Goal: Task Accomplishment & Management: Use online tool/utility

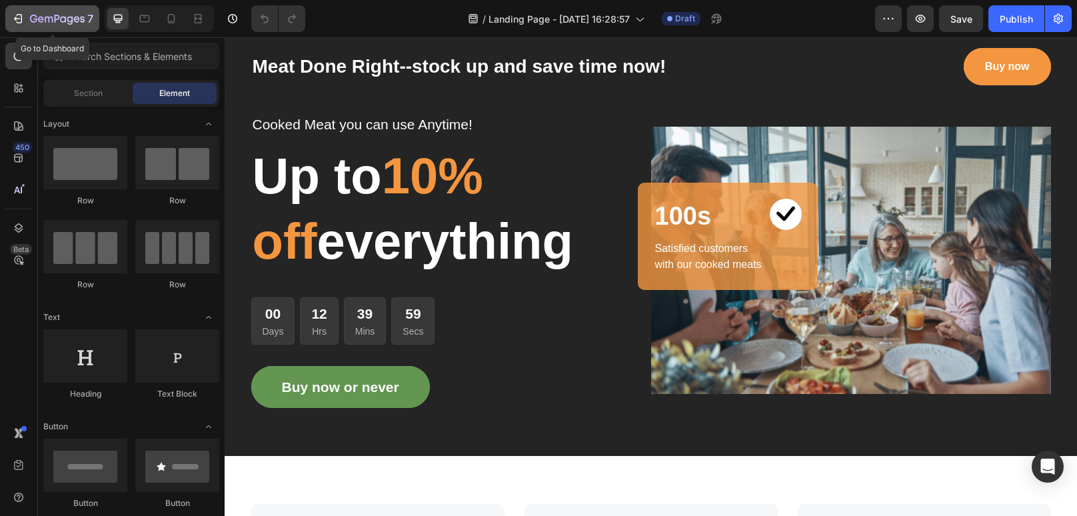
click at [48, 21] on icon "button" at bounding box center [49, 20] width 8 height 6
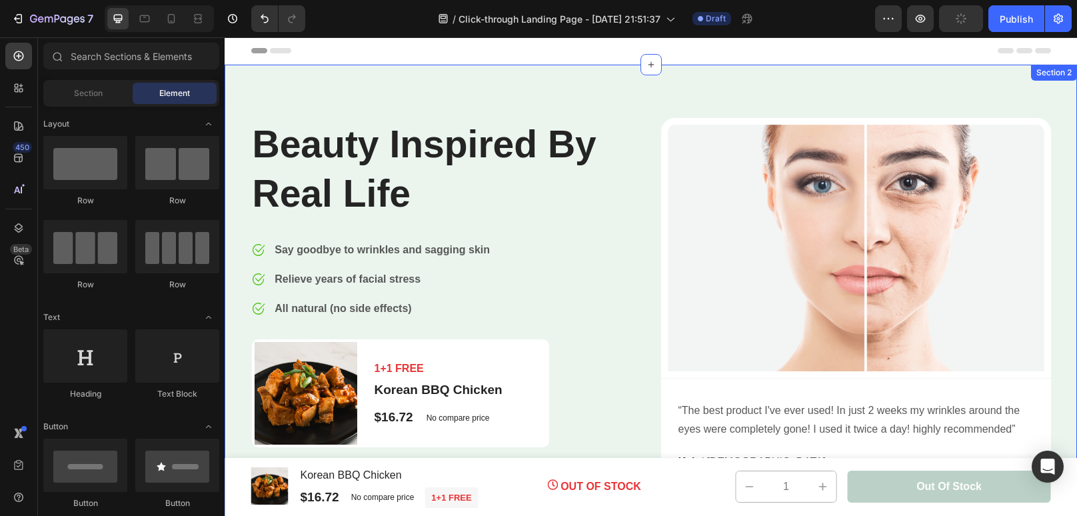
click at [613, 113] on div "Beauty Inspired By Real Life Heading Image Say goodbye to wrinkles and sagging …" at bounding box center [651, 309] width 852 height 489
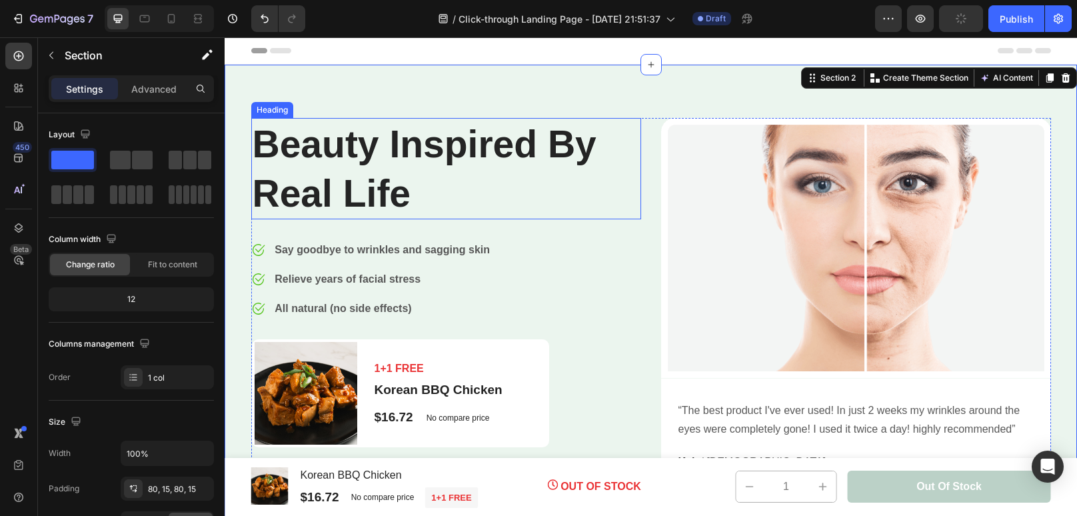
click at [487, 167] on p "Beauty Inspired By Real Life" at bounding box center [446, 168] width 387 height 99
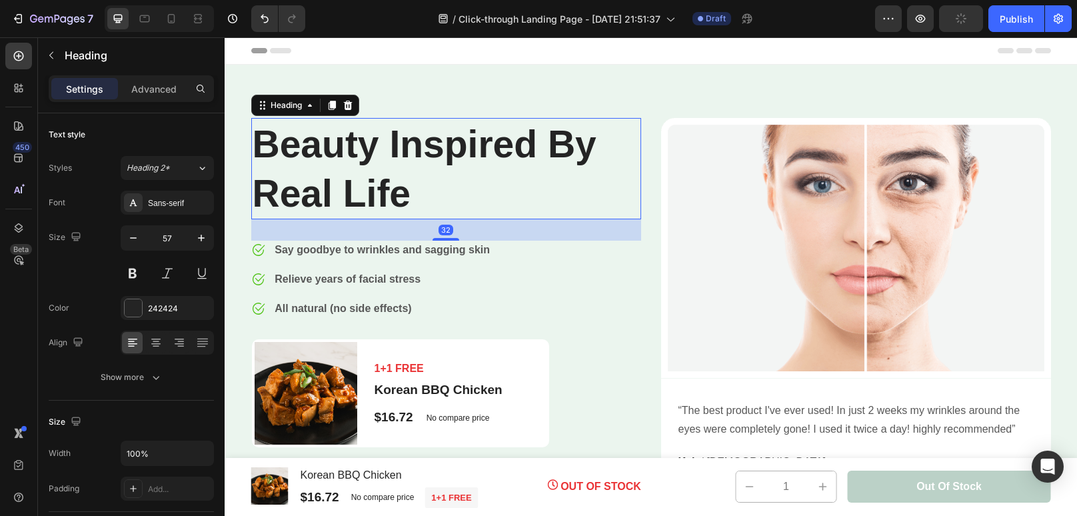
click at [411, 203] on p "Beauty Inspired By Real Life" at bounding box center [446, 168] width 387 height 99
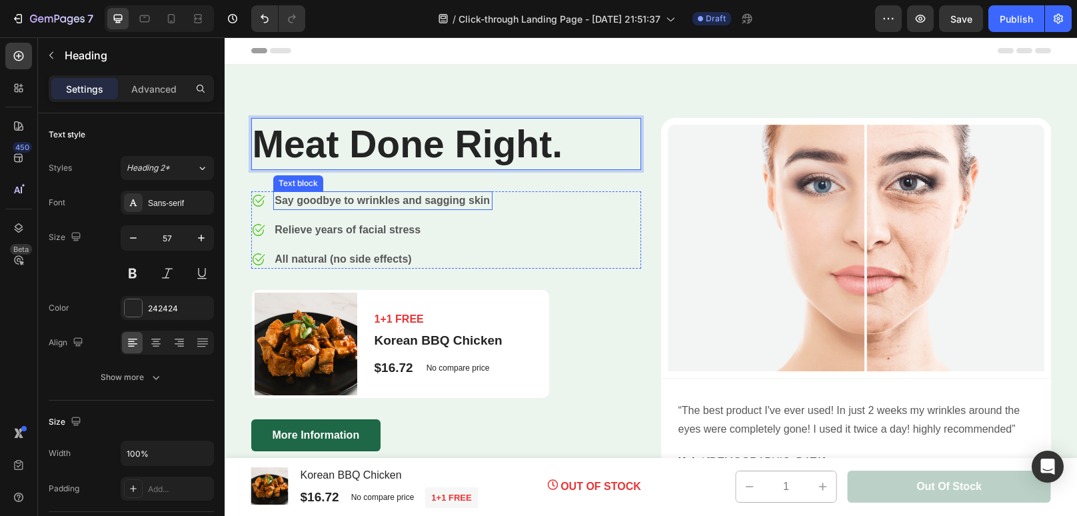
click at [366, 204] on p "Say goodbye to wrinkles and sagging skin" at bounding box center [383, 201] width 217 height 16
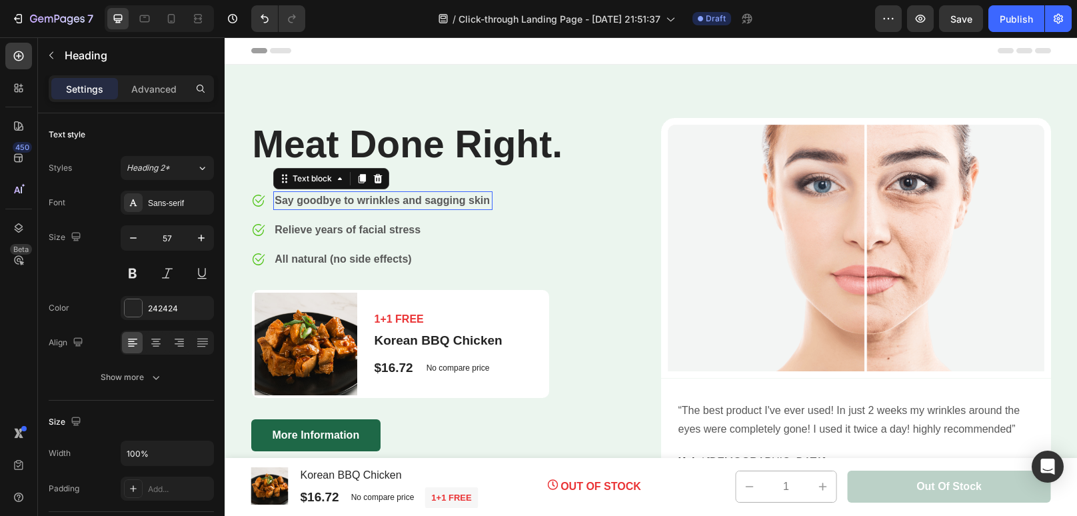
click at [366, 204] on p "Say goodbye to wrinkles and sagging skin" at bounding box center [383, 201] width 217 height 16
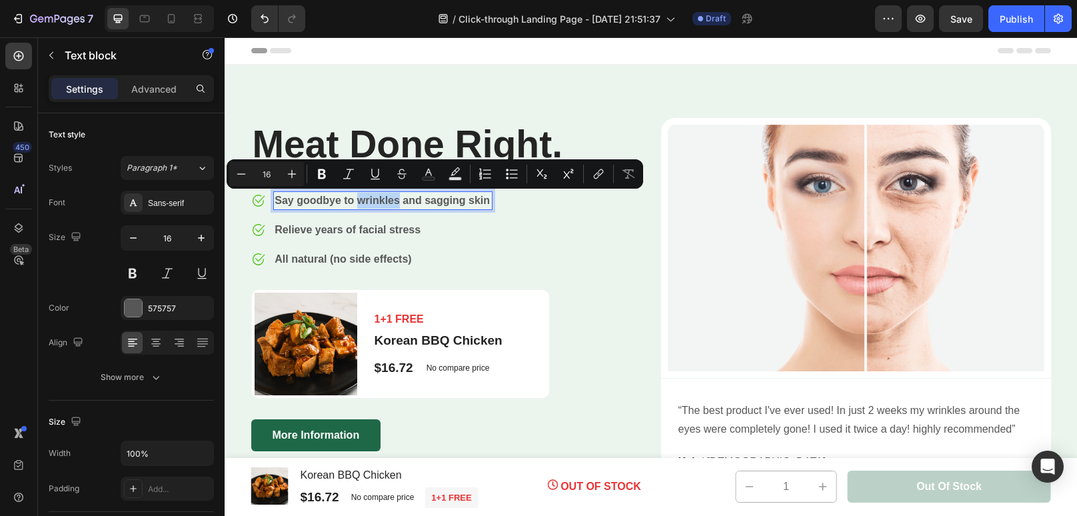
click at [366, 204] on p "Say goodbye to wrinkles and sagging skin" at bounding box center [383, 201] width 217 height 16
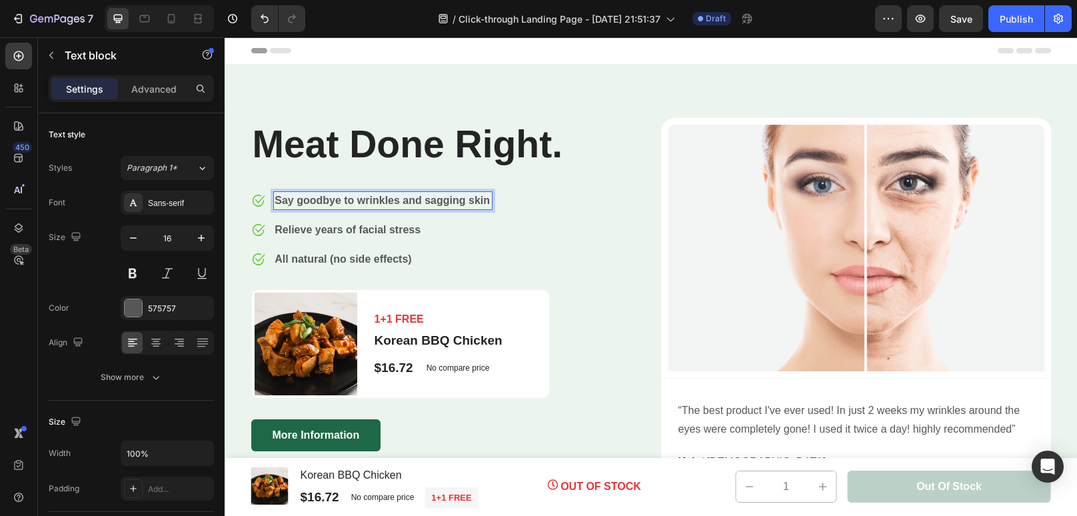
click at [366, 204] on p "Say goodbye to wrinkles and sagging skin" at bounding box center [383, 201] width 217 height 16
click at [475, 202] on p "Say goodbye to wrinkles and sagging skin" at bounding box center [383, 201] width 217 height 16
click at [410, 230] on p "Relieve years of facial stress" at bounding box center [348, 230] width 148 height 16
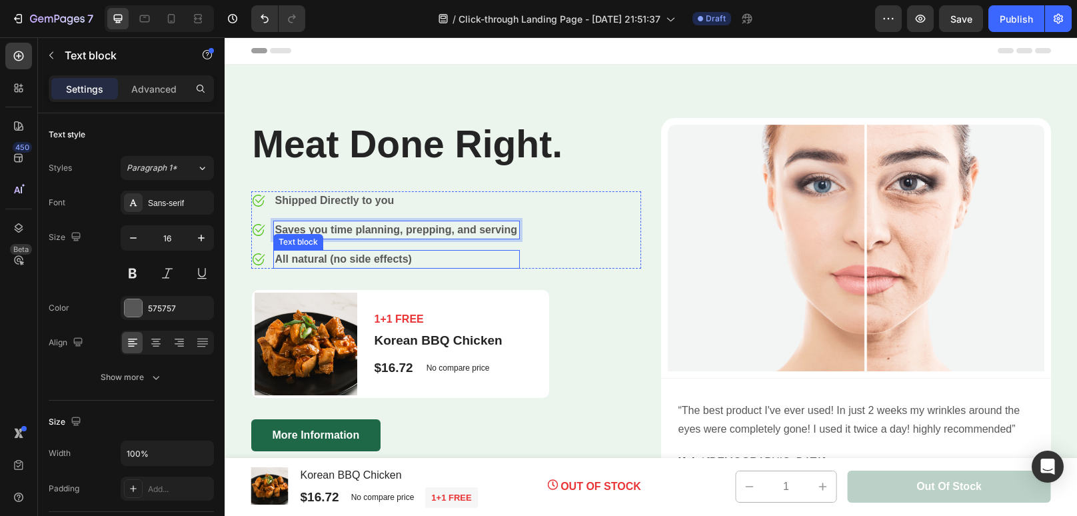
click at [375, 258] on p "All natural (no side effects)" at bounding box center [397, 259] width 244 height 16
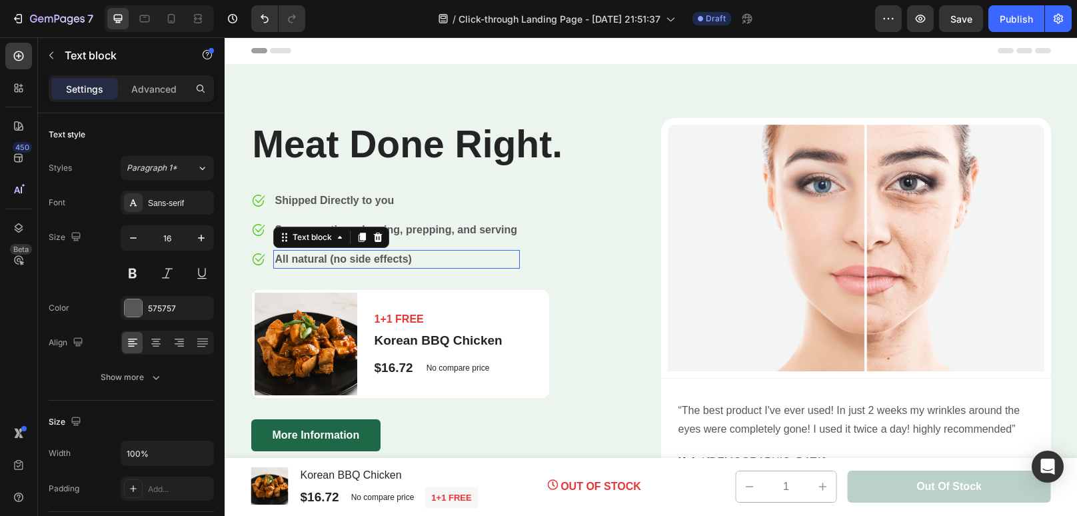
click at [375, 258] on p "All natural (no side effects)" at bounding box center [397, 259] width 244 height 16
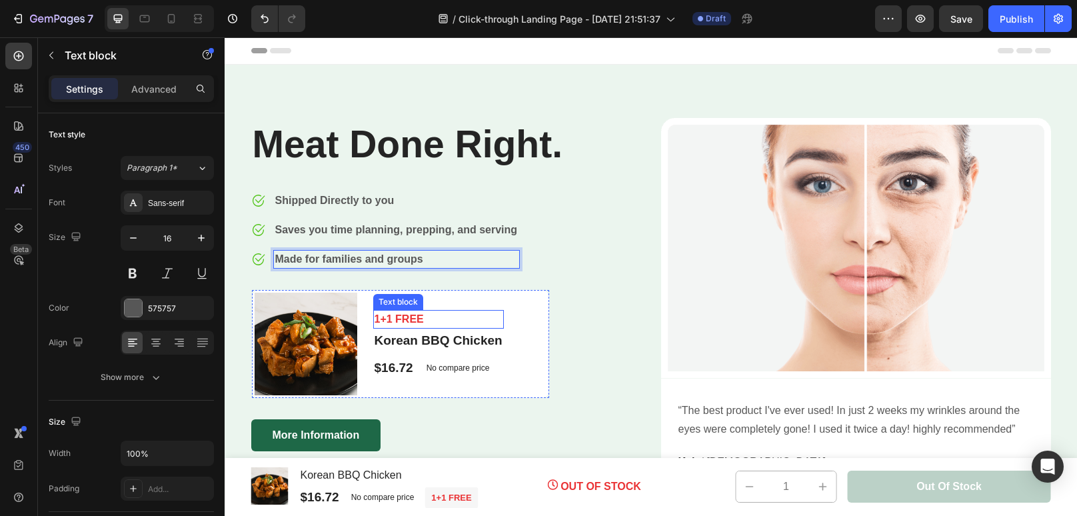
click at [407, 322] on p "1+1 FREE" at bounding box center [439, 319] width 128 height 16
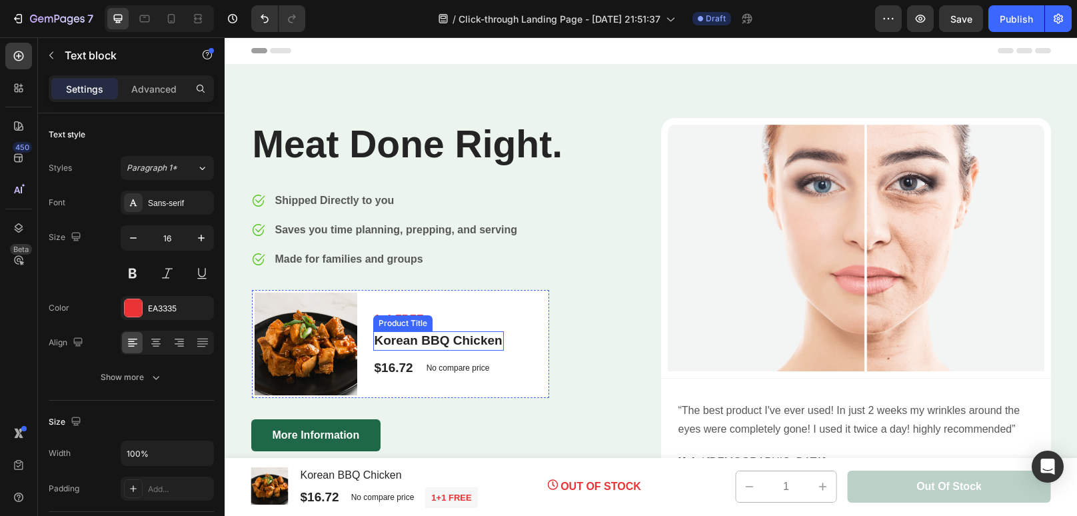
click at [397, 318] on div "Product Title" at bounding box center [403, 323] width 54 height 12
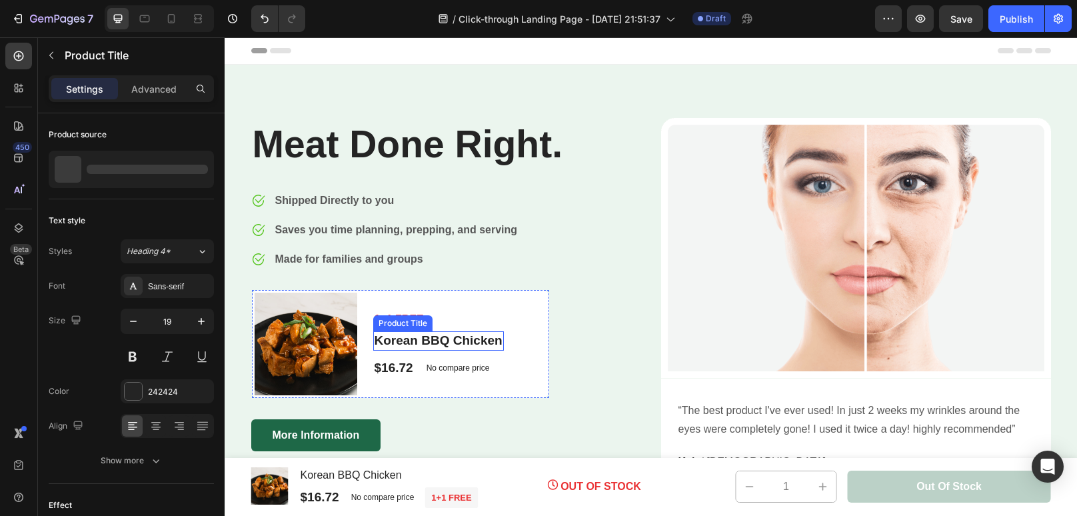
click at [397, 318] on div "Product Title" at bounding box center [403, 323] width 54 height 12
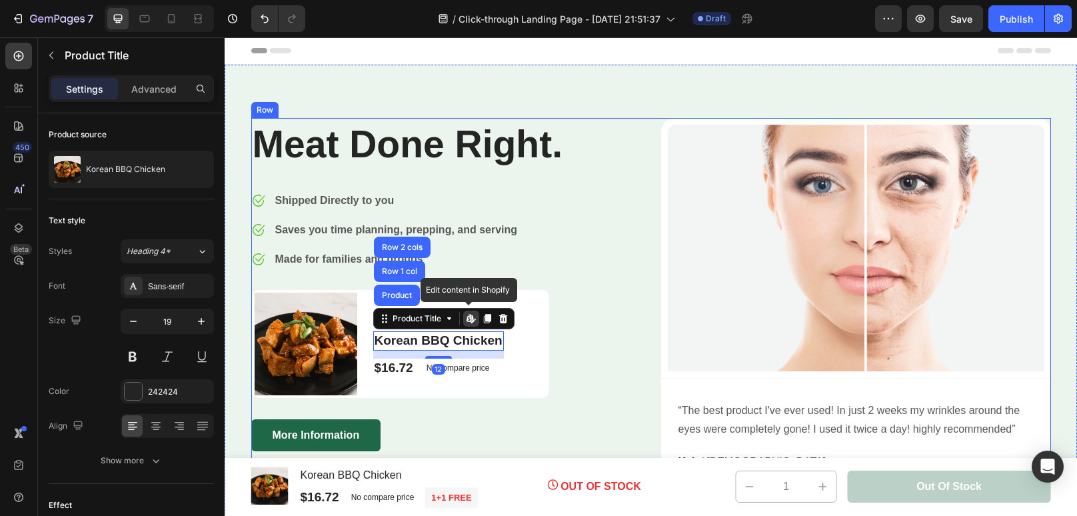
click at [616, 311] on div "Meat Done Right. Heading Image Shipped Directly to you Text block Image Saves y…" at bounding box center [446, 306] width 390 height 377
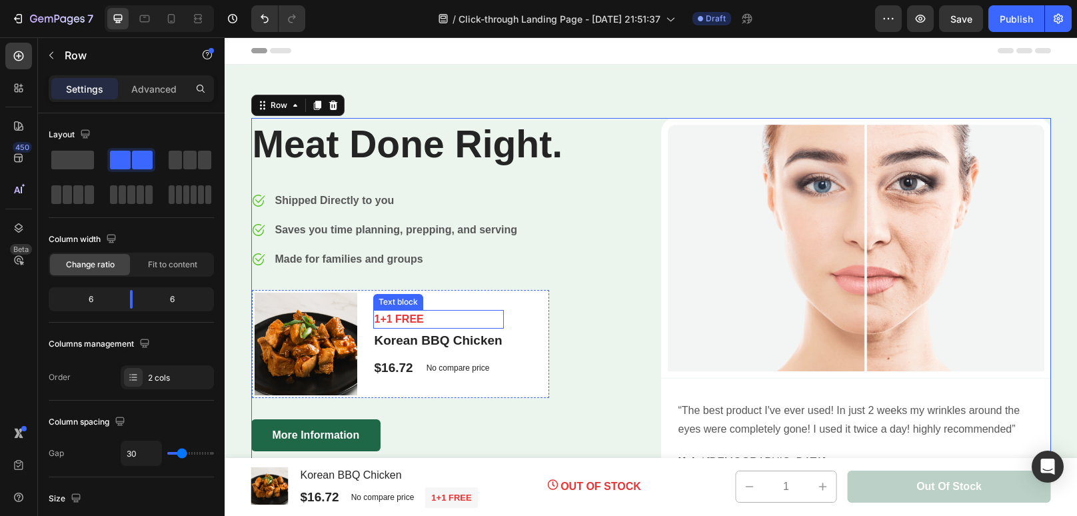
click at [389, 315] on p "1+1 FREE" at bounding box center [439, 319] width 128 height 16
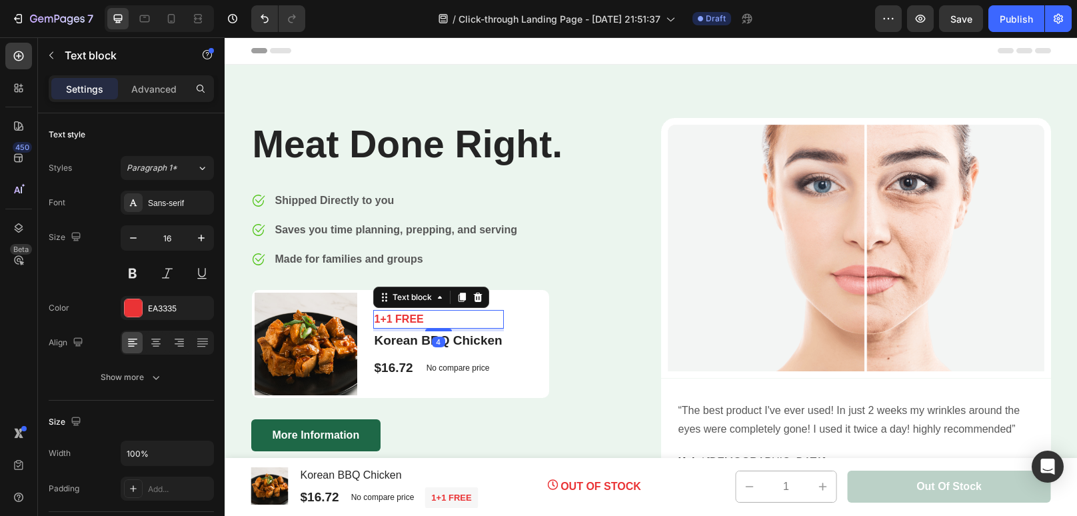
click at [389, 315] on p "1+1 FREE" at bounding box center [439, 319] width 128 height 16
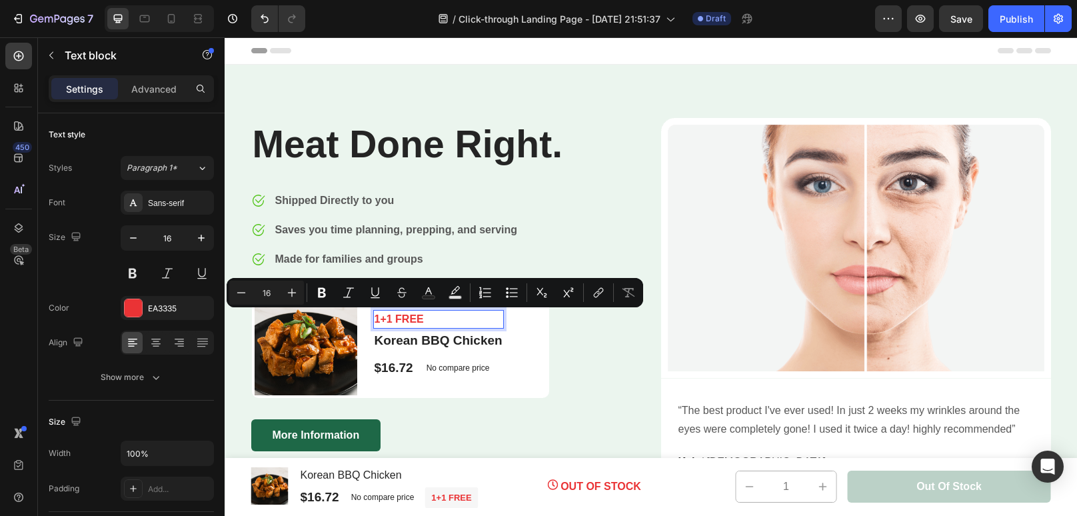
click at [436, 319] on p "1+1 FREE" at bounding box center [439, 319] width 128 height 16
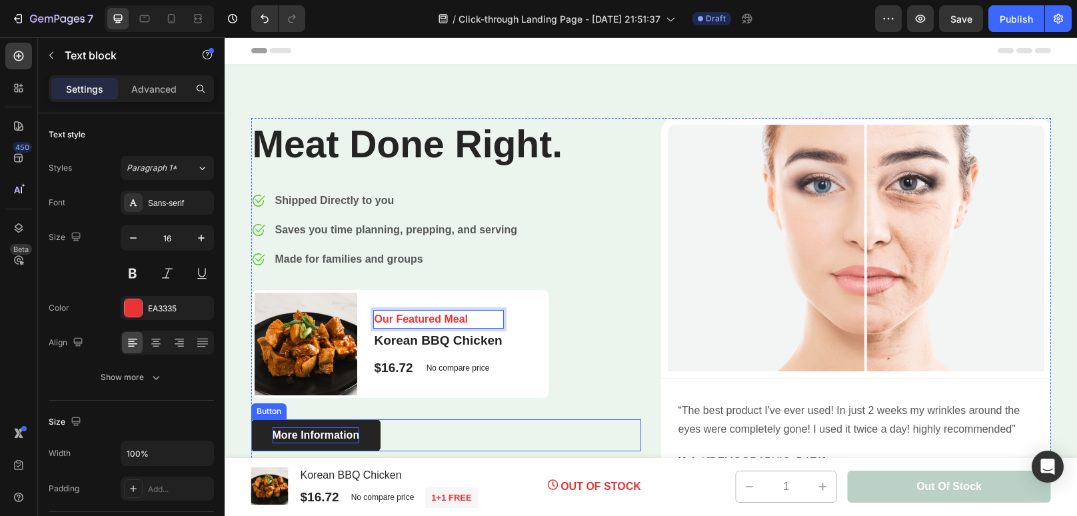
click at [337, 432] on div "More Information" at bounding box center [316, 435] width 87 height 16
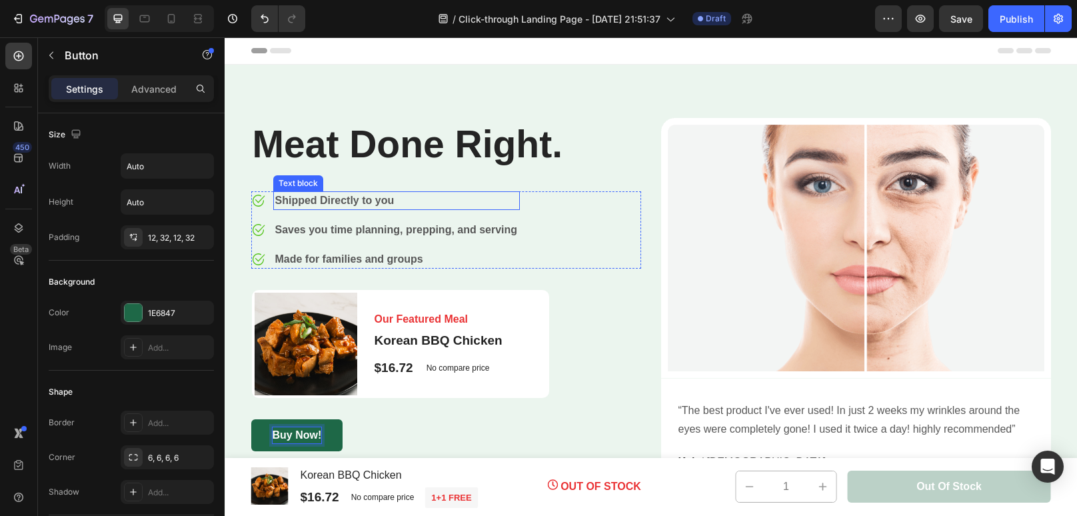
click at [281, 201] on p "Shipped Directly to you" at bounding box center [397, 201] width 244 height 16
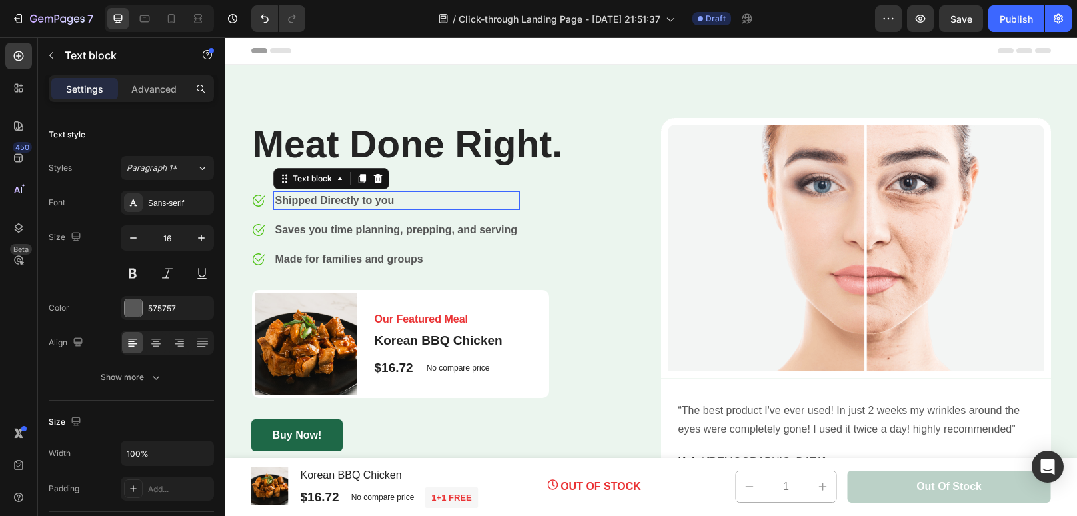
click at [281, 201] on p "Shipped Directly to you" at bounding box center [397, 201] width 244 height 16
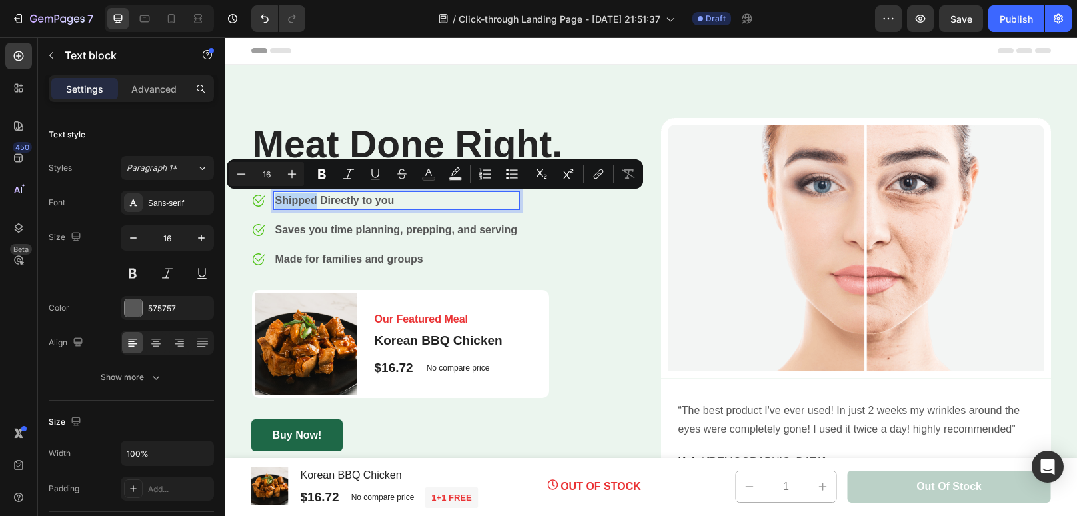
click at [274, 205] on div "Shipped Directly to you" at bounding box center [396, 200] width 247 height 19
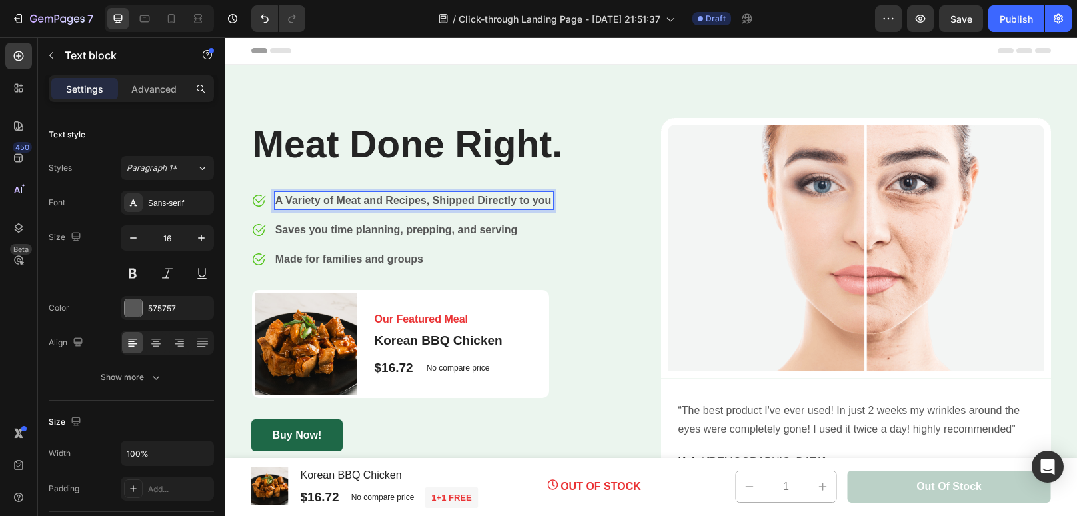
click at [490, 196] on p "A Variety of Meat and Recipes, Shipped Directly to you" at bounding box center [413, 201] width 277 height 16
click at [457, 199] on p "A Variety of Meat and Recipes, Shipped directly to you" at bounding box center [413, 201] width 277 height 16
click at [181, 199] on div "Sans-serif" at bounding box center [179, 203] width 63 height 12
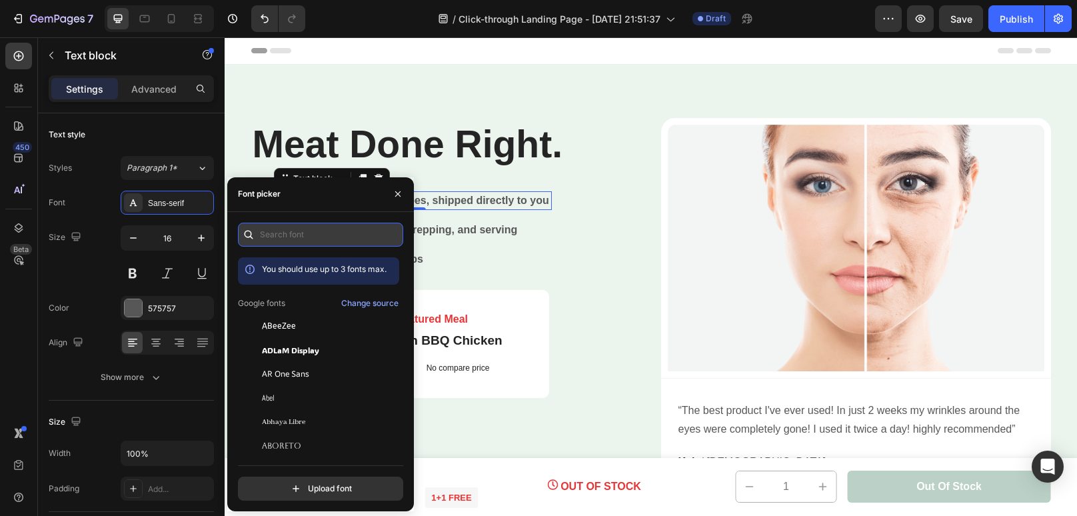
click at [291, 242] on input "text" at bounding box center [320, 235] width 165 height 24
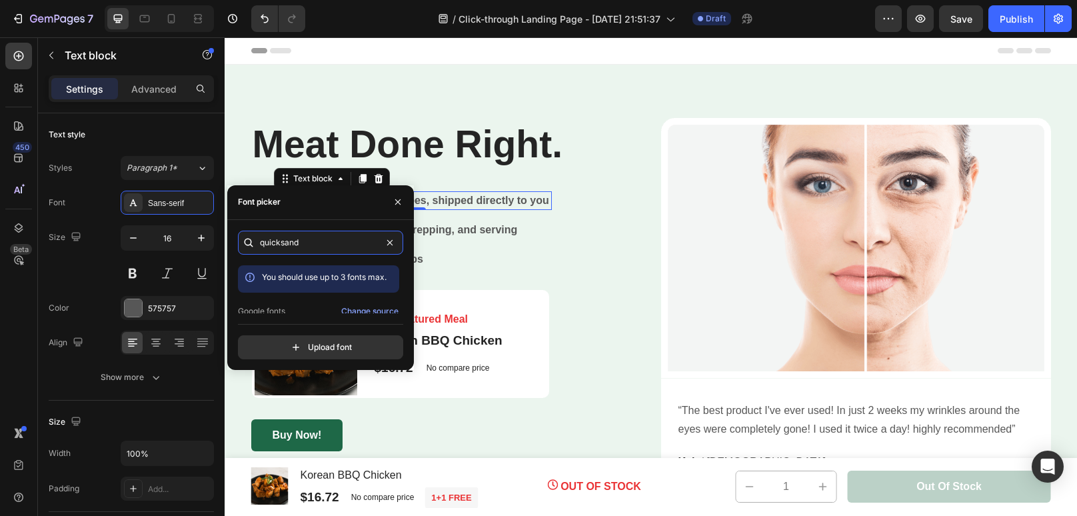
scroll to position [32, 0]
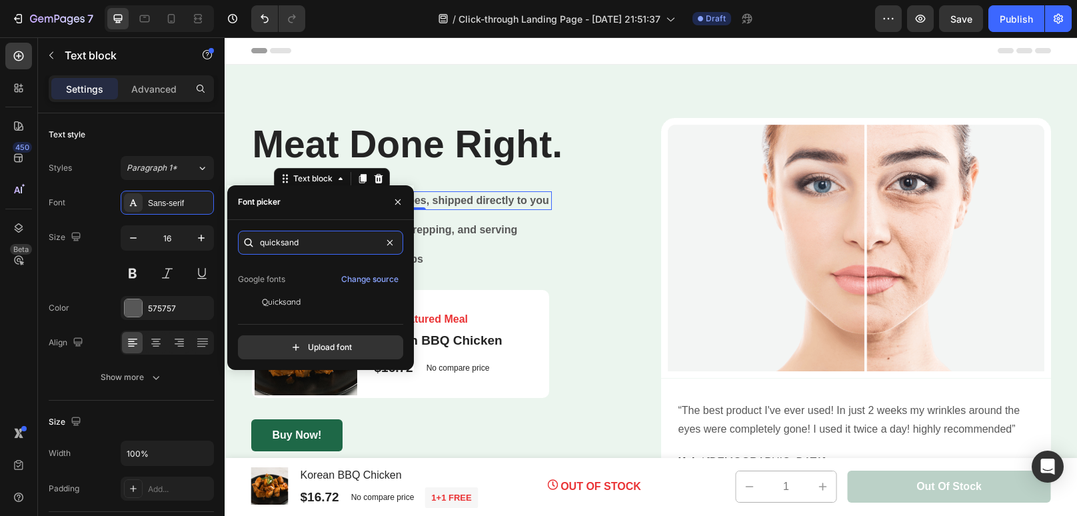
type input "quicksand"
click at [324, 306] on div "Quicksand" at bounding box center [329, 302] width 135 height 12
click at [548, 238] on div "Saves you time planning, prepping, and serving" at bounding box center [412, 230] width 277 height 19
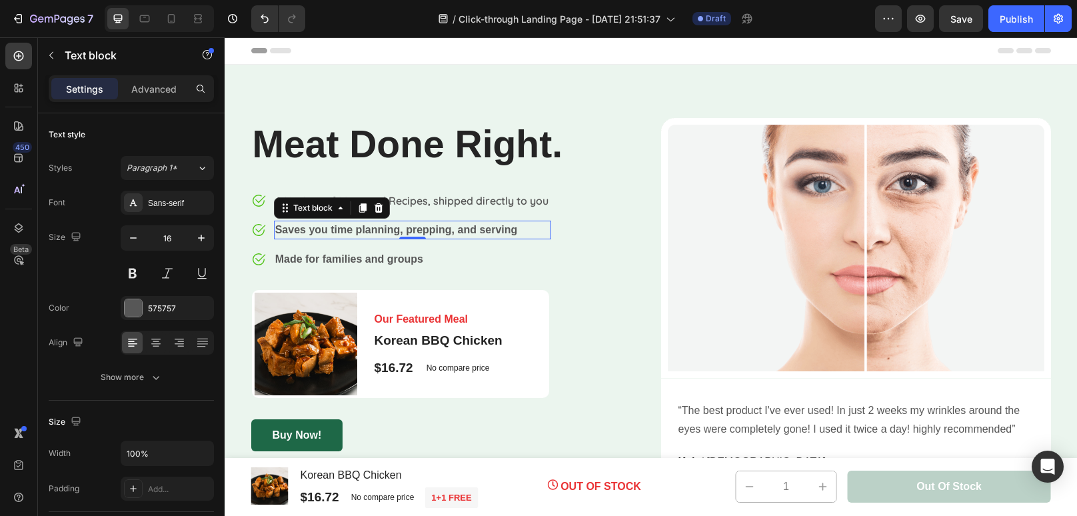
click at [463, 230] on p "Saves you time planning, prepping, and serving" at bounding box center [412, 230] width 275 height 16
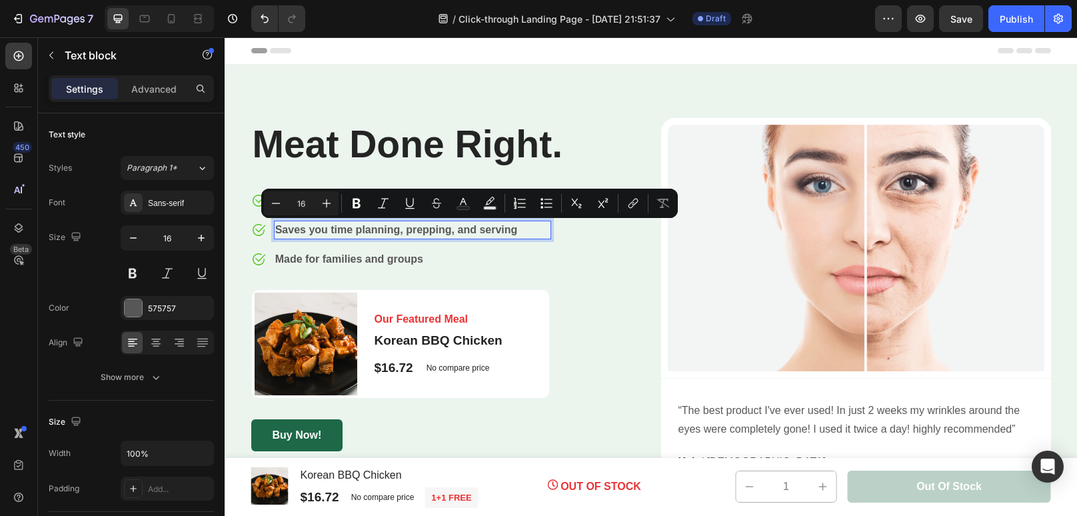
click at [526, 233] on p "Saves you time planning, prepping, and serving" at bounding box center [412, 230] width 275 height 16
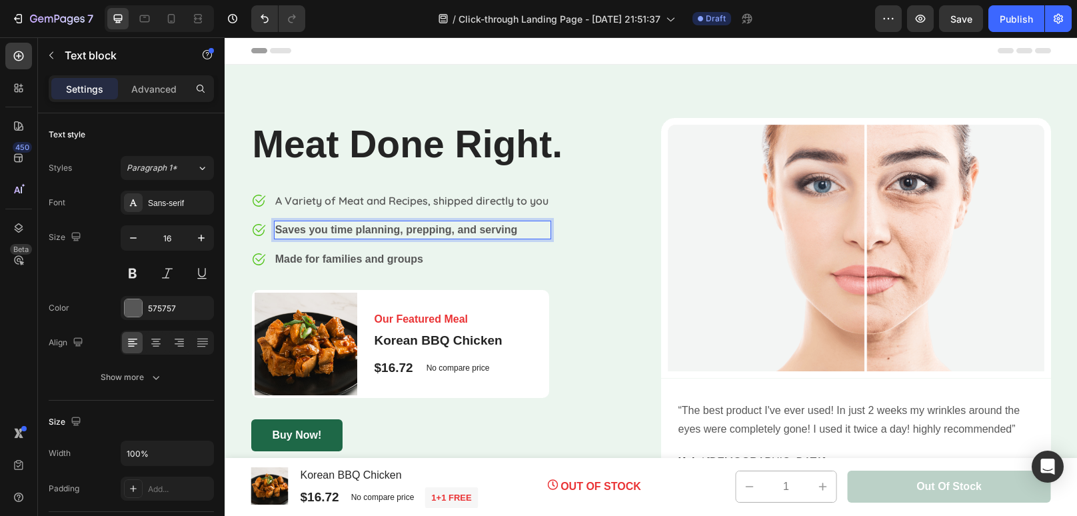
click at [526, 233] on p "Saves you time planning, prepping, and serving" at bounding box center [412, 230] width 275 height 16
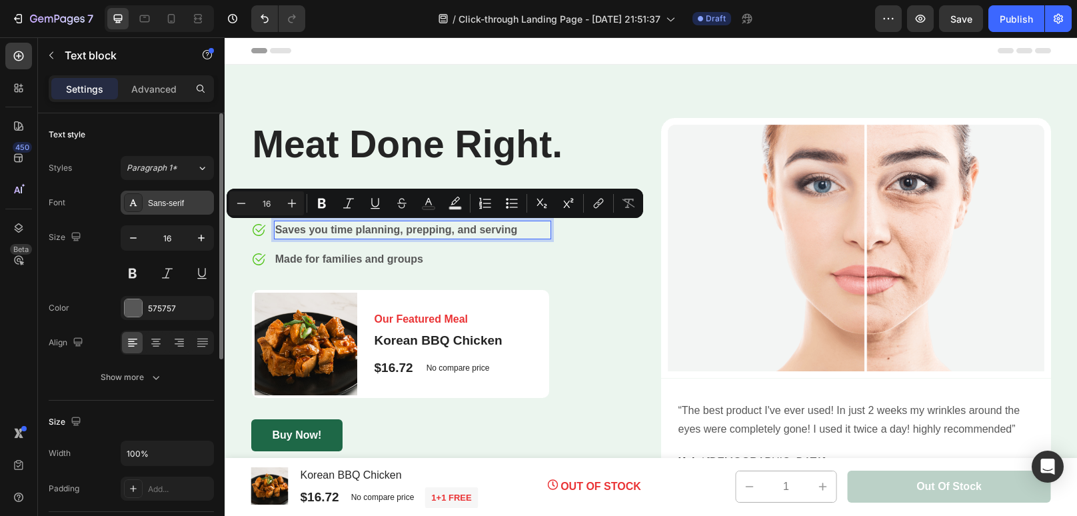
click at [172, 209] on div "Sans-serif" at bounding box center [167, 203] width 93 height 24
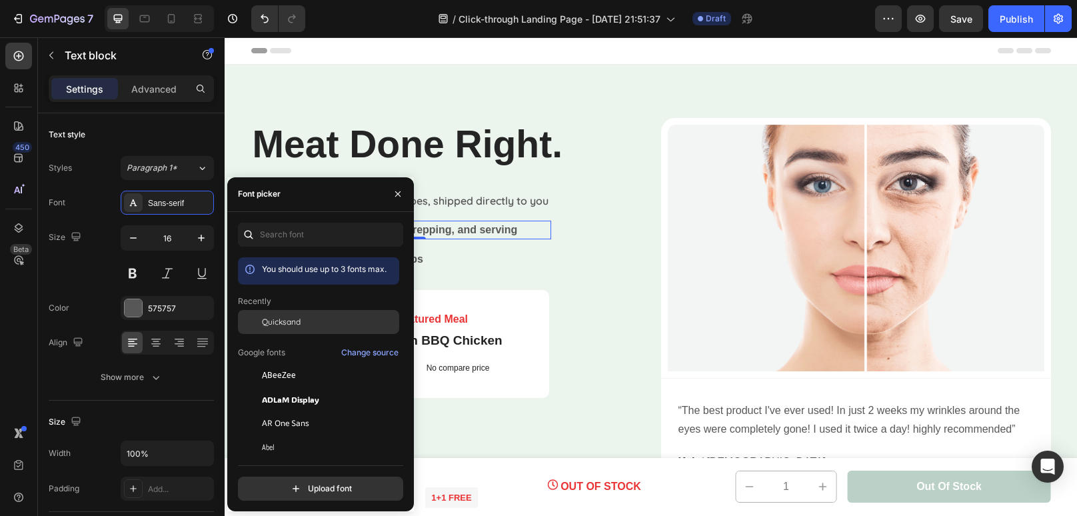
click at [297, 317] on span "Quicksand" at bounding box center [281, 322] width 39 height 12
click at [462, 256] on p "Made for families and groups" at bounding box center [412, 259] width 275 height 16
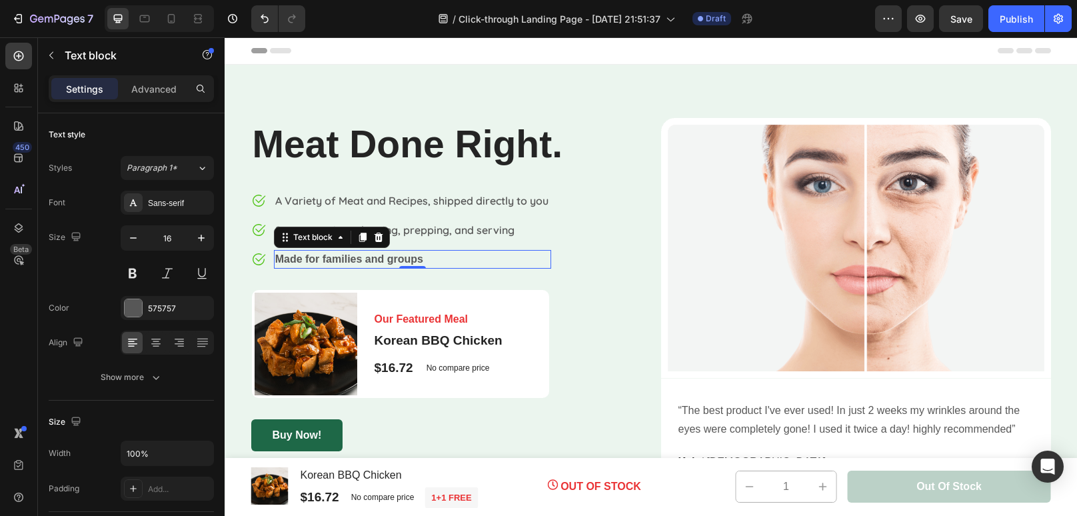
click at [457, 257] on p "Made for families and groups" at bounding box center [412, 259] width 275 height 16
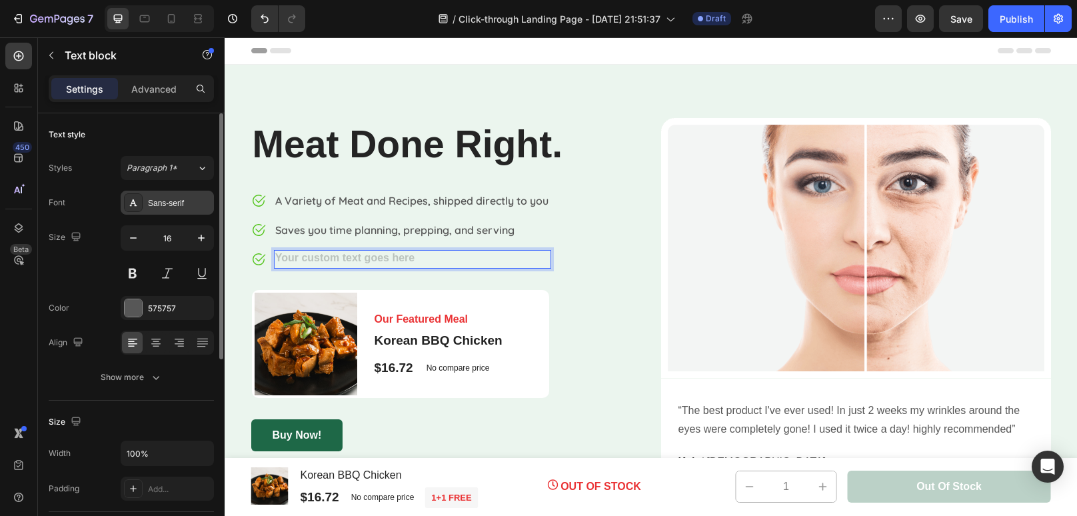
click at [171, 205] on div "Sans-serif" at bounding box center [179, 203] width 63 height 12
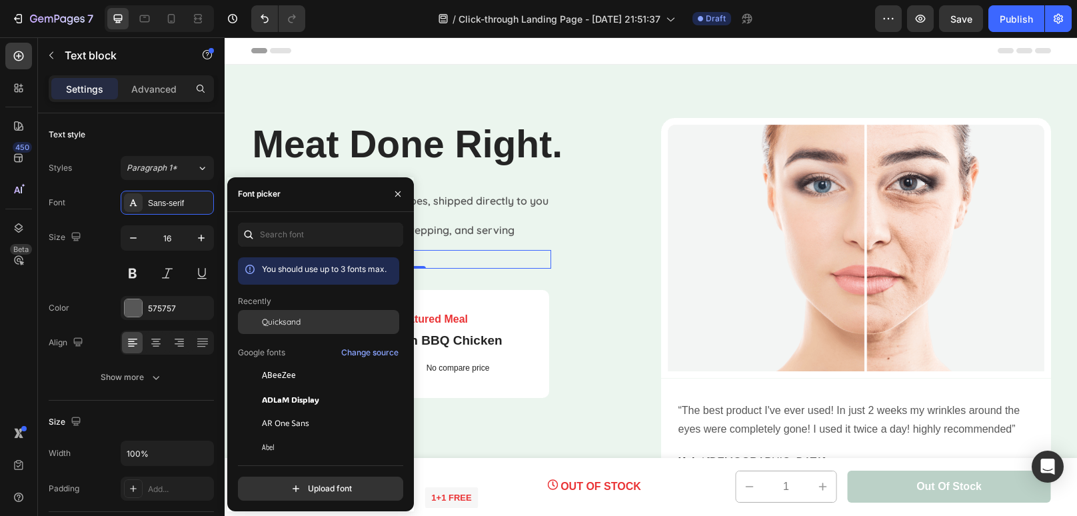
click at [301, 323] on div "Quicksand" at bounding box center [329, 322] width 135 height 12
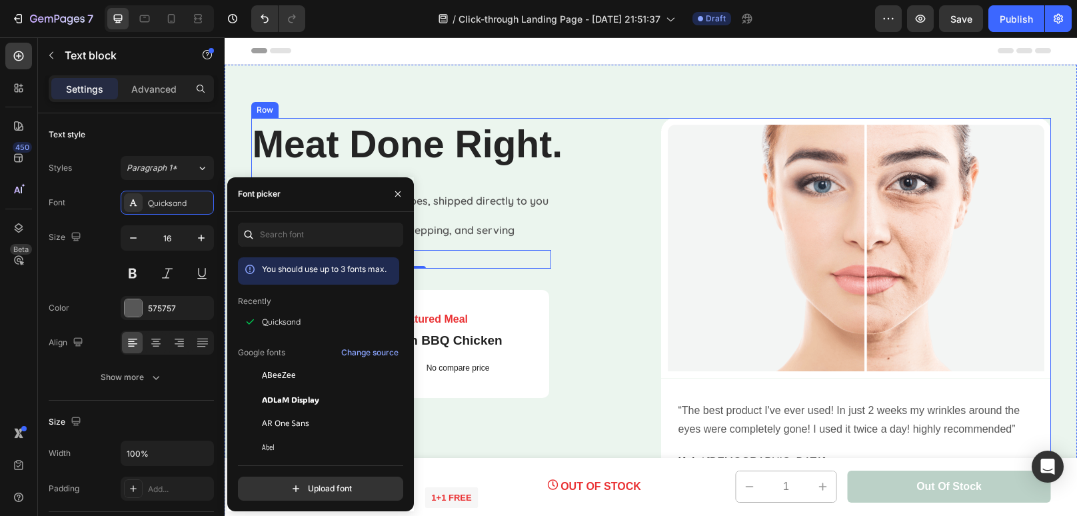
click at [572, 284] on div "Meat Done Right. Heading Image A Variety of Meat and Recipes, shipped directly …" at bounding box center [446, 306] width 390 height 377
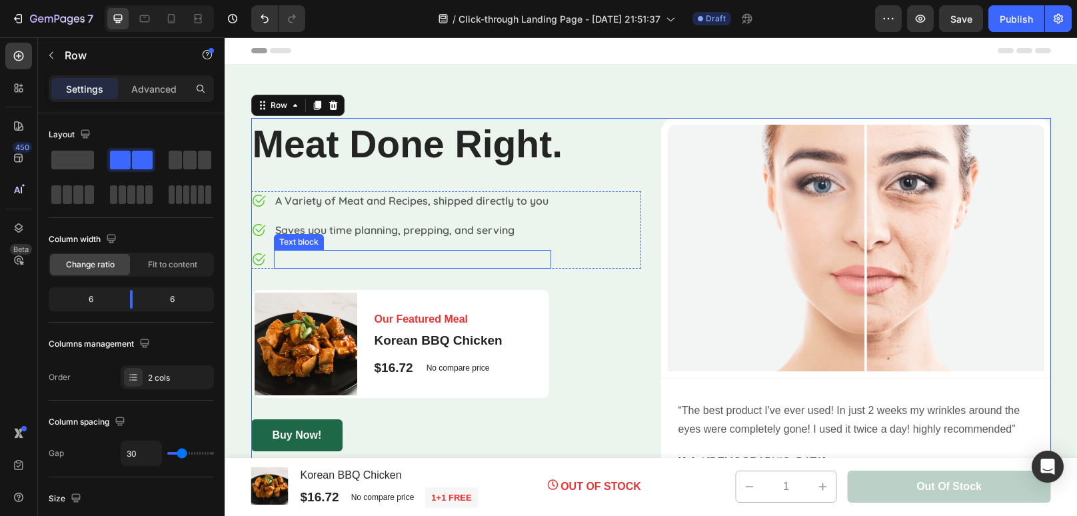
click at [342, 259] on p "Rich Text Editor. Editing area: main" at bounding box center [412, 259] width 275 height 16
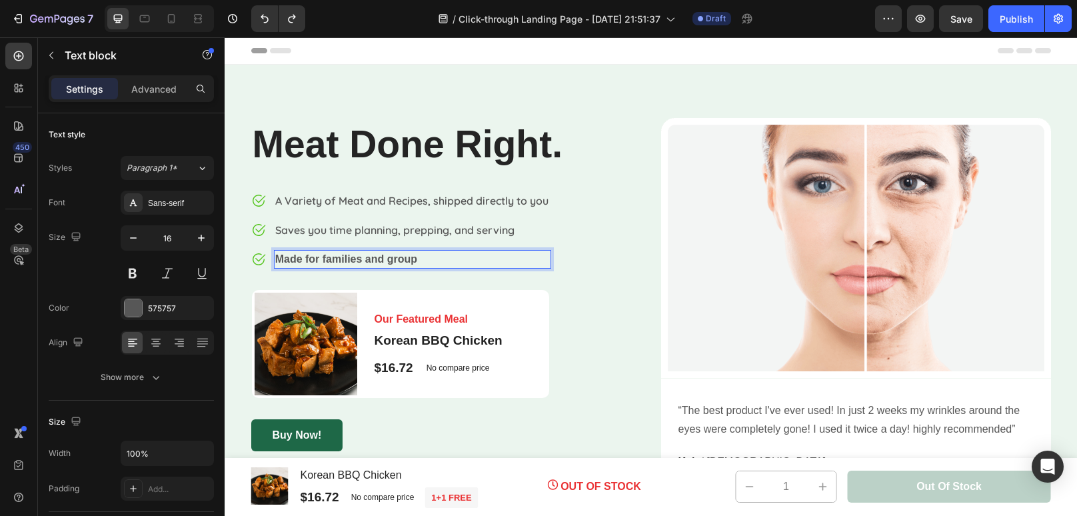
click at [374, 259] on p "Made for families and group" at bounding box center [412, 259] width 275 height 16
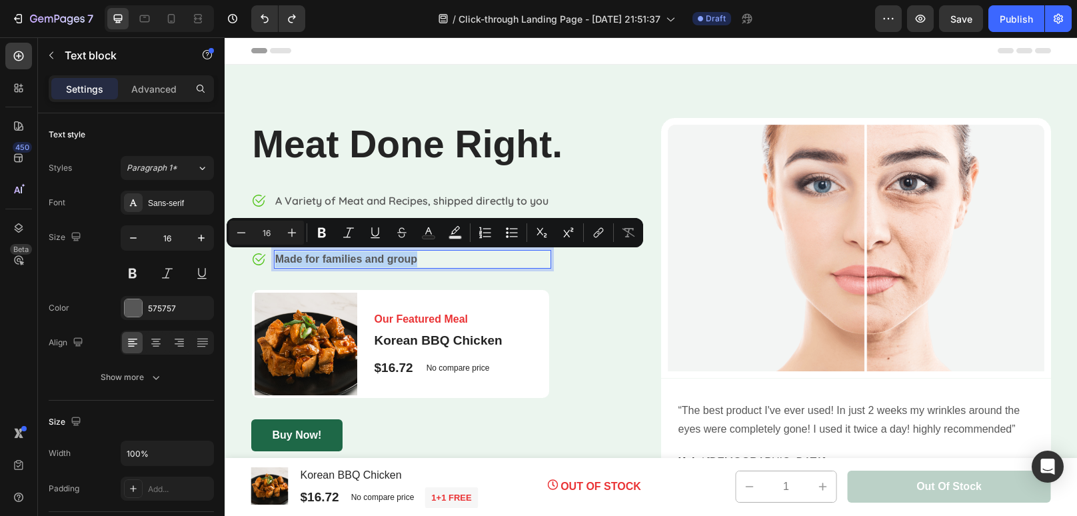
click at [374, 259] on p "Made for families and group" at bounding box center [412, 259] width 275 height 16
click at [175, 202] on div "Sans-serif" at bounding box center [179, 203] width 63 height 12
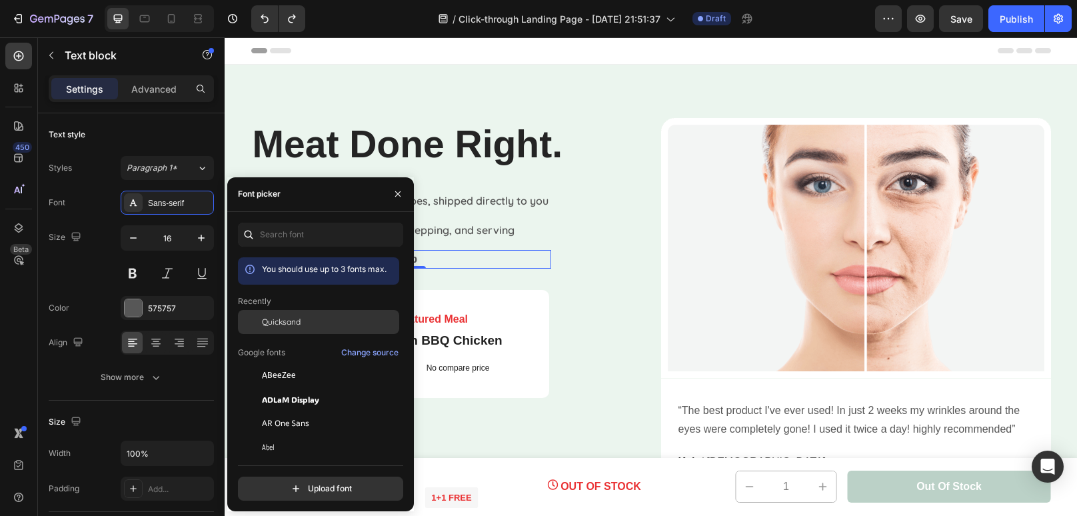
click at [310, 316] on div "Quicksand" at bounding box center [329, 322] width 135 height 12
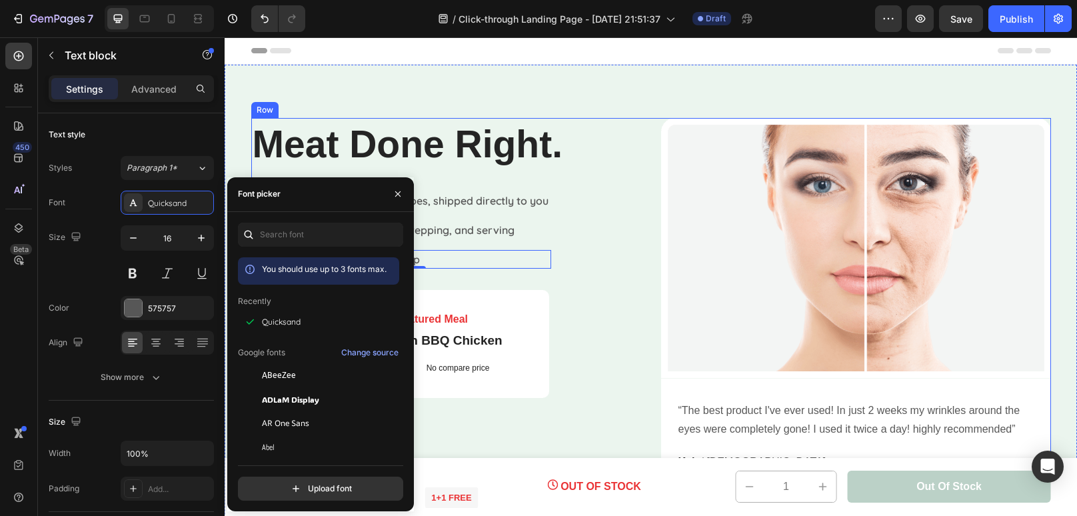
click at [574, 274] on div "Meat Done Right. Heading Image A Variety of Meat and Recipes, shipped directly …" at bounding box center [446, 306] width 390 height 377
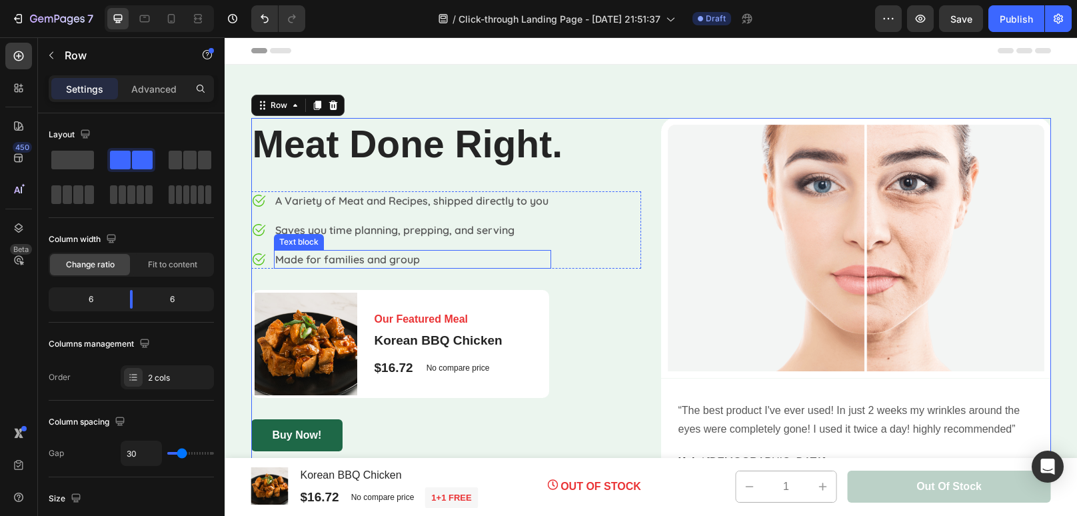
click at [421, 261] on p "Made for families and group" at bounding box center [412, 259] width 275 height 16
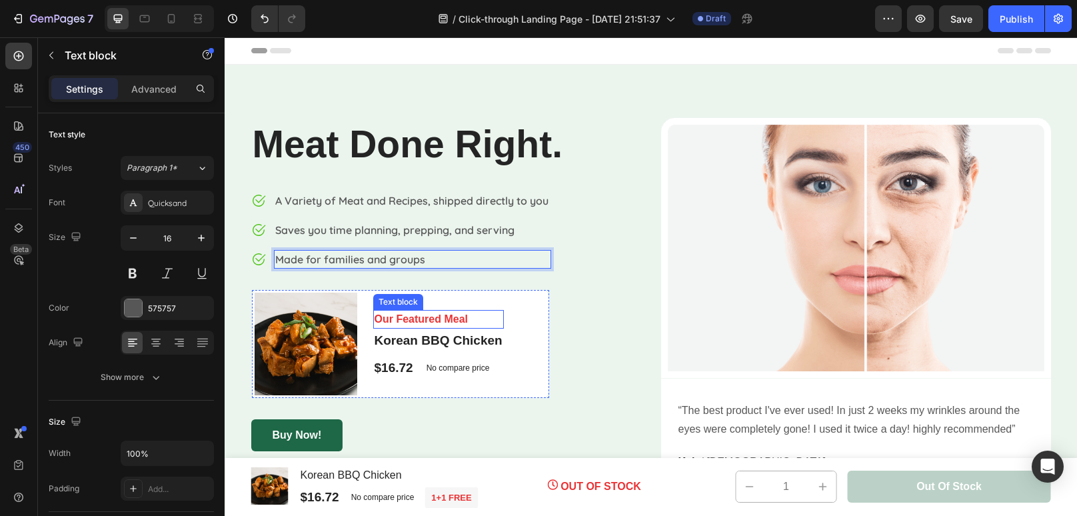
click at [484, 317] on p "Our Featured Meal" at bounding box center [439, 319] width 128 height 16
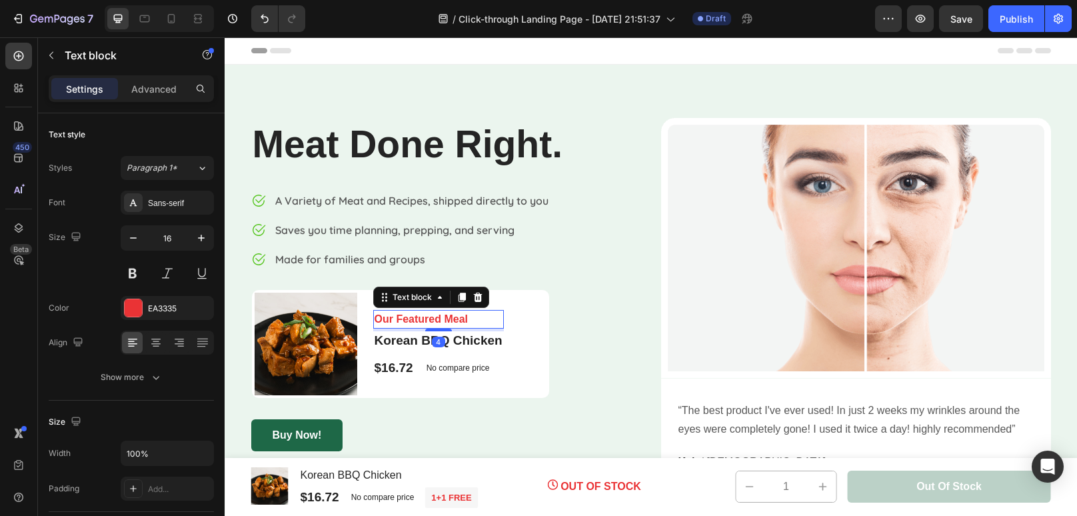
click at [484, 317] on p "Our Featured Meal" at bounding box center [439, 319] width 128 height 16
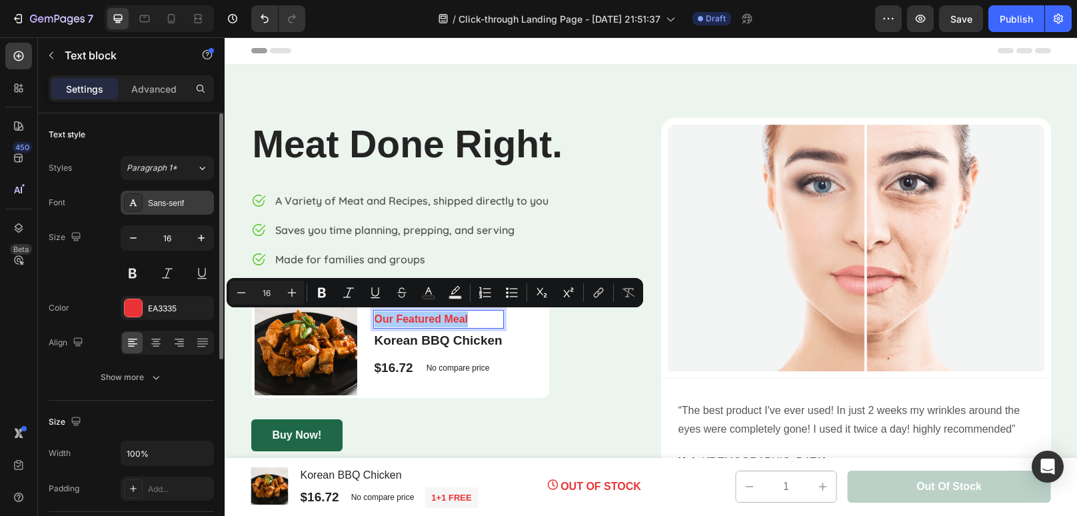
click at [188, 194] on div "Sans-serif" at bounding box center [167, 203] width 93 height 24
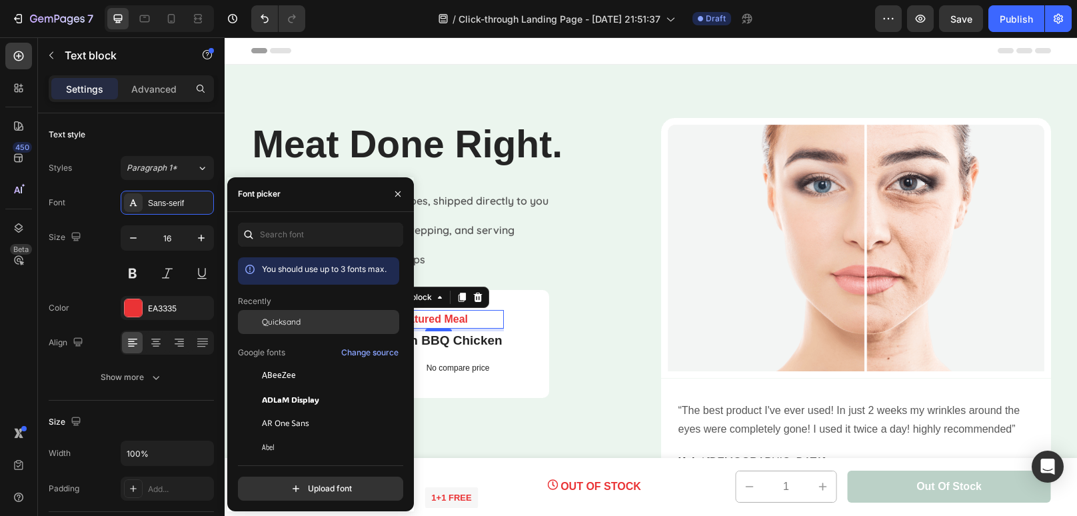
click at [287, 327] on span "Quicksand" at bounding box center [281, 322] width 39 height 12
click at [498, 349] on h1 "Korean BBQ Chicken" at bounding box center [438, 340] width 131 height 19
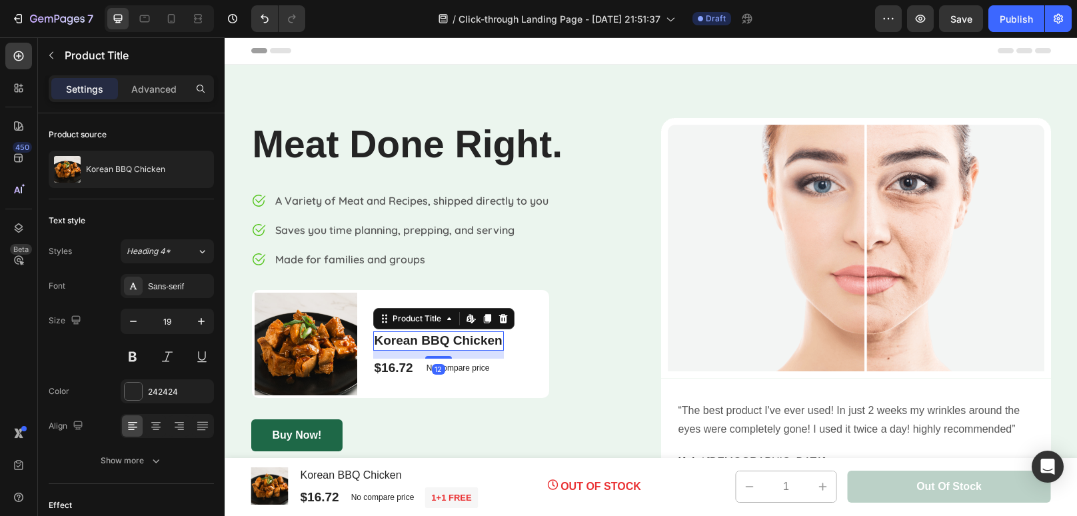
click at [491, 346] on h1 "Korean BBQ Chicken" at bounding box center [438, 340] width 131 height 19
click at [461, 341] on h1 "Korean BBQ Chicken" at bounding box center [438, 340] width 131 height 19
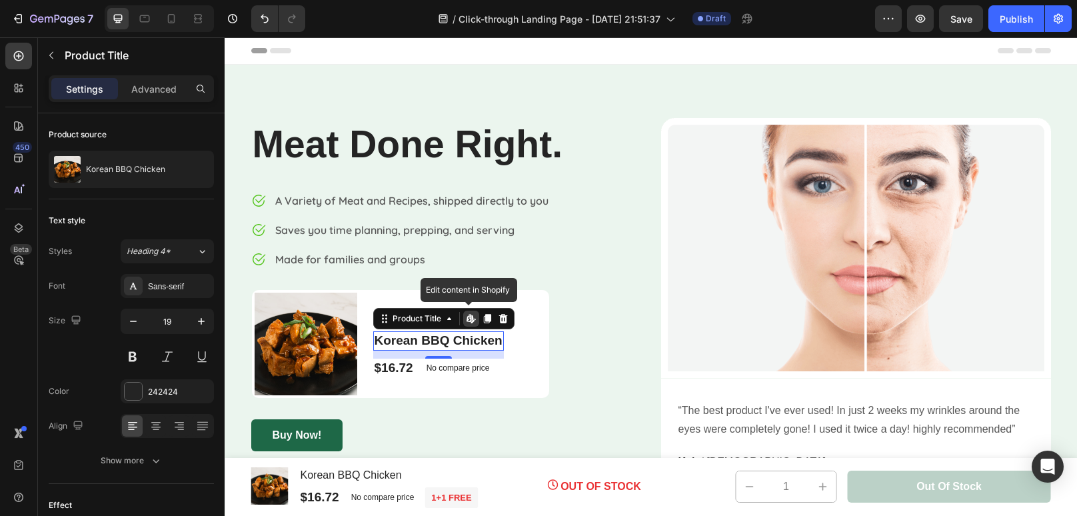
click at [439, 340] on h1 "Korean BBQ Chicken" at bounding box center [438, 340] width 131 height 19
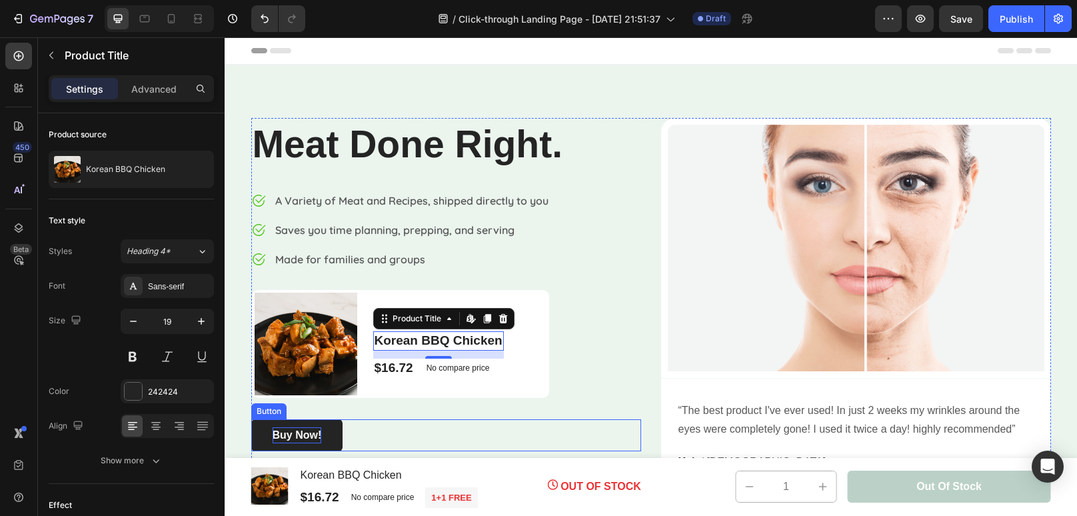
click at [311, 437] on p "Buy Now!" at bounding box center [297, 435] width 49 height 16
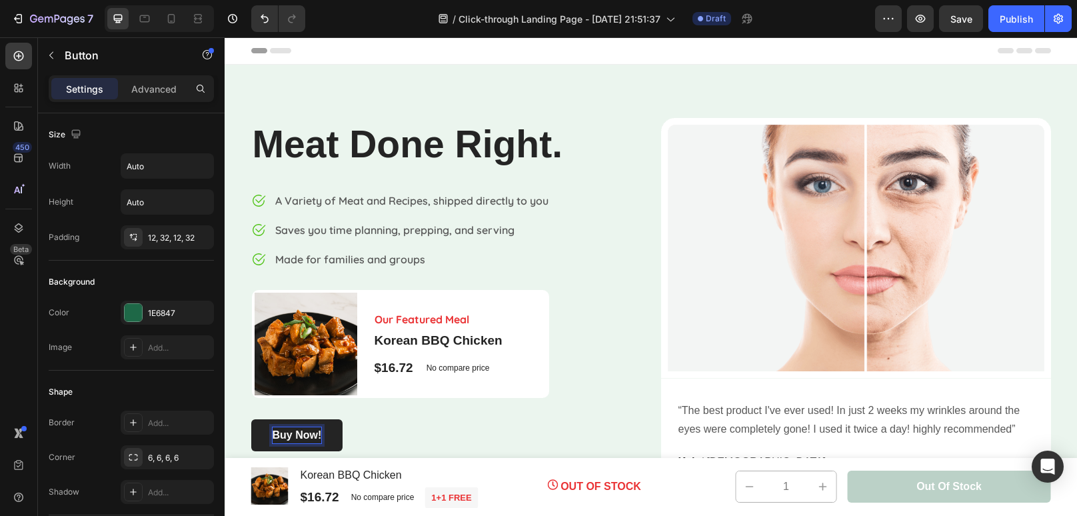
click at [315, 437] on p "Buy Now!" at bounding box center [297, 435] width 49 height 16
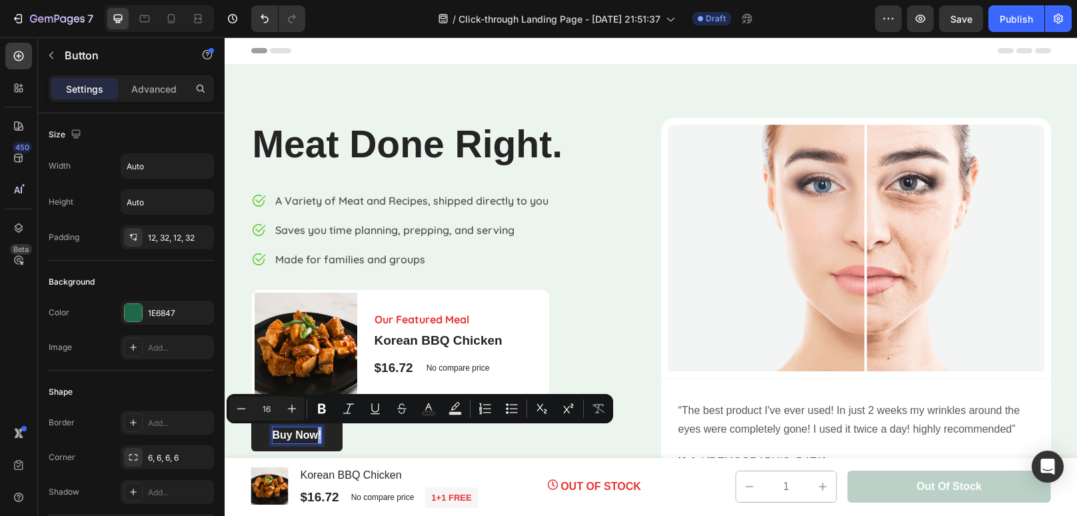
click at [315, 437] on p "Buy Now!" at bounding box center [297, 435] width 49 height 16
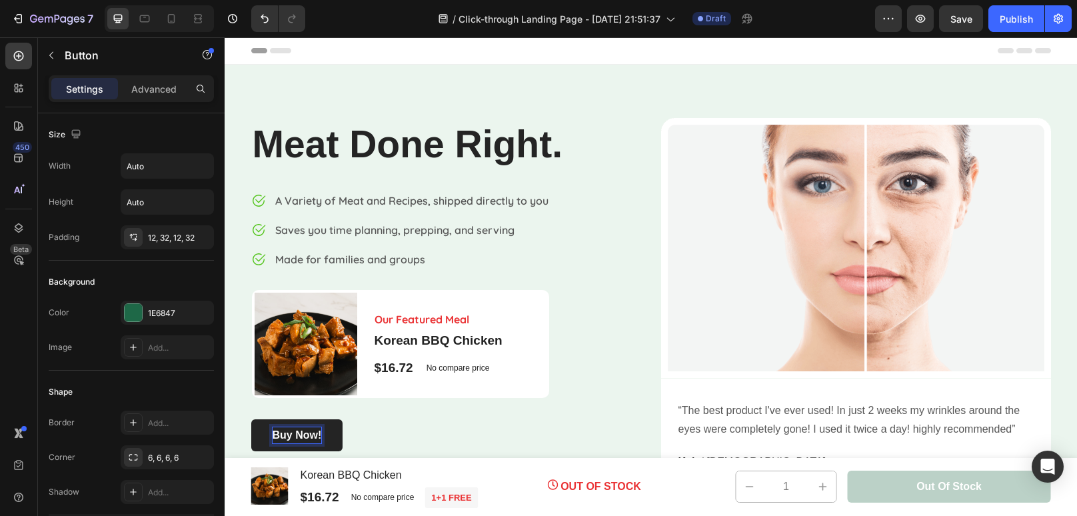
click at [281, 432] on p "Buy Now!" at bounding box center [297, 435] width 49 height 16
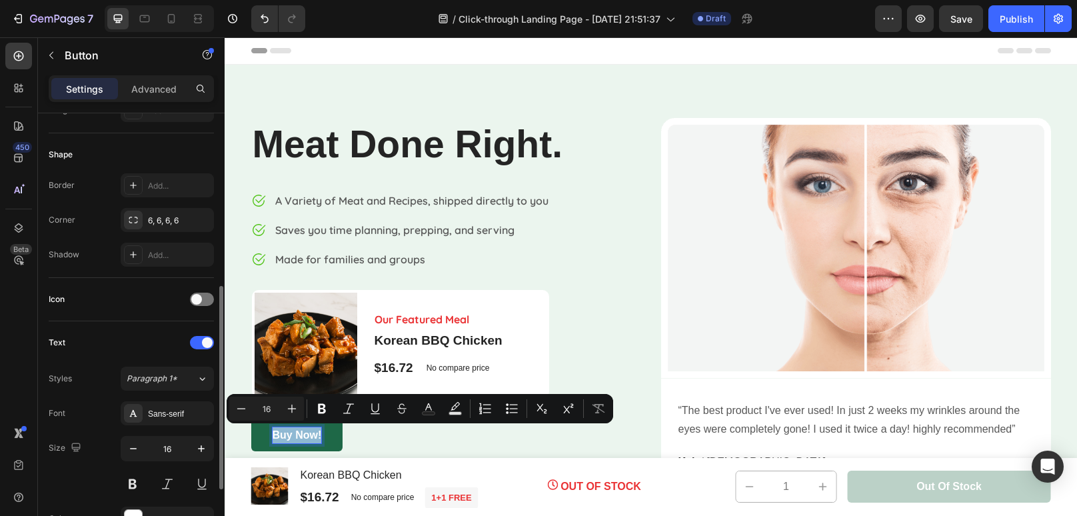
scroll to position [285, 0]
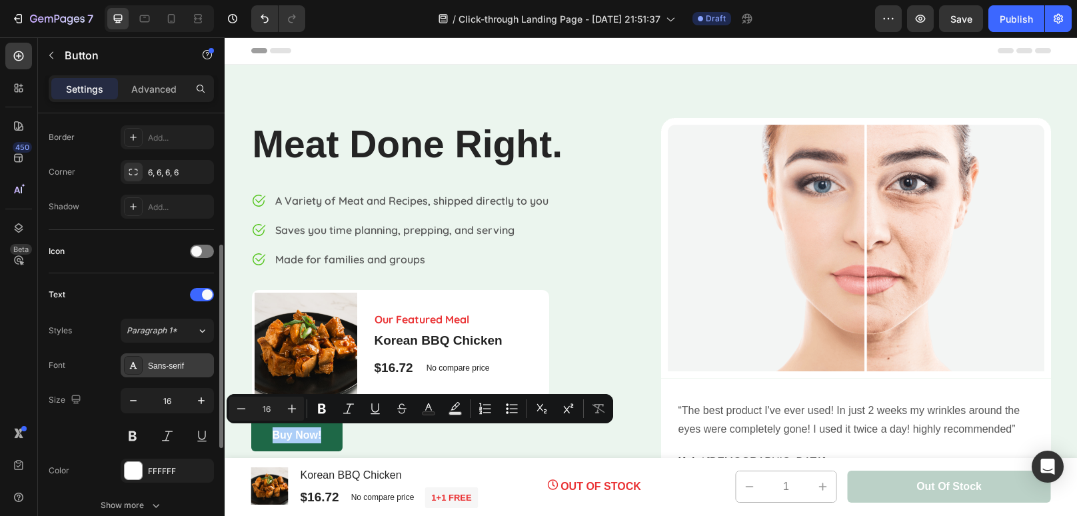
click at [173, 369] on div "Sans-serif" at bounding box center [179, 366] width 63 height 12
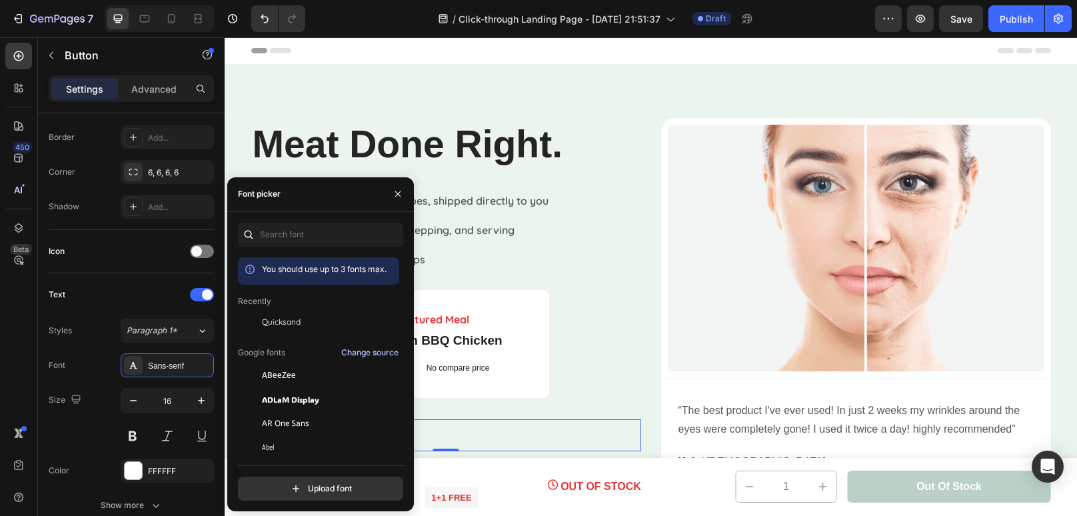
click at [355, 355] on div "Change source" at bounding box center [369, 353] width 57 height 12
click at [313, 237] on input "text" at bounding box center [320, 235] width 165 height 24
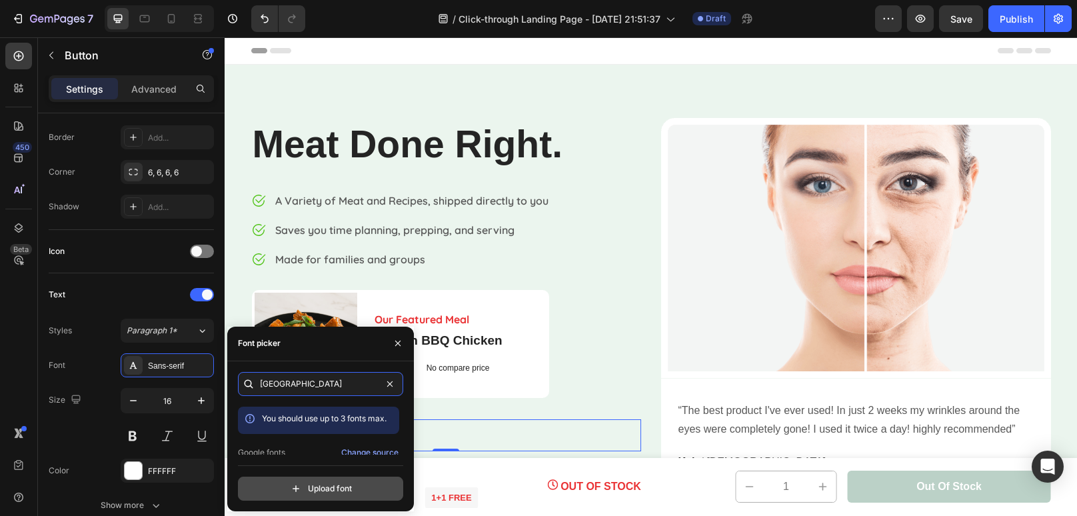
type input "[GEOGRAPHIC_DATA]"
click at [313, 485] on input "file" at bounding box center [349, 488] width 333 height 23
type input "C:\fakepath\AmsterdamOne.ttf"
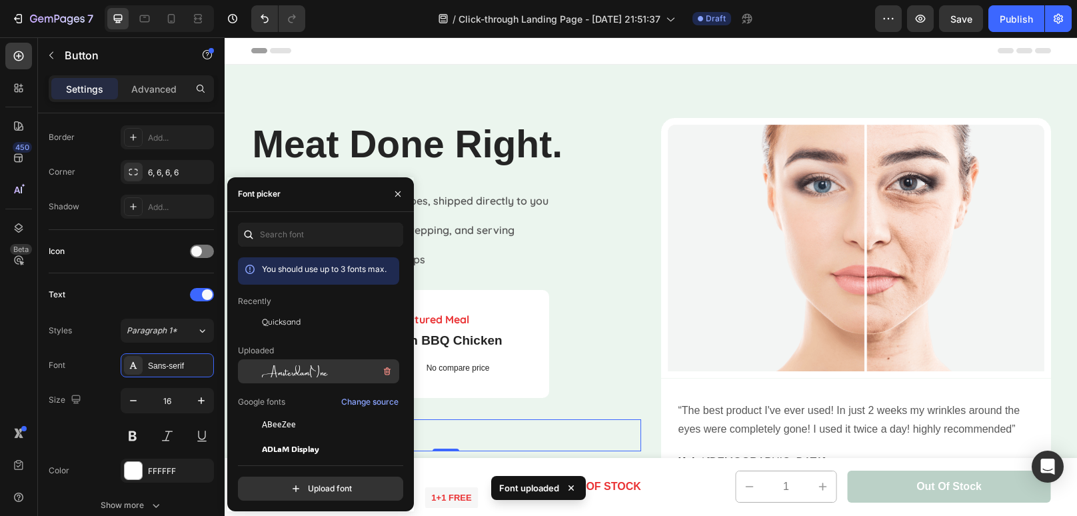
click at [328, 376] on div "AmsterdamOne" at bounding box center [329, 371] width 135 height 16
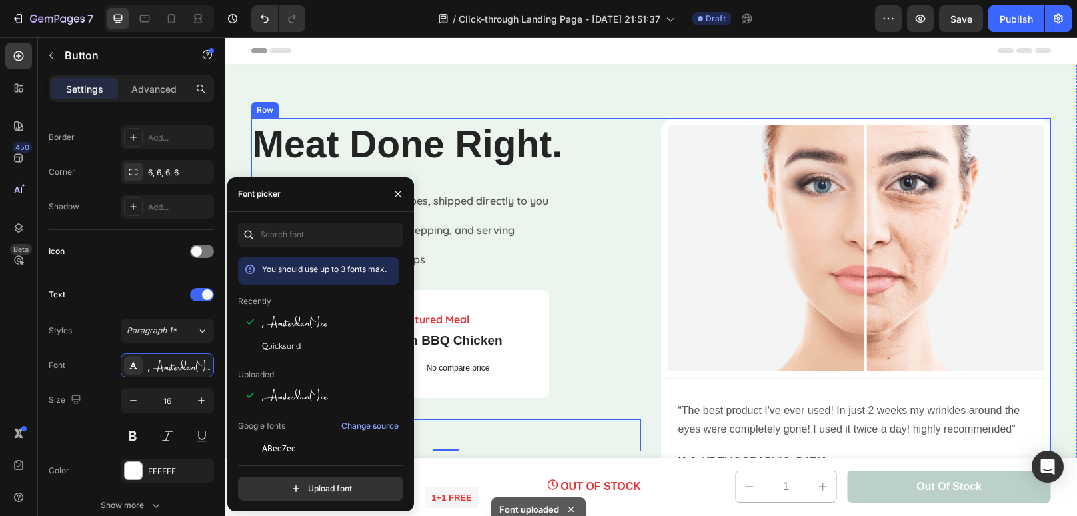
click at [565, 285] on div "Meat Done Right. Heading Image A Variety of Meat and Recipes, shipped directly …" at bounding box center [446, 306] width 390 height 377
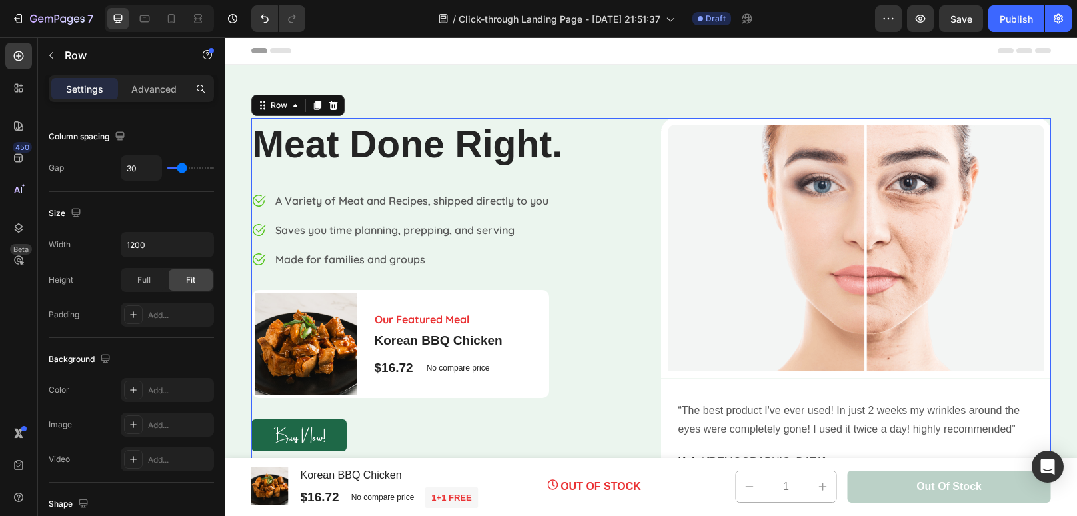
scroll to position [0, 0]
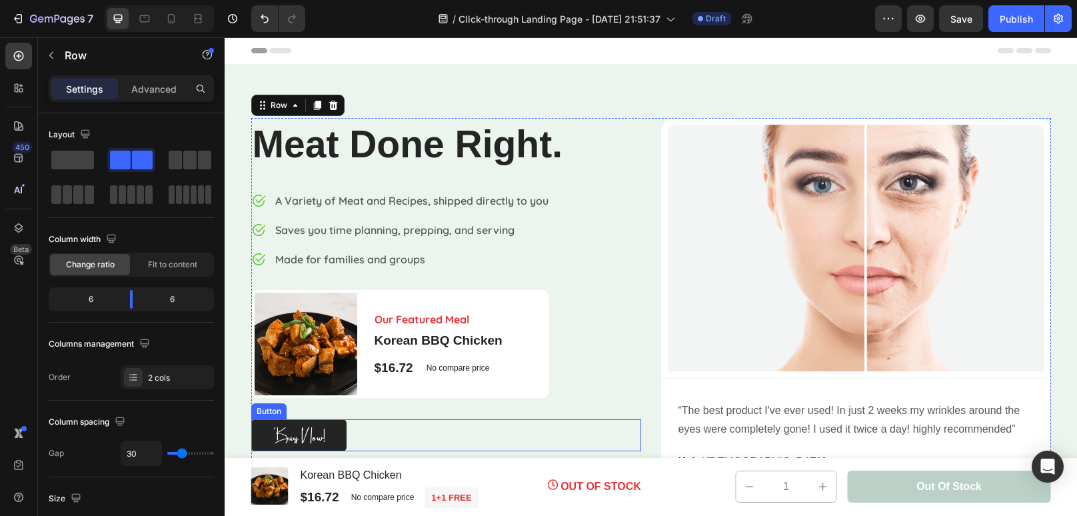
click at [326, 441] on button "Buy Now!" at bounding box center [298, 435] width 95 height 32
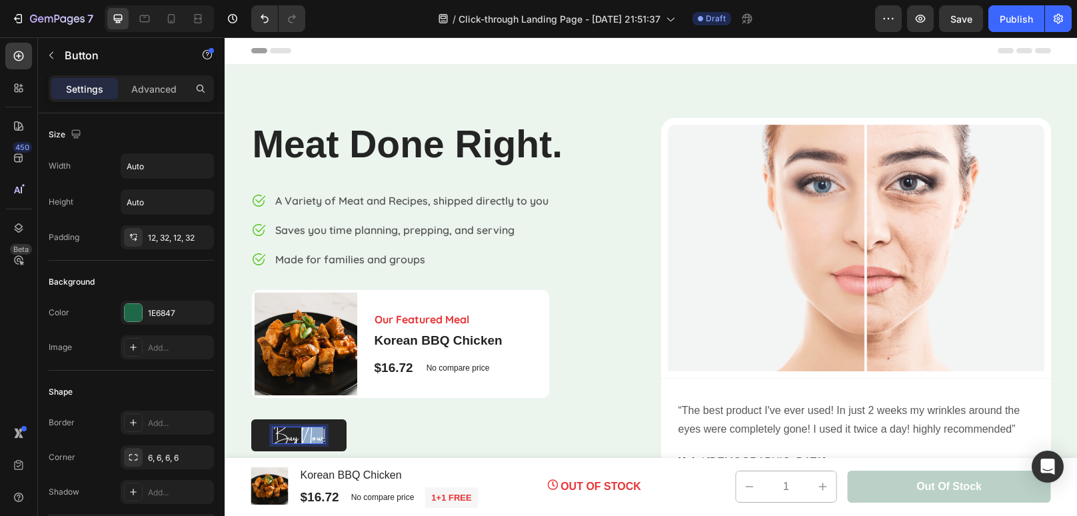
click at [311, 437] on p "Buy Now!" at bounding box center [299, 435] width 53 height 16
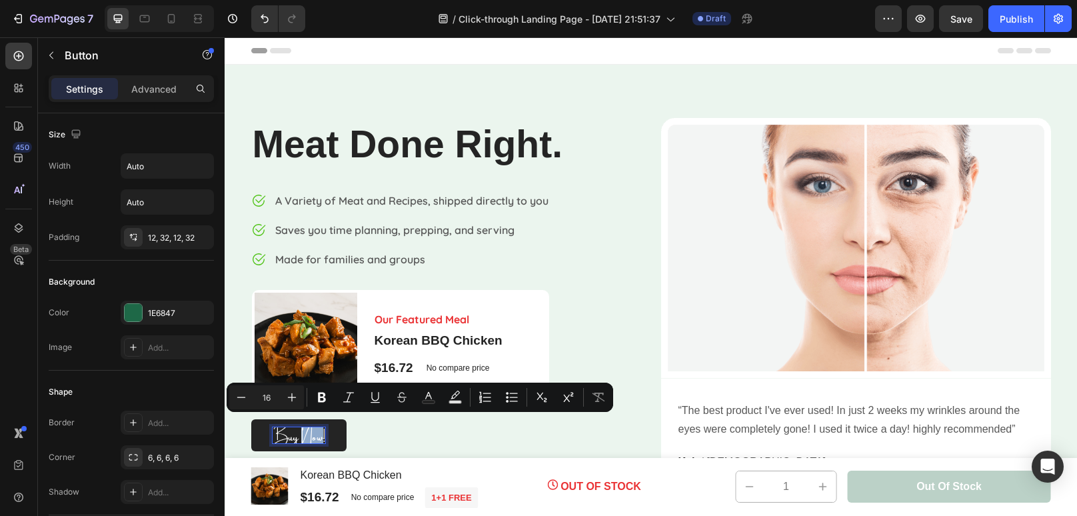
click at [311, 437] on p "Buy Now!" at bounding box center [299, 435] width 53 height 16
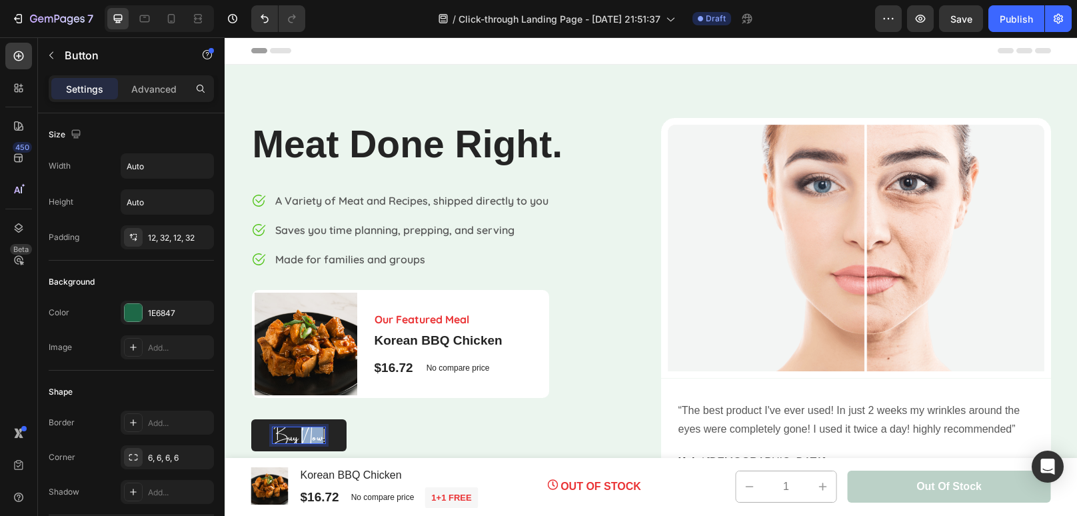
click at [311, 437] on p "Buy Now!" at bounding box center [299, 435] width 53 height 16
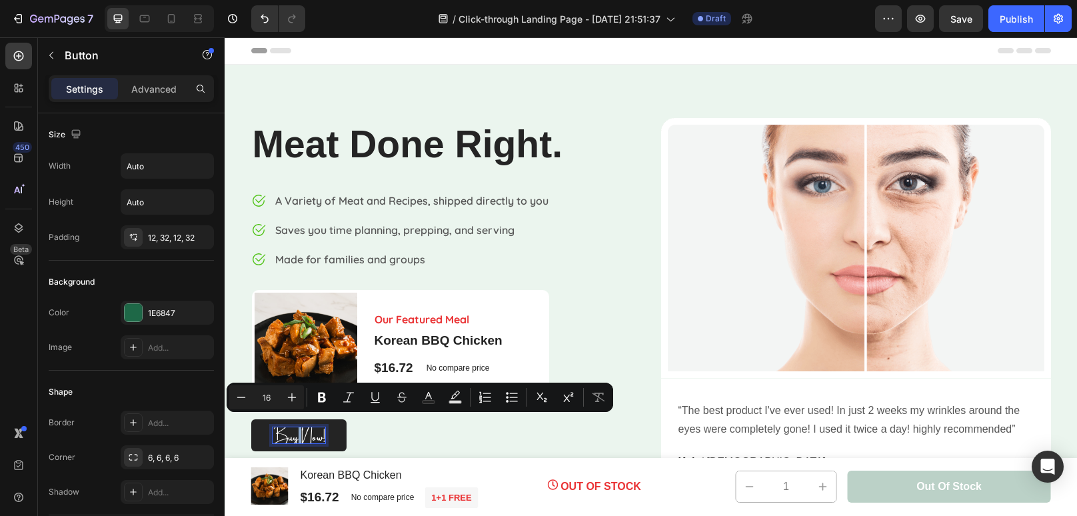
click at [279, 435] on p "Buy Now!" at bounding box center [299, 435] width 53 height 16
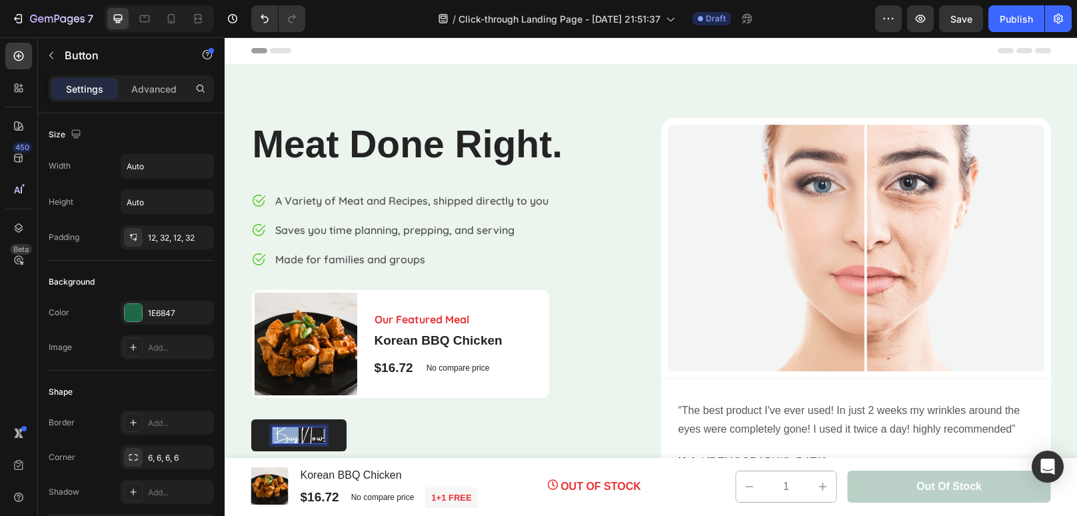
click at [279, 435] on p "Buy Now!" at bounding box center [299, 435] width 53 height 16
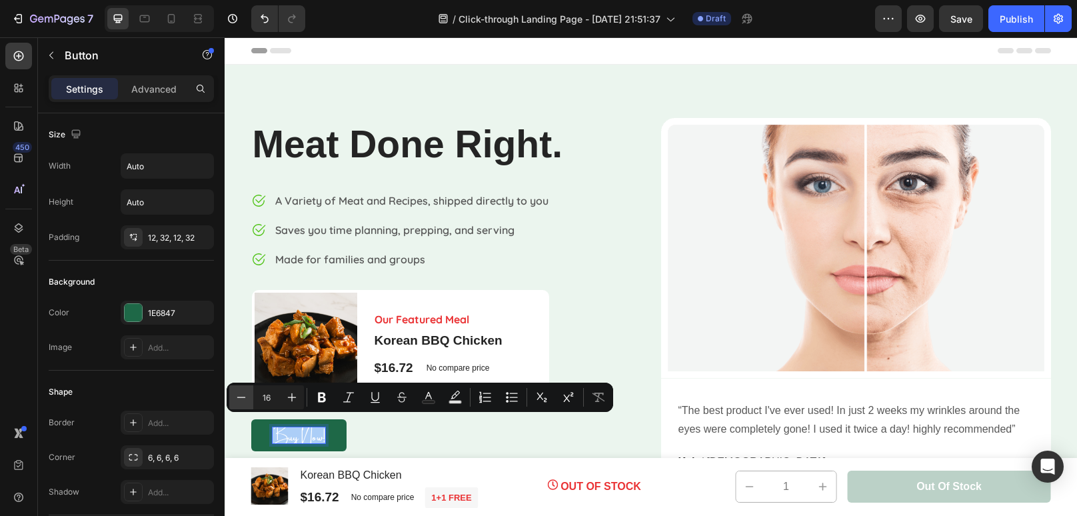
click at [243, 401] on icon "Editor contextual toolbar" at bounding box center [241, 397] width 13 height 13
type input "12"
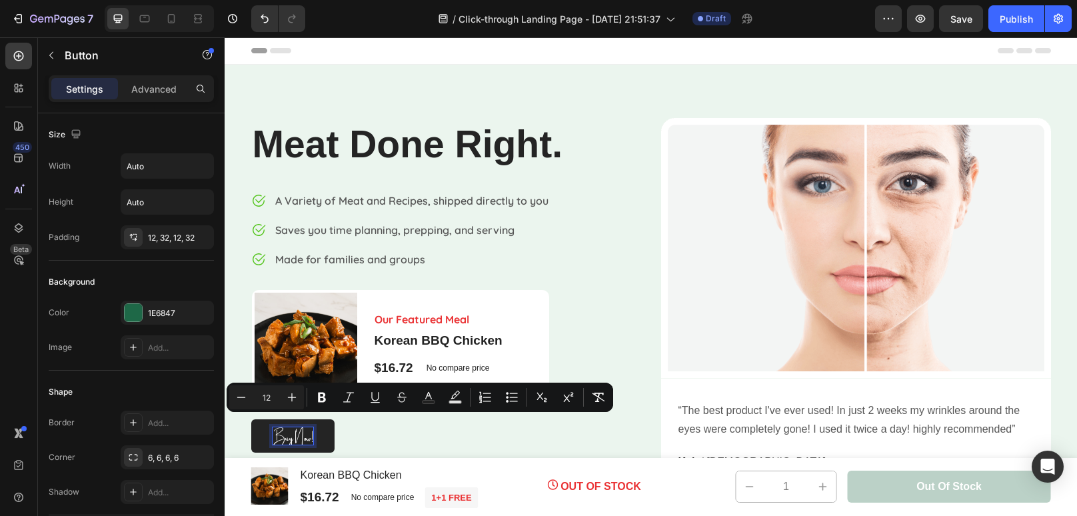
click at [327, 435] on button "Buy Now!" at bounding box center [292, 435] width 83 height 33
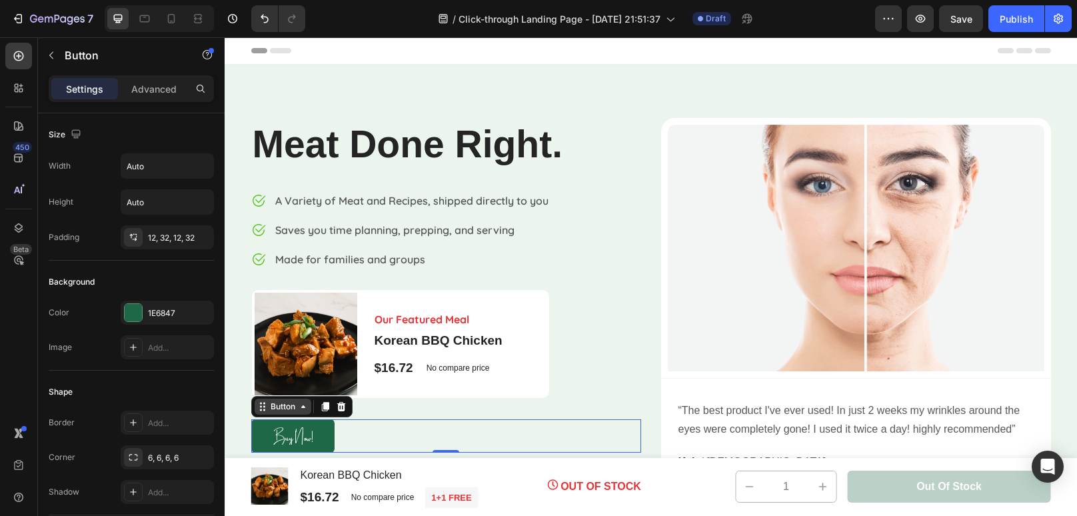
click at [279, 407] on div "Button" at bounding box center [283, 407] width 30 height 12
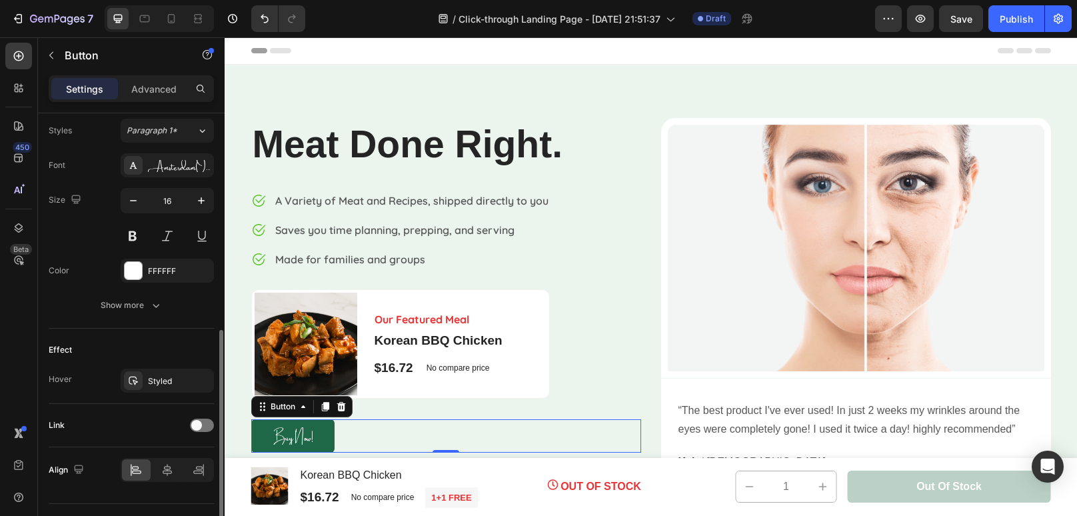
scroll to position [485, 0]
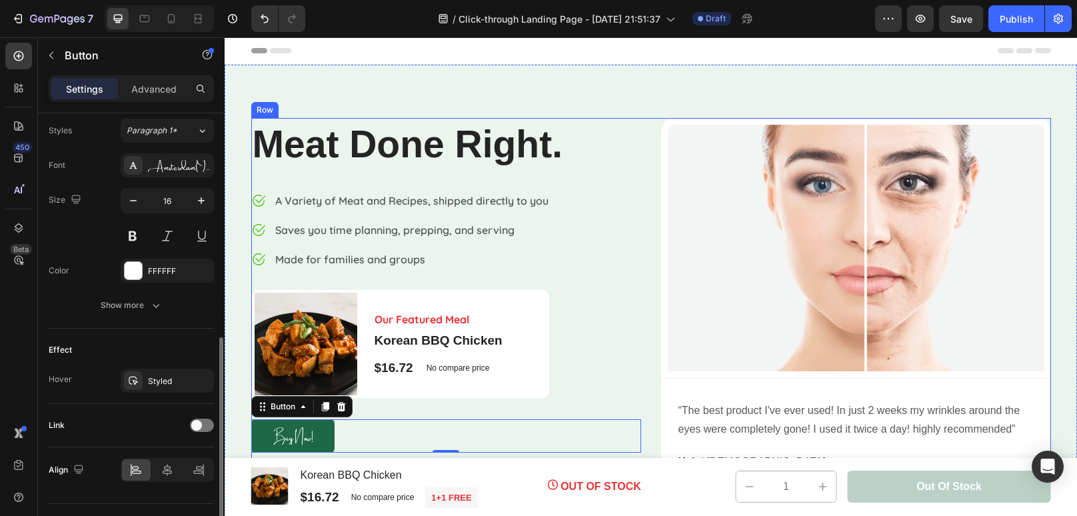
click at [589, 373] on div "Meat Done Right. Heading Image A Variety of Meat and Recipes, shipped directly …" at bounding box center [446, 306] width 390 height 377
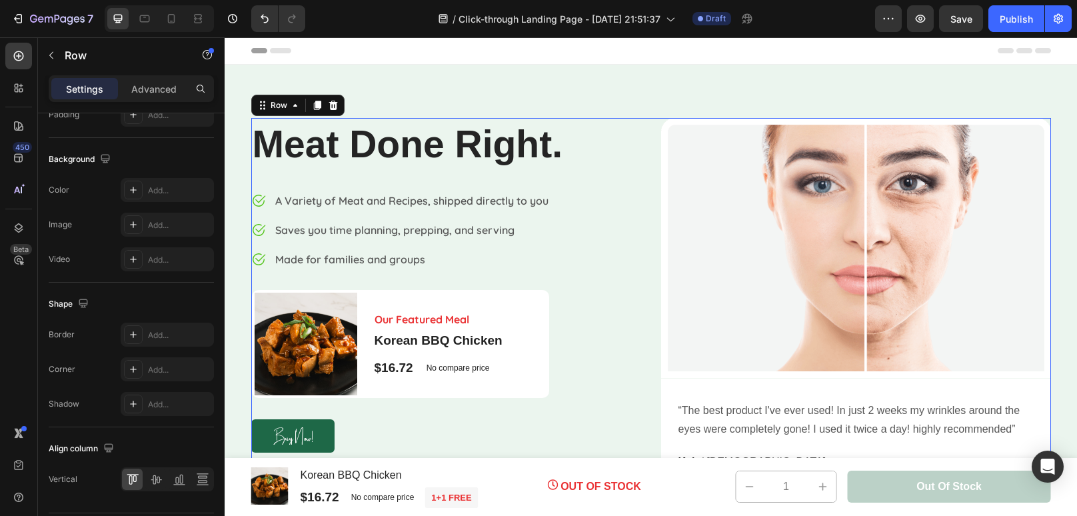
scroll to position [0, 0]
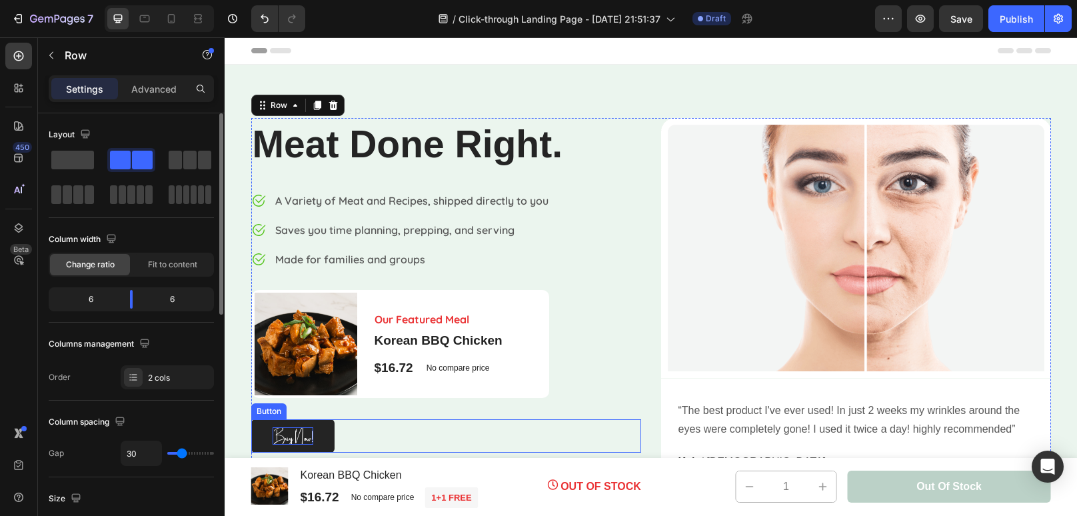
click at [310, 441] on span "Buy Now!" at bounding box center [293, 436] width 41 height 26
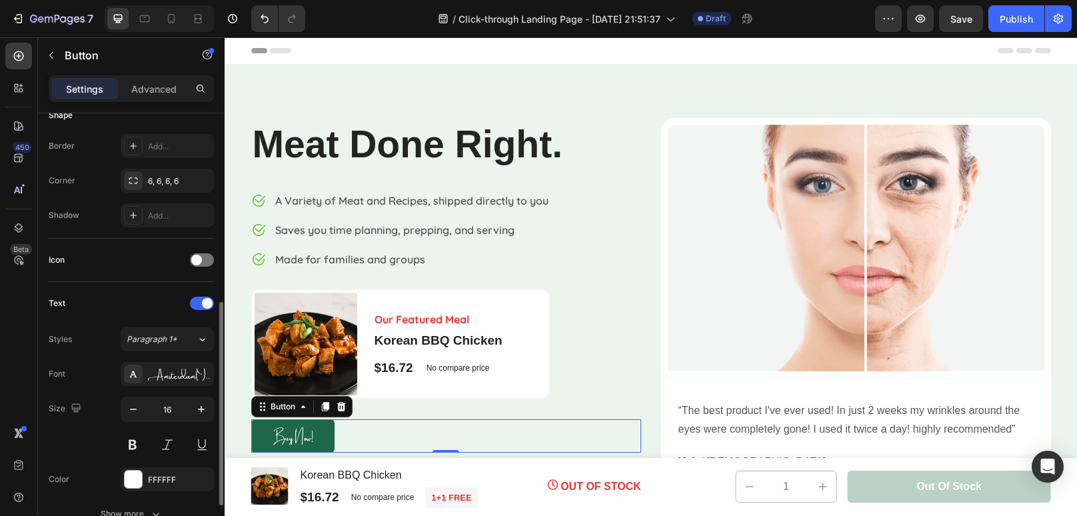
scroll to position [343, 0]
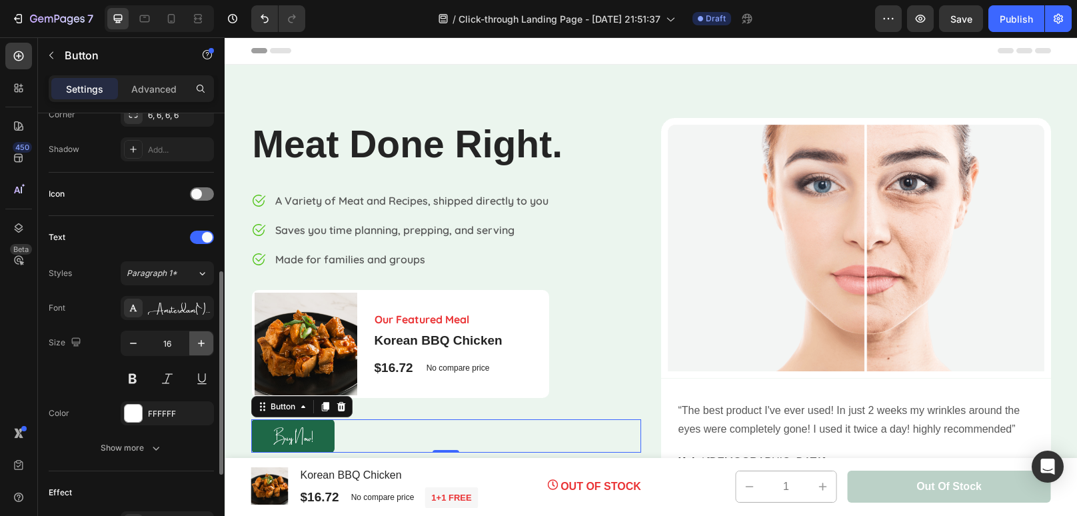
click at [201, 341] on icon "button" at bounding box center [201, 343] width 7 height 7
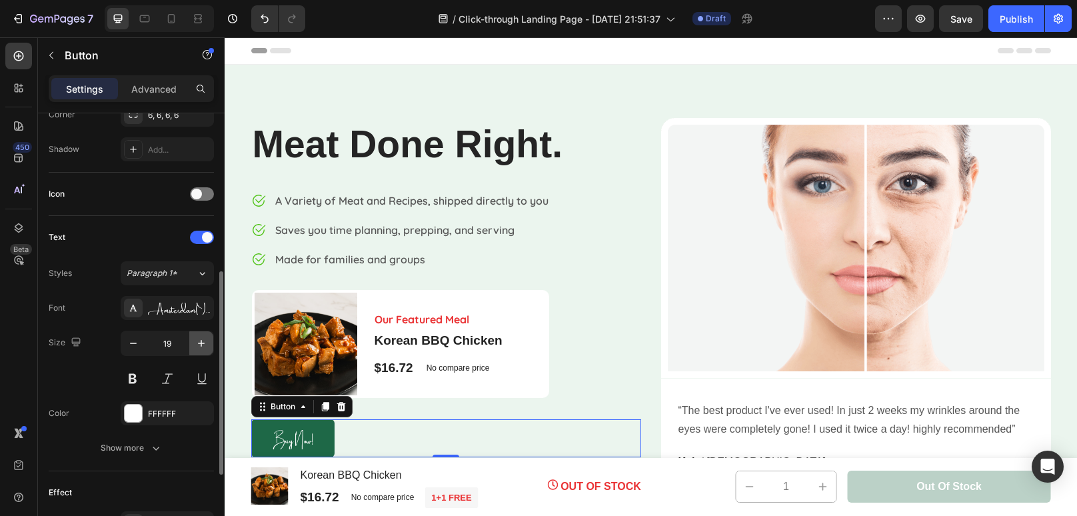
click at [201, 341] on icon "button" at bounding box center [201, 343] width 7 height 7
type input "23"
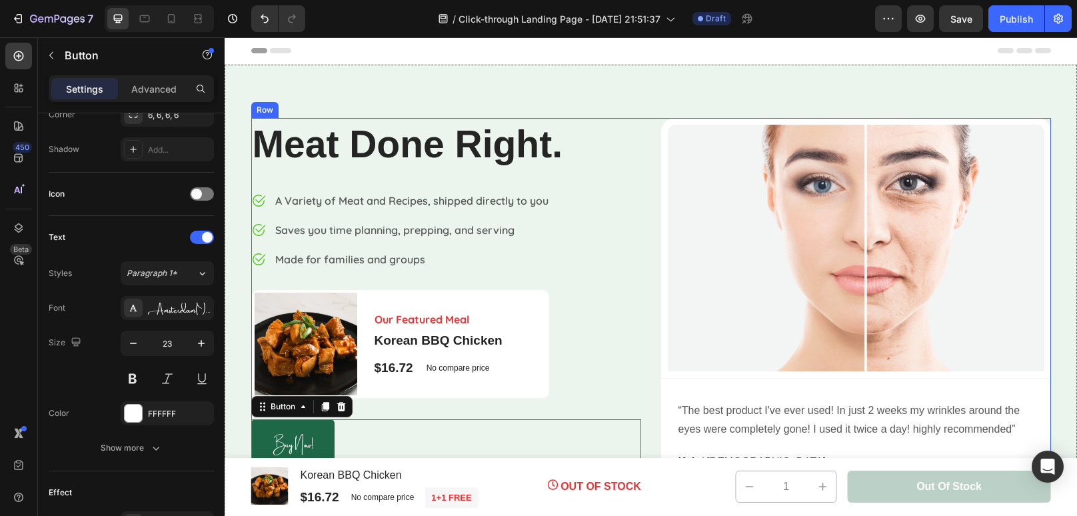
click at [604, 371] on div "Meat Done Right. Heading Image A Variety of Meat and Recipes, shipped directly …" at bounding box center [446, 306] width 390 height 377
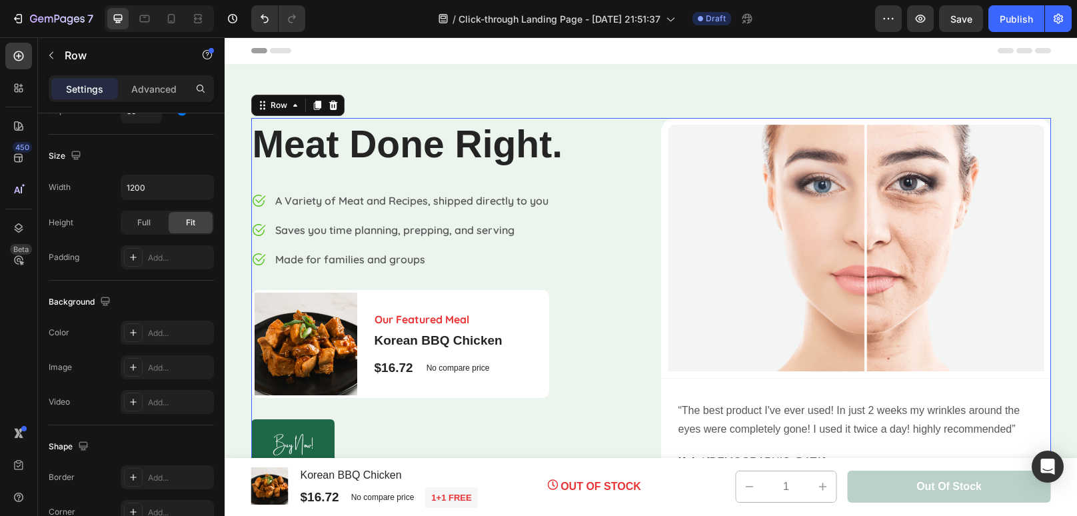
scroll to position [0, 0]
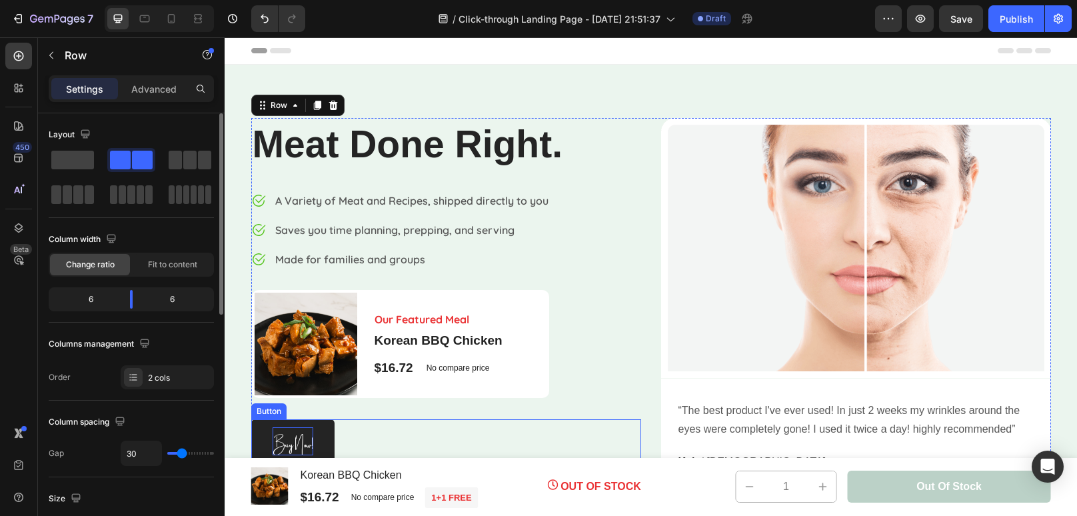
click at [287, 445] on span "Buy Now!" at bounding box center [293, 443] width 41 height 26
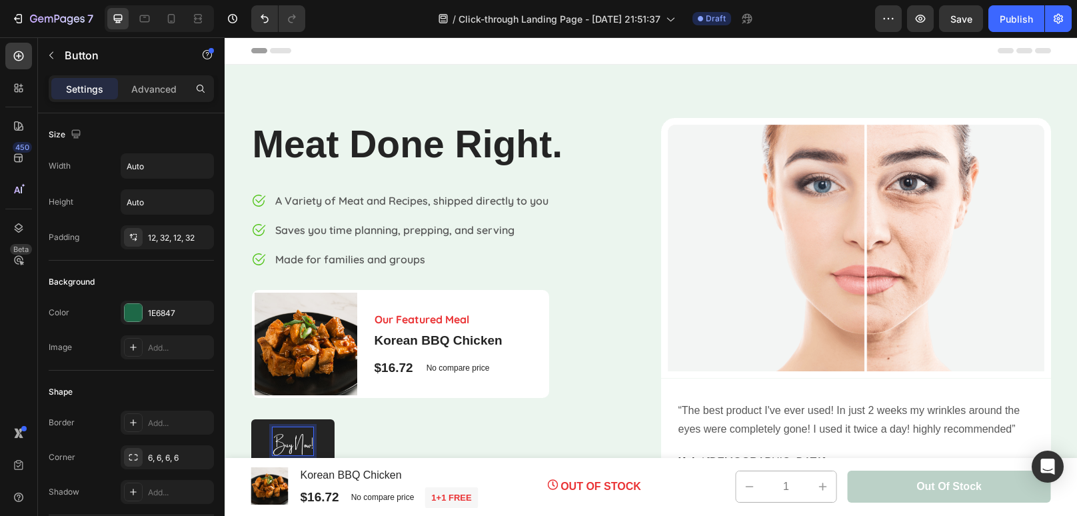
scroll to position [1, 0]
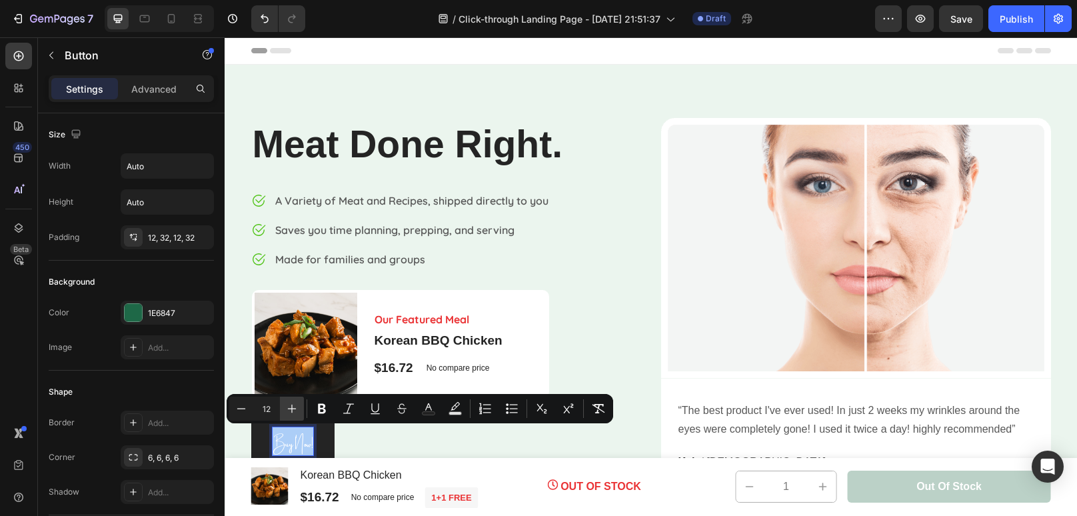
click at [283, 411] on button "Plus" at bounding box center [292, 409] width 24 height 24
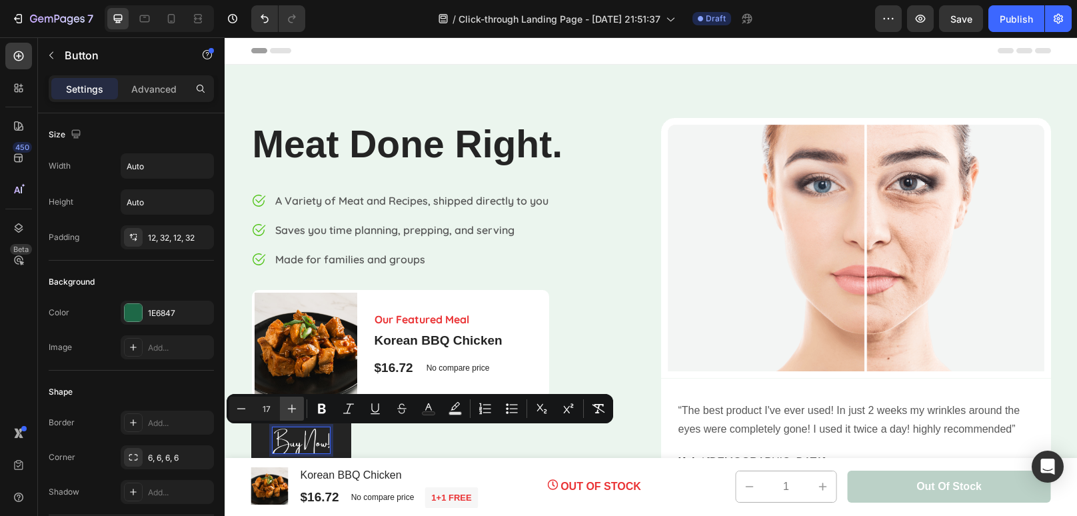
click at [283, 411] on button "Plus" at bounding box center [292, 409] width 24 height 24
click at [288, 411] on icon "Editor contextual toolbar" at bounding box center [291, 408] width 13 height 13
type input "20"
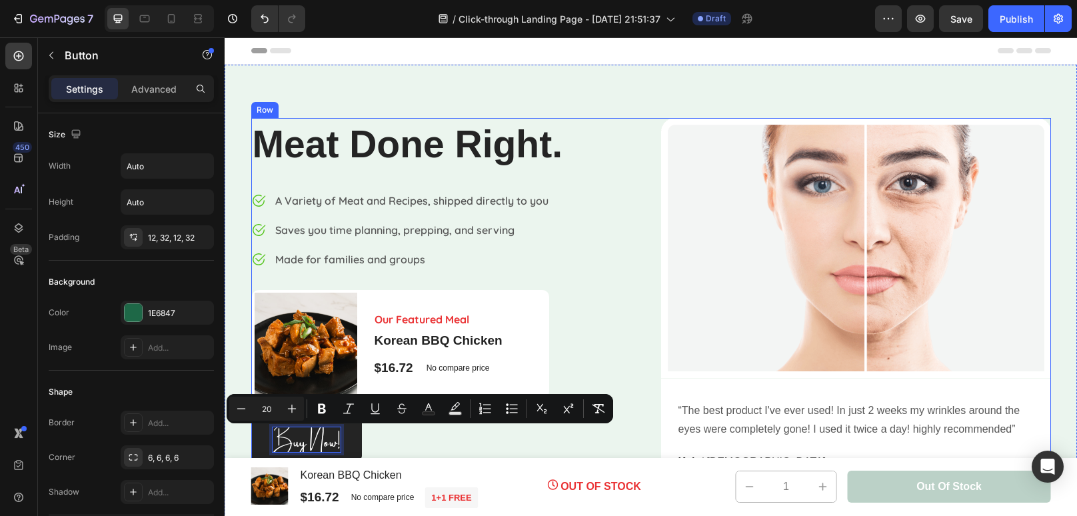
click at [620, 343] on div "Meat Done Right. Heading Image A Variety of Meat and Recipes, shipped directly …" at bounding box center [446, 306] width 390 height 377
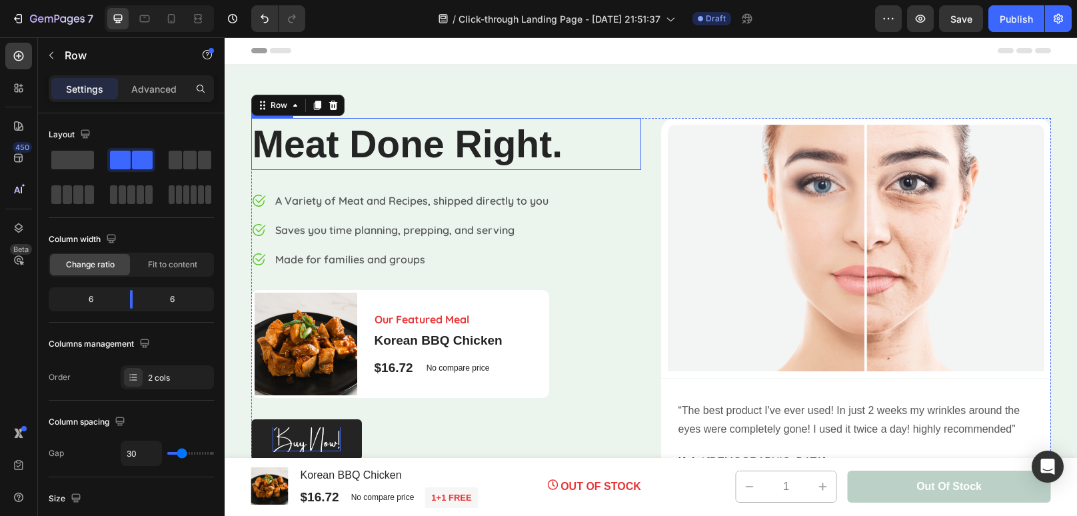
click at [556, 152] on h2 "Meat Done Right." at bounding box center [446, 144] width 390 height 52
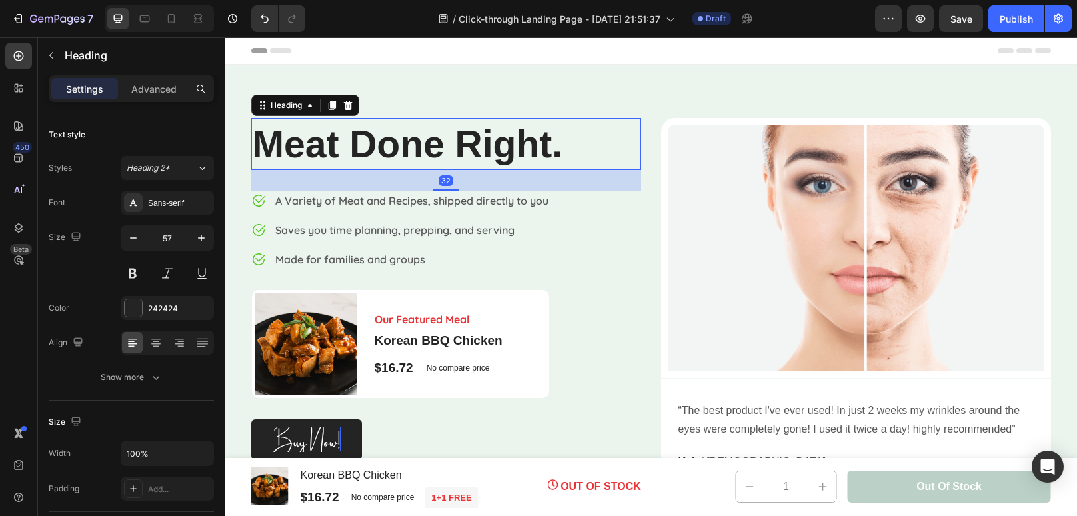
click at [556, 152] on h2 "Meat Done Right." at bounding box center [446, 144] width 390 height 52
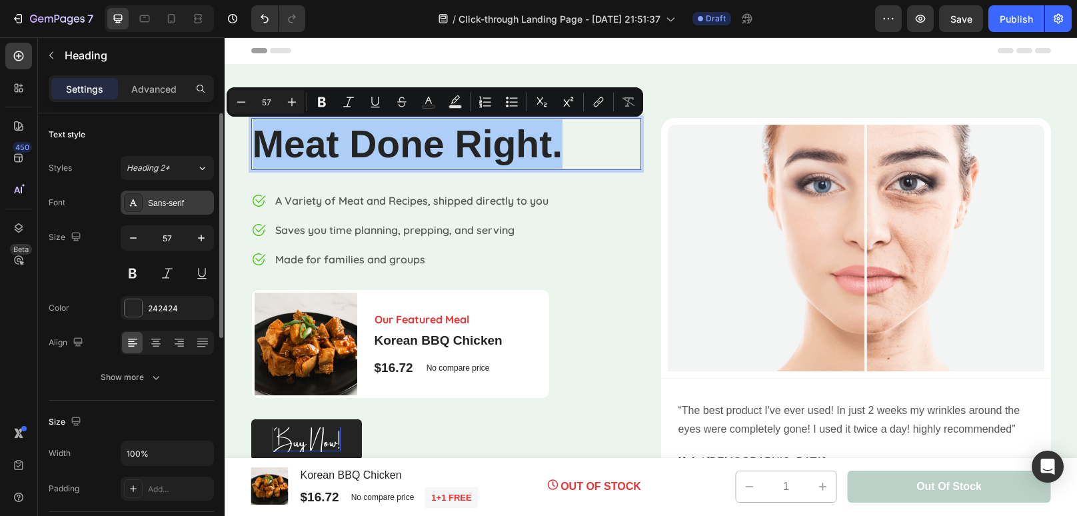
click at [175, 203] on div "Sans-serif" at bounding box center [179, 203] width 63 height 12
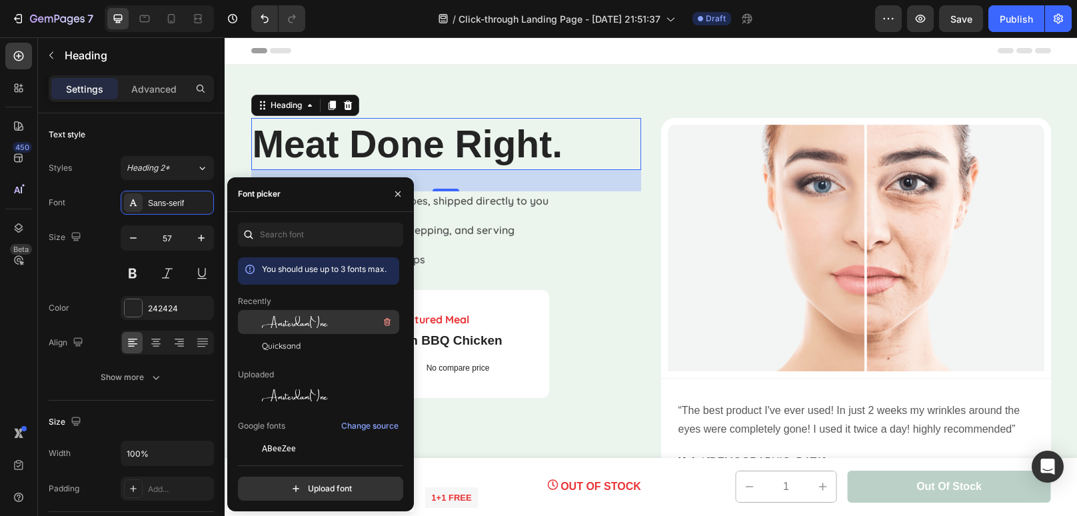
click at [285, 325] on span "AmsterdamOne" at bounding box center [295, 322] width 66 height 12
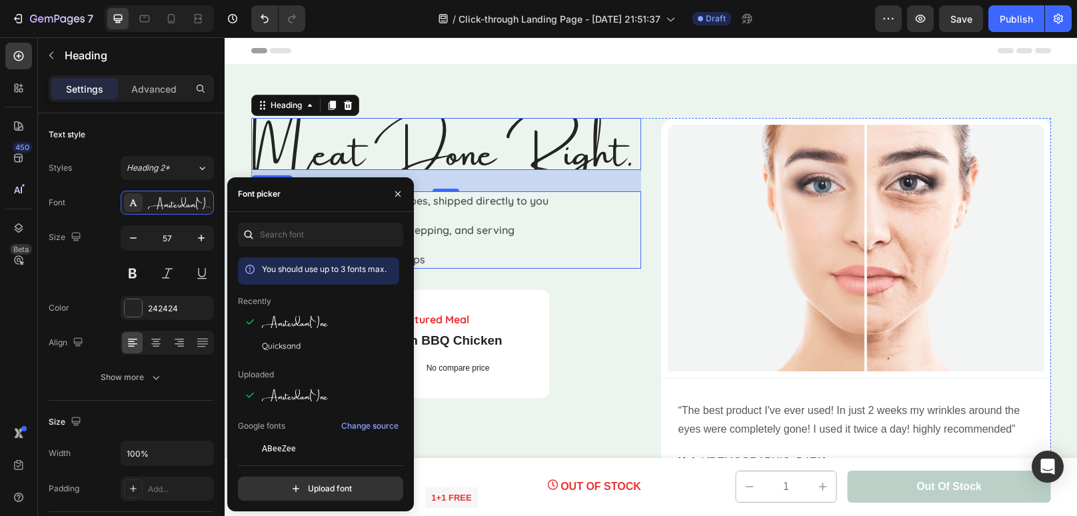
click at [642, 288] on div "Meat Done Right. Heading 32 Image A Variety of Meat and Recipes, shipped direct…" at bounding box center [651, 306] width 800 height 377
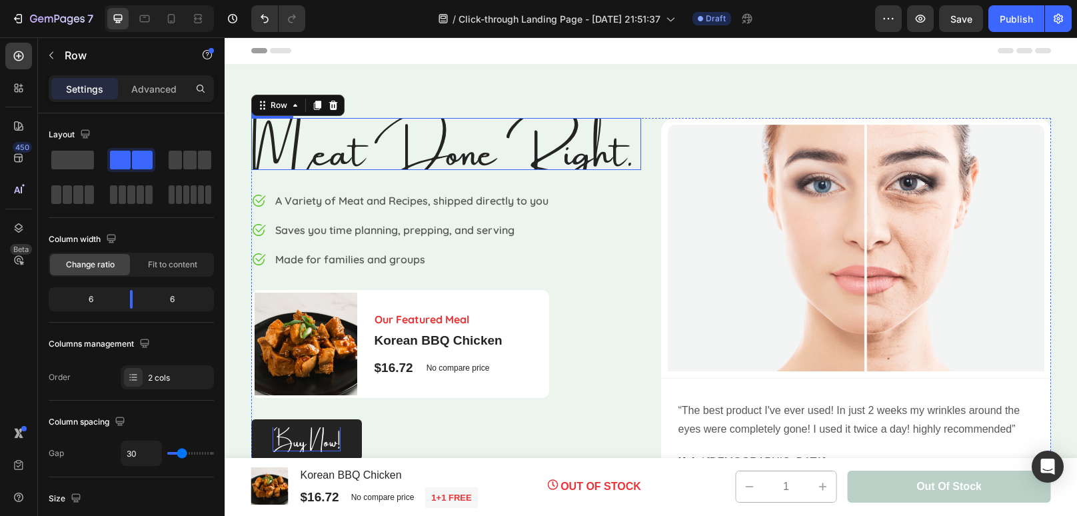
click at [274, 169] on p "Meat Done Right." at bounding box center [446, 143] width 387 height 49
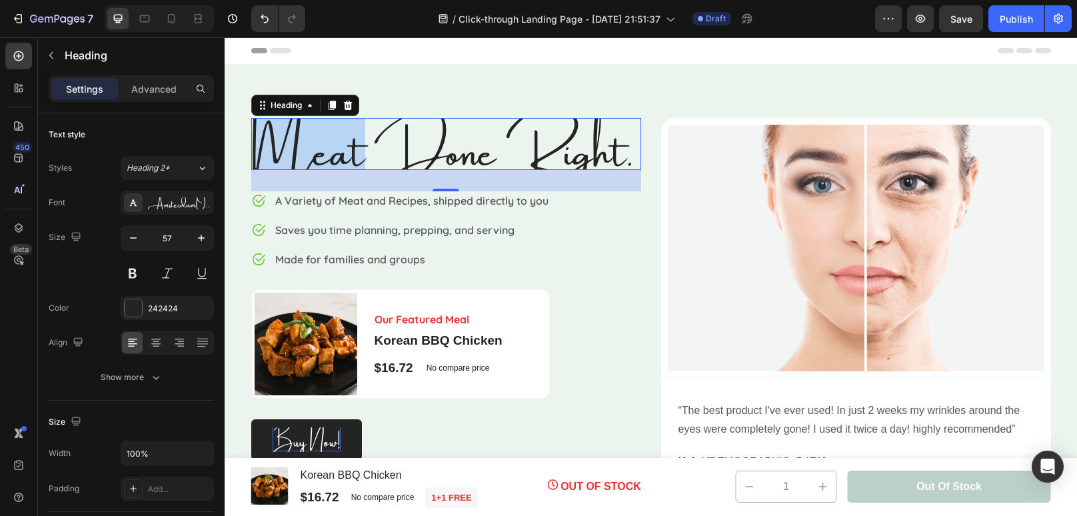
click at [317, 169] on p "Meat Done Right." at bounding box center [446, 143] width 387 height 49
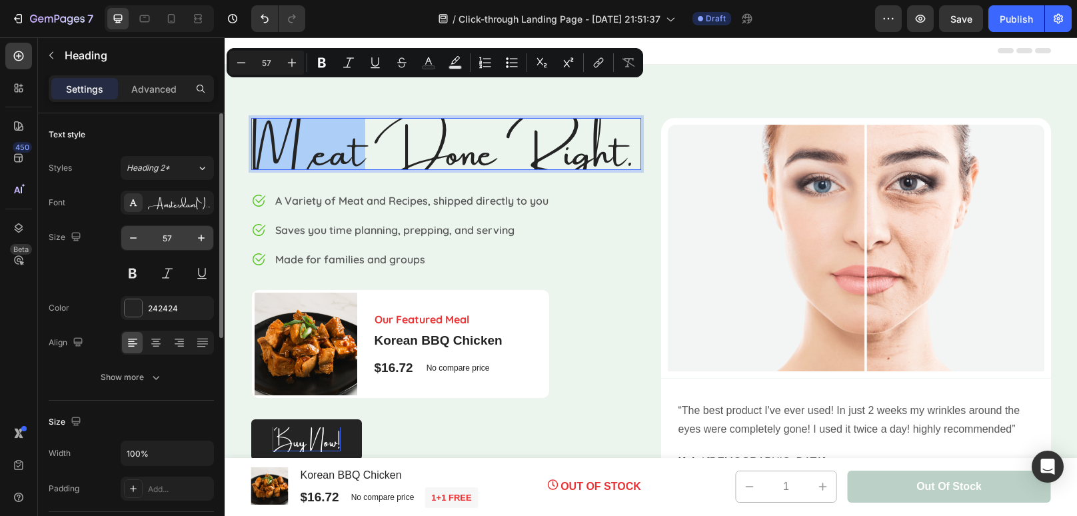
click at [163, 239] on input "57" at bounding box center [167, 238] width 44 height 24
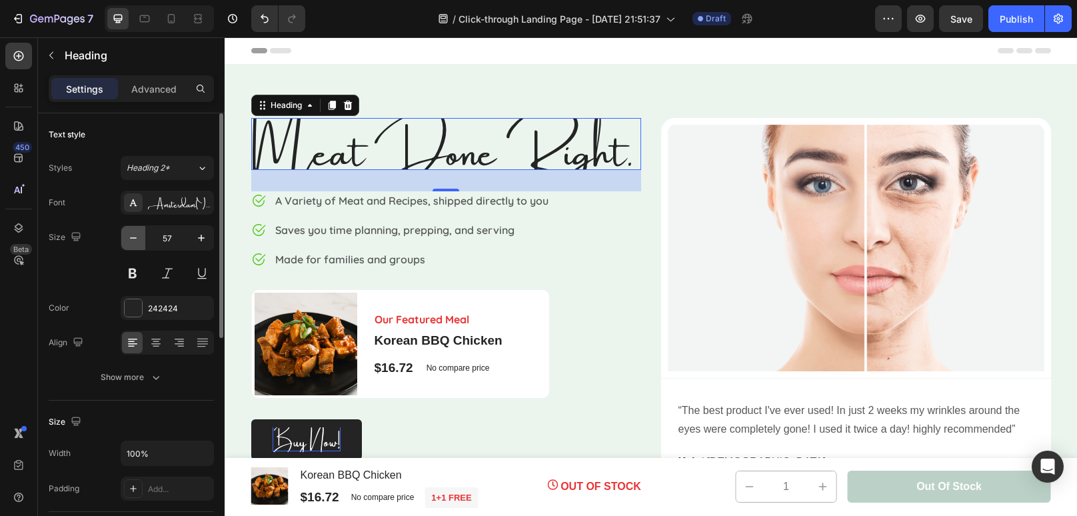
click at [139, 238] on icon "button" at bounding box center [133, 237] width 13 height 13
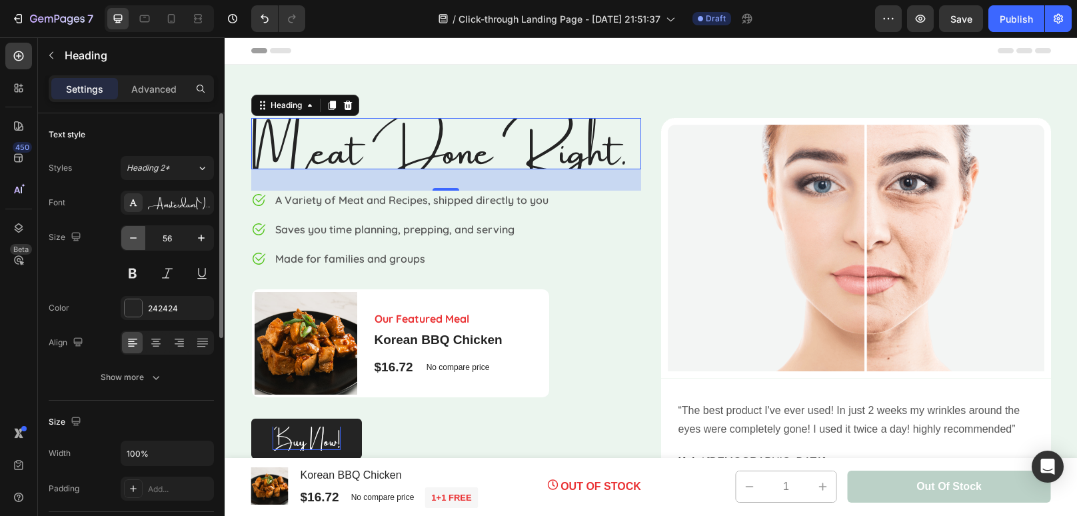
click at [139, 238] on icon "button" at bounding box center [133, 237] width 13 height 13
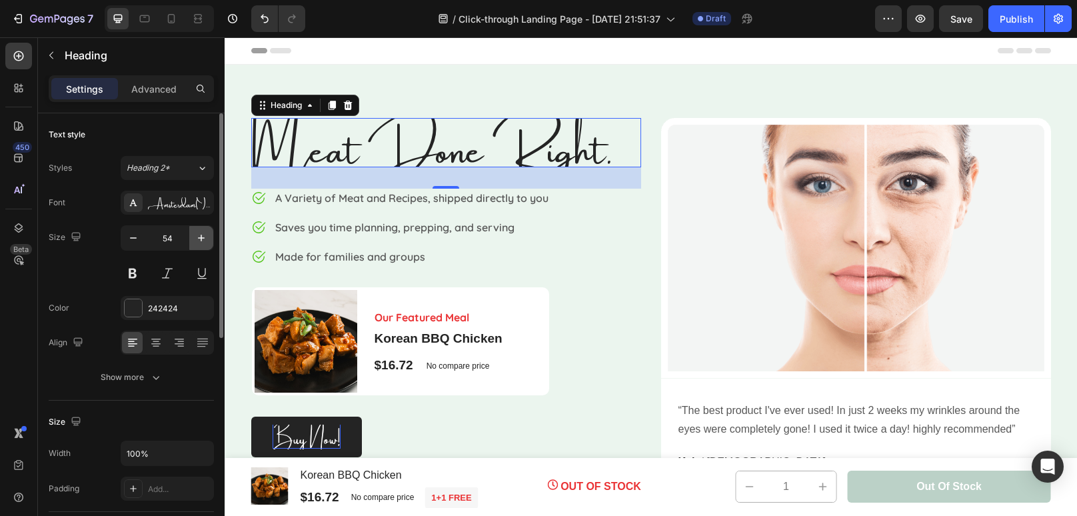
click at [200, 239] on icon "button" at bounding box center [201, 237] width 13 height 13
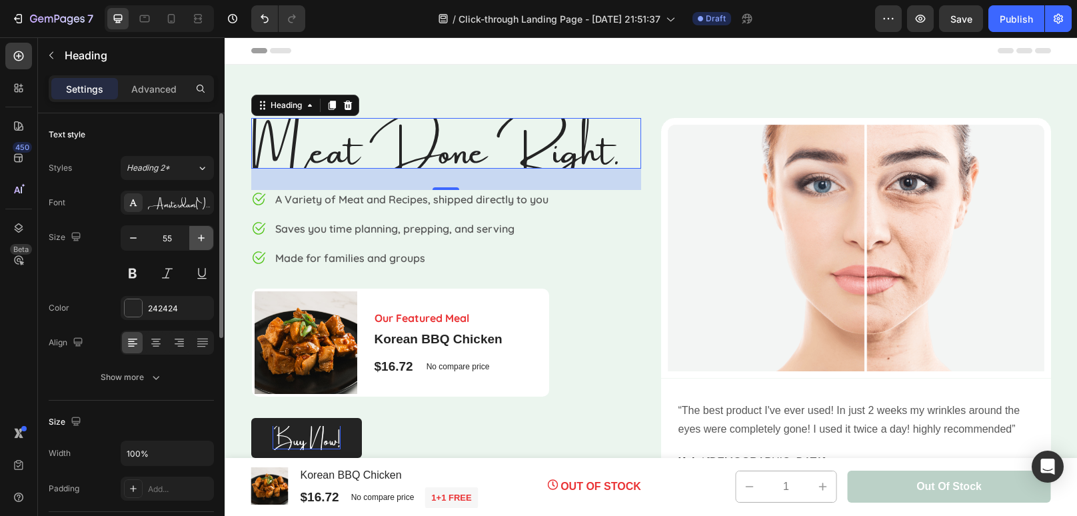
click at [200, 239] on icon "button" at bounding box center [201, 237] width 13 height 13
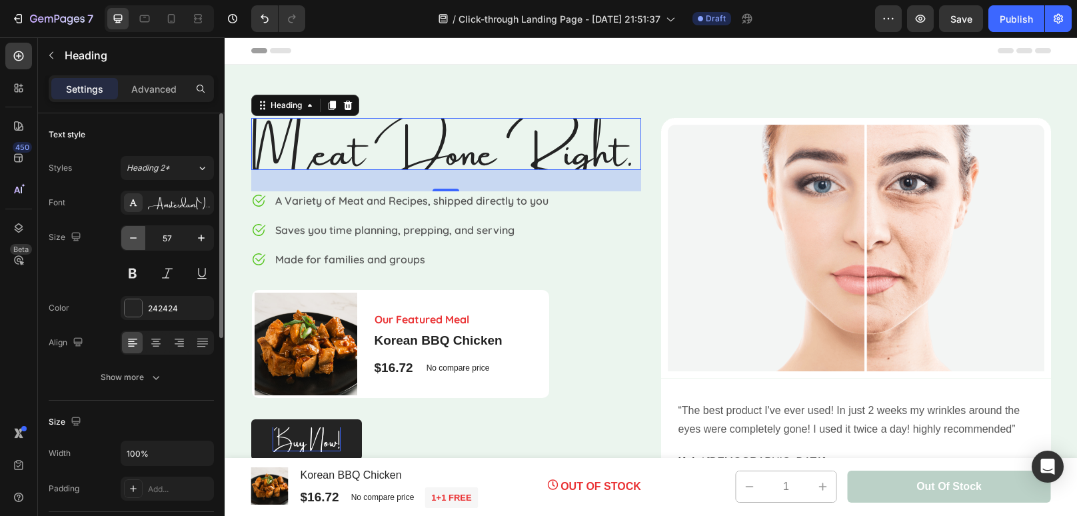
click at [130, 243] on icon "button" at bounding box center [133, 237] width 13 height 13
type input "56"
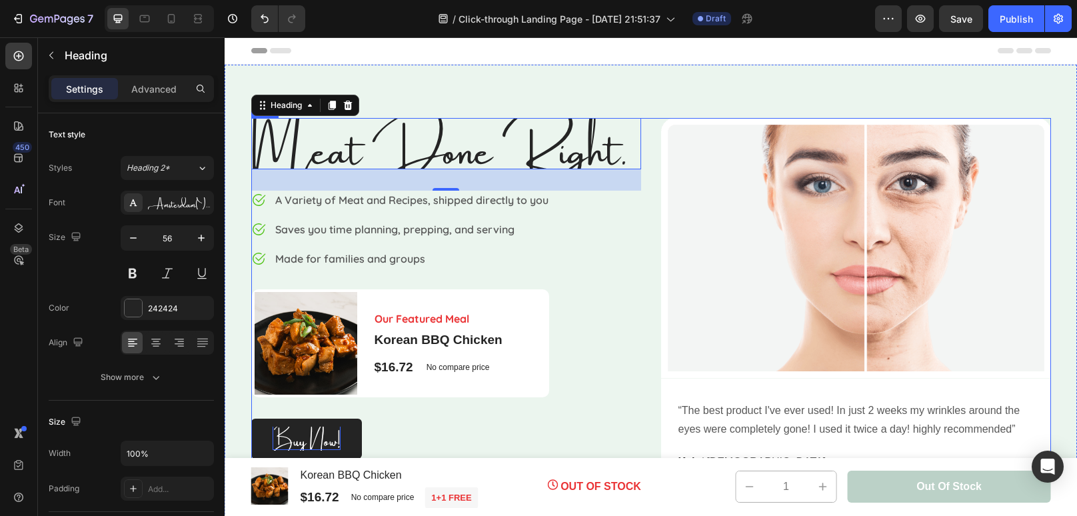
click at [610, 279] on div "Meat Done Right. Heading 32 Image A Variety of Meat and Recipes, shipped direct…" at bounding box center [446, 306] width 390 height 377
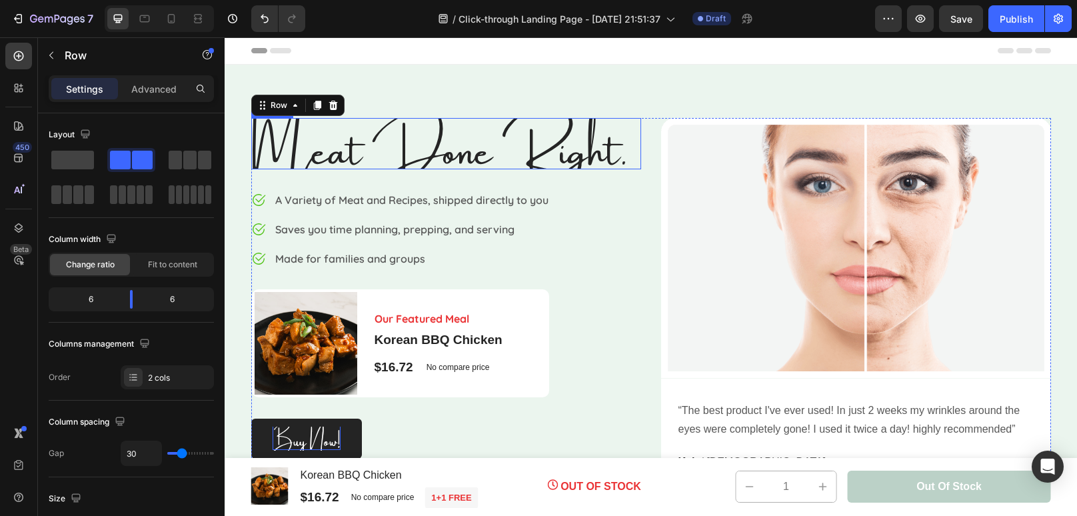
click at [433, 148] on p "Meat Done Right." at bounding box center [446, 143] width 387 height 49
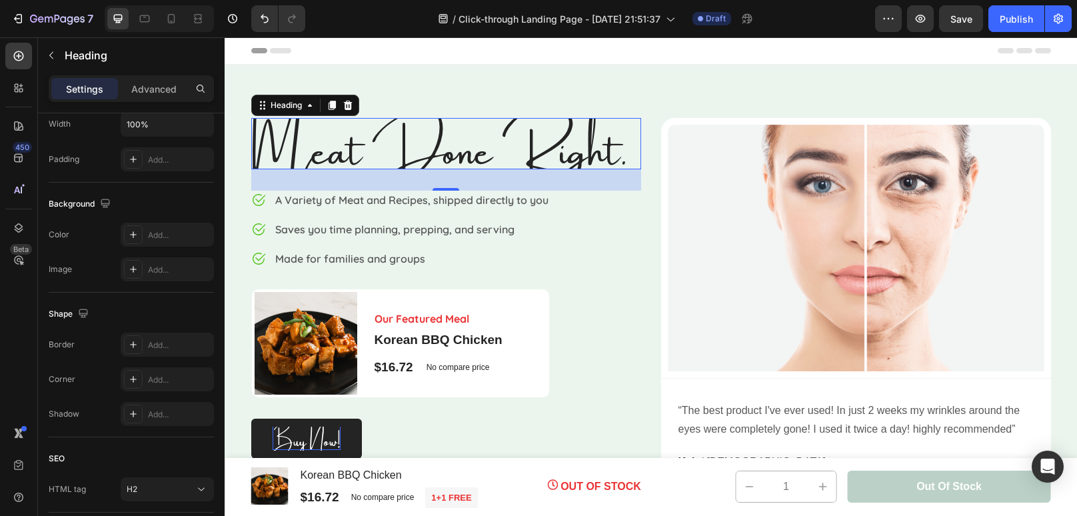
scroll to position [0, 0]
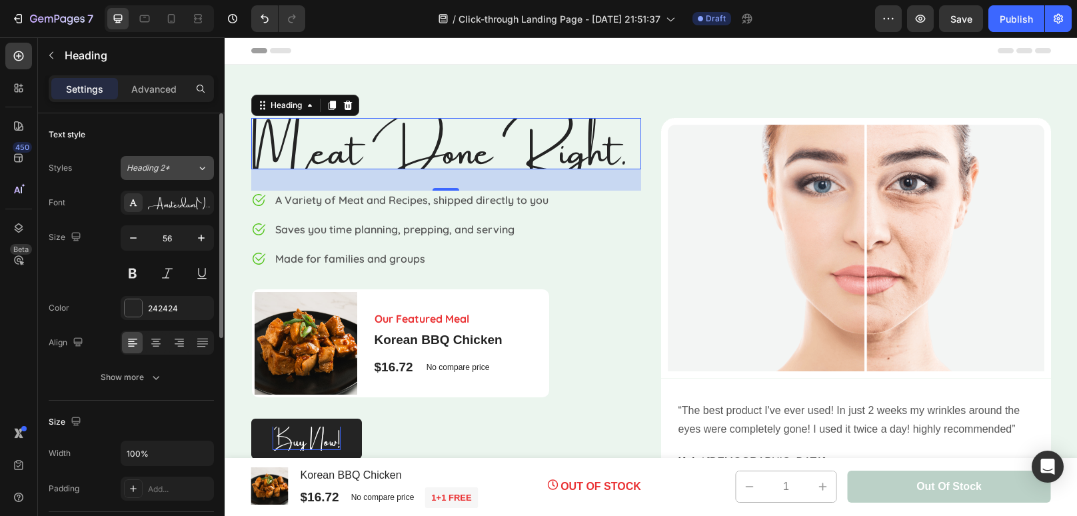
click at [184, 177] on button "Heading 2*" at bounding box center [167, 168] width 93 height 24
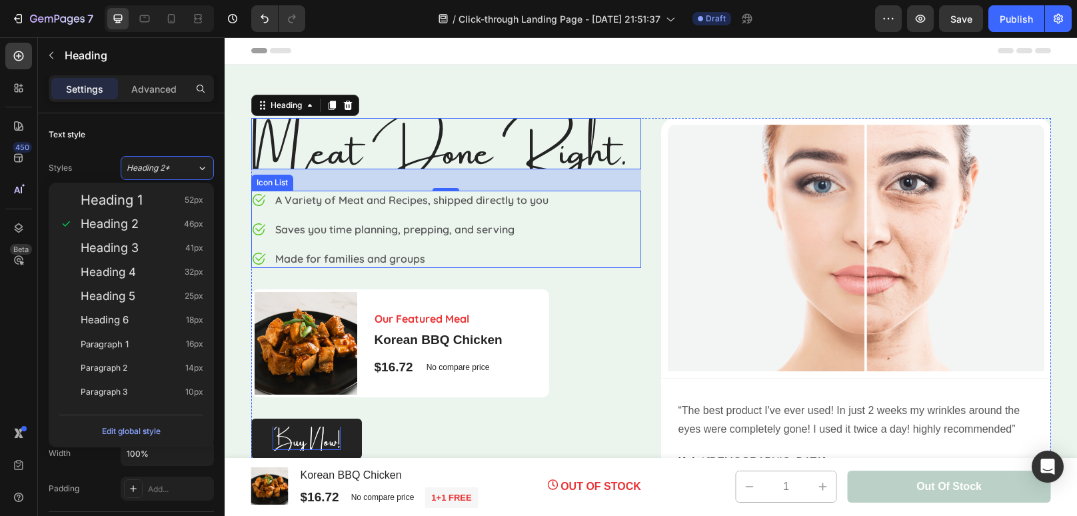
click at [609, 232] on div "Image A Variety of Meat and Recipes, shipped directly to you Text block Image S…" at bounding box center [446, 229] width 390 height 77
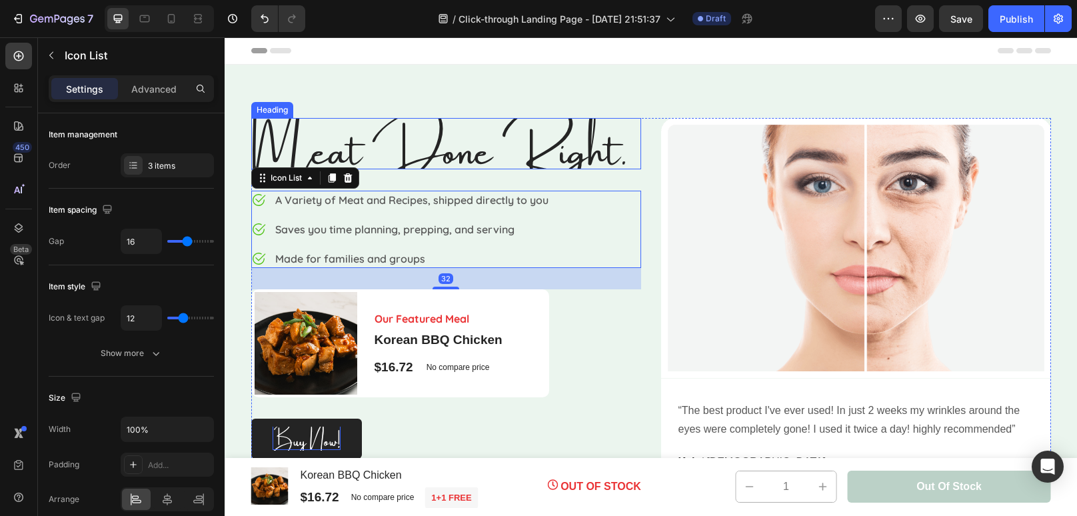
click at [570, 159] on p "Meat Done Right." at bounding box center [446, 143] width 387 height 49
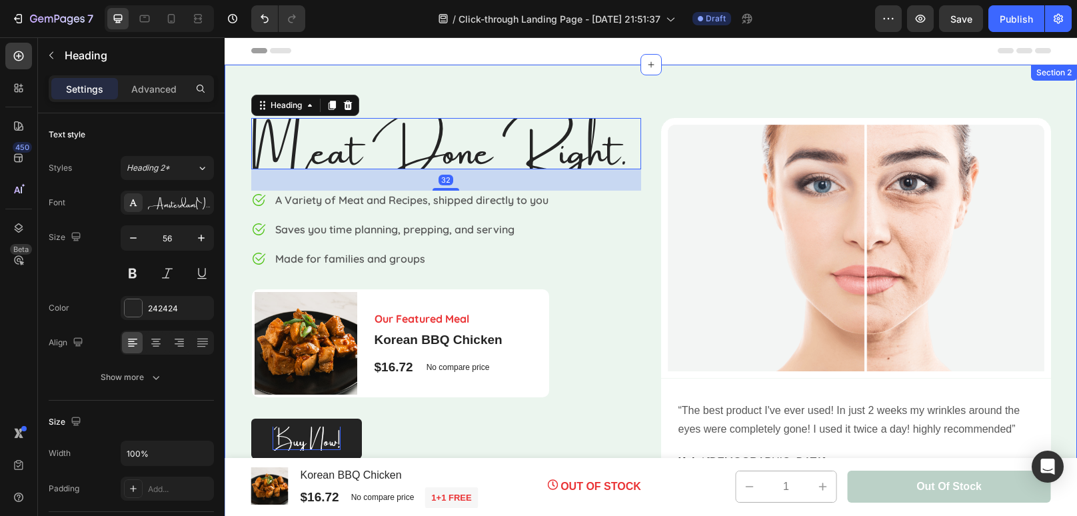
click at [725, 72] on div "Meat Done Right. Heading 32 Image A Variety of Meat and Recipes, shipped direct…" at bounding box center [651, 306] width 852 height 483
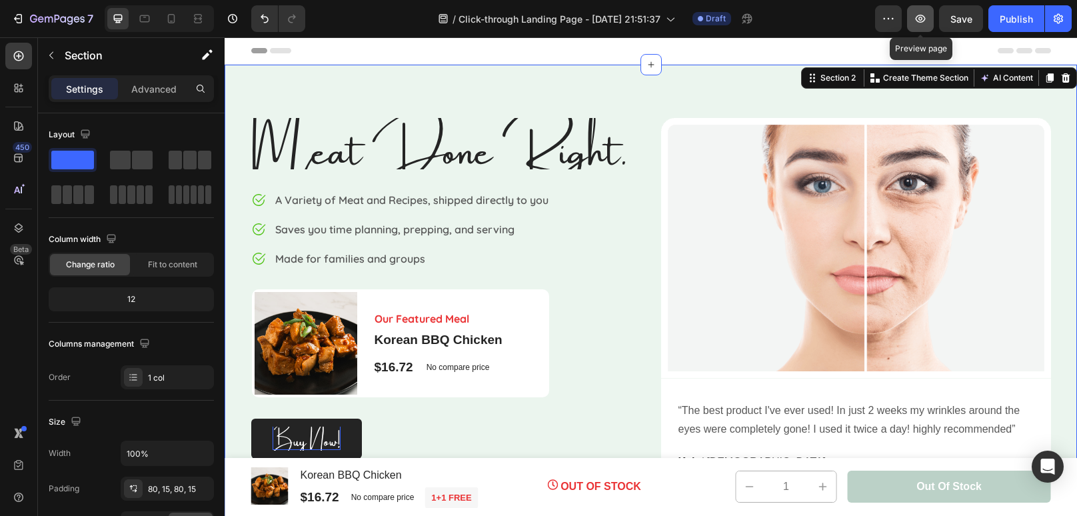
click at [922, 22] on icon "button" at bounding box center [921, 19] width 10 height 8
click at [550, 162] on p "Meat Done Right." at bounding box center [446, 143] width 387 height 49
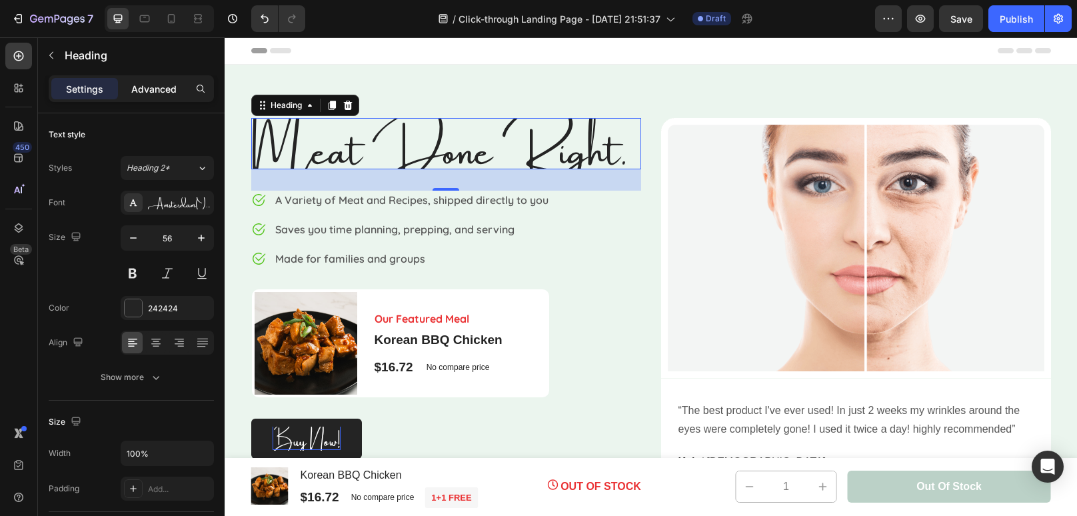
click at [153, 85] on p "Advanced" at bounding box center [153, 89] width 45 height 14
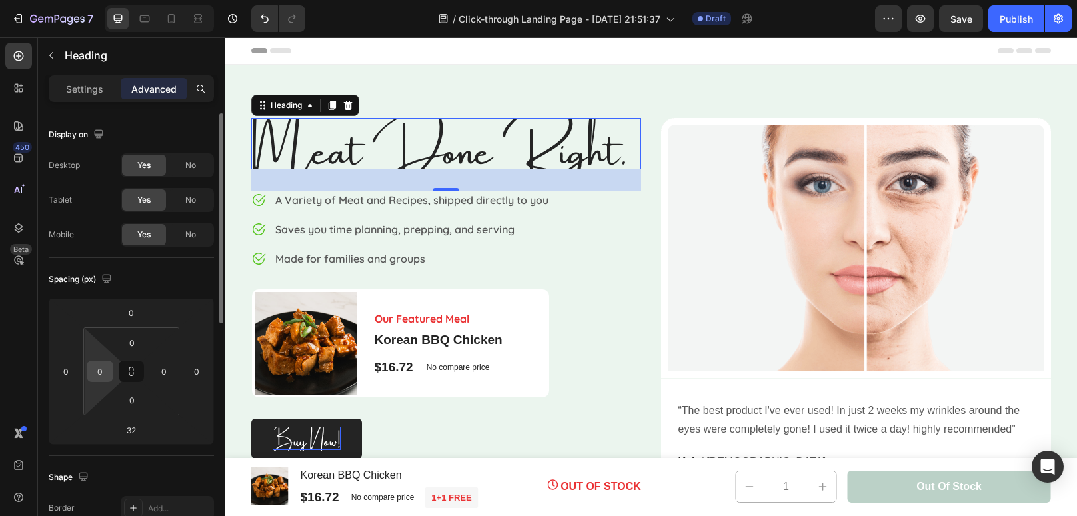
click at [91, 375] on input "0" at bounding box center [100, 371] width 20 height 20
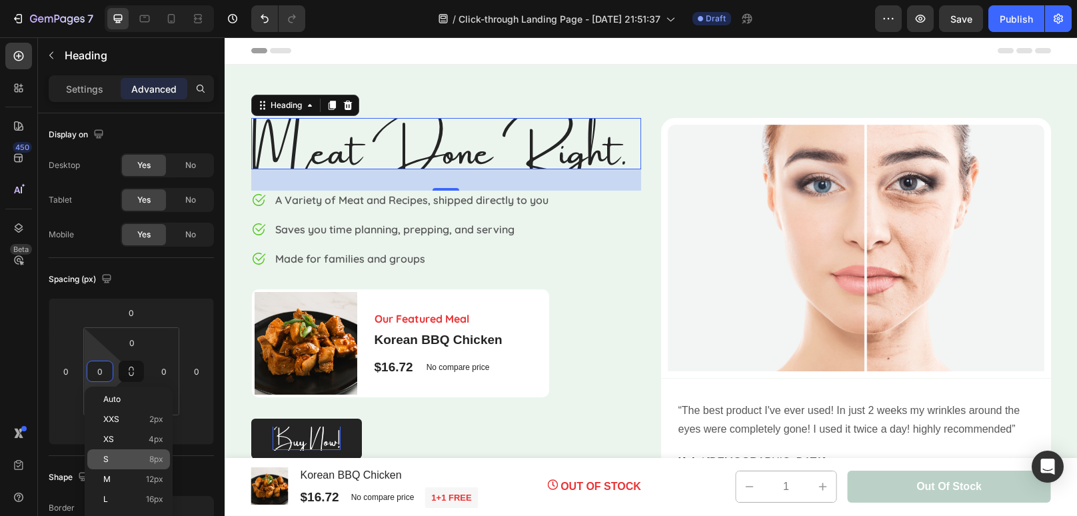
click at [125, 460] on p "S 8px" at bounding box center [133, 459] width 60 height 9
type input "8"
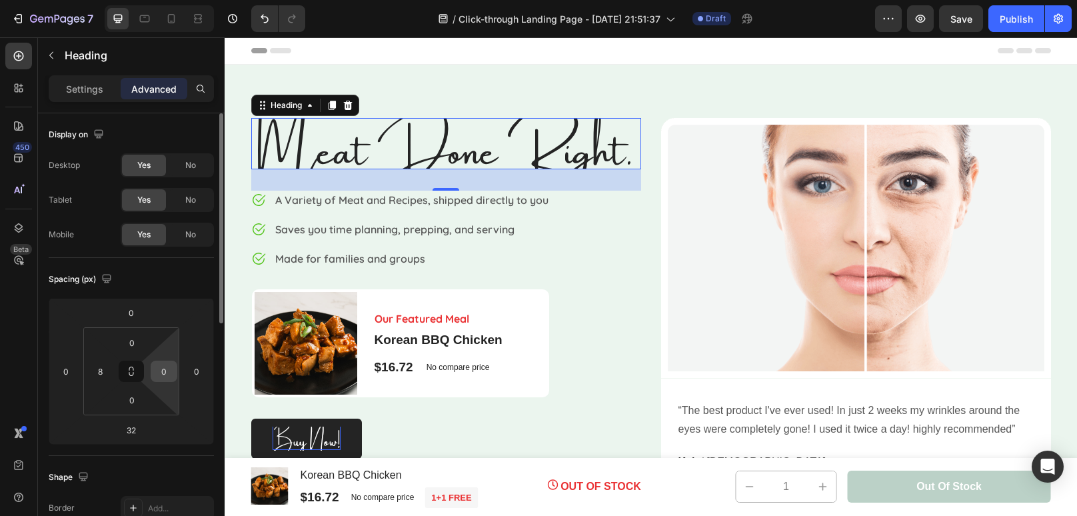
click at [169, 375] on input "0" at bounding box center [164, 371] width 20 height 20
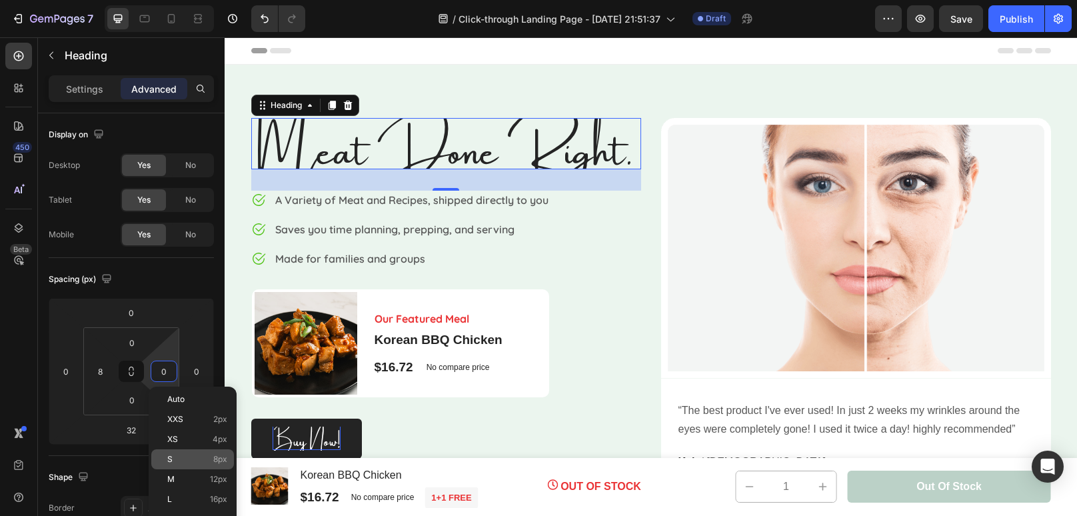
click at [176, 455] on p "S 8px" at bounding box center [197, 459] width 60 height 9
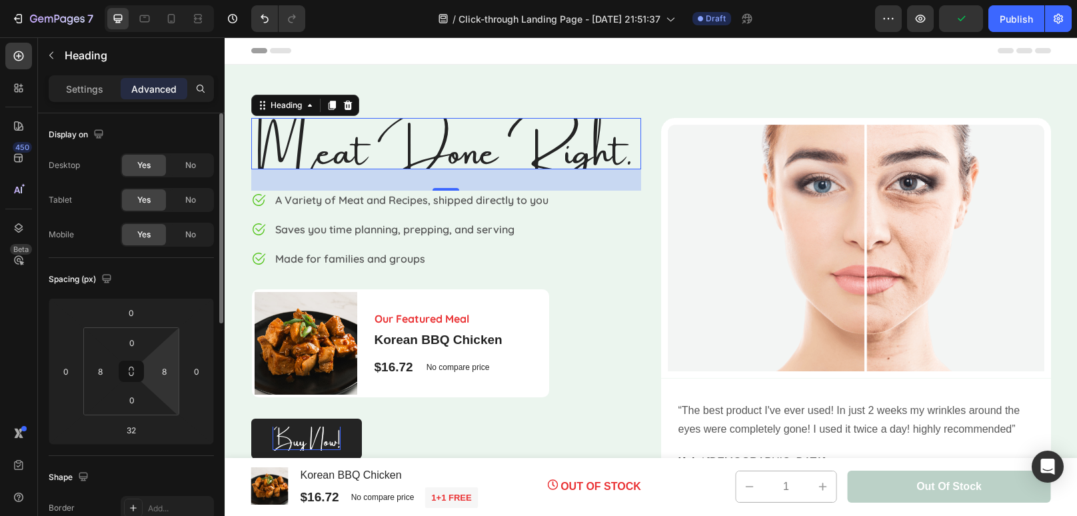
click at [167, 0] on html "7 / Click-through Landing Page - [DATE] 21:51:37 Draft Preview Publish 450 Beta…" at bounding box center [538, 0] width 1077 height 0
click at [167, 374] on input "8" at bounding box center [164, 371] width 20 height 20
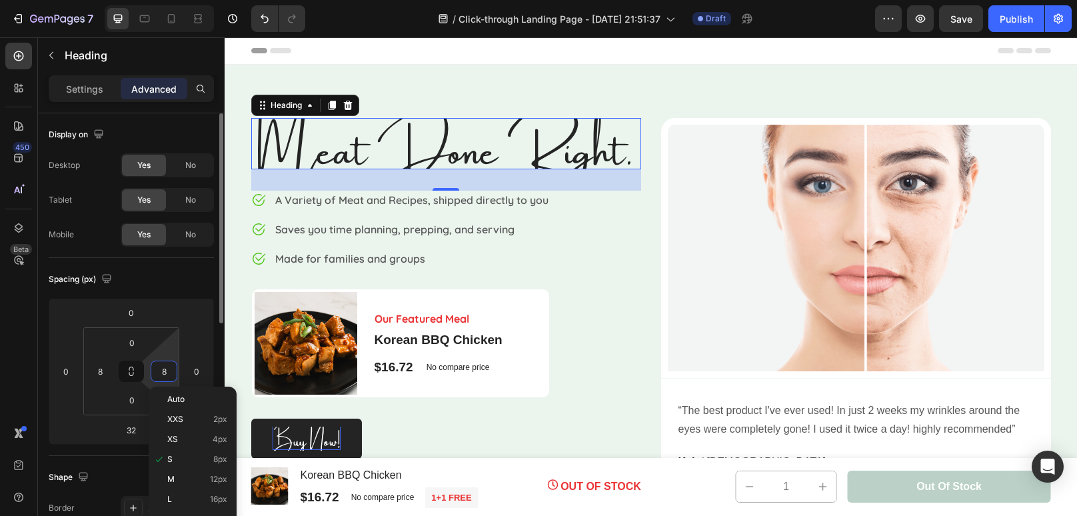
click at [167, 374] on input "8" at bounding box center [164, 371] width 20 height 20
click at [185, 441] on p "XS 4px" at bounding box center [197, 439] width 60 height 9
type input "4"
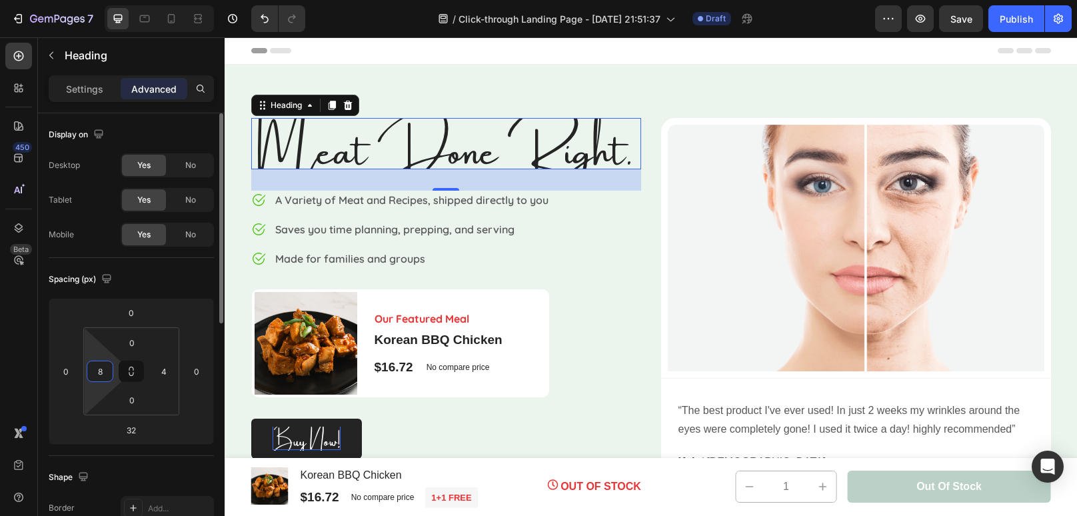
click at [93, 370] on input "8" at bounding box center [100, 371] width 20 height 20
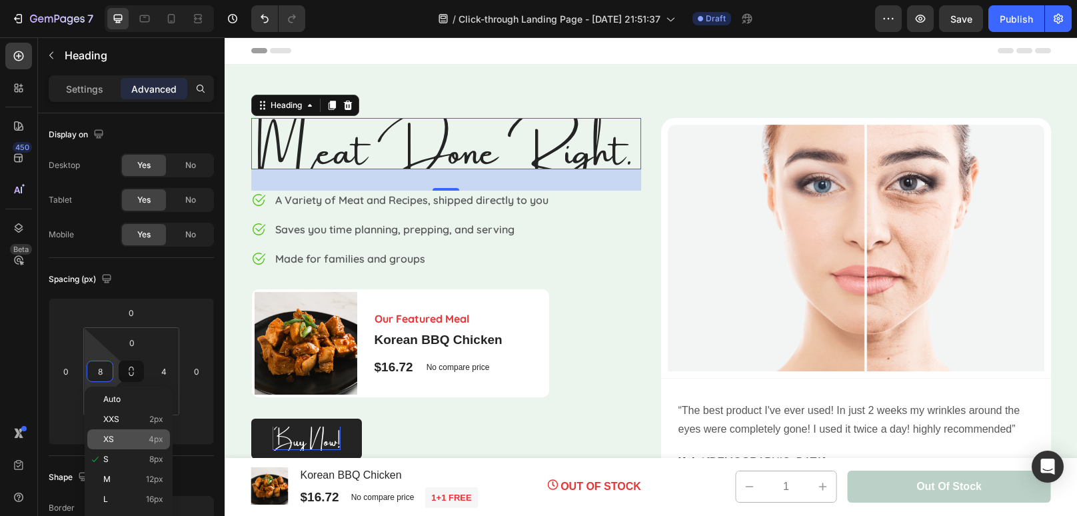
click at [114, 441] on p "XS 4px" at bounding box center [133, 439] width 60 height 9
type input "4"
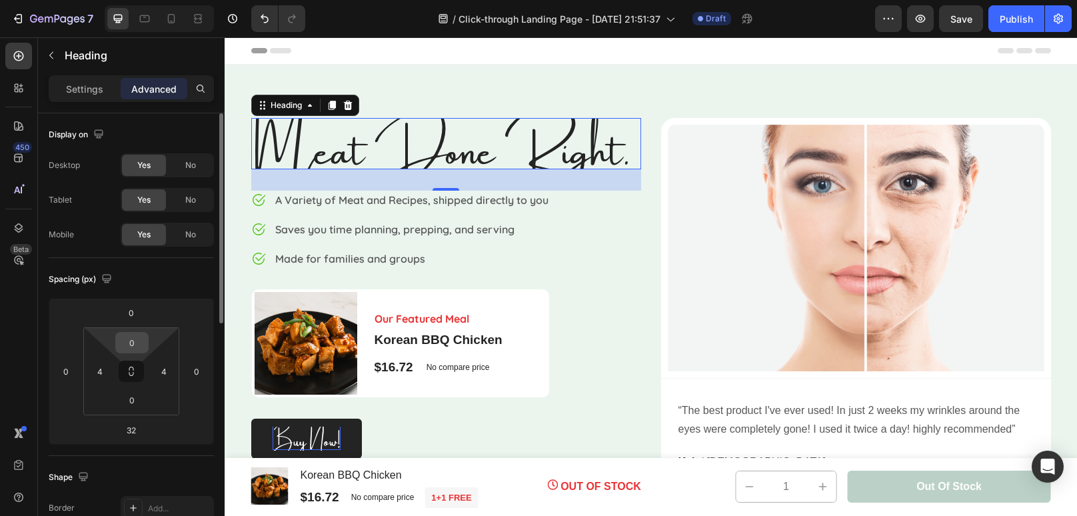
click at [131, 341] on input "0" at bounding box center [132, 343] width 27 height 20
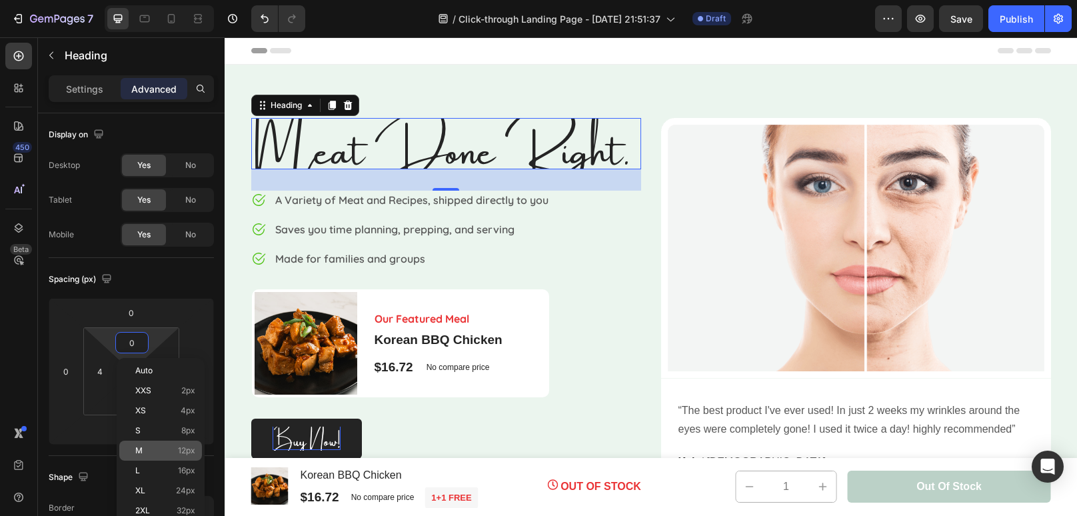
click at [148, 446] on p "M 12px" at bounding box center [165, 450] width 60 height 9
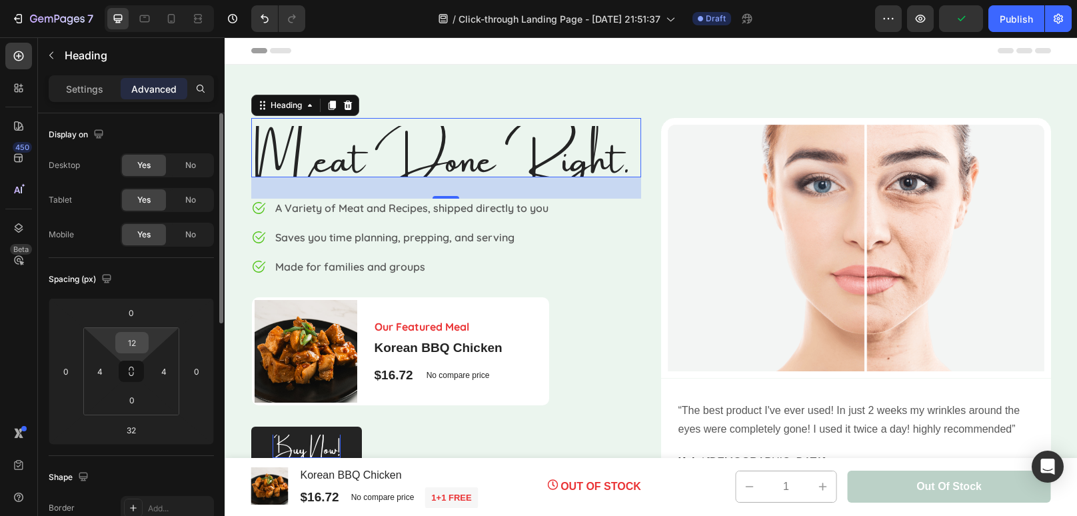
click at [138, 345] on input "12" at bounding box center [132, 343] width 27 height 20
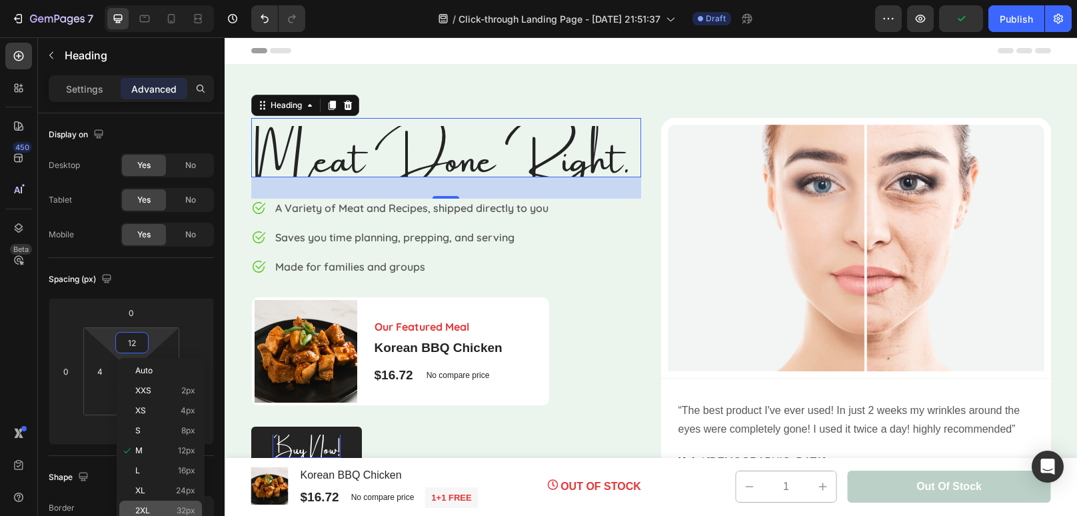
click at [167, 505] on div "2XL 32px" at bounding box center [160, 511] width 83 height 20
type input "32"
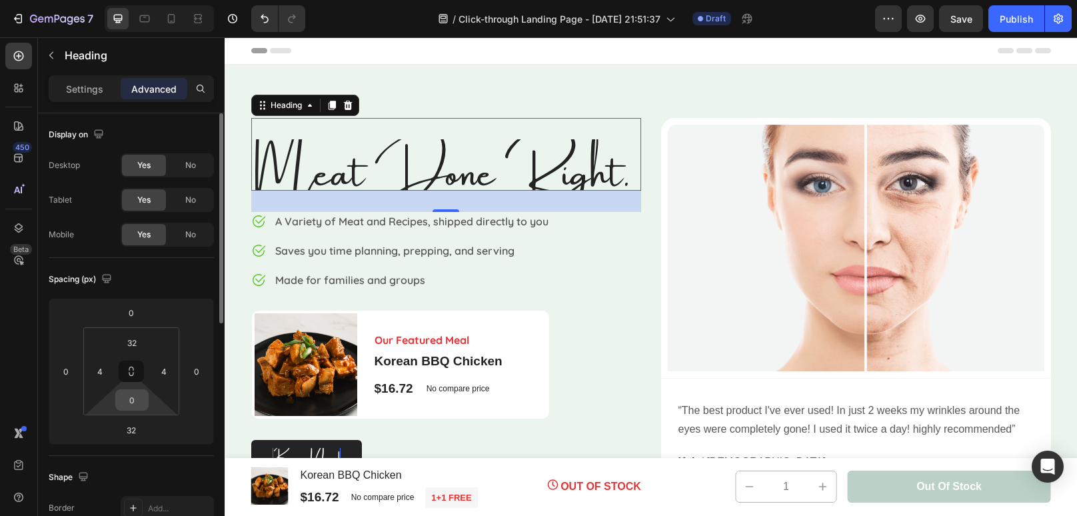
click at [141, 407] on input "0" at bounding box center [132, 400] width 27 height 20
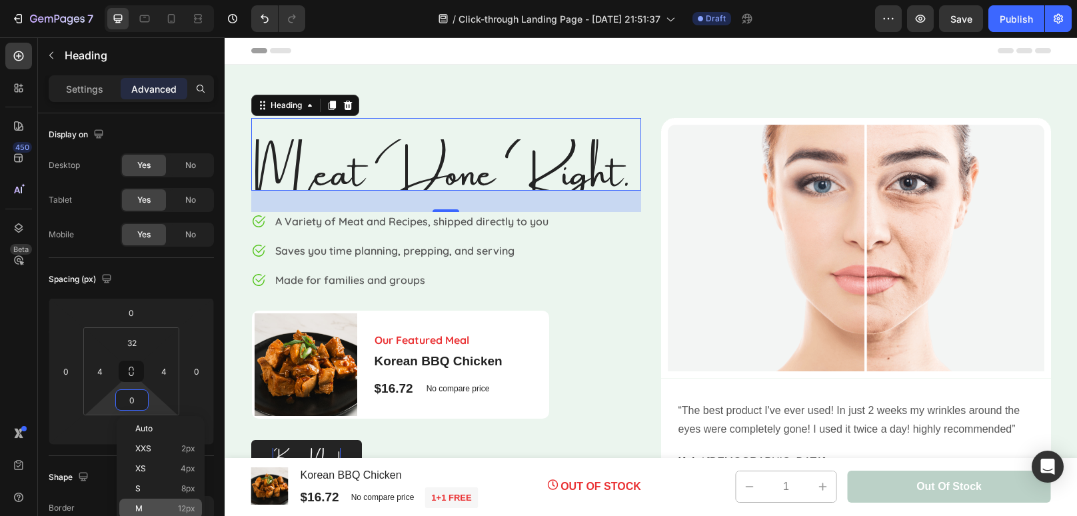
click at [149, 509] on p "M 12px" at bounding box center [165, 508] width 60 height 9
type input "12"
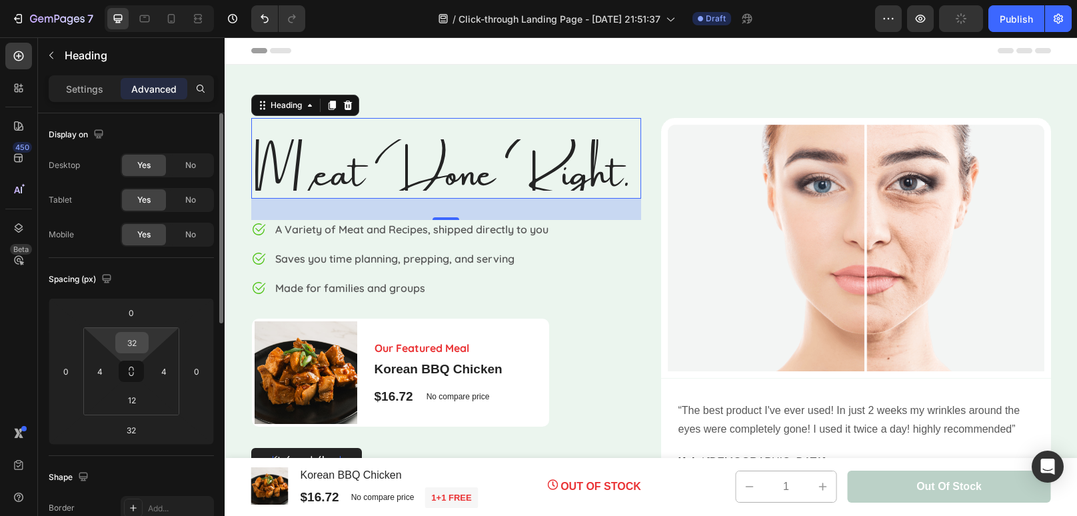
click at [132, 339] on input "32" at bounding box center [132, 343] width 27 height 20
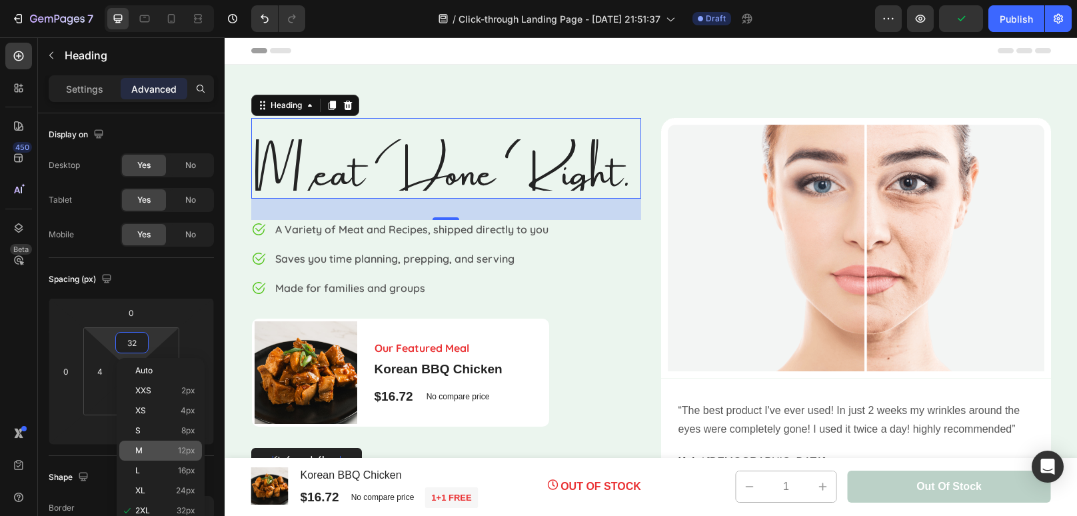
click at [173, 455] on p "M 12px" at bounding box center [165, 450] width 60 height 9
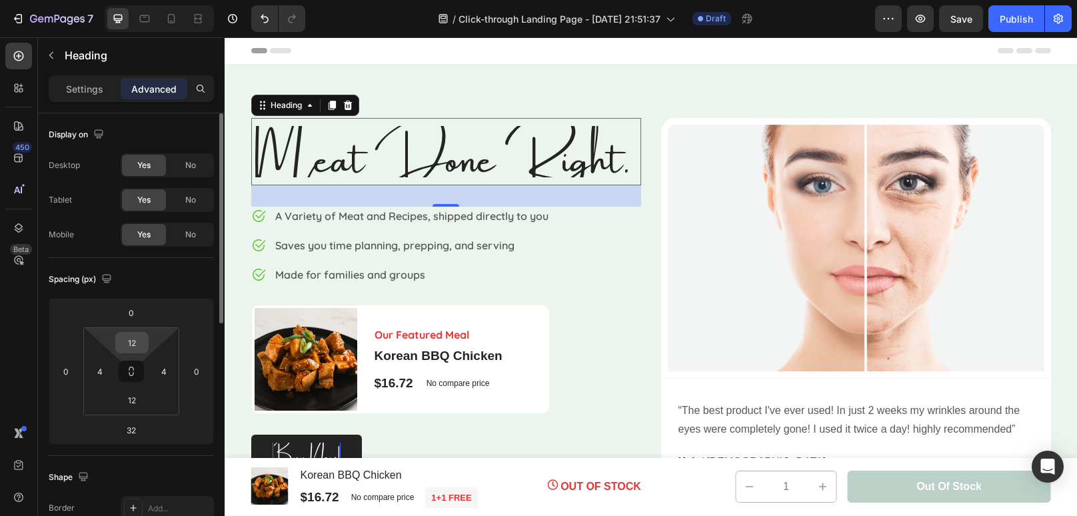
click at [139, 333] on input "12" at bounding box center [132, 343] width 27 height 20
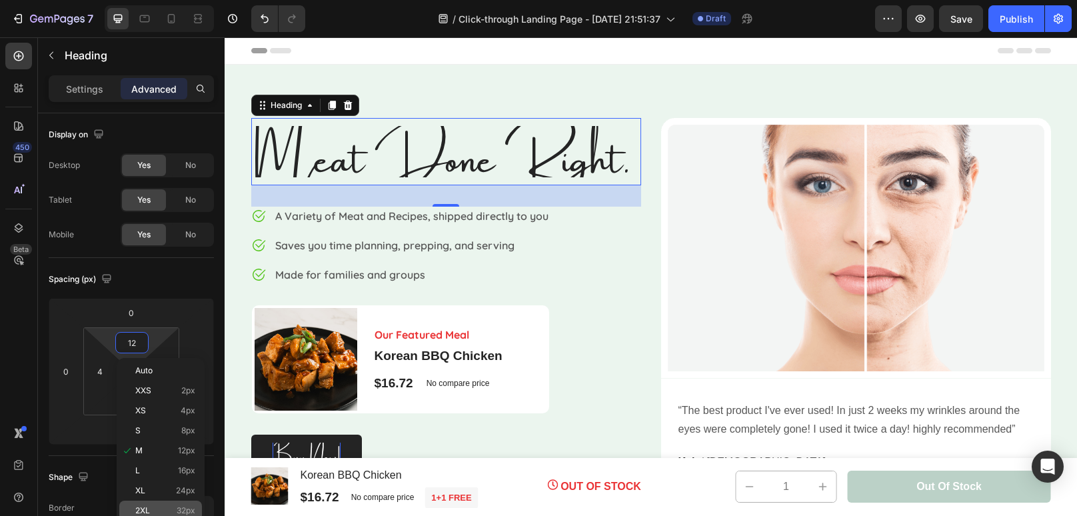
click at [154, 501] on div "2XL 32px" at bounding box center [160, 511] width 83 height 20
type input "32"
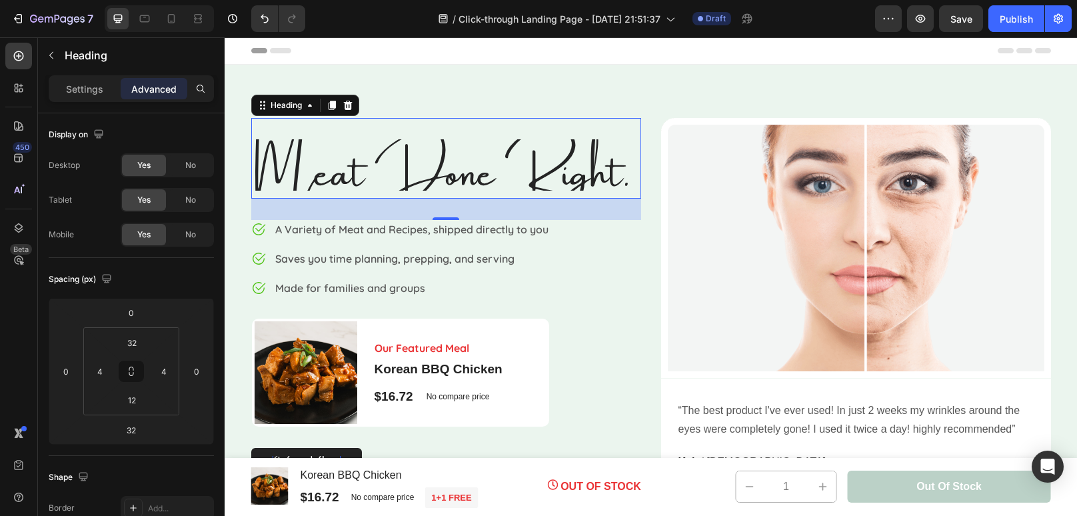
click at [154, 503] on div "Add..." at bounding box center [179, 509] width 63 height 12
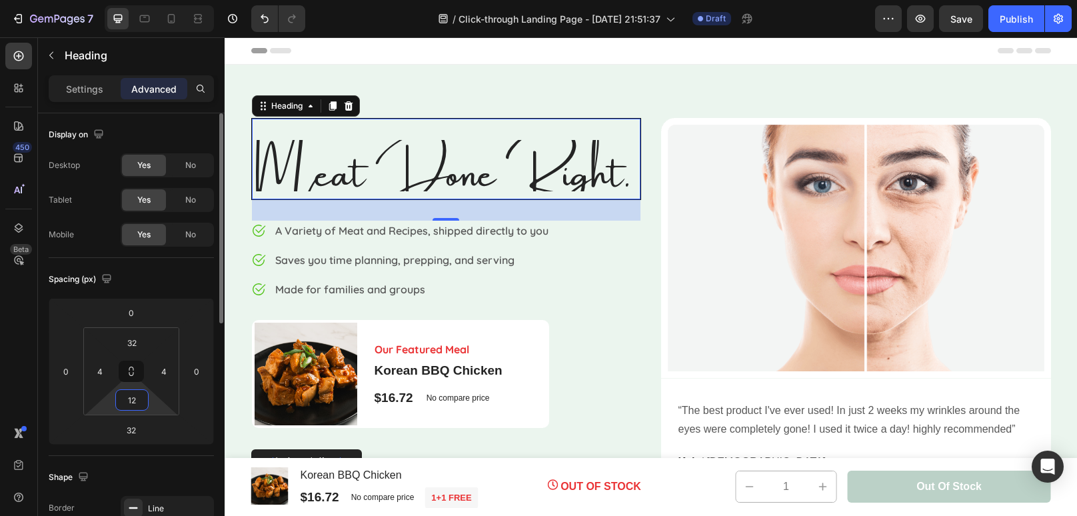
click at [140, 408] on input "12" at bounding box center [132, 400] width 27 height 20
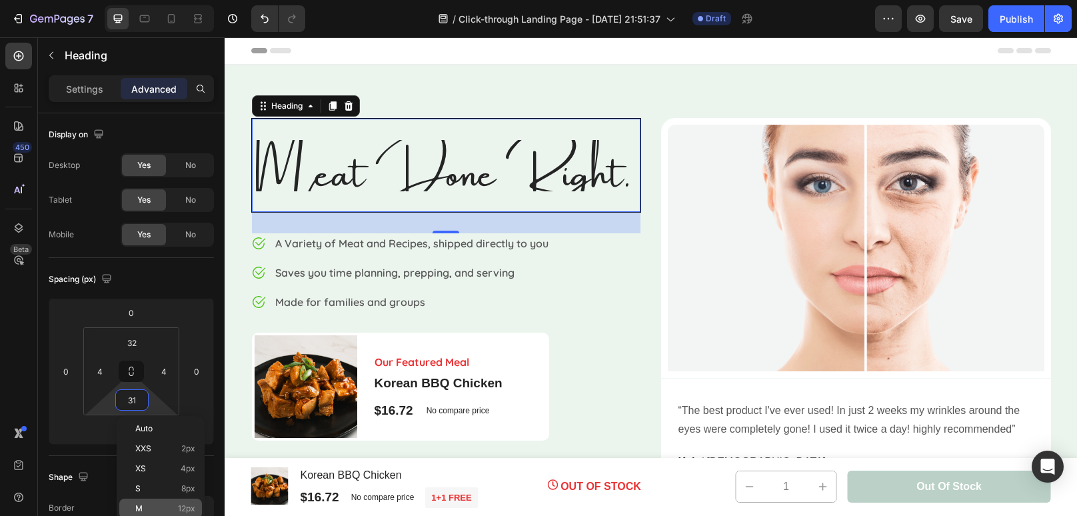
type input "32"
click at [161, 273] on div "Spacing (px)" at bounding box center [131, 279] width 165 height 21
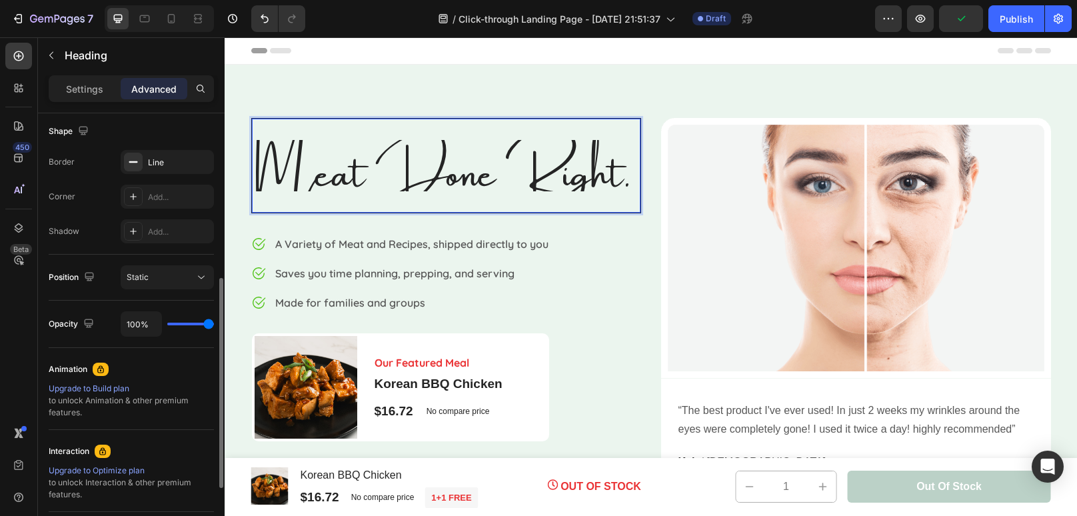
scroll to position [344, 0]
click at [174, 284] on div "Static" at bounding box center [161, 279] width 68 height 12
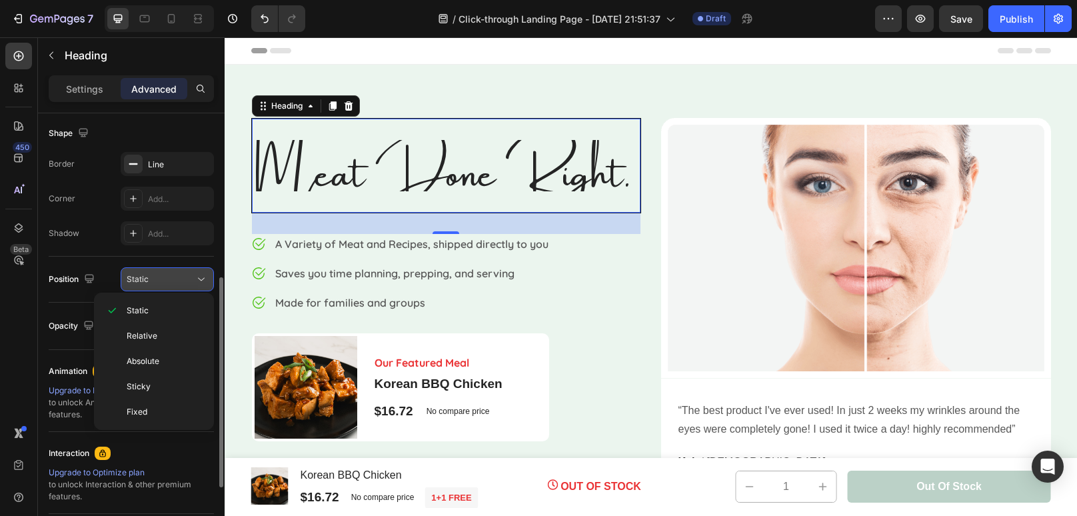
click at [174, 284] on div "Static" at bounding box center [161, 279] width 68 height 12
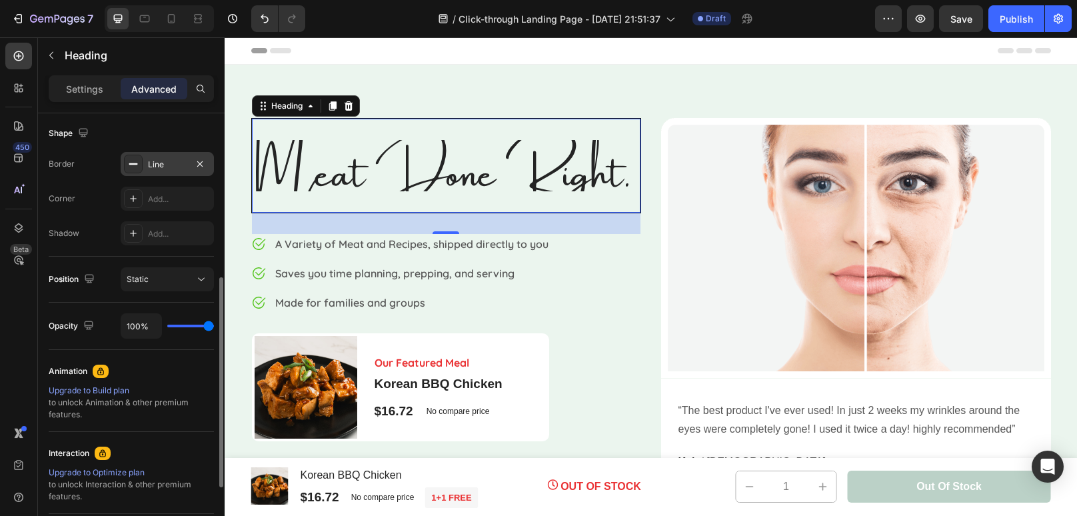
click at [165, 159] on div "Line" at bounding box center [167, 165] width 39 height 12
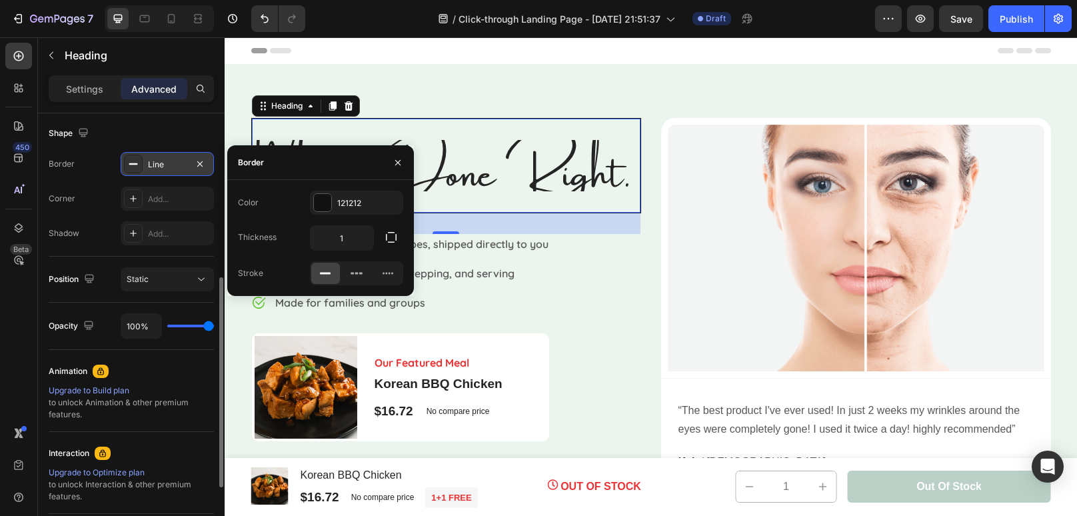
click at [165, 159] on div "Line" at bounding box center [167, 165] width 39 height 12
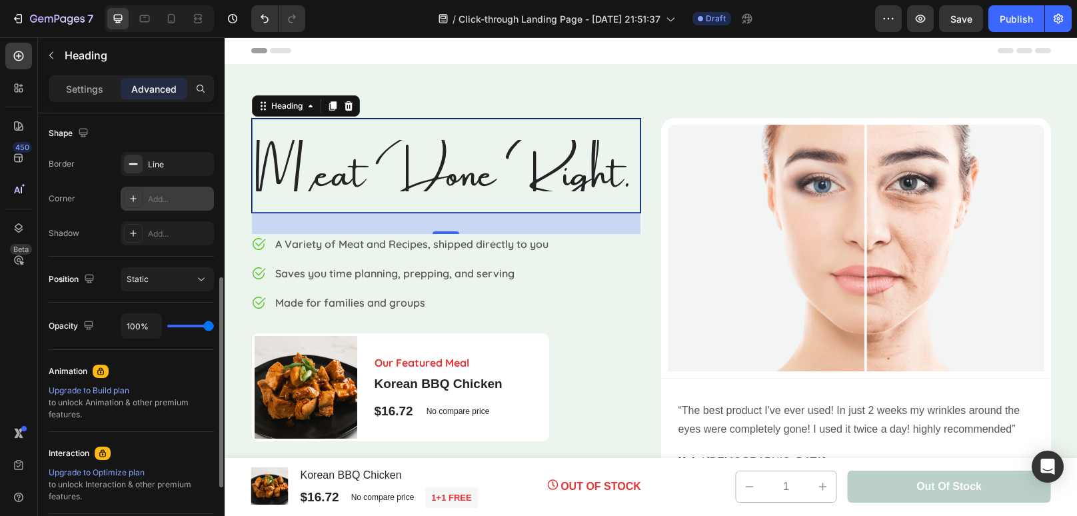
click at [167, 199] on div "Add..." at bounding box center [179, 199] width 63 height 12
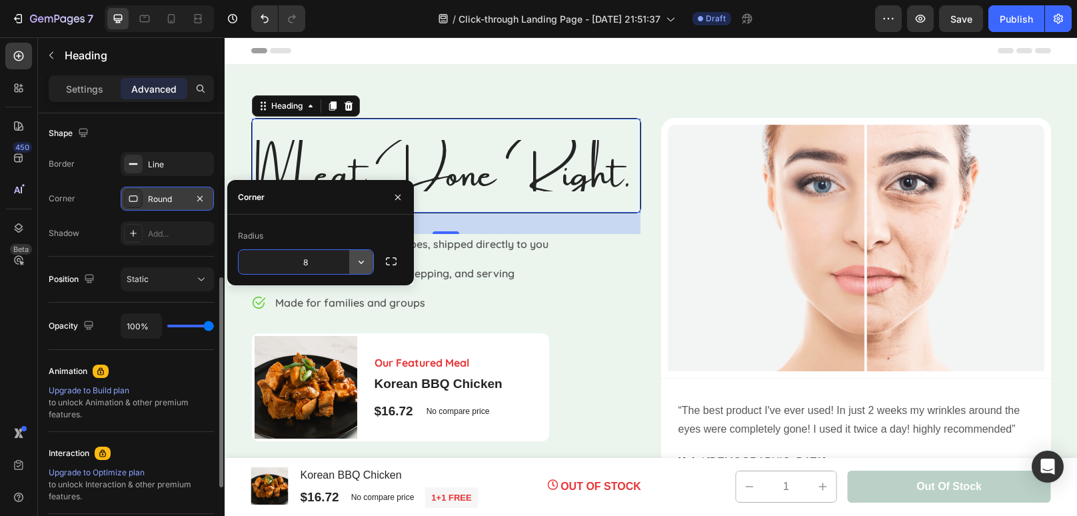
click at [365, 265] on icon "button" at bounding box center [361, 261] width 13 height 13
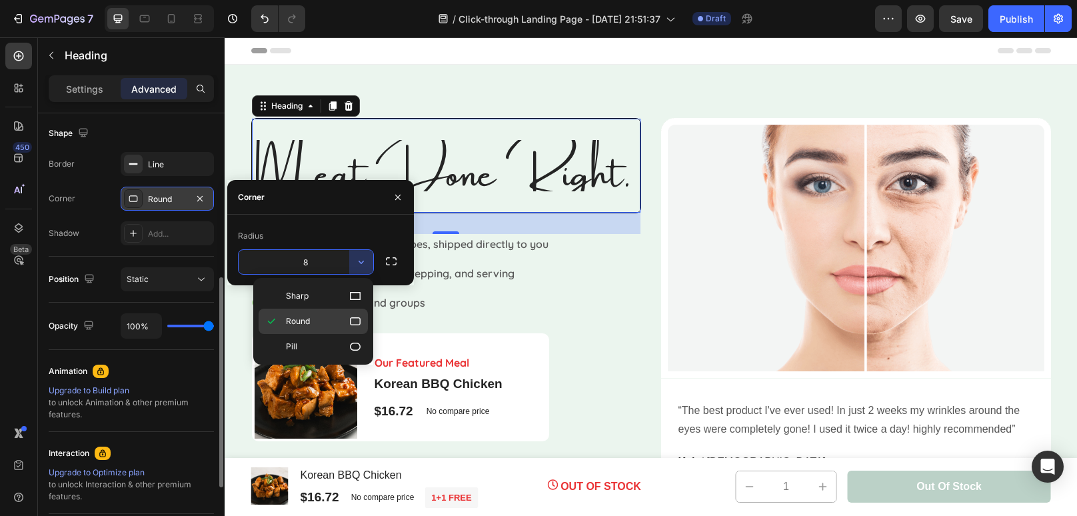
click at [356, 321] on icon at bounding box center [355, 321] width 13 height 13
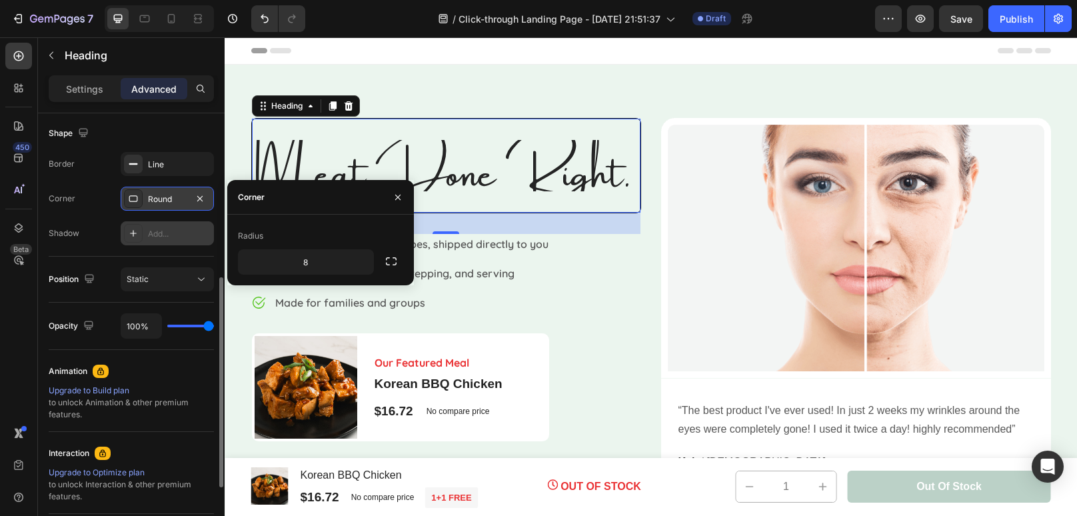
click at [167, 231] on div "Add..." at bounding box center [179, 234] width 63 height 12
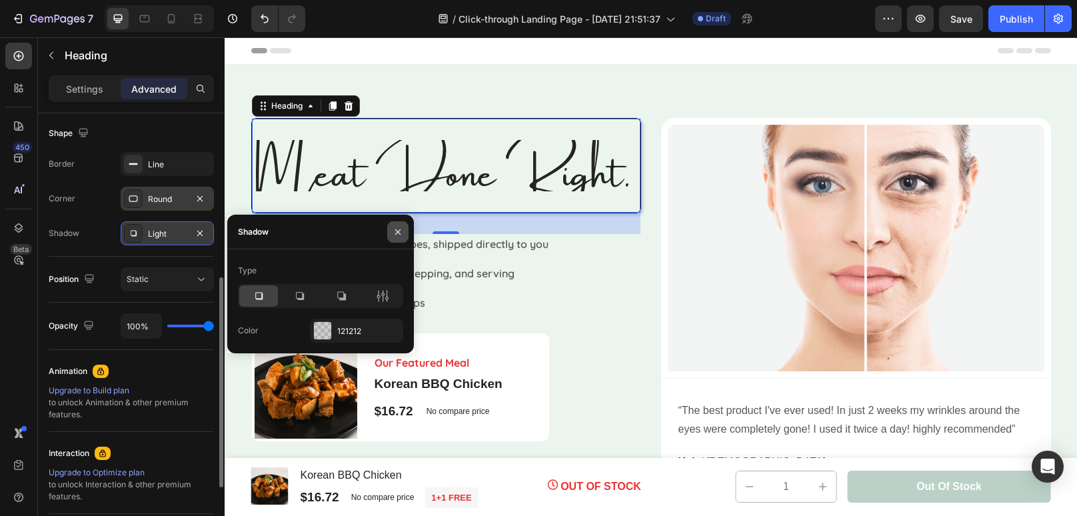
click at [397, 235] on icon "button" at bounding box center [398, 232] width 11 height 11
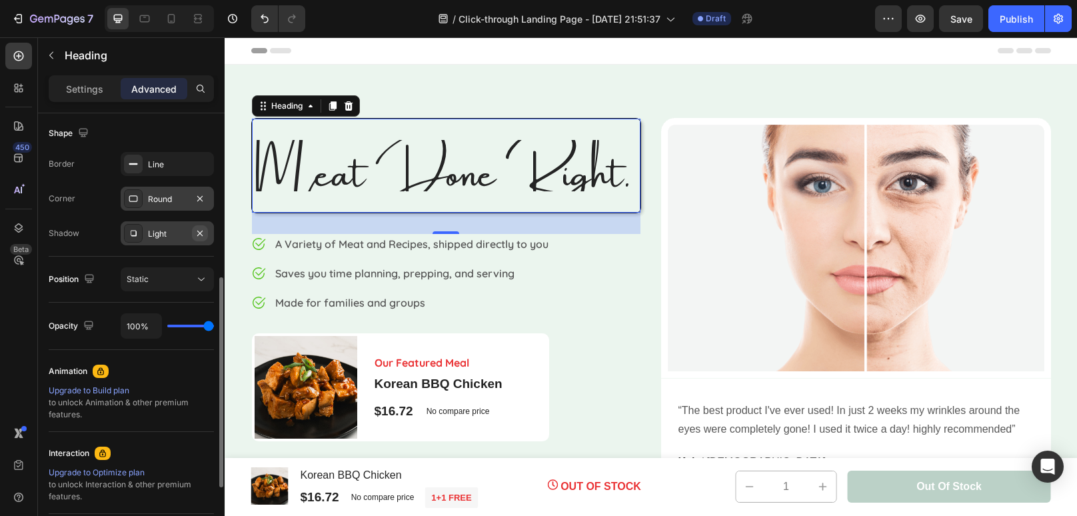
click at [199, 237] on button "button" at bounding box center [200, 233] width 16 height 16
click at [207, 195] on button "button" at bounding box center [200, 199] width 16 height 16
click at [190, 168] on div "Line" at bounding box center [167, 164] width 93 height 24
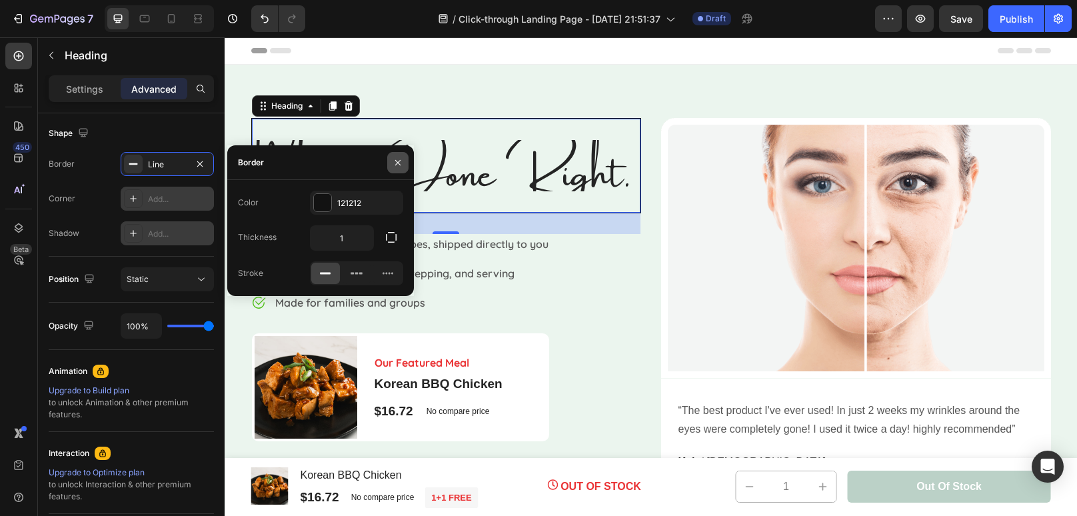
click at [400, 163] on icon "button" at bounding box center [398, 162] width 11 height 11
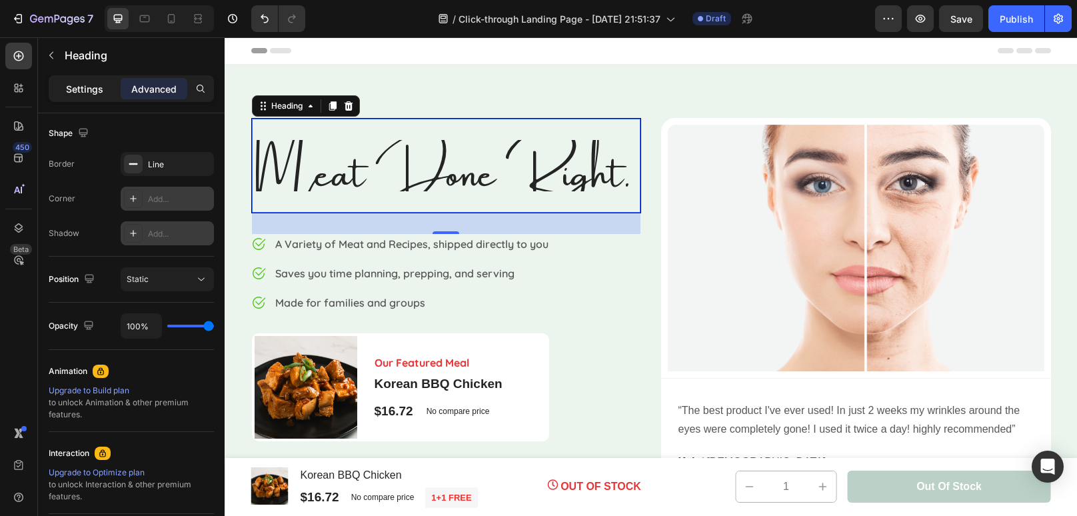
click at [103, 95] on div "Settings" at bounding box center [84, 88] width 67 height 21
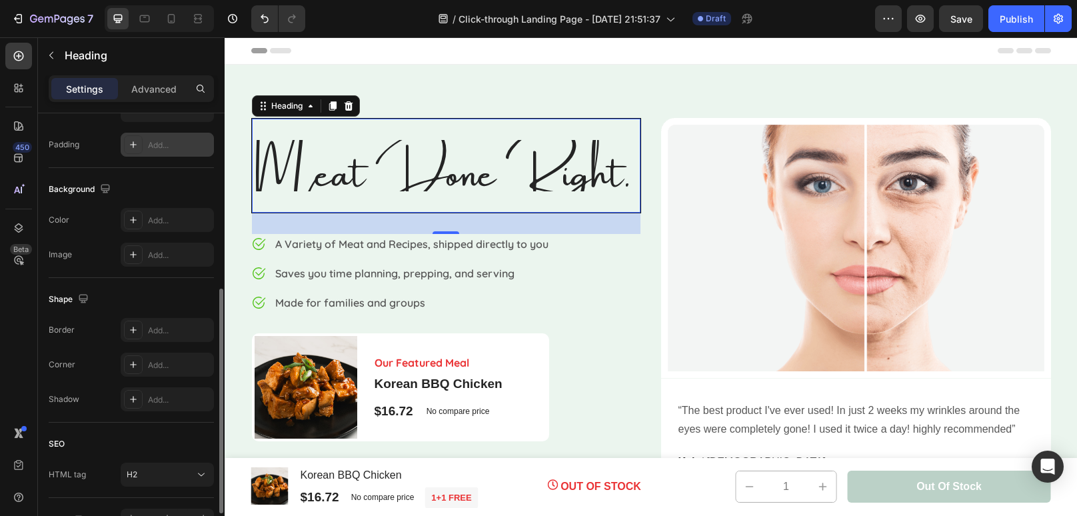
click at [160, 152] on div "Add..." at bounding box center [167, 145] width 93 height 24
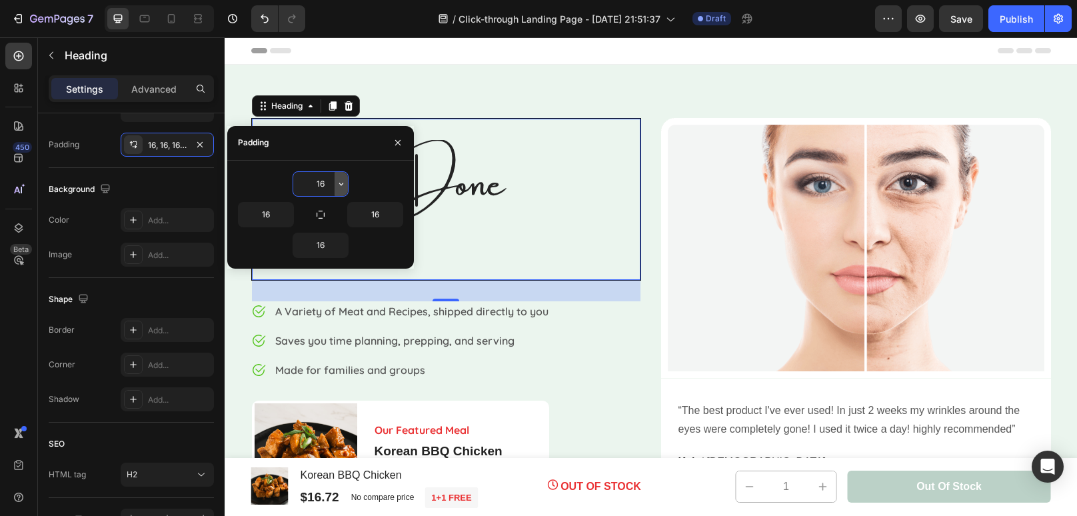
click at [341, 187] on icon "button" at bounding box center [341, 184] width 11 height 11
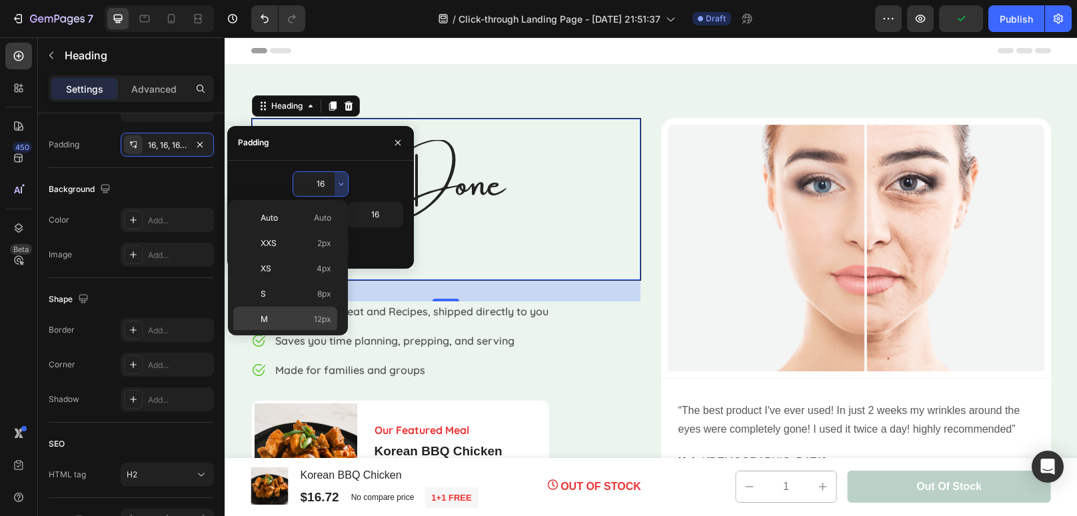
scroll to position [151, 0]
click at [297, 315] on p "5XL 112px" at bounding box center [296, 320] width 71 height 12
type input "112"
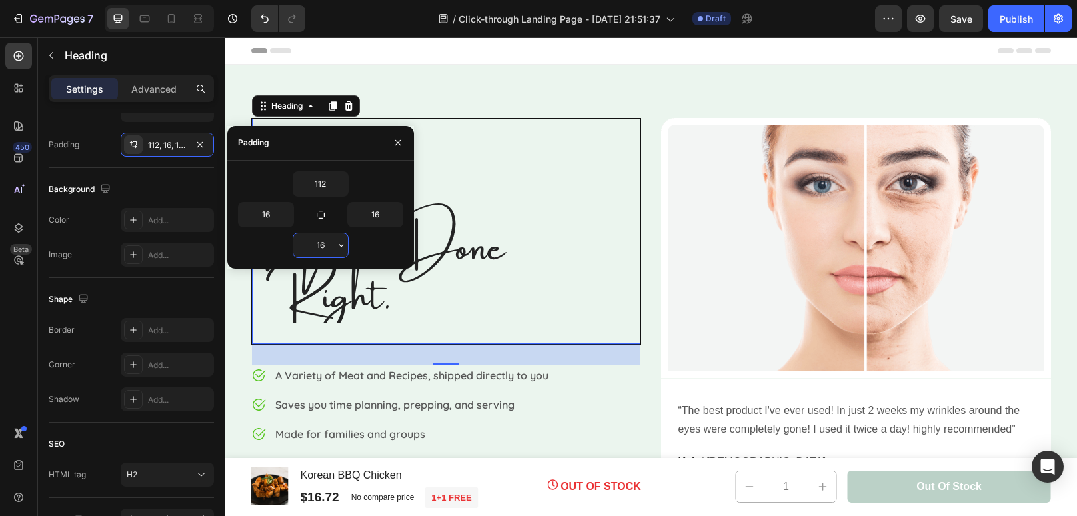
click at [328, 247] on input "16" at bounding box center [320, 245] width 55 height 24
click at [340, 245] on icon "button" at bounding box center [341, 245] width 4 height 3
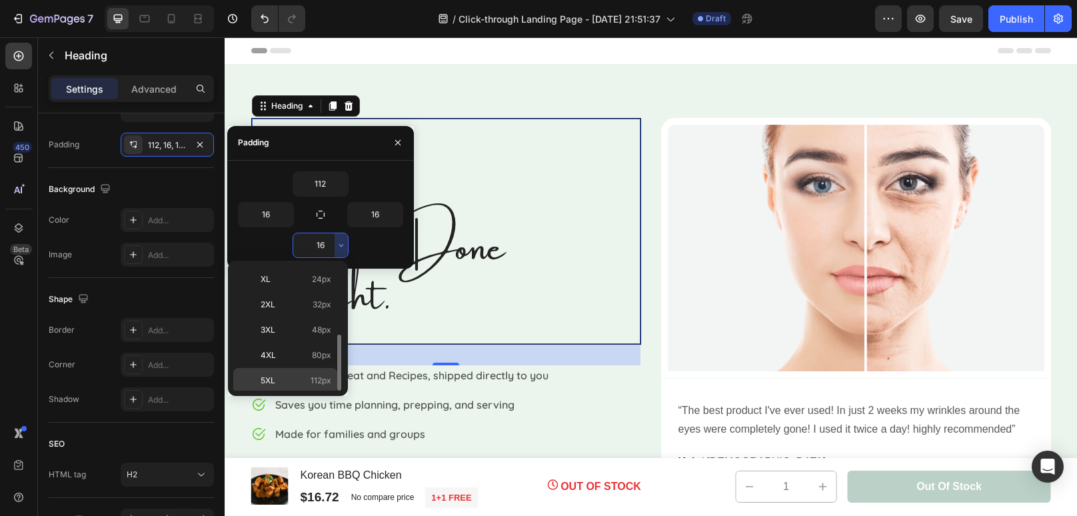
click at [310, 377] on p "5XL 112px" at bounding box center [296, 381] width 71 height 12
type input "112"
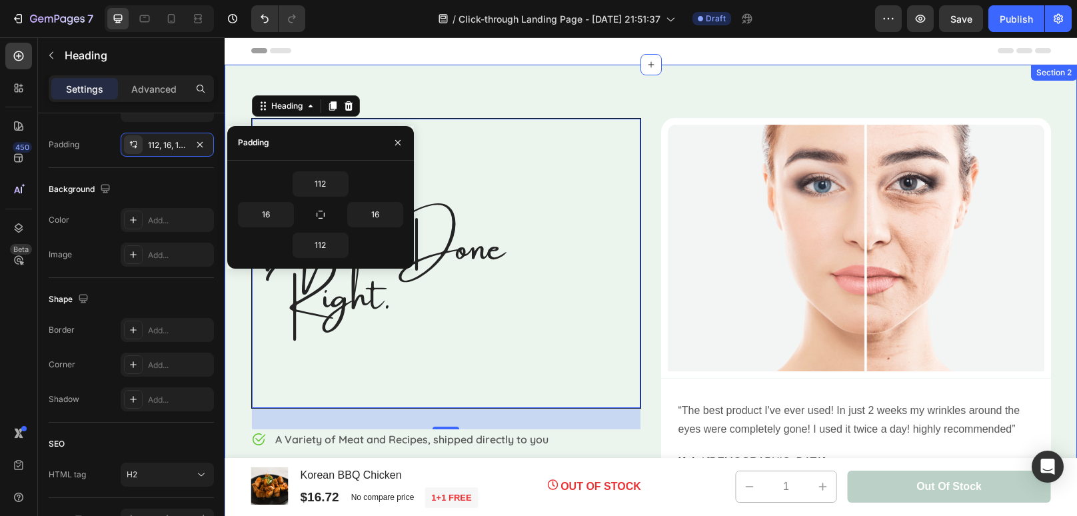
click at [655, 107] on div "Meat Done Right. Heading 32 Image A Variety of Meat and Recipes, shipped direct…" at bounding box center [651, 408] width 852 height 686
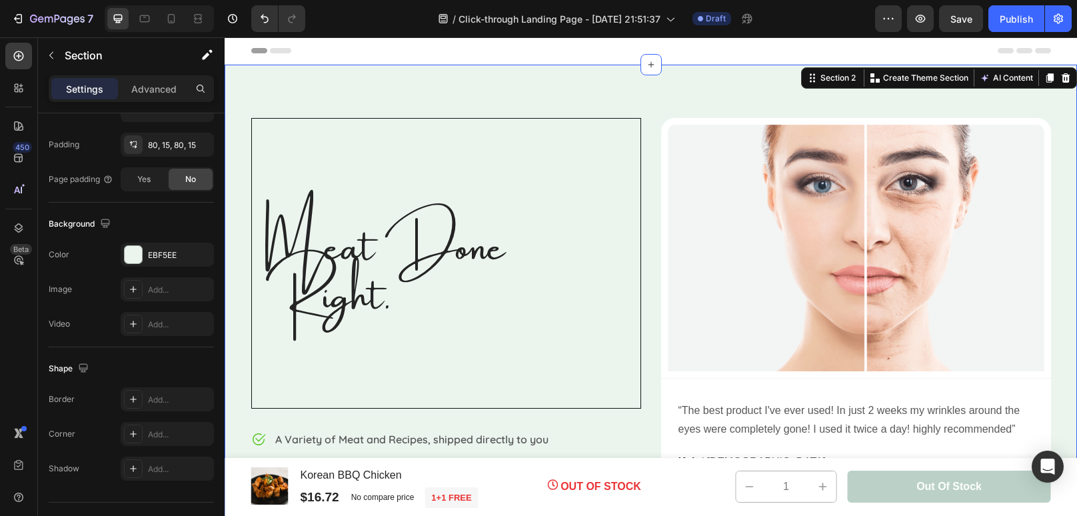
scroll to position [0, 0]
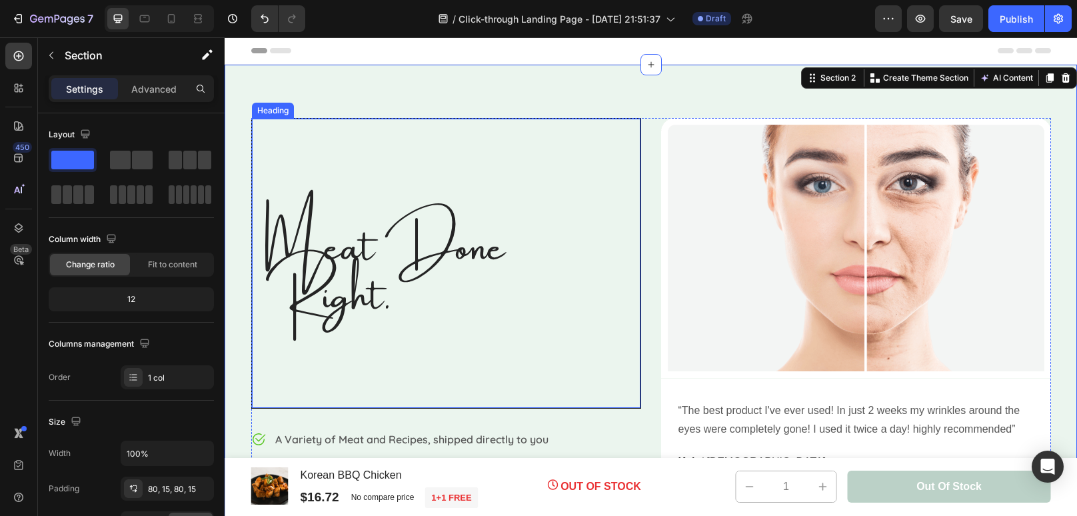
click at [355, 308] on p "Meat Done Right." at bounding box center [446, 263] width 362 height 97
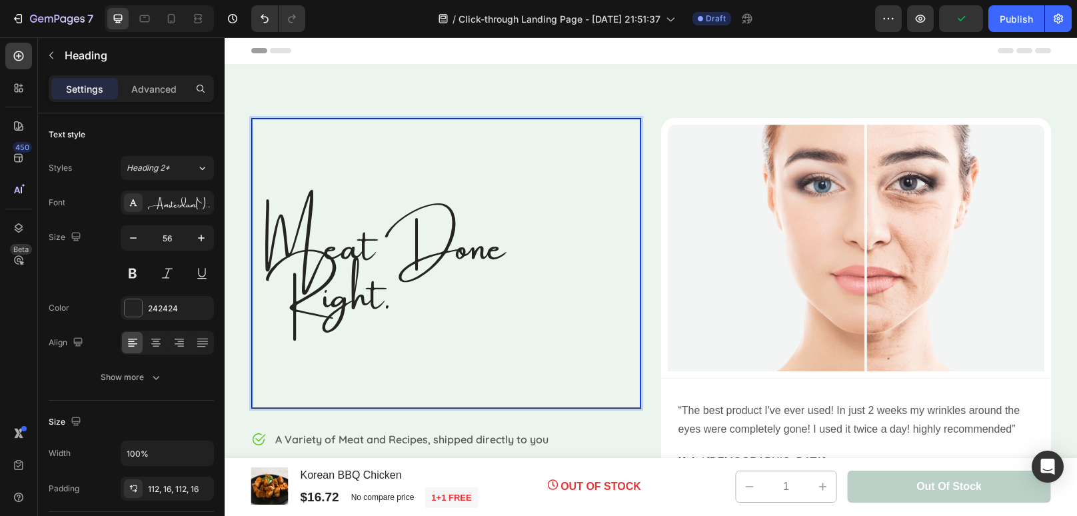
click at [417, 298] on p "Meat Done Right." at bounding box center [446, 263] width 362 height 97
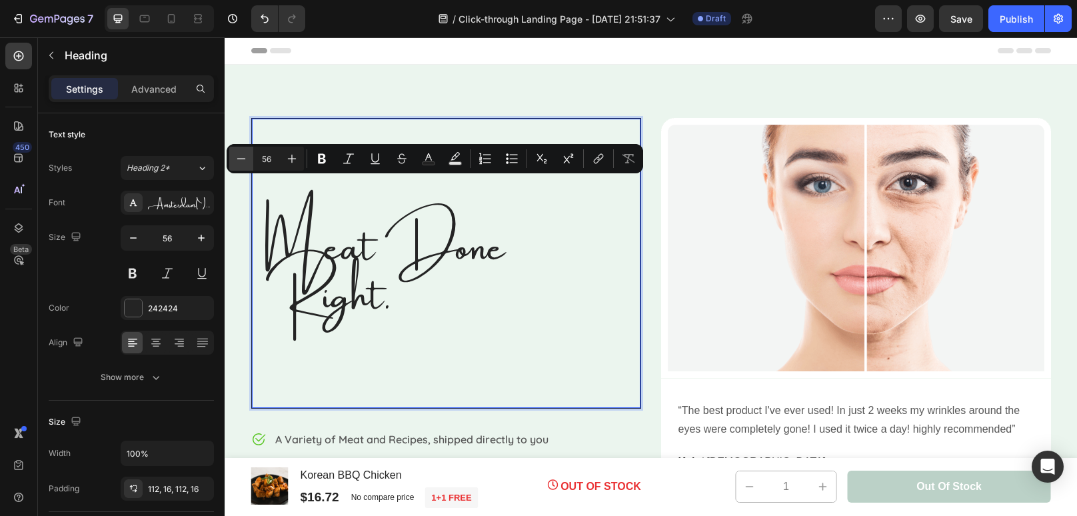
click at [242, 164] on icon "Editor contextual toolbar" at bounding box center [241, 158] width 13 height 13
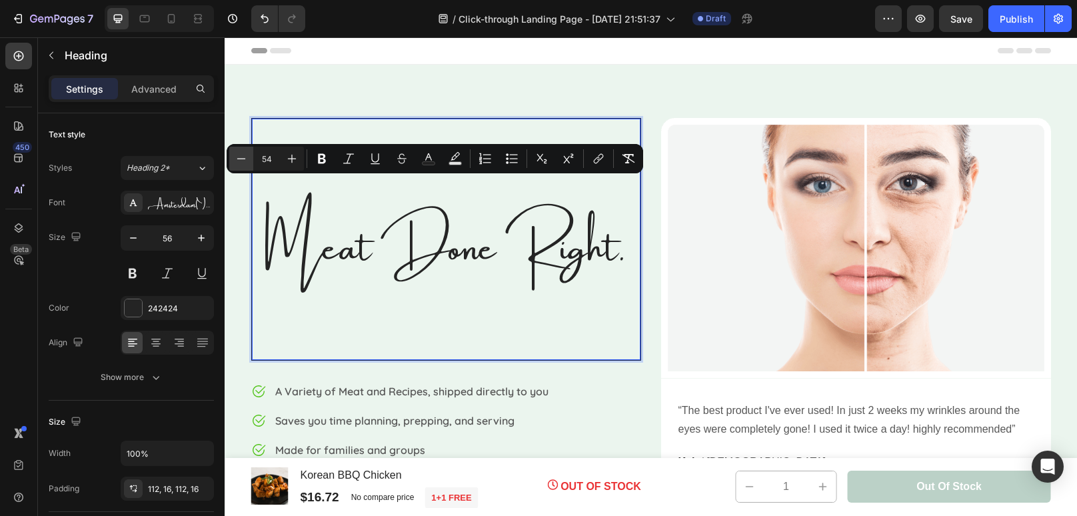
click at [242, 164] on icon "Editor contextual toolbar" at bounding box center [241, 158] width 13 height 13
type input "52"
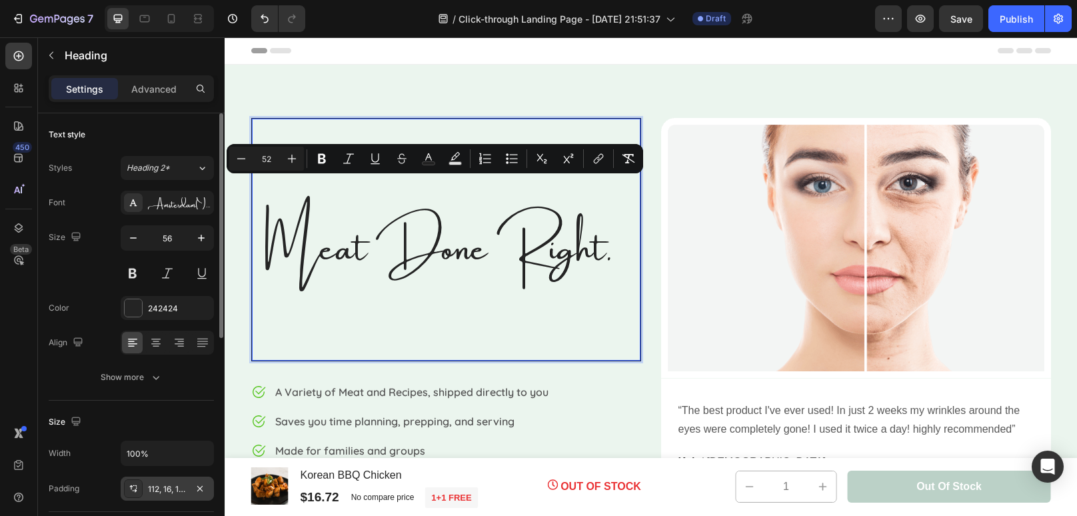
click at [179, 492] on div "112, 16, 112, 16" at bounding box center [167, 489] width 39 height 12
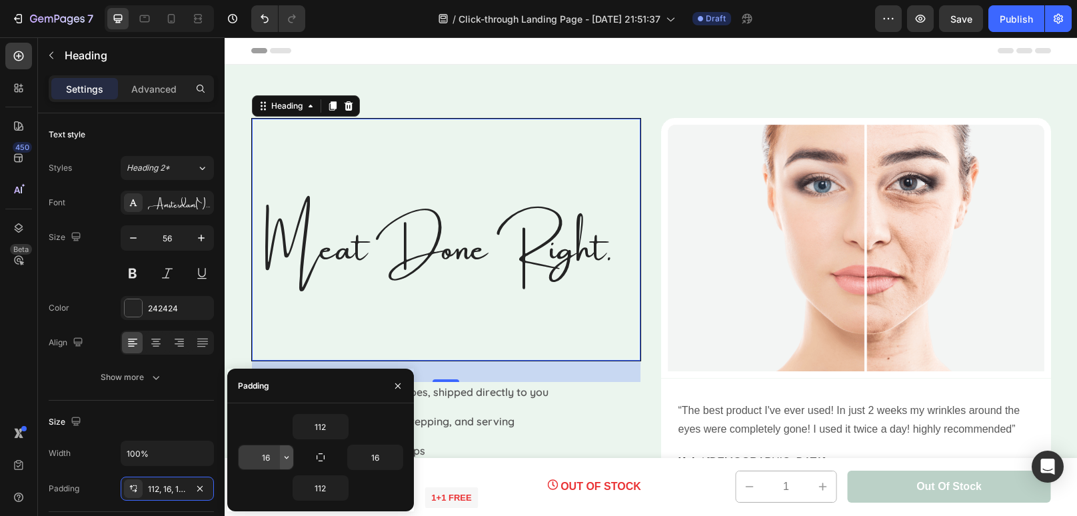
click at [283, 463] on button "button" at bounding box center [286, 457] width 13 height 24
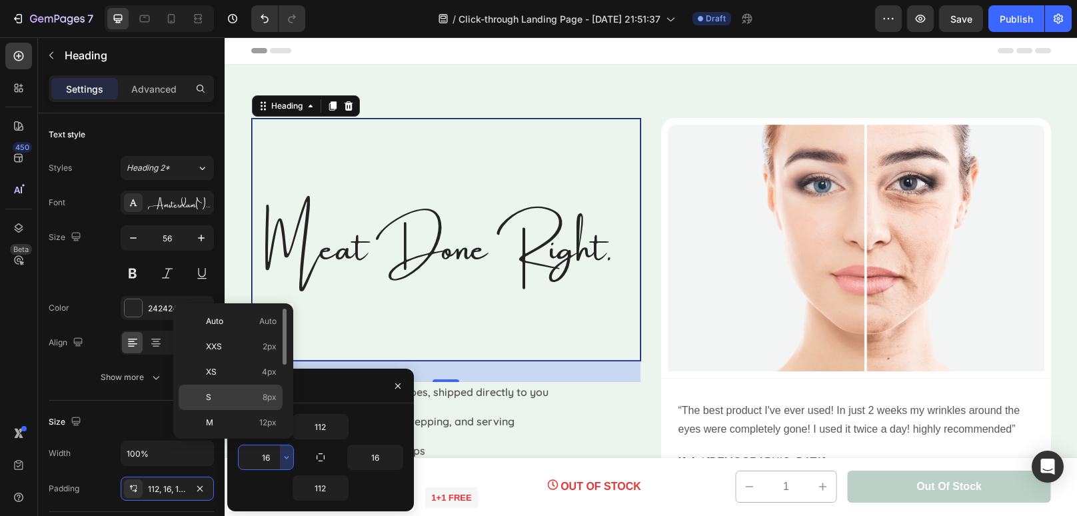
click at [248, 396] on p "S 8px" at bounding box center [241, 397] width 71 height 12
type input "8"
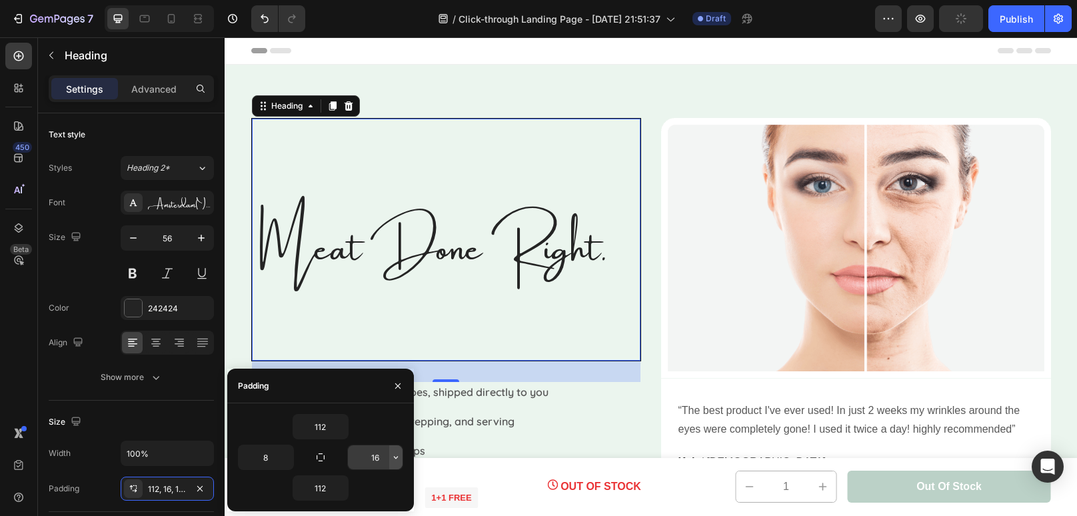
click at [389, 464] on button "button" at bounding box center [395, 457] width 13 height 24
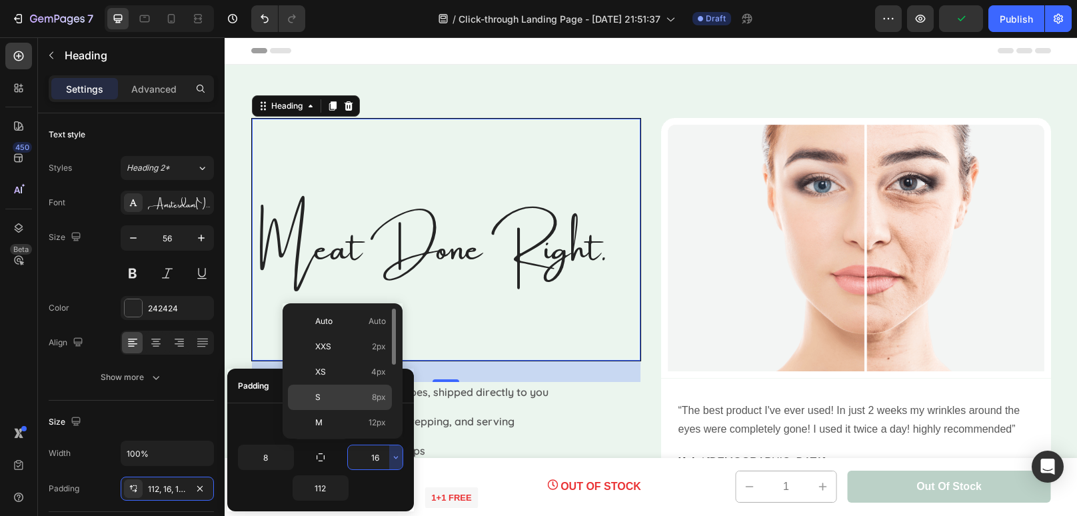
click at [349, 397] on p "S 8px" at bounding box center [350, 397] width 71 height 12
type input "8"
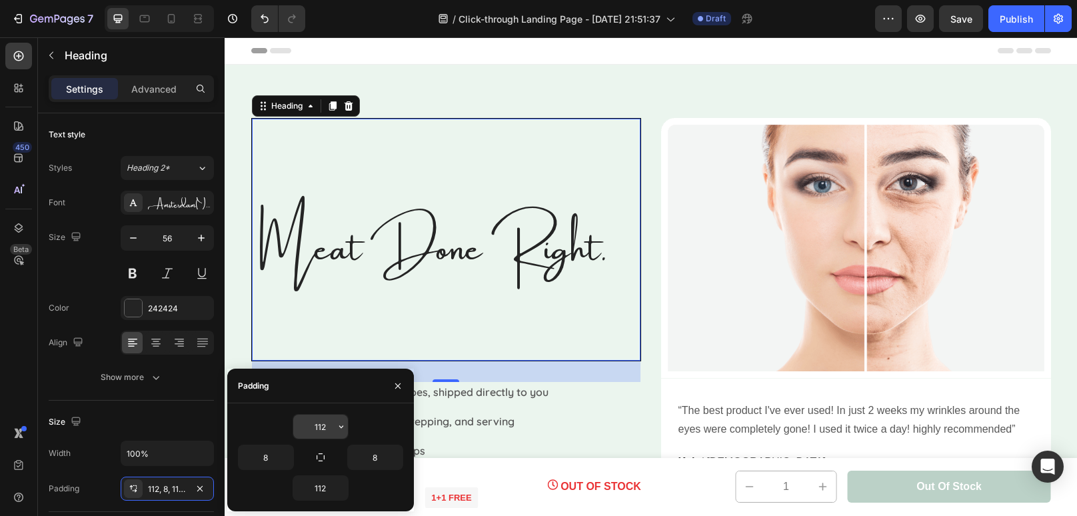
click at [333, 429] on input "112" at bounding box center [320, 427] width 55 height 24
click at [343, 425] on icon "button" at bounding box center [341, 426] width 11 height 11
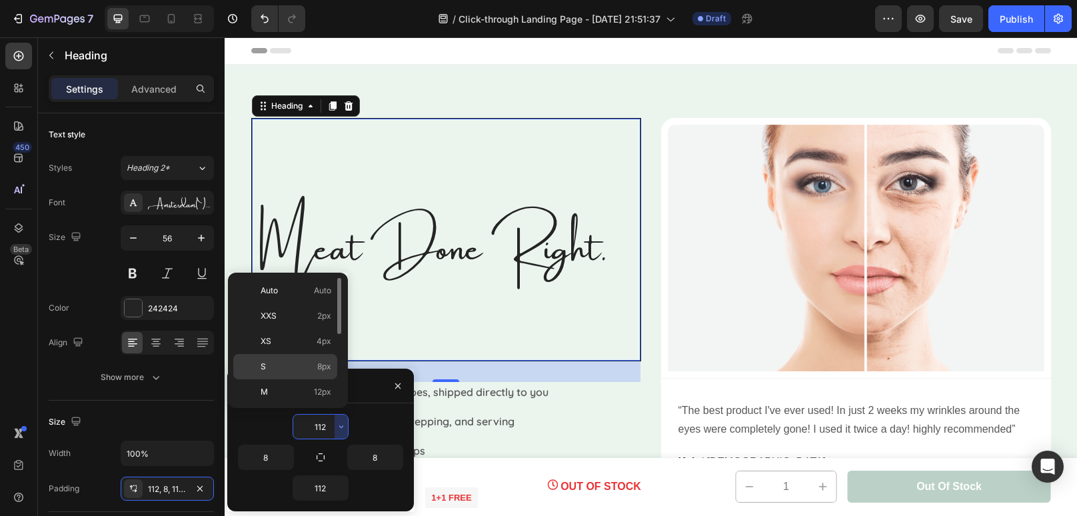
scroll to position [151, 0]
click at [315, 380] on div "4XL 80px" at bounding box center [285, 392] width 104 height 25
type input "80"
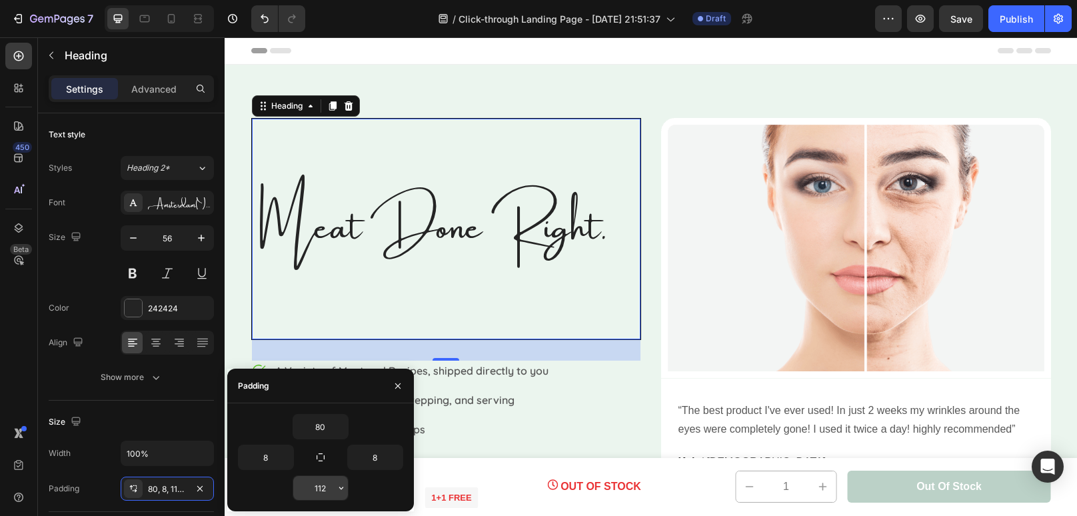
click at [331, 485] on input "112" at bounding box center [320, 488] width 55 height 24
click at [341, 488] on icon "button" at bounding box center [341, 488] width 4 height 3
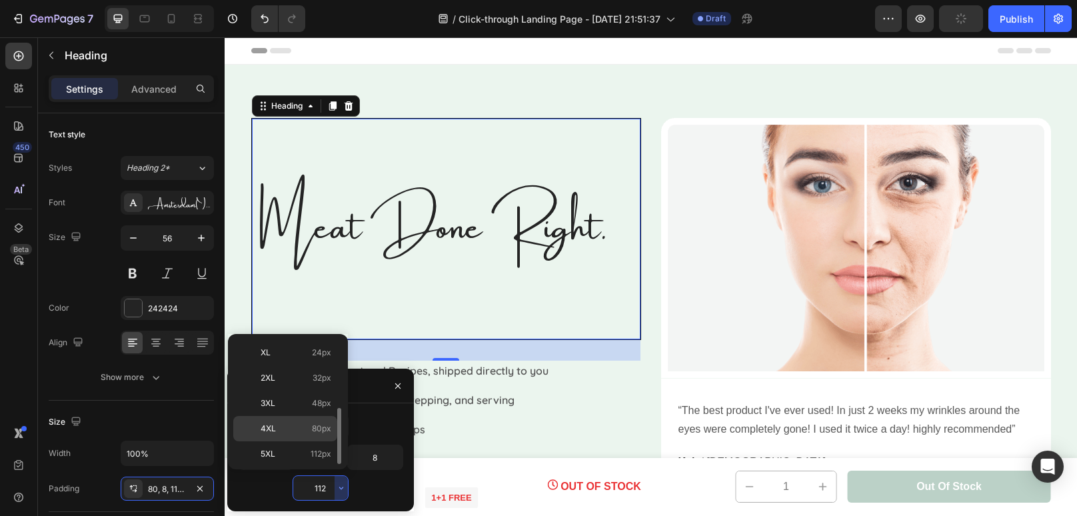
click at [288, 425] on p "4XL 80px" at bounding box center [296, 429] width 71 height 12
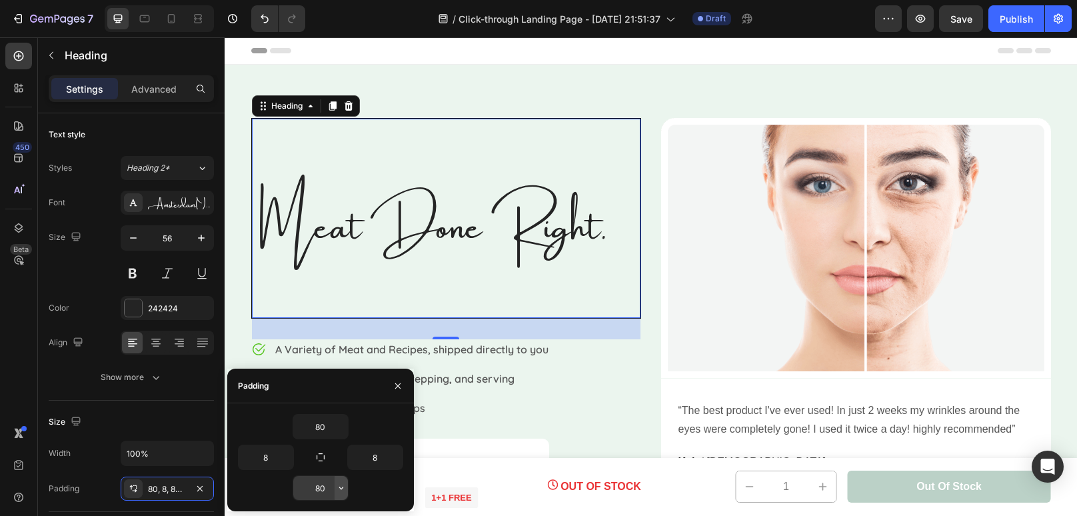
click at [341, 492] on icon "button" at bounding box center [341, 488] width 11 height 11
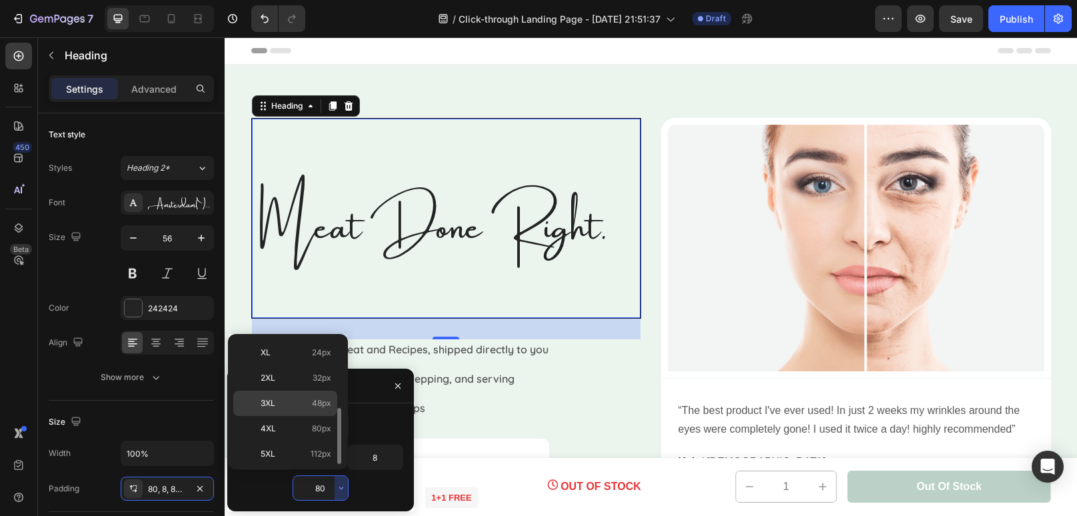
click at [312, 399] on span "48px" at bounding box center [321, 403] width 19 height 12
type input "48"
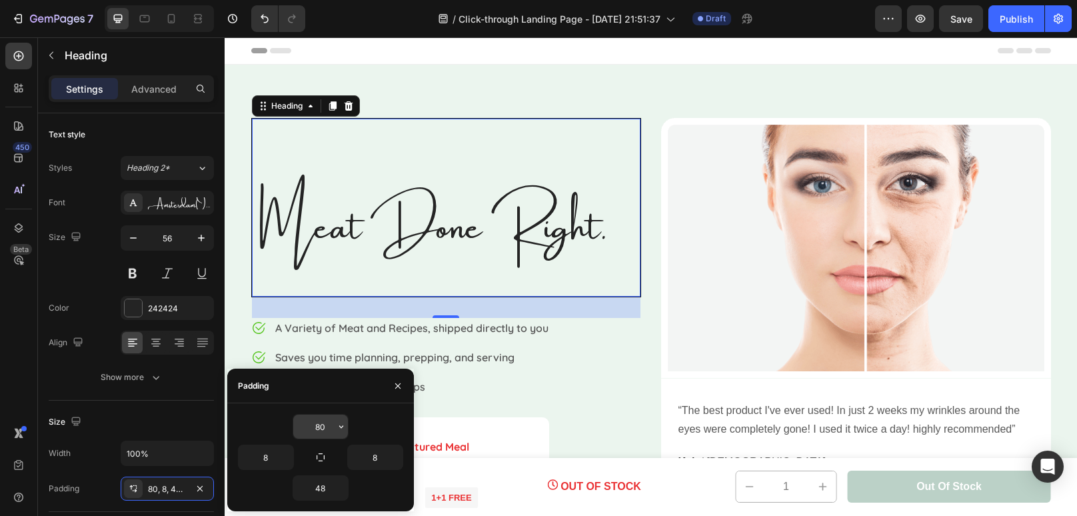
click at [329, 433] on input "80" at bounding box center [320, 427] width 55 height 24
click at [338, 431] on icon "button" at bounding box center [341, 426] width 11 height 11
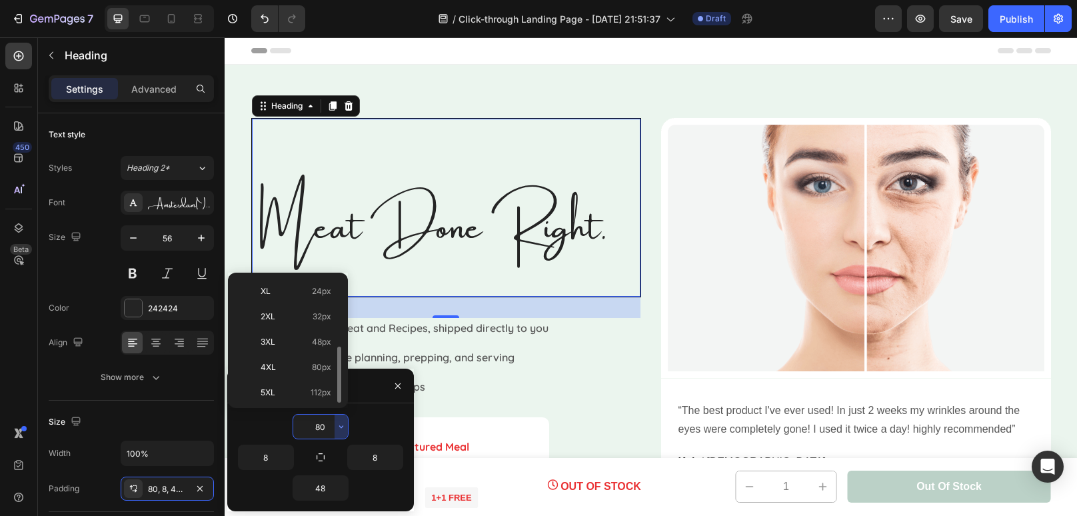
click at [301, 380] on div "4XL 80px" at bounding box center [285, 392] width 104 height 25
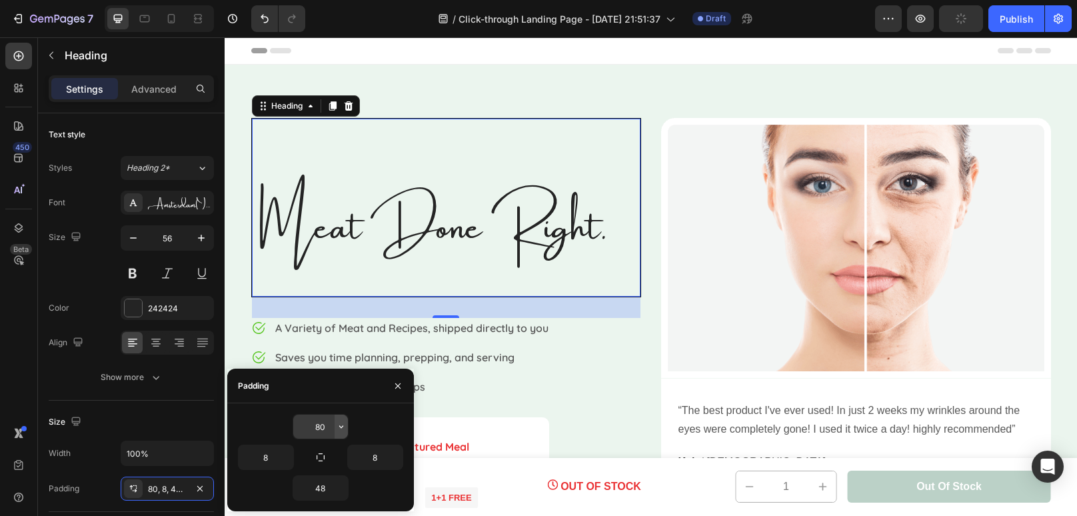
click at [343, 429] on icon "button" at bounding box center [341, 426] width 11 height 11
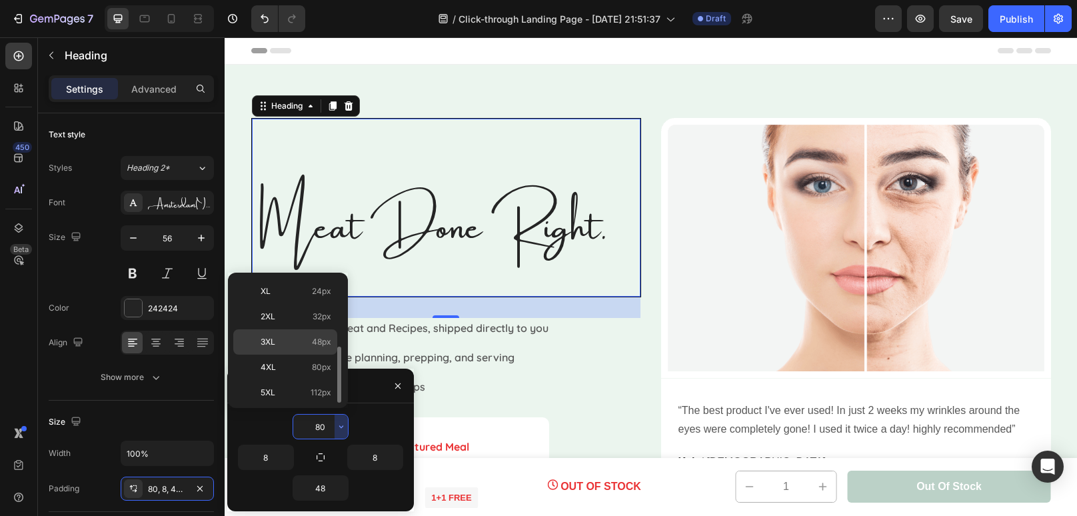
click at [311, 341] on p "3XL 48px" at bounding box center [296, 342] width 71 height 12
type input "48"
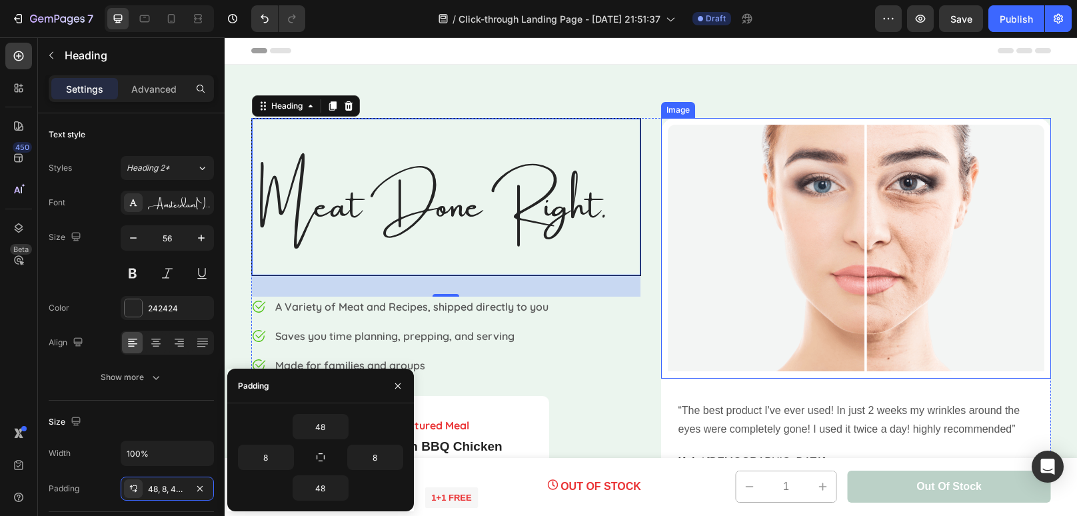
click at [666, 109] on div "Image" at bounding box center [678, 110] width 29 height 12
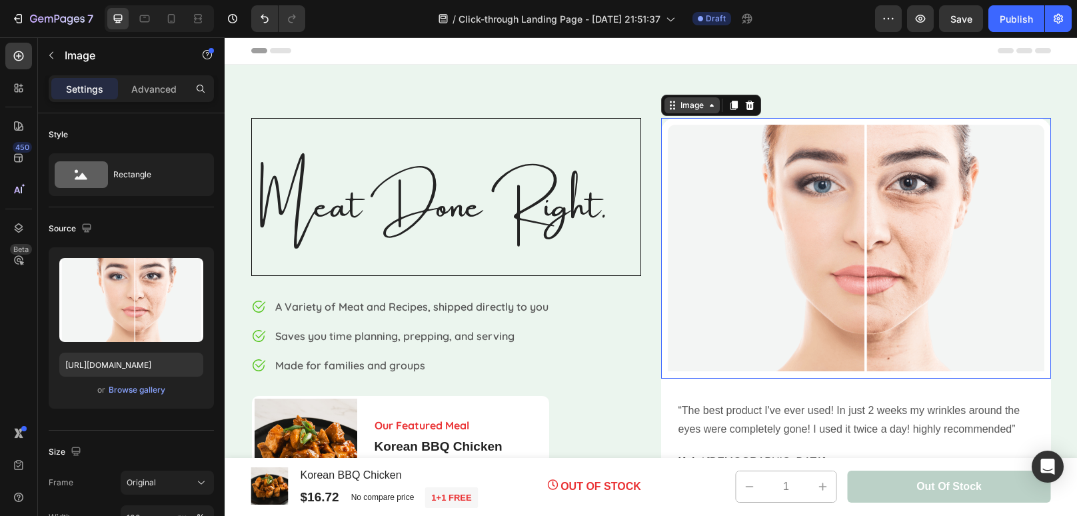
click at [666, 109] on div "Image" at bounding box center [691, 105] width 55 height 16
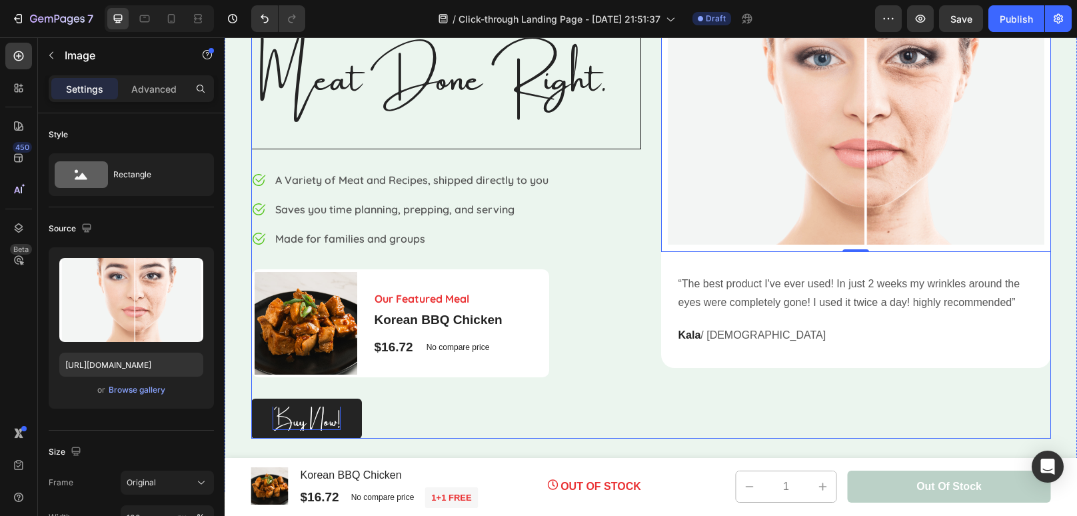
scroll to position [0, 0]
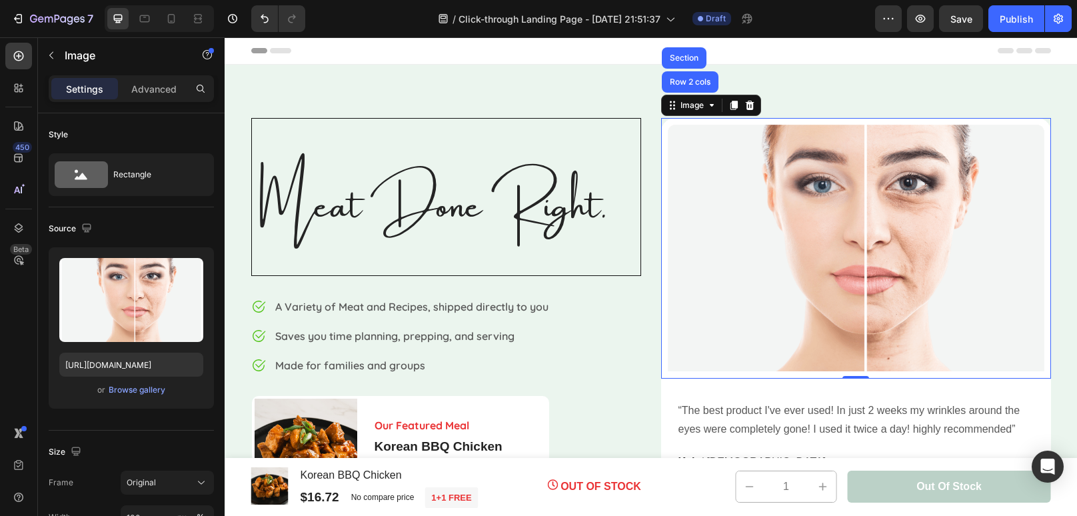
click at [805, 249] on img at bounding box center [856, 248] width 390 height 261
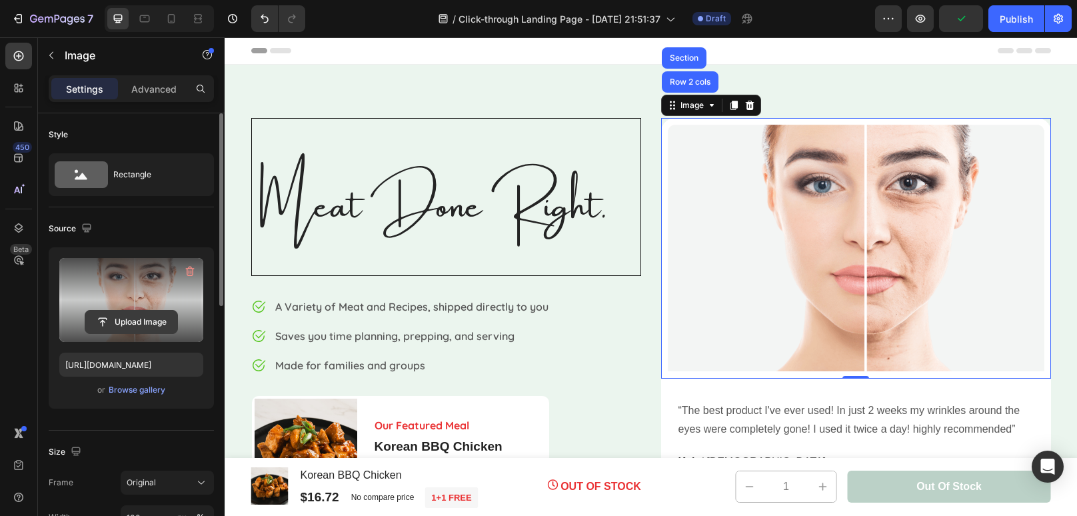
click at [130, 321] on input "file" at bounding box center [131, 322] width 92 height 23
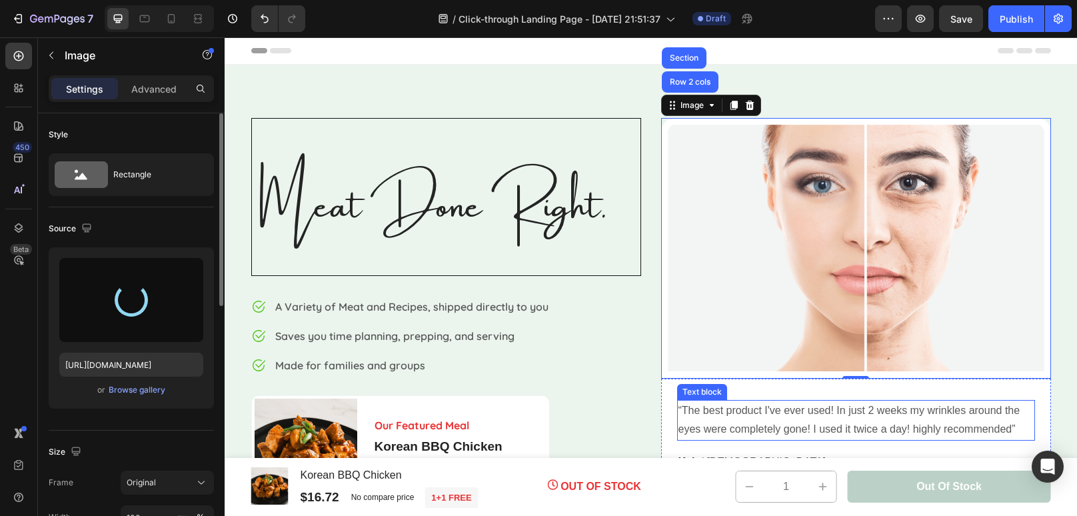
type input "[URL][DOMAIN_NAME]"
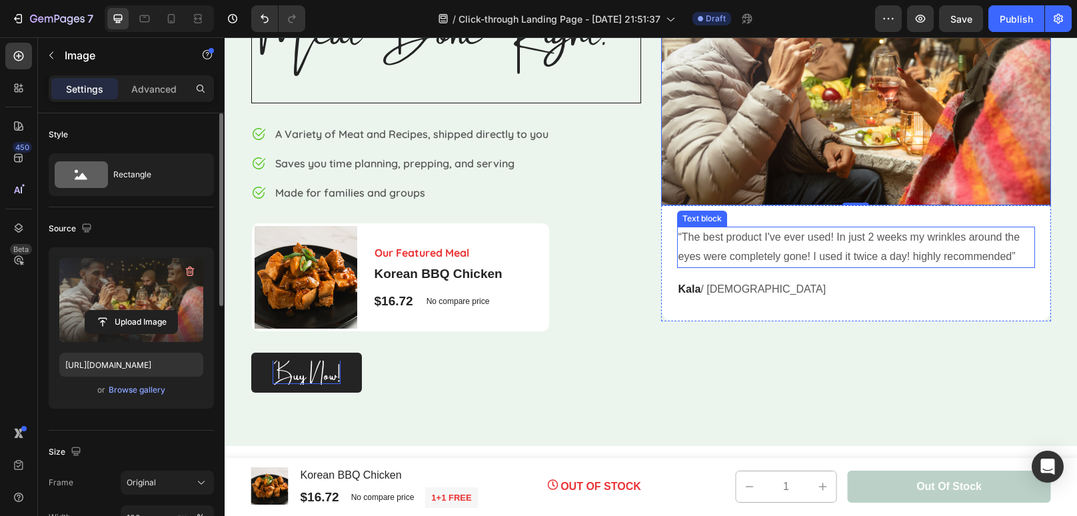
scroll to position [175, 0]
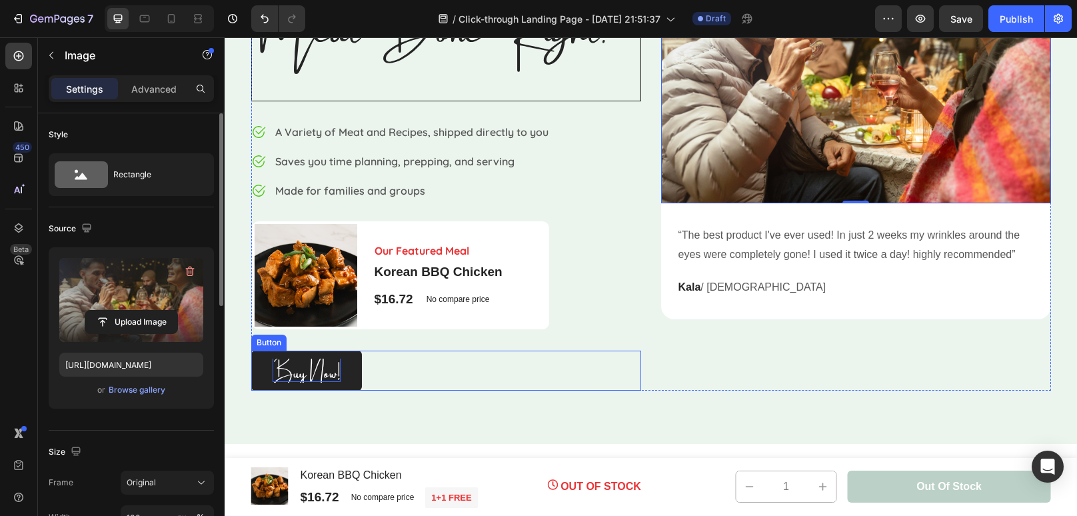
click at [344, 371] on button "Buy Now!" at bounding box center [306, 371] width 111 height 41
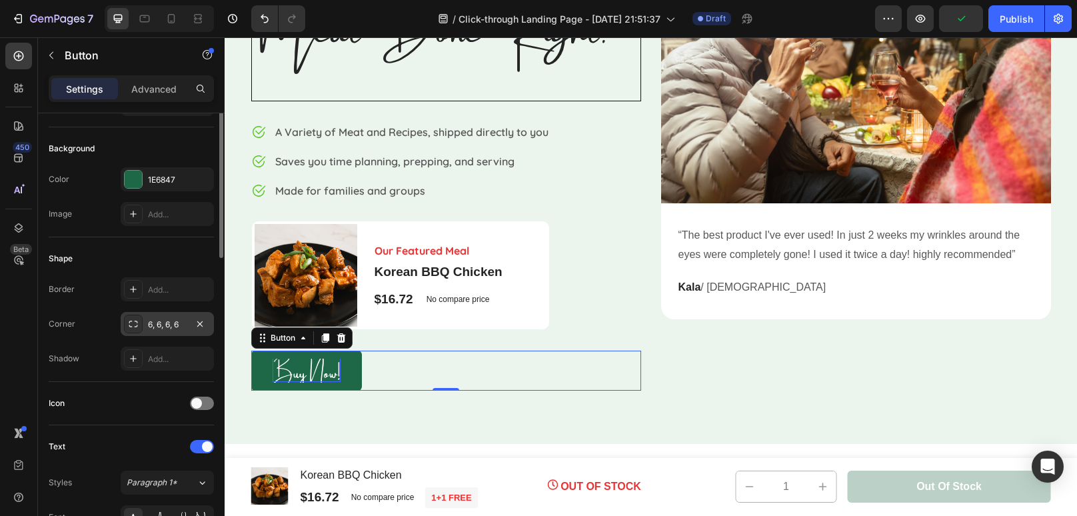
scroll to position [0, 0]
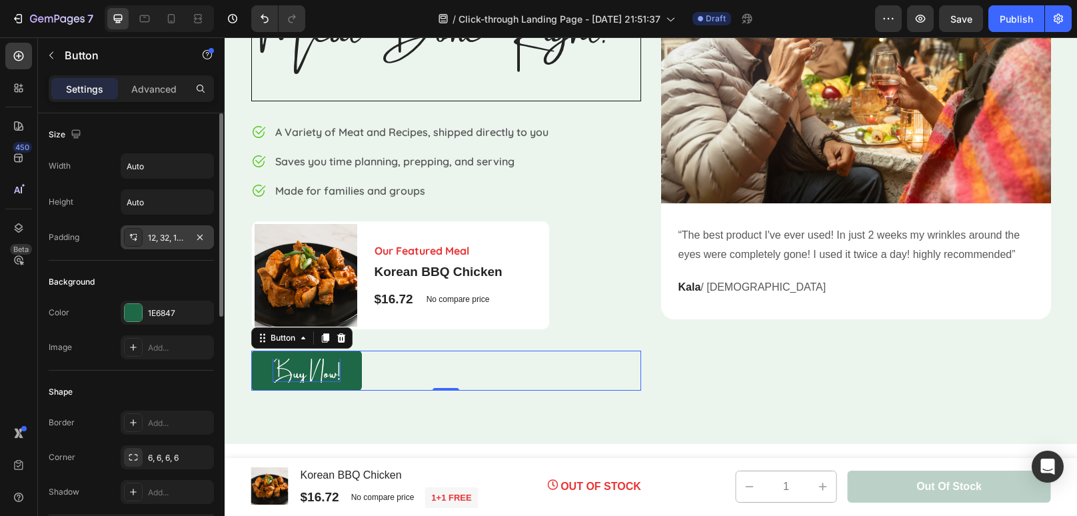
click at [164, 237] on div "12, 32, 12, 32" at bounding box center [167, 238] width 39 height 12
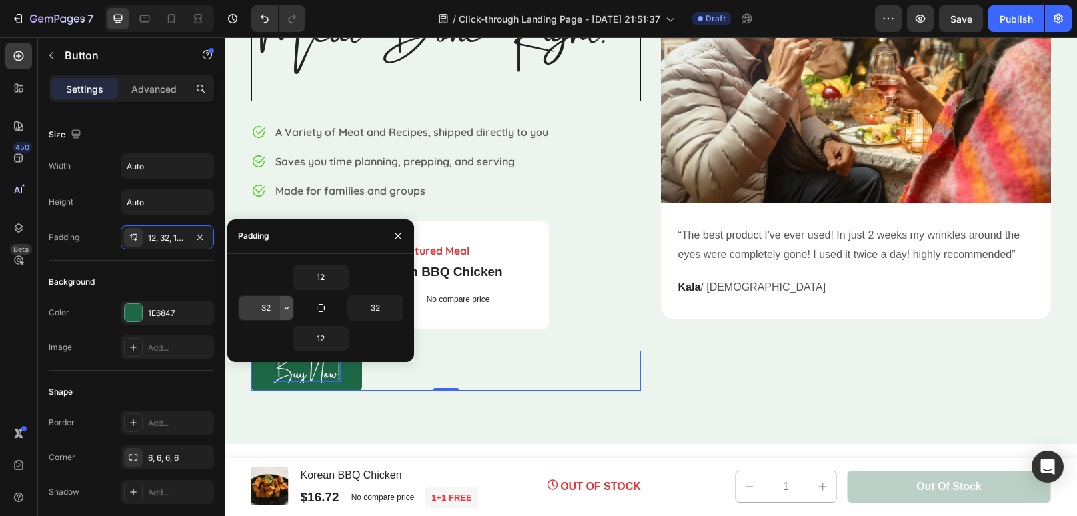
click at [281, 314] on button "button" at bounding box center [286, 308] width 13 height 24
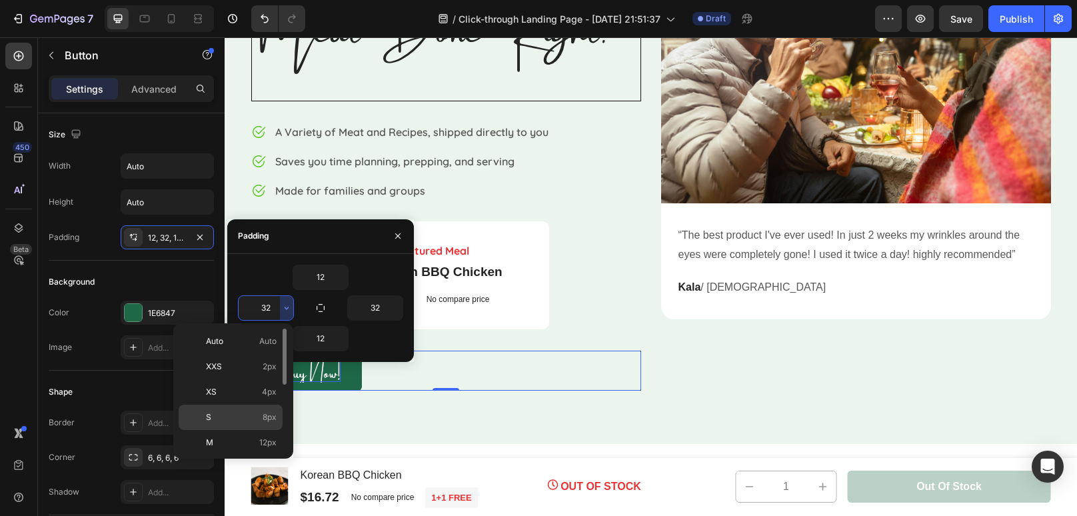
click at [255, 412] on p "S 8px" at bounding box center [241, 417] width 71 height 12
type input "8"
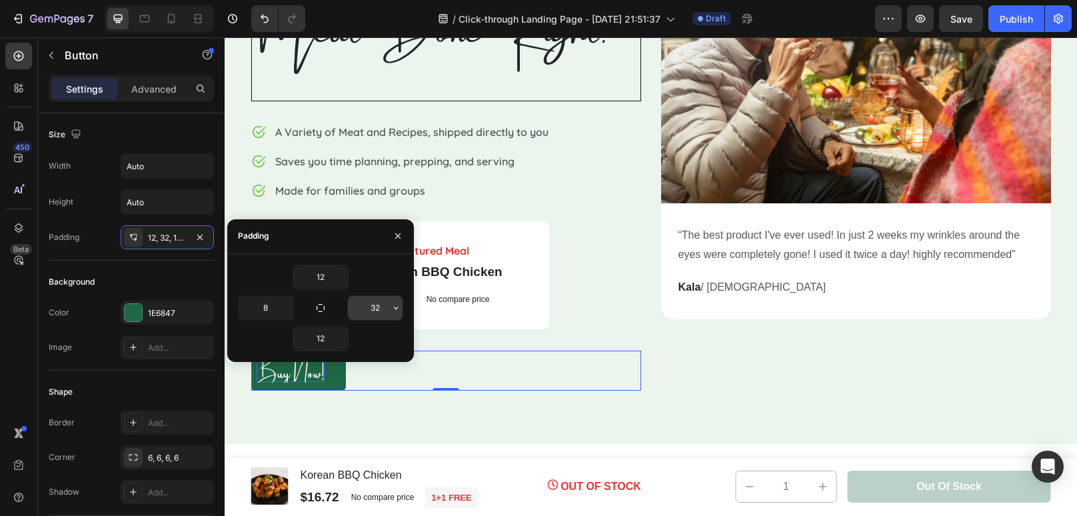
click at [382, 308] on input "32" at bounding box center [375, 308] width 55 height 24
click at [393, 307] on icon "button" at bounding box center [396, 308] width 11 height 11
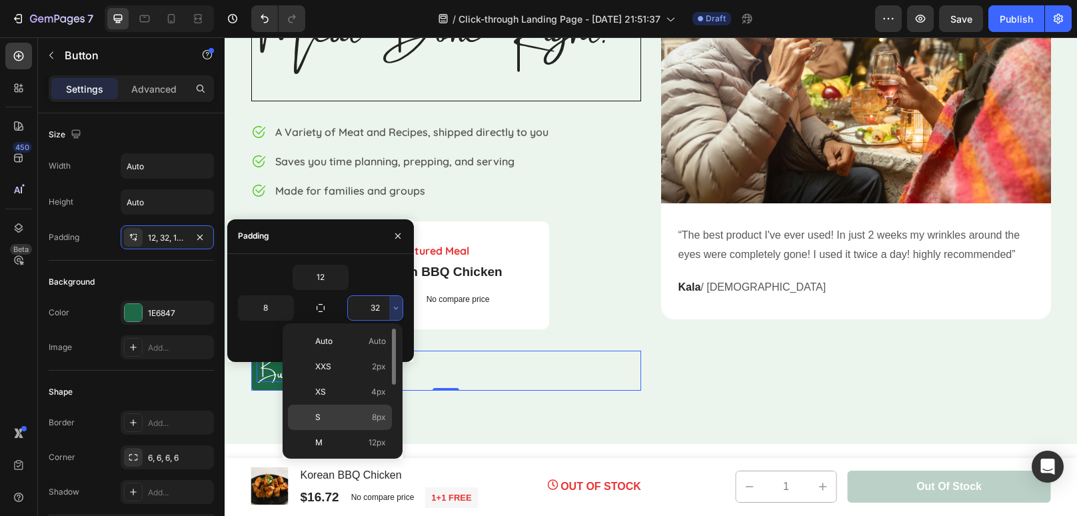
click at [365, 413] on p "S 8px" at bounding box center [350, 417] width 71 height 12
type input "8"
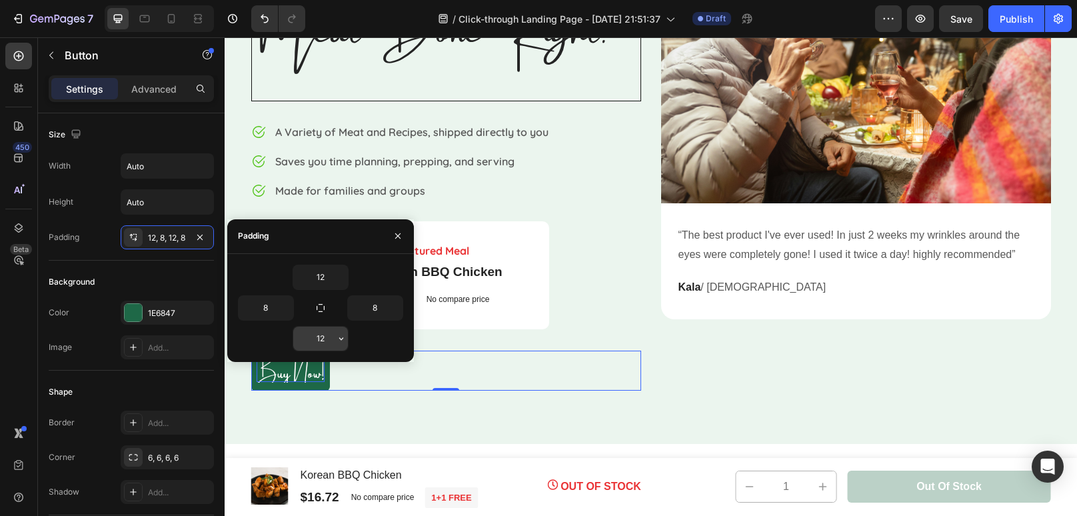
click at [333, 335] on input "12" at bounding box center [320, 339] width 55 height 24
click at [340, 337] on icon "button" at bounding box center [341, 338] width 11 height 11
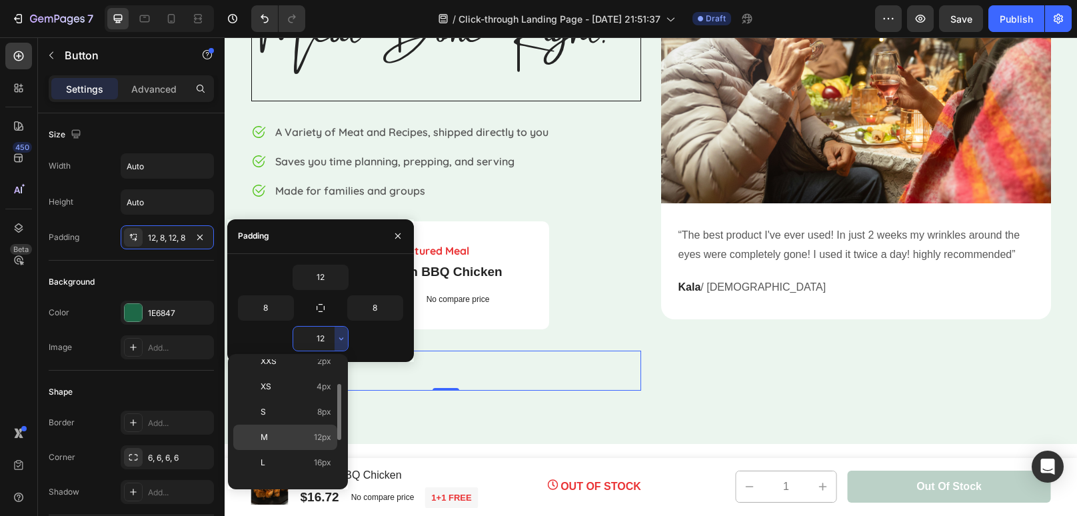
scroll to position [47, 0]
click at [305, 453] on p "L 16px" at bounding box center [296, 452] width 71 height 12
type input "16"
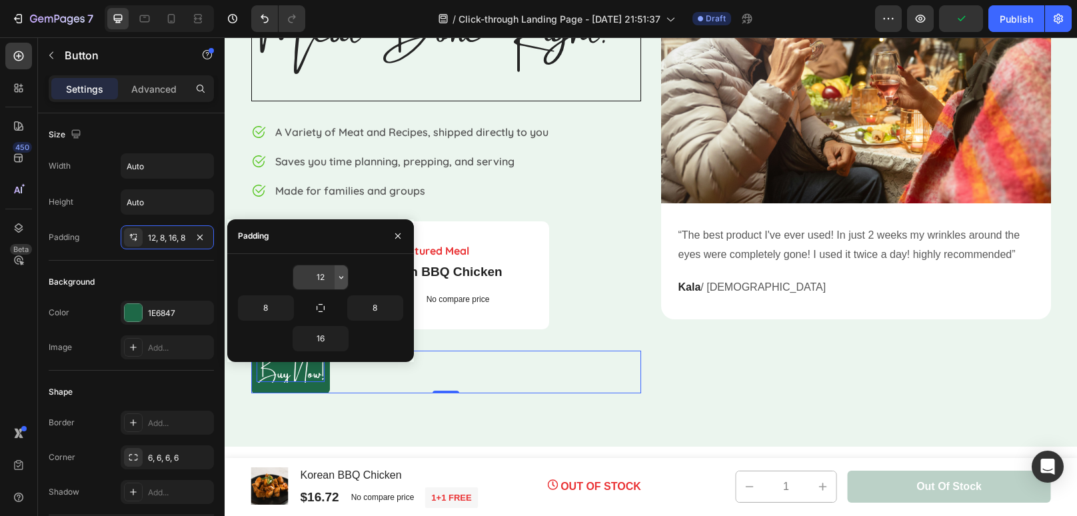
click at [340, 276] on icon "button" at bounding box center [341, 277] width 11 height 11
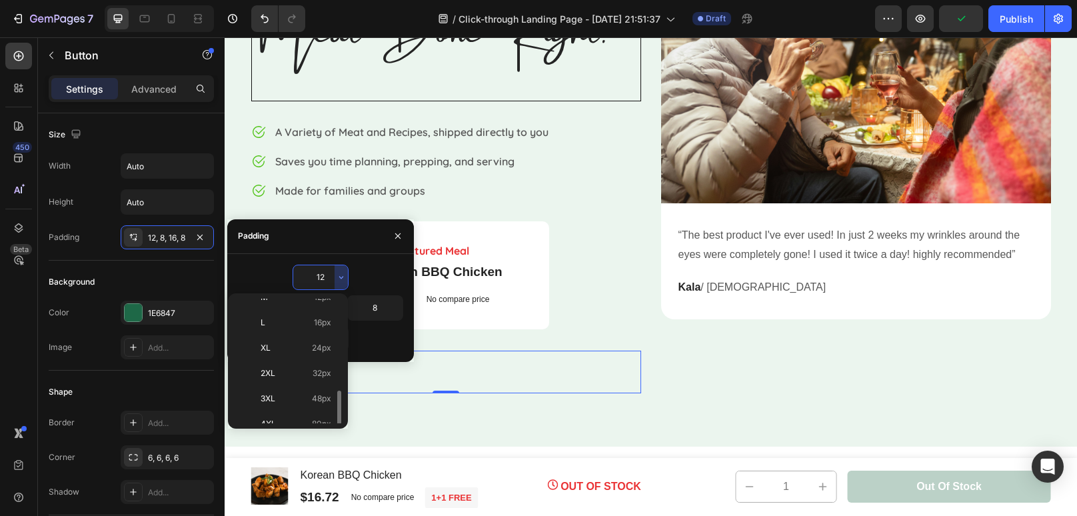
scroll to position [151, 0]
click at [297, 350] on div "2XL 32px" at bounding box center [285, 362] width 104 height 25
type input "32"
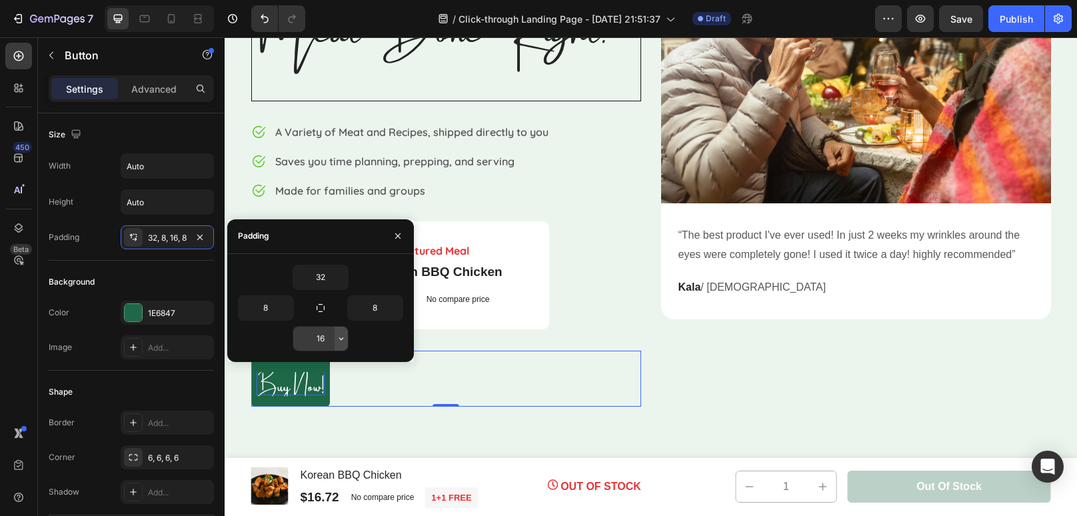
click at [342, 337] on icon "button" at bounding box center [341, 338] width 11 height 11
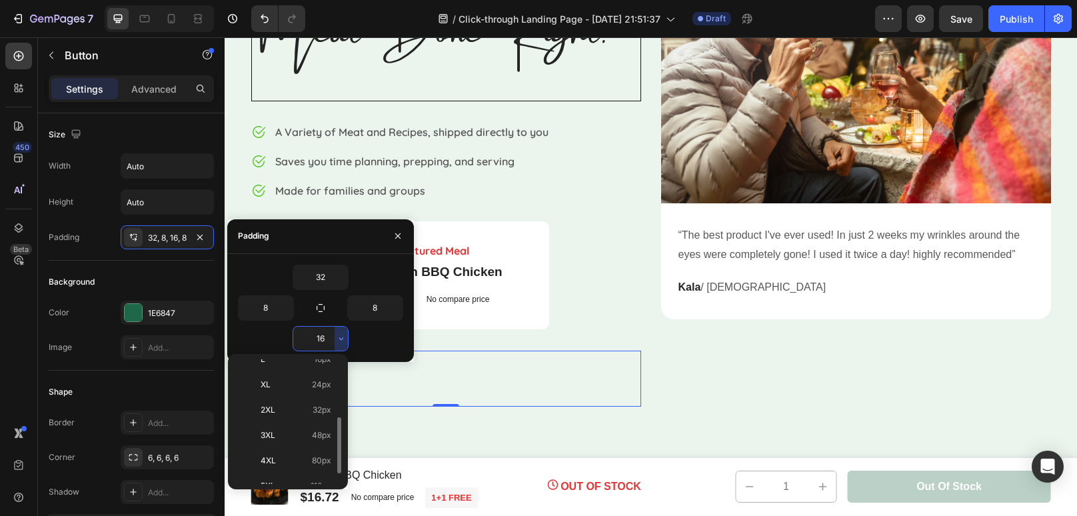
scroll to position [140, 0]
click at [314, 422] on div "2XL 32px" at bounding box center [285, 434] width 104 height 25
type input "32"
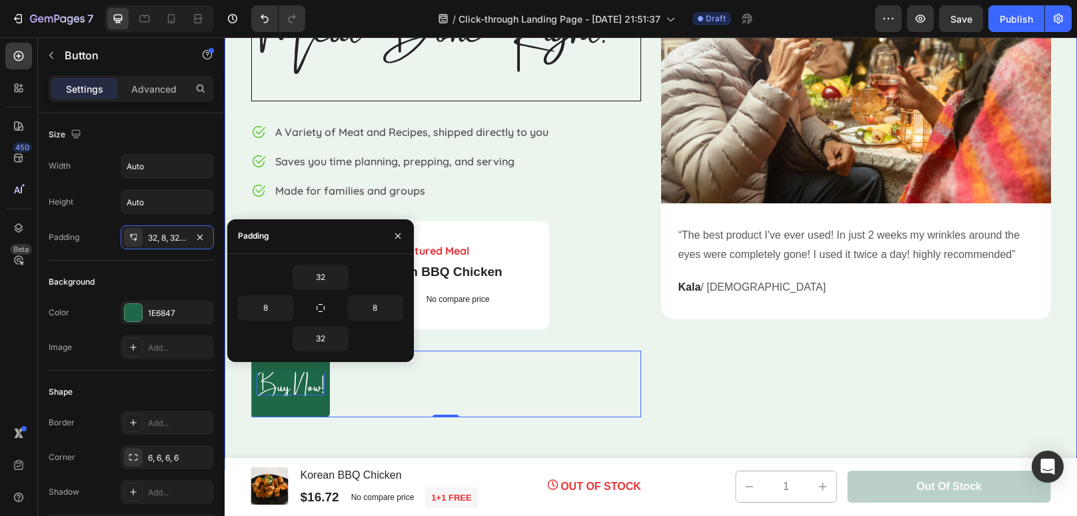
click at [351, 435] on div "⁠⁠⁠⁠⁠⁠⁠ Meat Done Right. Heading Image A Variety of Meat and Recipes, shipped d…" at bounding box center [651, 180] width 852 height 580
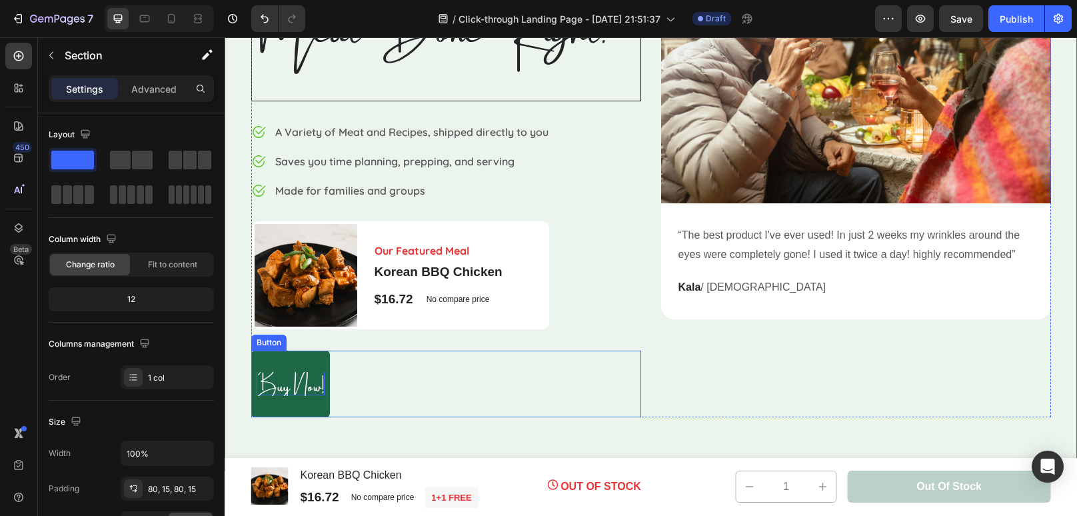
click at [296, 379] on span "Buy Now!" at bounding box center [291, 384] width 68 height 43
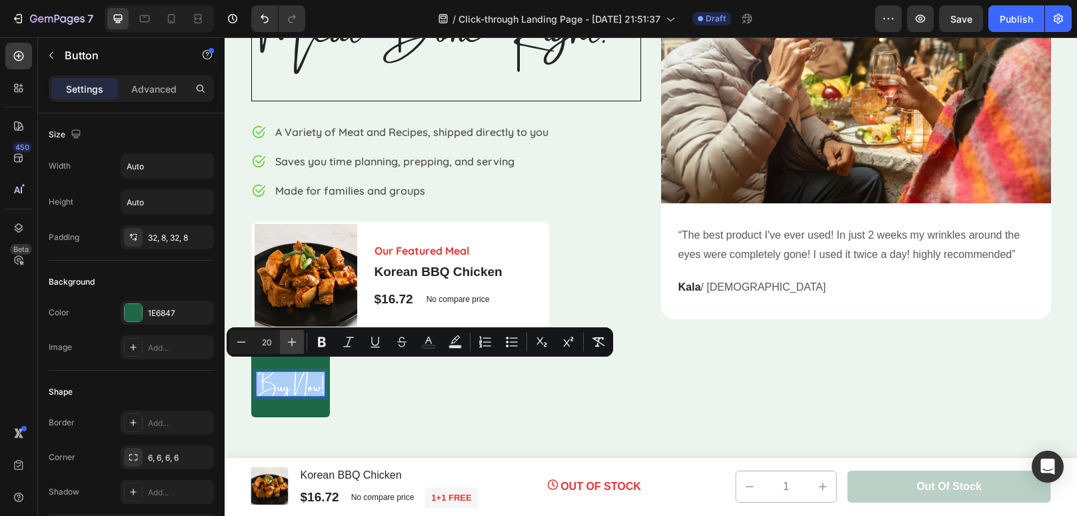
click at [288, 344] on icon "Editor contextual toolbar" at bounding box center [291, 341] width 13 height 13
click at [292, 346] on icon "Editor contextual toolbar" at bounding box center [291, 341] width 13 height 13
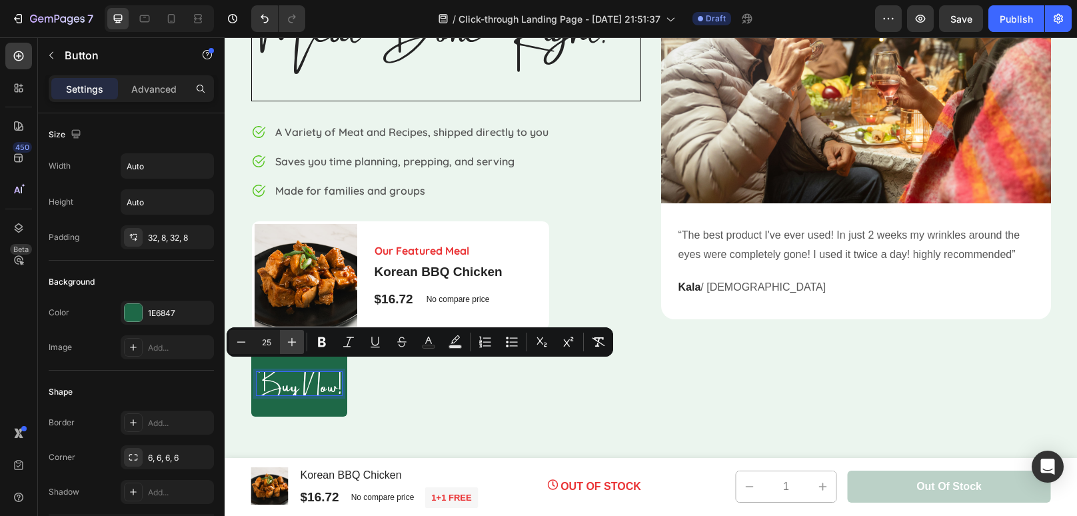
click at [292, 346] on icon "Editor contextual toolbar" at bounding box center [291, 341] width 13 height 13
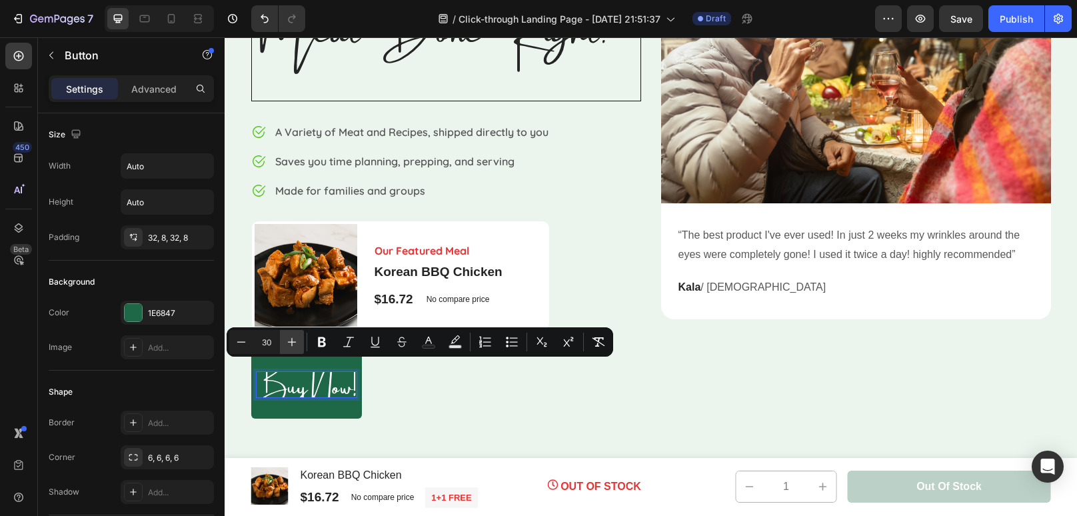
click at [292, 346] on icon "Editor contextual toolbar" at bounding box center [291, 341] width 13 height 13
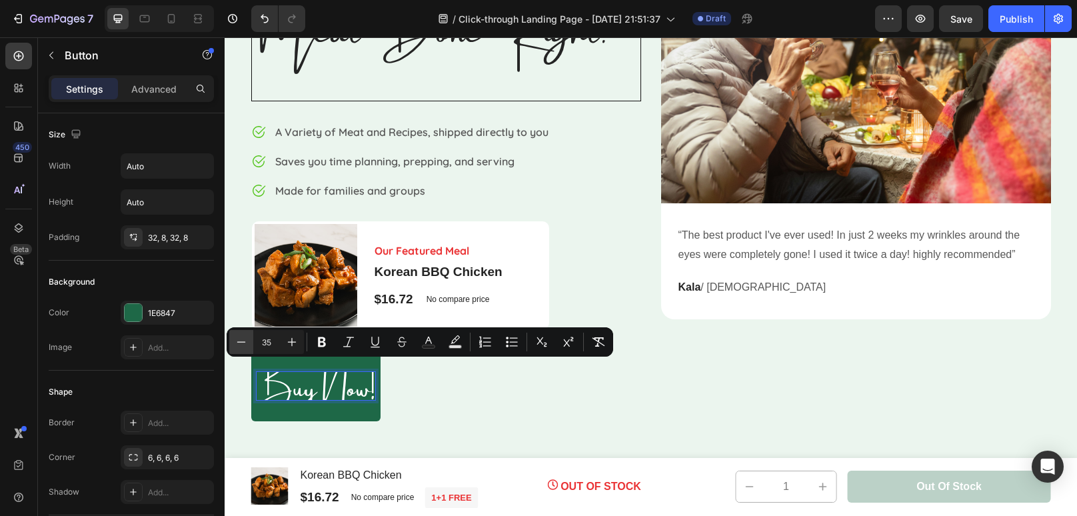
click at [250, 349] on button "Minus" at bounding box center [241, 342] width 24 height 24
type input "32"
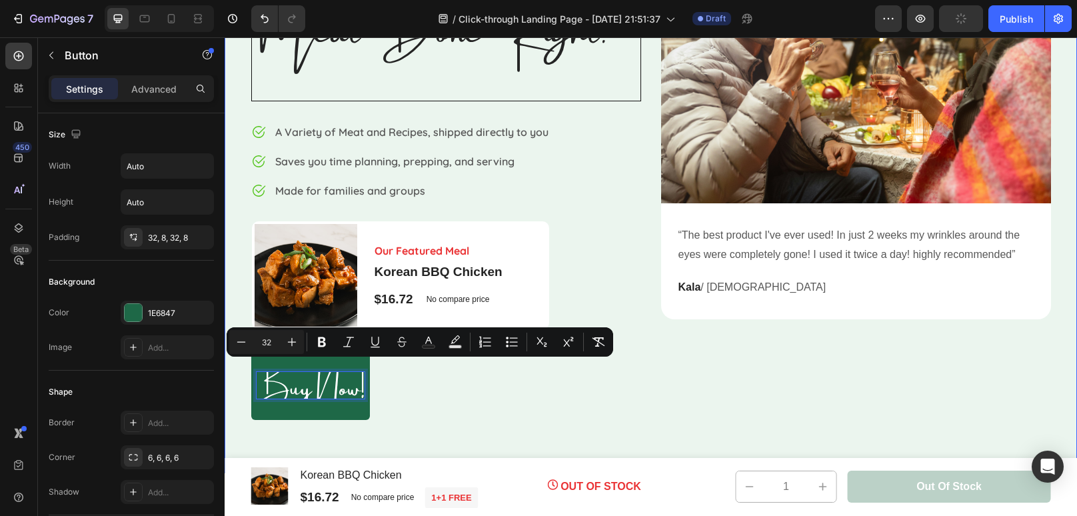
click at [463, 423] on div "⁠⁠⁠⁠⁠⁠⁠ Meat Done Right. Heading Image A Variety of Meat and Recipes, shipped d…" at bounding box center [651, 181] width 852 height 583
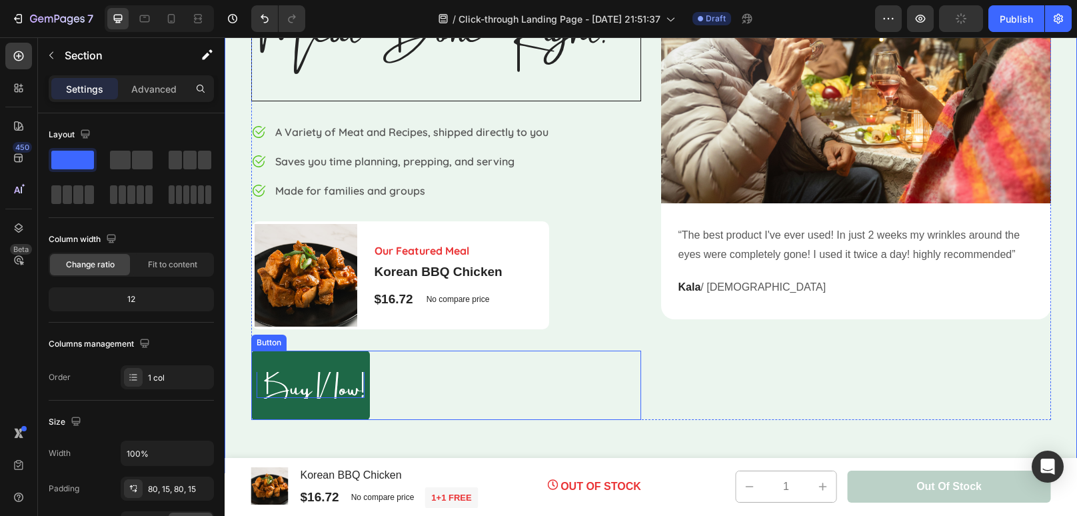
click at [291, 393] on span "Buy Now!" at bounding box center [311, 383] width 108 height 68
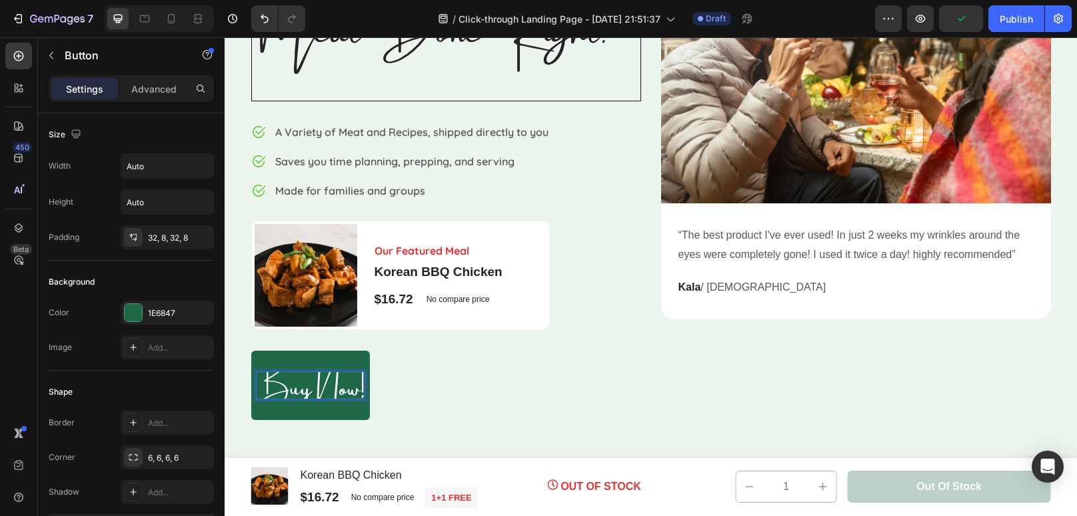
click at [300, 391] on span "Buy Now!" at bounding box center [311, 383] width 108 height 68
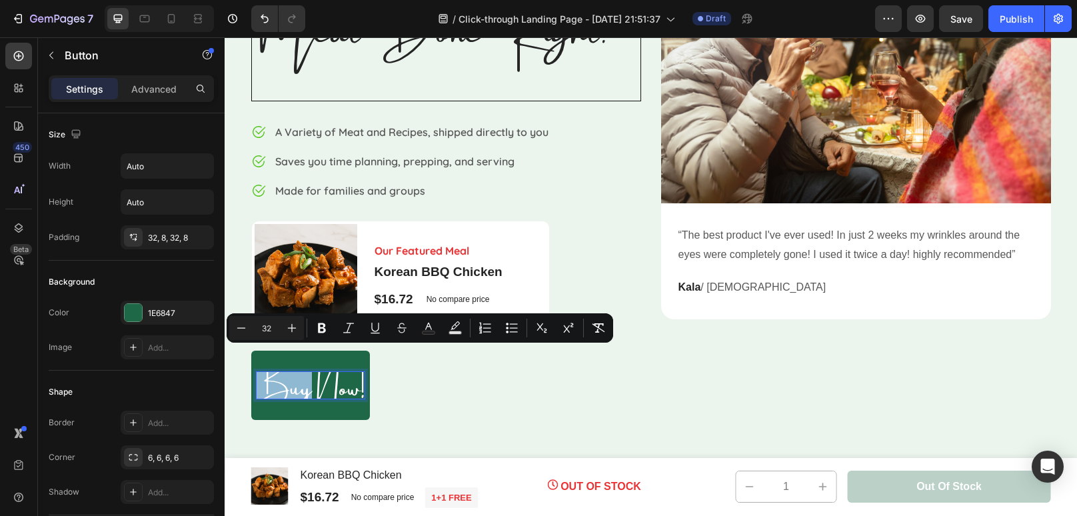
click at [300, 391] on span "Buy Now!" at bounding box center [311, 383] width 108 height 68
click at [182, 243] on div "32, 8, 32, 8" at bounding box center [167, 237] width 93 height 24
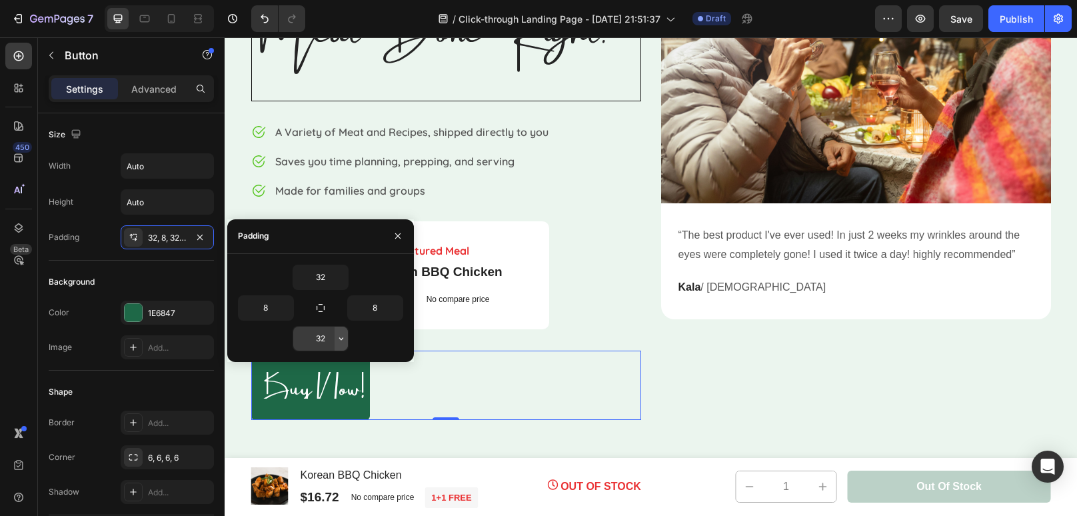
click at [345, 345] on button "button" at bounding box center [341, 339] width 13 height 24
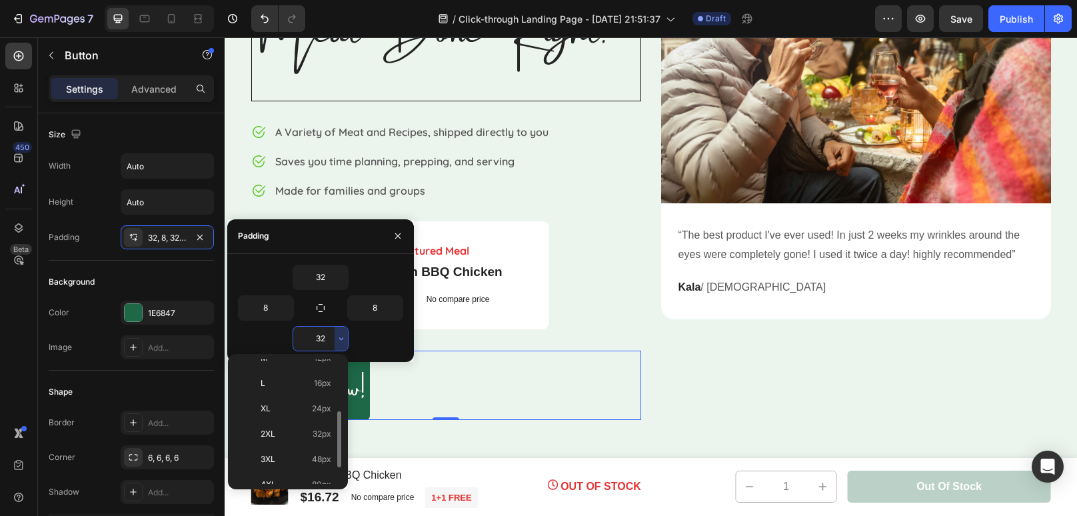
scroll to position [151, 0]
click at [323, 421] on span "48px" at bounding box center [321, 423] width 19 height 12
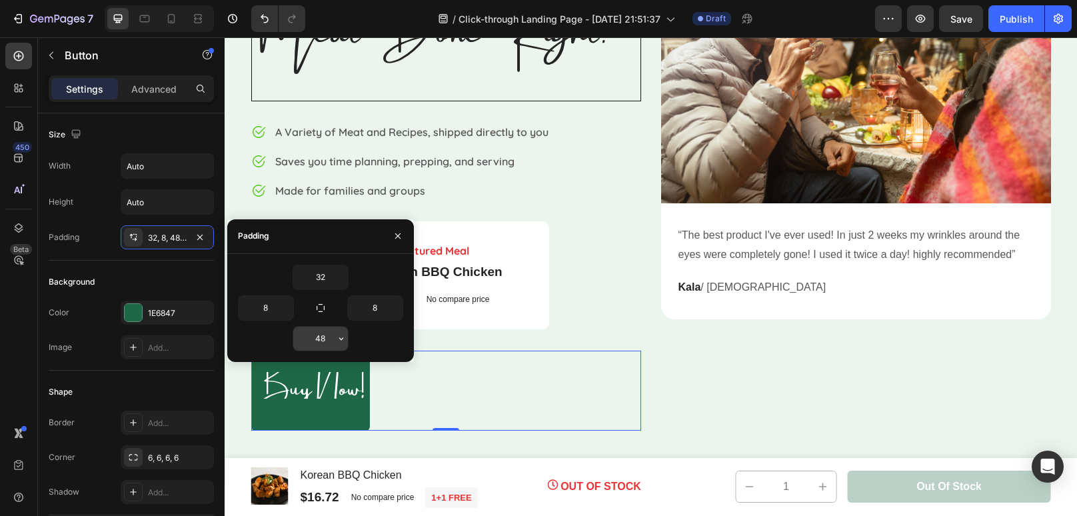
click at [333, 337] on input "48" at bounding box center [320, 339] width 55 height 24
click at [348, 340] on div "48" at bounding box center [321, 338] width 56 height 25
click at [340, 341] on icon "button" at bounding box center [341, 338] width 11 height 11
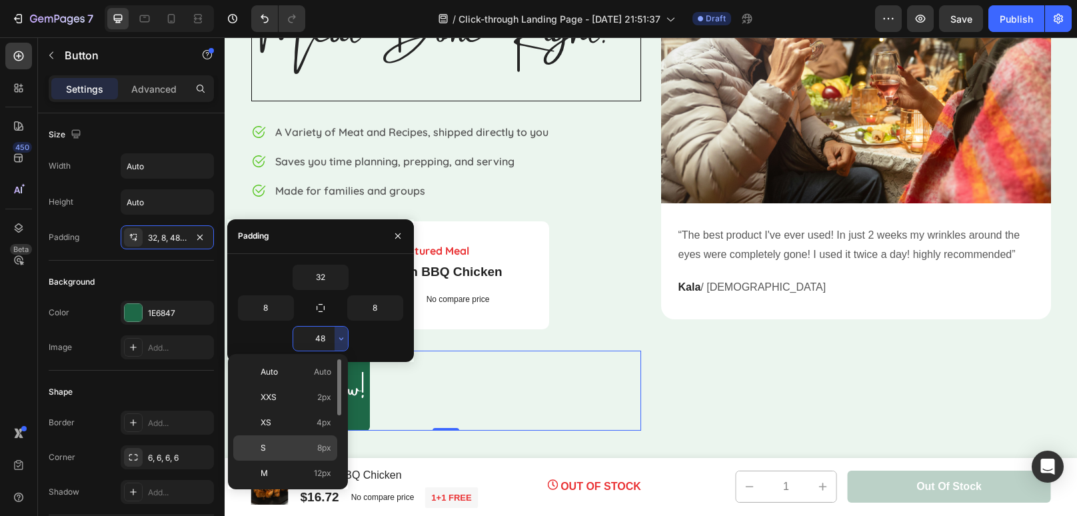
click at [311, 447] on p "S 8px" at bounding box center [296, 448] width 71 height 12
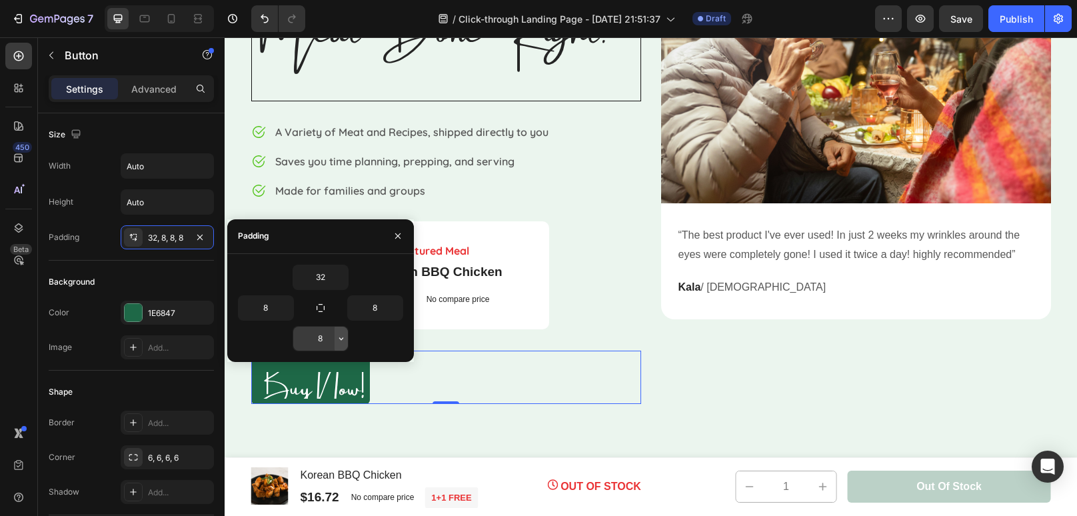
click at [338, 340] on icon "button" at bounding box center [341, 338] width 11 height 11
click at [341, 340] on icon "button" at bounding box center [341, 338] width 11 height 11
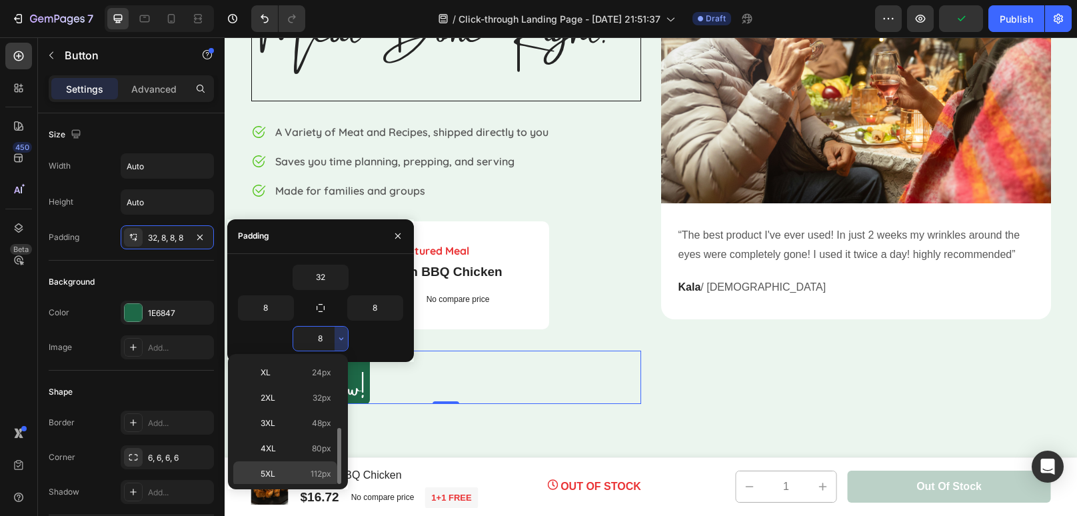
click at [302, 477] on p "5XL 112px" at bounding box center [296, 474] width 71 height 12
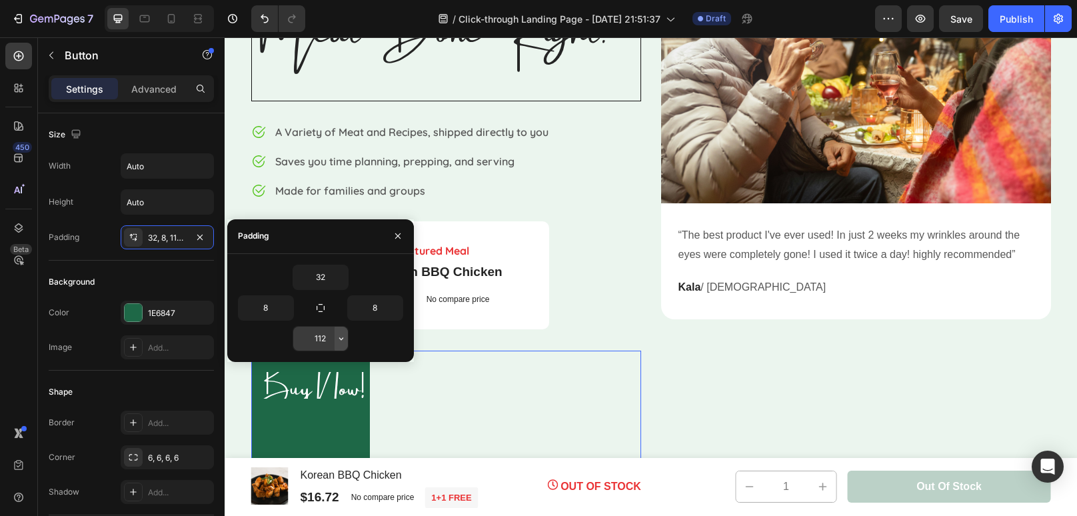
click at [340, 337] on icon "button" at bounding box center [341, 338] width 11 height 11
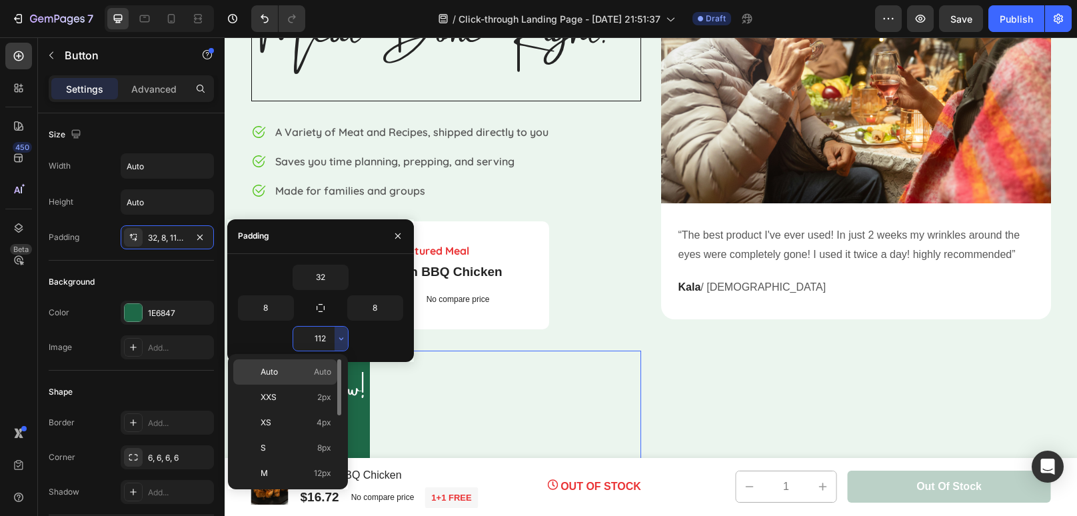
click at [317, 385] on div "Auto Auto" at bounding box center [285, 397] width 104 height 25
type input "Auto"
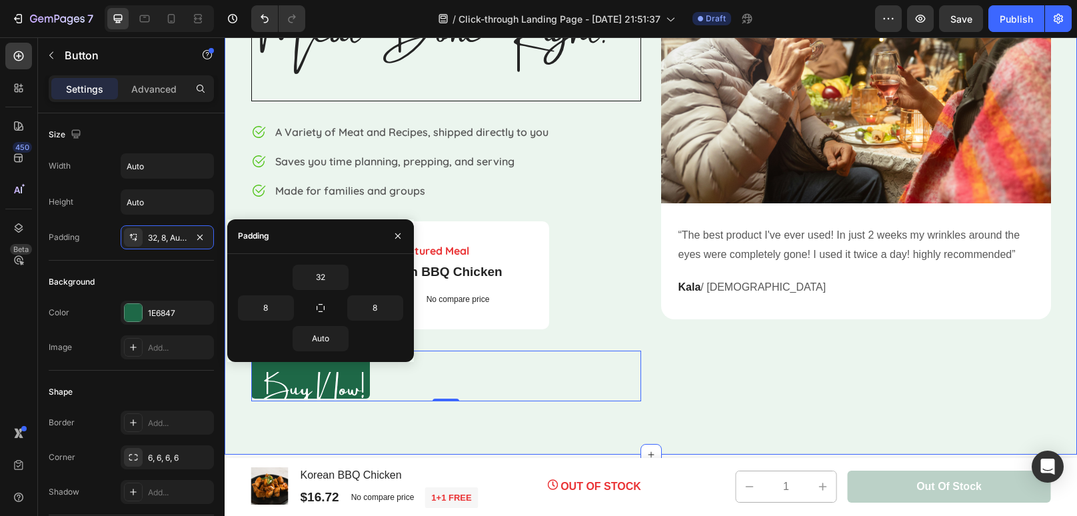
click at [363, 418] on div "⁠⁠⁠⁠⁠⁠⁠ Meat Done Right. Heading Image A Variety of Meat and Recipes, shipped d…" at bounding box center [651, 172] width 852 height 564
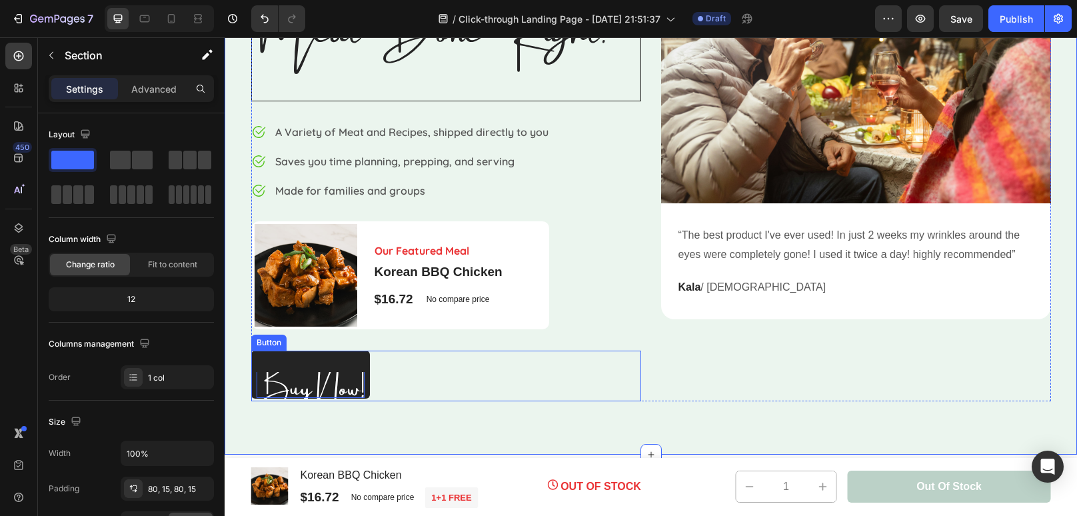
click at [336, 383] on span "Buy Now!" at bounding box center [311, 383] width 108 height 68
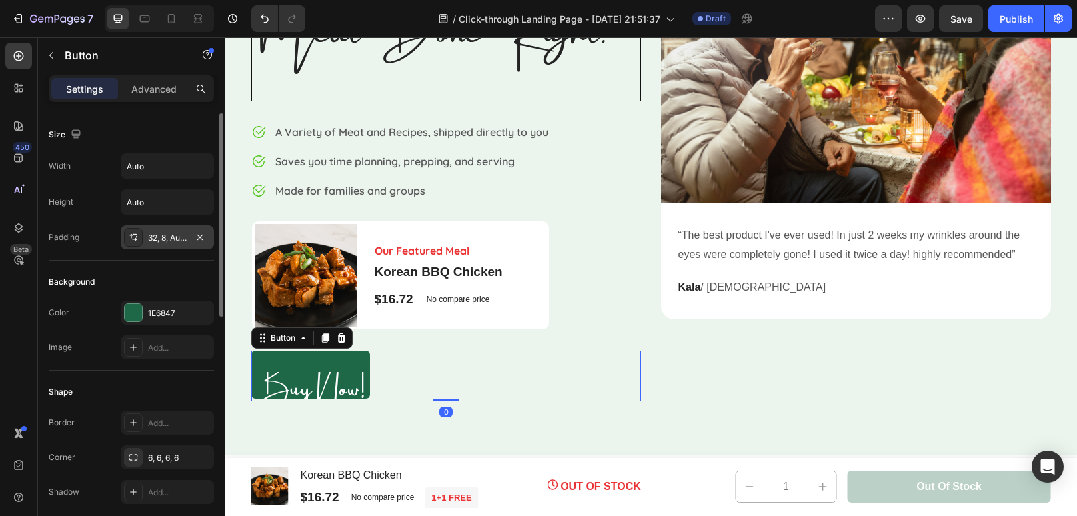
click at [175, 245] on div "32, 8, Auto, 8" at bounding box center [167, 237] width 93 height 24
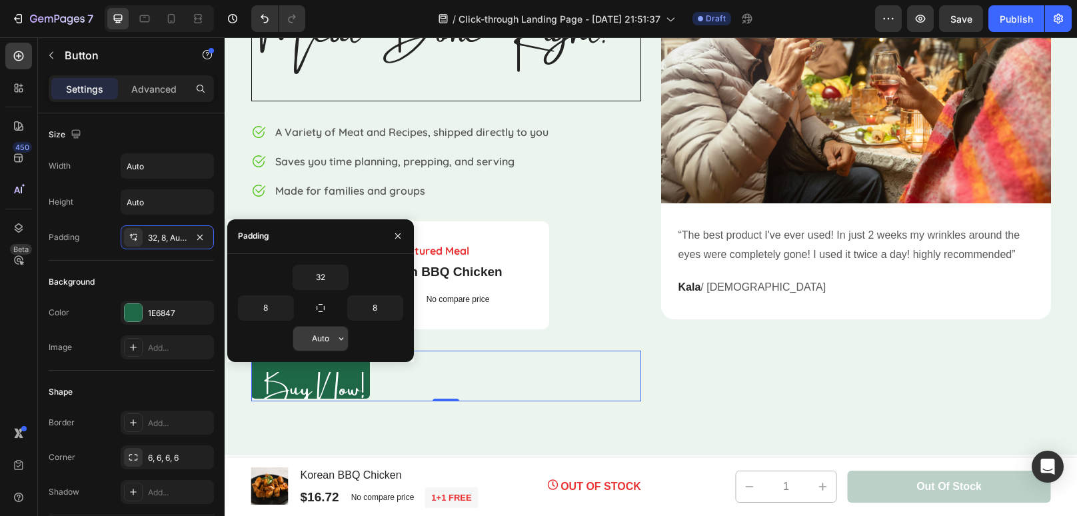
click at [325, 337] on input "Auto" at bounding box center [320, 339] width 55 height 24
click at [340, 340] on icon "button" at bounding box center [341, 338] width 11 height 11
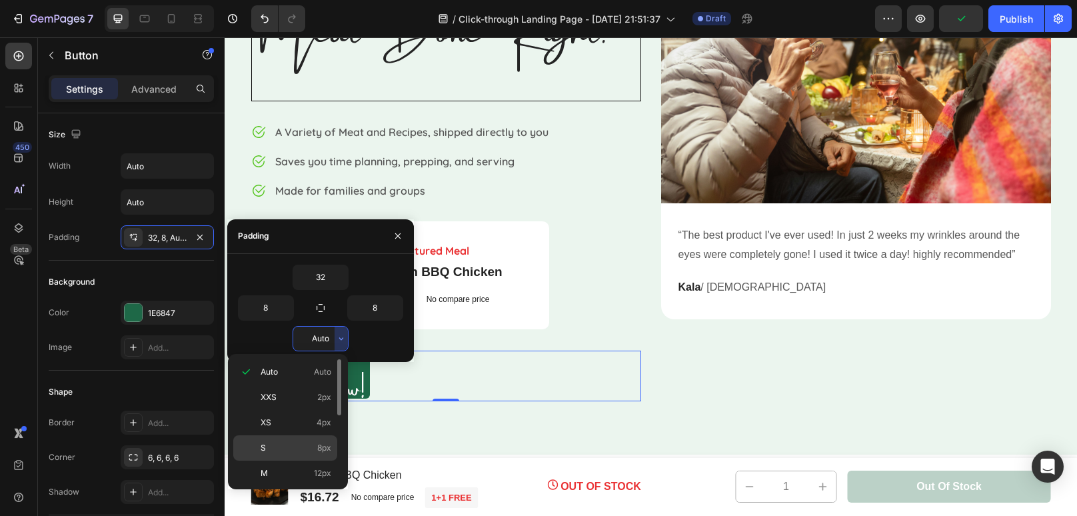
click at [329, 442] on span "8px" at bounding box center [324, 448] width 14 height 12
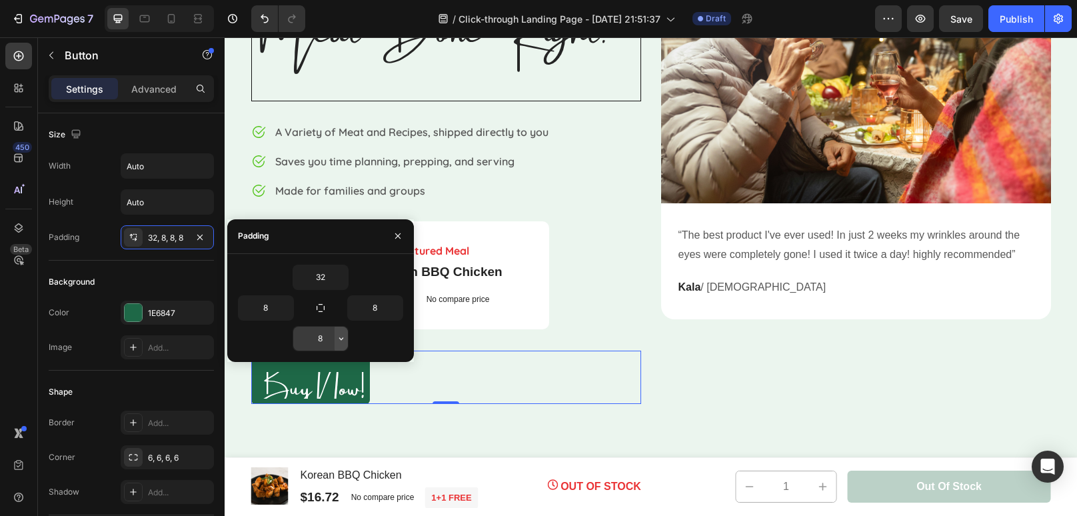
click at [342, 339] on icon "button" at bounding box center [341, 338] width 11 height 11
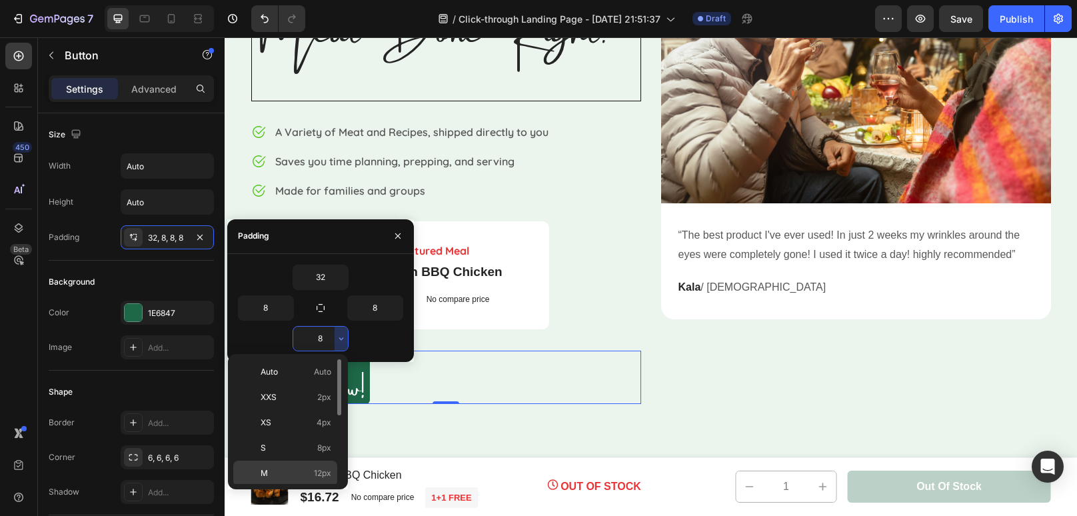
click at [309, 486] on div "M 12px" at bounding box center [285, 498] width 104 height 25
type input "12"
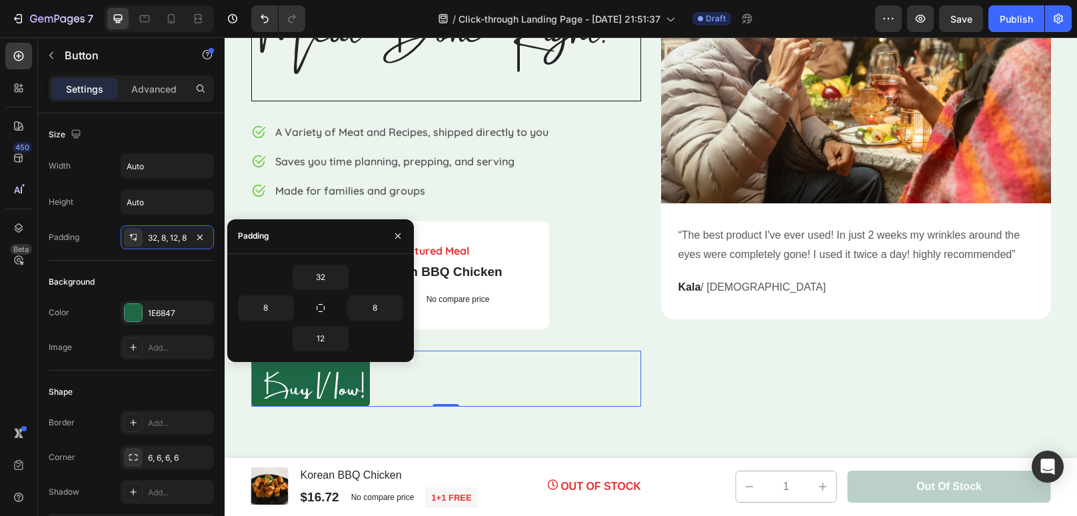
click at [309, 461] on div "Product Images & Gallery Korean BBQ Chicken Product Title $16.72 Product Price …" at bounding box center [651, 487] width 820 height 59
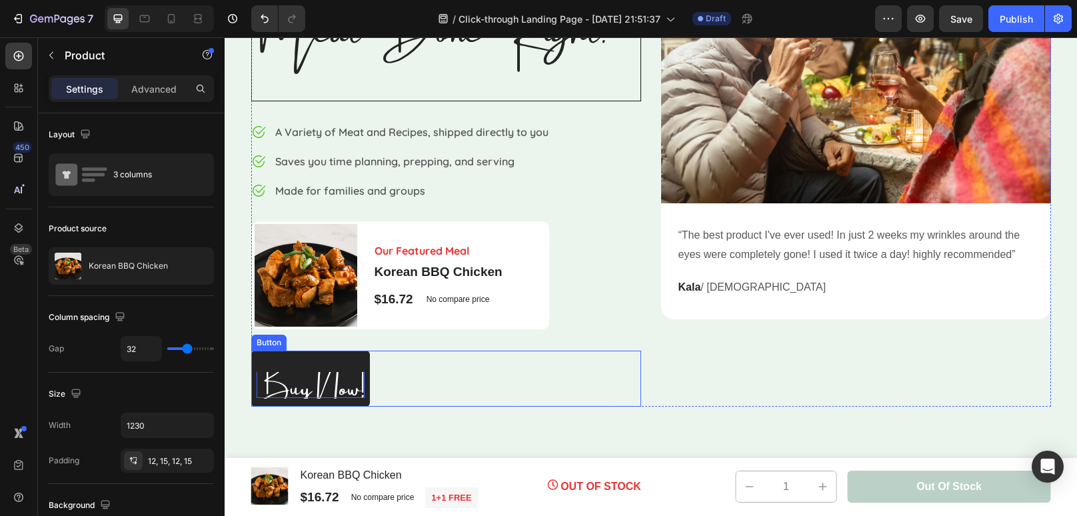
click at [313, 386] on span "Buy Now!" at bounding box center [311, 383] width 108 height 68
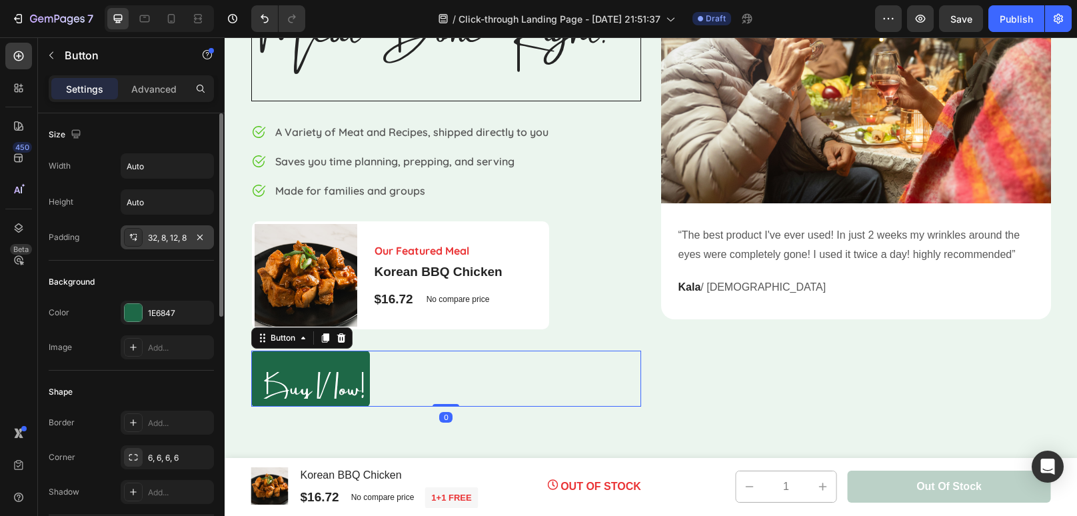
click at [156, 238] on div "32, 8, 12, 8" at bounding box center [167, 238] width 39 height 12
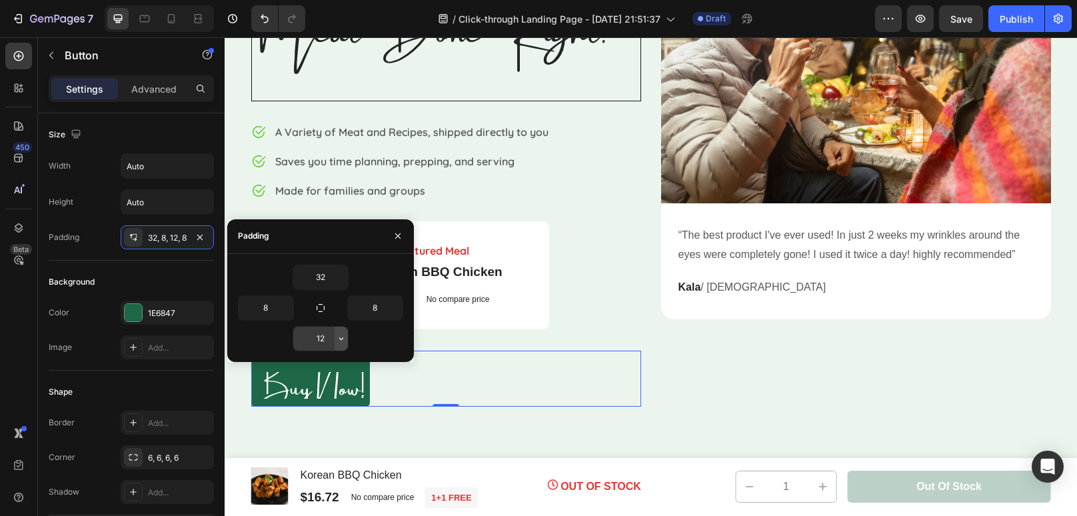
click at [336, 341] on icon "button" at bounding box center [341, 338] width 11 height 11
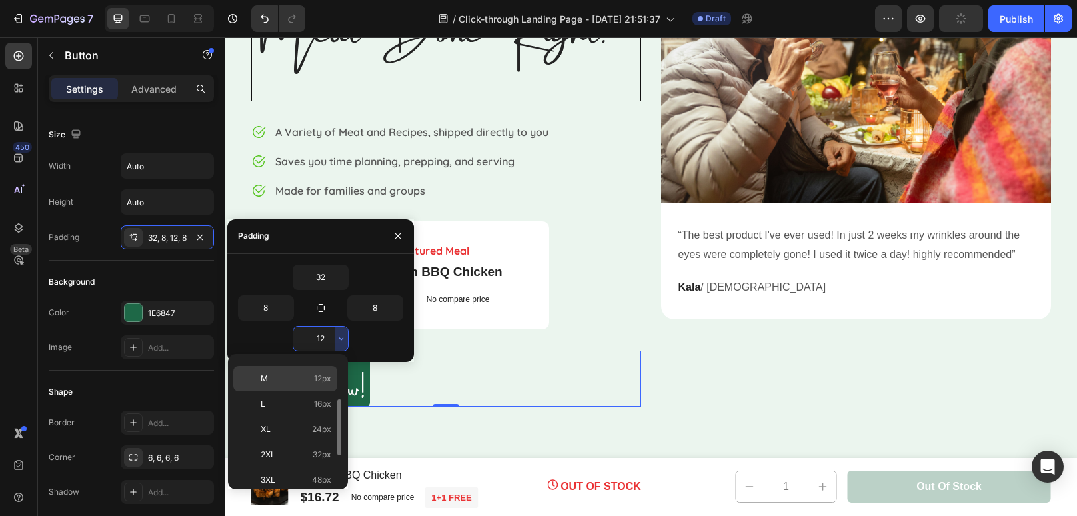
scroll to position [97, 0]
click at [300, 451] on p "2XL 32px" at bounding box center [296, 453] width 71 height 12
type input "32"
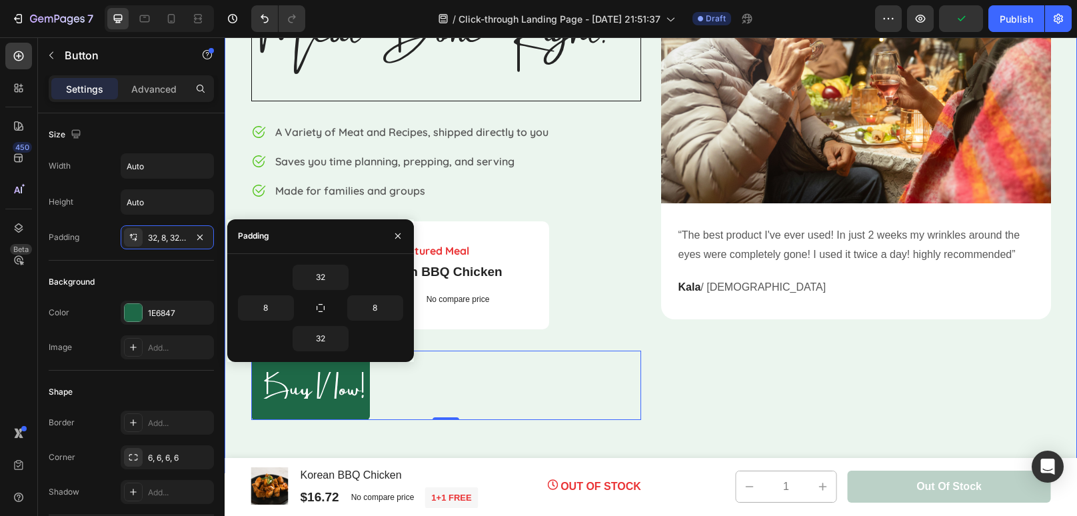
click at [363, 431] on div "⁠⁠⁠⁠⁠⁠⁠ Meat Done Right. Heading Image A Variety of Meat and Recipes, shipped d…" at bounding box center [651, 181] width 852 height 583
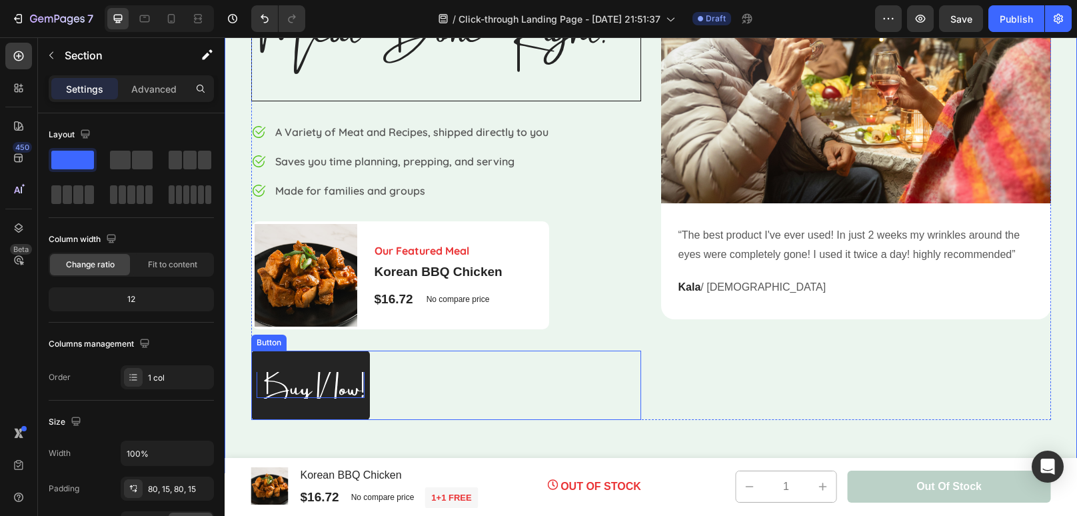
click at [321, 377] on span "Buy Now!" at bounding box center [311, 383] width 108 height 68
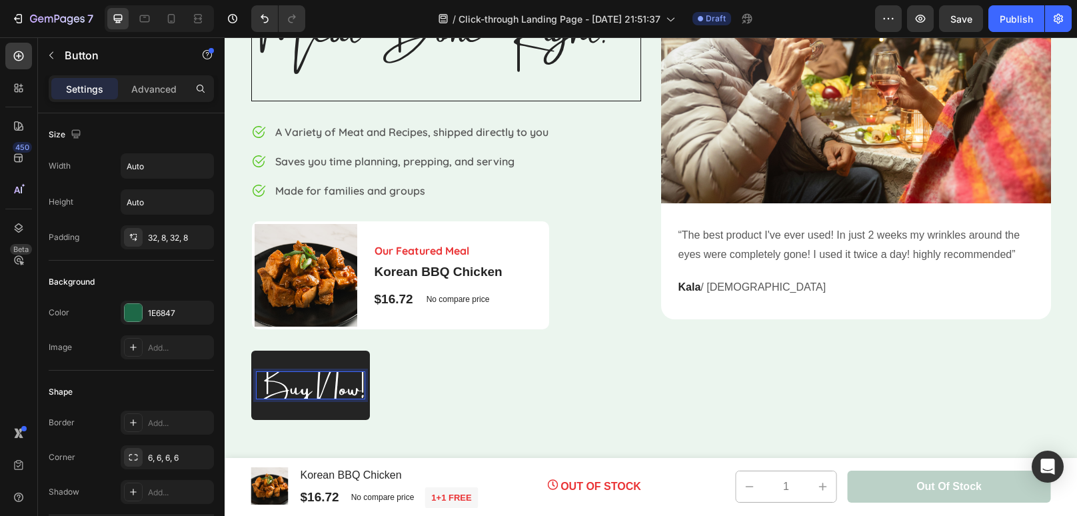
click at [321, 377] on span "Buy Now!" at bounding box center [311, 383] width 108 height 68
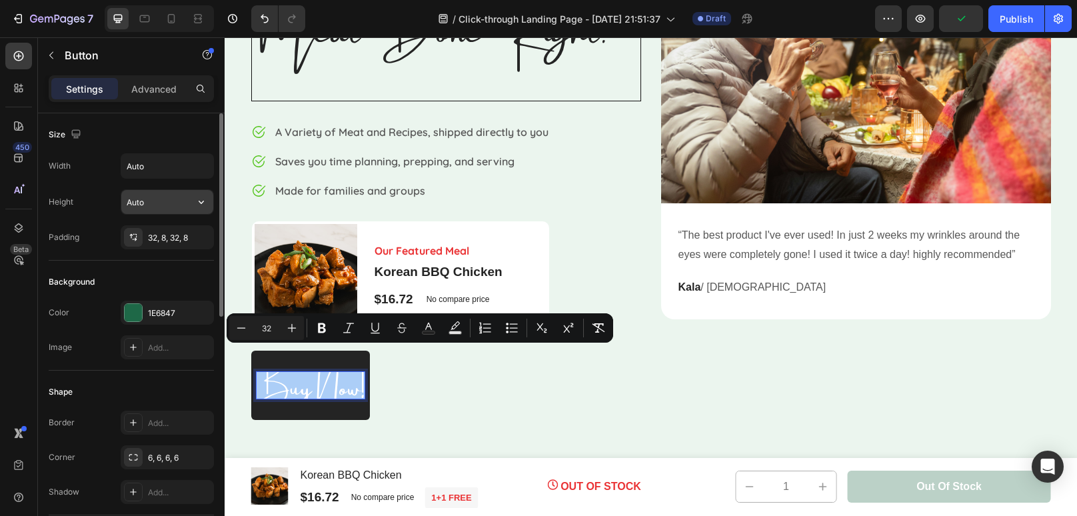
click at [148, 199] on input "Auto" at bounding box center [167, 202] width 92 height 24
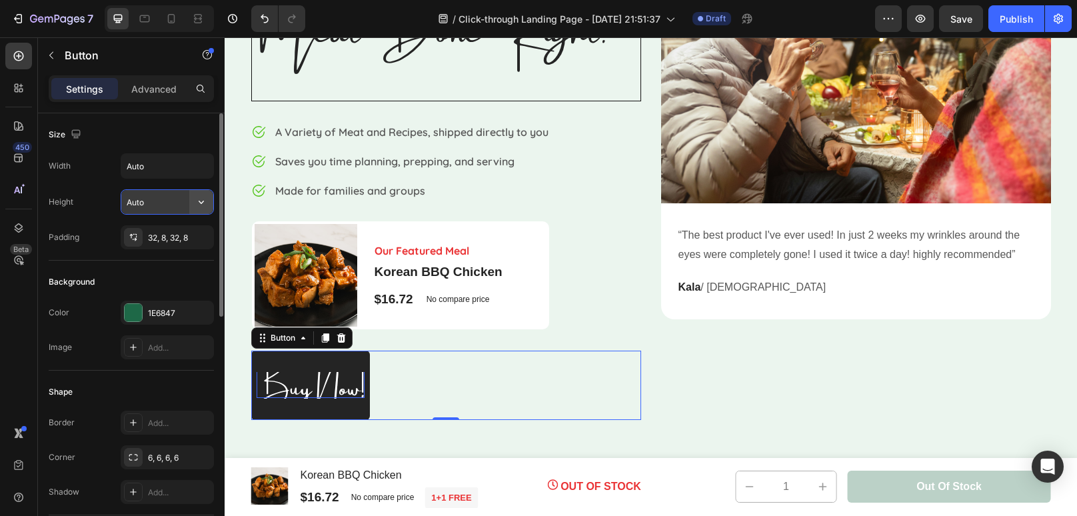
click at [196, 201] on icon "button" at bounding box center [201, 201] width 13 height 13
click at [173, 165] on input "Auto" at bounding box center [167, 166] width 92 height 24
click at [199, 167] on icon "button" at bounding box center [201, 165] width 13 height 13
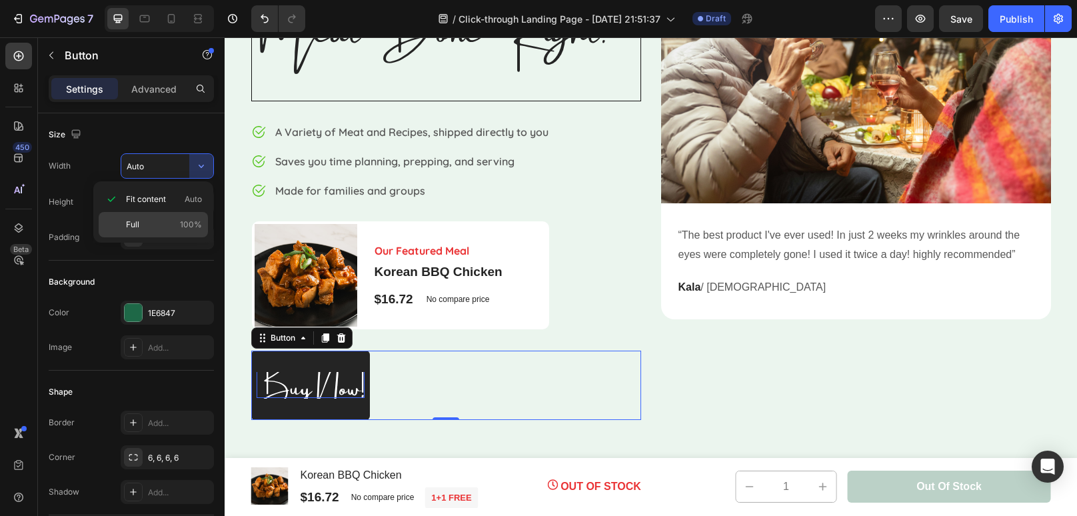
click at [168, 219] on p "Full 100%" at bounding box center [164, 225] width 76 height 12
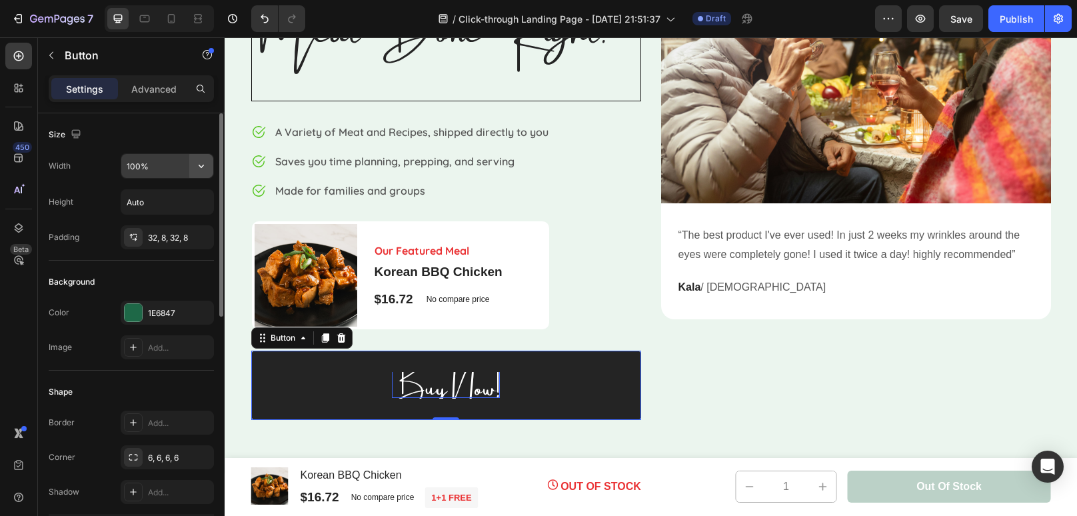
click at [191, 167] on button "button" at bounding box center [201, 166] width 24 height 24
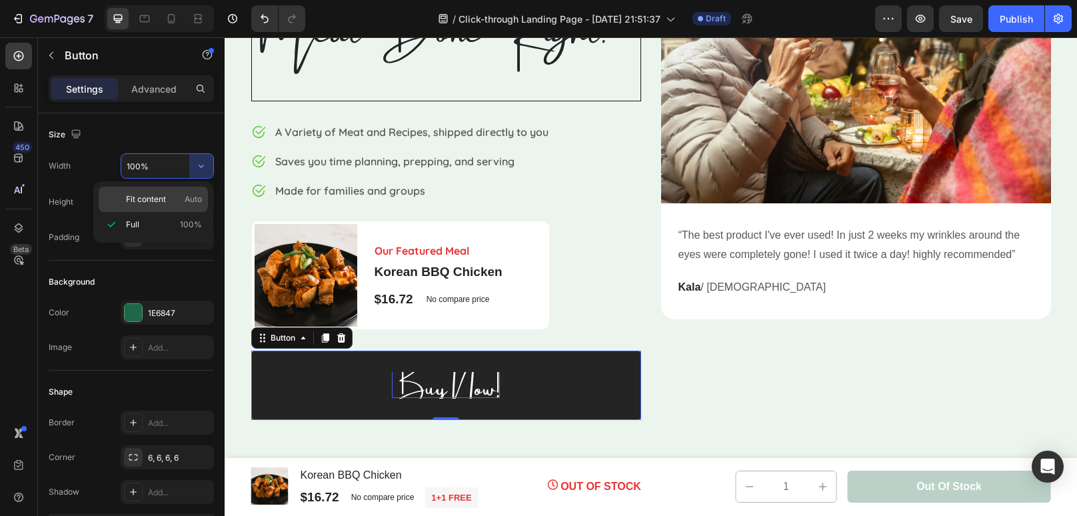
click at [166, 201] on span "Fit content" at bounding box center [146, 199] width 40 height 12
type input "Auto"
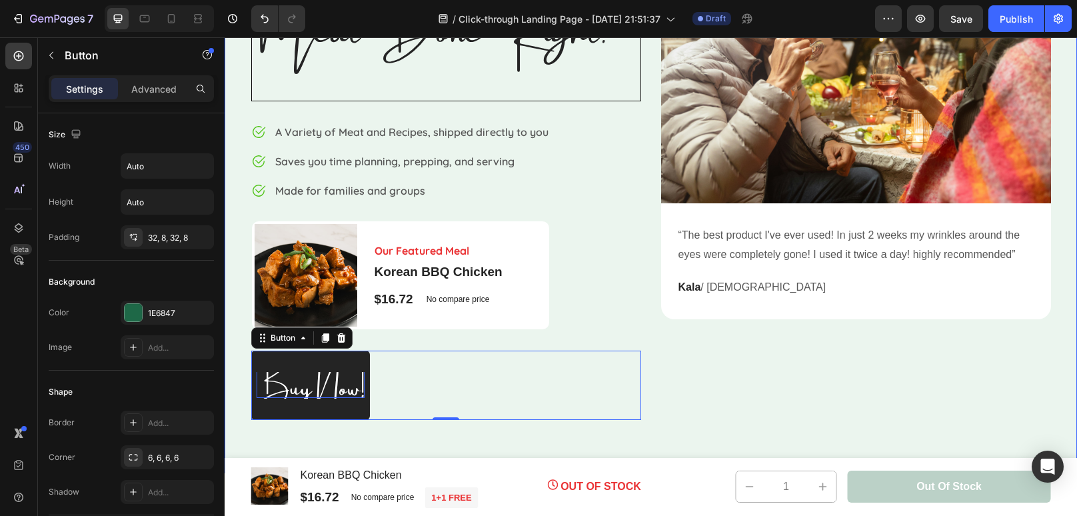
click at [360, 441] on div "⁠⁠⁠⁠⁠⁠⁠ Meat Done Right. Heading Image A Variety of Meat and Recipes, shipped d…" at bounding box center [651, 181] width 852 height 583
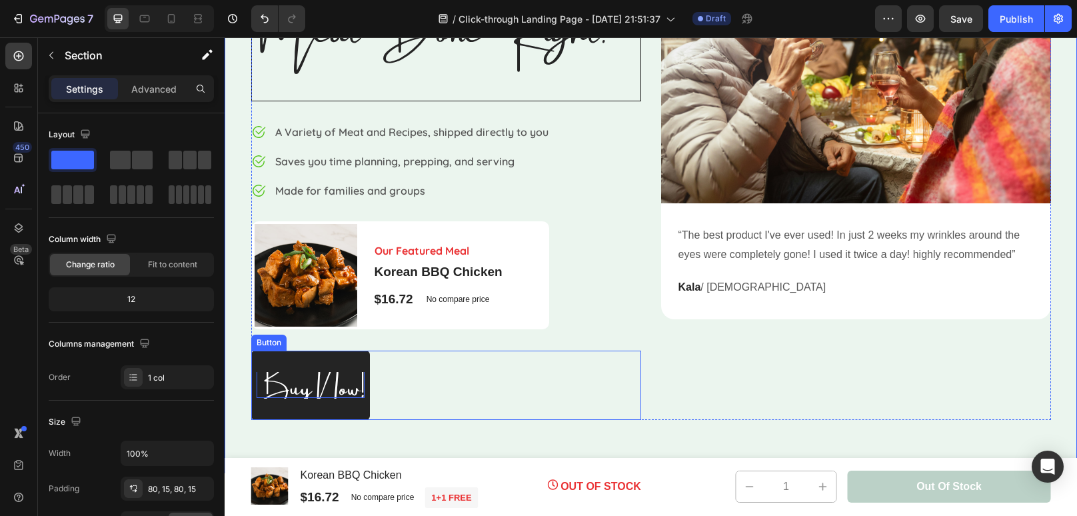
click at [339, 395] on span "Buy Now!" at bounding box center [311, 383] width 108 height 68
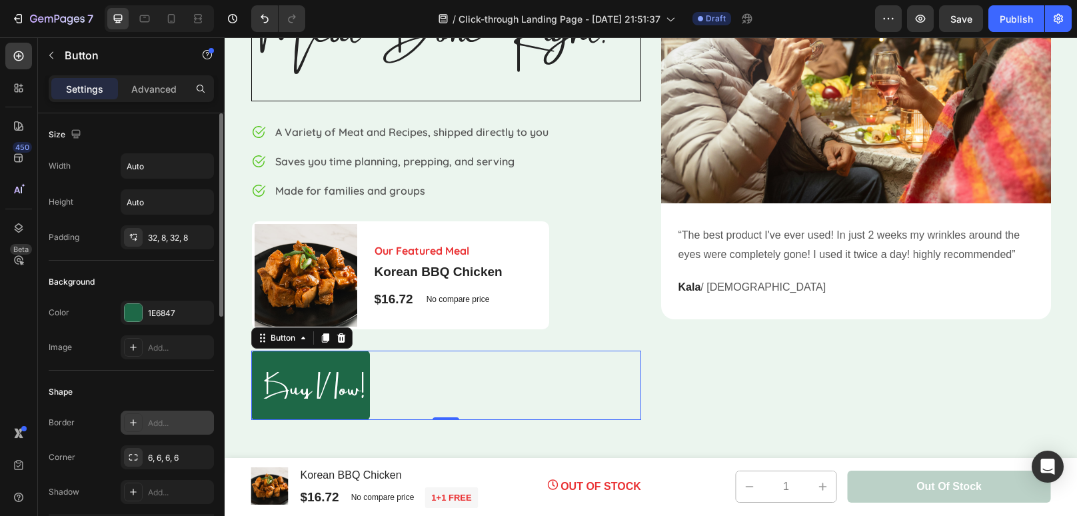
click at [163, 424] on div "Add..." at bounding box center [179, 423] width 63 height 12
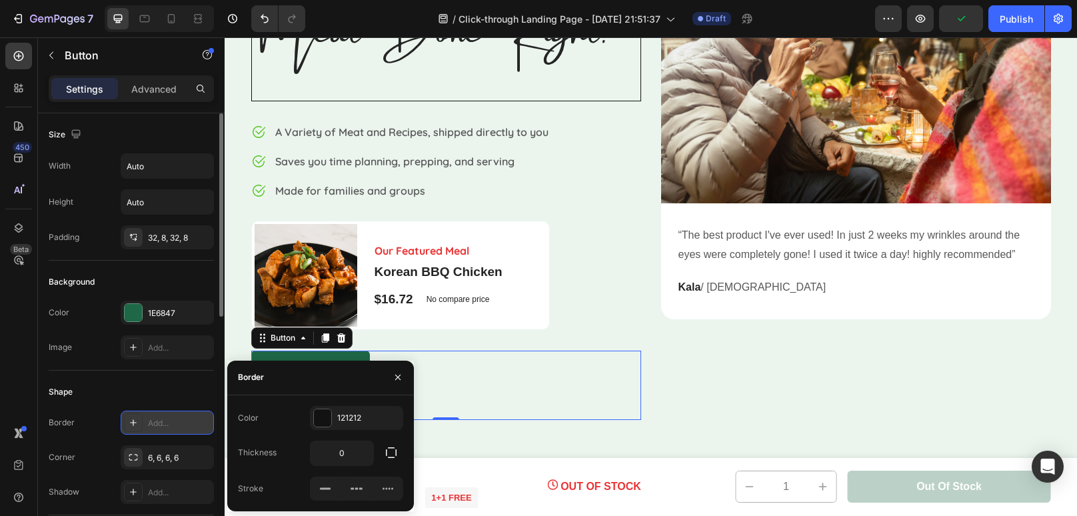
click at [163, 424] on div "Add..." at bounding box center [179, 423] width 63 height 12
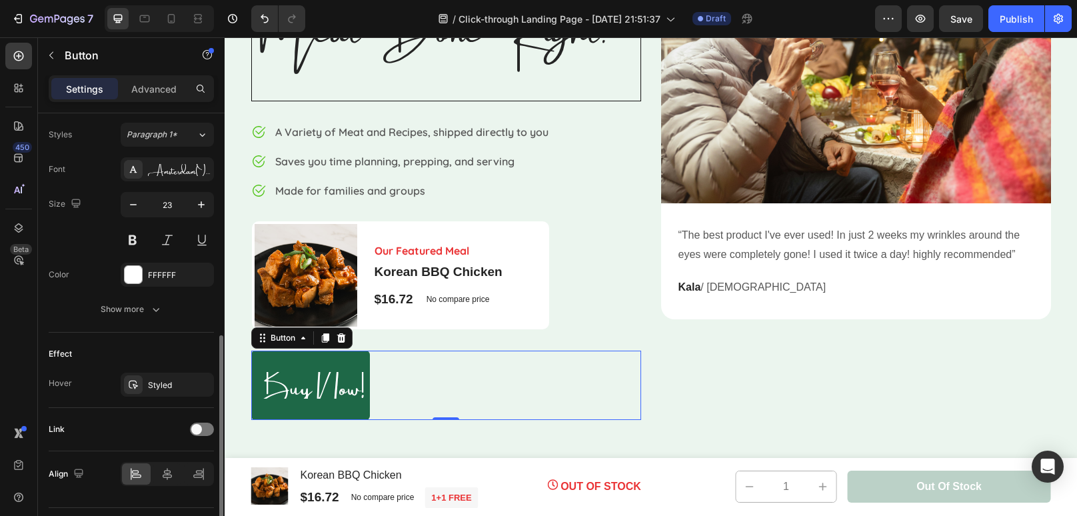
scroll to position [487, 0]
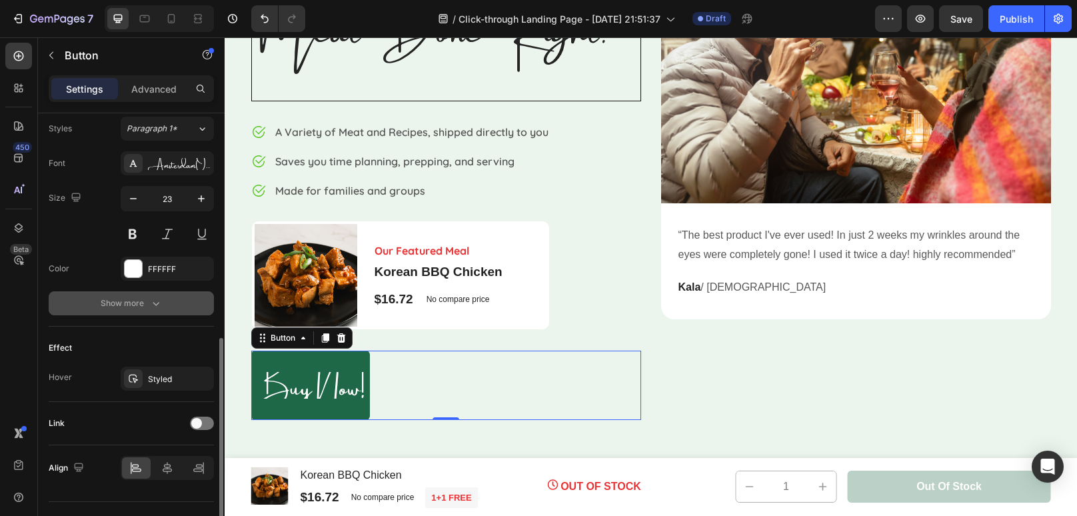
click at [149, 301] on icon "button" at bounding box center [155, 303] width 13 height 13
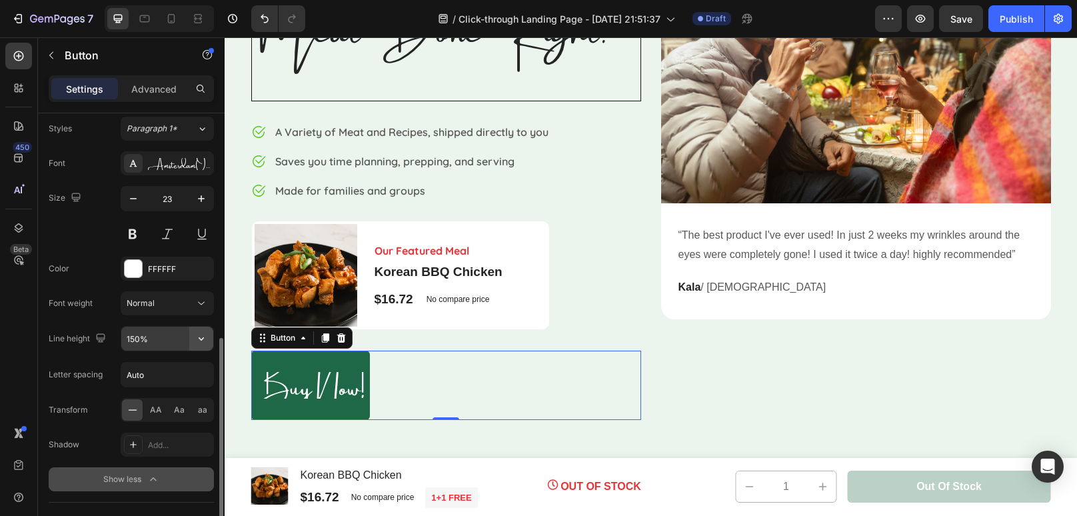
click at [201, 338] on icon "button" at bounding box center [201, 338] width 5 height 3
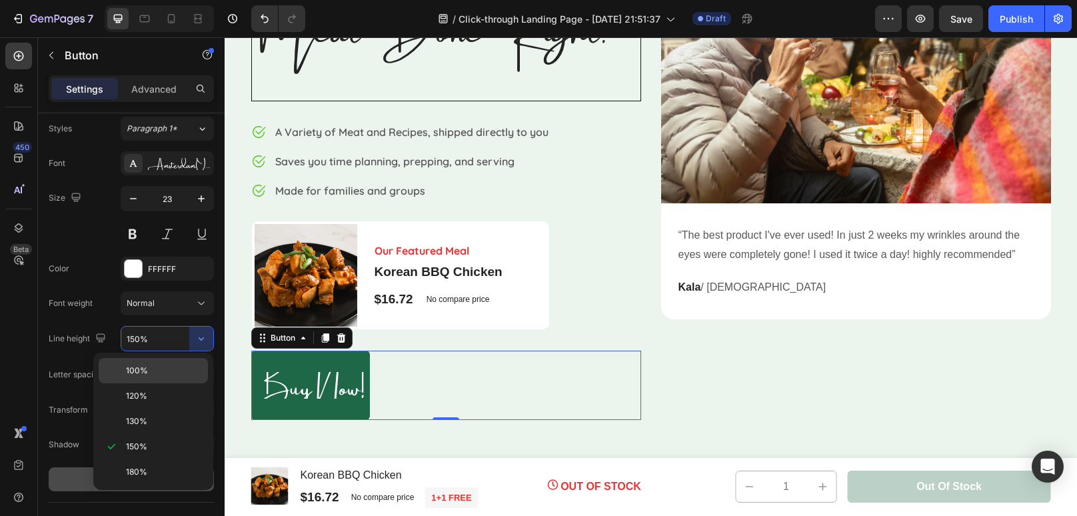
click at [168, 371] on p "100%" at bounding box center [164, 371] width 76 height 12
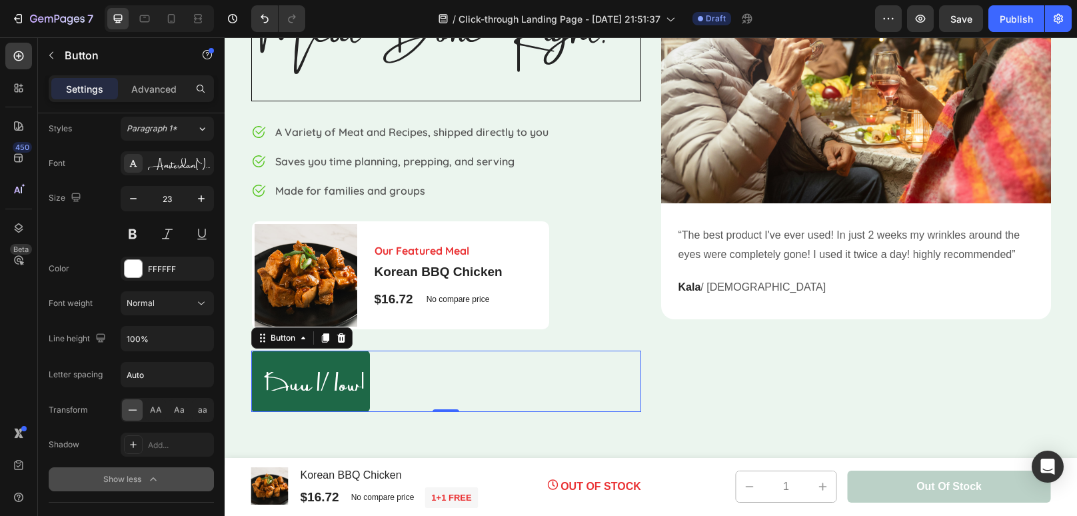
scroll to position [0, 0]
click at [197, 338] on icon "button" at bounding box center [201, 338] width 13 height 13
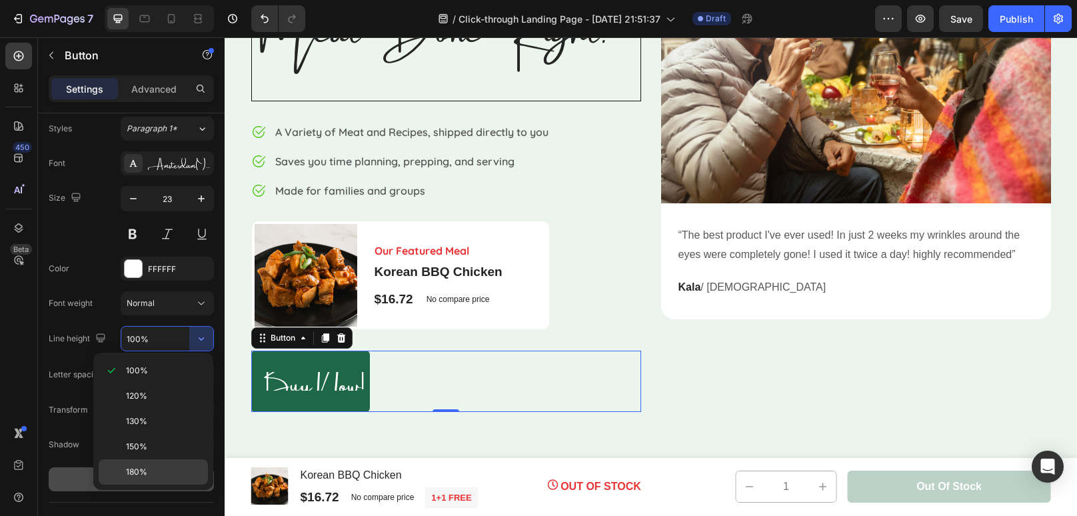
click at [139, 469] on span "180%" at bounding box center [136, 472] width 21 height 12
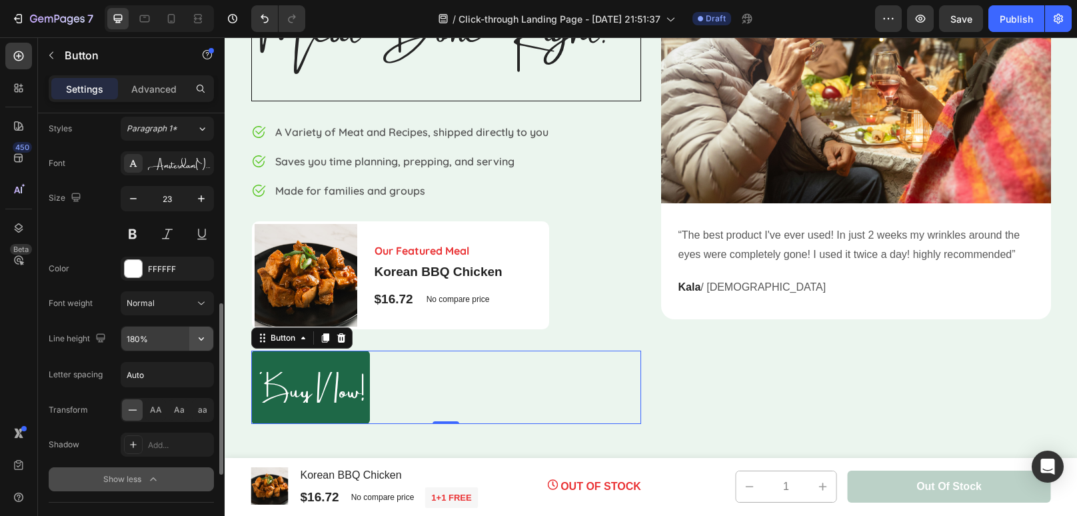
click at [191, 336] on button "button" at bounding box center [201, 339] width 24 height 24
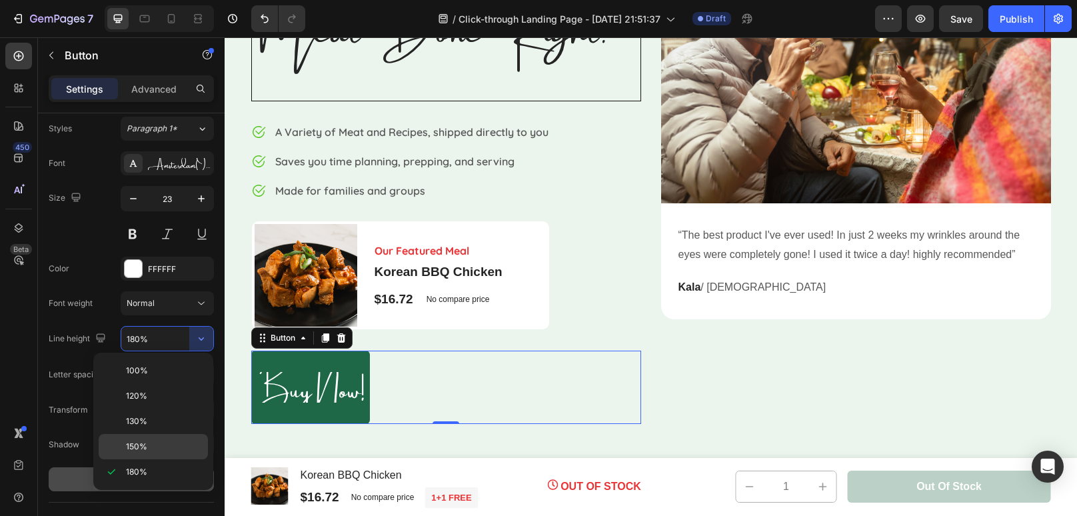
click at [141, 439] on div "150%" at bounding box center [153, 446] width 109 height 25
type input "150%"
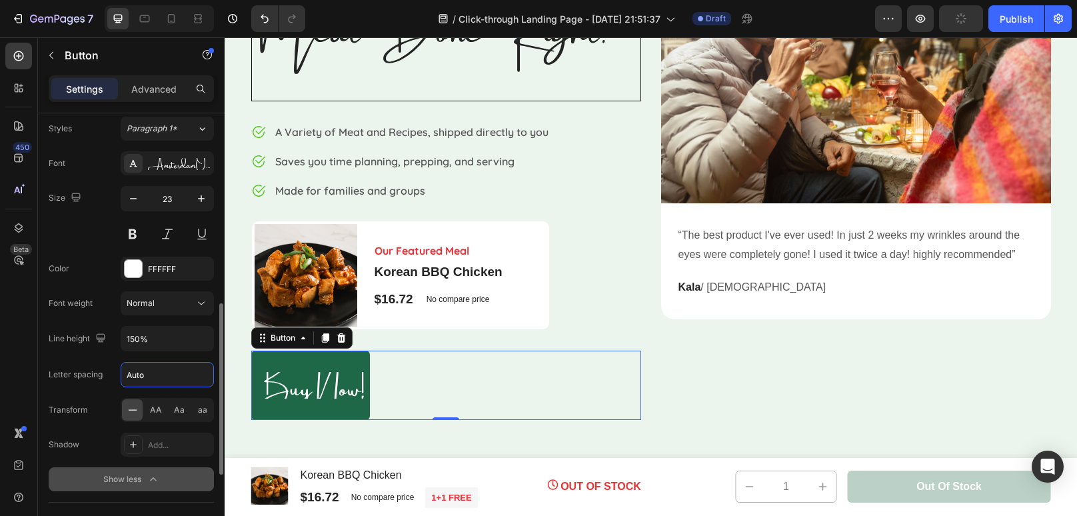
click at [173, 373] on input "Auto" at bounding box center [167, 375] width 92 height 24
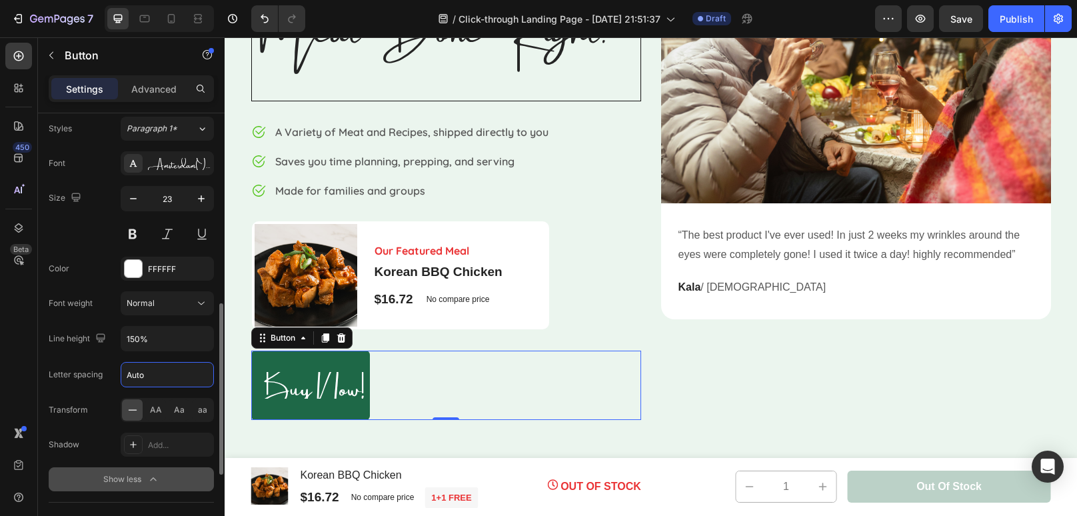
click at [112, 412] on div "Transform AA Aa aa" at bounding box center [131, 410] width 165 height 24
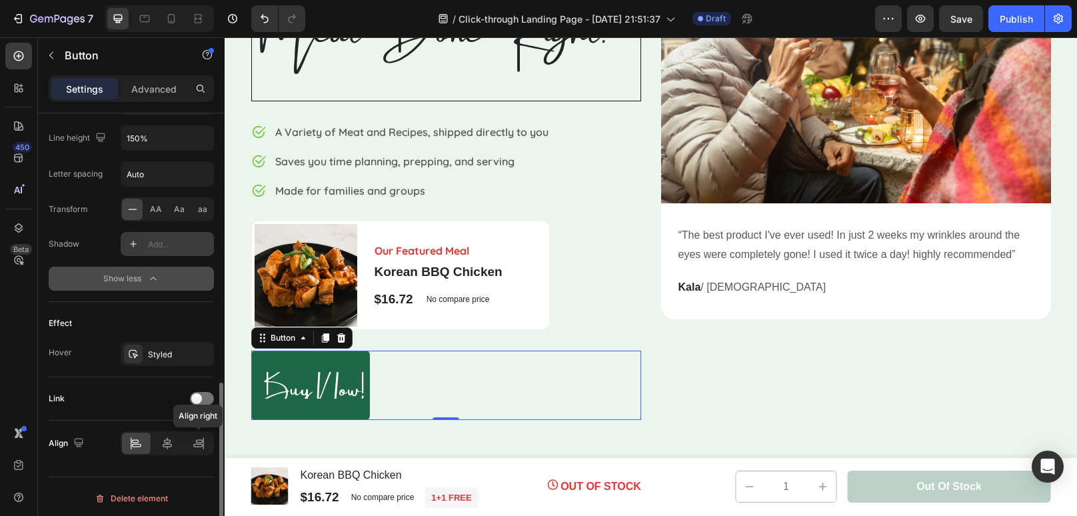
scroll to position [688, 0]
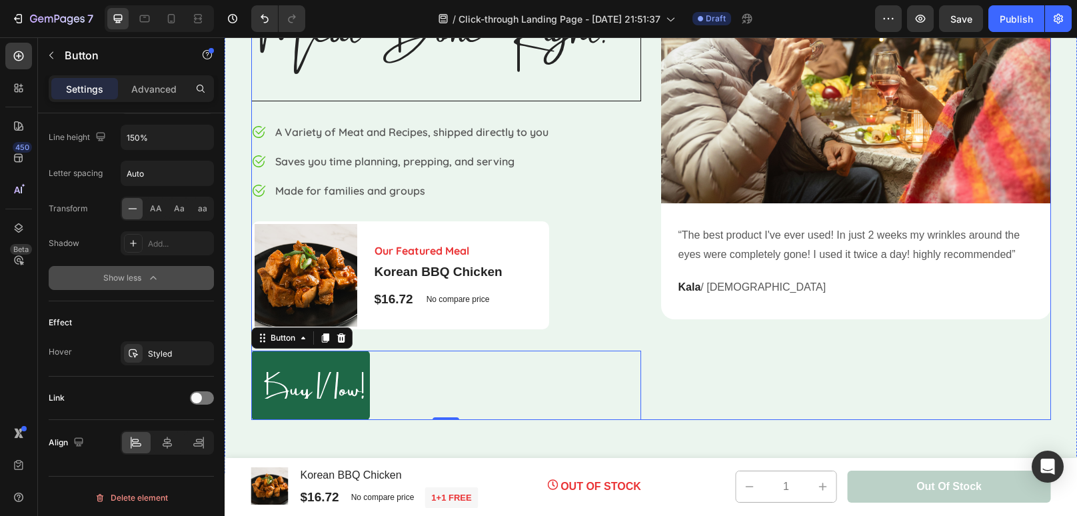
click at [596, 270] on div "⁠⁠⁠⁠⁠⁠⁠ Meat Done Right. Heading Image A Variety of Meat and Recipes, shipped d…" at bounding box center [446, 181] width 390 height 477
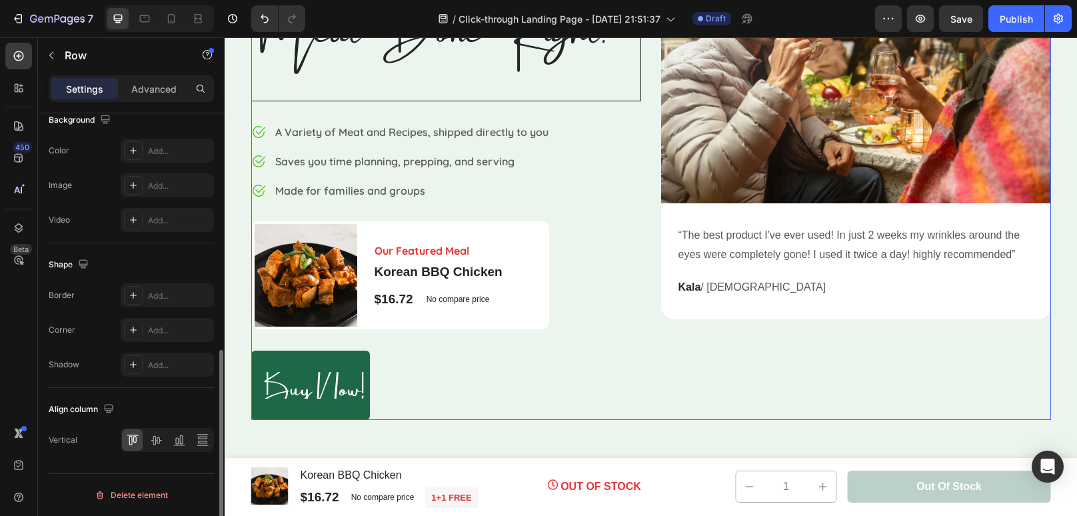
scroll to position [0, 0]
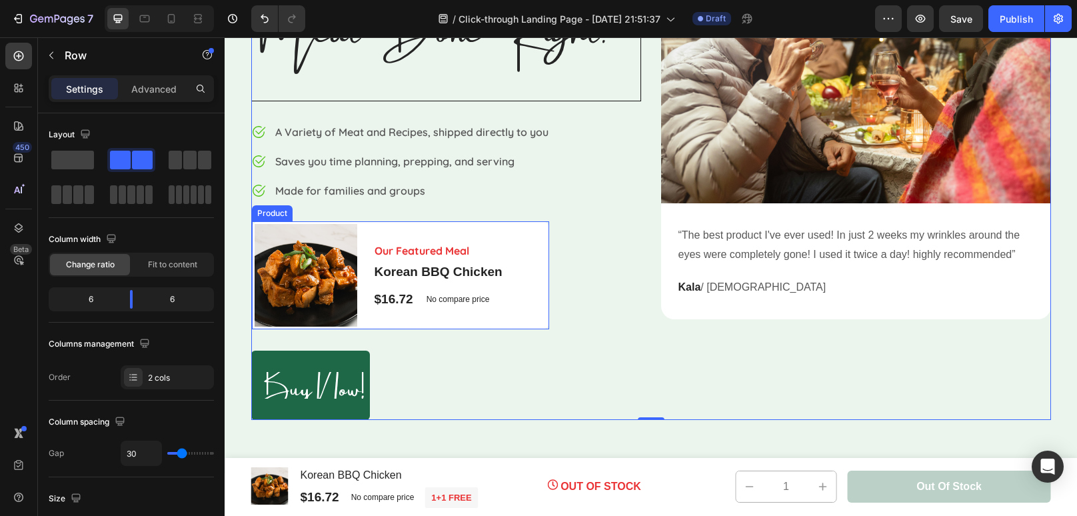
click at [516, 236] on div "Product Images & Gallery Our Featured Meal Text block Korean BBQ Chicken Produc…" at bounding box center [400, 275] width 297 height 108
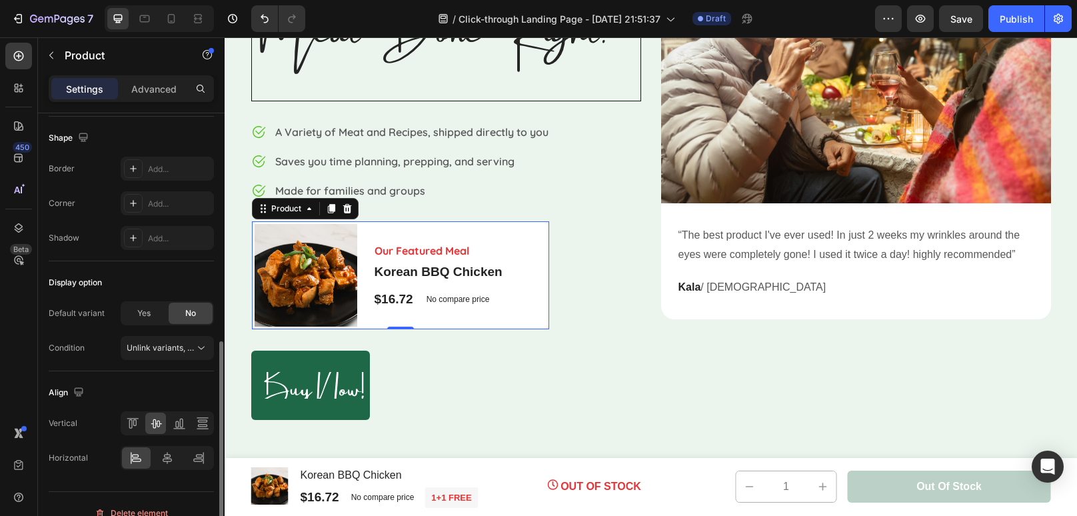
scroll to position [459, 0]
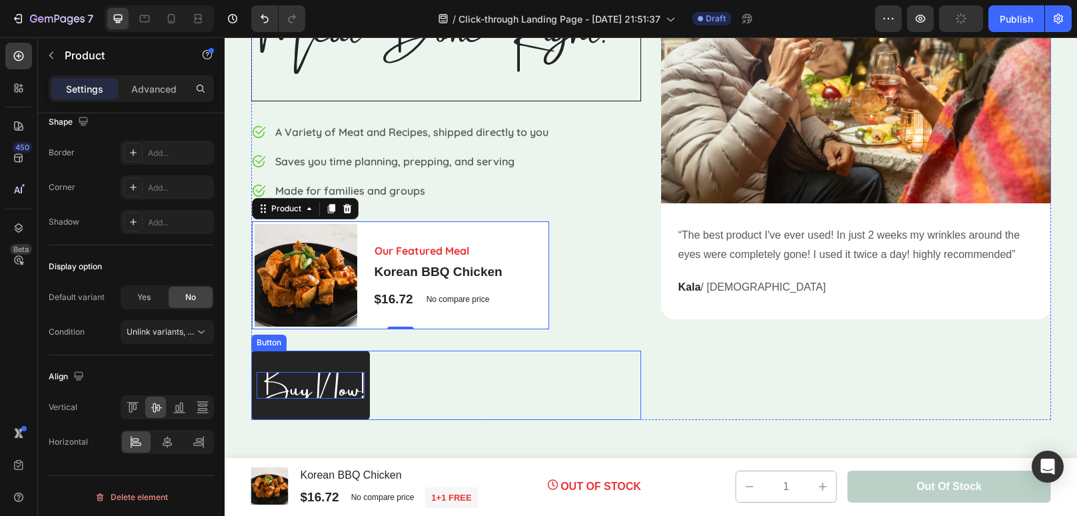
click at [324, 379] on span "Buy Now!" at bounding box center [311, 383] width 108 height 68
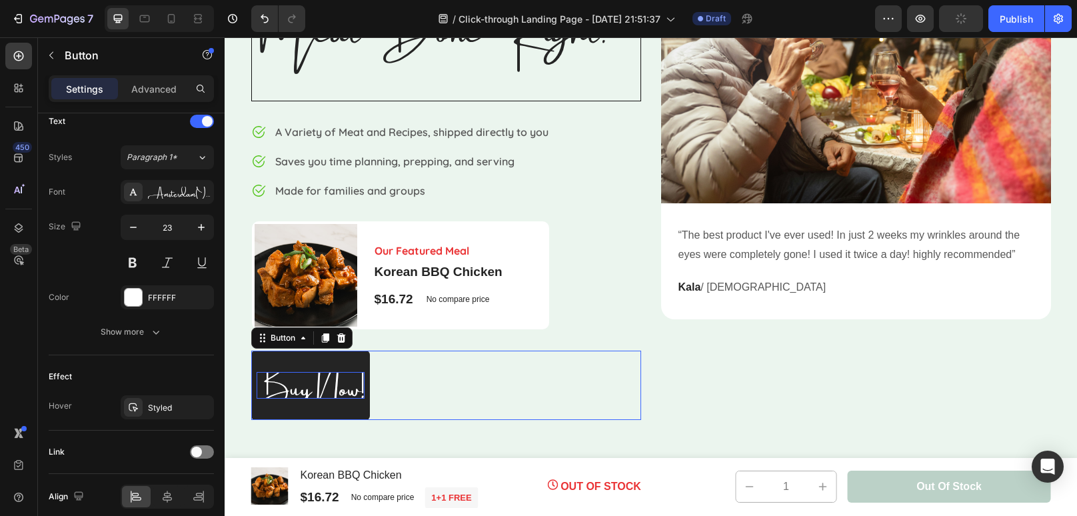
scroll to position [0, 0]
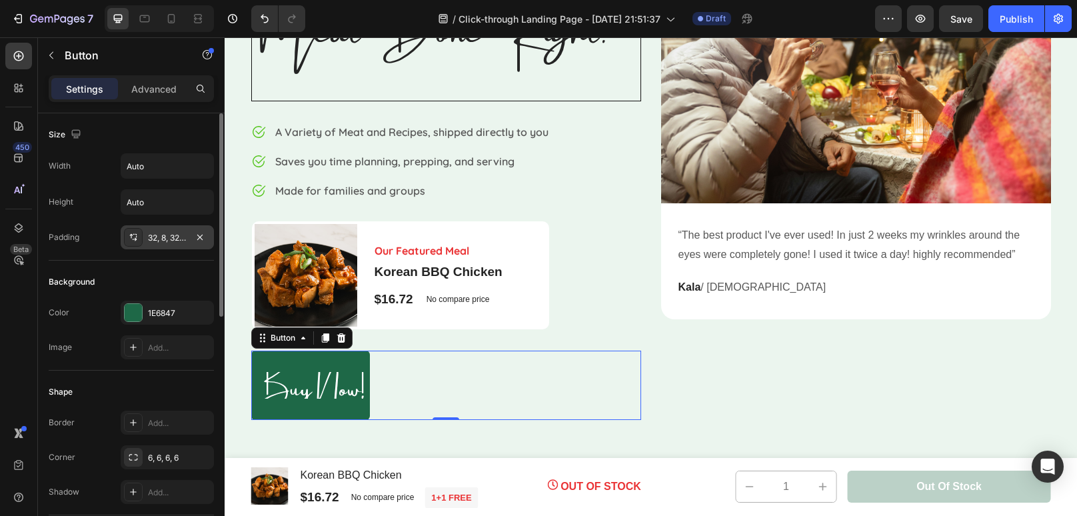
click at [170, 240] on div "32, 8, 32, 8" at bounding box center [167, 238] width 39 height 12
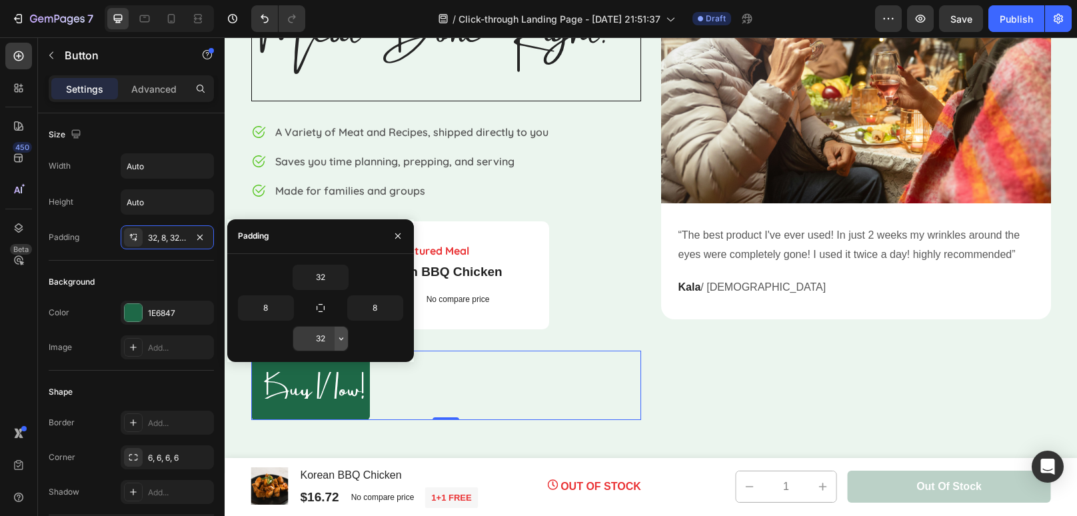
click at [343, 333] on icon "button" at bounding box center [341, 338] width 11 height 11
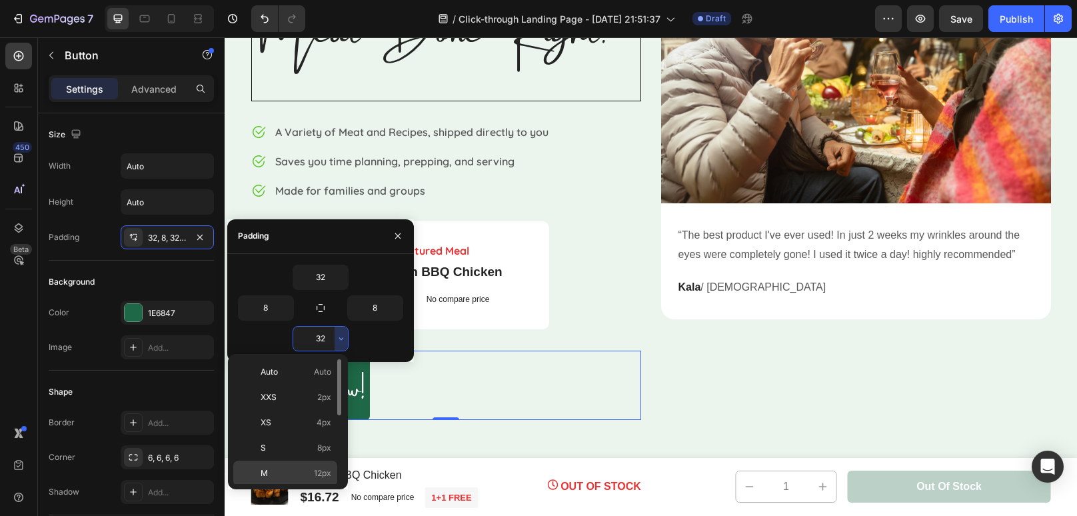
click at [309, 486] on div "M 12px" at bounding box center [285, 498] width 104 height 25
type input "12"
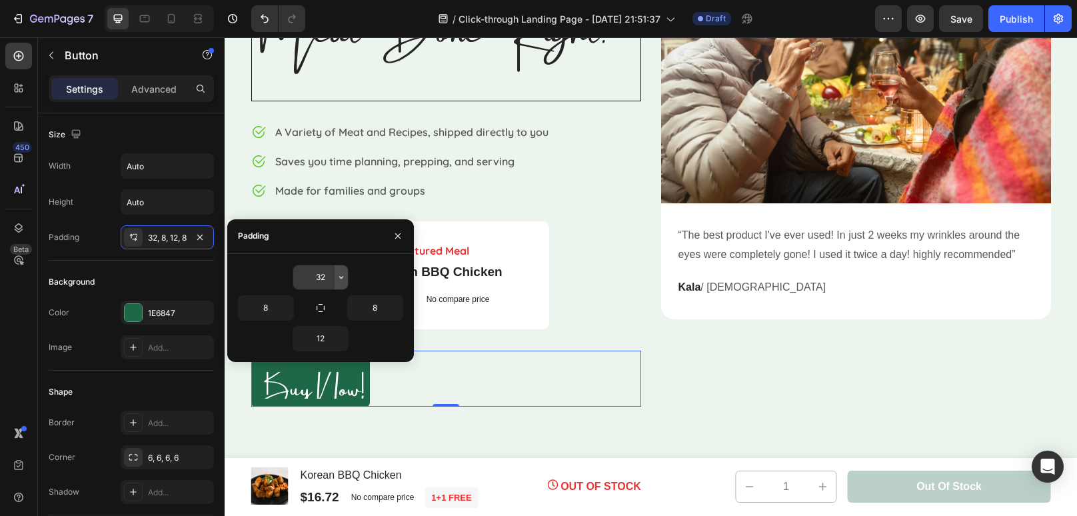
click at [339, 279] on icon "button" at bounding box center [341, 277] width 11 height 11
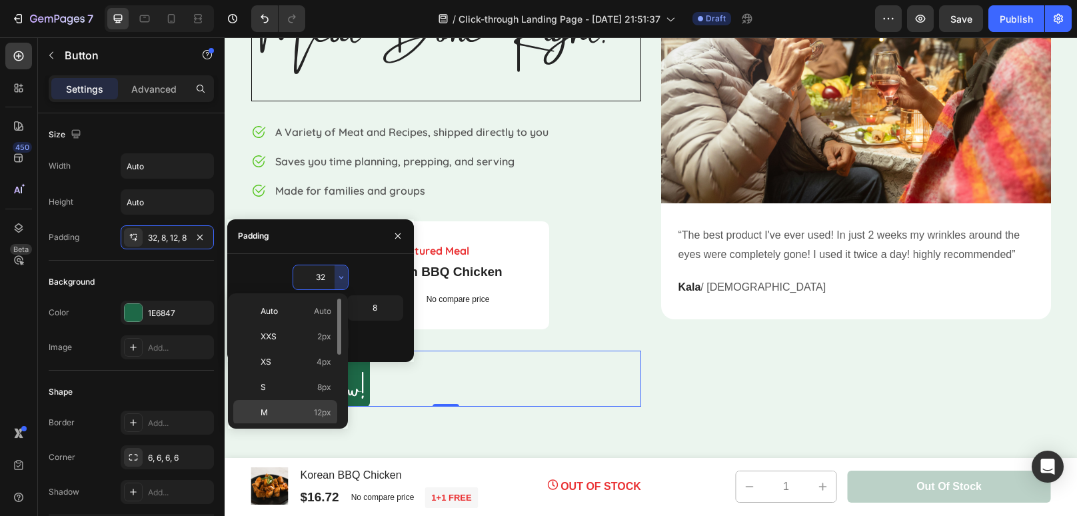
click at [317, 425] on div "M 12px" at bounding box center [285, 437] width 104 height 25
type input "12"
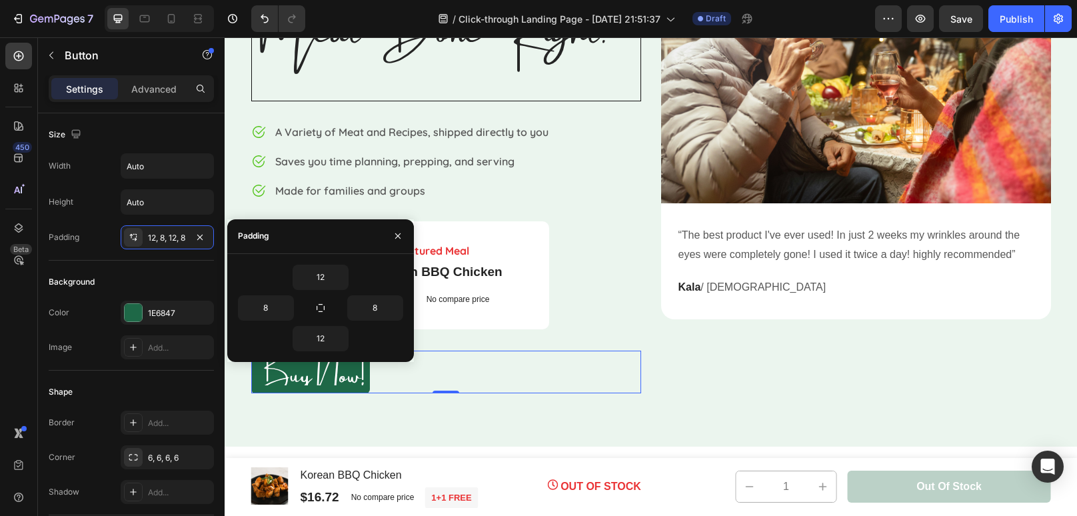
click at [317, 404] on div "⁠⁠⁠⁠⁠⁠⁠ Meat Done Right. Heading Image A Variety of Meat and Recipes, shipped d…" at bounding box center [651, 168] width 852 height 556
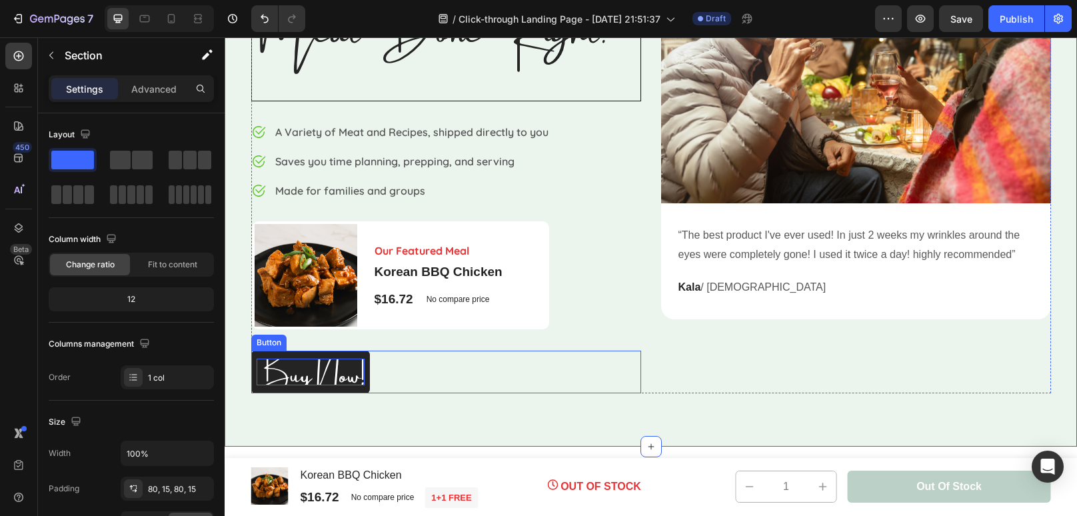
click at [319, 373] on span "Buy Now!" at bounding box center [311, 370] width 108 height 68
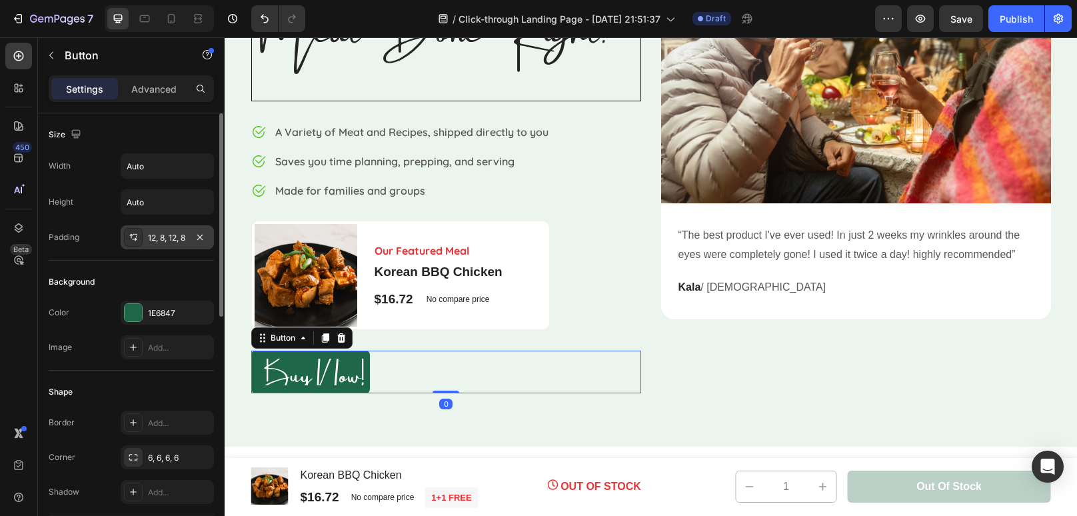
click at [169, 240] on div "12, 8, 12, 8" at bounding box center [167, 238] width 39 height 12
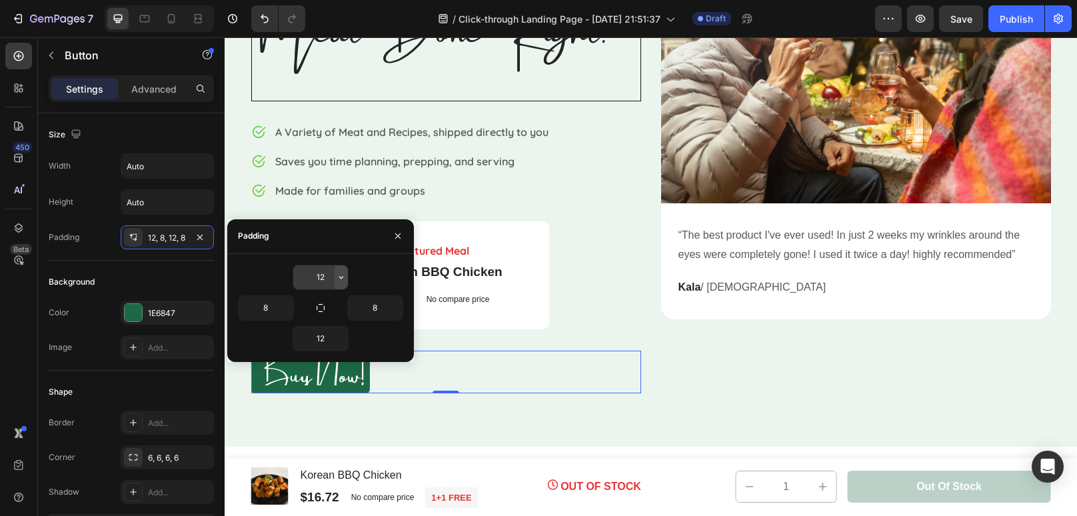
click at [343, 282] on icon "button" at bounding box center [341, 277] width 11 height 11
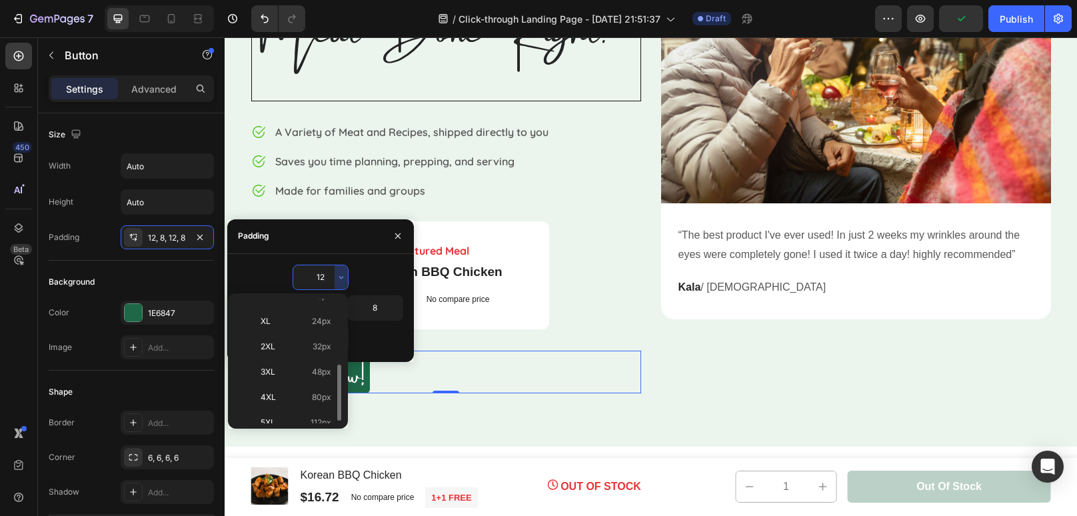
scroll to position [143, 0]
click at [321, 367] on span "48px" at bounding box center [321, 371] width 19 height 12
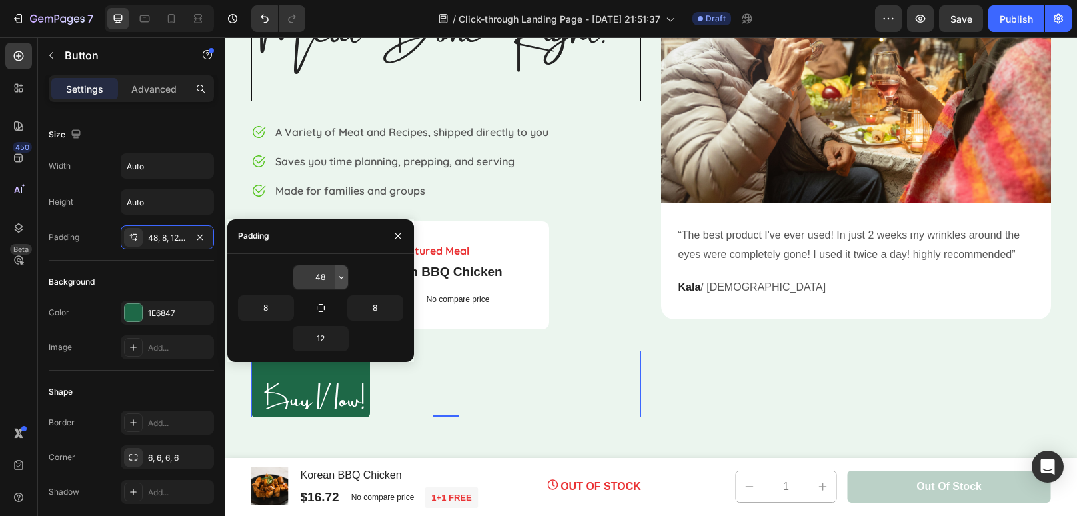
click at [340, 283] on button "button" at bounding box center [341, 277] width 13 height 24
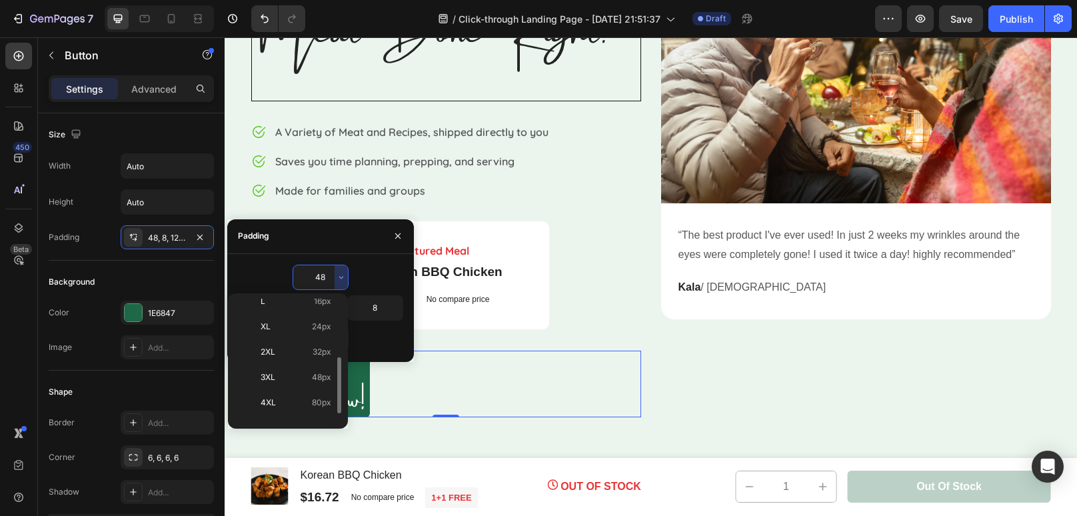
scroll to position [137, 0]
click at [305, 364] on div "2XL 32px" at bounding box center [285, 376] width 104 height 25
type input "32"
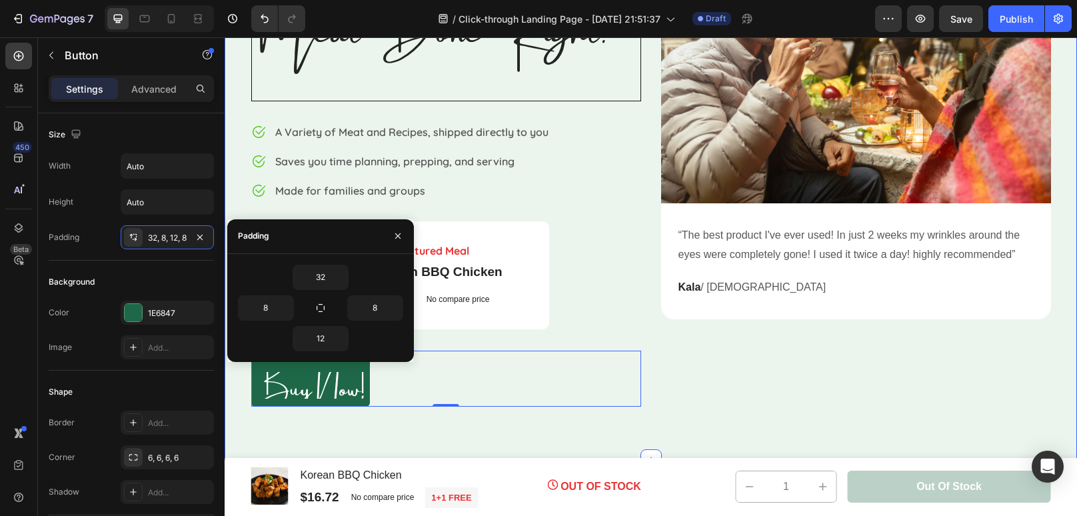
click at [361, 426] on div "⁠⁠⁠⁠⁠⁠⁠ Meat Done Right. Heading Image A Variety of Meat and Recipes, shipped d…" at bounding box center [651, 175] width 852 height 570
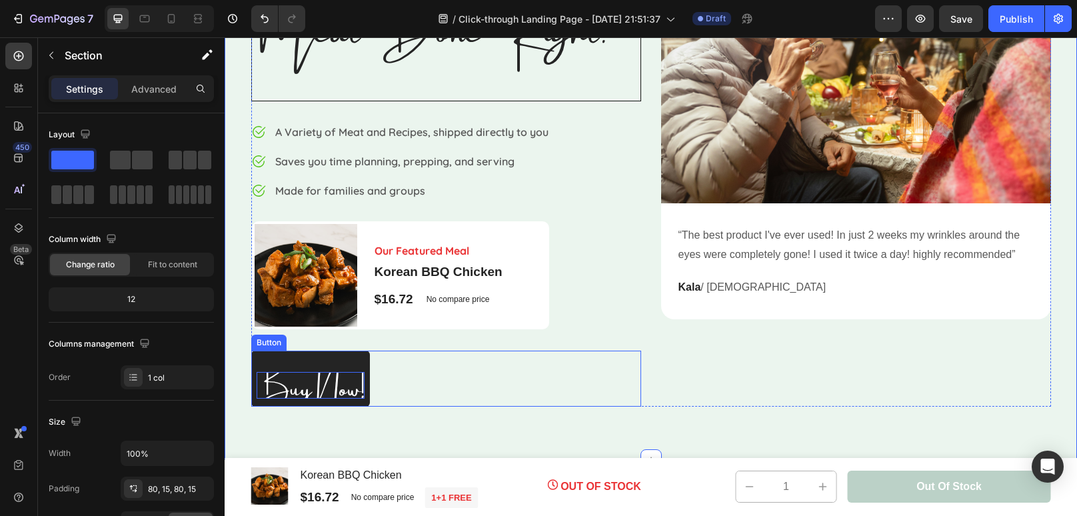
click at [338, 383] on span "Buy Now!" at bounding box center [311, 383] width 108 height 68
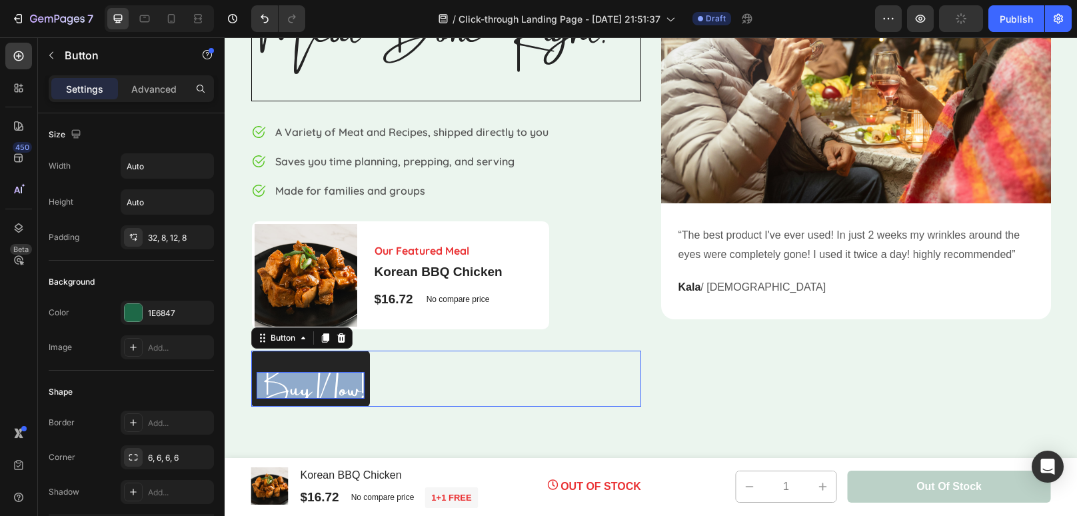
click at [338, 383] on span "Buy Now!" at bounding box center [311, 383] width 108 height 68
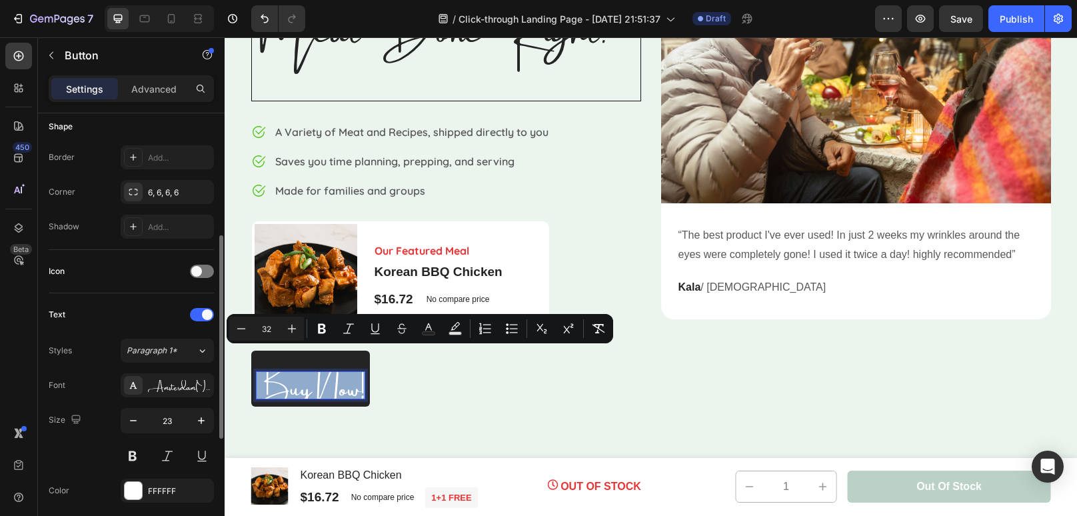
scroll to position [283, 0]
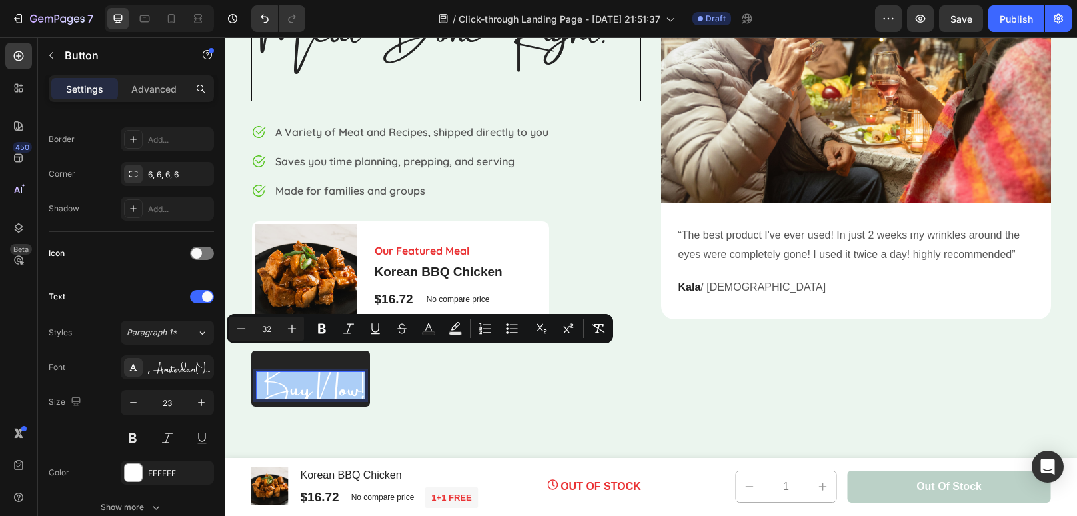
click at [173, 268] on div "Icon" at bounding box center [131, 253] width 165 height 43
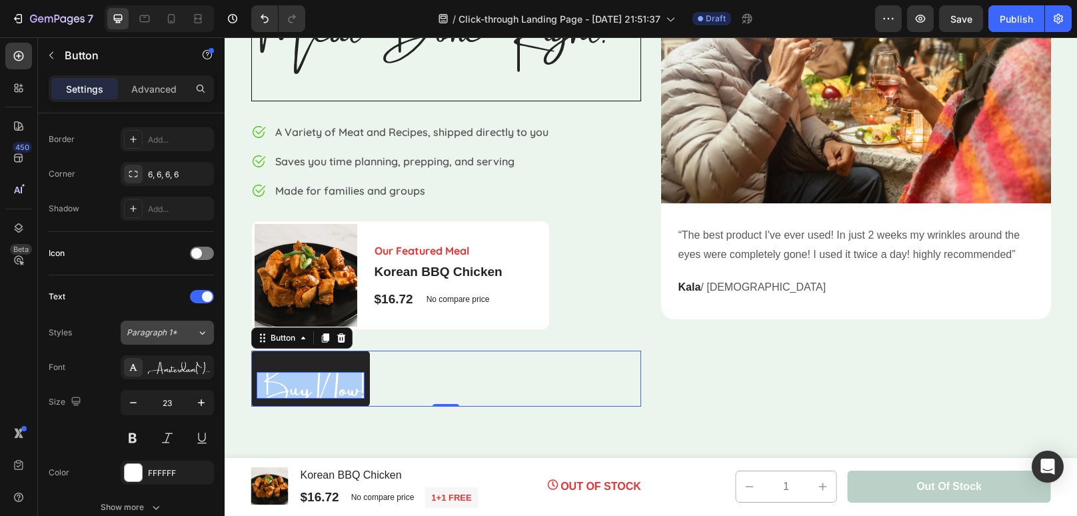
click at [166, 331] on span "Paragraph 1*" at bounding box center [152, 333] width 51 height 12
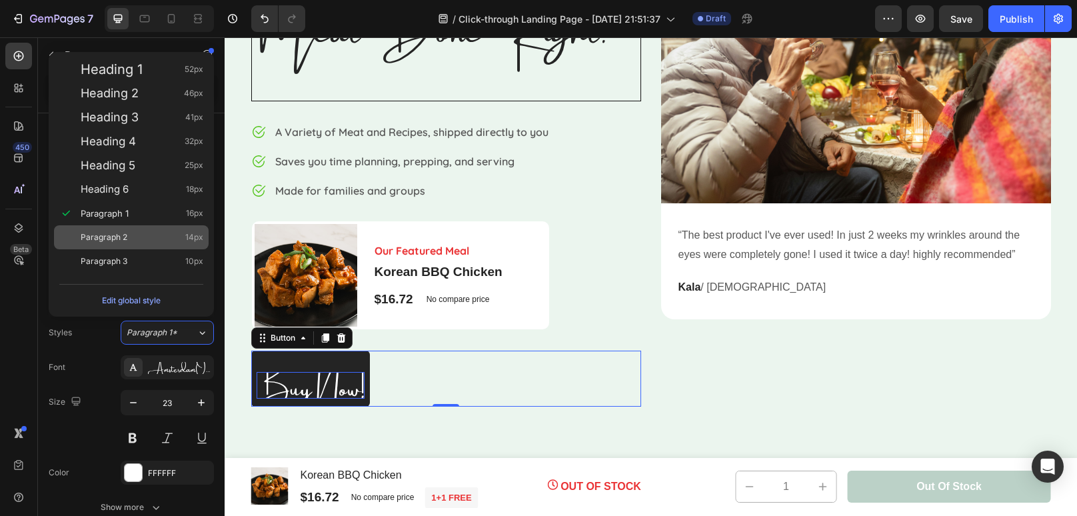
click at [147, 238] on div "Paragraph 2 14px" at bounding box center [142, 237] width 123 height 13
type input "14"
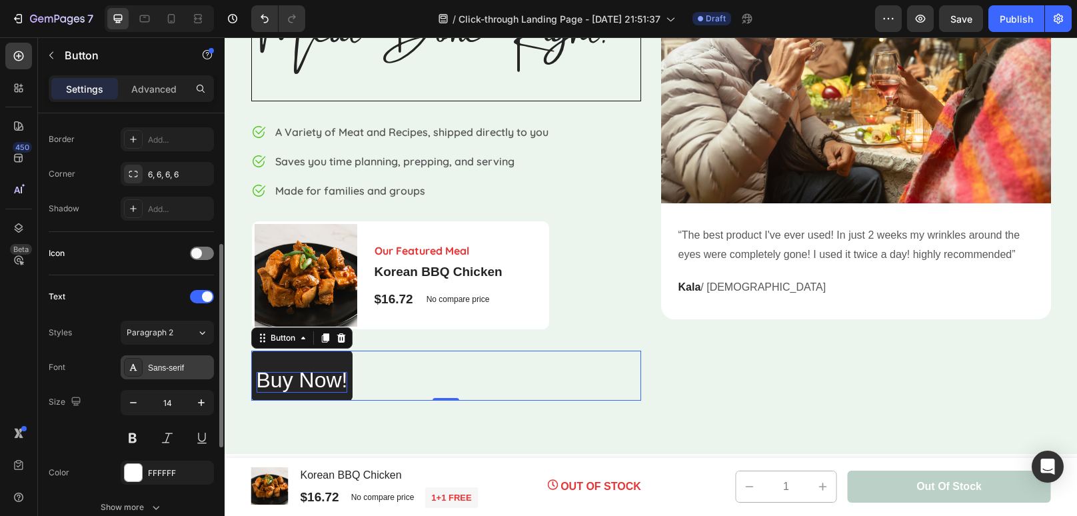
click at [186, 367] on div "Sans-serif" at bounding box center [179, 368] width 63 height 12
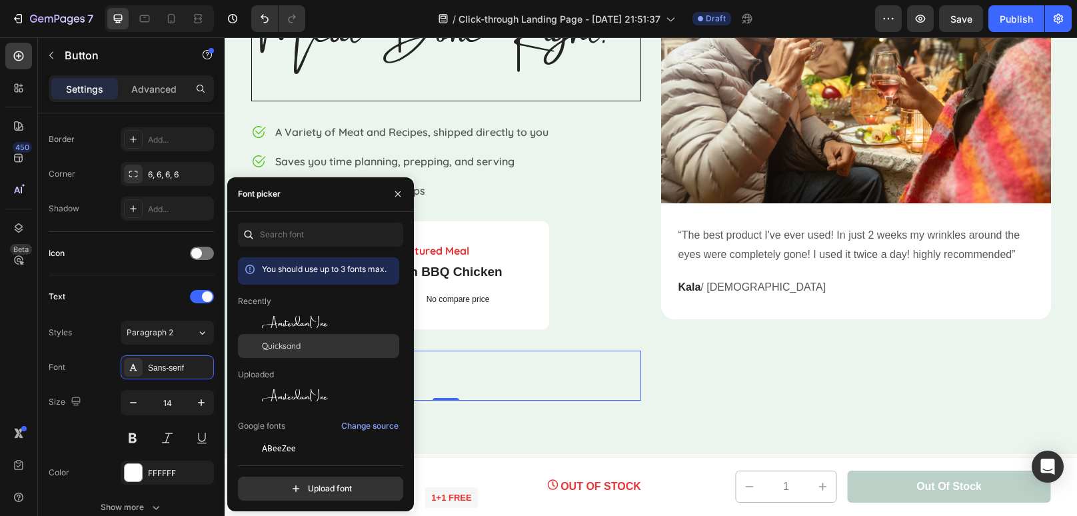
click at [283, 344] on span "Quicksand" at bounding box center [281, 346] width 39 height 12
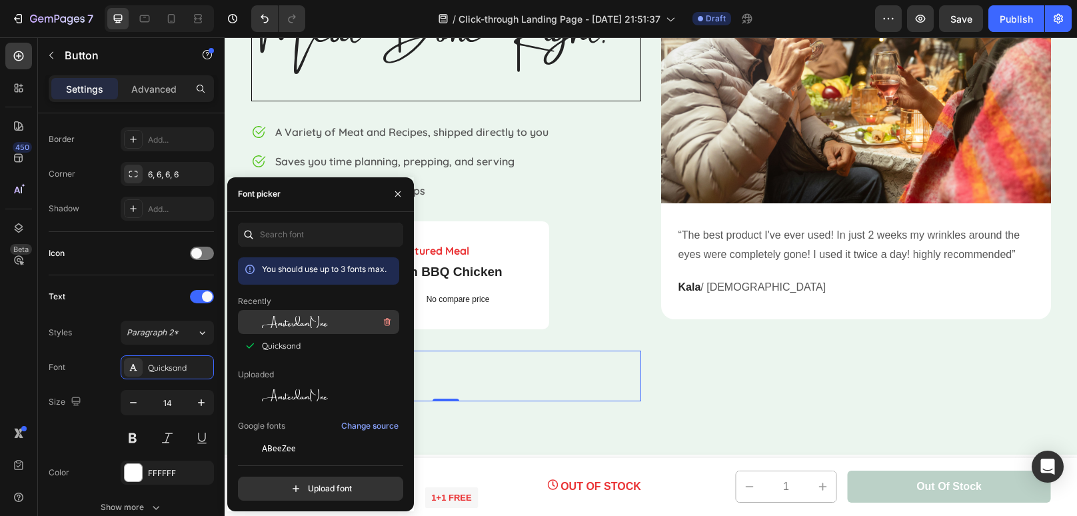
click at [287, 326] on span "AmsterdamOne" at bounding box center [295, 322] width 66 height 12
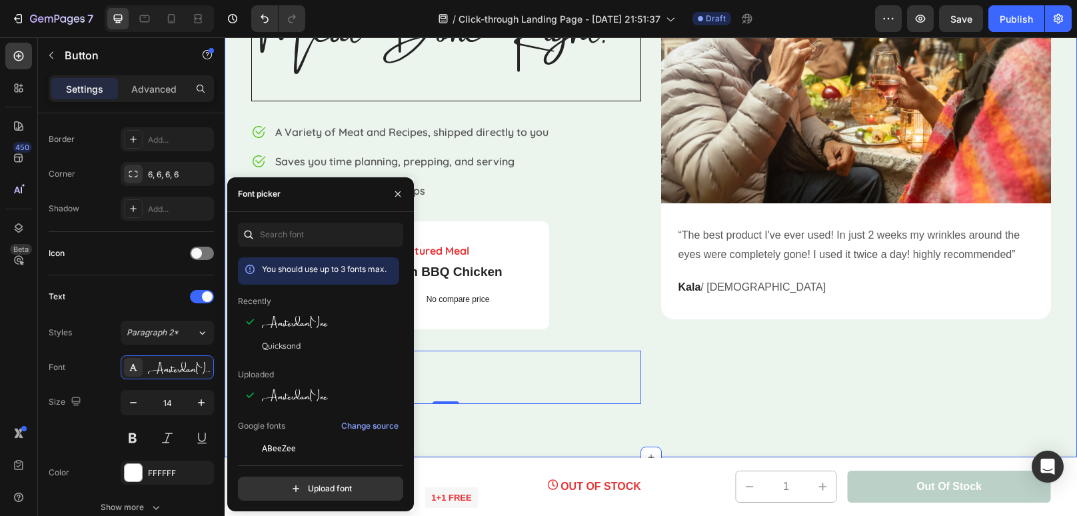
click at [517, 423] on div "⁠⁠⁠⁠⁠⁠⁠ Meat Done Right. Heading Image A Variety of Meat and Recipes, shipped d…" at bounding box center [651, 173] width 852 height 567
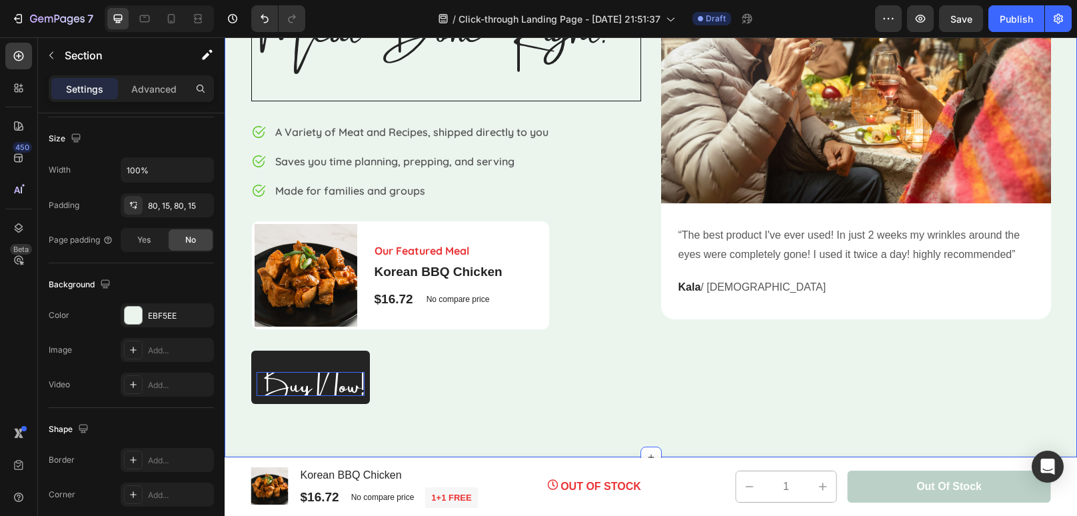
scroll to position [0, 0]
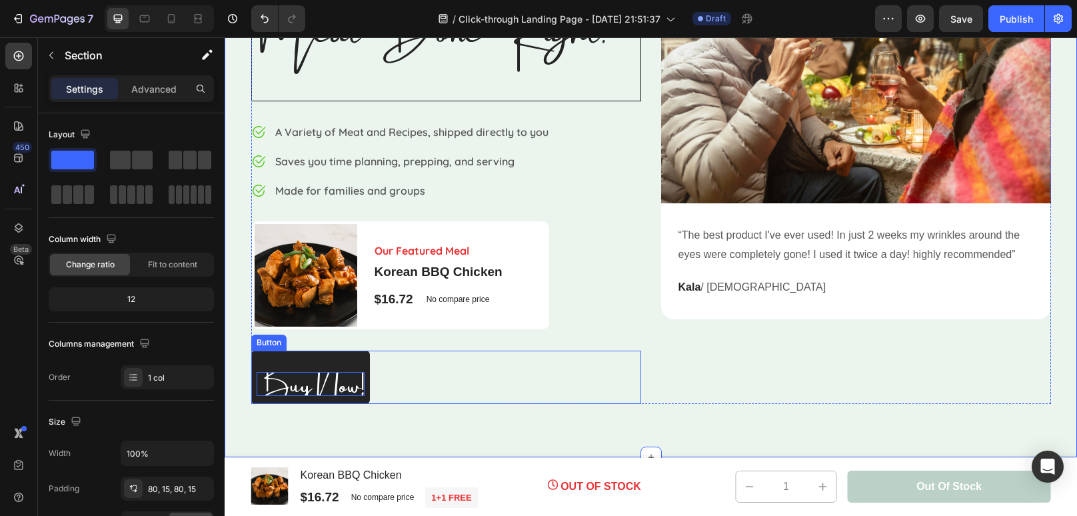
click at [339, 384] on span "Buy Now!" at bounding box center [311, 380] width 108 height 68
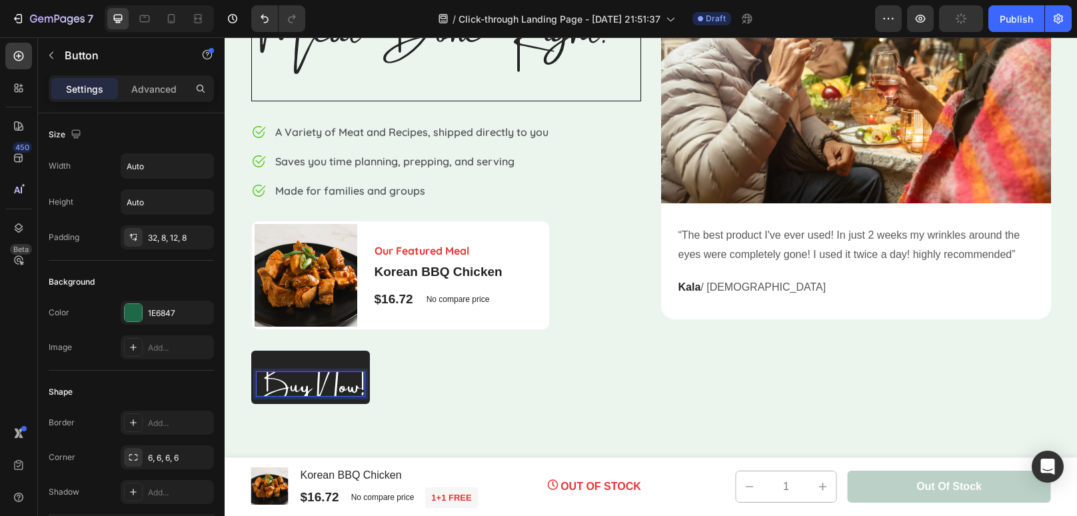
click at [339, 384] on span "Buy Now!" at bounding box center [311, 380] width 108 height 68
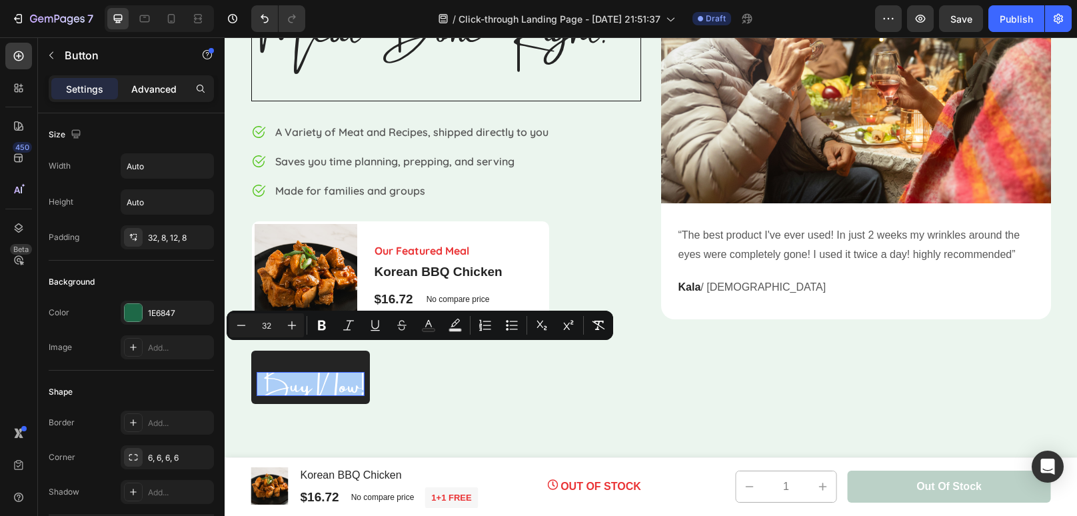
click at [151, 93] on p "Advanced" at bounding box center [153, 89] width 45 height 14
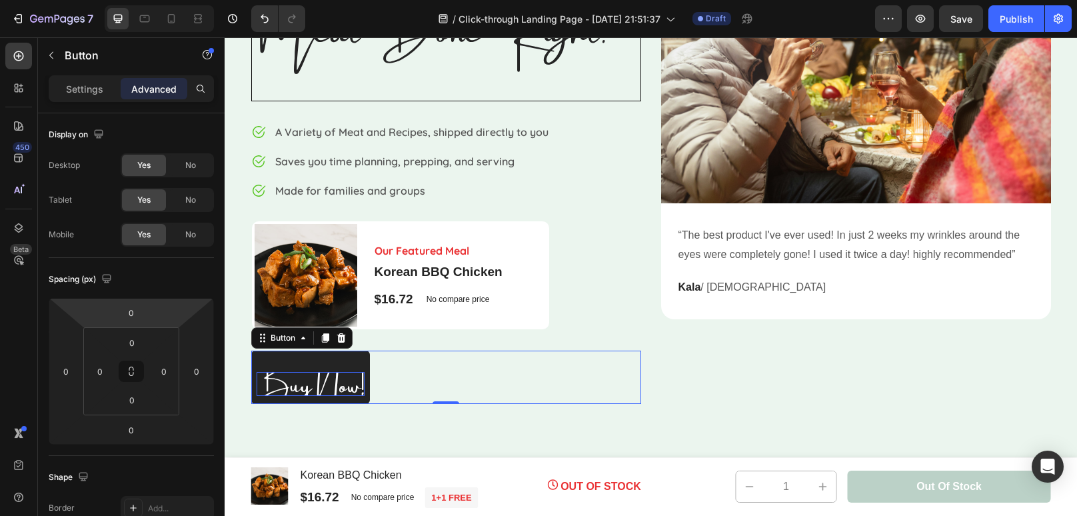
click at [151, 0] on html "7 / Click-through Landing Page - [DATE] 21:51:37 Draft Preview Save Publish 450…" at bounding box center [538, 0] width 1077 height 0
click at [78, 88] on p "Settings" at bounding box center [84, 89] width 37 height 14
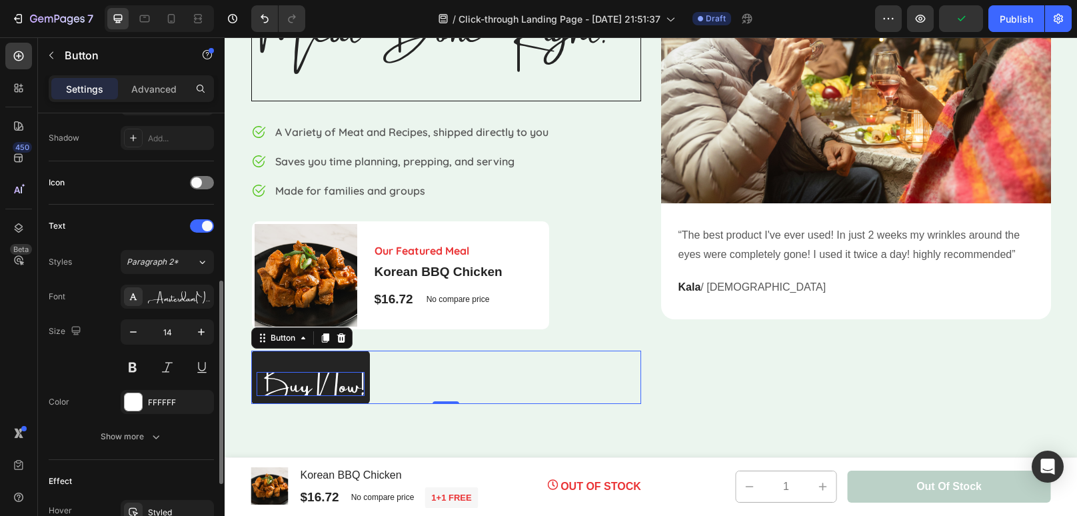
scroll to position [357, 0]
click at [136, 324] on icon "button" at bounding box center [133, 328] width 13 height 13
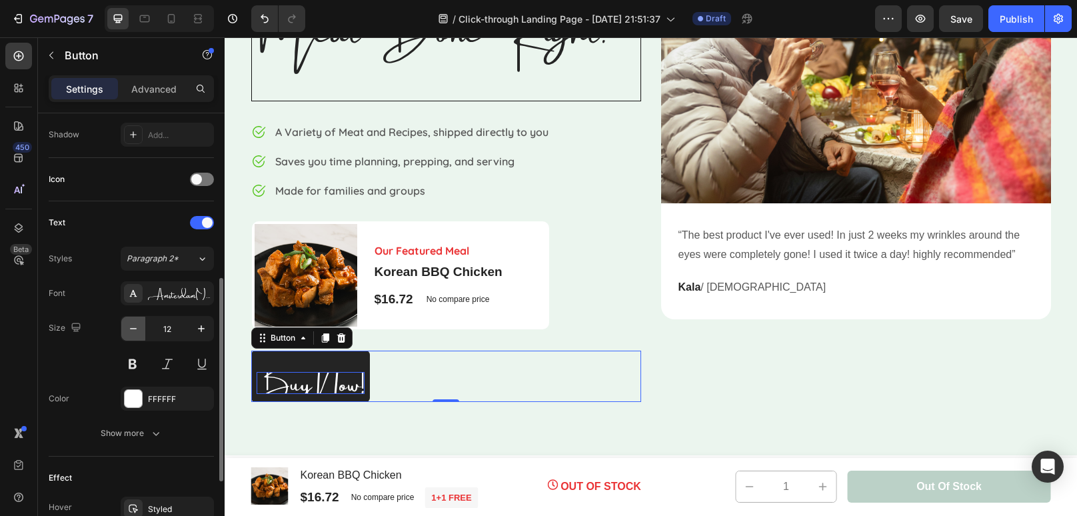
click at [136, 324] on icon "button" at bounding box center [133, 328] width 13 height 13
click at [203, 331] on icon "button" at bounding box center [201, 328] width 13 height 13
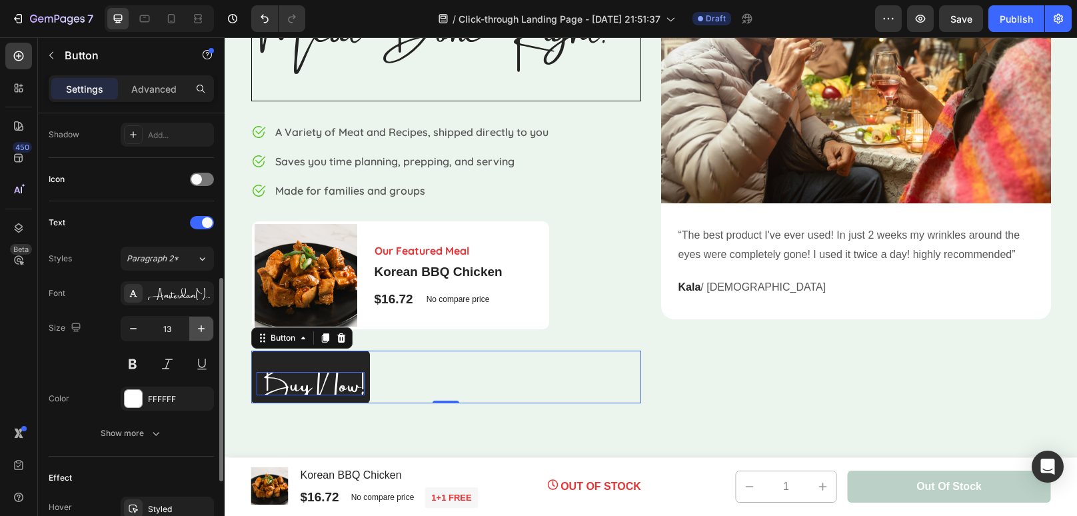
type input "14"
click at [141, 437] on div "Show more" at bounding box center [132, 433] width 62 height 13
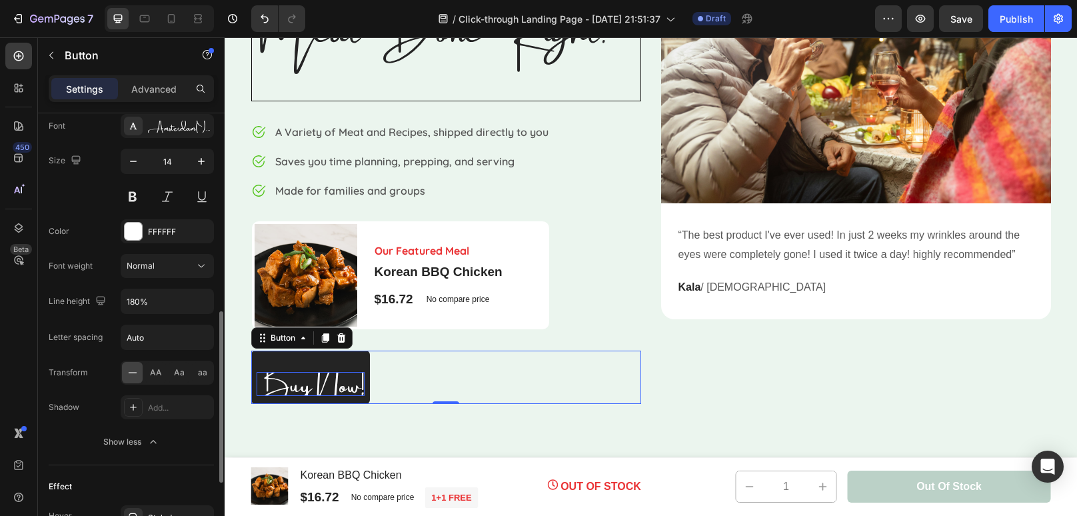
scroll to position [528, 0]
click at [171, 293] on input "180%" at bounding box center [167, 298] width 92 height 24
click at [209, 293] on button "button" at bounding box center [201, 298] width 24 height 24
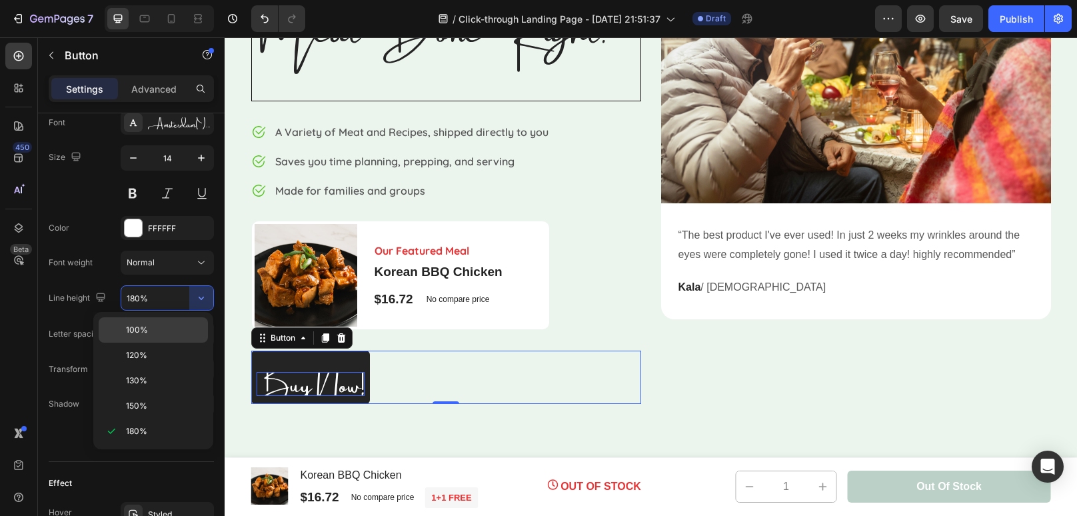
click at [143, 333] on span "100%" at bounding box center [137, 330] width 22 height 12
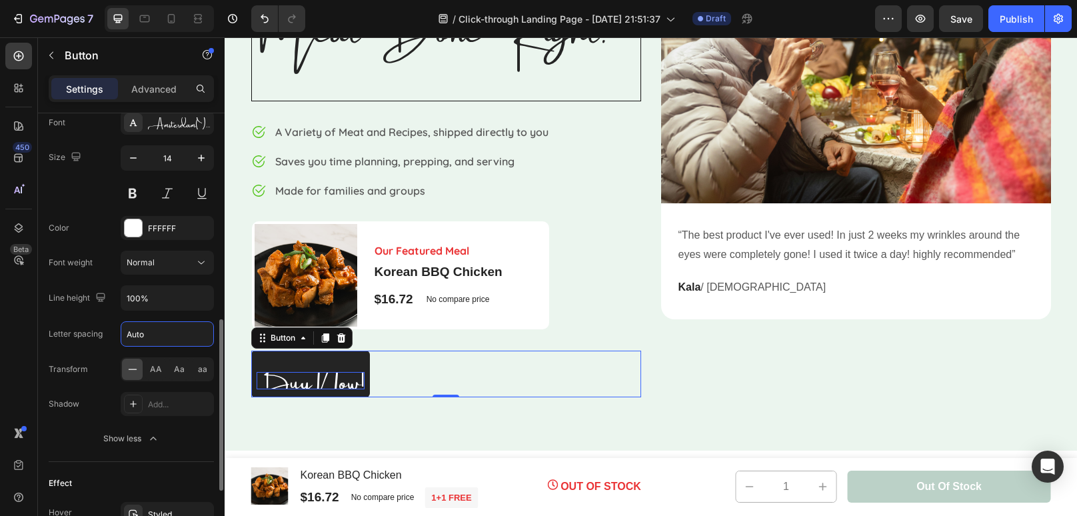
click at [181, 329] on input "Auto" at bounding box center [167, 334] width 92 height 24
click at [184, 295] on input "100%" at bounding box center [167, 298] width 92 height 24
click at [201, 297] on icon "button" at bounding box center [201, 298] width 5 height 3
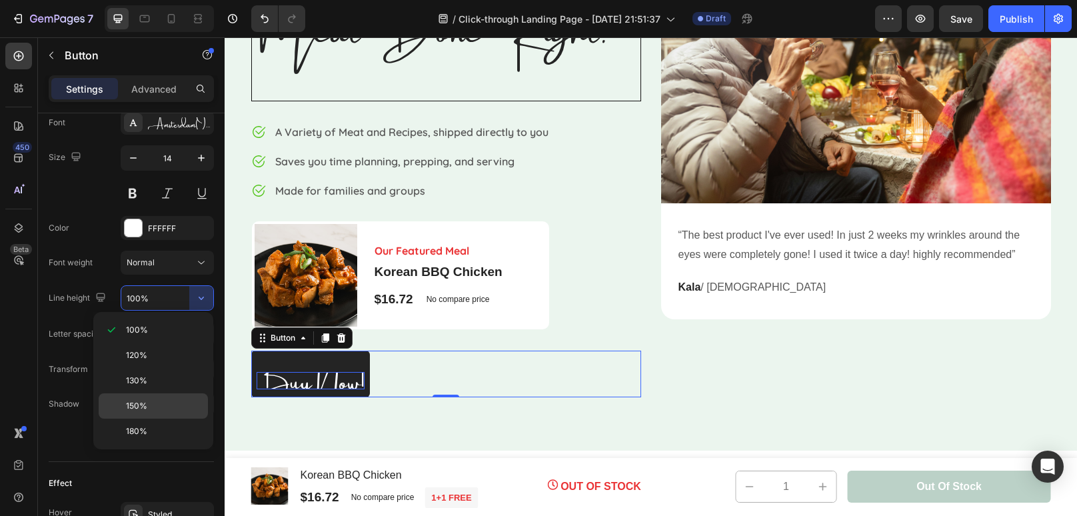
click at [159, 407] on p "150%" at bounding box center [164, 406] width 76 height 12
type input "150%"
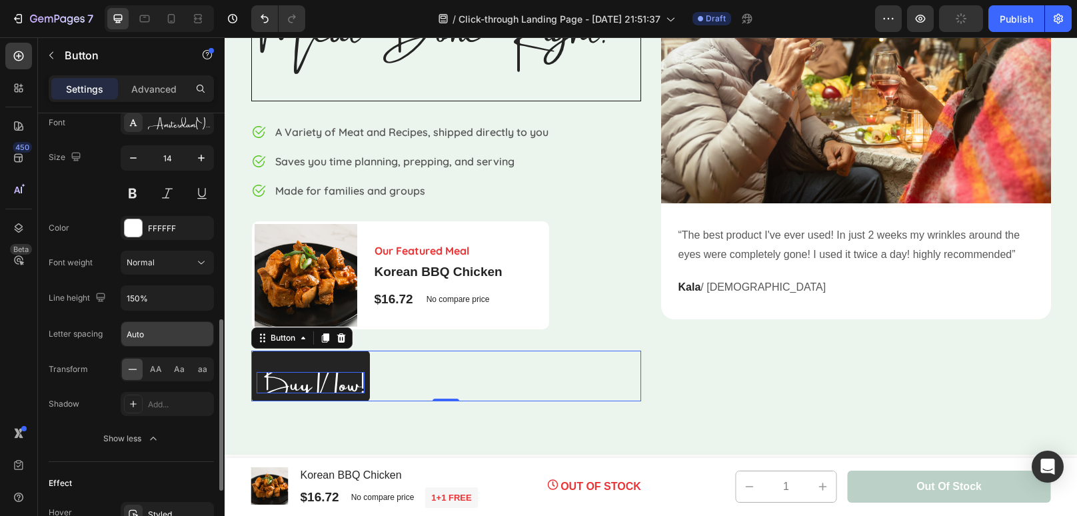
click at [173, 333] on input "Auto" at bounding box center [167, 334] width 92 height 24
click at [108, 369] on div "Transform AA Aa aa" at bounding box center [131, 369] width 165 height 24
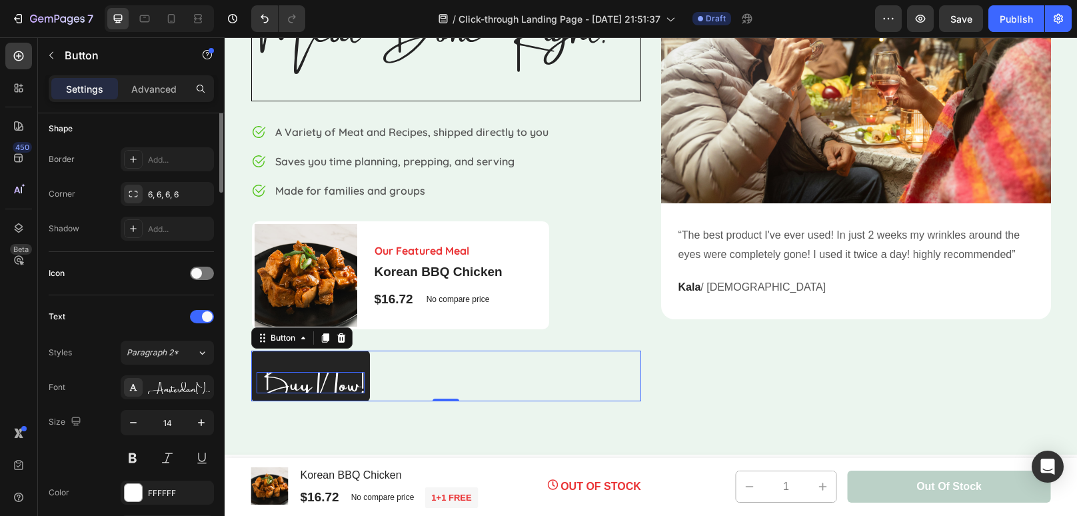
scroll to position [0, 0]
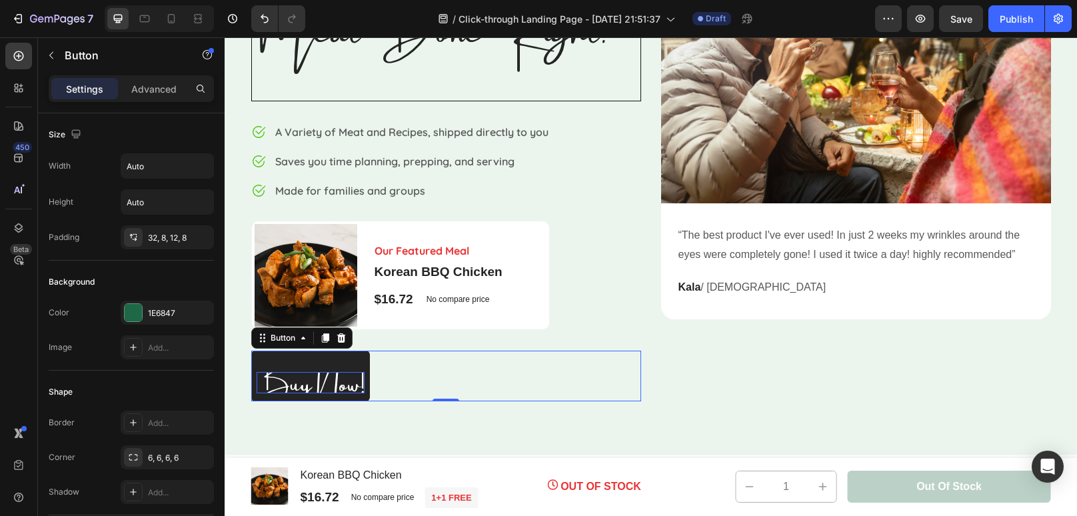
drag, startPoint x: 335, startPoint y: 370, endPoint x: 337, endPoint y: 354, distance: 16.1
click at [337, 354] on button "Buy Now!" at bounding box center [310, 376] width 119 height 51
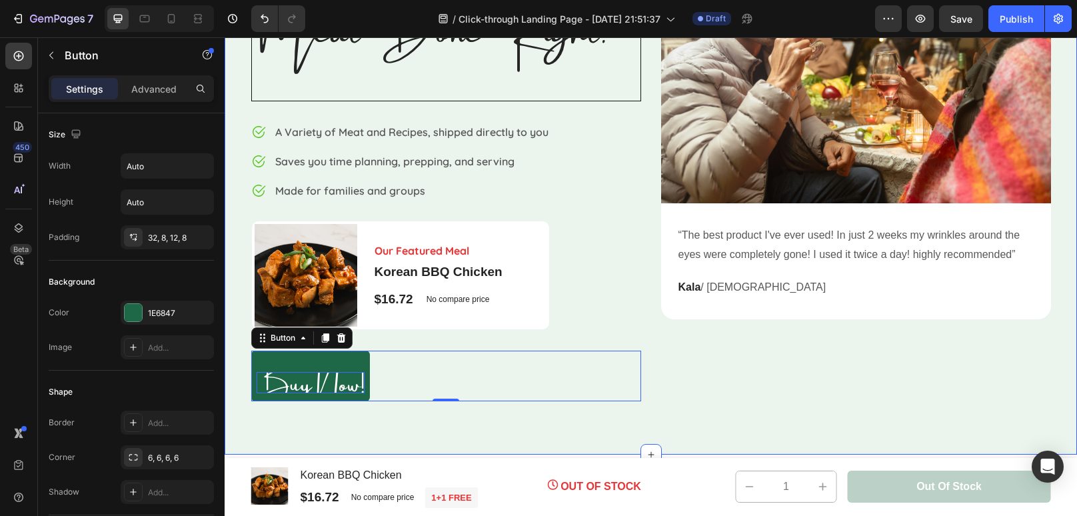
click at [374, 434] on div "⁠⁠⁠⁠⁠⁠⁠ Meat Done Right. Heading Image A Variety of Meat and Recipes, shipped d…" at bounding box center [651, 172] width 852 height 564
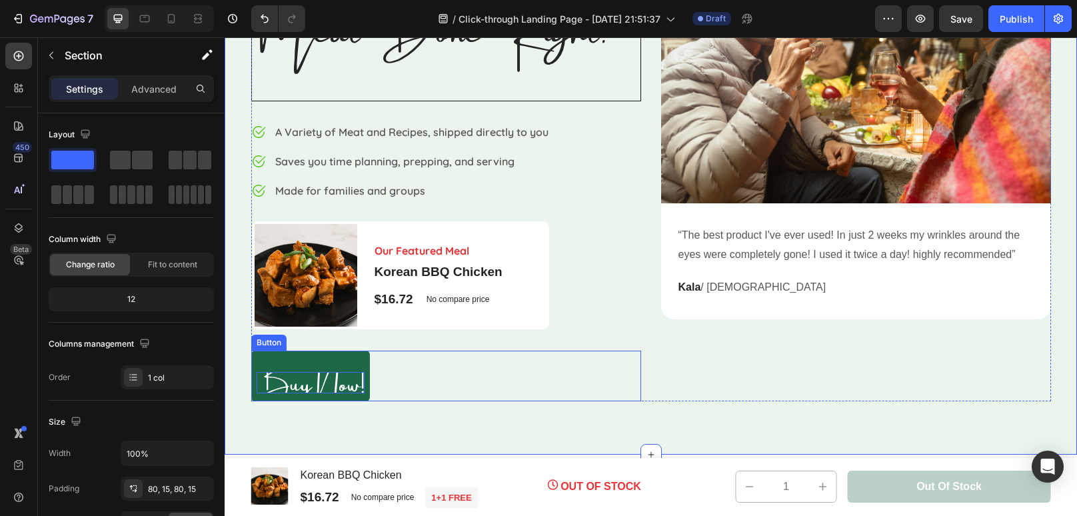
click at [337, 379] on span "Buy Now!" at bounding box center [311, 379] width 108 height 68
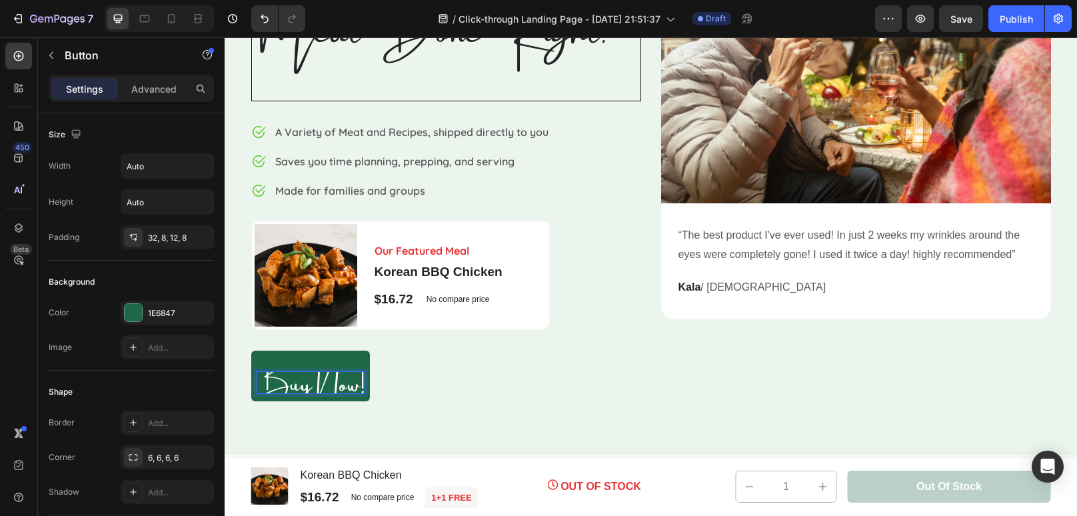
click at [337, 379] on span "Buy Now!" at bounding box center [311, 379] width 108 height 68
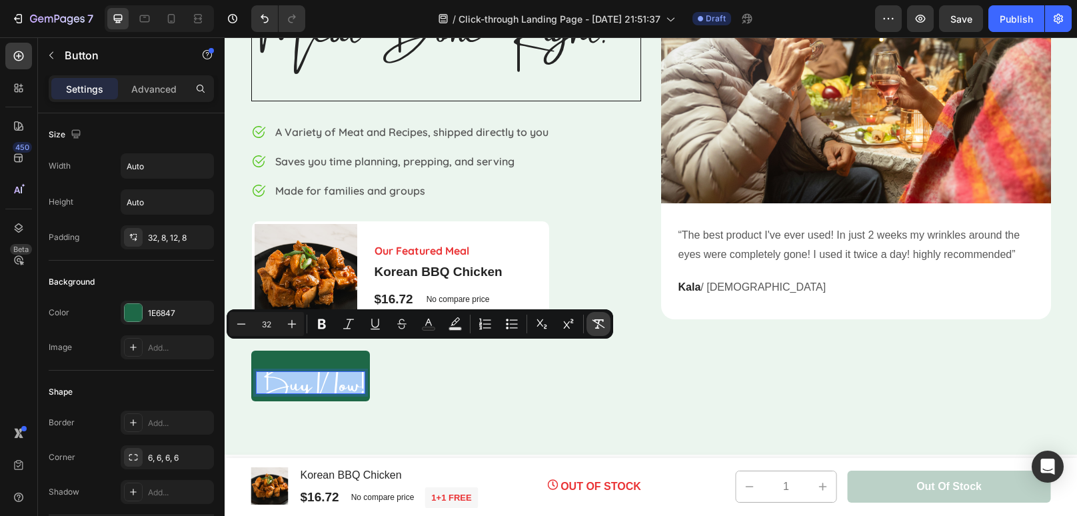
click at [596, 327] on icon "Editor contextual toolbar" at bounding box center [598, 323] width 13 height 9
type input "14"
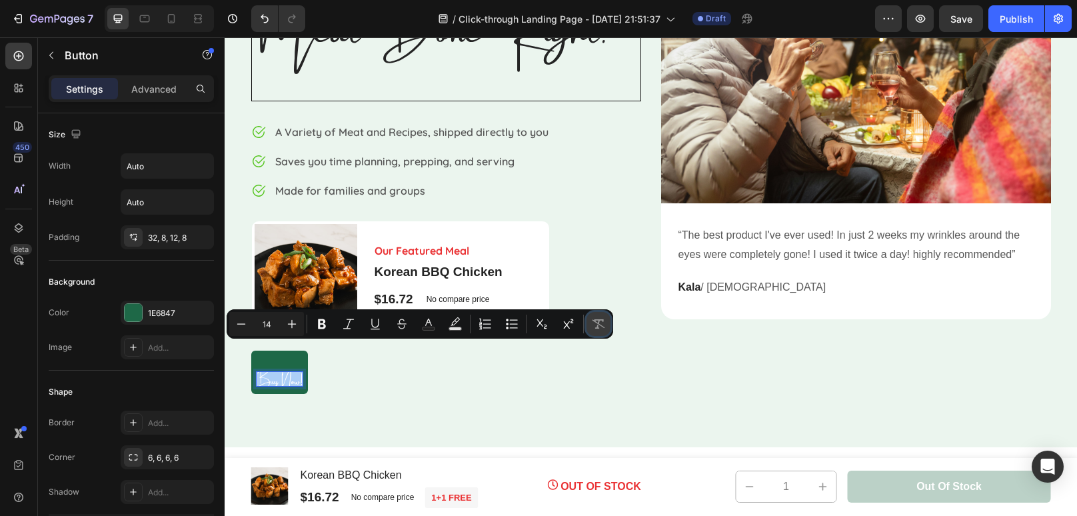
click at [596, 327] on icon "Editor contextual toolbar" at bounding box center [598, 323] width 13 height 9
click at [600, 322] on icon "Editor contextual toolbar" at bounding box center [598, 323] width 13 height 13
type input "32"
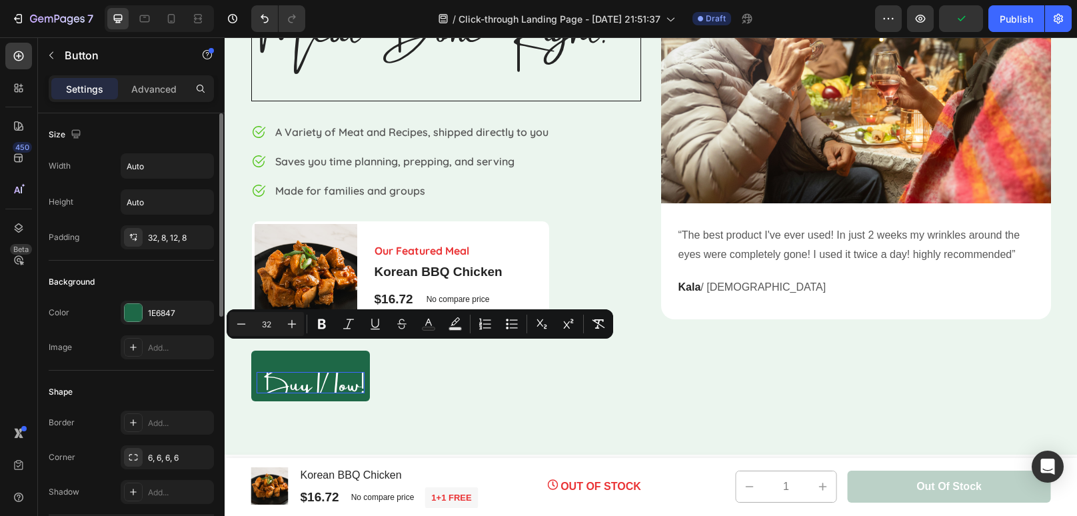
click at [183, 391] on div "Shape" at bounding box center [131, 391] width 165 height 21
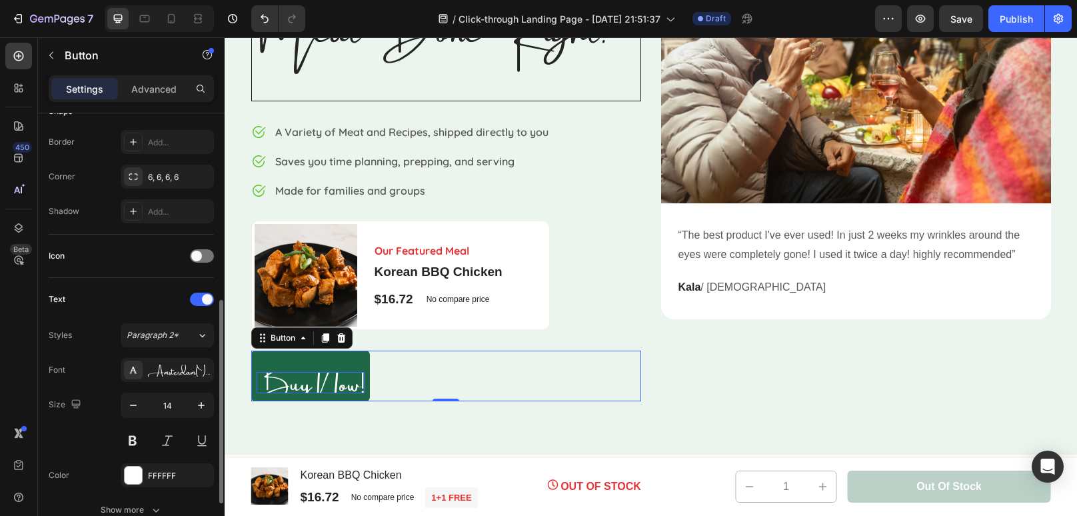
scroll to position [279, 0]
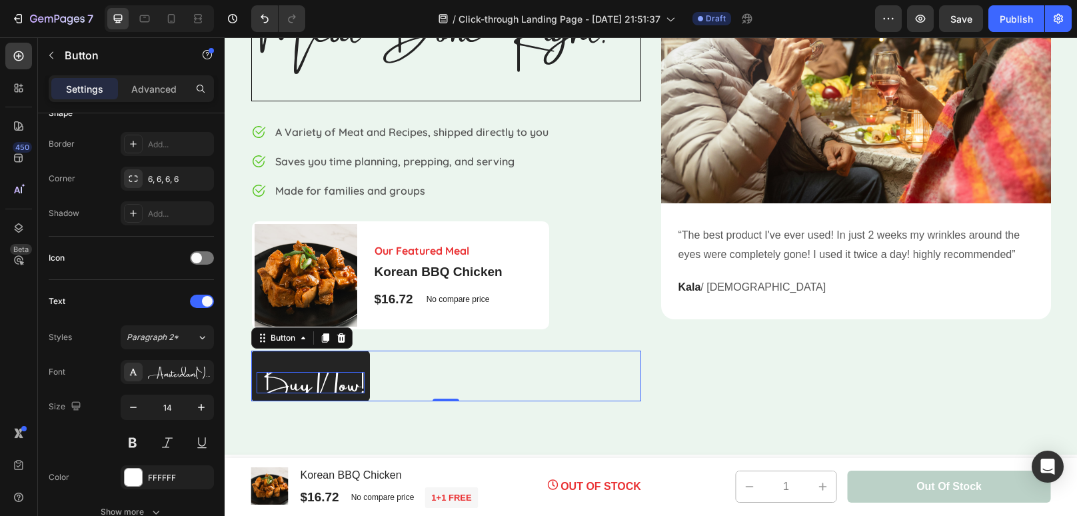
click at [367, 378] on button "Buy Now!" at bounding box center [310, 376] width 119 height 51
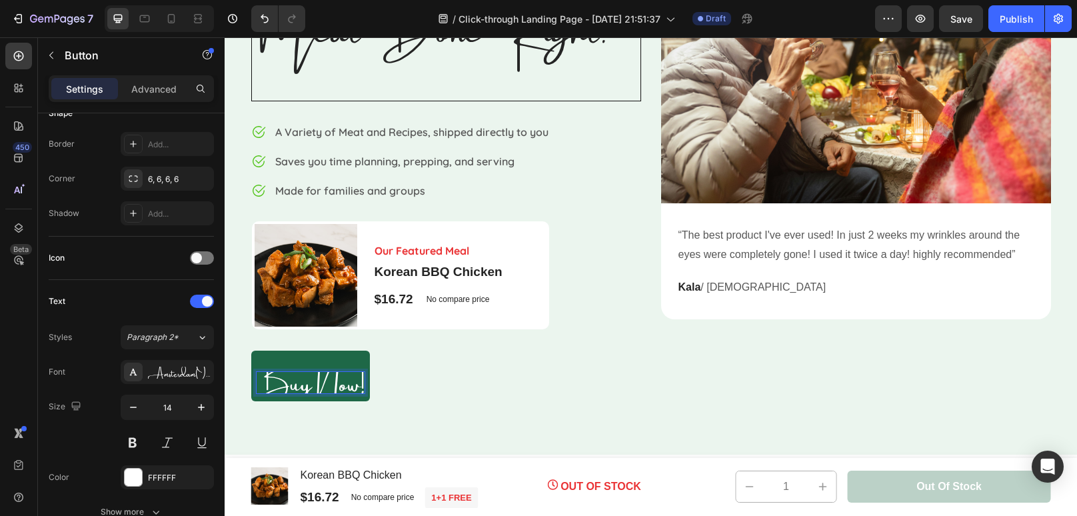
click at [357, 380] on span "Buy Now!" at bounding box center [311, 379] width 108 height 68
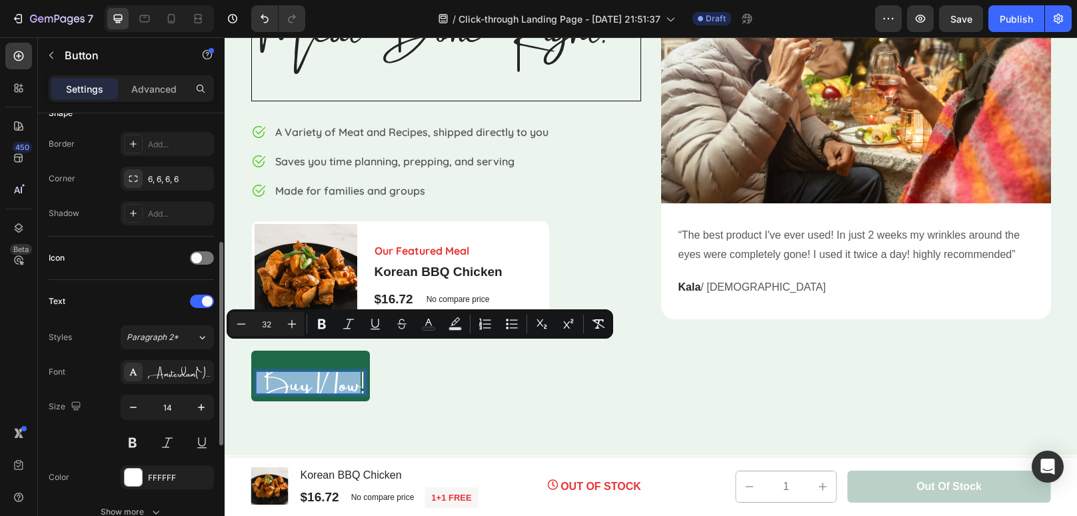
scroll to position [0, 0]
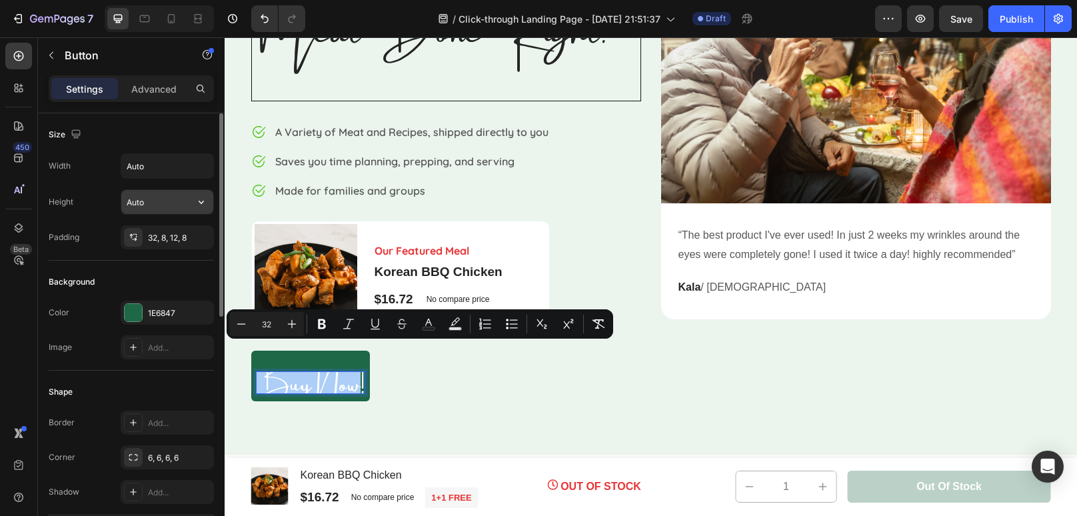
click at [173, 204] on input "Auto" at bounding box center [167, 202] width 92 height 24
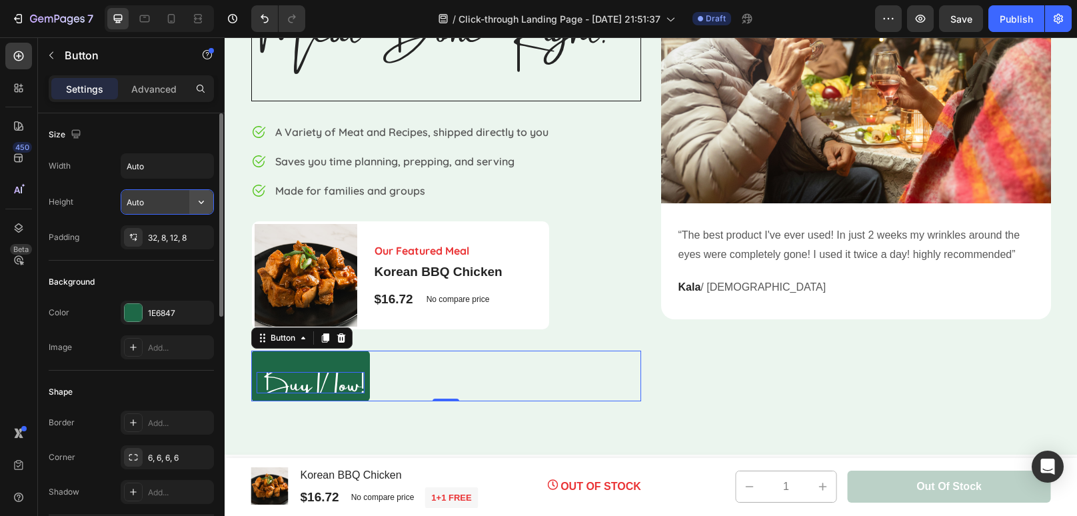
click at [201, 203] on icon "button" at bounding box center [201, 201] width 13 height 13
click at [151, 235] on span "Fit content" at bounding box center [146, 235] width 40 height 12
click at [166, 206] on input "Auto" at bounding box center [167, 202] width 92 height 24
click at [197, 202] on icon "button" at bounding box center [201, 201] width 13 height 13
click at [151, 94] on p "Advanced" at bounding box center [153, 89] width 45 height 14
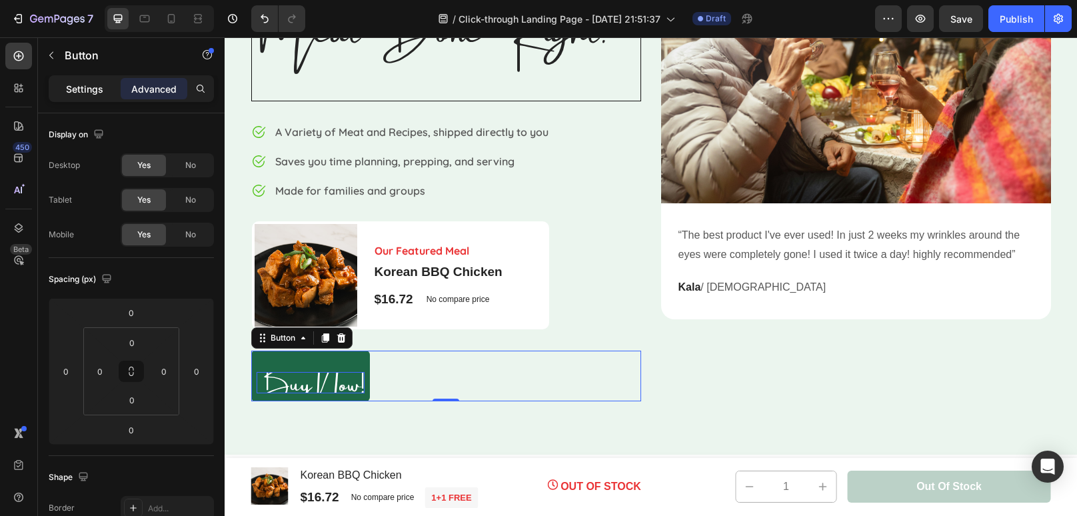
click at [91, 85] on p "Settings" at bounding box center [84, 89] width 37 height 14
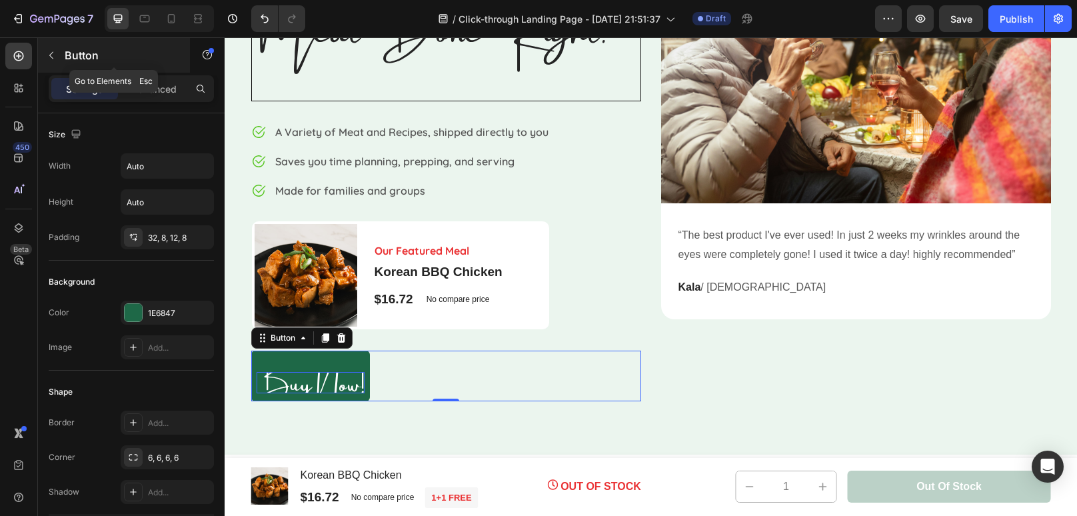
click at [54, 61] on button "button" at bounding box center [51, 55] width 21 height 21
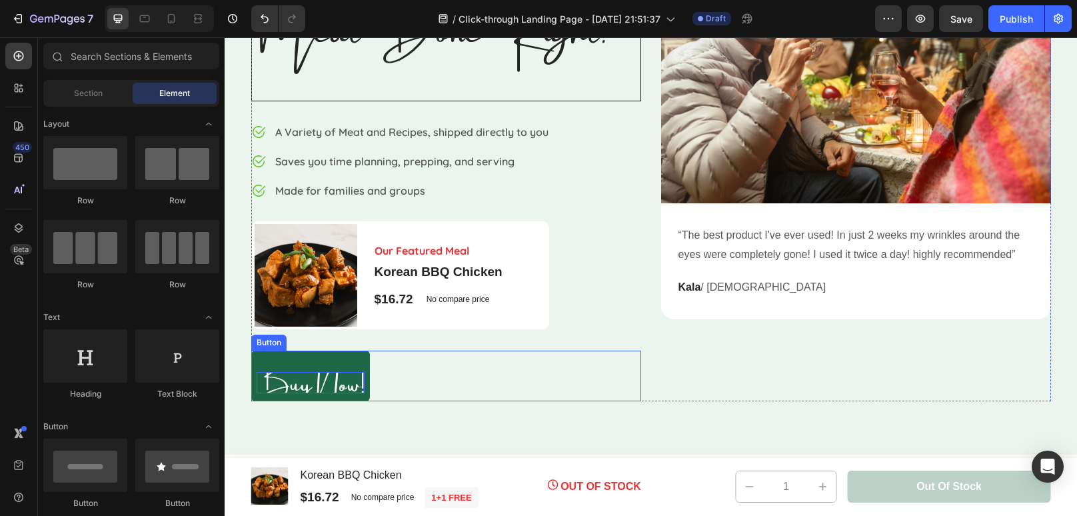
click at [311, 387] on span "Buy Now!" at bounding box center [311, 379] width 108 height 68
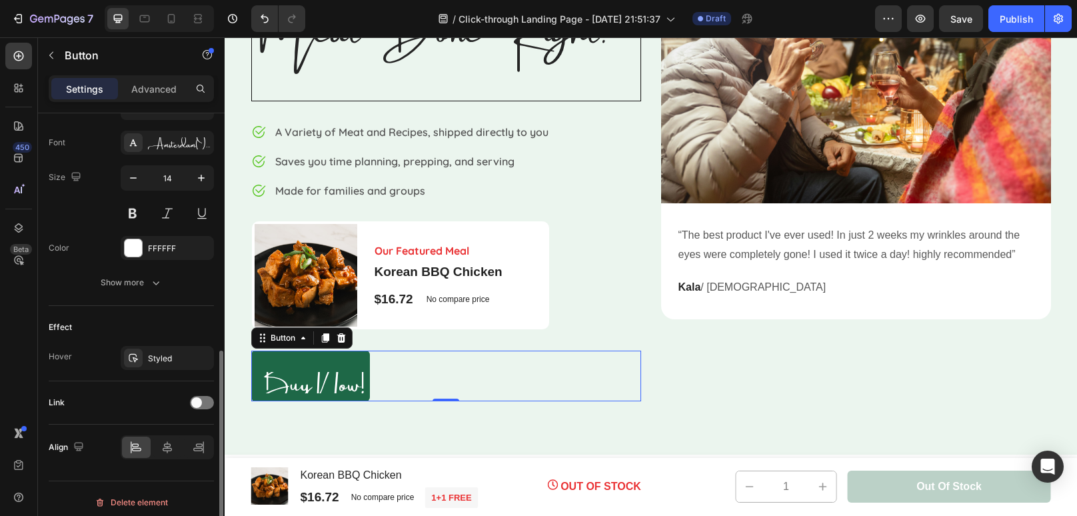
scroll to position [510, 0]
click at [155, 285] on icon "button" at bounding box center [155, 280] width 13 height 13
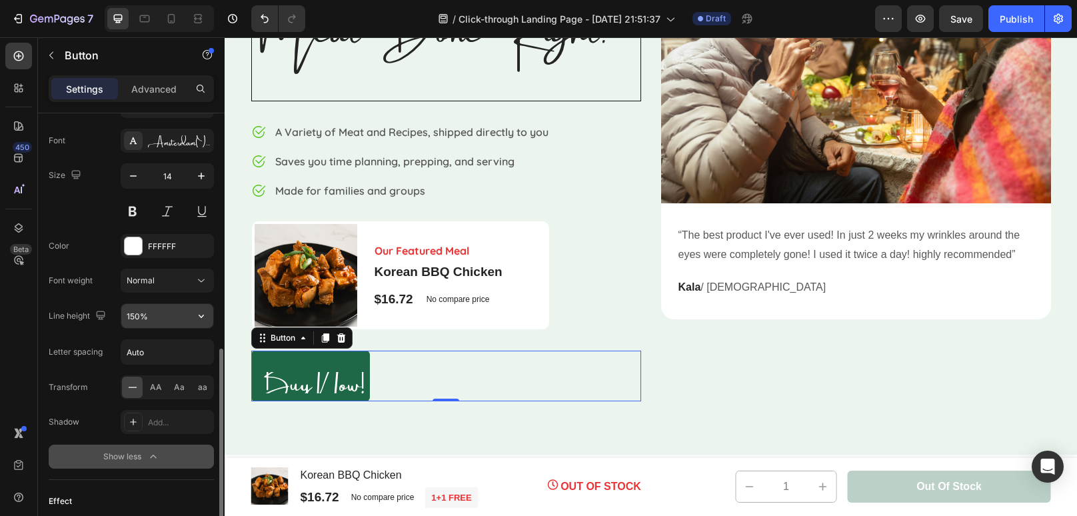
click at [179, 315] on input "150%" at bounding box center [167, 316] width 92 height 24
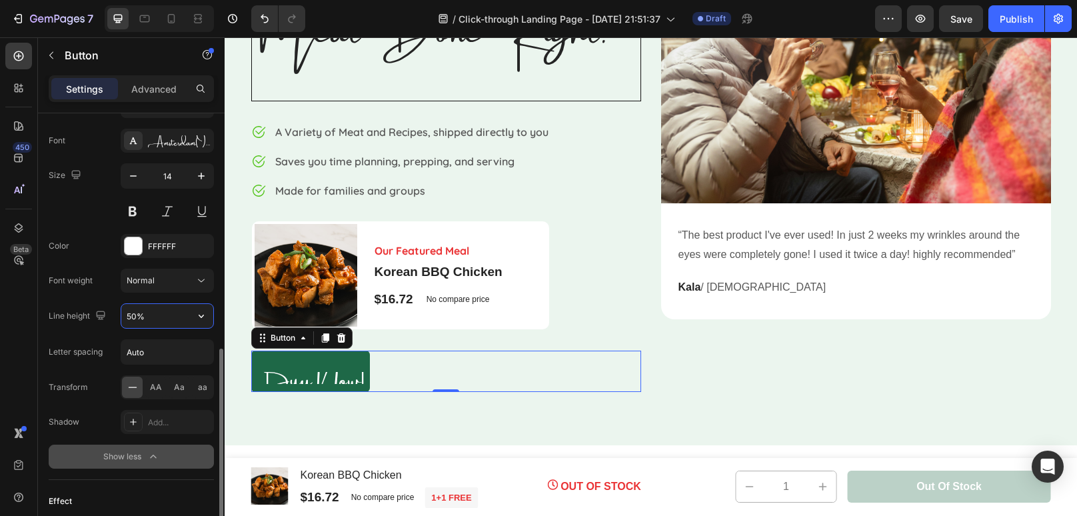
type input "500%"
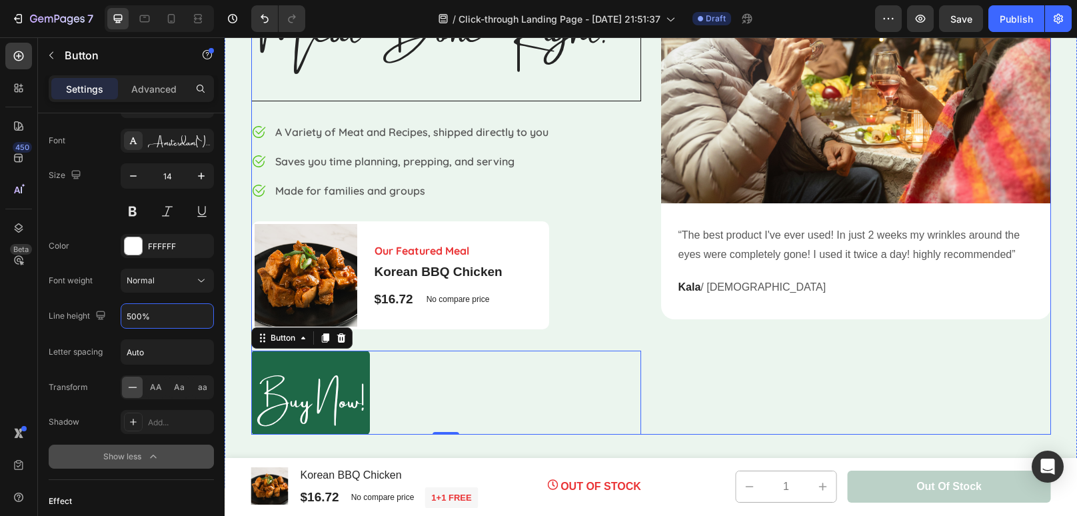
click at [536, 341] on div "⁠⁠⁠⁠⁠⁠⁠ Meat Done Right. Heading Image A Variety of Meat and Recipes, shipped d…" at bounding box center [446, 188] width 390 height 491
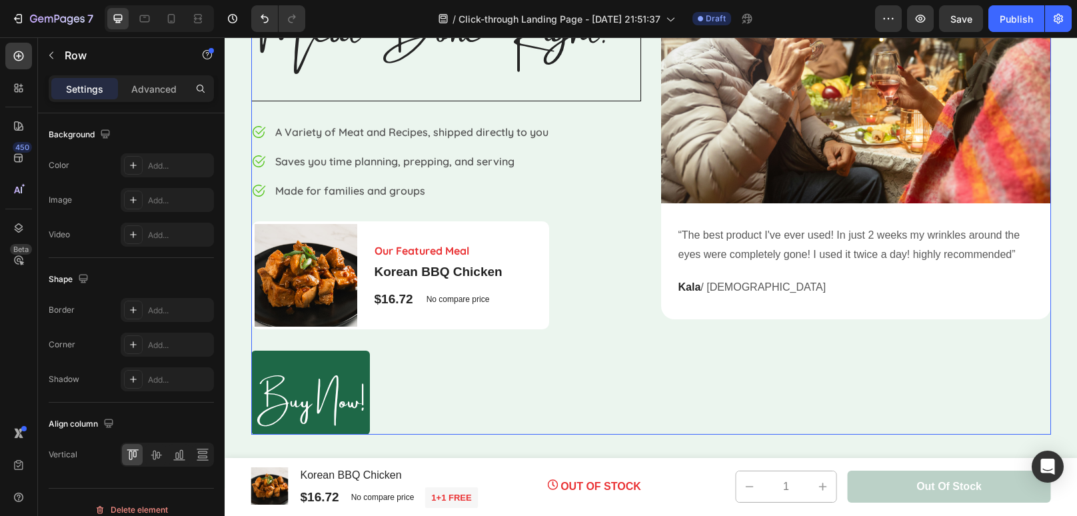
scroll to position [0, 0]
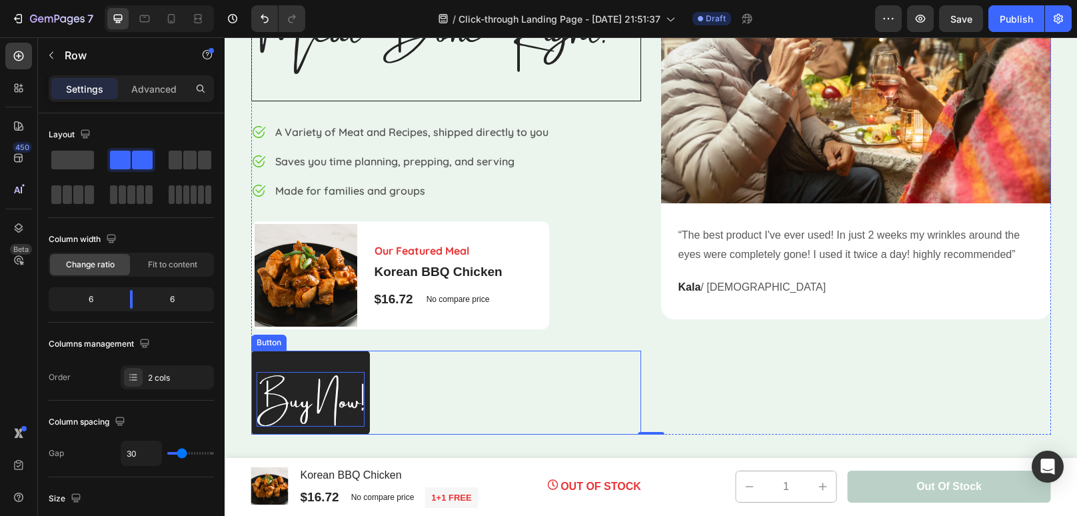
click at [339, 383] on span "Buy Now!" at bounding box center [311, 395] width 108 height 68
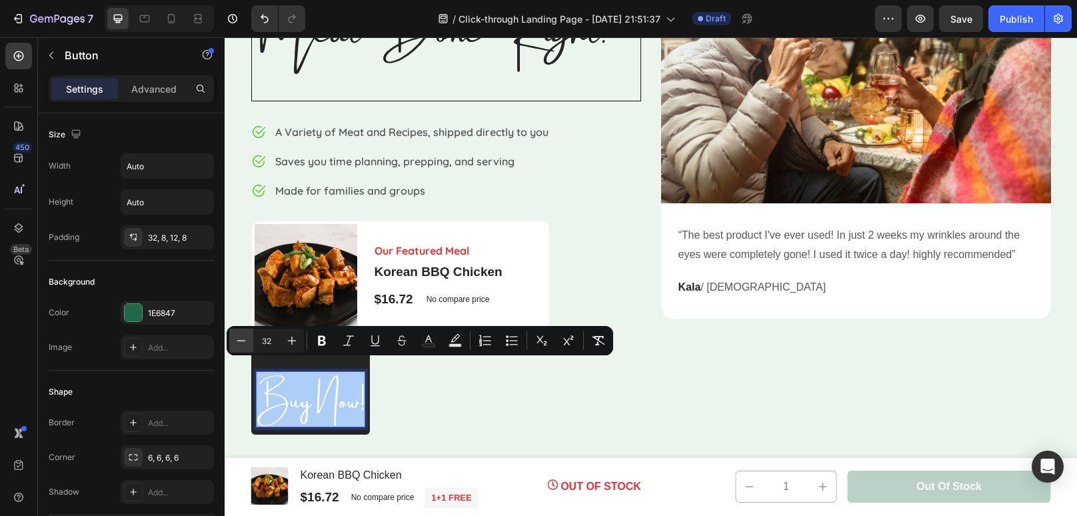
click at [246, 342] on icon "Editor contextual toolbar" at bounding box center [241, 340] width 13 height 13
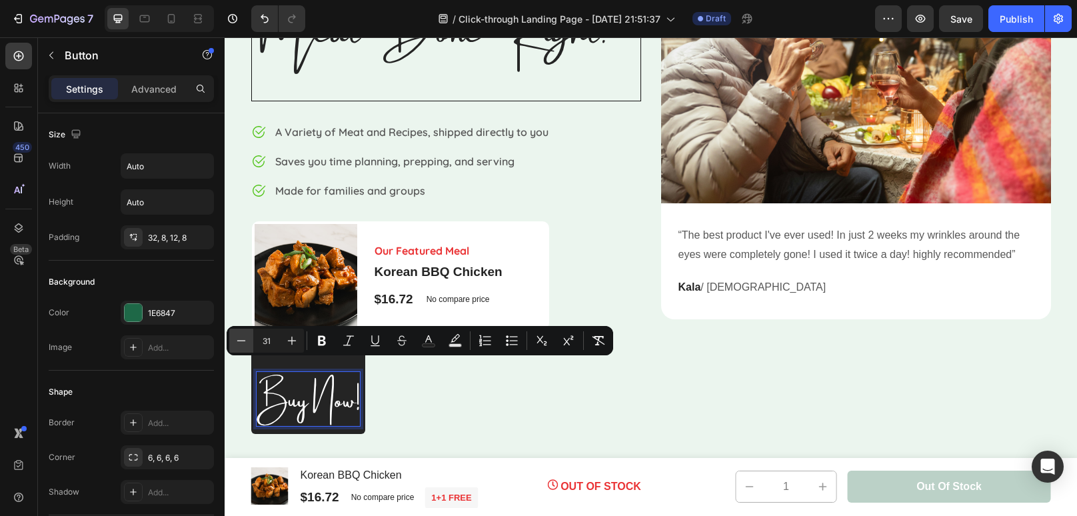
click at [246, 342] on icon "Editor contextual toolbar" at bounding box center [241, 340] width 13 height 13
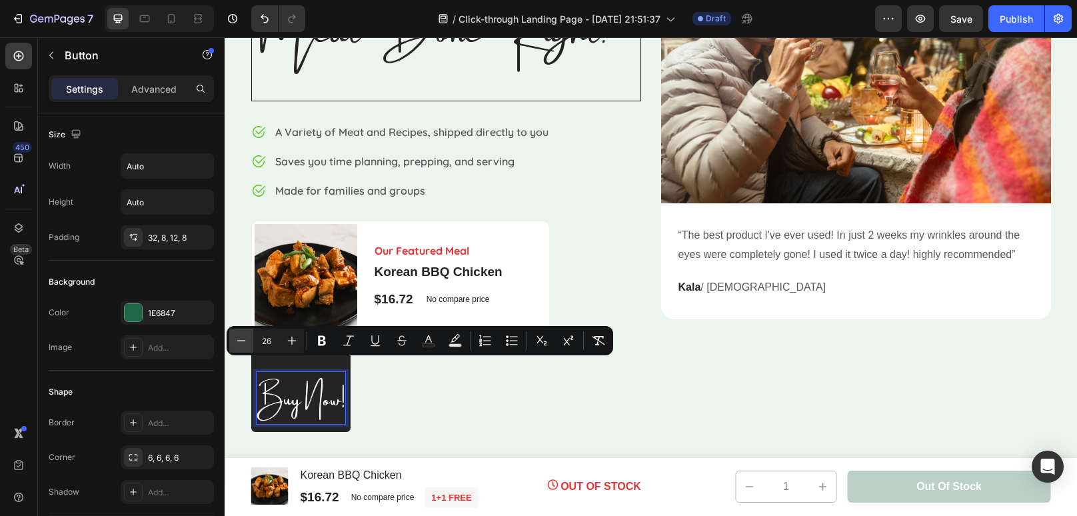
click at [246, 342] on icon "Editor contextual toolbar" at bounding box center [241, 340] width 13 height 13
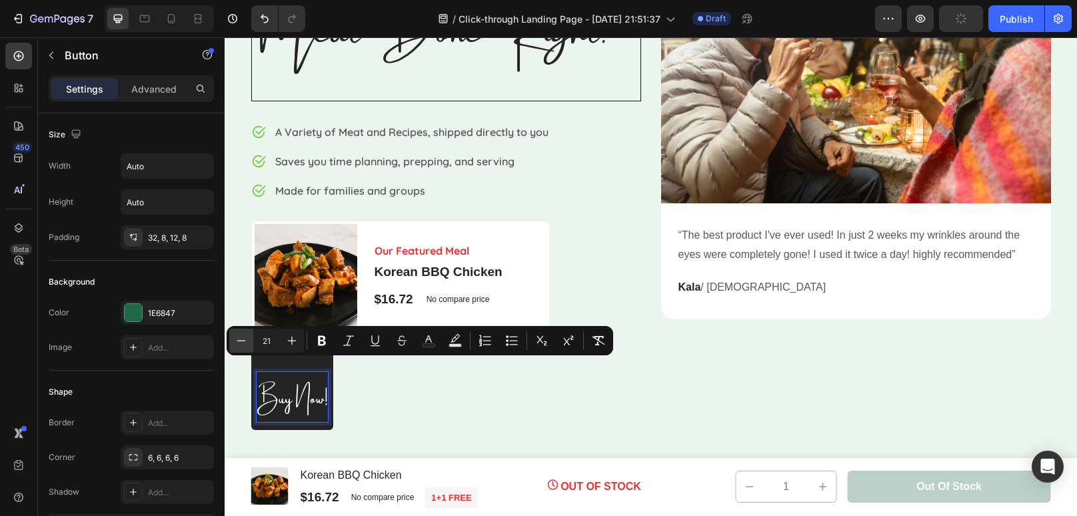
click at [246, 342] on icon "Editor contextual toolbar" at bounding box center [241, 340] width 13 height 13
click at [293, 341] on icon "Editor contextual toolbar" at bounding box center [291, 340] width 13 height 13
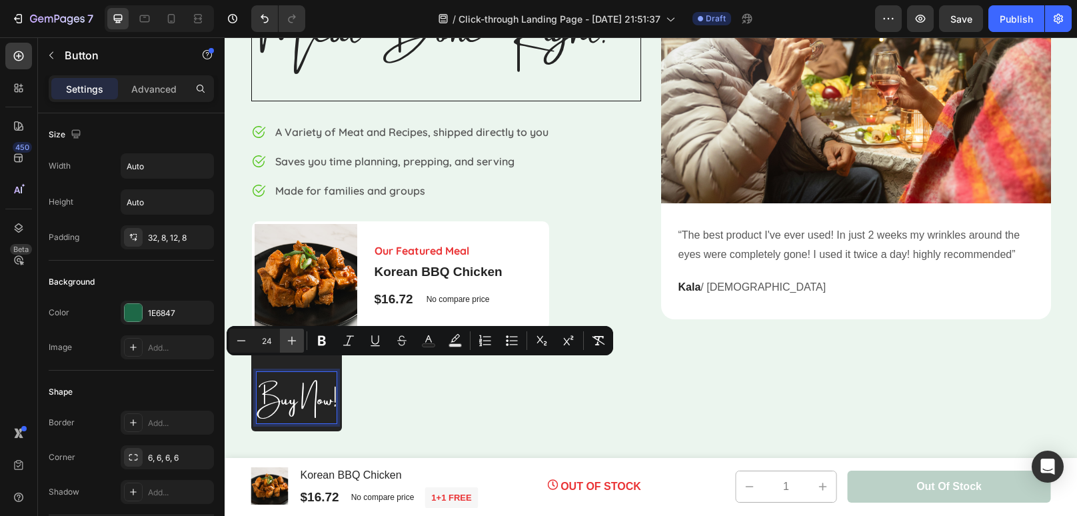
click at [293, 341] on icon "Editor contextual toolbar" at bounding box center [291, 340] width 13 height 13
type input "25"
click at [354, 393] on div "Buy Now! Button 0" at bounding box center [446, 391] width 390 height 81
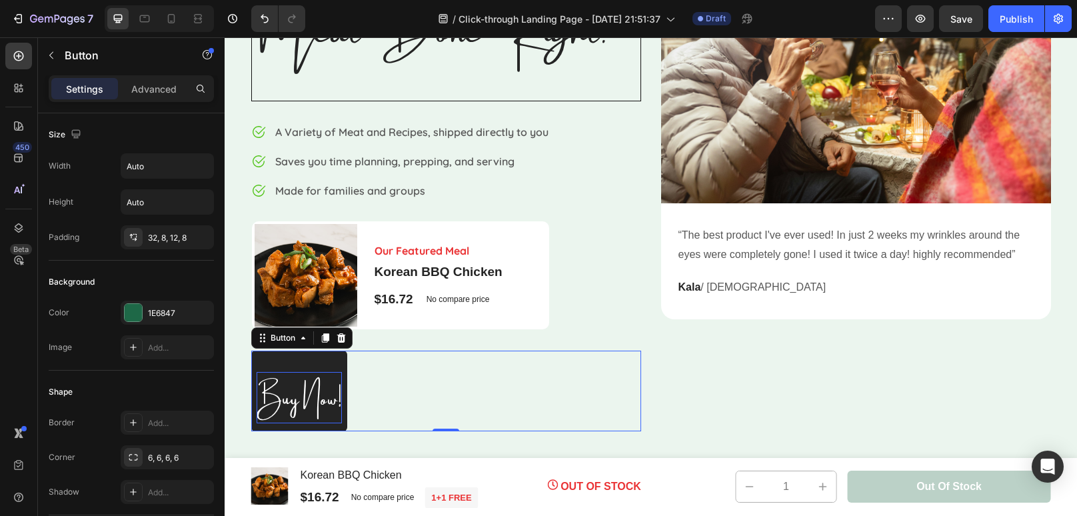
click at [326, 354] on button "Buy Now!" at bounding box center [299, 391] width 96 height 81
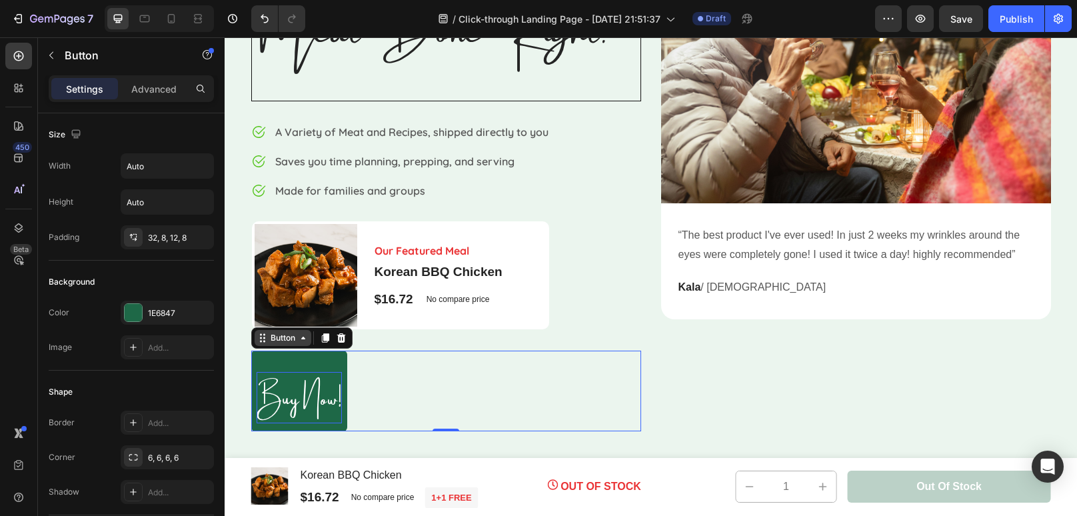
click at [303, 338] on icon at bounding box center [303, 338] width 4 height 3
click at [303, 338] on icon at bounding box center [303, 338] width 11 height 11
click at [174, 171] on input "Auto" at bounding box center [167, 166] width 92 height 24
click at [196, 169] on icon "button" at bounding box center [201, 165] width 13 height 13
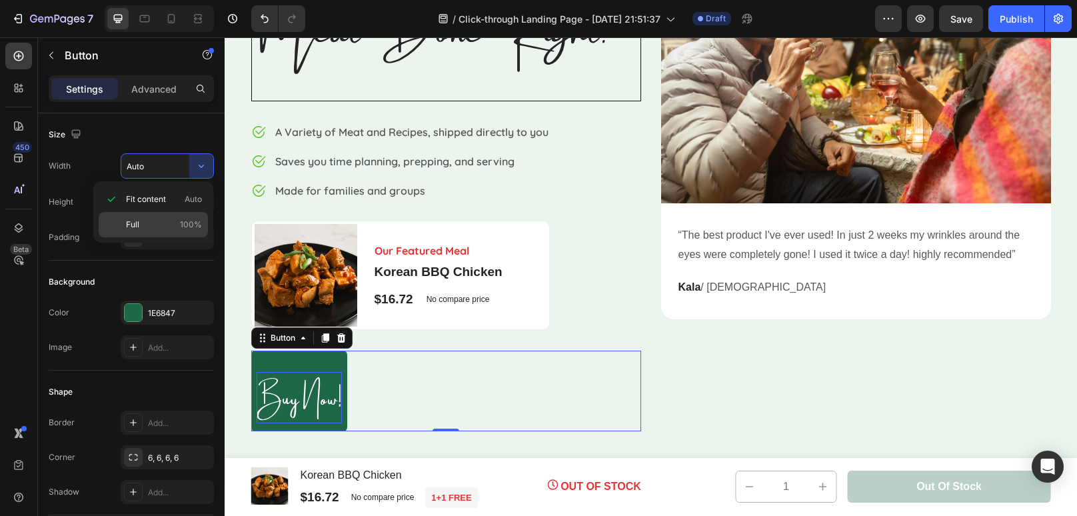
click at [137, 229] on span "Full" at bounding box center [132, 225] width 13 height 12
type input "100%"
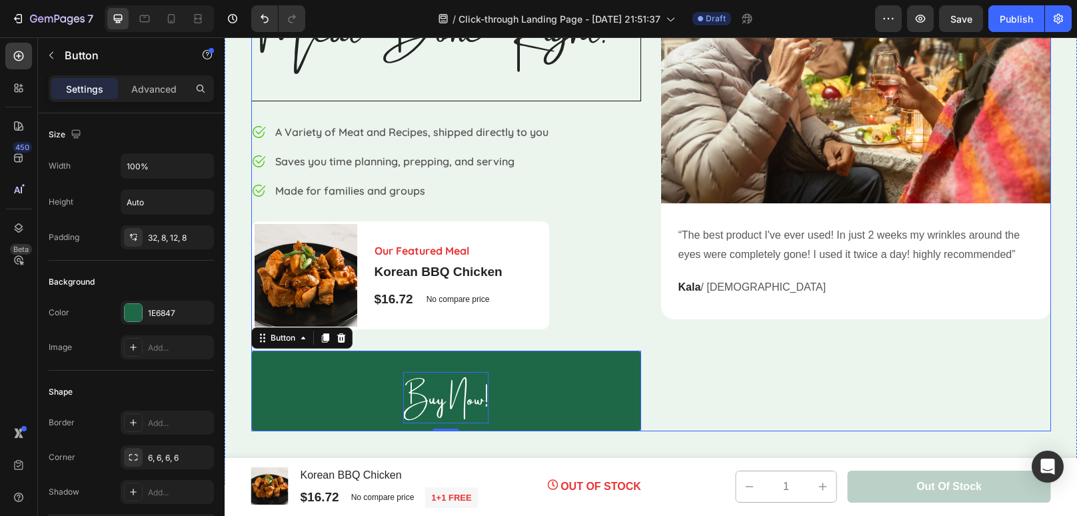
click at [743, 361] on div "Image “The best product I've ever used! In just 2 weeks my wrinkles around the …" at bounding box center [856, 187] width 390 height 488
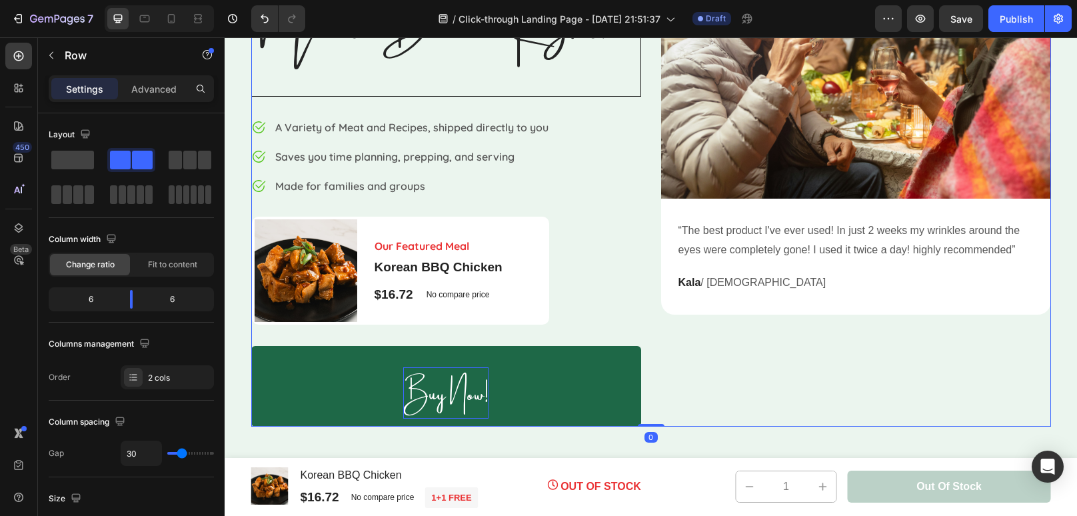
scroll to position [188, 0]
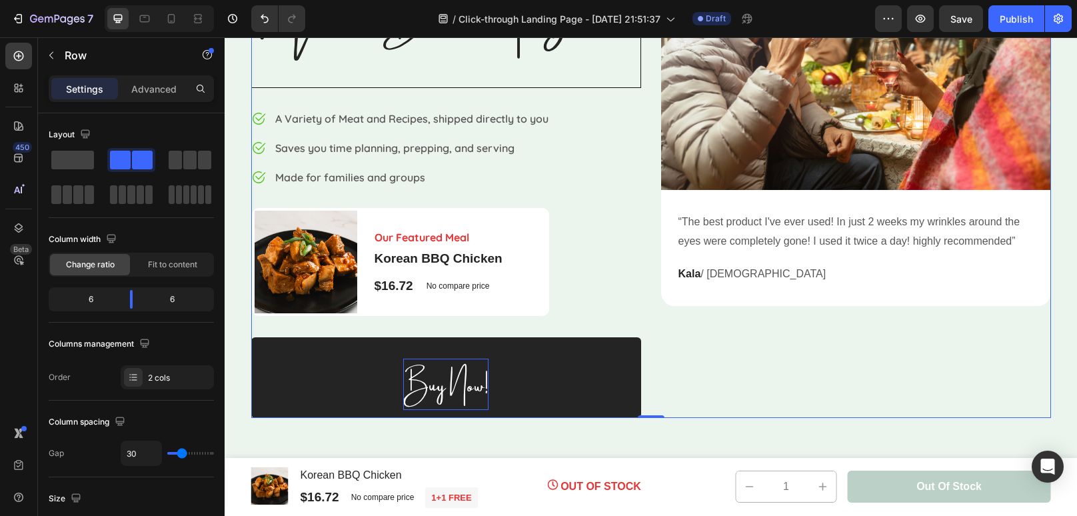
click at [324, 354] on button "Buy Now!" at bounding box center [446, 377] width 390 height 81
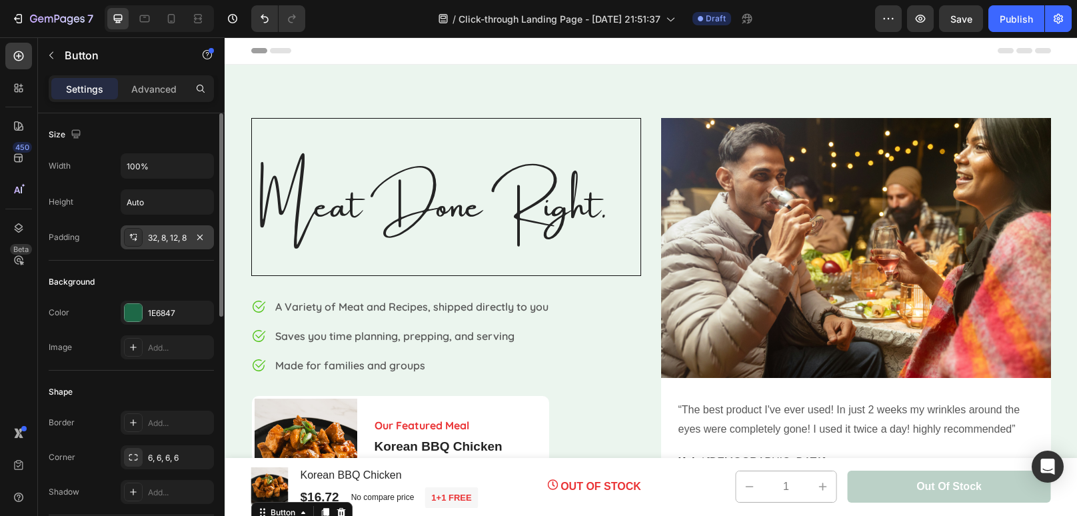
scroll to position [188, 0]
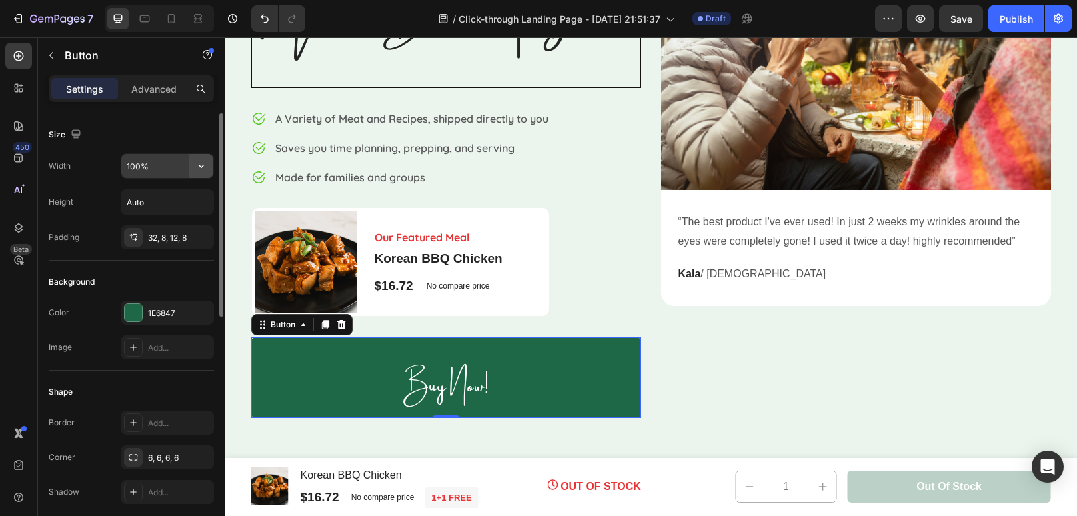
click at [197, 165] on icon "button" at bounding box center [201, 165] width 13 height 13
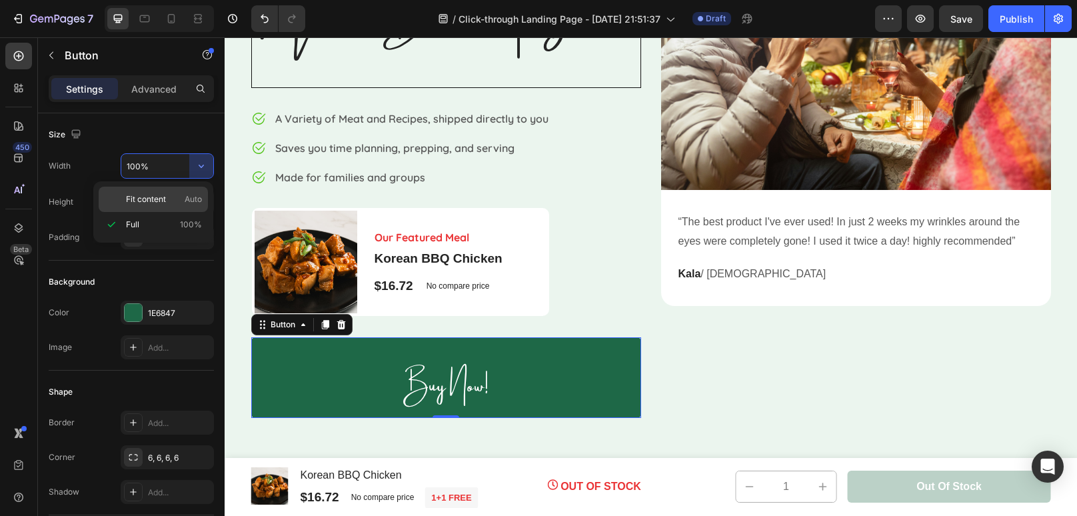
click at [167, 193] on p "Fit content Auto" at bounding box center [164, 199] width 76 height 12
type input "Auto"
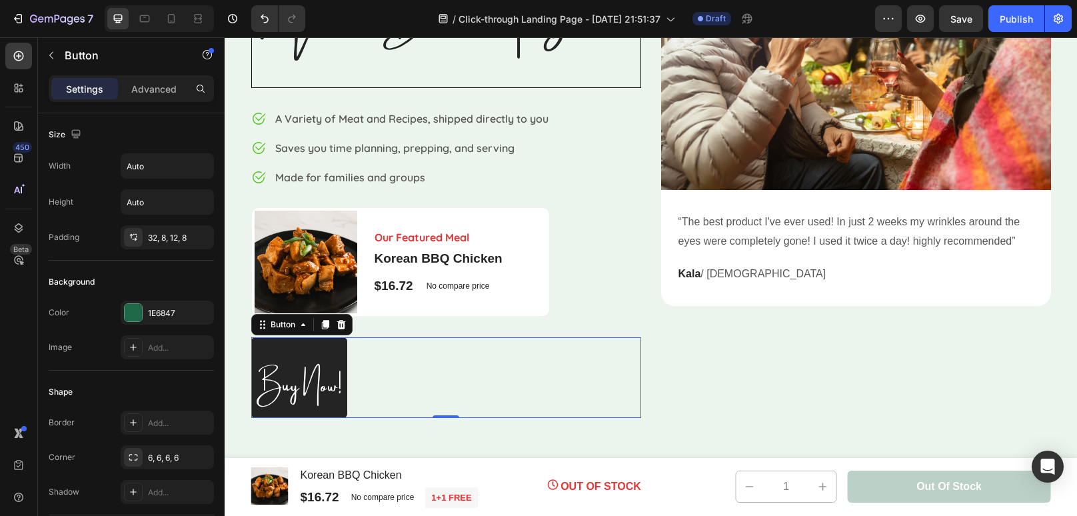
click at [341, 388] on button "Buy Now!" at bounding box center [299, 377] width 96 height 81
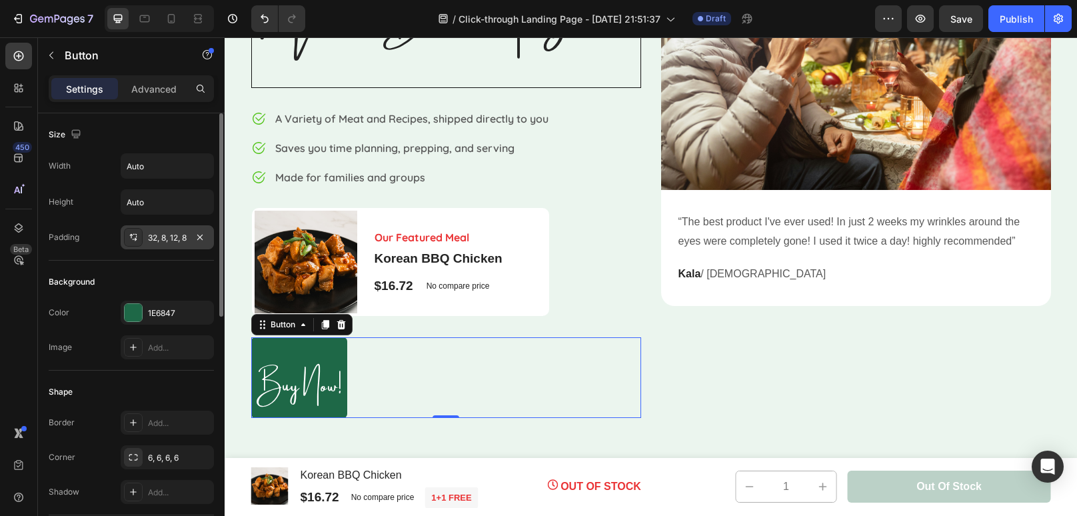
click at [173, 235] on div "32, 8, 12, 8" at bounding box center [167, 238] width 39 height 12
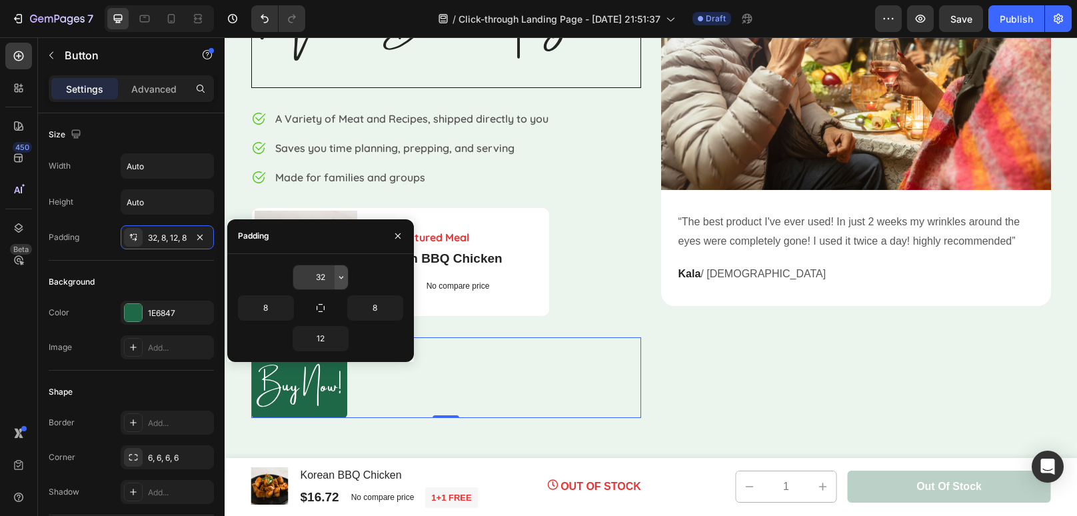
click at [341, 279] on icon "button" at bounding box center [341, 277] width 11 height 11
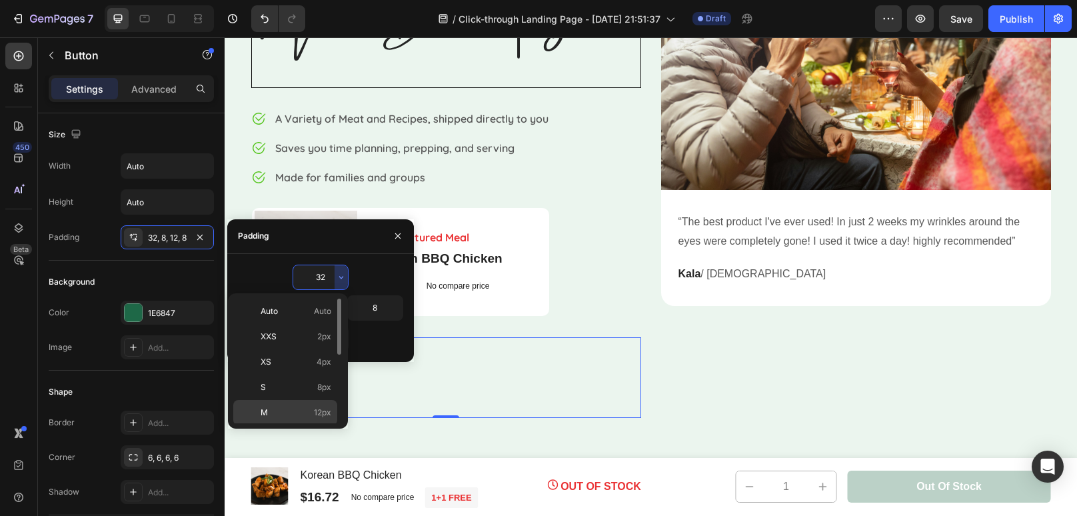
click at [301, 409] on p "M 12px" at bounding box center [296, 413] width 71 height 12
type input "12"
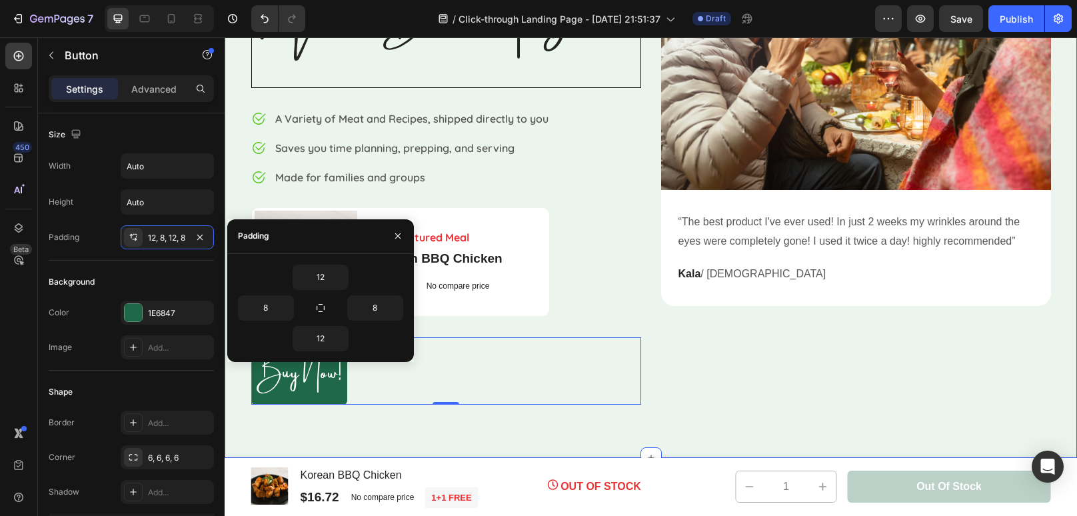
click at [311, 414] on div "⁠⁠⁠⁠⁠⁠⁠ Meat Done Right. Heading Image A Variety of Meat and Recipes, shipped d…" at bounding box center [651, 167] width 852 height 581
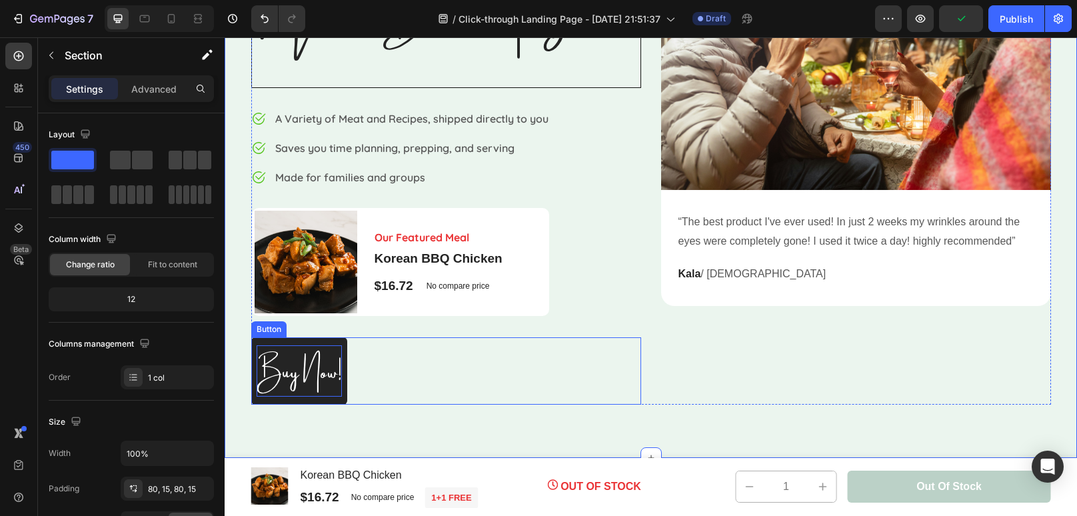
click at [333, 378] on span "Buy Now!" at bounding box center [299, 368] width 85 height 53
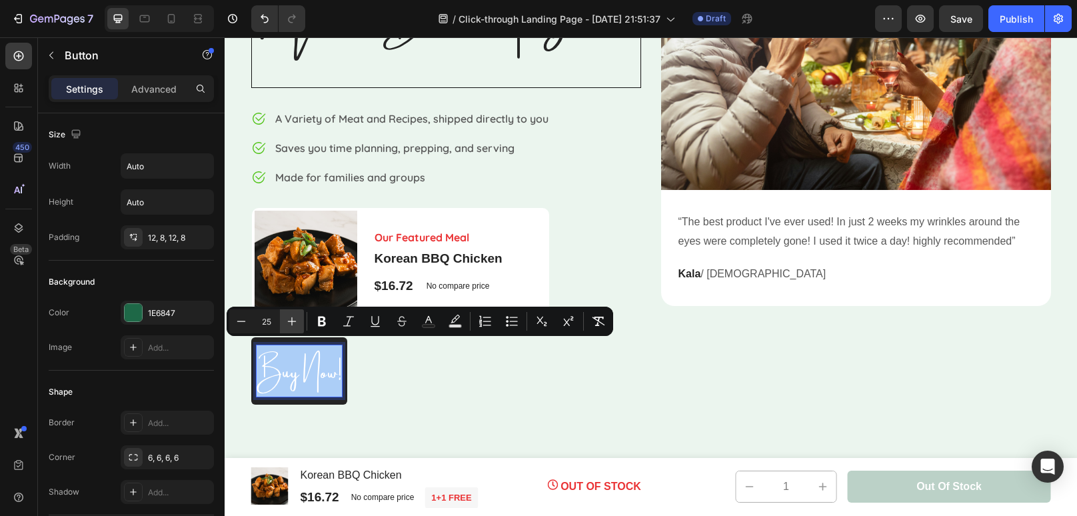
click at [292, 315] on icon "Editor contextual toolbar" at bounding box center [291, 321] width 13 height 13
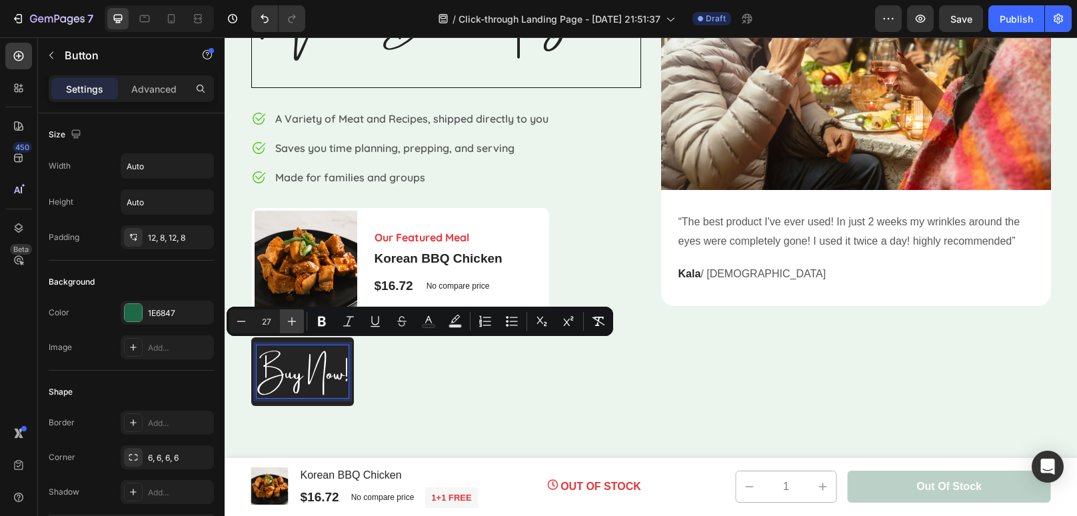
click at [292, 315] on icon "Editor contextual toolbar" at bounding box center [291, 321] width 13 height 13
type input "31"
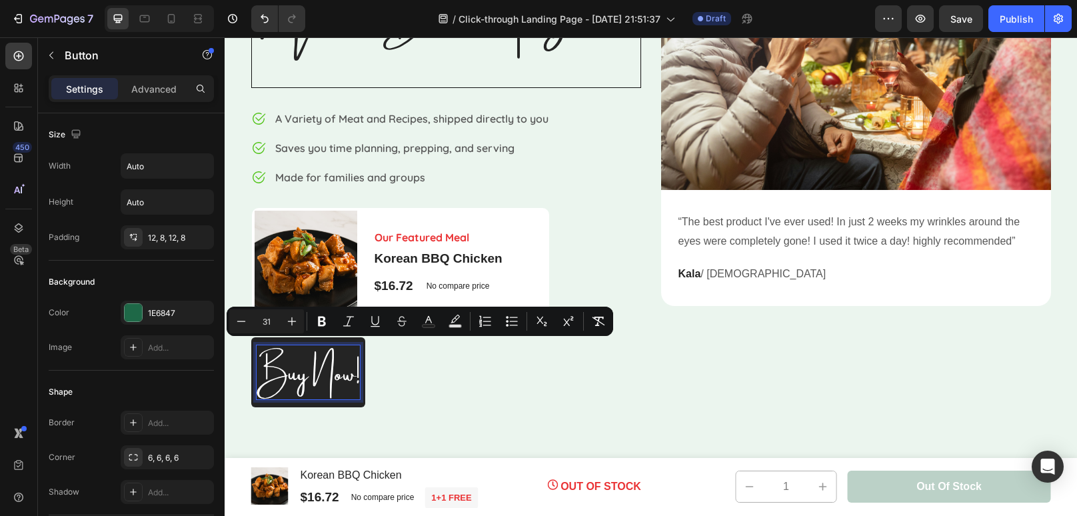
click at [452, 381] on div "Buy Now! Button 0" at bounding box center [446, 372] width 390 height 70
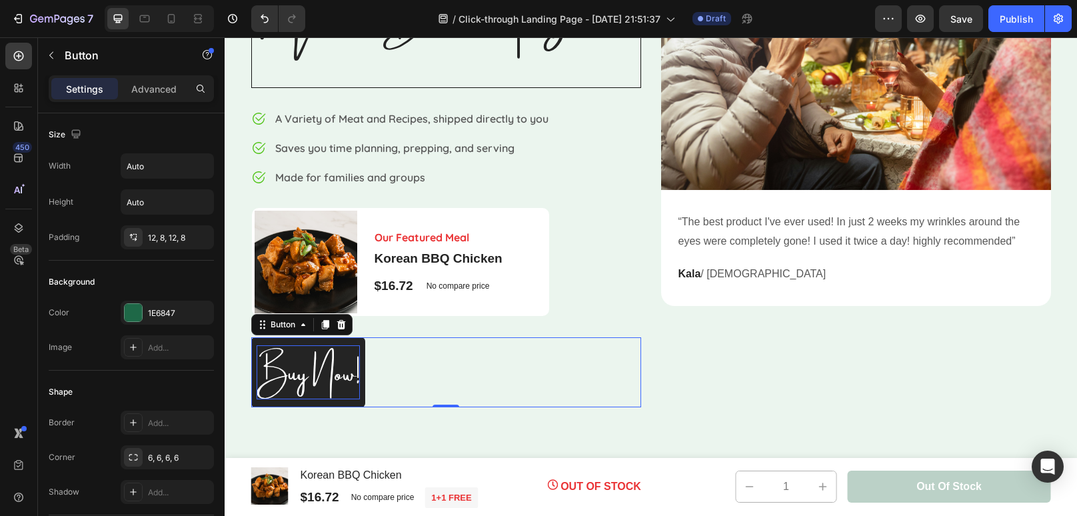
click at [359, 441] on div "⁠⁠⁠⁠⁠⁠⁠ Meat Done Right. Heading Image A Variety of Meat and Recipes, shipped d…" at bounding box center [651, 169] width 852 height 584
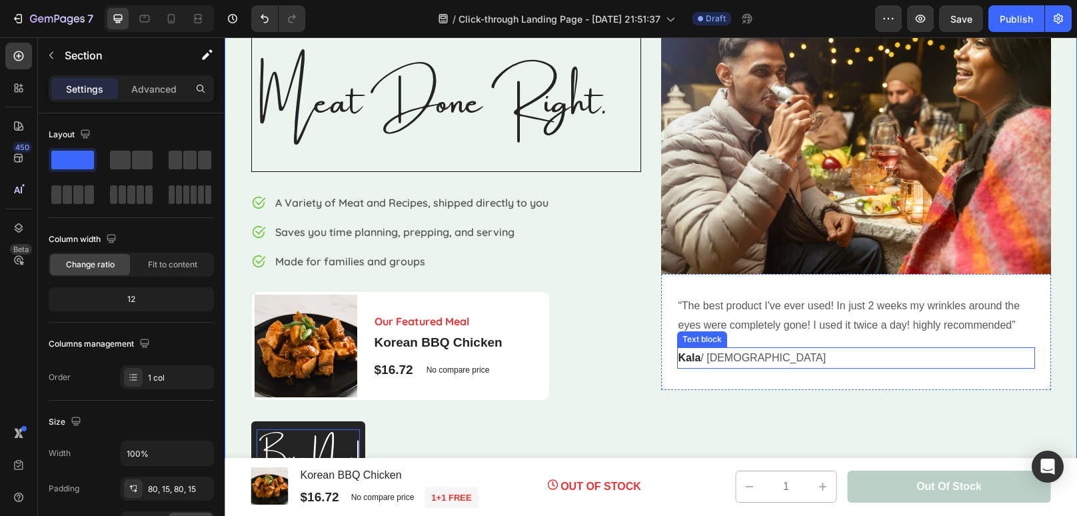
scroll to position [109, 0]
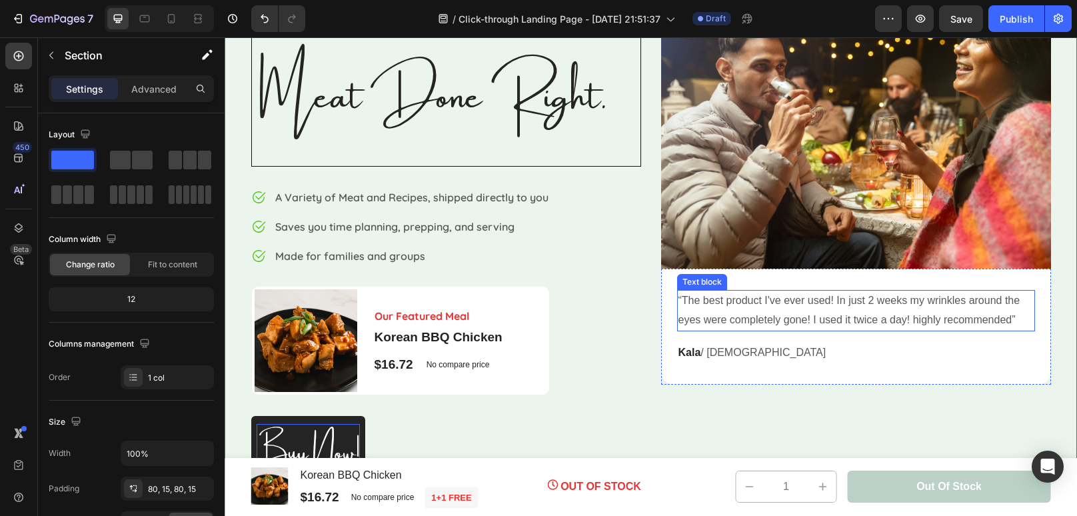
click at [984, 309] on p "“The best product I've ever used! In just 2 weeks my wrinkles around the eyes w…" at bounding box center [855, 310] width 355 height 39
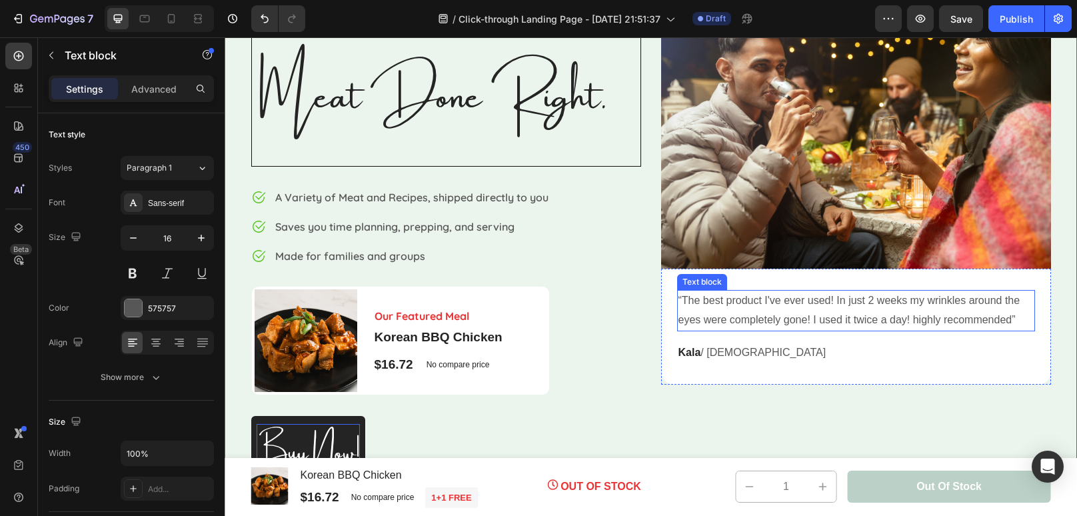
click at [984, 309] on p "“The best product I've ever used! In just 2 weeks my wrinkles around the eyes w…" at bounding box center [855, 310] width 355 height 39
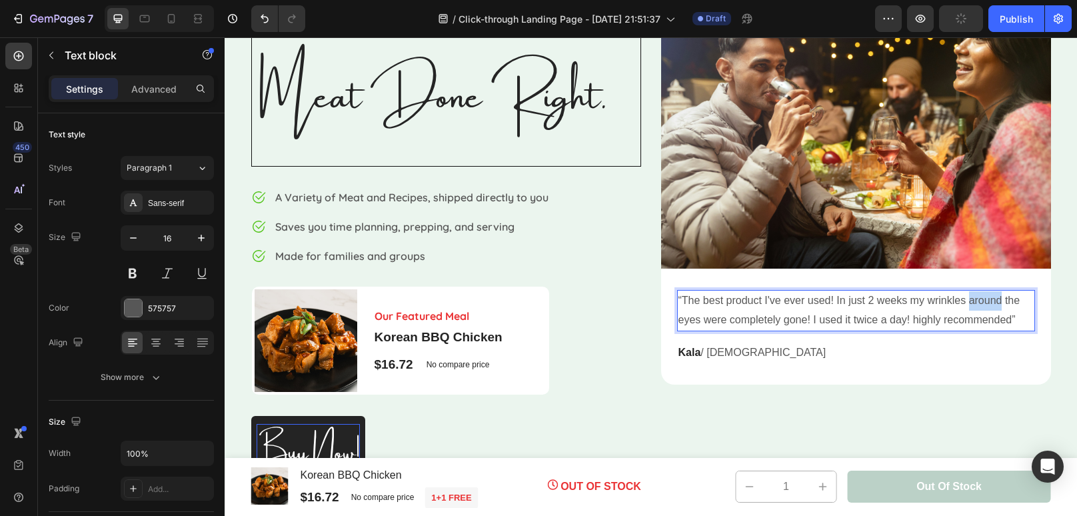
click at [1028, 320] on p "“The best product I've ever used! In just 2 weeks my wrinkles around the eyes w…" at bounding box center [855, 310] width 355 height 39
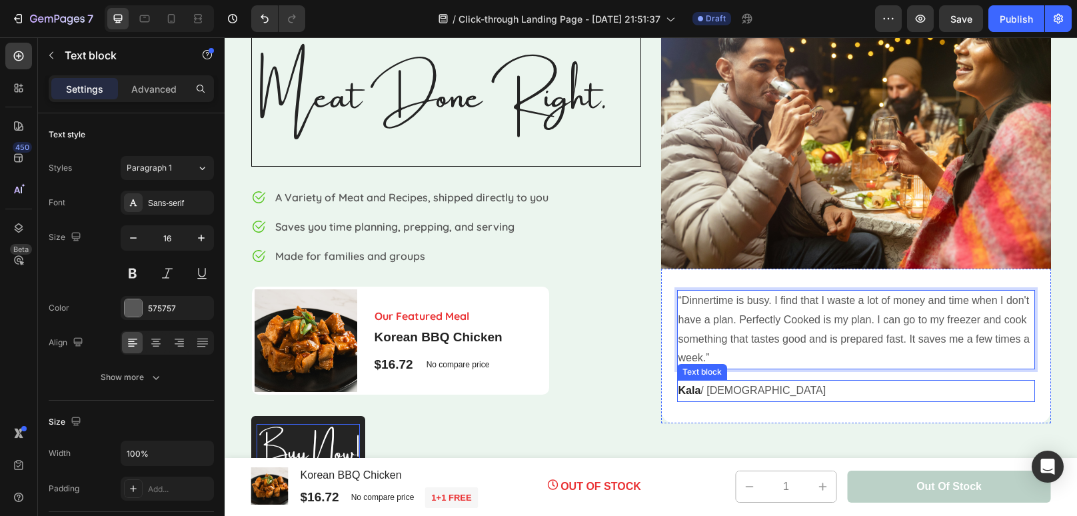
click at [685, 389] on strong "Kala" at bounding box center [689, 390] width 23 height 11
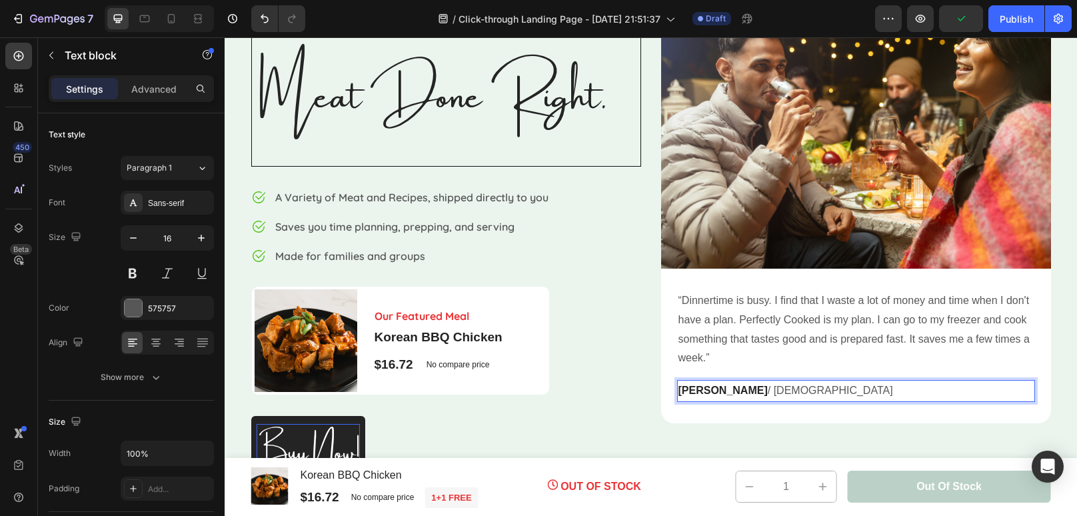
click at [726, 390] on p "Nikki / 34 years old" at bounding box center [855, 390] width 355 height 19
click at [548, 399] on div "⁠⁠⁠⁠⁠⁠⁠ Meat Done Right. Heading Image A Variety of Meat and Recipes, shipped d…" at bounding box center [446, 247] width 390 height 477
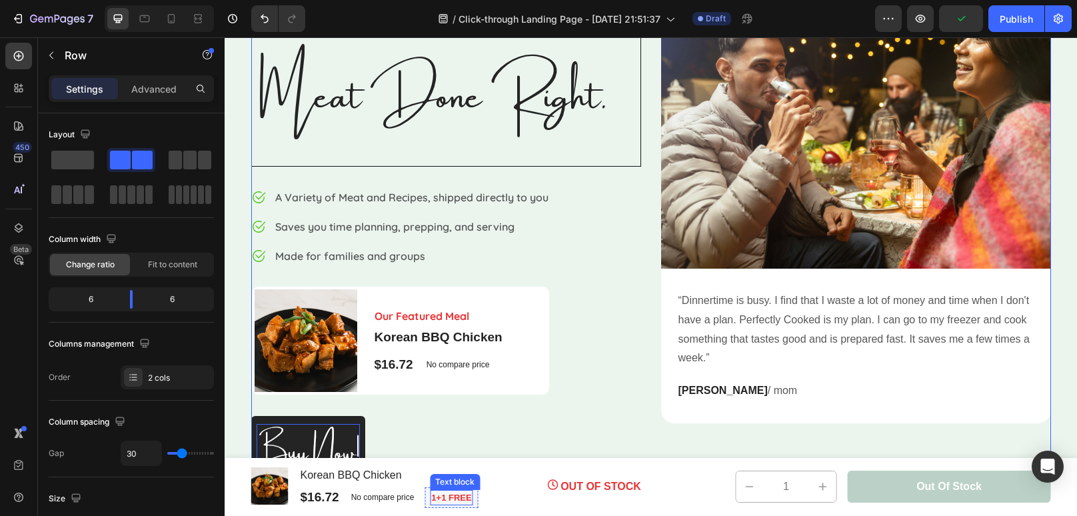
click at [461, 497] on p "1+1 FREE" at bounding box center [451, 497] width 40 height 13
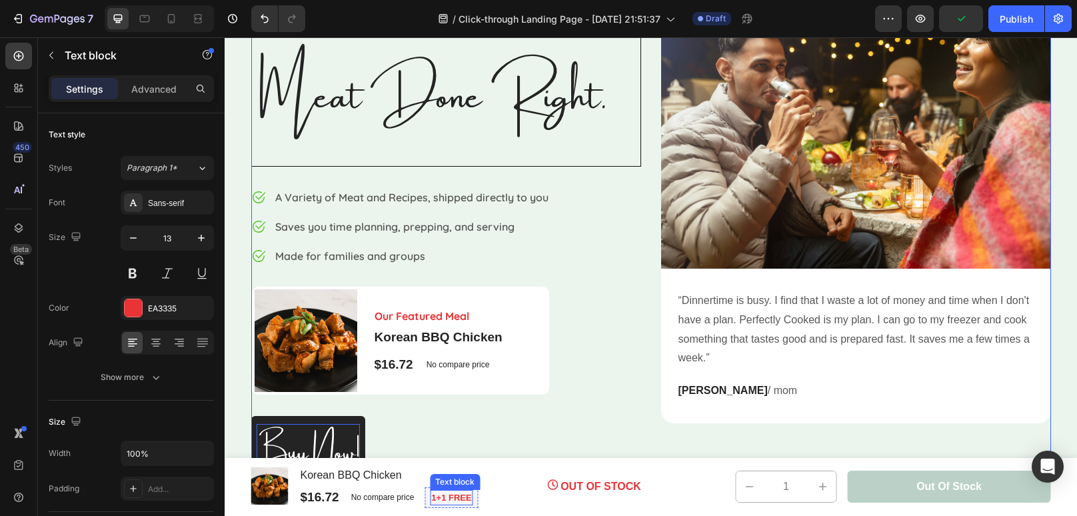
click at [461, 497] on p "1+1 FREE" at bounding box center [451, 497] width 40 height 13
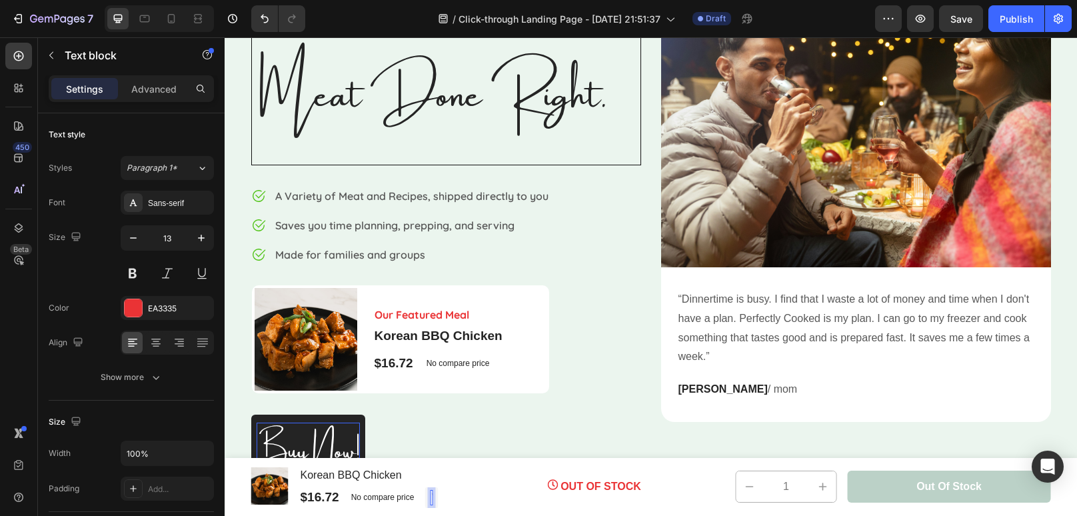
scroll to position [112, 0]
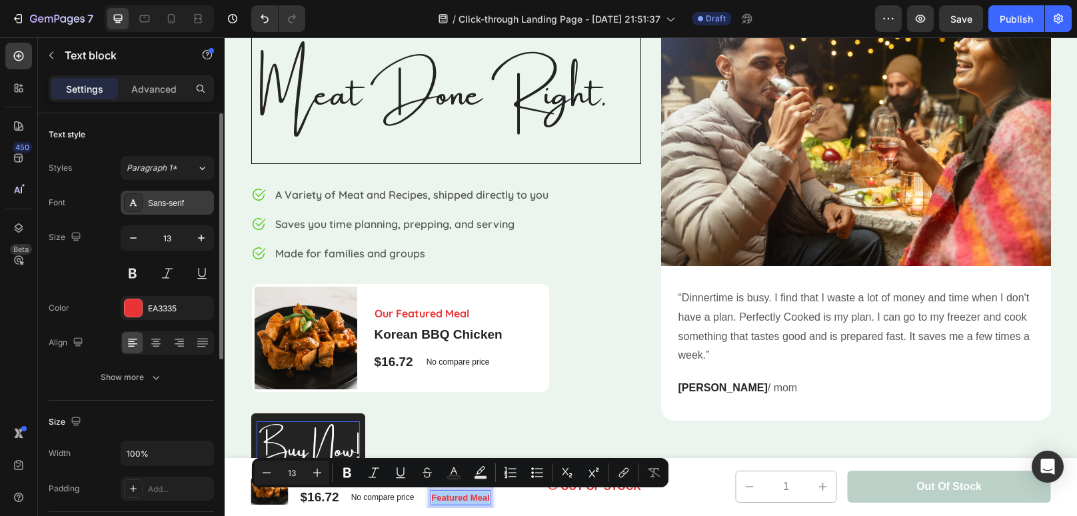
click at [185, 207] on div "Sans-serif" at bounding box center [179, 203] width 63 height 12
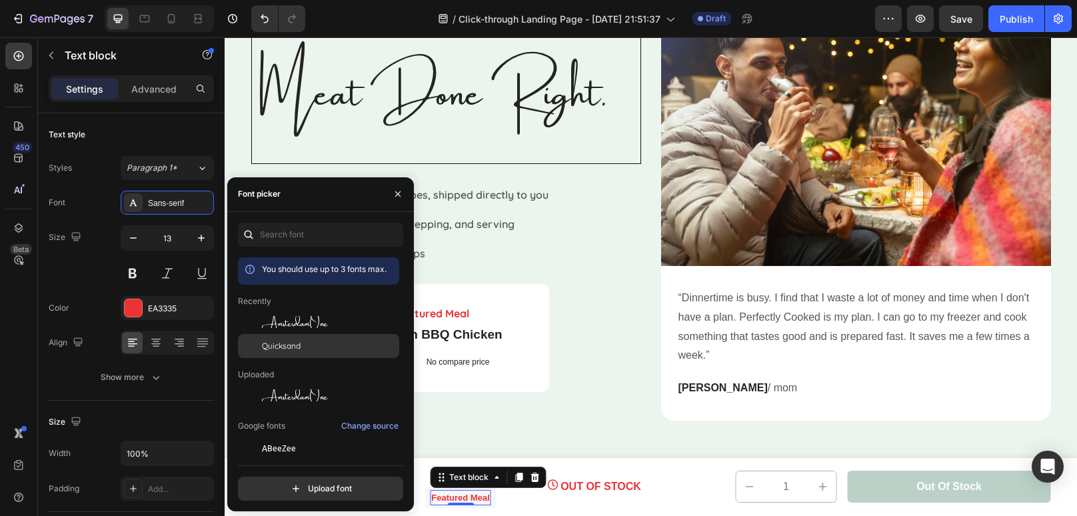
click at [291, 344] on span "Quicksand" at bounding box center [281, 346] width 39 height 12
click at [622, 422] on div "Buy Now! Button" at bounding box center [446, 448] width 390 height 70
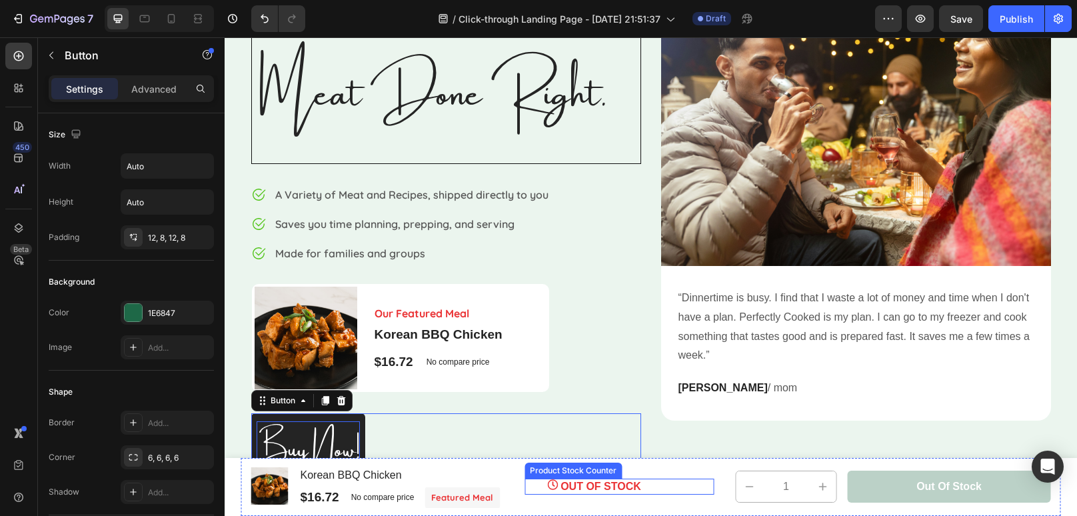
click at [605, 483] on p "OUT OF STOCK" at bounding box center [600, 487] width 81 height 16
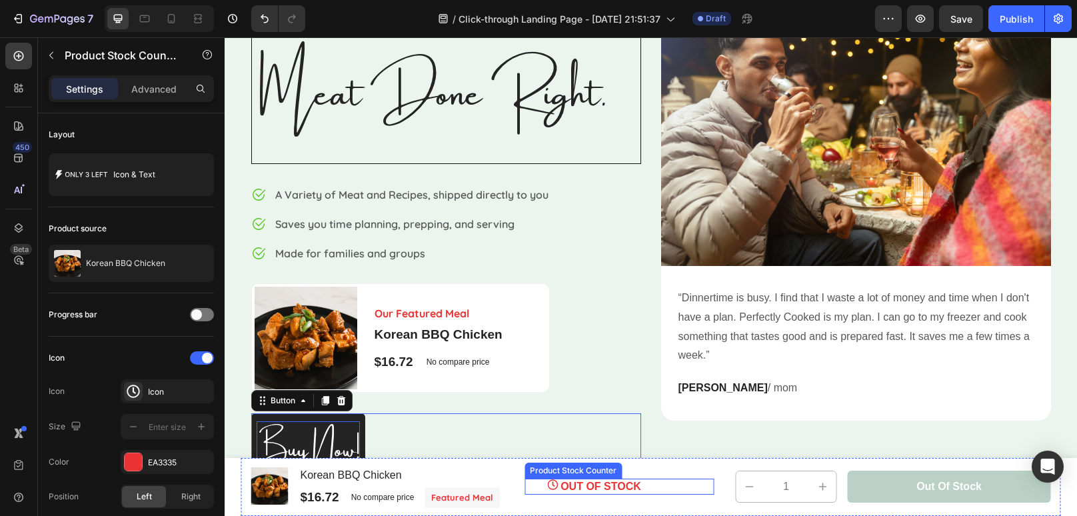
click at [605, 483] on p "OUT OF STOCK" at bounding box center [600, 487] width 81 height 16
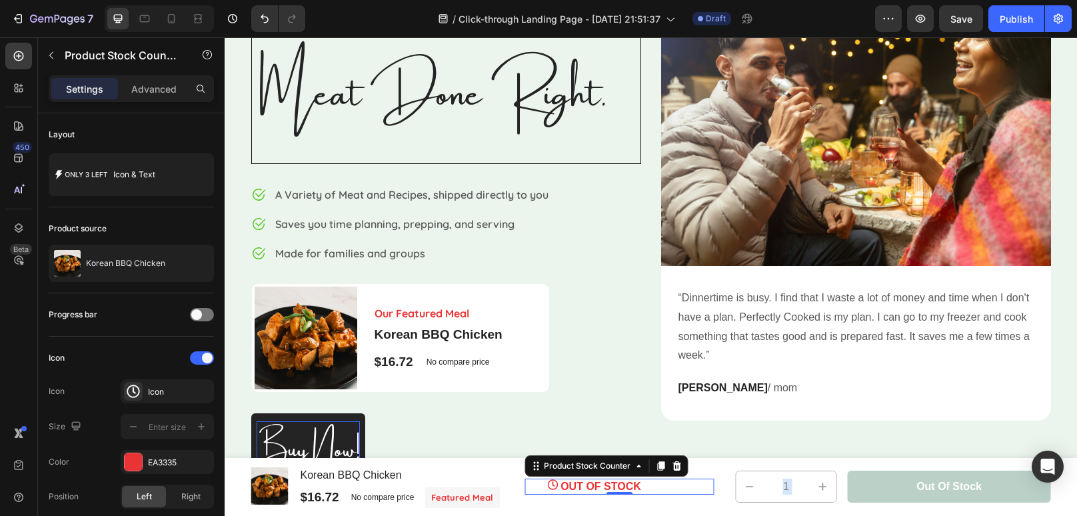
click at [638, 483] on p "OUT OF STOCK" at bounding box center [600, 487] width 81 height 16
click at [576, 415] on div "Buy Now! Button" at bounding box center [446, 448] width 390 height 70
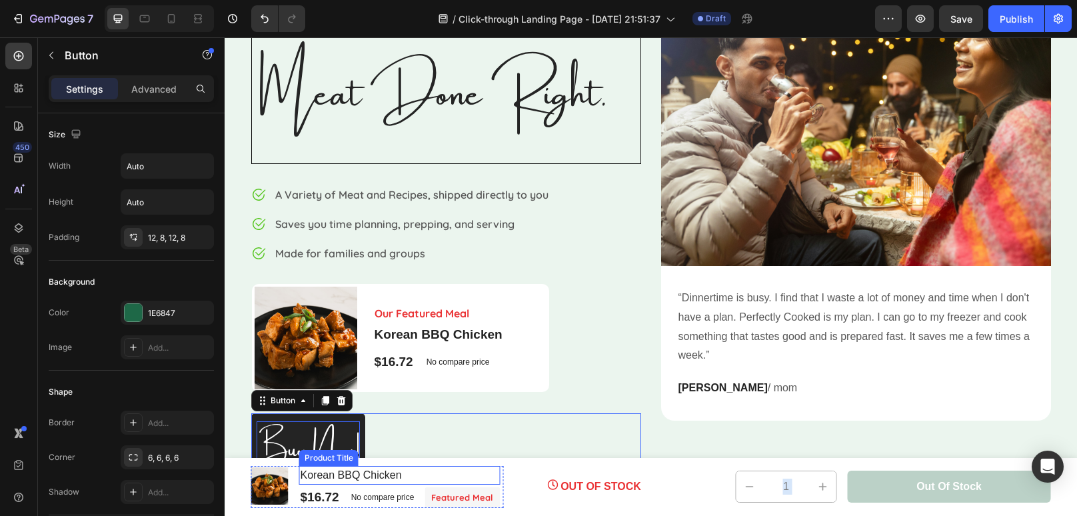
click at [391, 475] on h1 "Korean BBQ Chicken" at bounding box center [399, 475] width 201 height 19
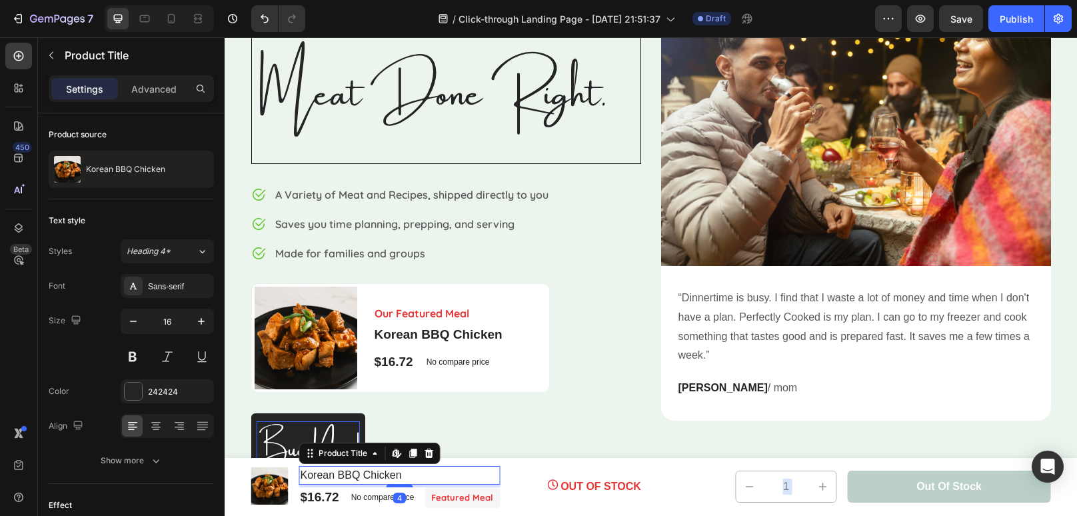
click at [410, 473] on h1 "Korean BBQ Chicken" at bounding box center [399, 475] width 201 height 19
click at [188, 289] on div "Sans-serif" at bounding box center [179, 287] width 63 height 12
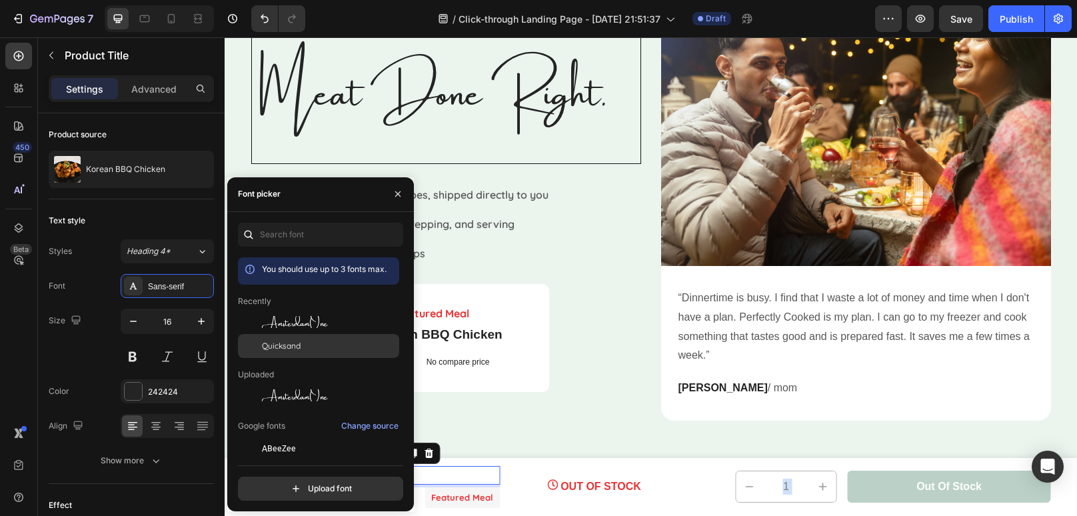
click at [287, 485] on div "Quicksand" at bounding box center [318, 497] width 161 height 24
click at [581, 387] on div "⁠⁠⁠⁠⁠⁠⁠ Meat Done Right. Heading Image A Variety of Meat and Recipes, shipped d…" at bounding box center [446, 244] width 390 height 477
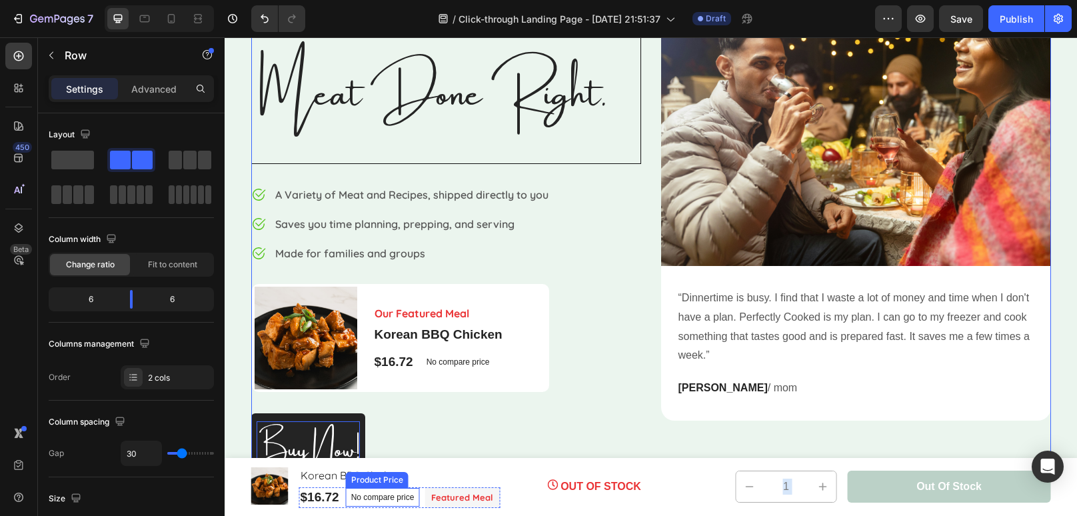
click at [362, 499] on p "No compare price" at bounding box center [382, 497] width 63 height 8
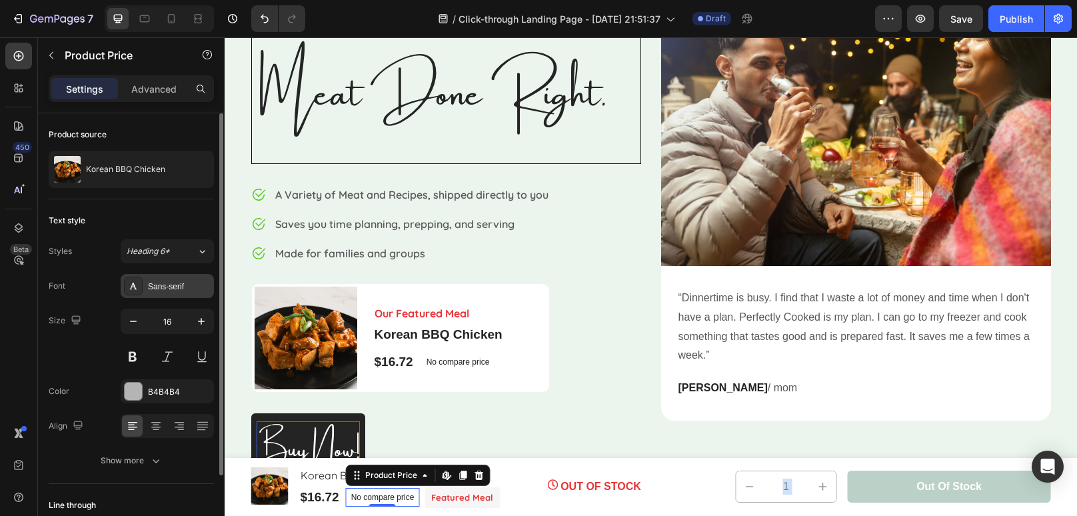
click at [175, 279] on div "Sans-serif" at bounding box center [167, 286] width 93 height 24
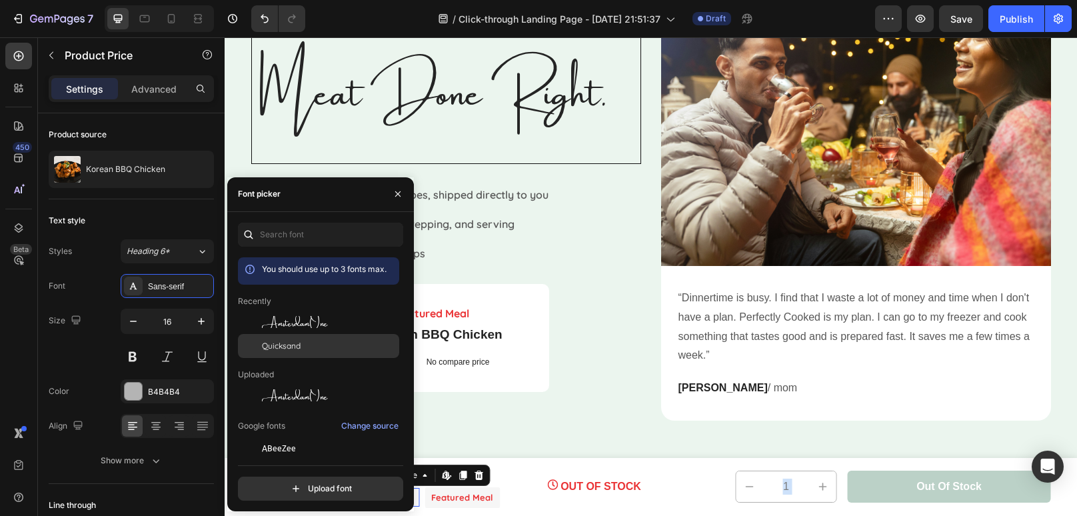
click at [291, 350] on span "Quicksand" at bounding box center [281, 346] width 39 height 12
click at [481, 402] on div "⁠⁠⁠⁠⁠⁠⁠ Meat Done Right. Heading Image A Variety of Meat and Recipes, shipped d…" at bounding box center [446, 244] width 390 height 477
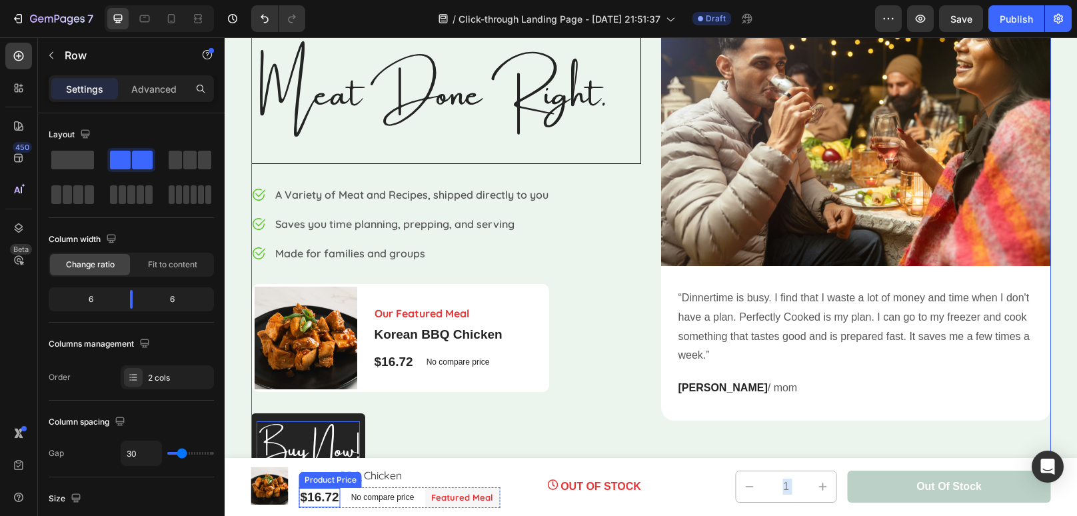
click at [335, 499] on div "$16.72" at bounding box center [319, 497] width 41 height 19
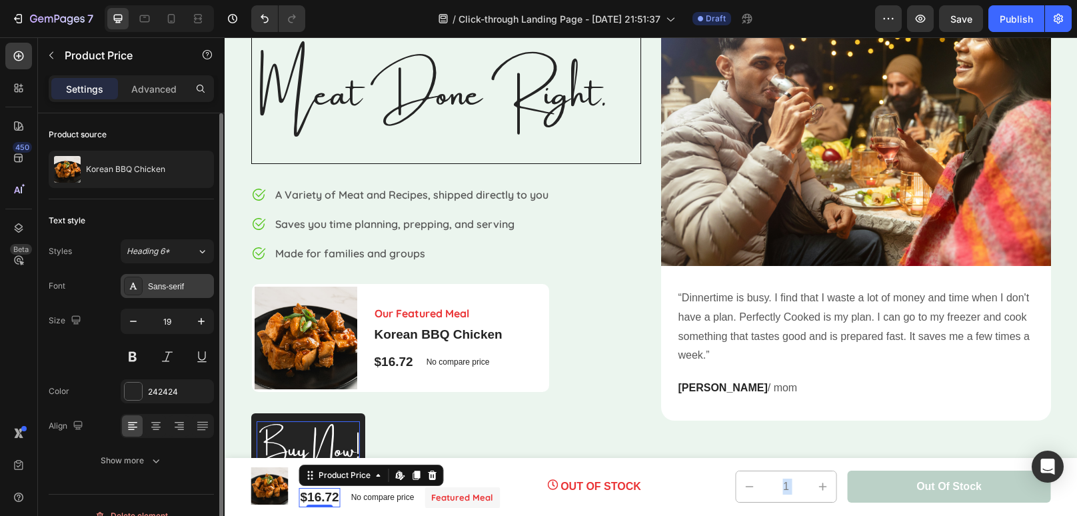
click at [185, 291] on div "Sans-serif" at bounding box center [179, 287] width 63 height 12
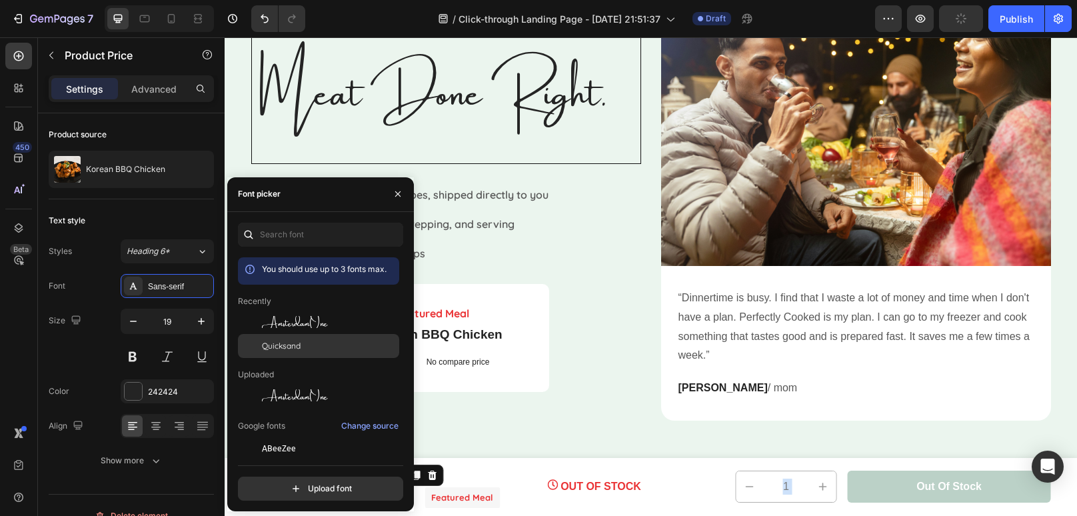
click at [295, 351] on span "Quicksand" at bounding box center [281, 346] width 39 height 12
click at [586, 411] on div "⁠⁠⁠⁠⁠⁠⁠ Meat Done Right. Heading Image A Variety of Meat and Recipes, shipped d…" at bounding box center [446, 244] width 390 height 477
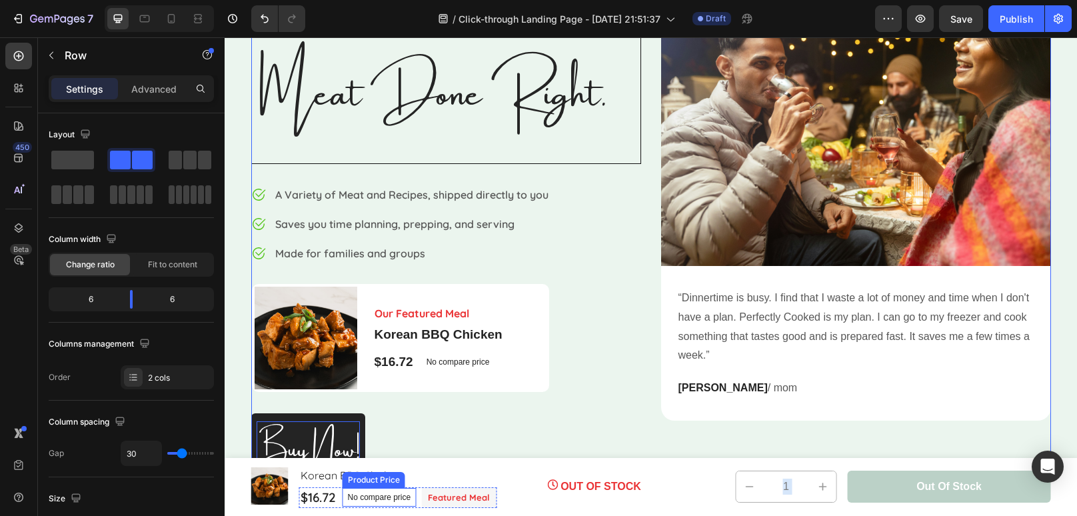
click at [403, 497] on p "No compare price" at bounding box center [379, 497] width 63 height 8
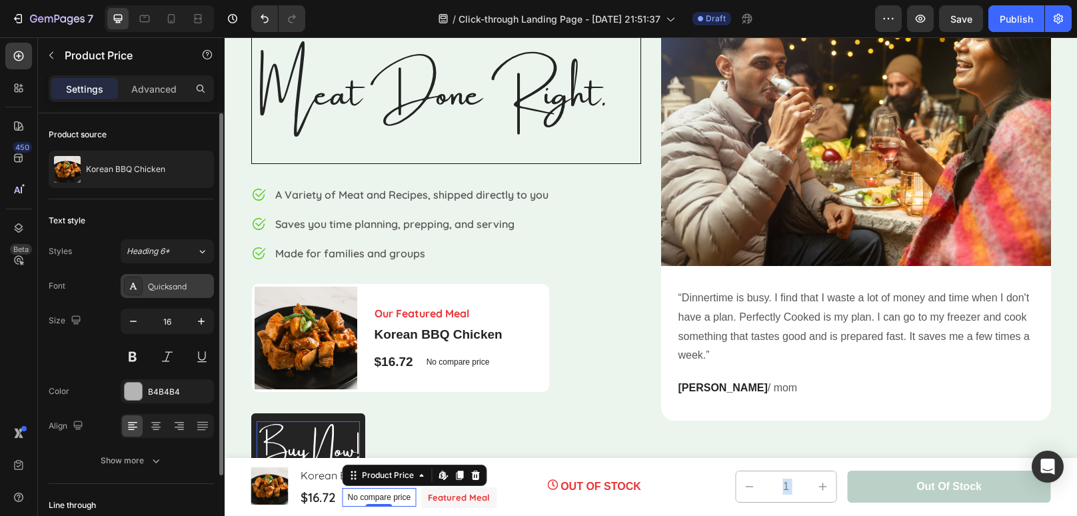
click at [192, 281] on div "Quicksand" at bounding box center [179, 287] width 63 height 12
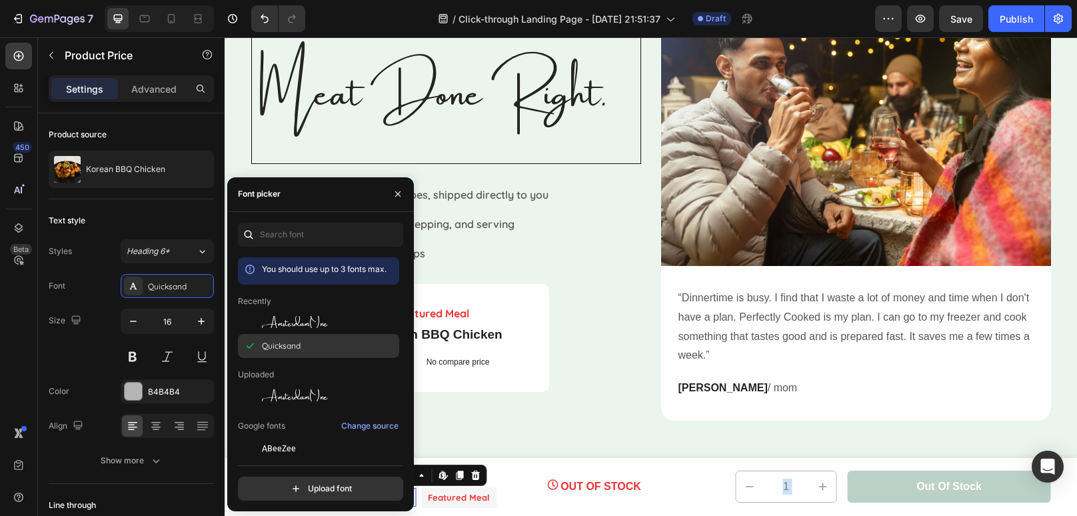
click at [311, 349] on div "Quicksand" at bounding box center [329, 346] width 135 height 12
click at [589, 442] on div "Buy Now! Button" at bounding box center [446, 448] width 390 height 70
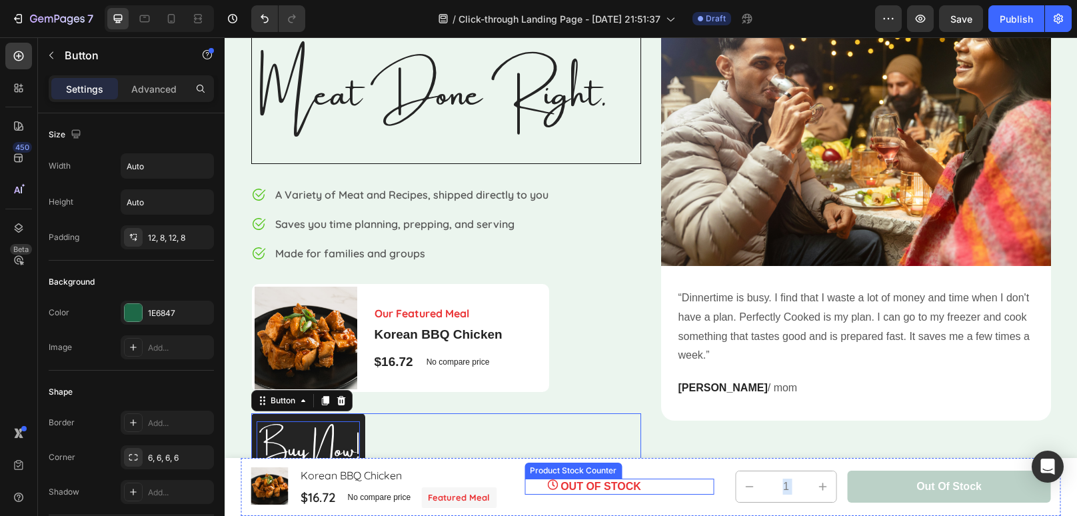
click at [597, 486] on p "OUT OF STOCK" at bounding box center [600, 487] width 81 height 16
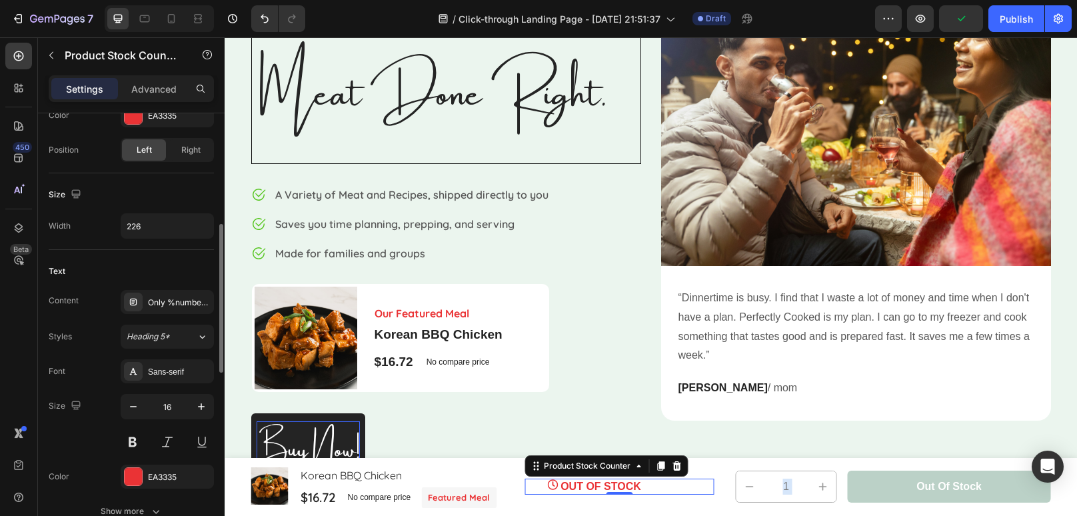
scroll to position [351, 0]
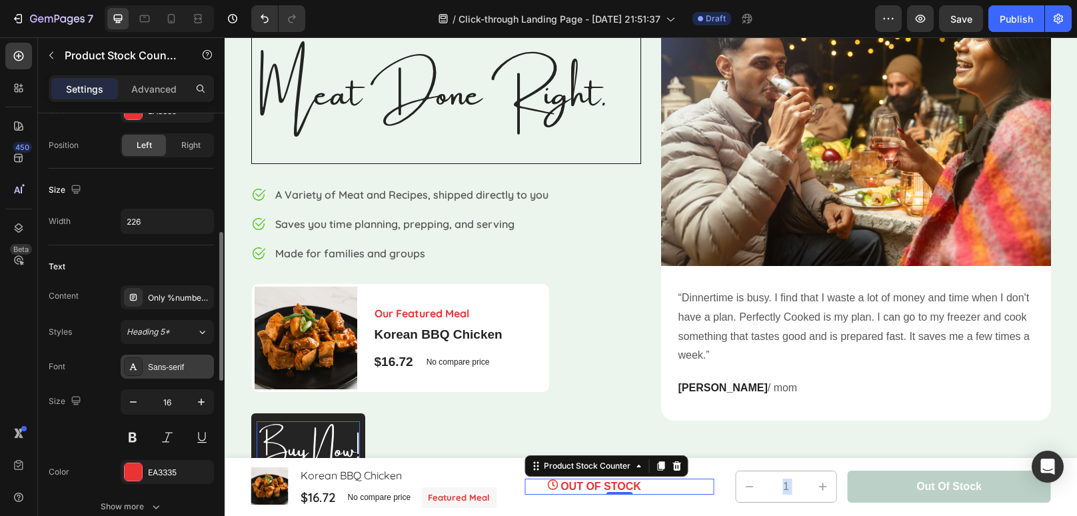
click at [187, 365] on div "Sans-serif" at bounding box center [179, 367] width 63 height 12
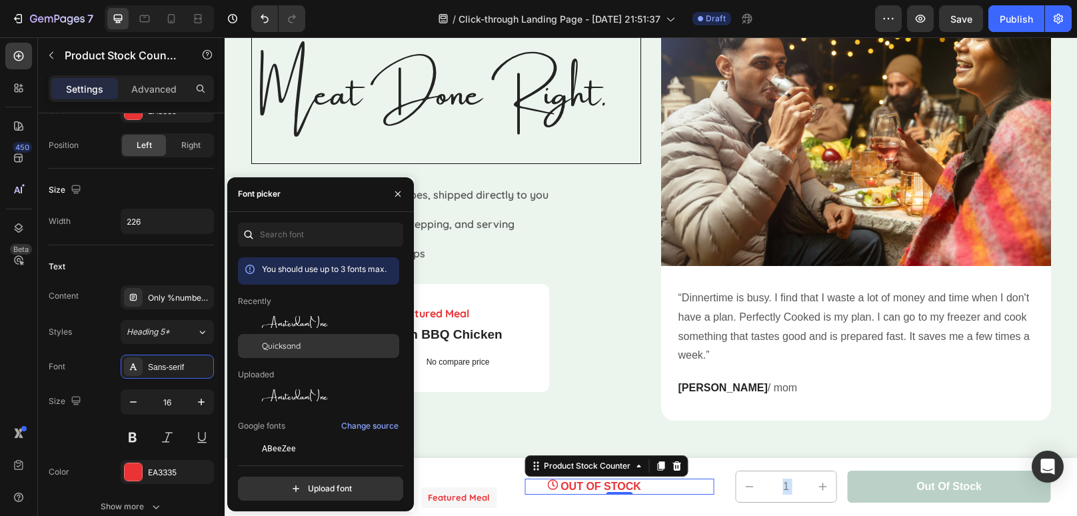
click at [279, 341] on span "Quicksand" at bounding box center [281, 346] width 39 height 12
click at [628, 397] on div "⁠⁠⁠⁠⁠⁠⁠ Meat Done Right. Heading Image A Variety of Meat and Recipes, shipped d…" at bounding box center [446, 244] width 390 height 477
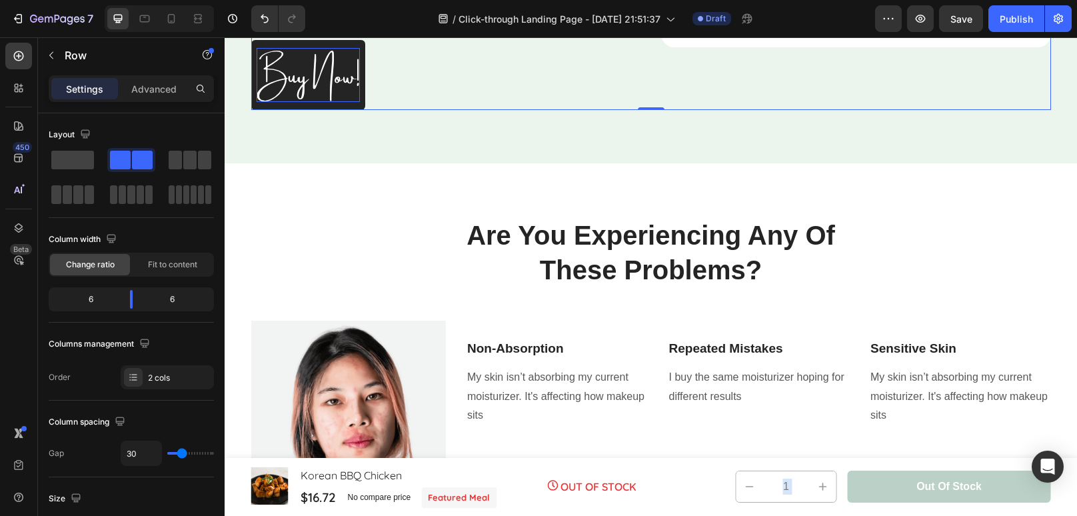
scroll to position [513, 0]
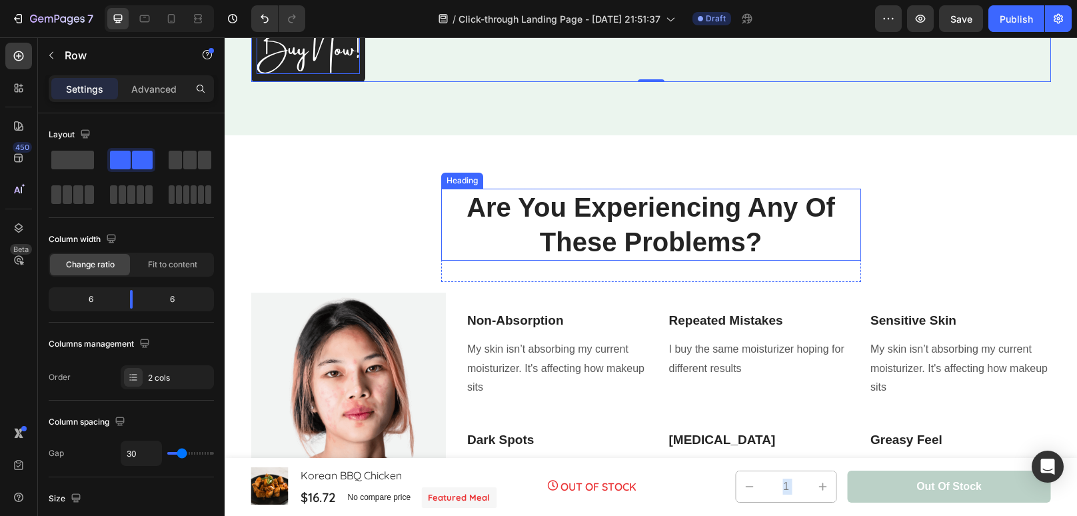
click at [667, 241] on p "Are You Experiencing Any Of These Problems?" at bounding box center [651, 224] width 417 height 69
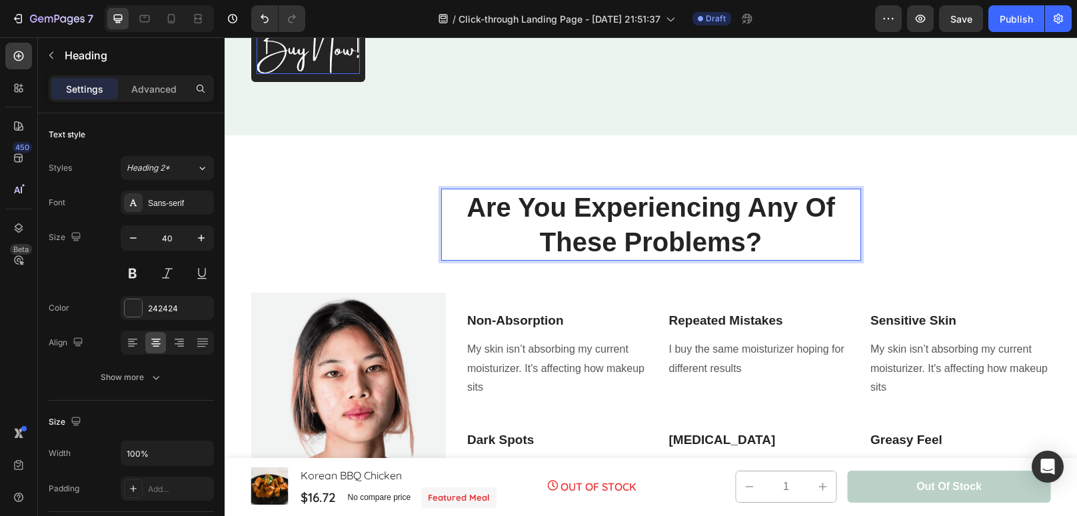
click at [802, 240] on p "Are You Experiencing Any Of These Problems?" at bounding box center [651, 224] width 417 height 69
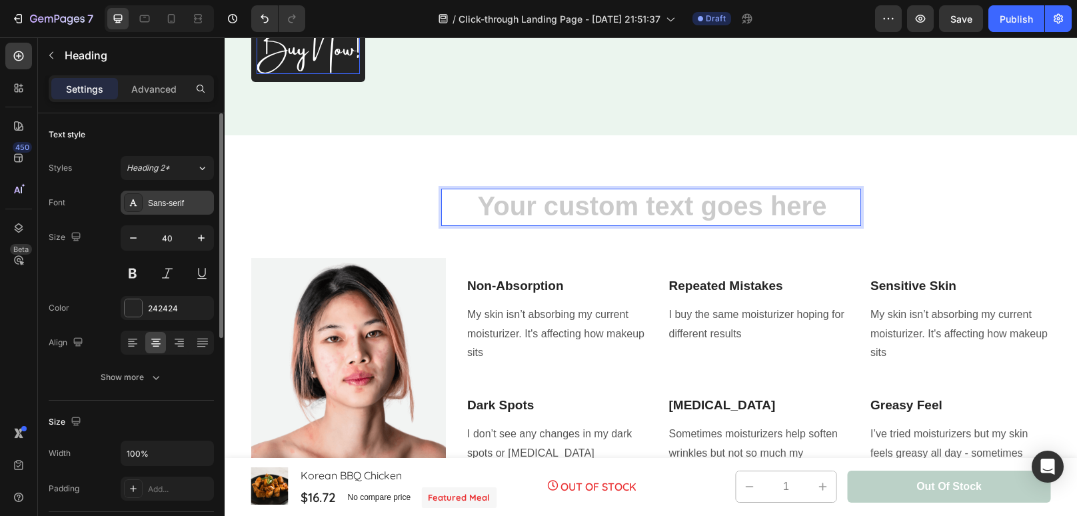
click at [171, 207] on div "Sans-serif" at bounding box center [179, 203] width 63 height 12
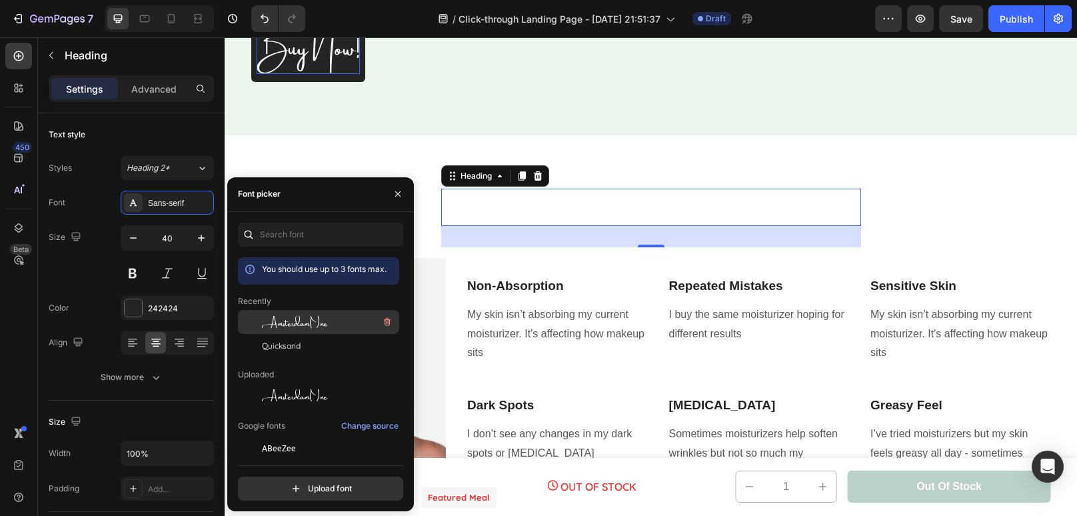
click at [299, 316] on span "AmsterdamOne" at bounding box center [295, 322] width 66 height 12
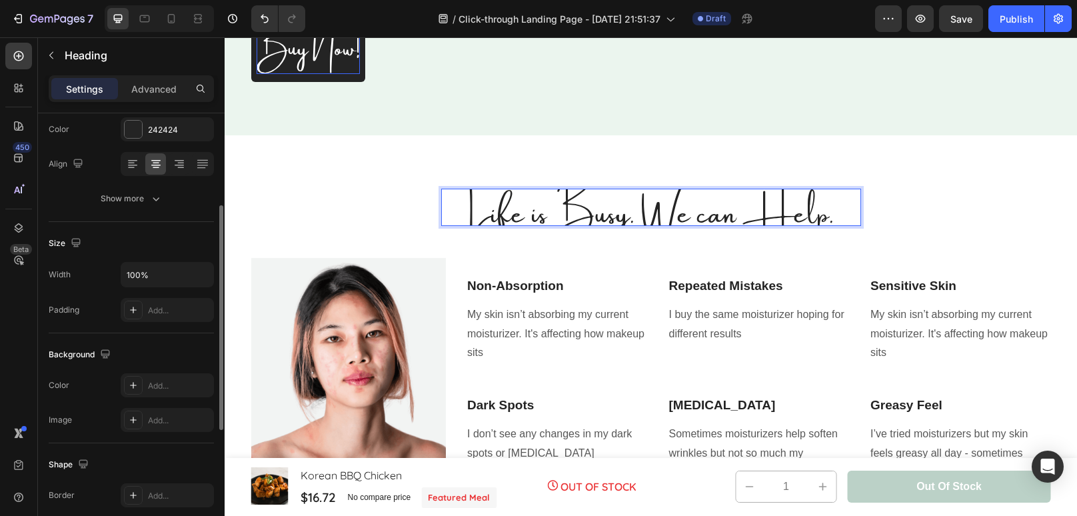
scroll to position [179, 0]
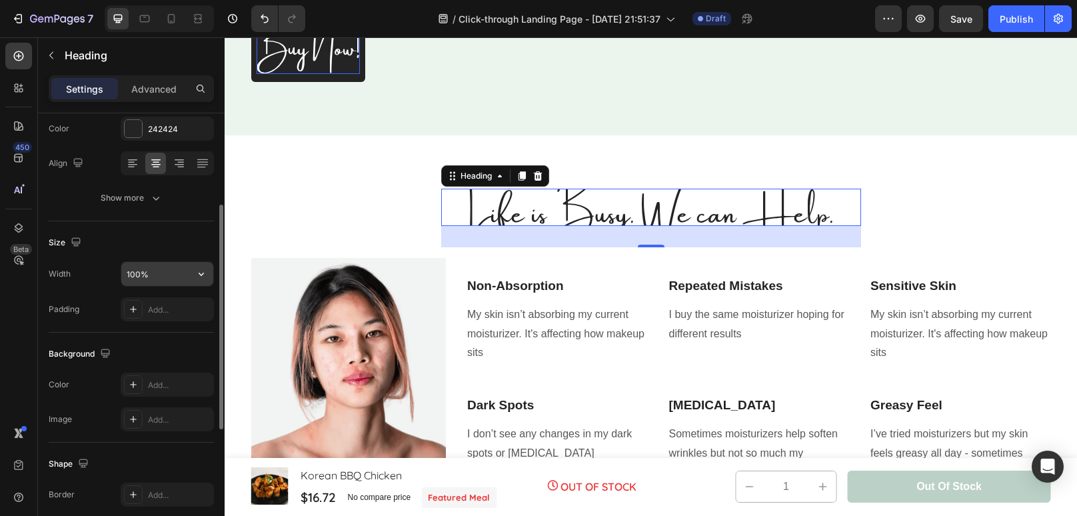
click at [175, 270] on input "100%" at bounding box center [167, 274] width 92 height 24
click at [137, 273] on input "100%" at bounding box center [167, 274] width 92 height 24
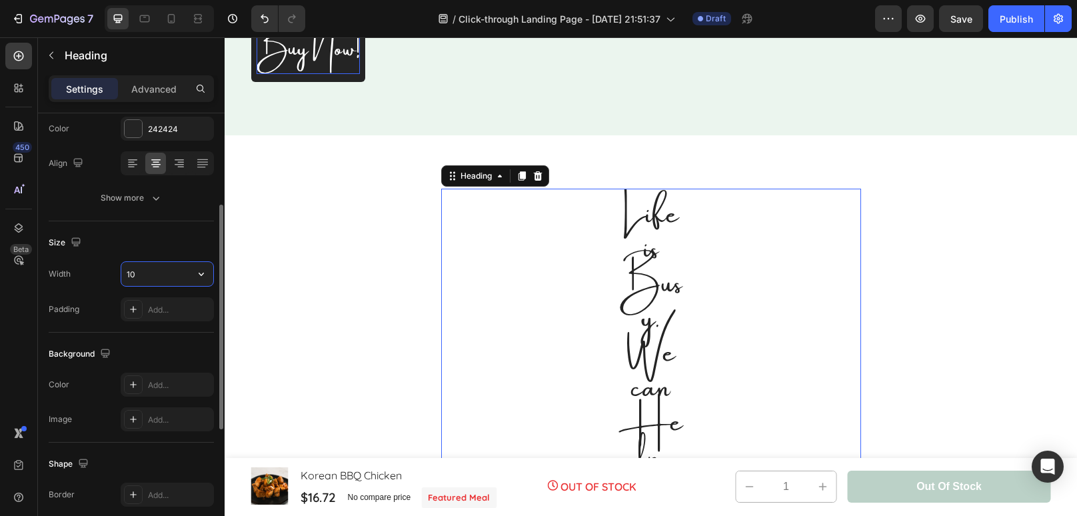
type input "1"
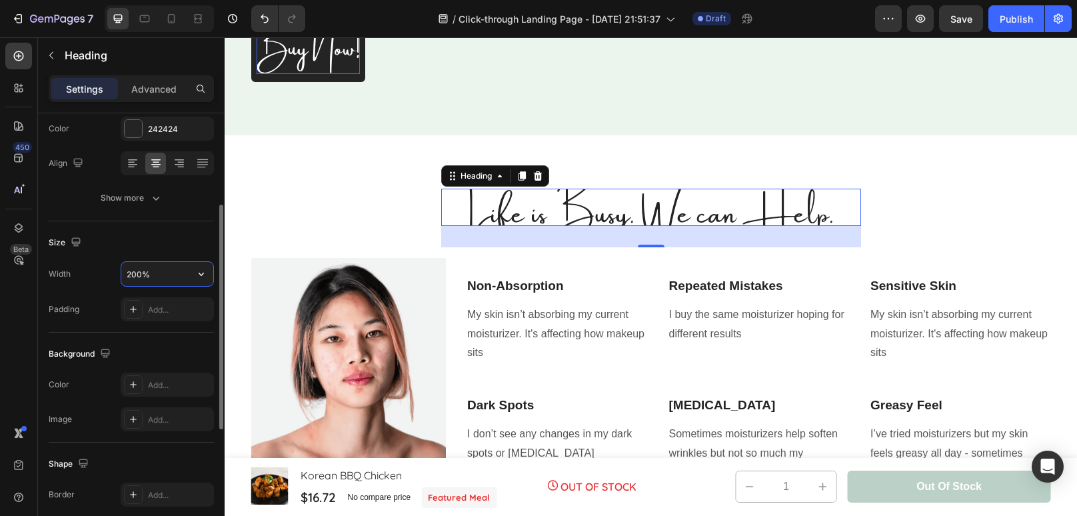
click at [140, 272] on input "200%" at bounding box center [167, 274] width 92 height 24
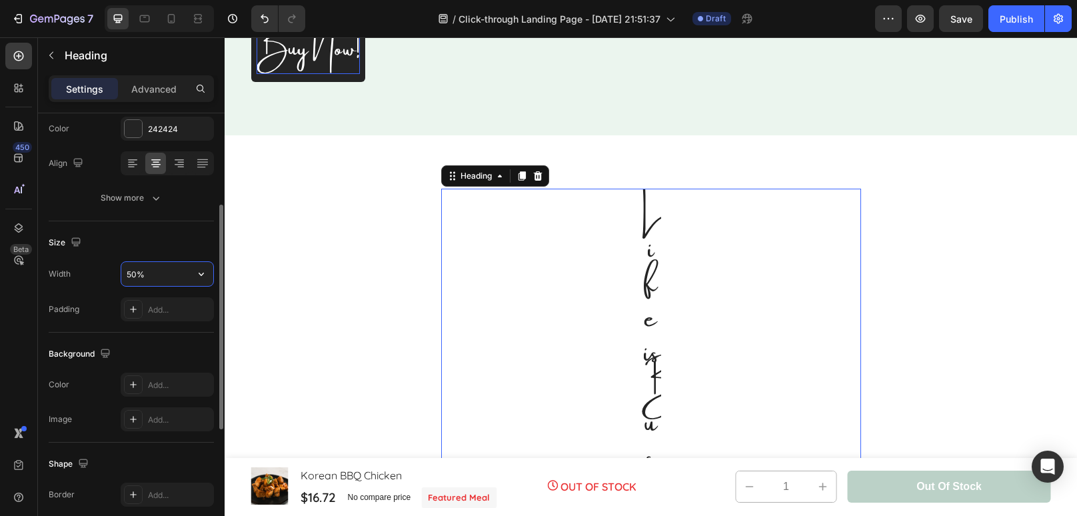
type input "500%"
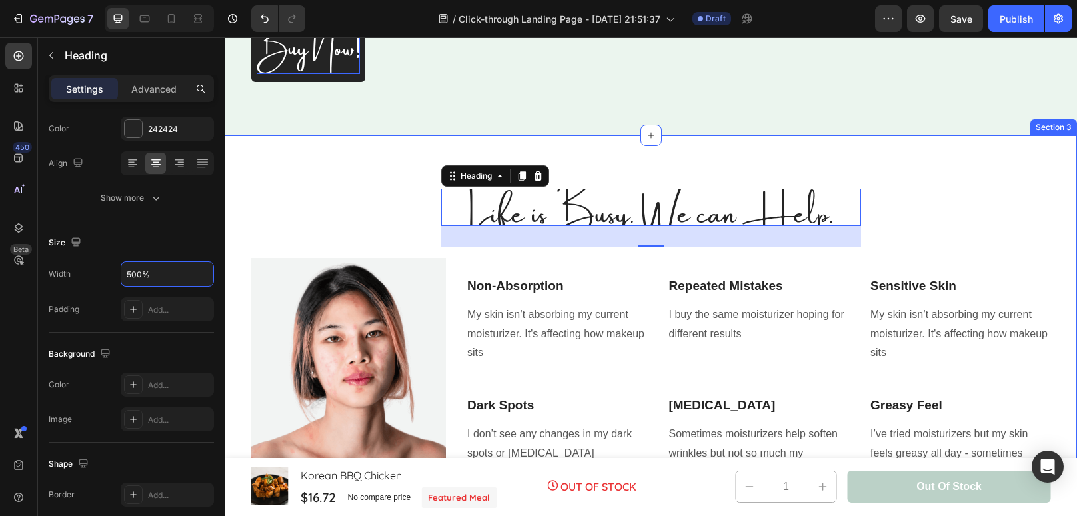
click at [299, 210] on div "Life is Busy. We can Help. Heading 32 Row Image Non-Absorption Text block My sk…" at bounding box center [651, 356] width 832 height 335
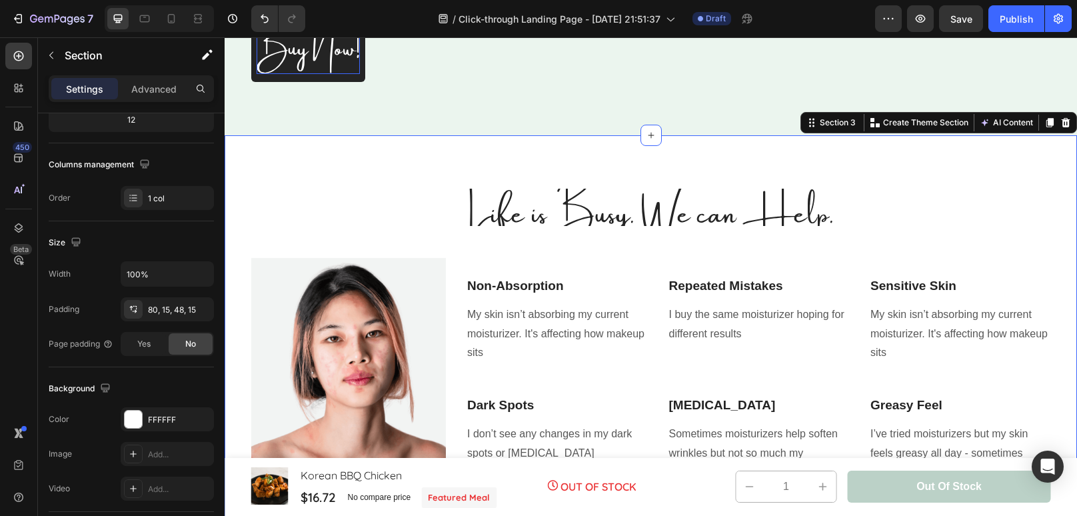
scroll to position [0, 0]
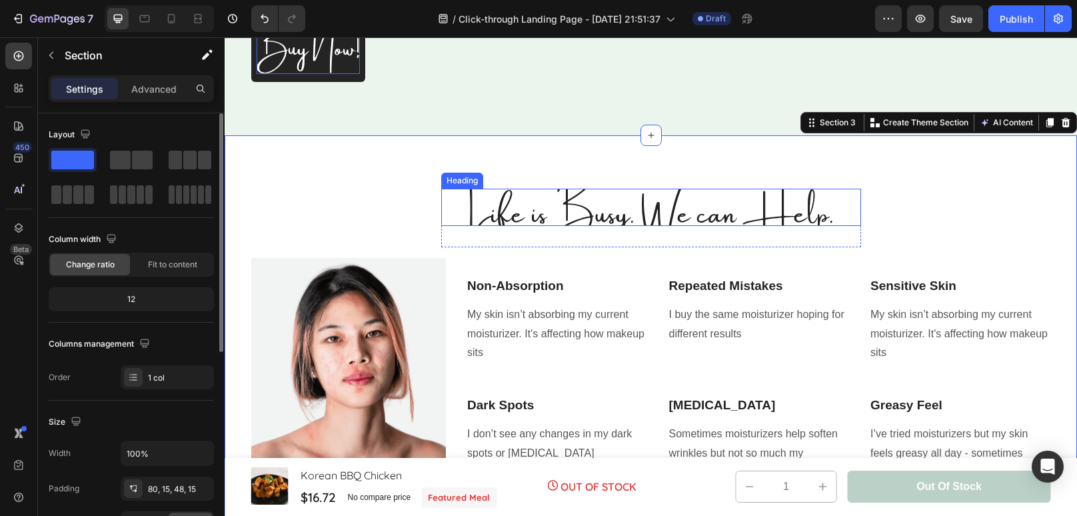
click at [566, 215] on p "Life is Busy. We can Help." at bounding box center [651, 207] width 417 height 35
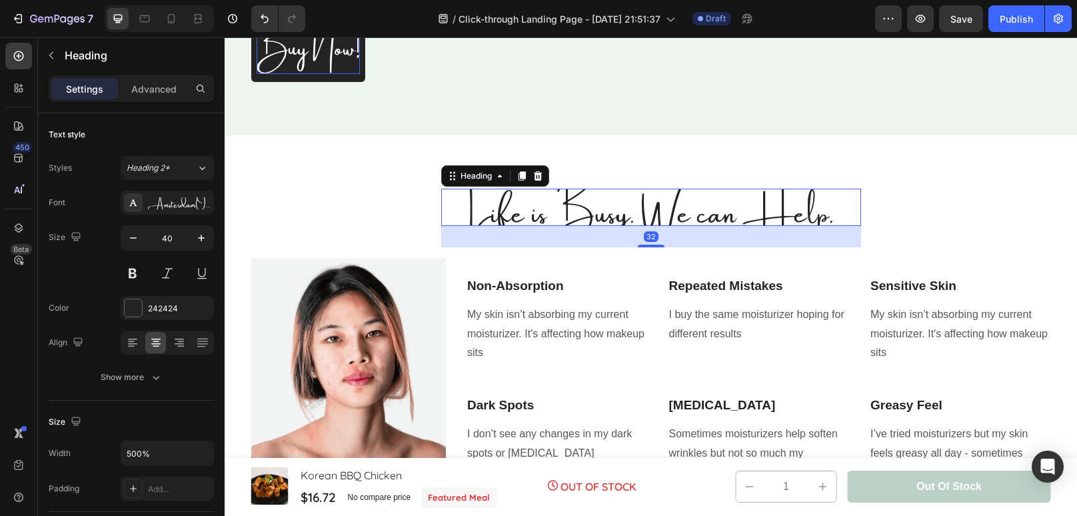
type input "100%"
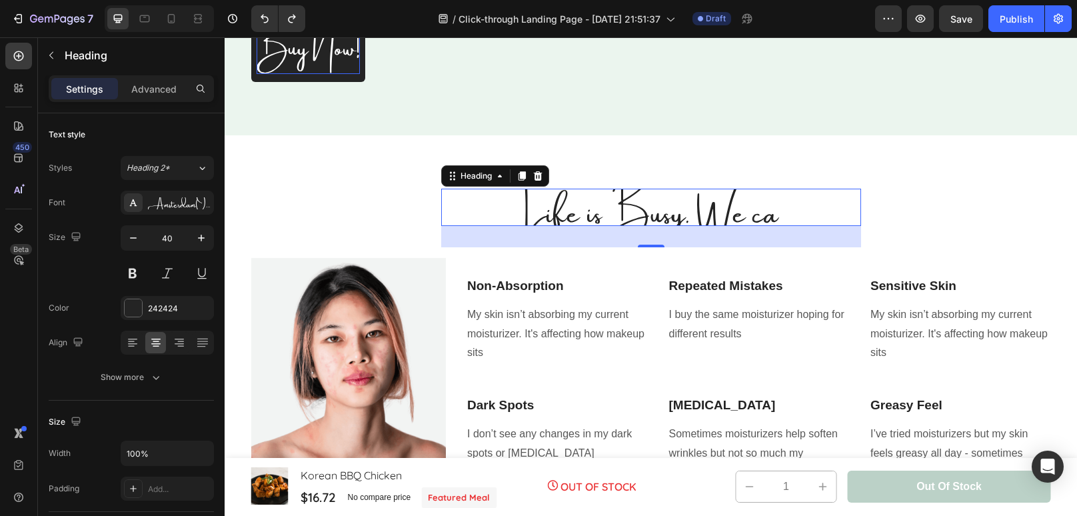
click at [790, 220] on h2 "Life is Busy. We ca" at bounding box center [651, 207] width 420 height 37
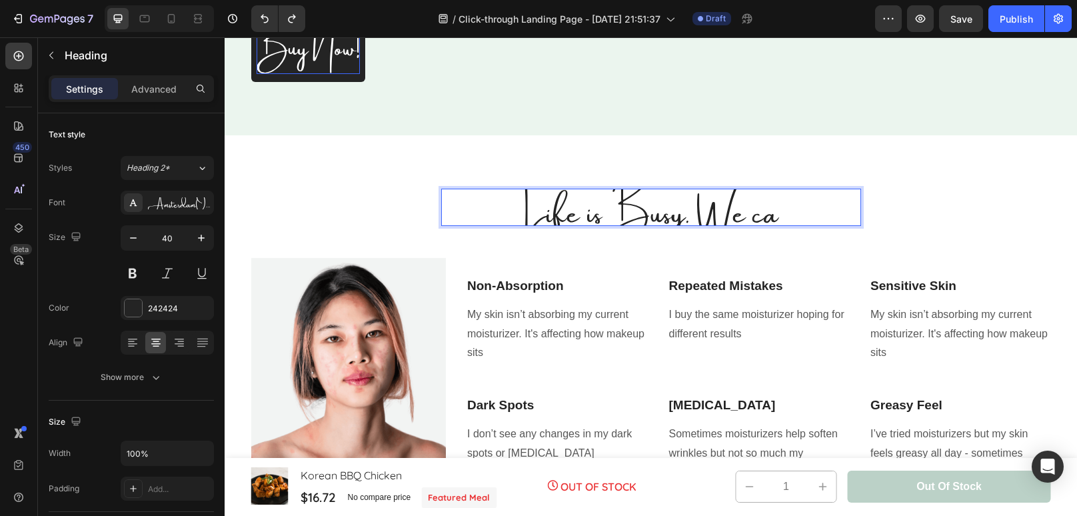
click at [790, 220] on p "Life is Busy. We ca" at bounding box center [651, 207] width 417 height 35
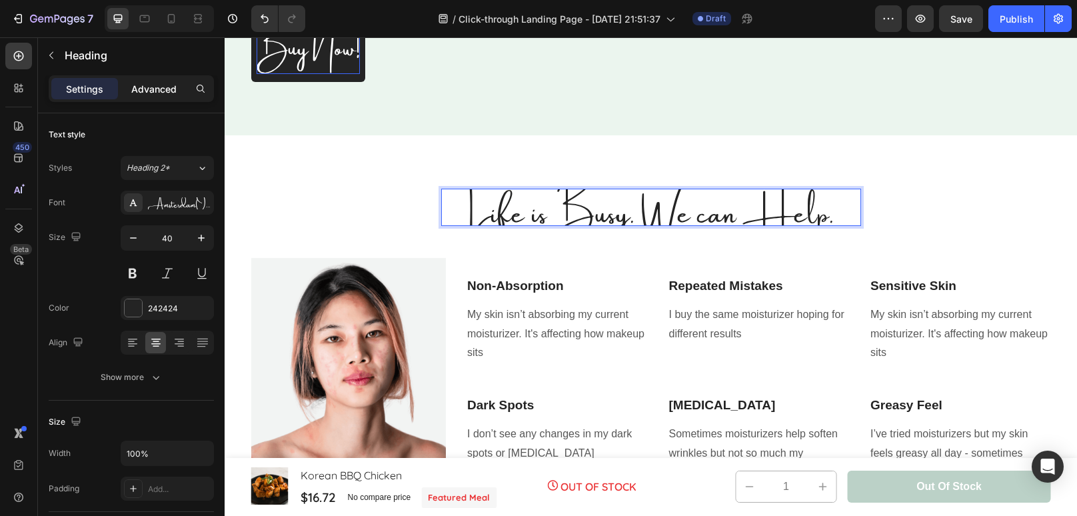
click at [166, 89] on p "Advanced" at bounding box center [153, 89] width 45 height 14
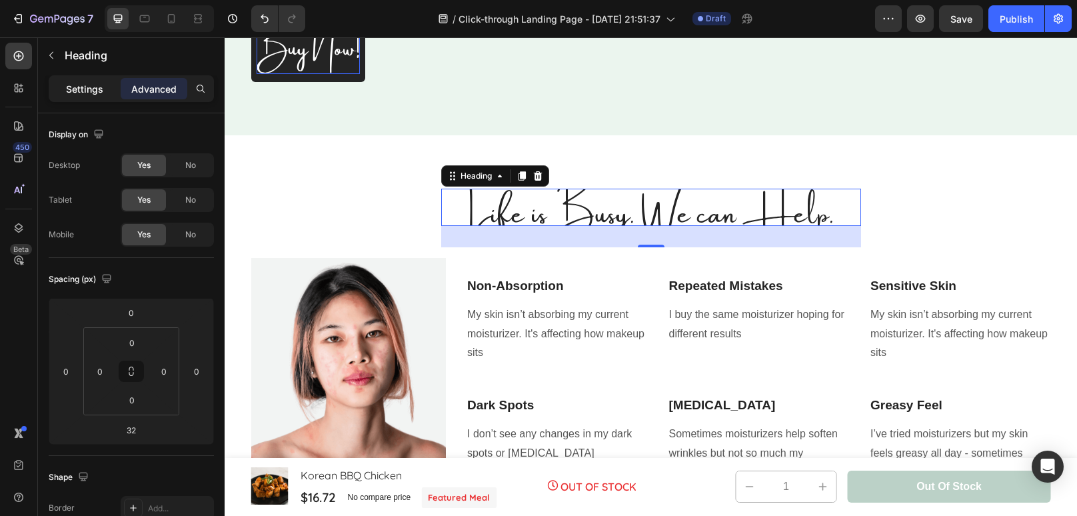
click at [88, 85] on p "Settings" at bounding box center [84, 89] width 37 height 14
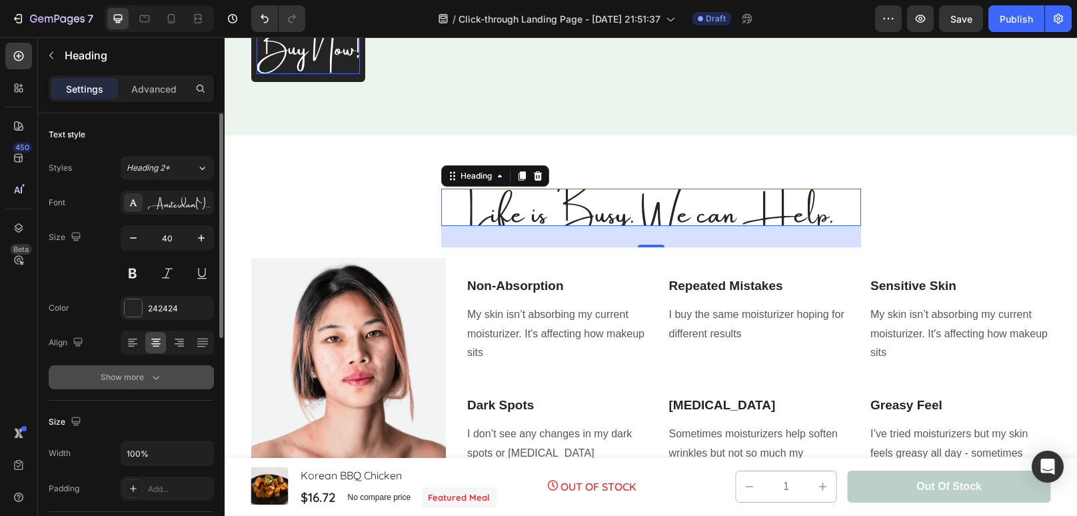
click at [147, 382] on div "Show more" at bounding box center [132, 377] width 62 height 13
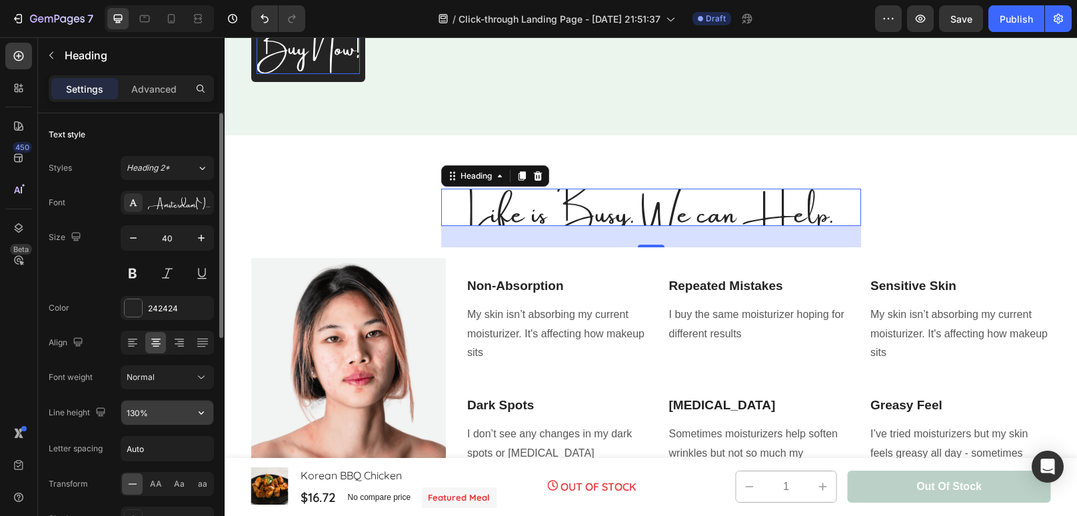
click at [138, 414] on input "130%" at bounding box center [167, 413] width 92 height 24
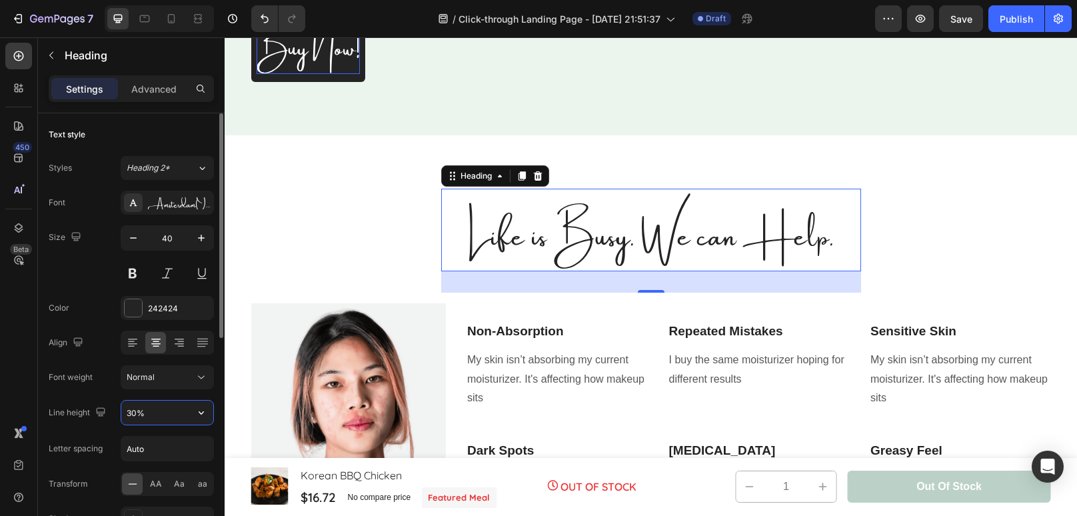
type input "300%"
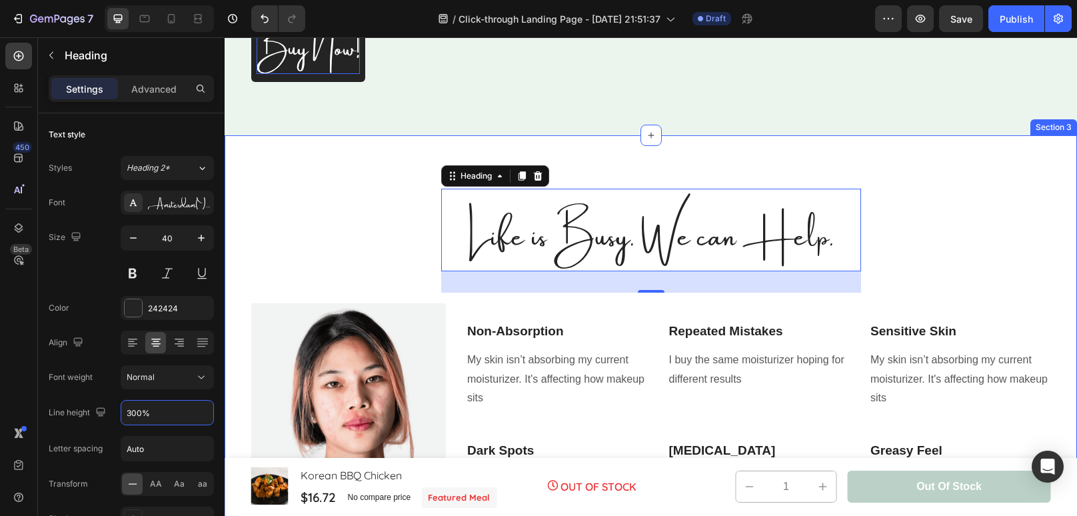
click at [852, 293] on div "Life is Busy. We can Help. Heading 32 Row Image Non-Absorption Text block My sk…" at bounding box center [651, 379] width 832 height 381
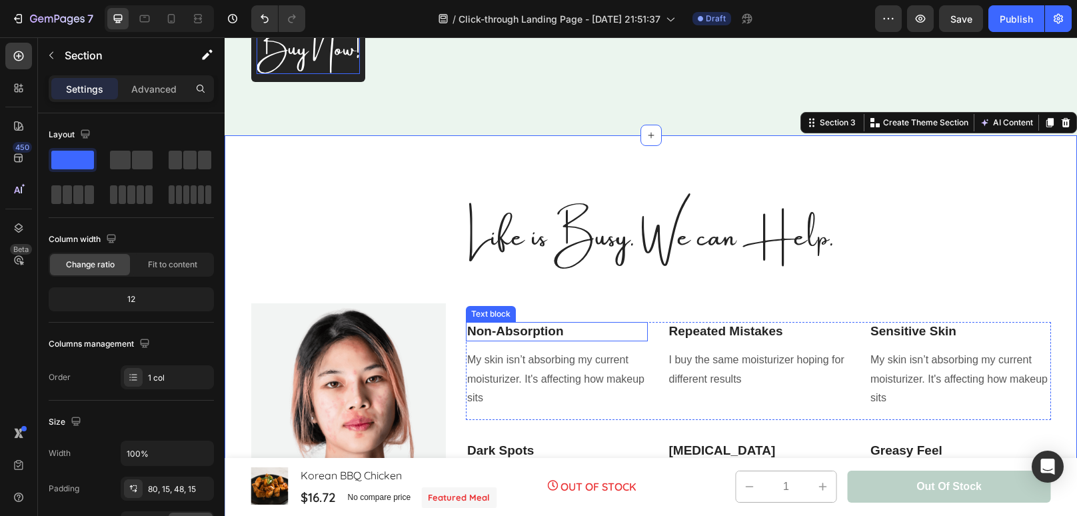
click at [527, 339] on p "Non-Absorption" at bounding box center [556, 331] width 179 height 17
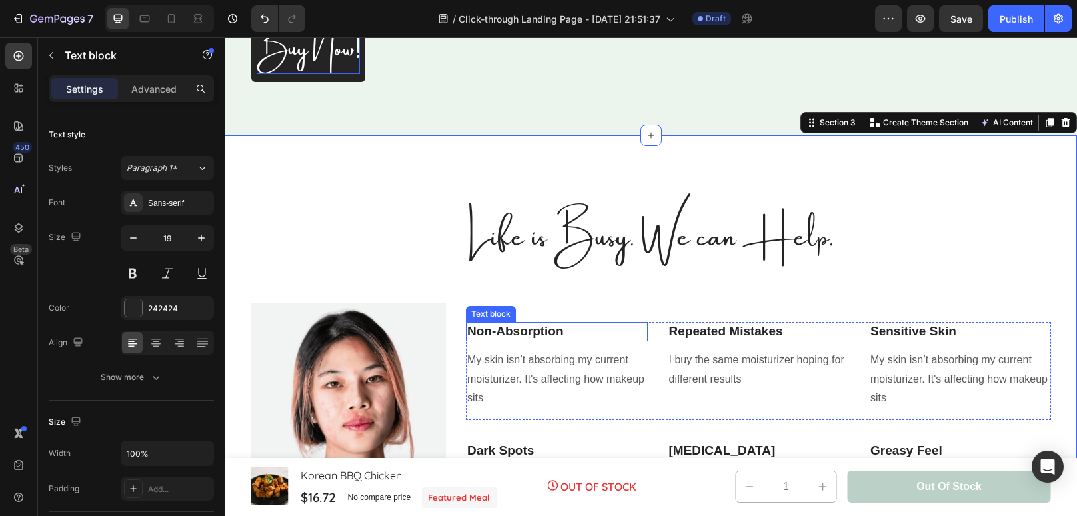
click at [527, 339] on p "Non-Absorption" at bounding box center [556, 331] width 179 height 17
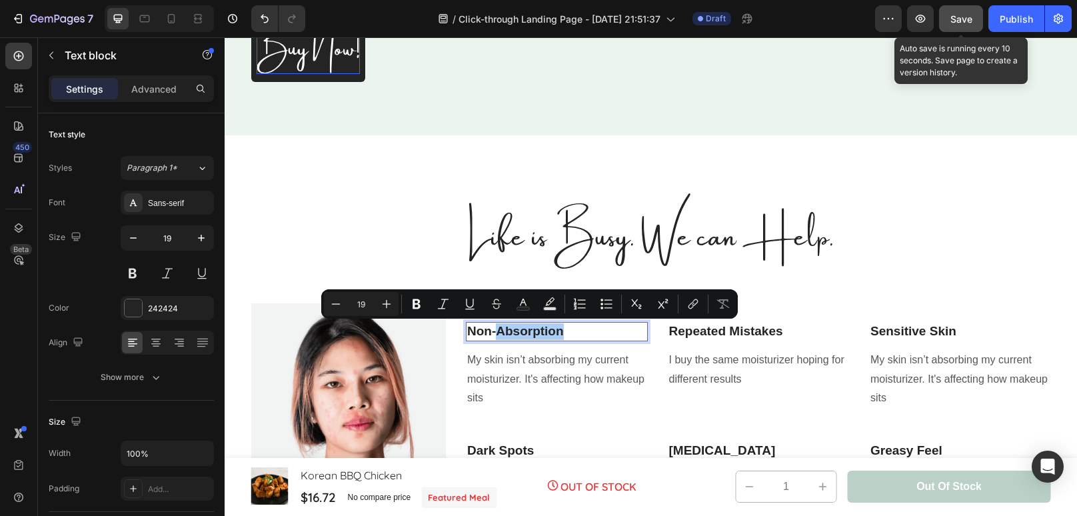
click at [972, 23] on span "Save" at bounding box center [961, 18] width 22 height 11
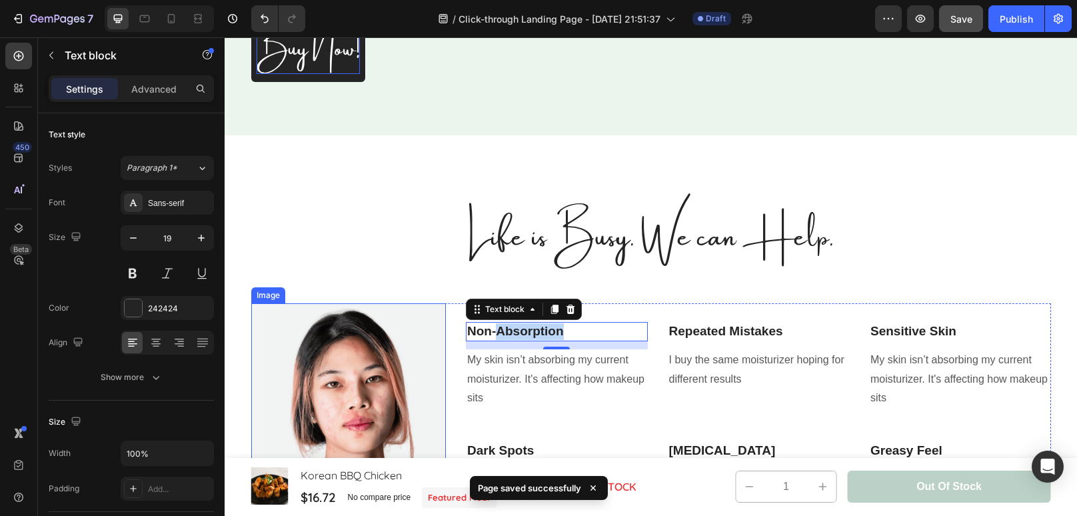
click at [363, 377] on img at bounding box center [348, 425] width 195 height 245
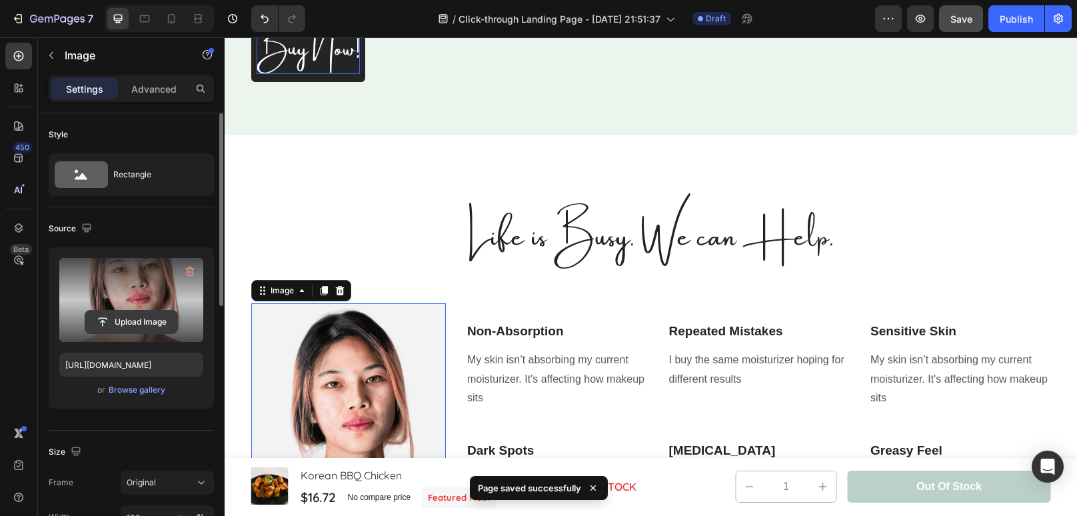
click at [149, 311] on input "file" at bounding box center [131, 322] width 92 height 23
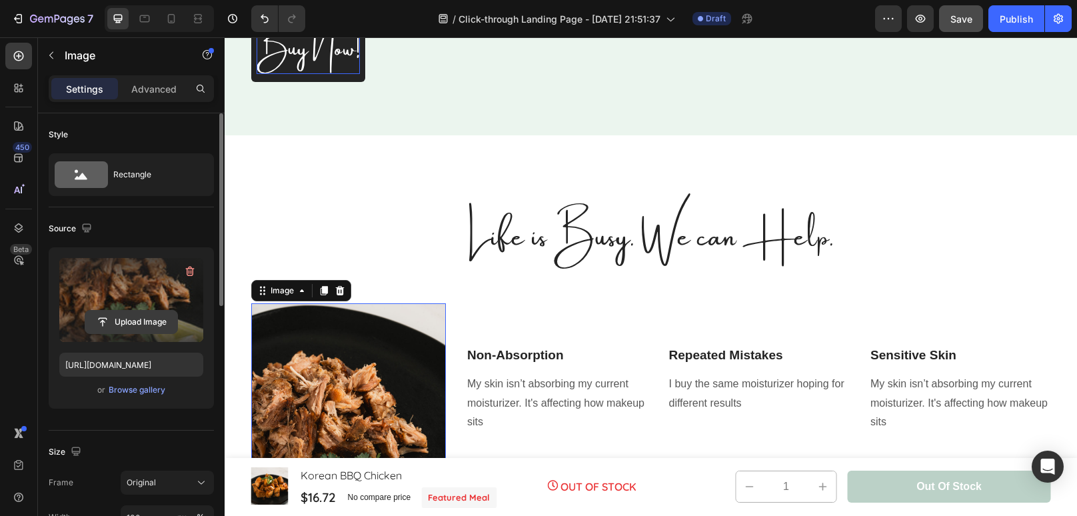
click at [121, 317] on input "file" at bounding box center [131, 322] width 92 height 23
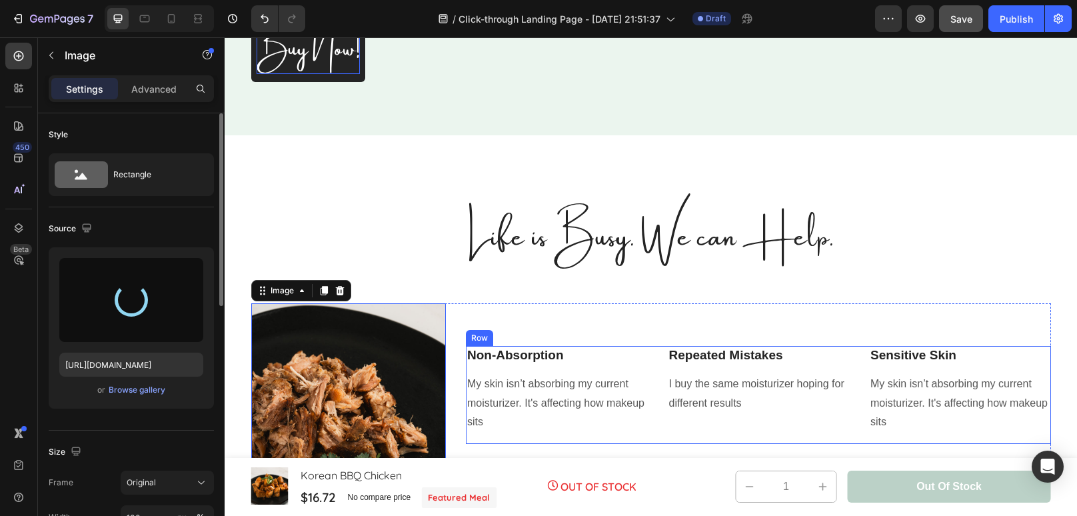
type input "https://cdn.shopify.com/s/files/1/0964/1269/6944/files/gempages_579636736015991…"
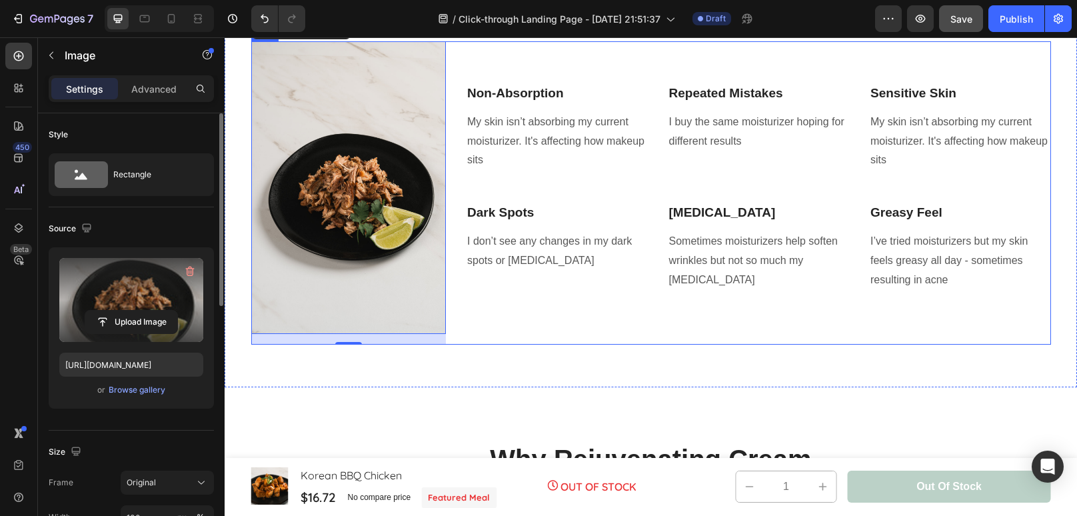
scroll to position [772, 0]
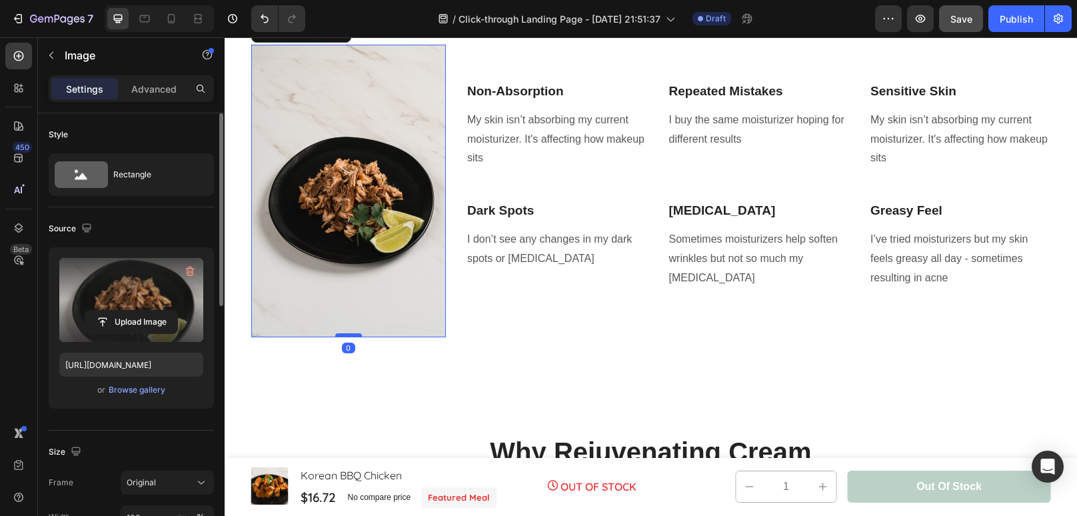
drag, startPoint x: 345, startPoint y: 347, endPoint x: 345, endPoint y: 334, distance: 12.7
click at [345, 334] on div at bounding box center [348, 335] width 27 height 4
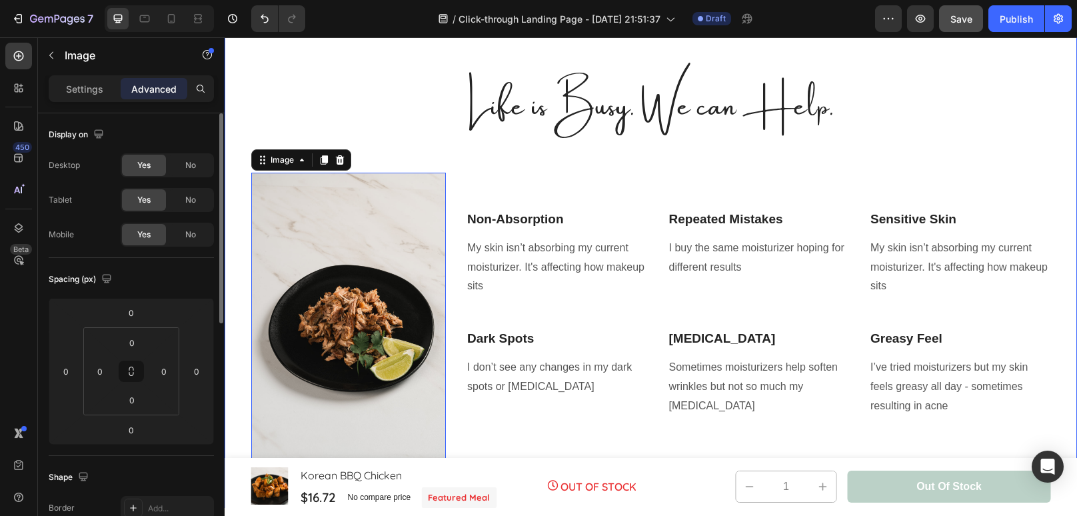
scroll to position [642, 0]
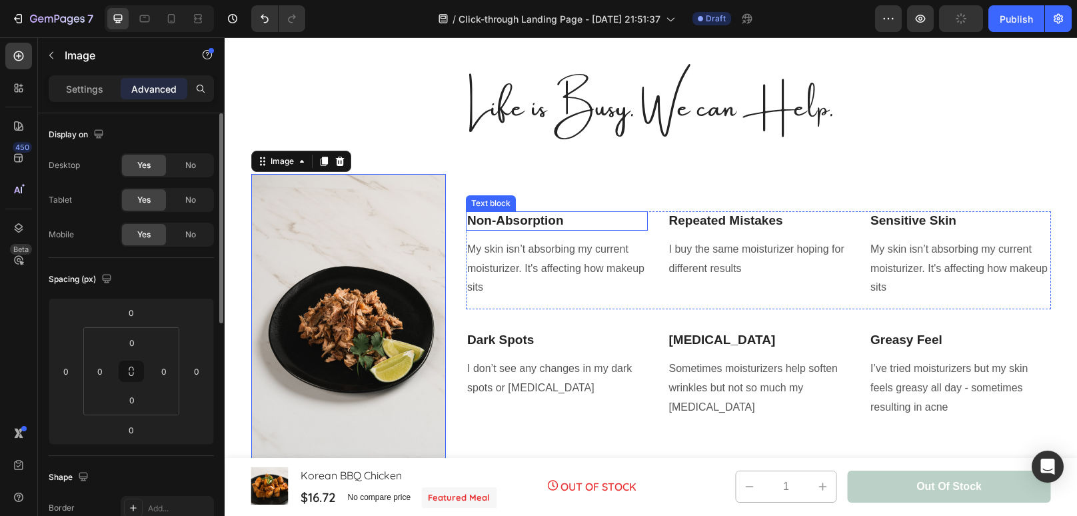
click at [502, 219] on p "Non-Absorption" at bounding box center [556, 221] width 179 height 17
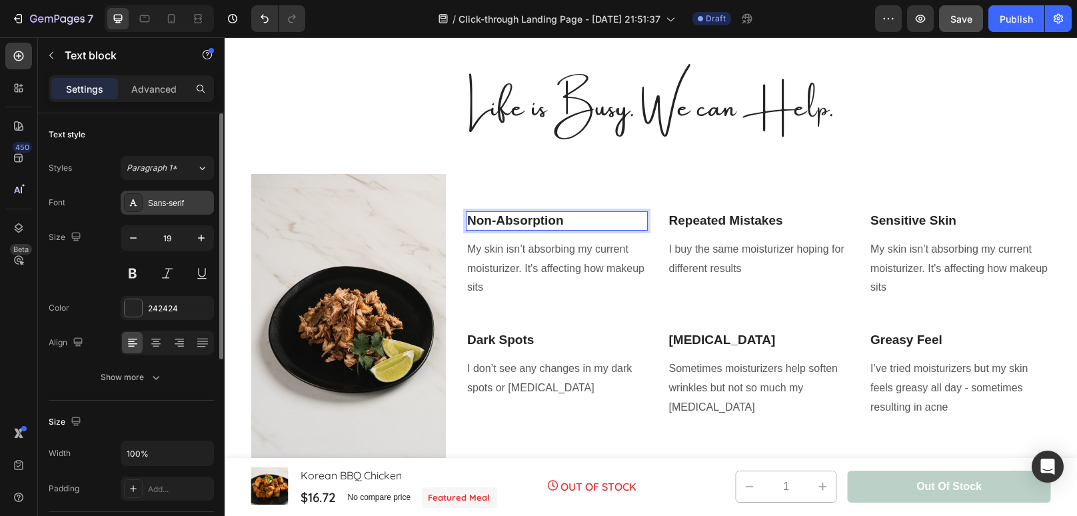
click at [186, 201] on div "Sans-serif" at bounding box center [179, 203] width 63 height 12
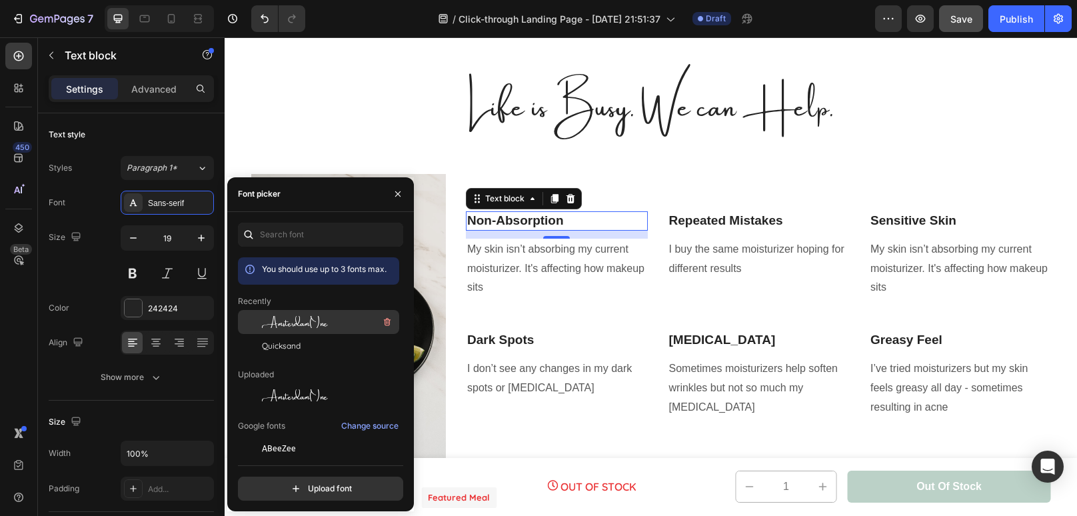
click at [313, 327] on span "AmsterdamOne" at bounding box center [295, 322] width 66 height 12
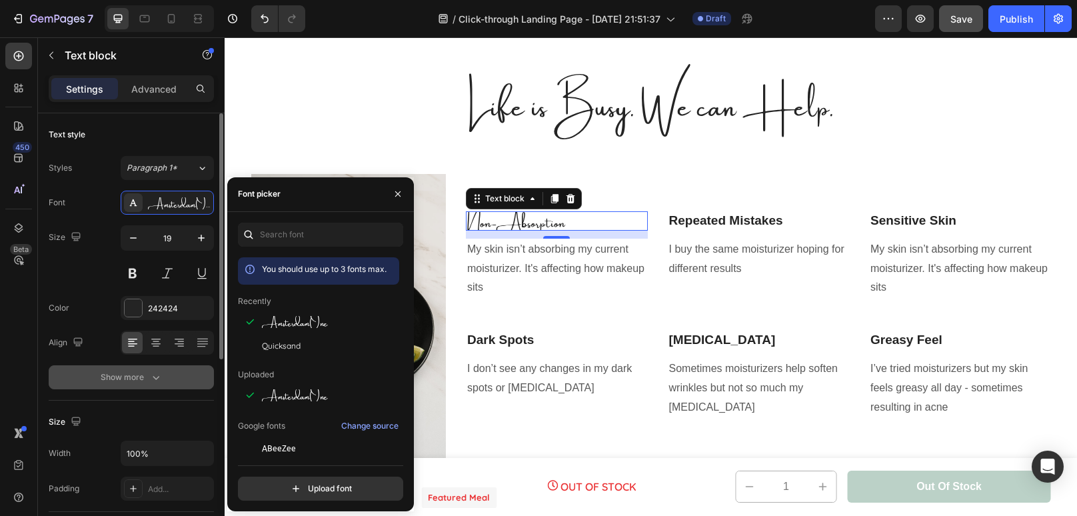
click at [185, 381] on button "Show more" at bounding box center [131, 377] width 165 height 24
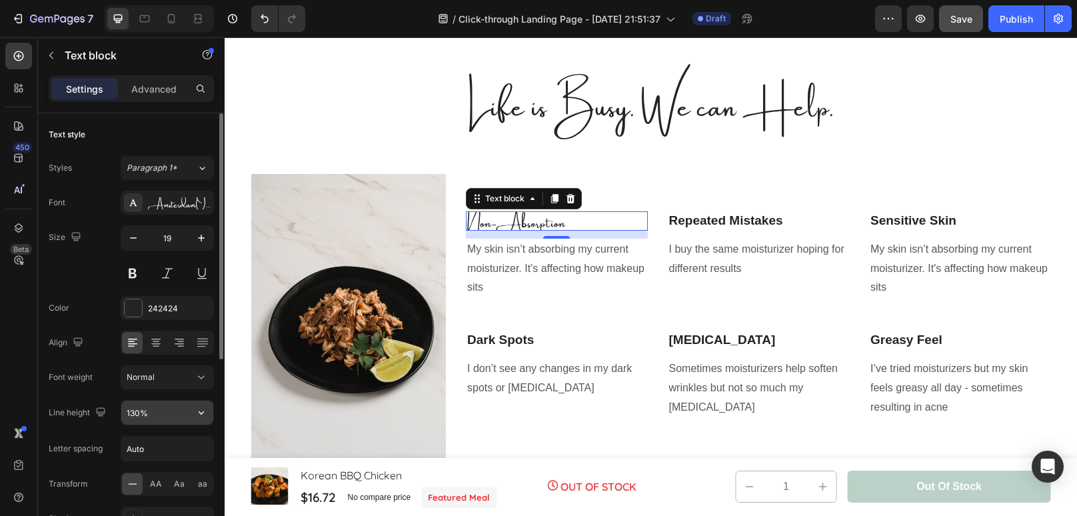
click at [139, 411] on input "130%" at bounding box center [167, 413] width 92 height 24
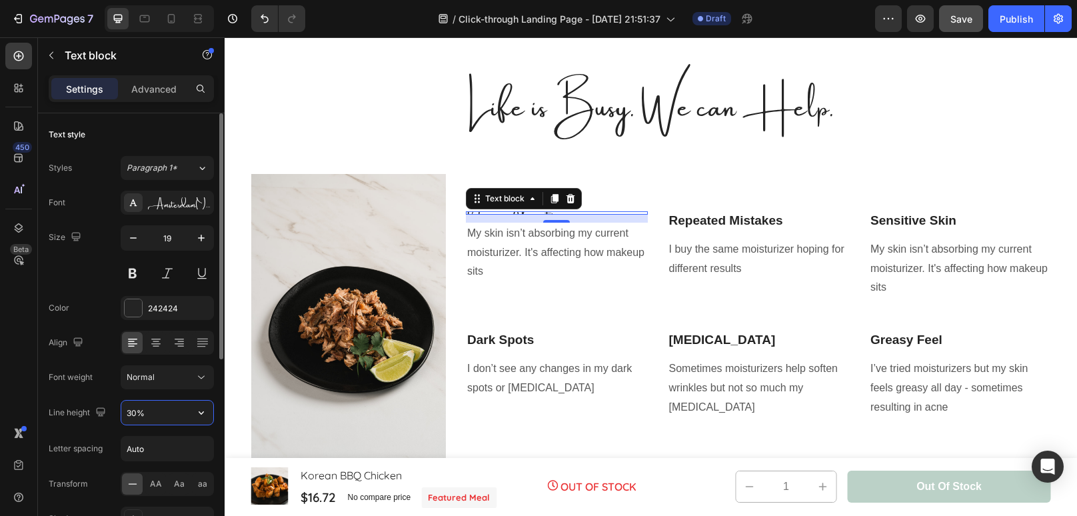
type input "300%"
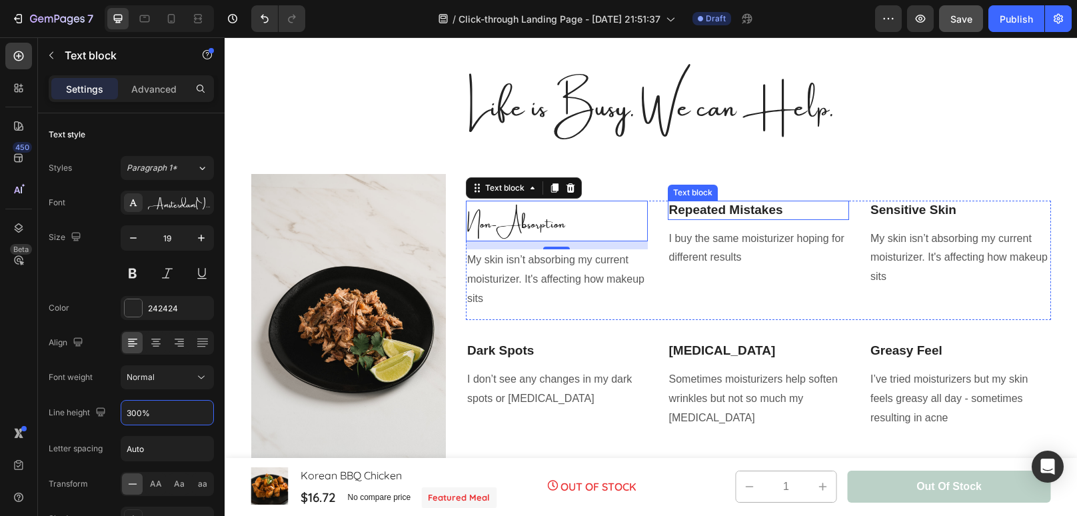
click at [692, 214] on p "Repeated Mistakes" at bounding box center [758, 210] width 179 height 17
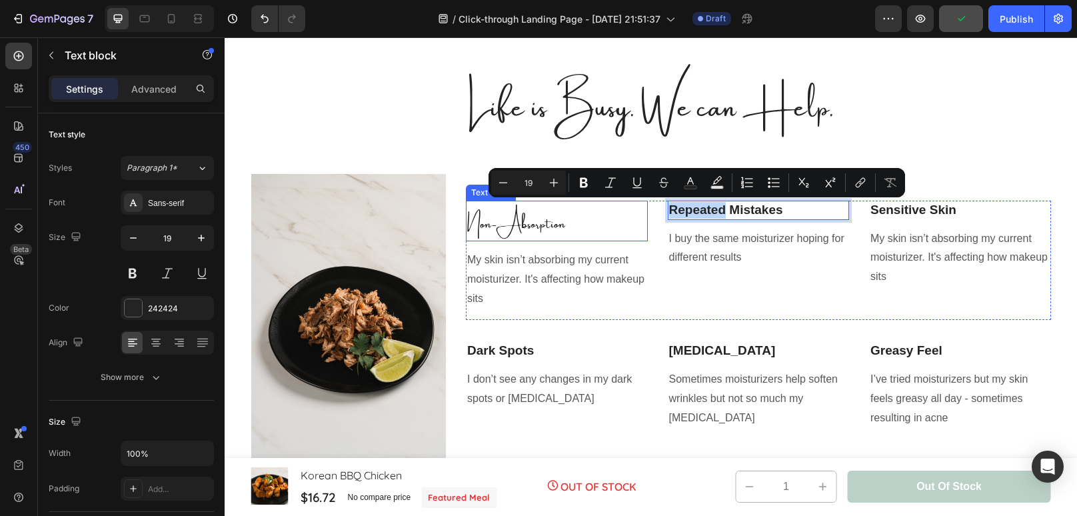
click at [556, 223] on p "Non-Absorption" at bounding box center [556, 221] width 179 height 38
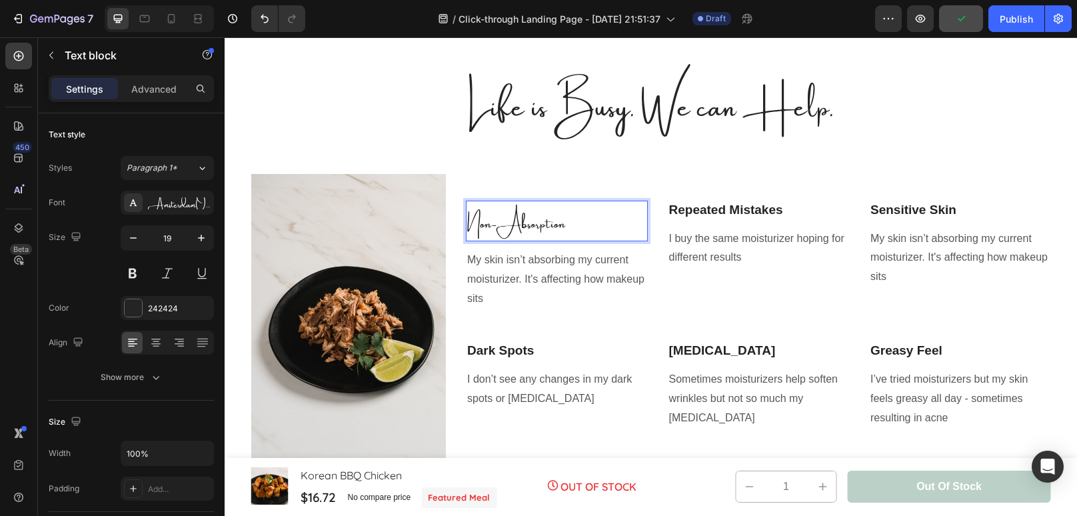
click at [574, 226] on p "Non-Absorption" at bounding box center [556, 221] width 179 height 38
click at [533, 353] on p "Dark Spots" at bounding box center [556, 351] width 179 height 17
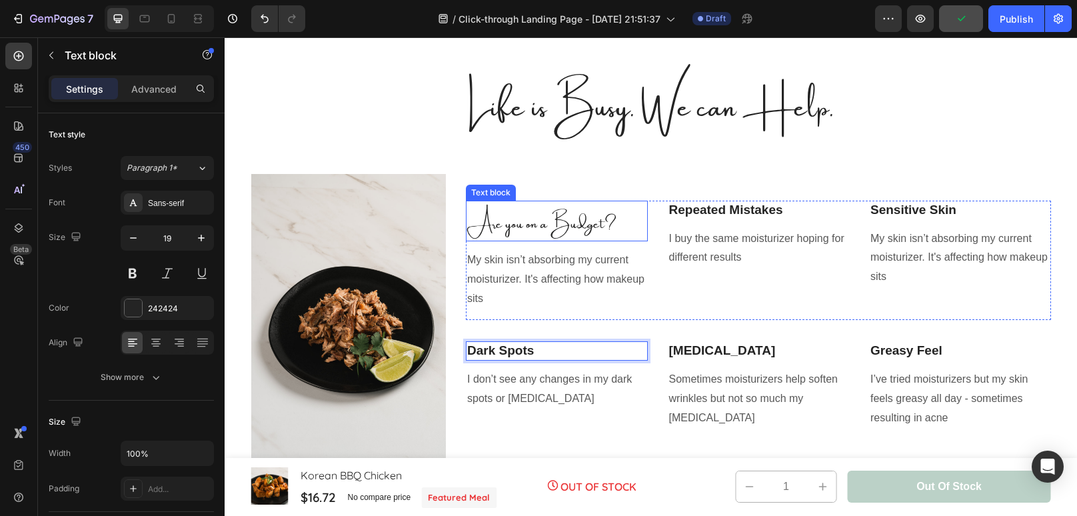
click at [577, 220] on p "Are you on a Budget?" at bounding box center [556, 221] width 179 height 38
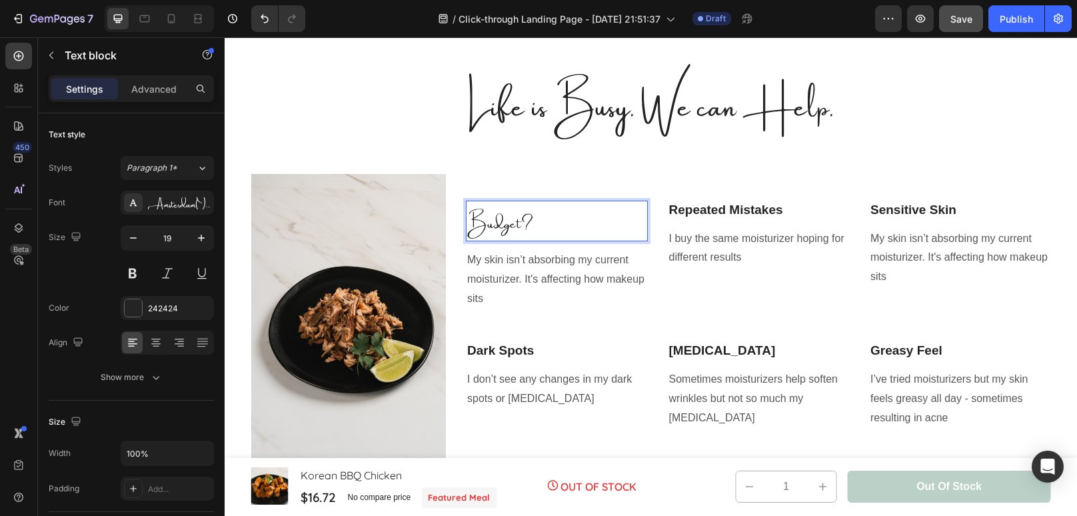
click at [574, 227] on p "Budget?" at bounding box center [556, 221] width 179 height 38
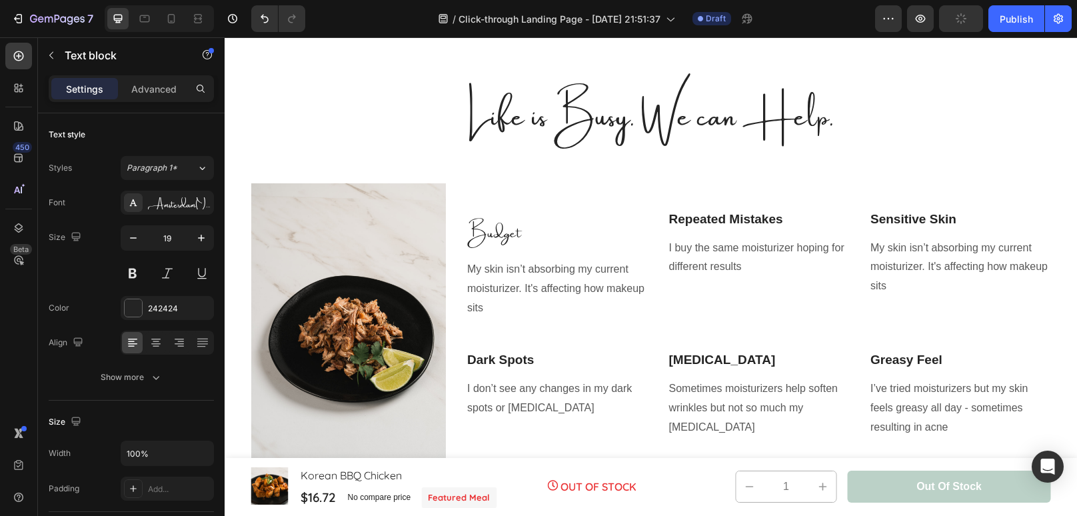
scroll to position [636, 0]
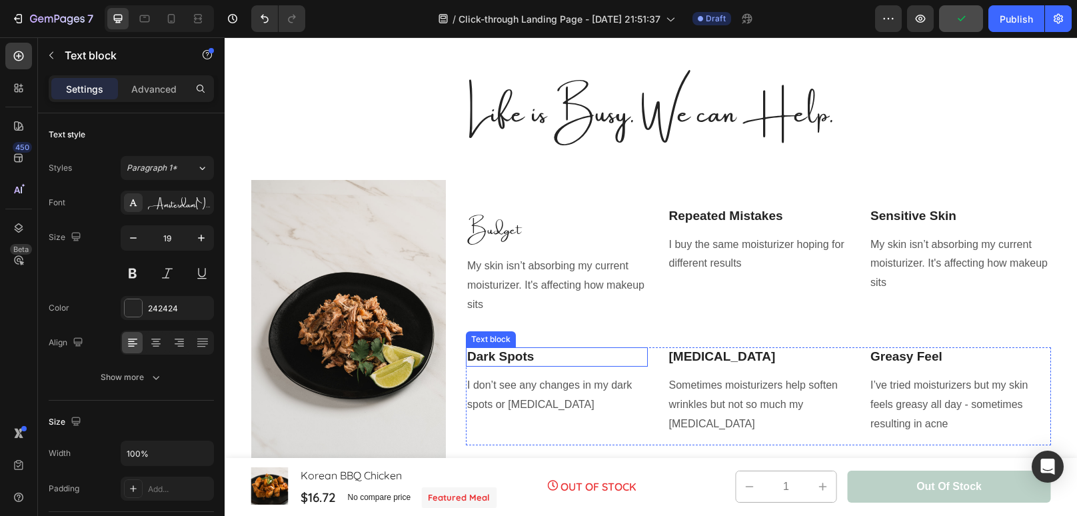
click at [486, 355] on p "Dark Spots" at bounding box center [556, 357] width 179 height 17
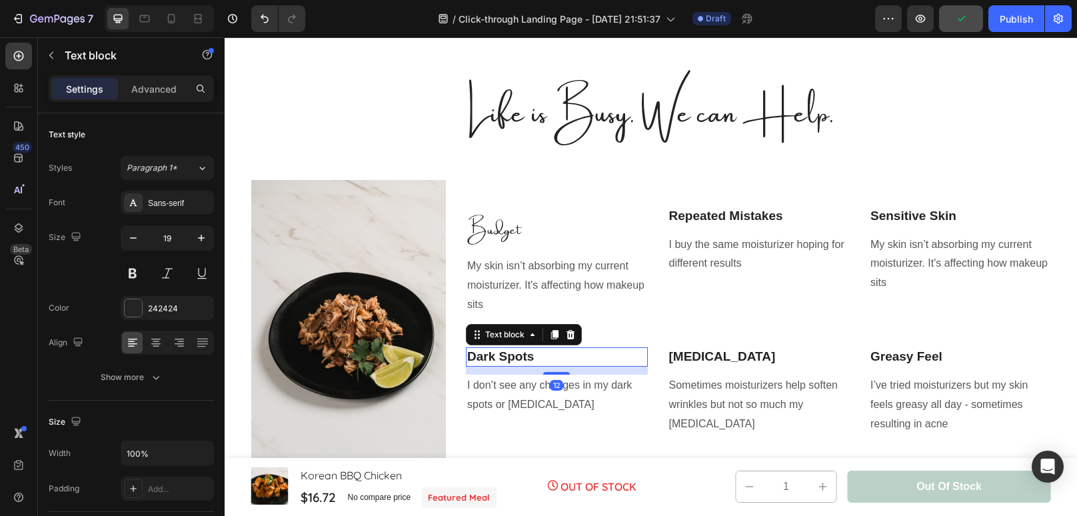
click at [486, 355] on p "Dark Spots" at bounding box center [556, 357] width 179 height 17
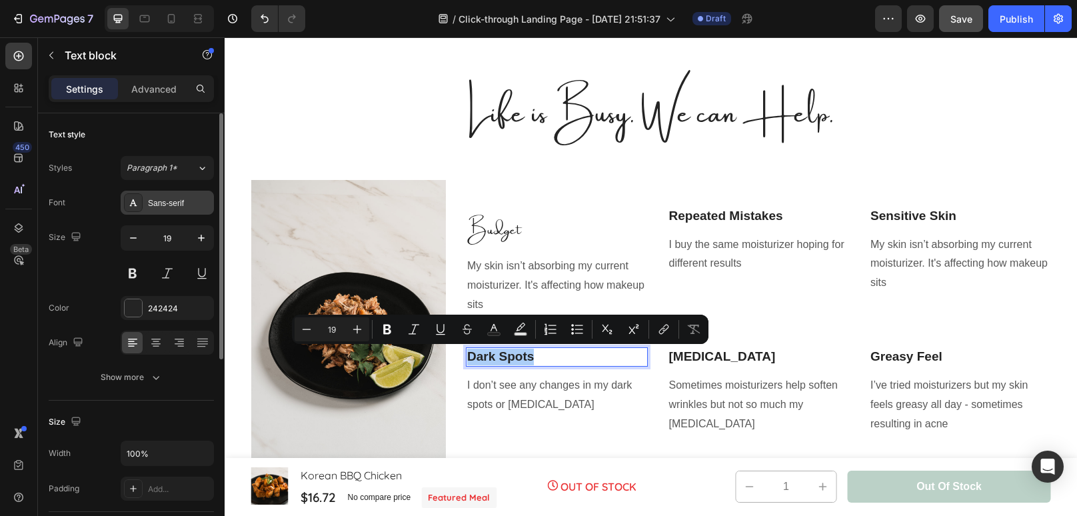
click at [183, 202] on div "Sans-serif" at bounding box center [179, 203] width 63 height 12
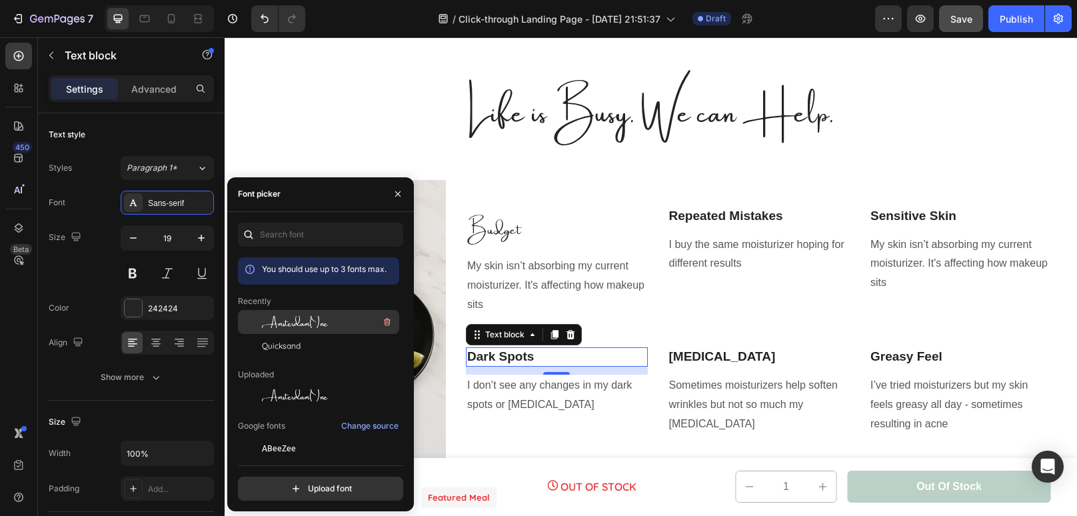
click at [303, 327] on span "AmsterdamOne" at bounding box center [295, 322] width 66 height 12
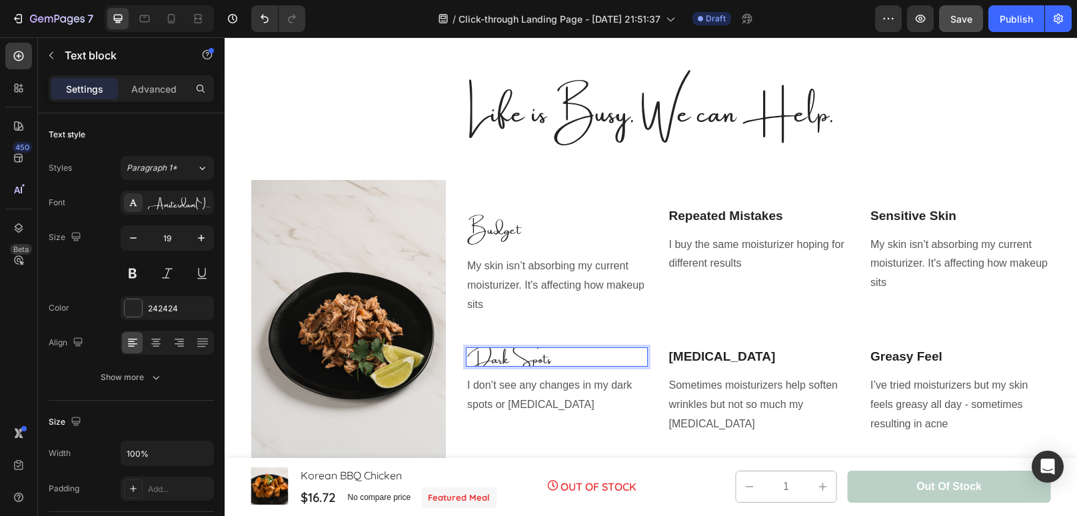
click at [591, 360] on p "Dark Spots" at bounding box center [556, 357] width 179 height 17
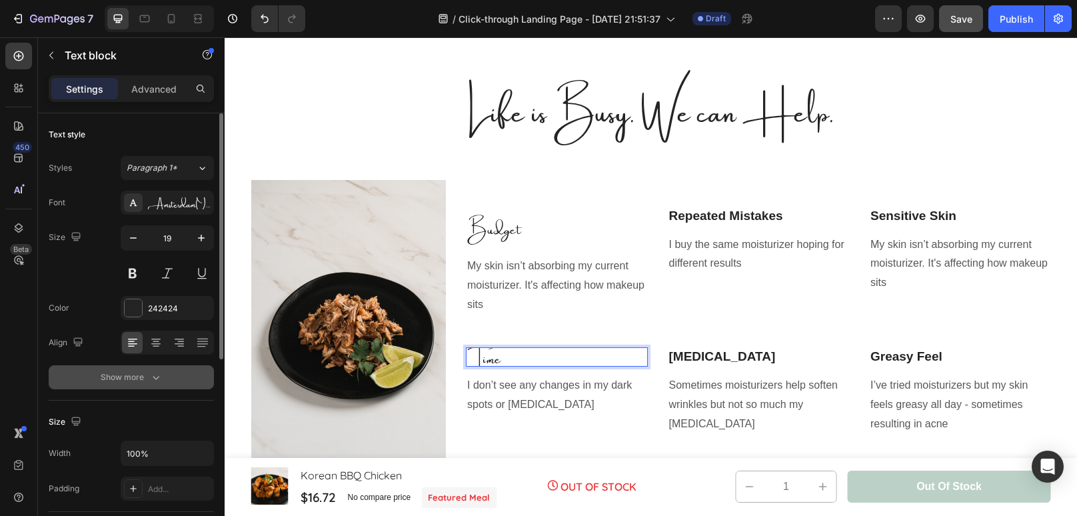
click at [141, 383] on button "Show more" at bounding box center [131, 377] width 165 height 24
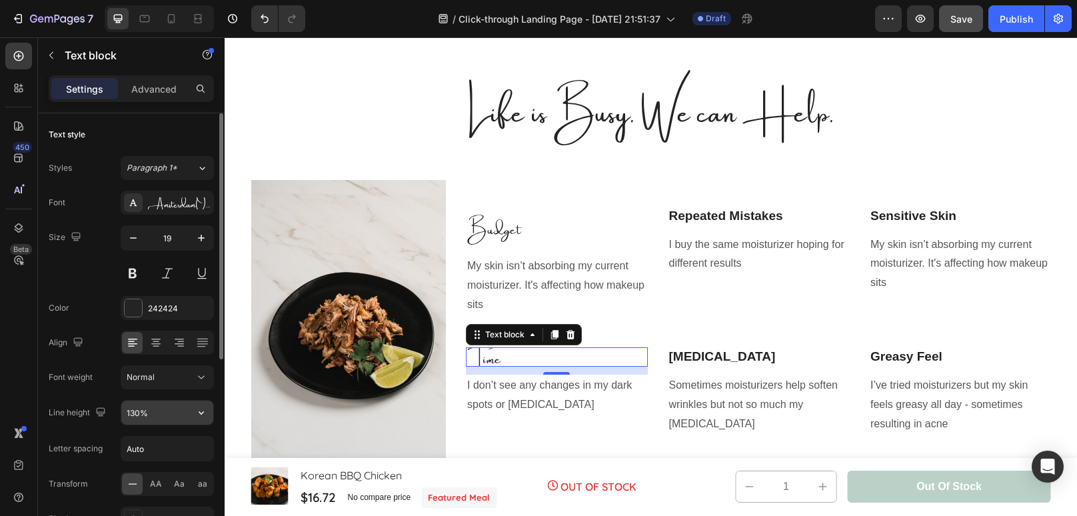
click at [139, 415] on input "130%" at bounding box center [167, 413] width 92 height 24
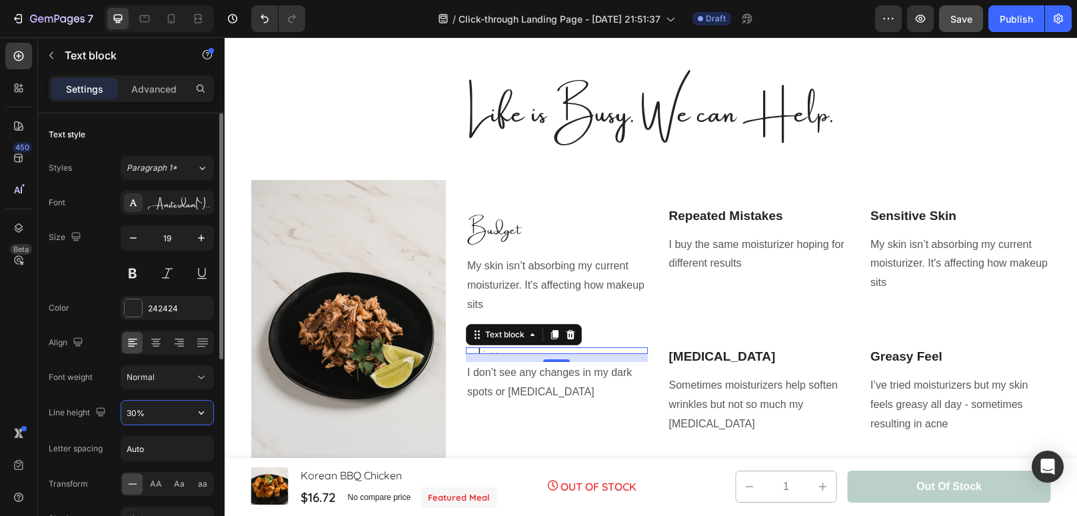
type input "300%"
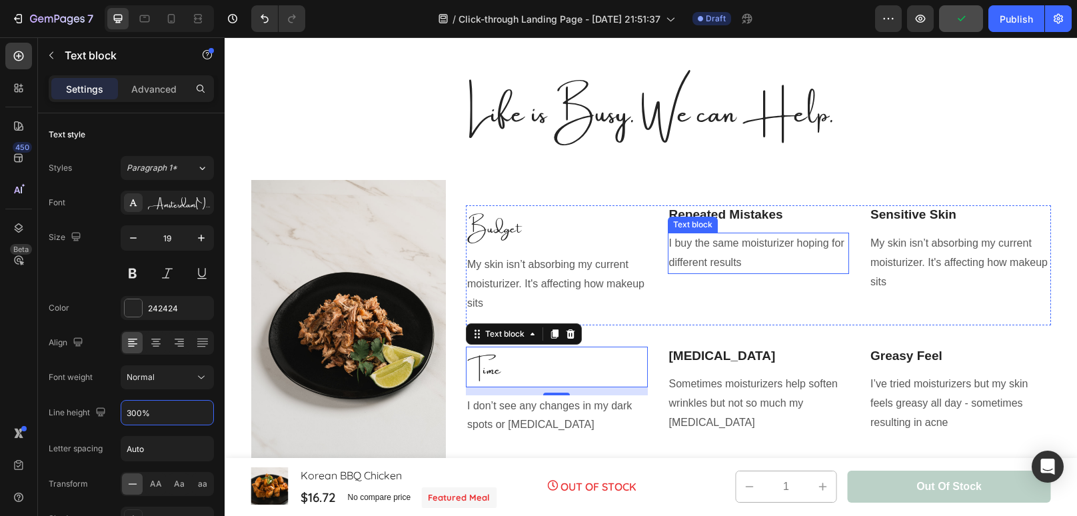
click at [764, 245] on p "I buy the same moisturizer hoping for different results" at bounding box center [758, 253] width 179 height 39
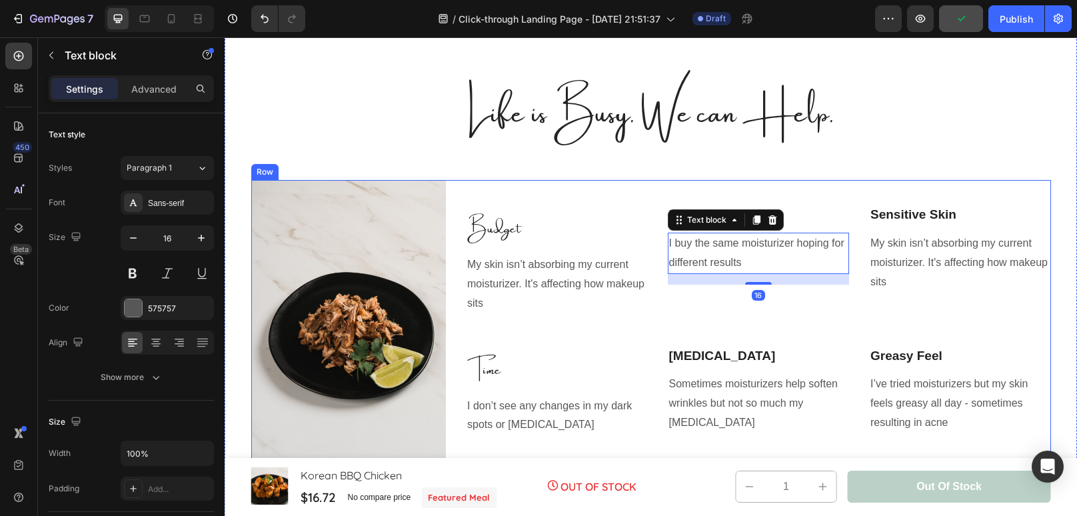
click at [826, 203] on div "Budget Text block My skin isn’t absorbing my current moisturizer. It's affectin…" at bounding box center [758, 326] width 585 height 293
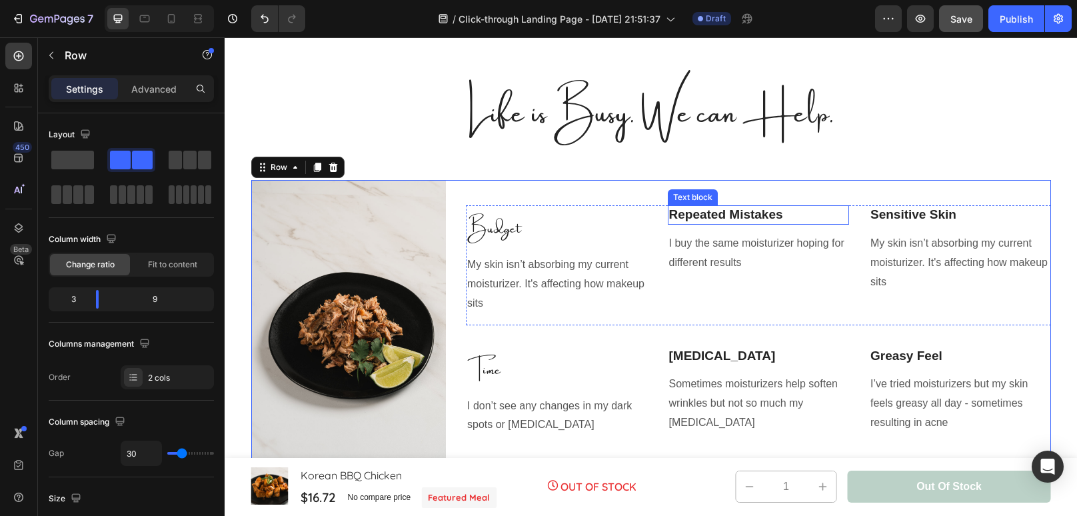
click at [755, 219] on p "Repeated Mistakes" at bounding box center [758, 215] width 179 height 17
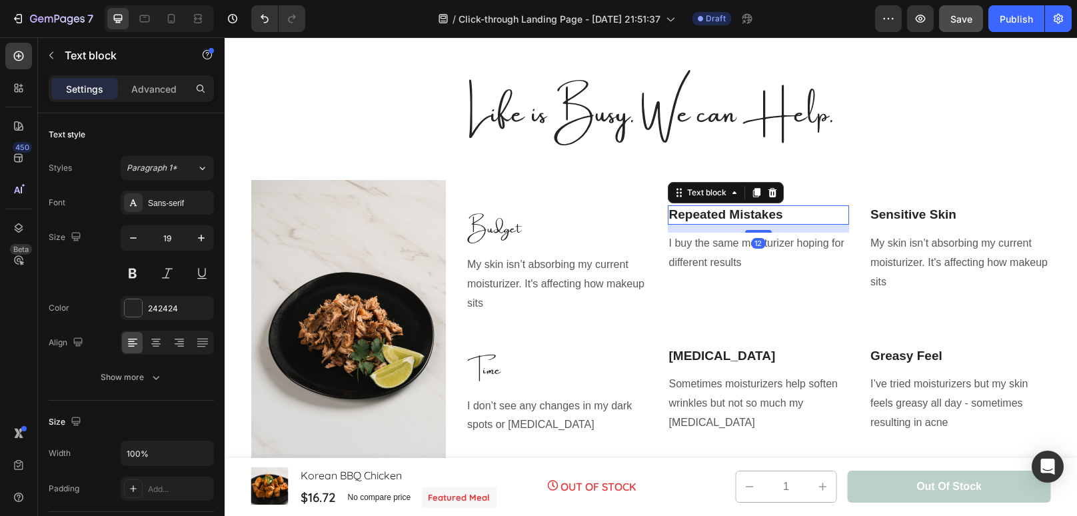
click at [755, 219] on p "Repeated Mistakes" at bounding box center [758, 215] width 179 height 17
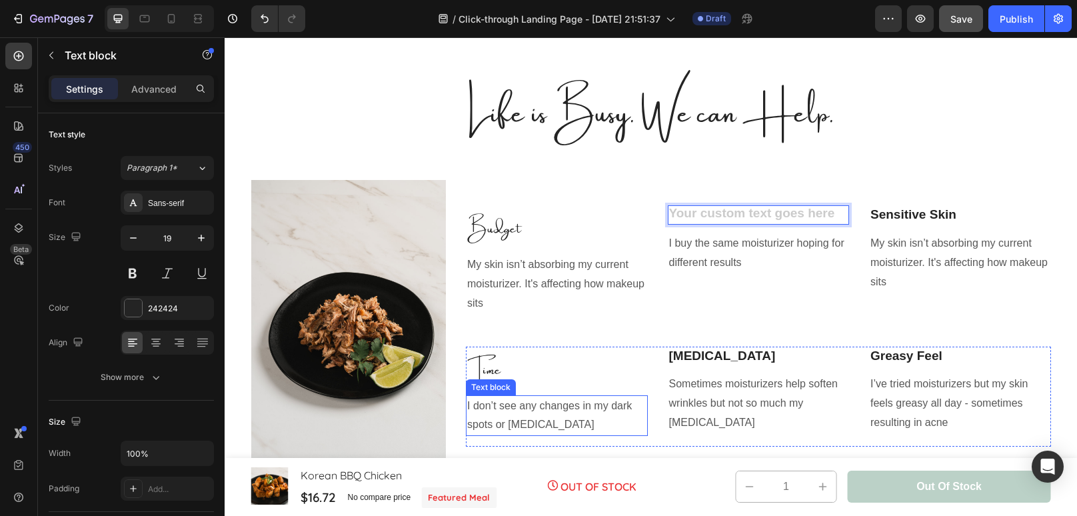
click at [472, 383] on div "Text block" at bounding box center [491, 387] width 45 height 12
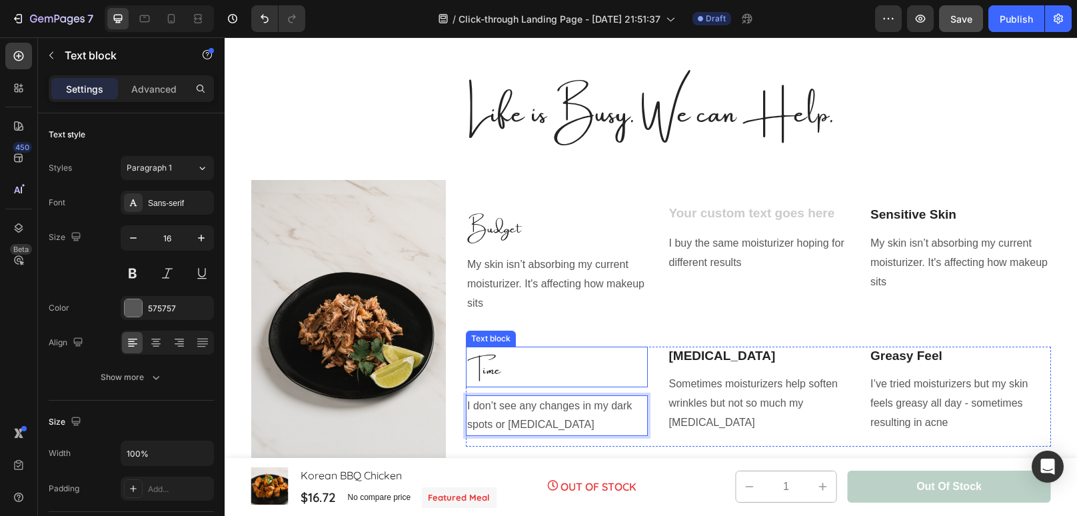
click at [471, 373] on p "Time" at bounding box center [556, 367] width 179 height 38
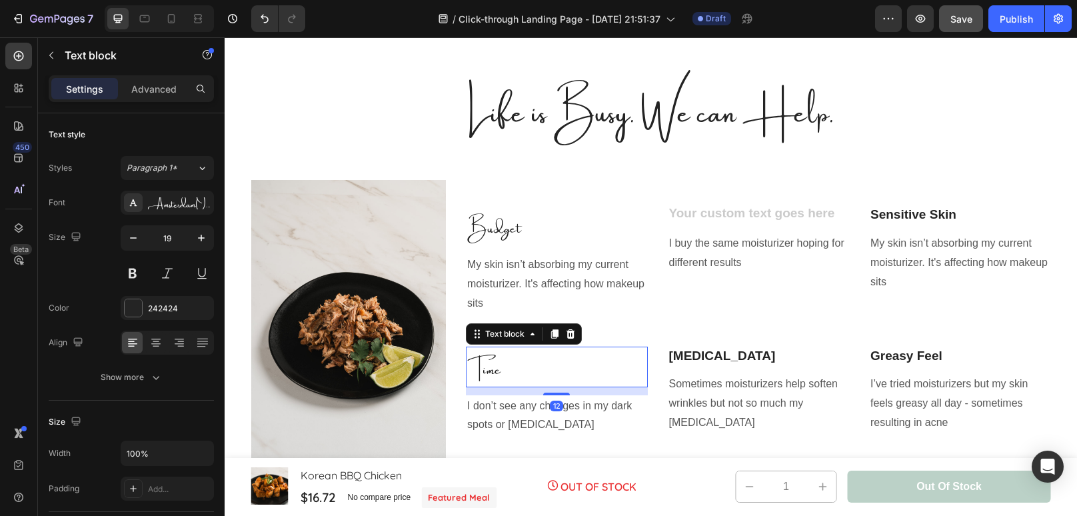
click at [471, 373] on p "Time" at bounding box center [556, 367] width 179 height 38
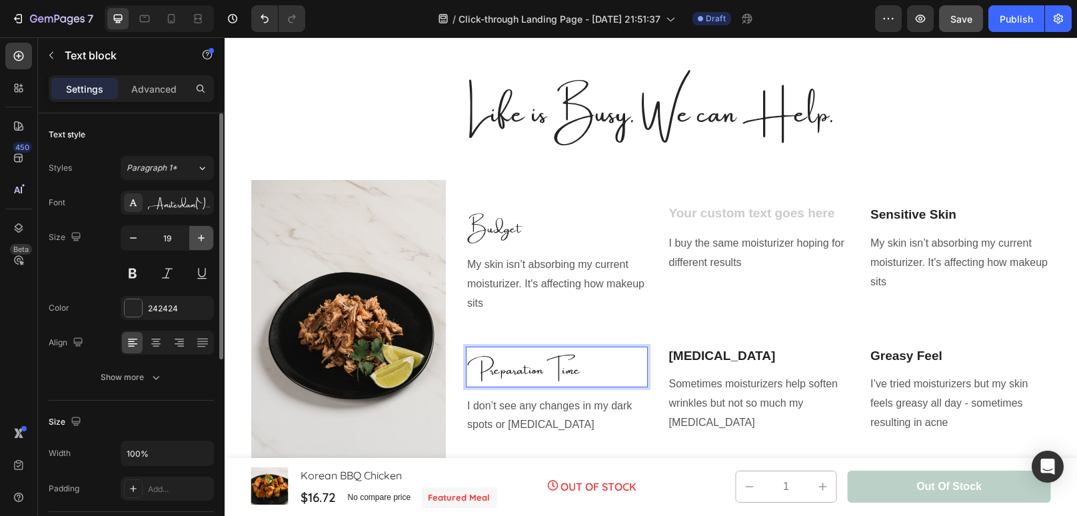
click at [203, 245] on button "button" at bounding box center [201, 238] width 24 height 24
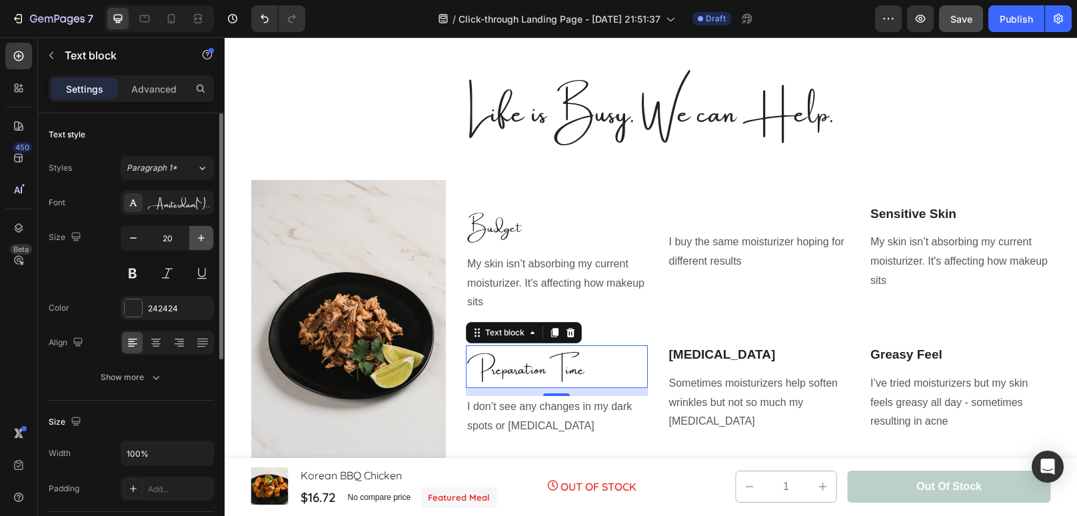
click at [203, 245] on button "button" at bounding box center [201, 238] width 24 height 24
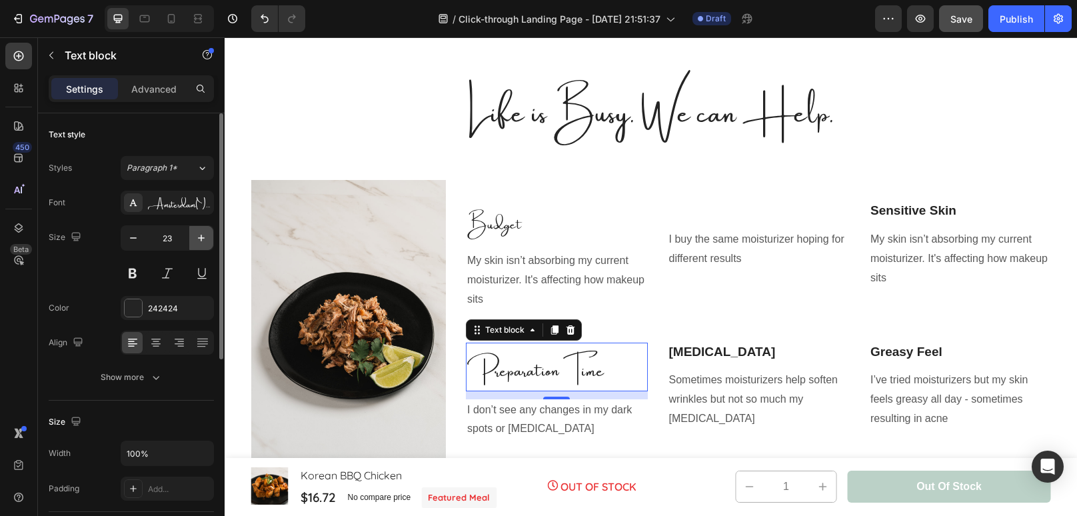
click at [203, 245] on button "button" at bounding box center [201, 238] width 24 height 24
type input "24"
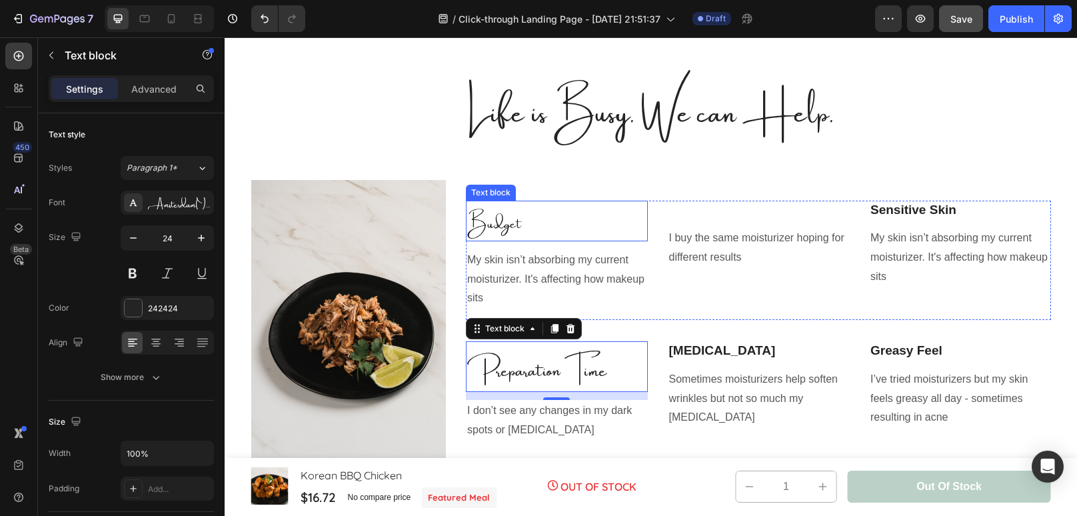
click at [479, 223] on p "Budget" at bounding box center [556, 221] width 179 height 38
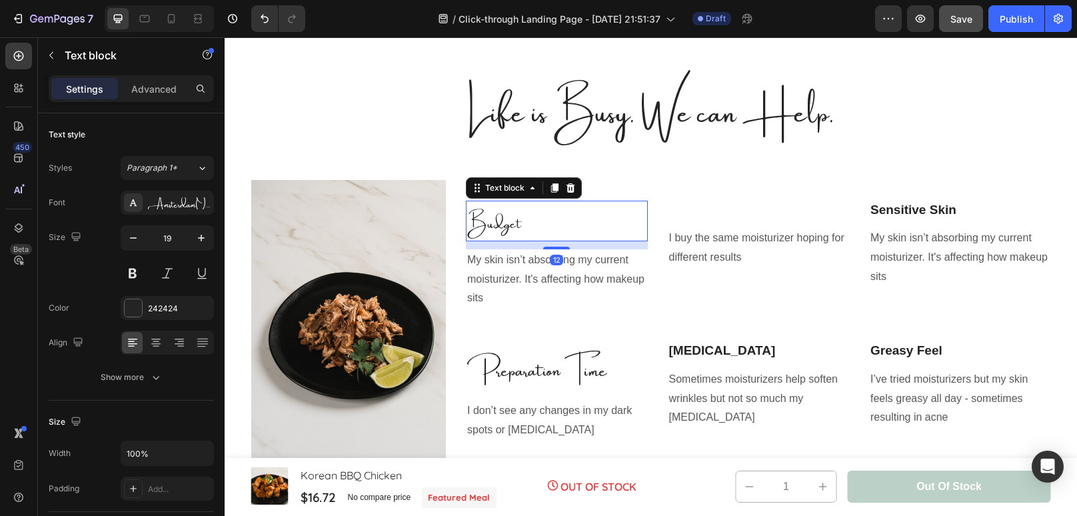
click at [479, 223] on p "Budget" at bounding box center [556, 221] width 179 height 38
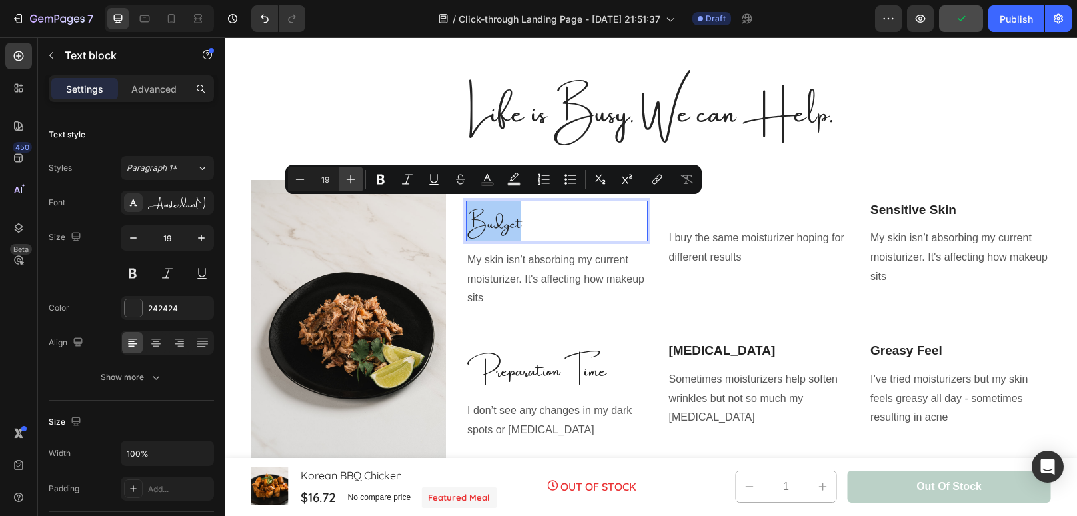
click at [345, 177] on icon "Editor contextual toolbar" at bounding box center [350, 179] width 13 height 13
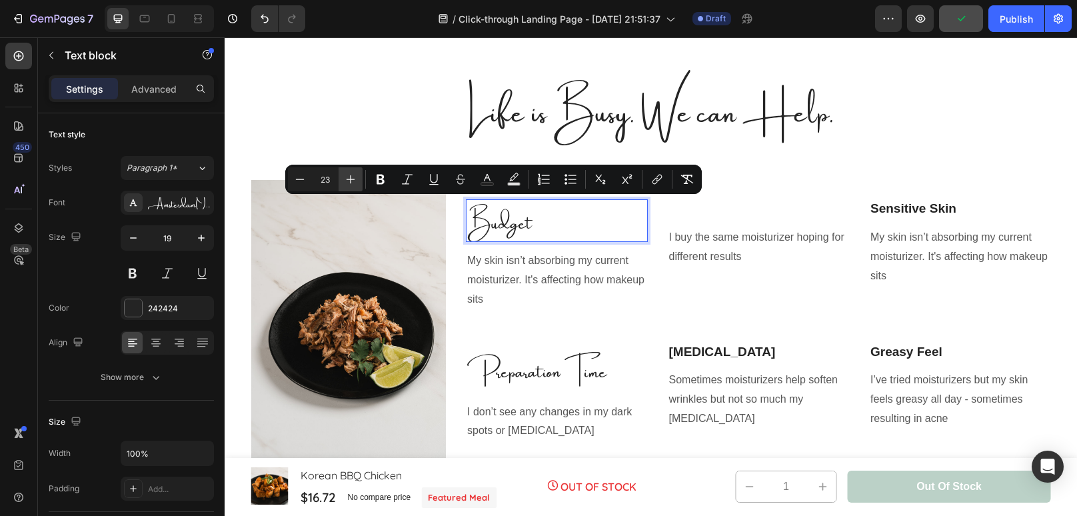
type input "24"
click at [731, 213] on p "Rich Text Editor. Editing area: main" at bounding box center [758, 209] width 179 height 17
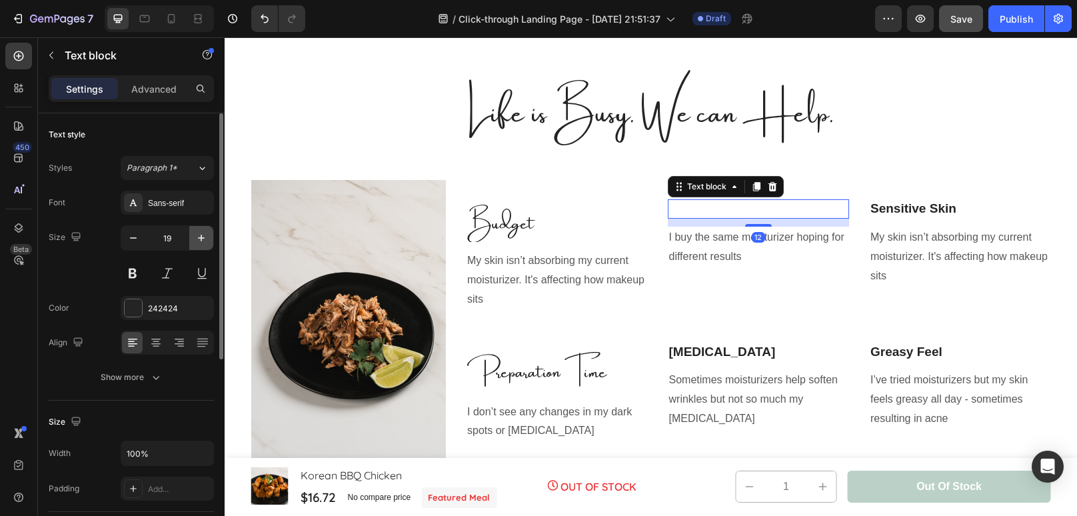
click at [196, 236] on icon "button" at bounding box center [201, 237] width 13 height 13
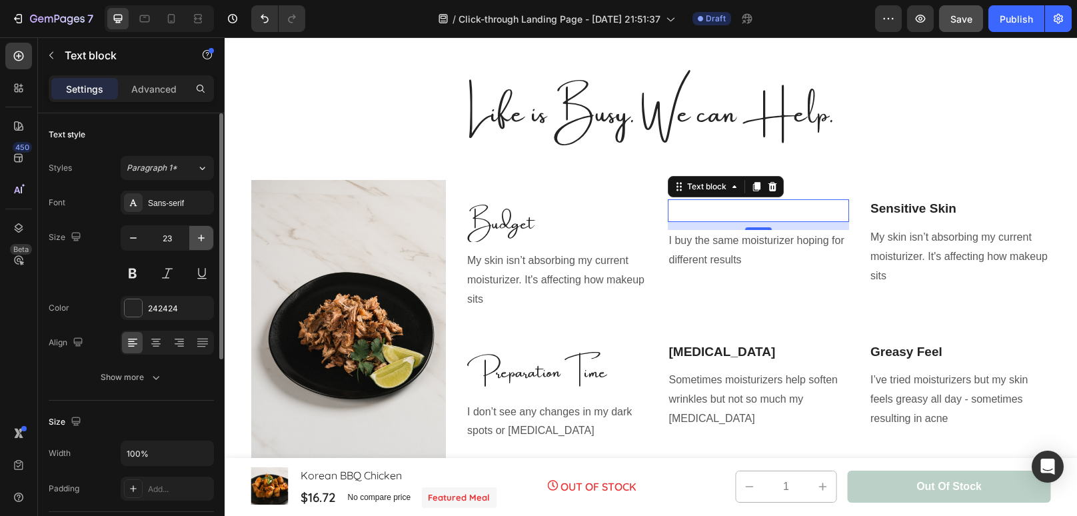
click at [196, 236] on icon "button" at bounding box center [201, 237] width 13 height 13
type input "24"
click at [186, 197] on div "Sans-serif" at bounding box center [179, 203] width 63 height 12
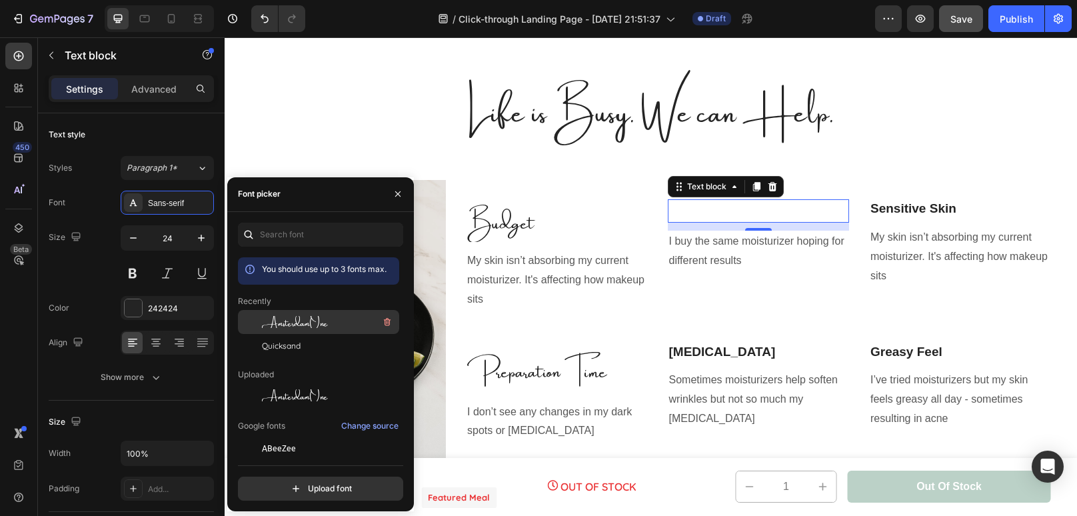
click at [332, 325] on div "AmsterdamOne" at bounding box center [329, 322] width 135 height 16
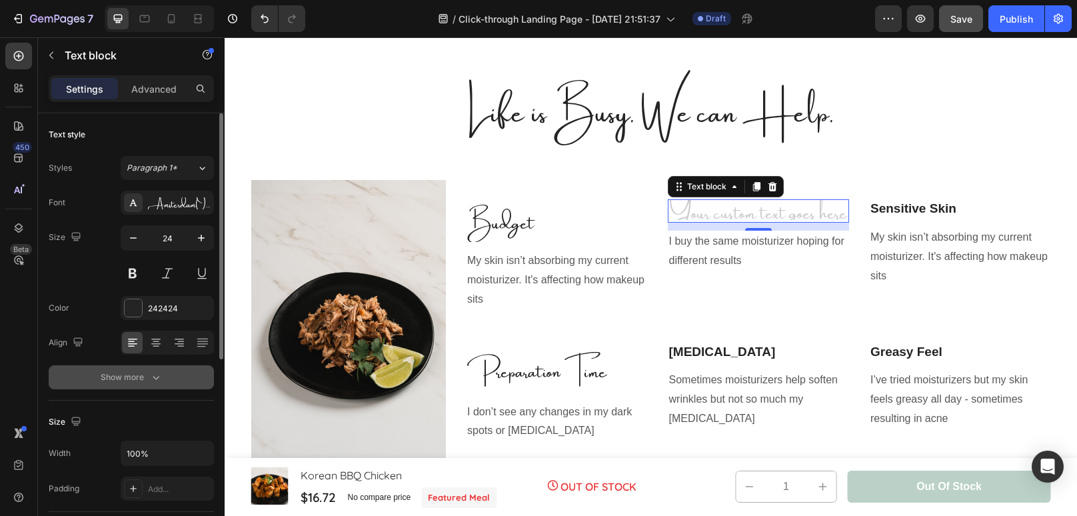
click at [147, 383] on div "Show more" at bounding box center [132, 377] width 62 height 13
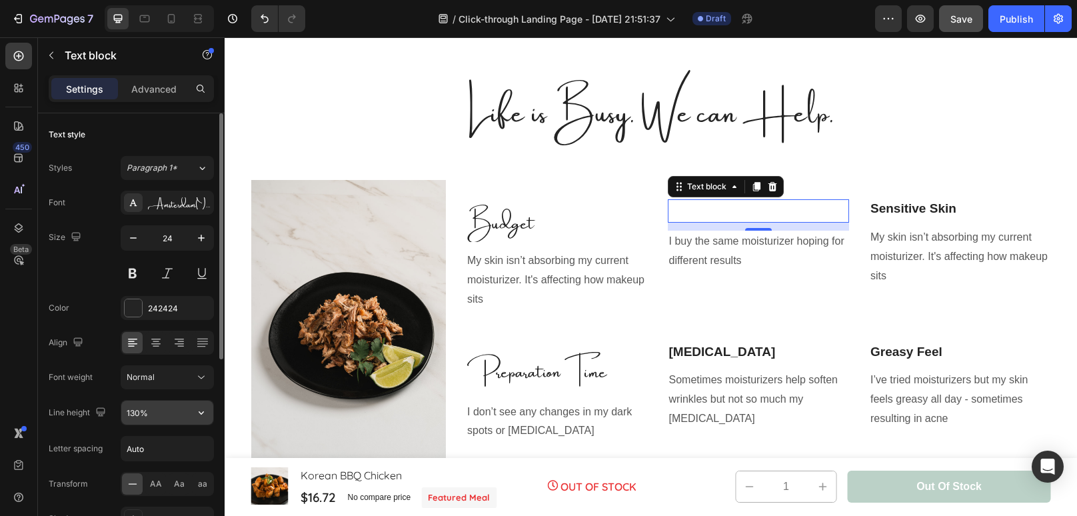
click at [141, 409] on input "130%" at bounding box center [167, 413] width 92 height 24
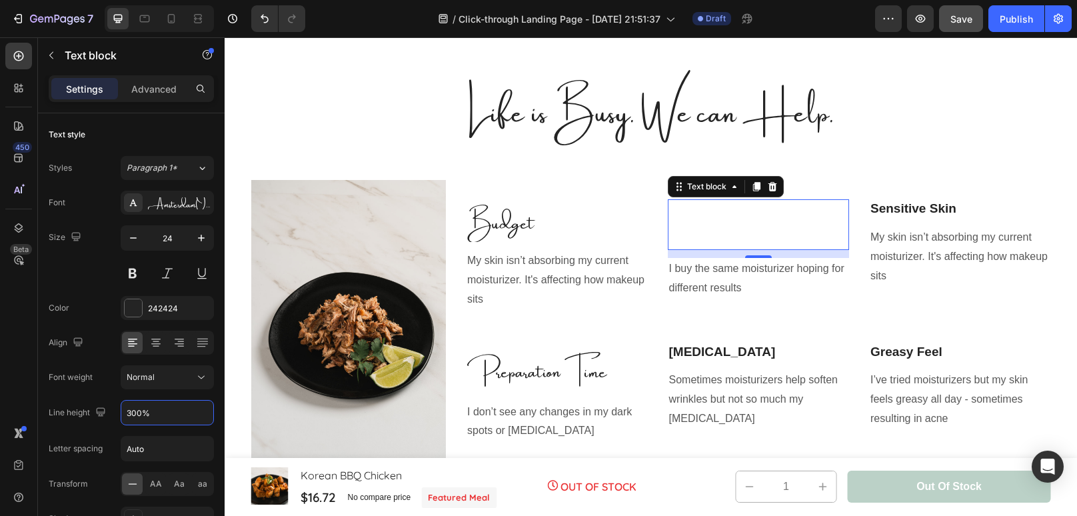
type input "300%"
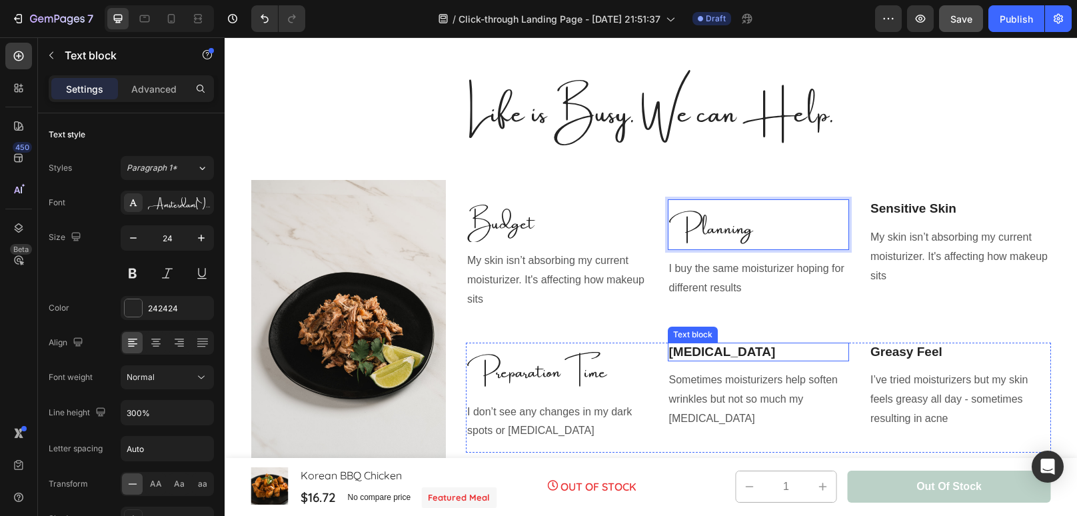
click at [694, 349] on p "[MEDICAL_DATA]" at bounding box center [758, 352] width 179 height 17
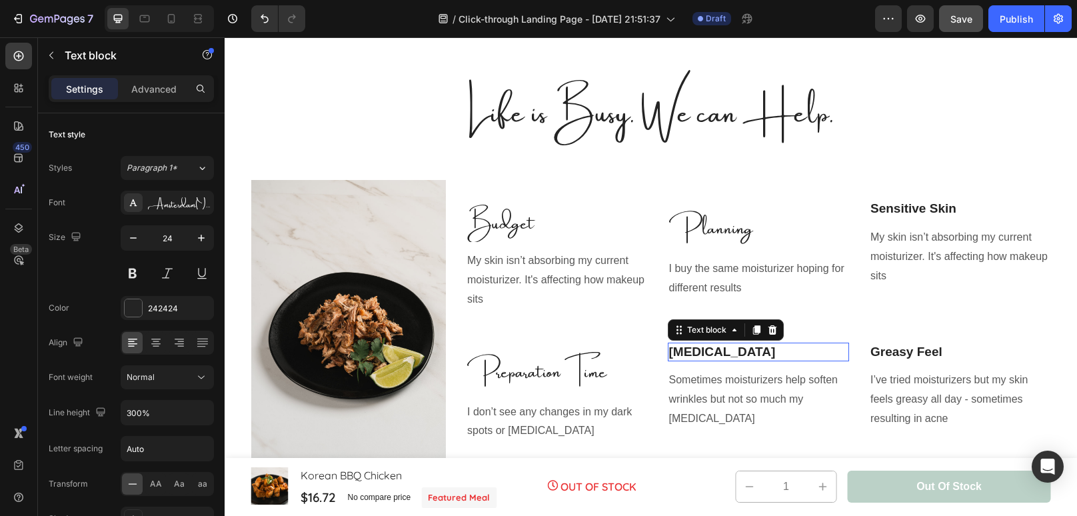
click at [694, 349] on p "[MEDICAL_DATA]" at bounding box center [758, 352] width 179 height 17
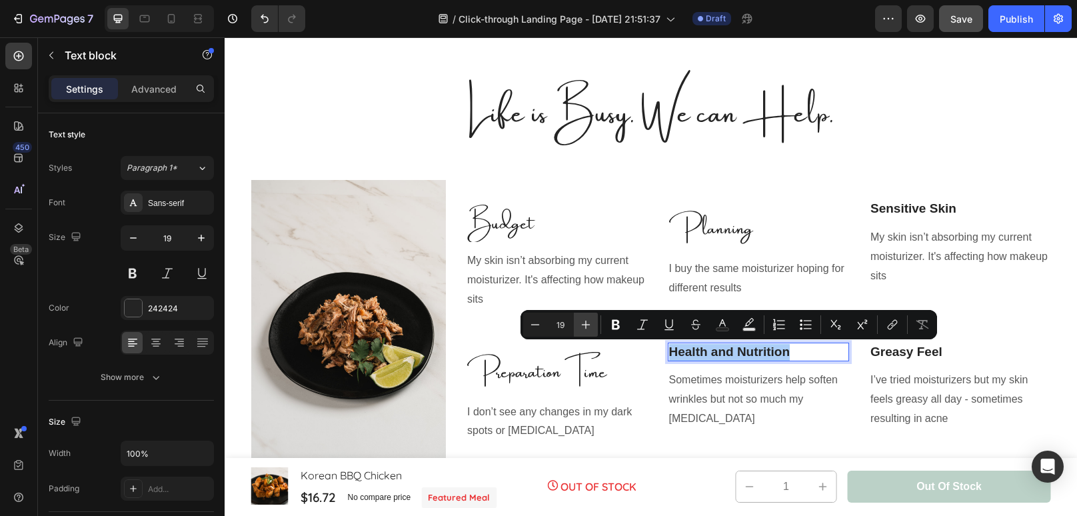
click at [590, 328] on icon "Editor contextual toolbar" at bounding box center [585, 324] width 13 height 13
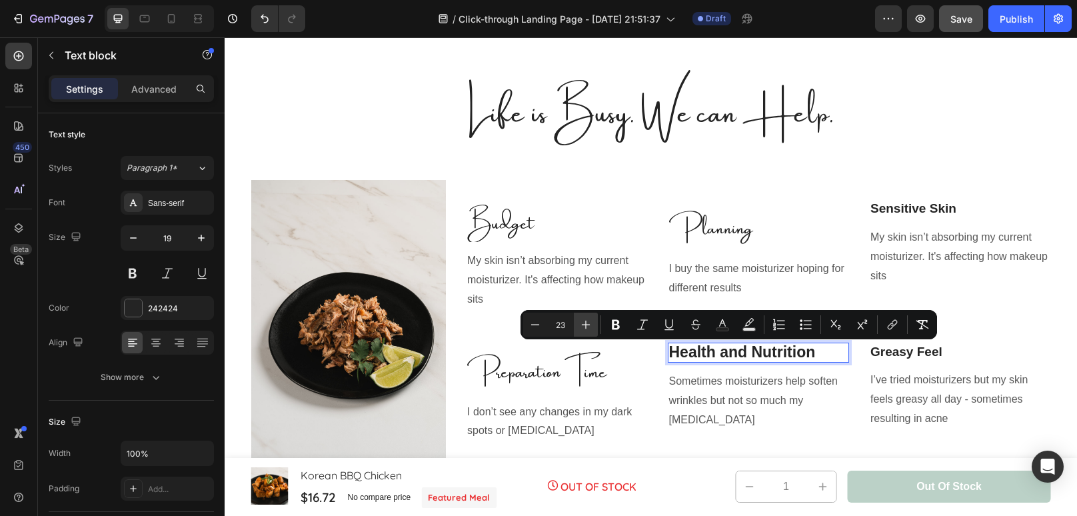
type input "24"
click at [165, 204] on div "Sans-serif" at bounding box center [179, 203] width 63 height 12
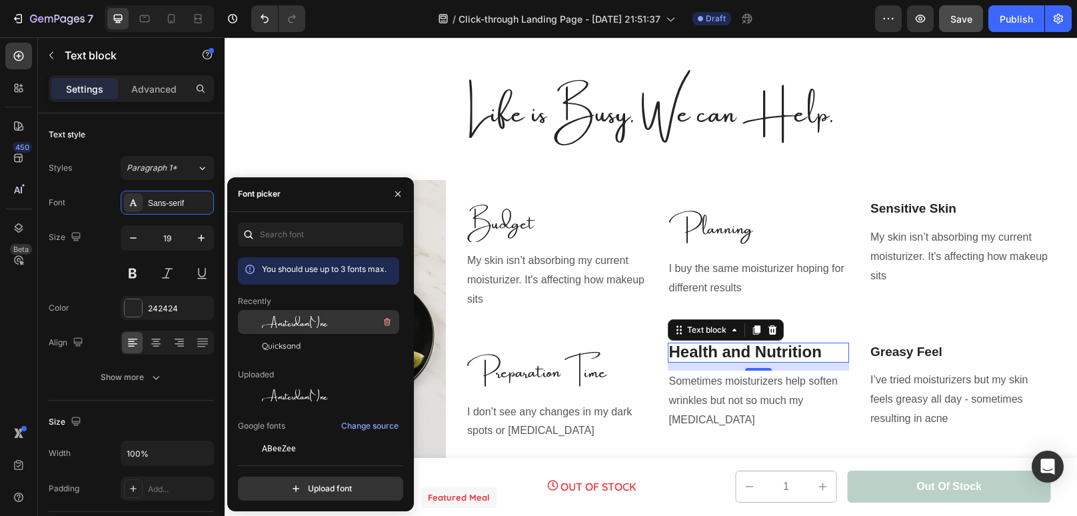
click at [324, 330] on div "AmsterdamOne" at bounding box center [318, 322] width 161 height 24
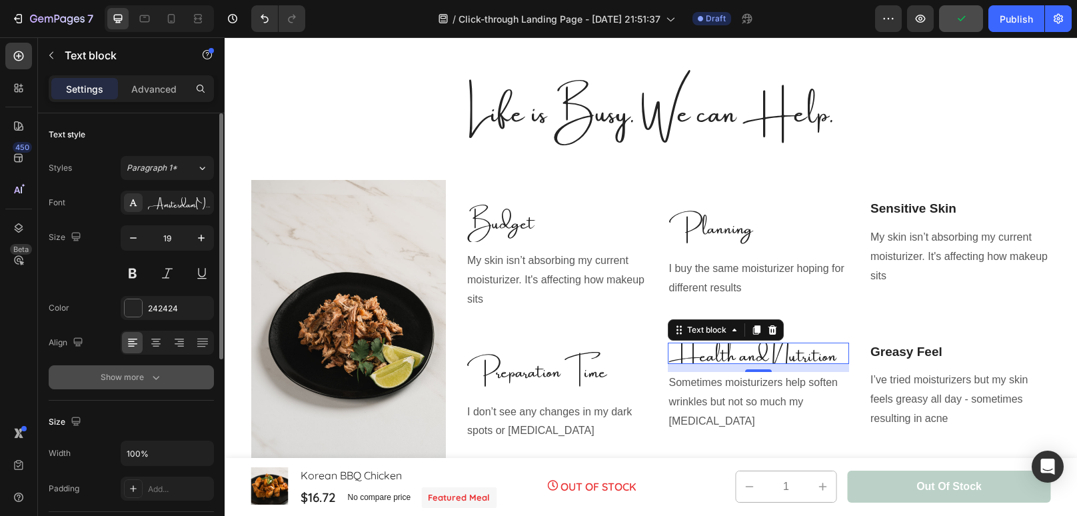
click at [145, 385] on button "Show more" at bounding box center [131, 377] width 165 height 24
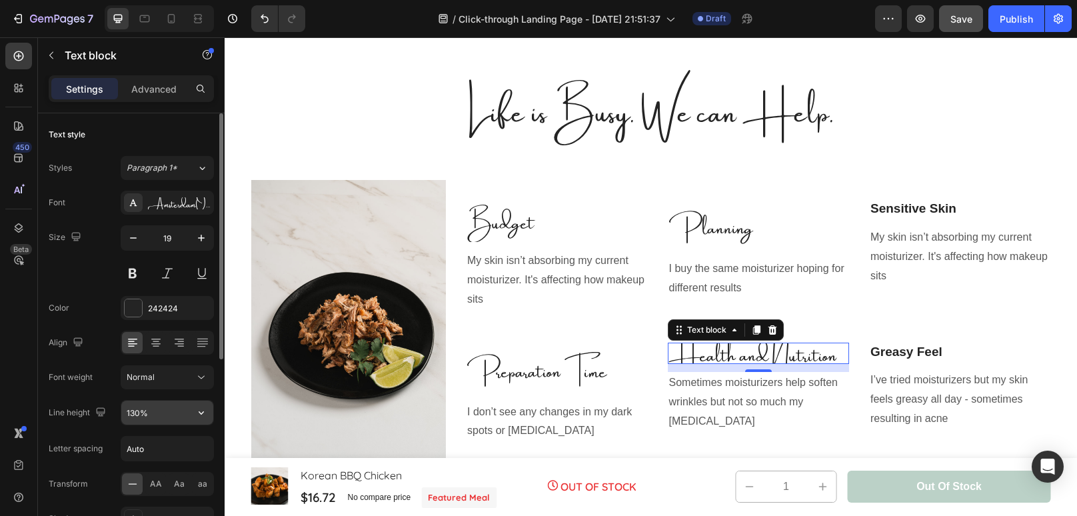
click at [138, 411] on input "130%" at bounding box center [167, 413] width 92 height 24
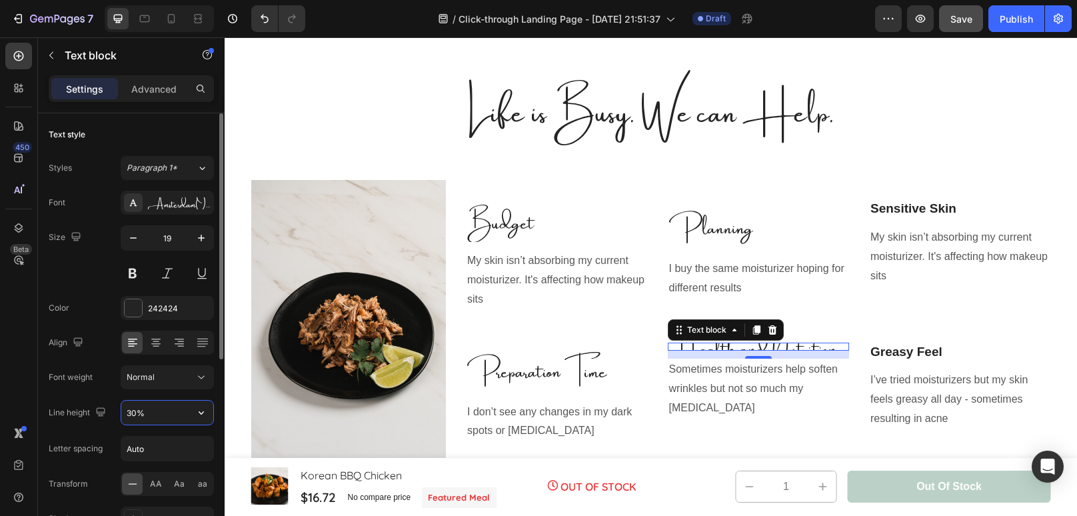
type input "300%"
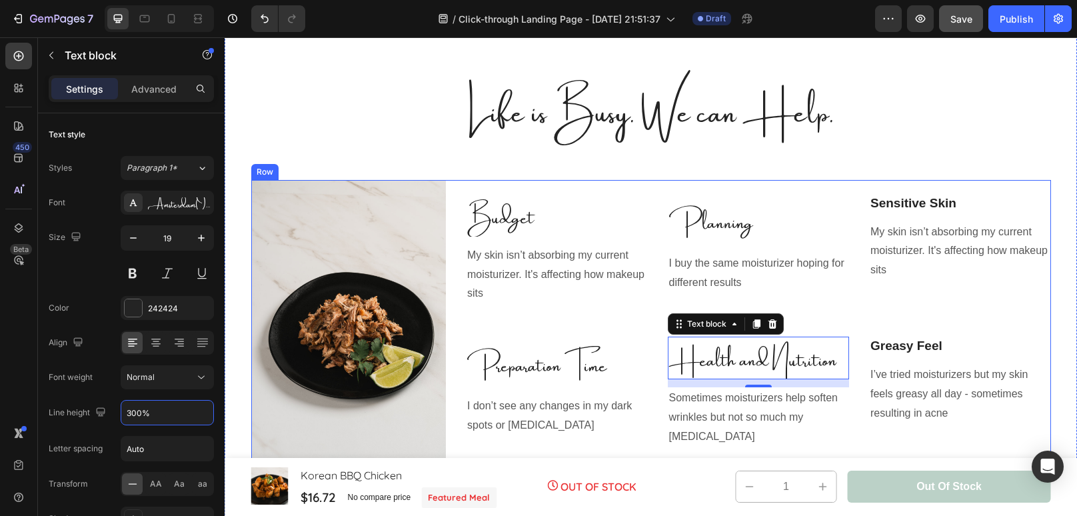
click at [831, 323] on div "Budget Text block My skin isn’t absorbing my current moisturizer. It's affectin…" at bounding box center [758, 326] width 585 height 293
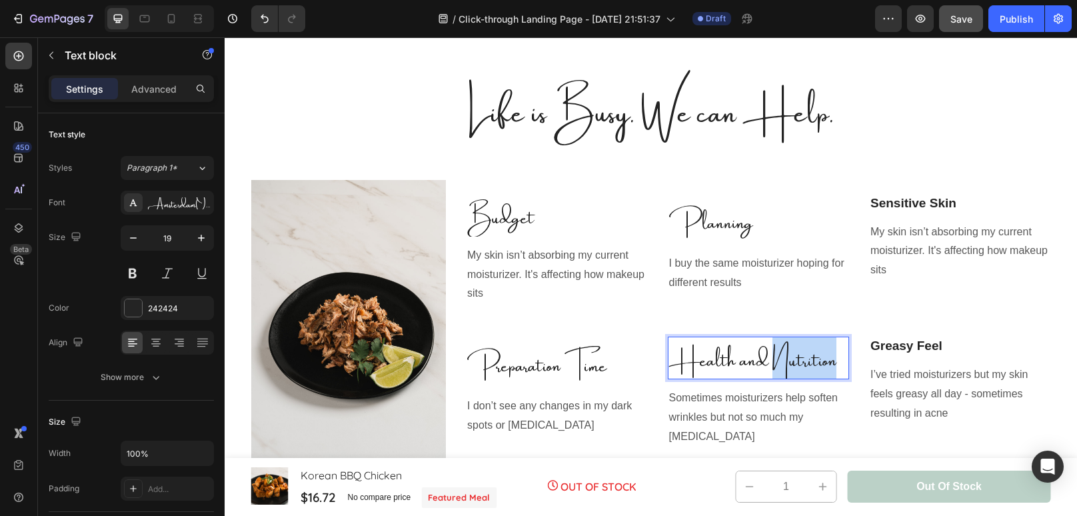
click at [786, 371] on span "Health and Nutrition" at bounding box center [752, 356] width 167 height 51
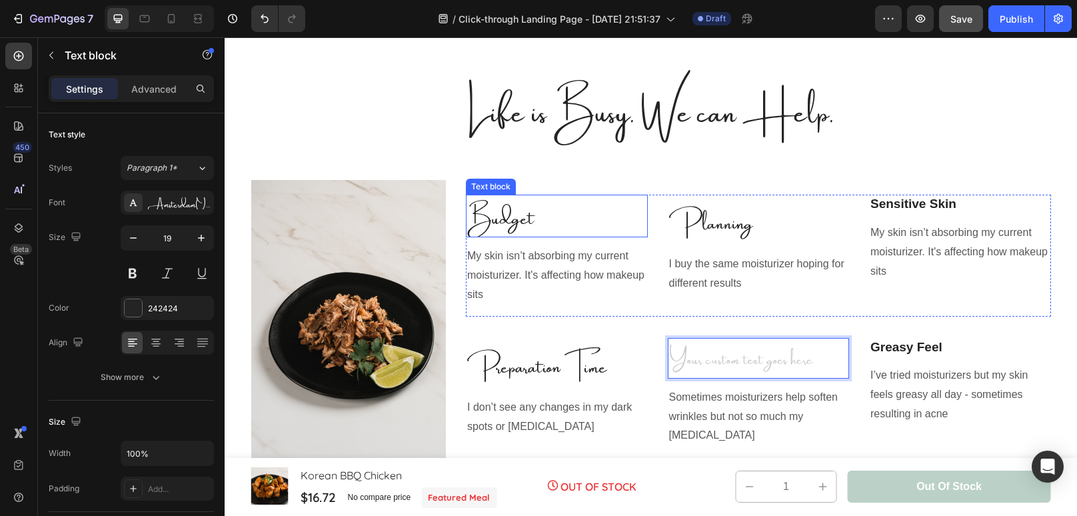
click at [540, 219] on p "Budget" at bounding box center [556, 216] width 179 height 40
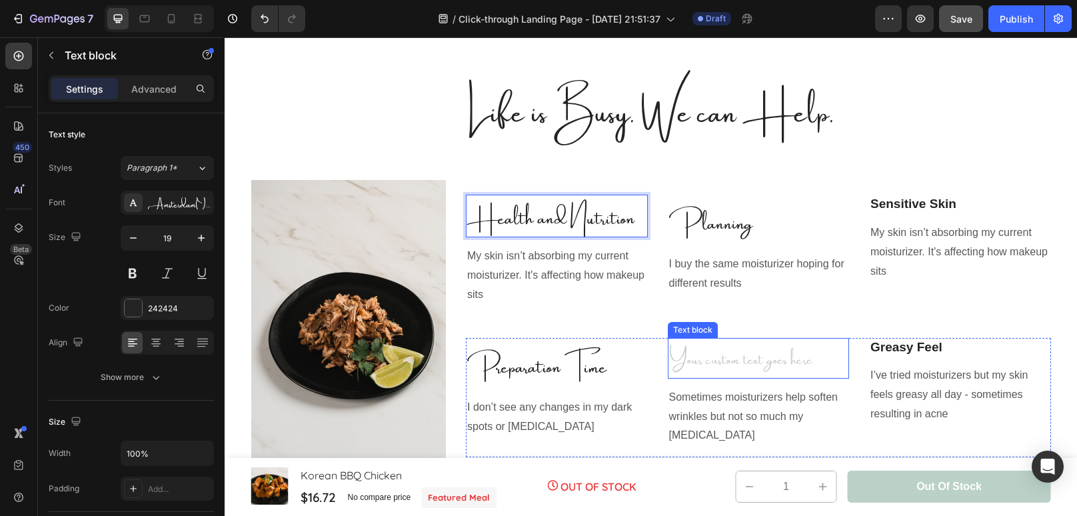
click at [688, 357] on div "Rich Text Editor. Editing area: main" at bounding box center [759, 358] width 182 height 41
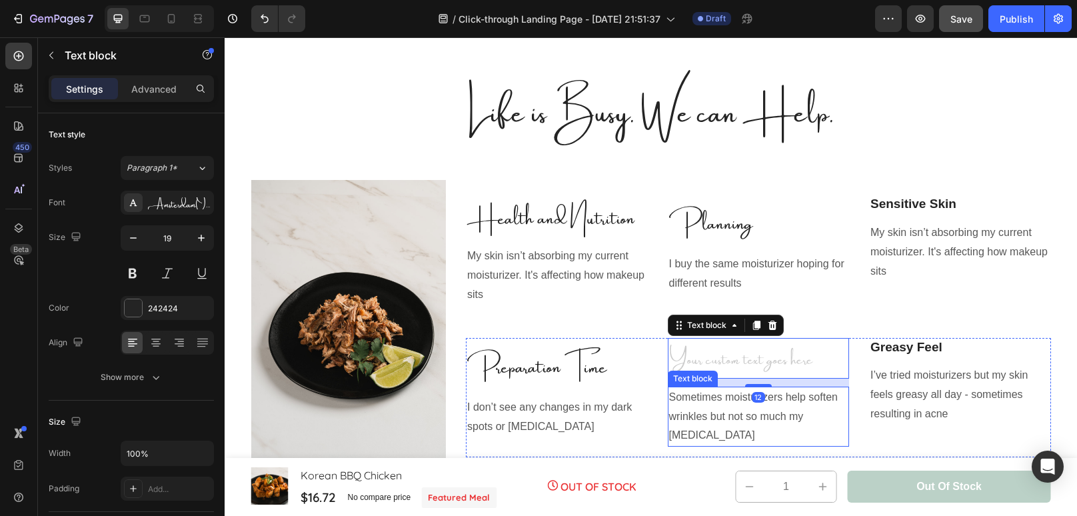
click at [693, 375] on div "Text block" at bounding box center [693, 379] width 50 height 16
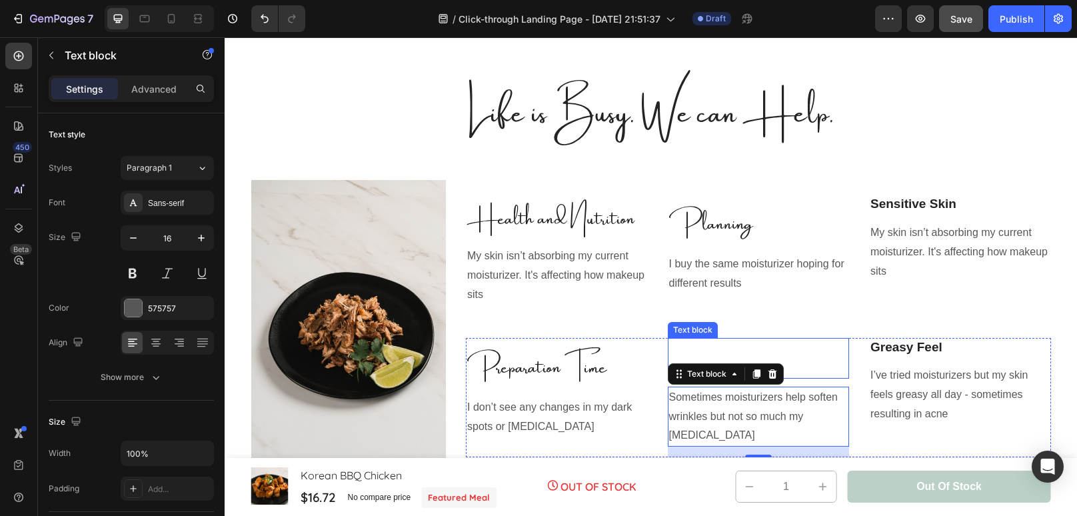
click at [724, 360] on p "Rich Text Editor. Editing area: main" at bounding box center [758, 358] width 179 height 38
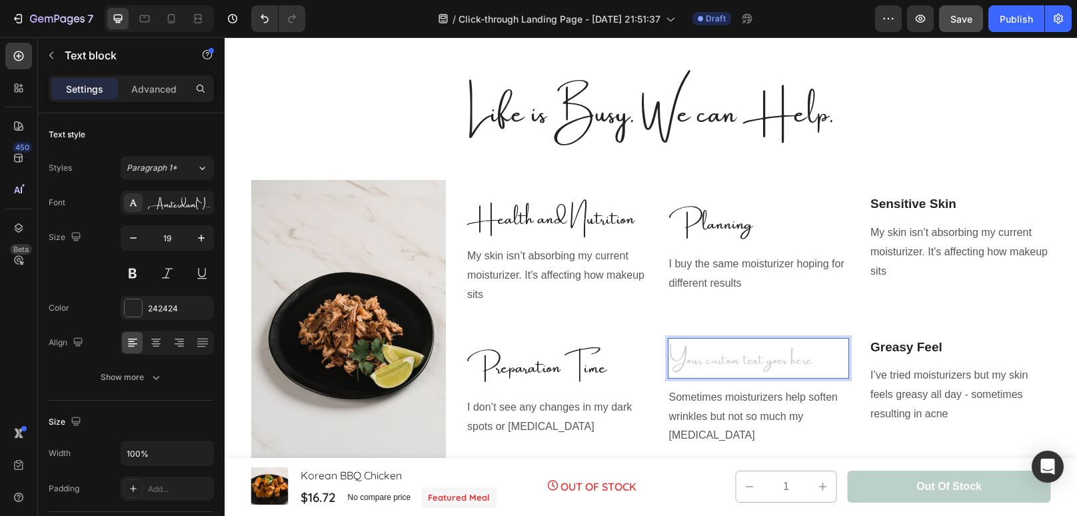
click at [724, 360] on div "Rich Text Editor. Editing area: main" at bounding box center [759, 358] width 182 height 41
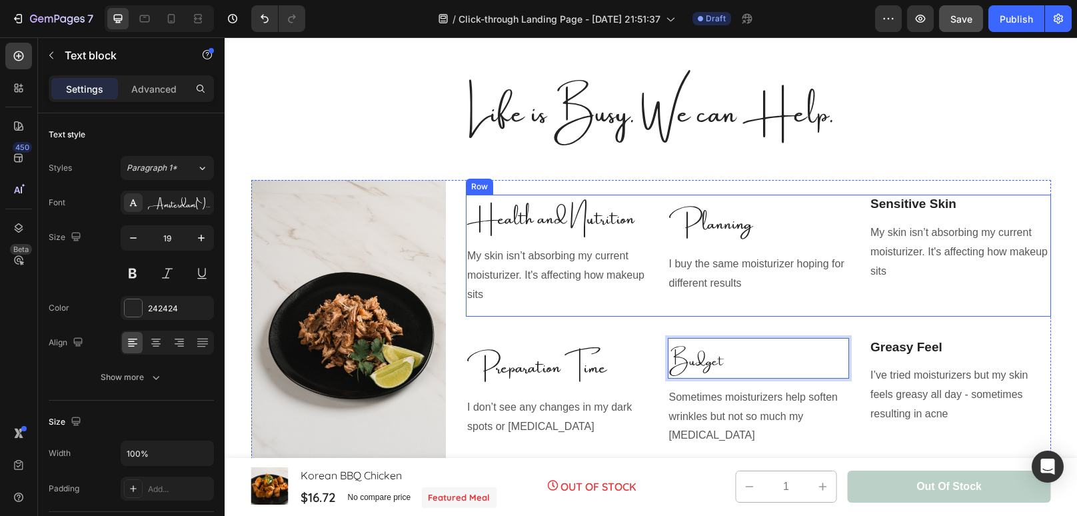
click at [934, 218] on div "Sensitive Skin Text block My skin isn’t absorbing my current moisturizer. It's …" at bounding box center [960, 255] width 182 height 121
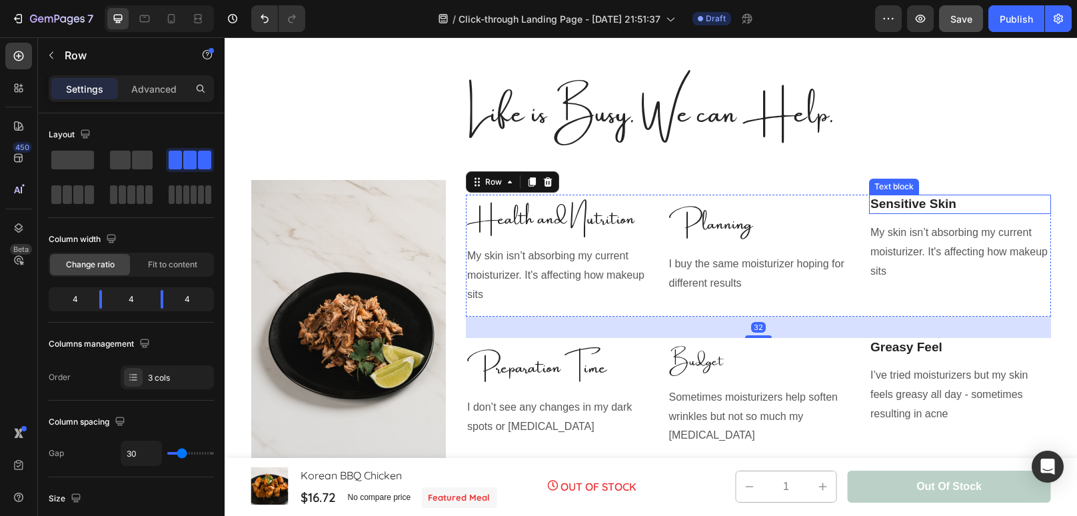
click at [927, 211] on p "Sensitive Skin" at bounding box center [959, 204] width 179 height 17
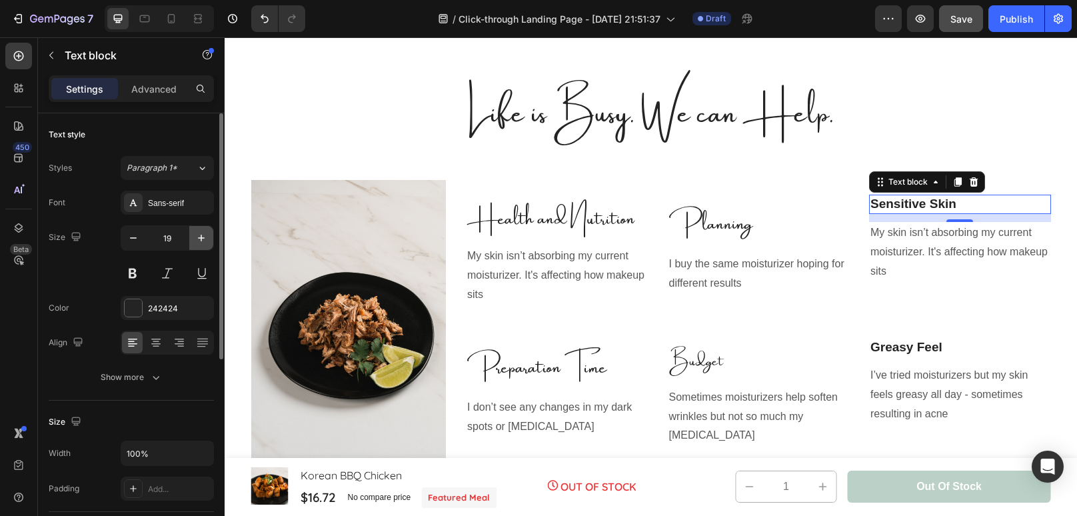
click at [197, 239] on icon "button" at bounding box center [201, 237] width 13 height 13
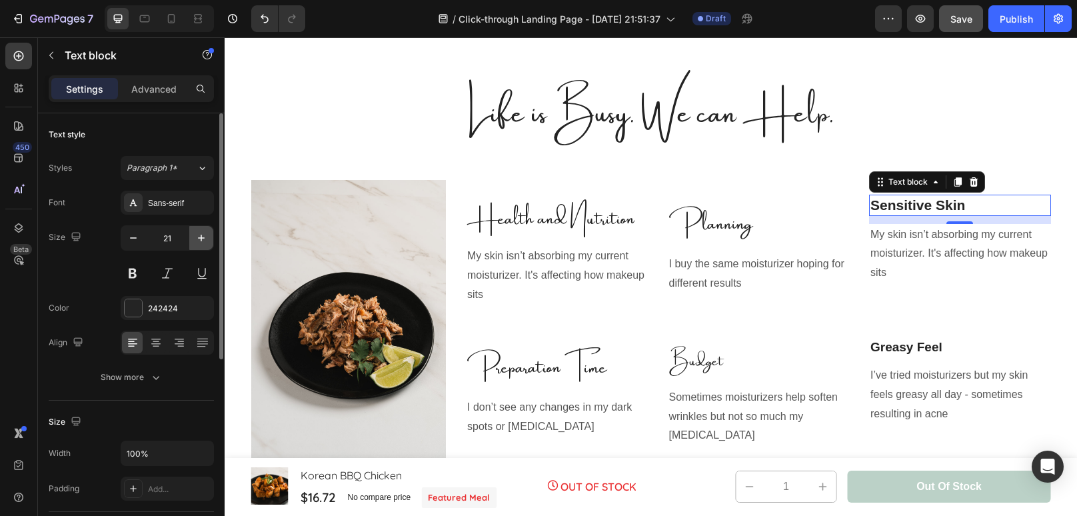
click at [197, 239] on icon "button" at bounding box center [201, 237] width 13 height 13
click at [135, 237] on icon "button" at bounding box center [133, 237] width 7 height 1
type input "24"
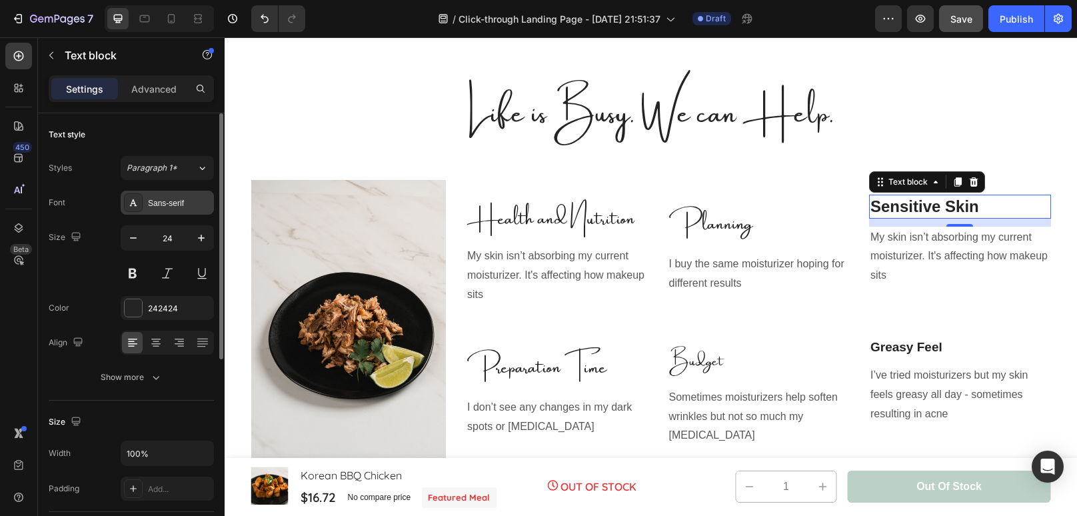
click at [181, 206] on div "Sans-serif" at bounding box center [179, 203] width 63 height 12
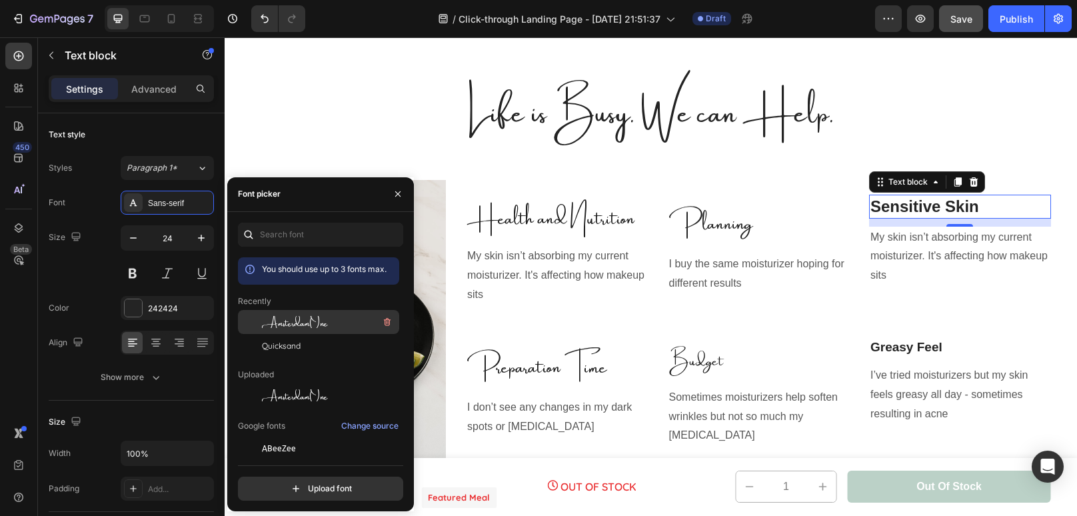
click at [313, 319] on span "AmsterdamOne" at bounding box center [295, 322] width 66 height 12
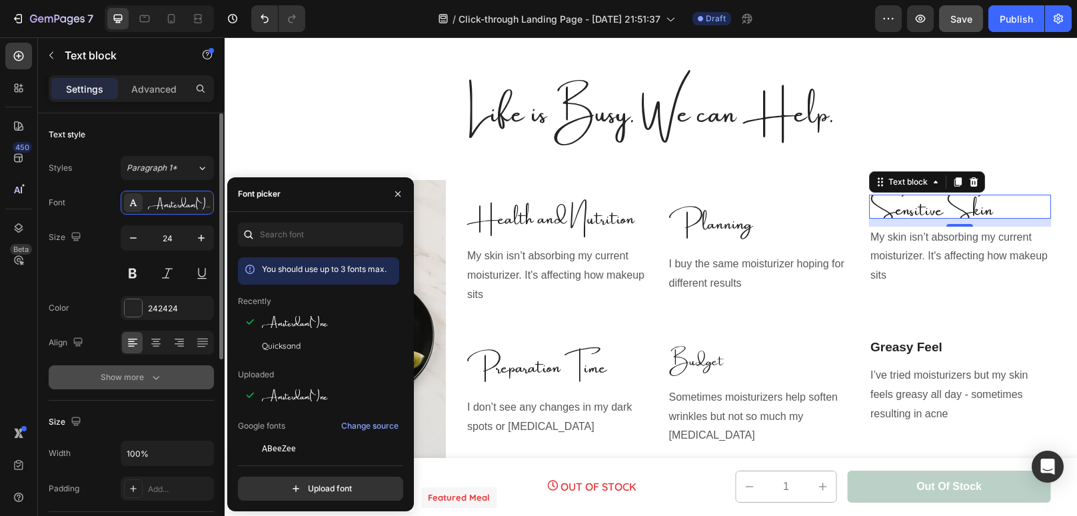
click at [165, 377] on button "Show more" at bounding box center [131, 377] width 165 height 24
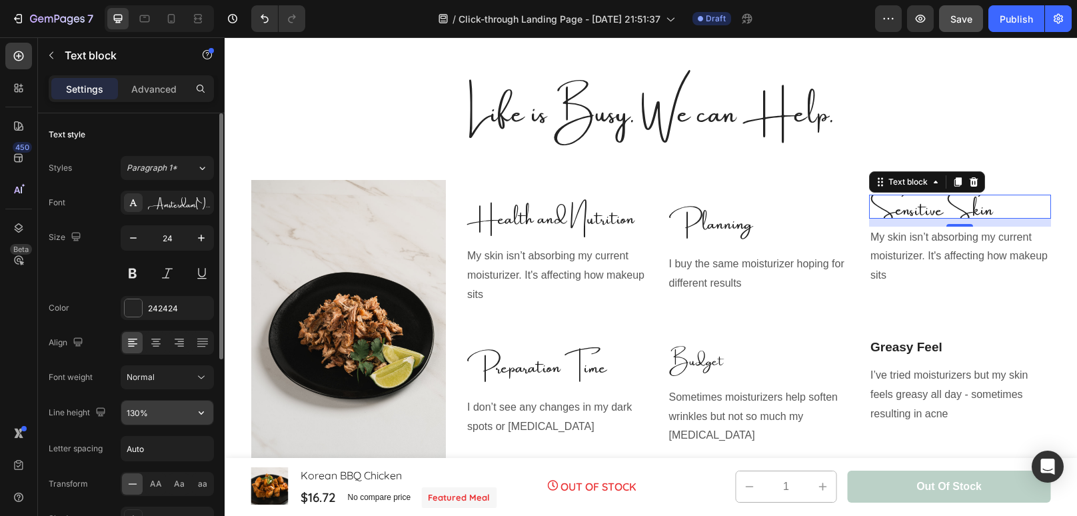
click at [136, 413] on input "130%" at bounding box center [167, 413] width 92 height 24
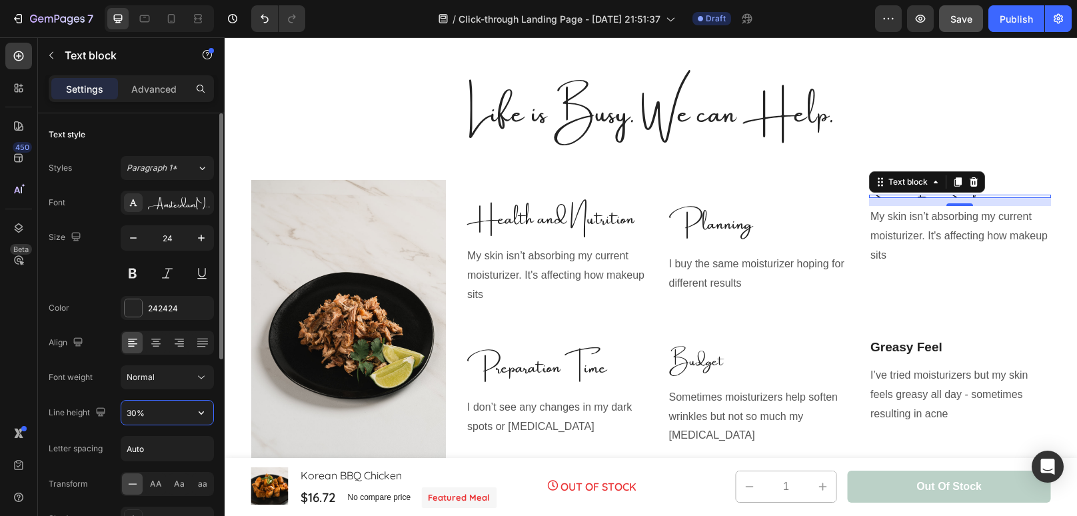
type input "300%"
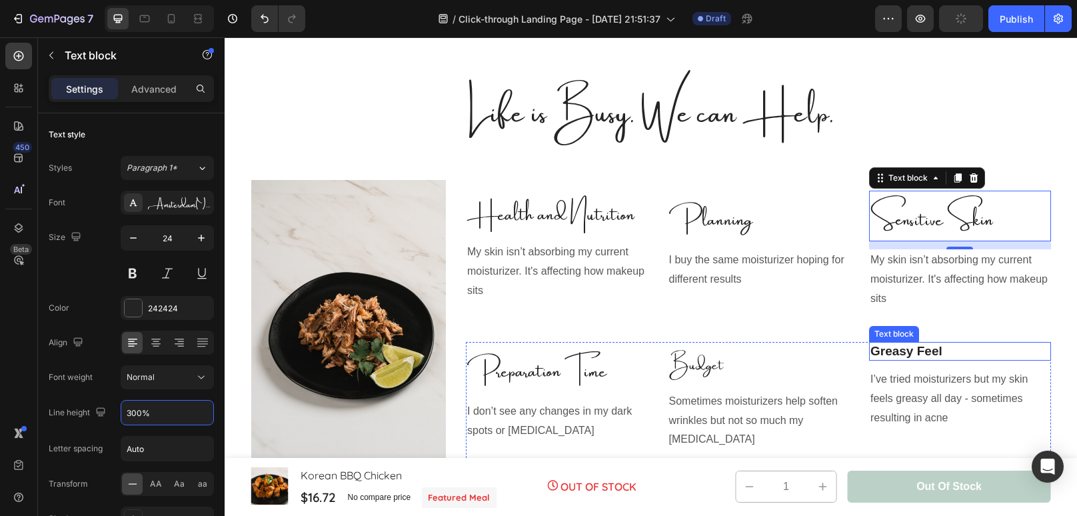
click at [886, 353] on p "Greasy Feel" at bounding box center [959, 351] width 179 height 17
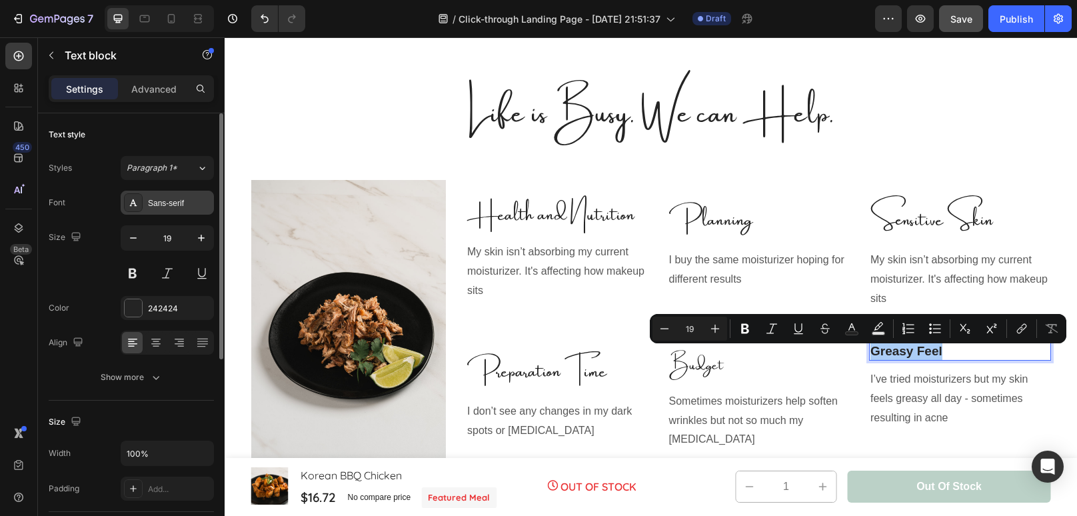
click at [171, 209] on div "Sans-serif" at bounding box center [167, 203] width 93 height 24
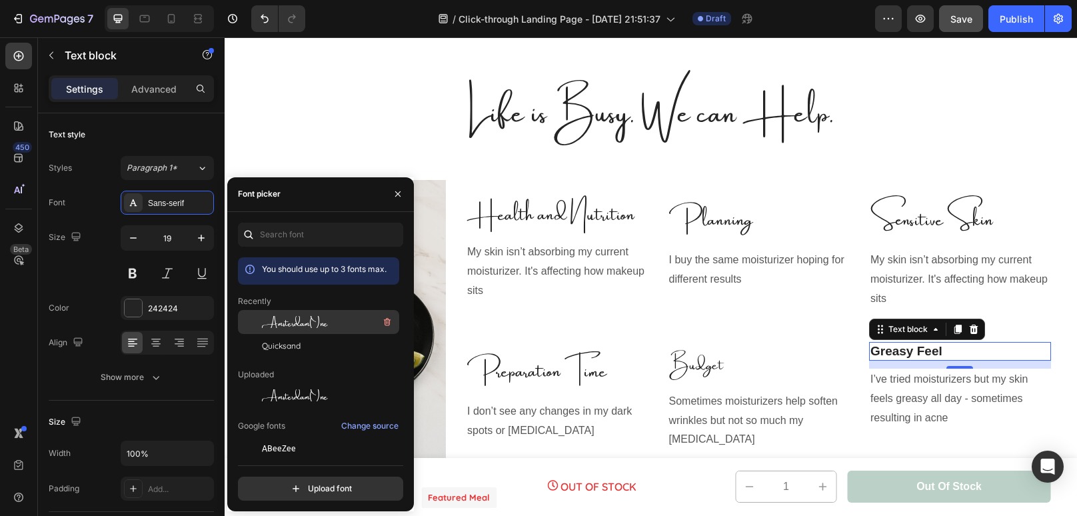
click at [271, 323] on span "AmsterdamOne" at bounding box center [295, 322] width 66 height 12
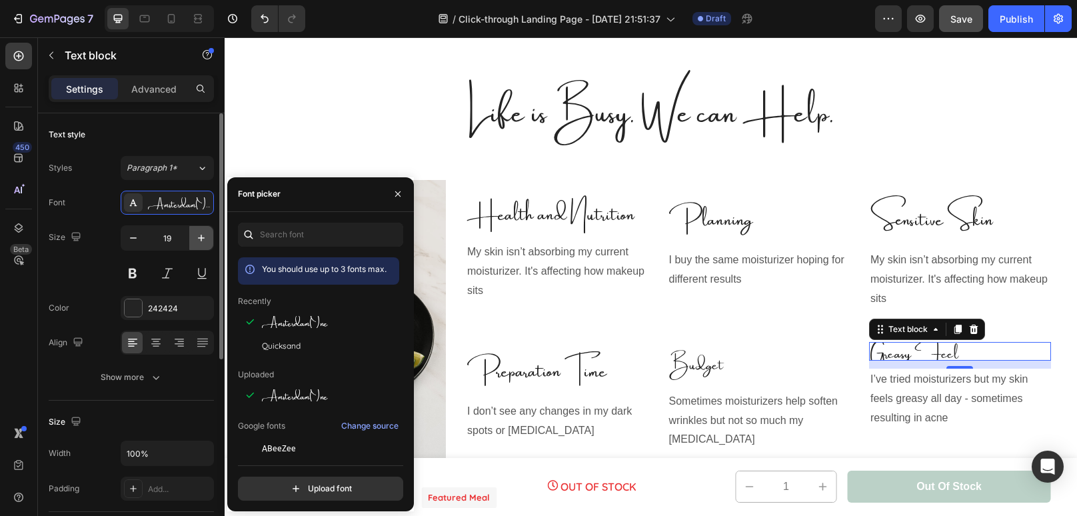
click at [196, 241] on icon "button" at bounding box center [201, 237] width 13 height 13
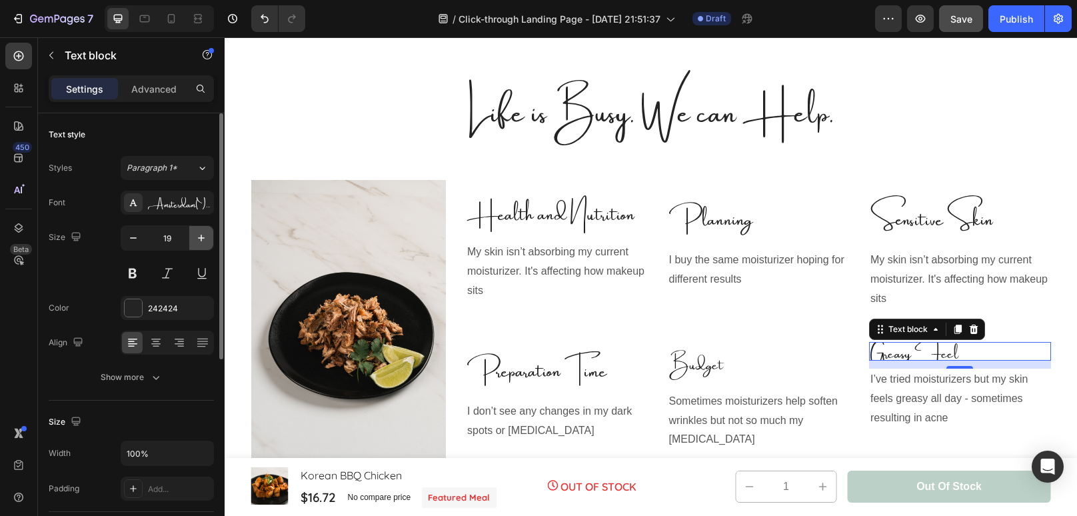
click at [196, 241] on icon "button" at bounding box center [201, 237] width 13 height 13
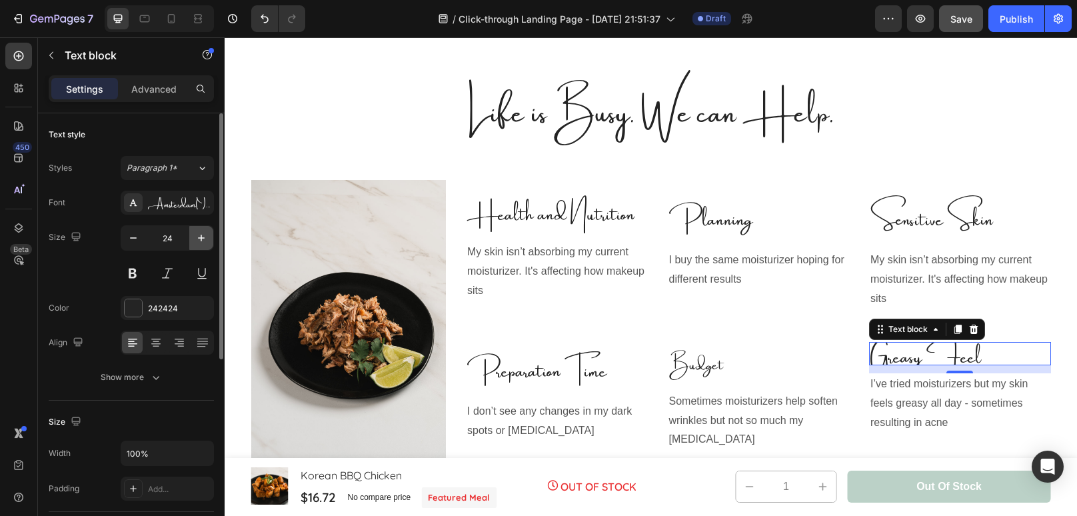
click at [196, 241] on icon "button" at bounding box center [201, 237] width 13 height 13
click at [137, 242] on icon "button" at bounding box center [133, 237] width 13 height 13
type input "24"
click at [149, 385] on button "Show more" at bounding box center [131, 377] width 165 height 24
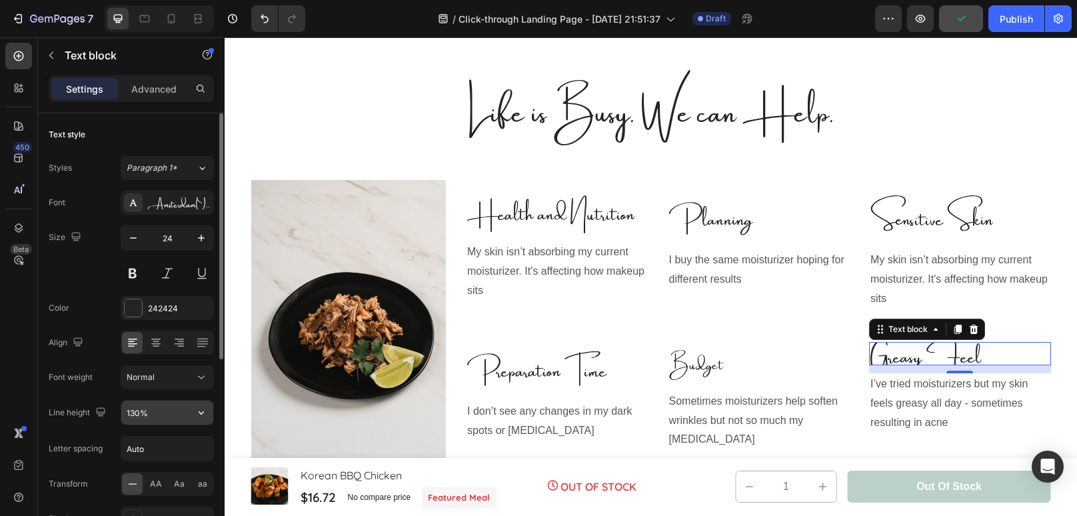
click at [135, 411] on input "130%" at bounding box center [167, 413] width 92 height 24
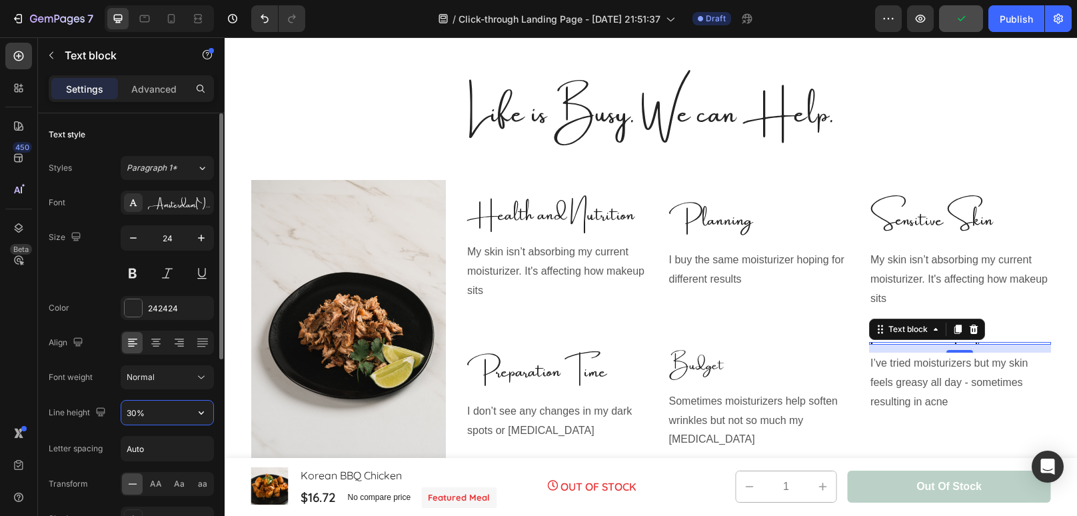
type input "300%"
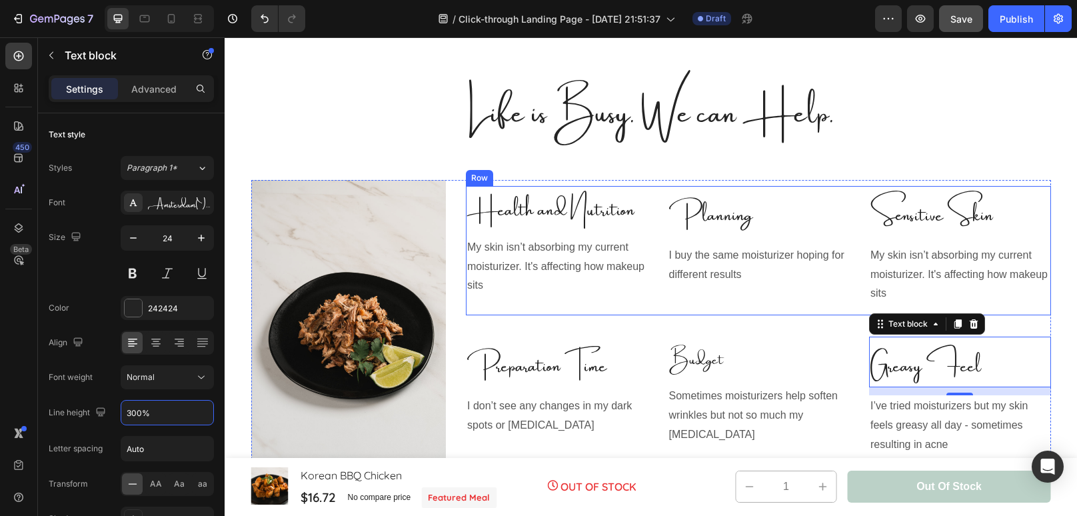
click at [844, 309] on div "Planning Text block I buy the same moisturizer hoping for different results Tex…" at bounding box center [759, 250] width 182 height 129
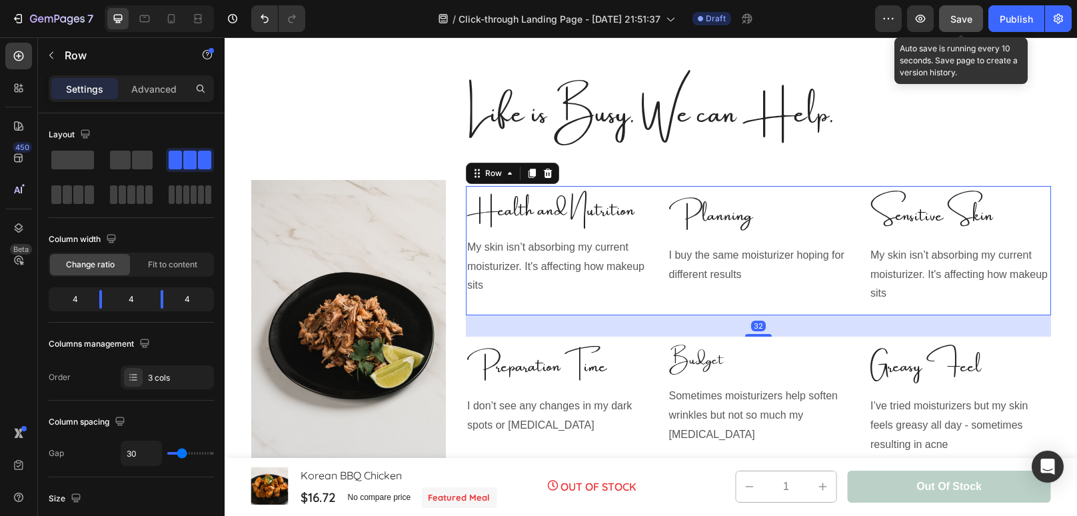
click at [966, 21] on span "Save" at bounding box center [961, 18] width 22 height 11
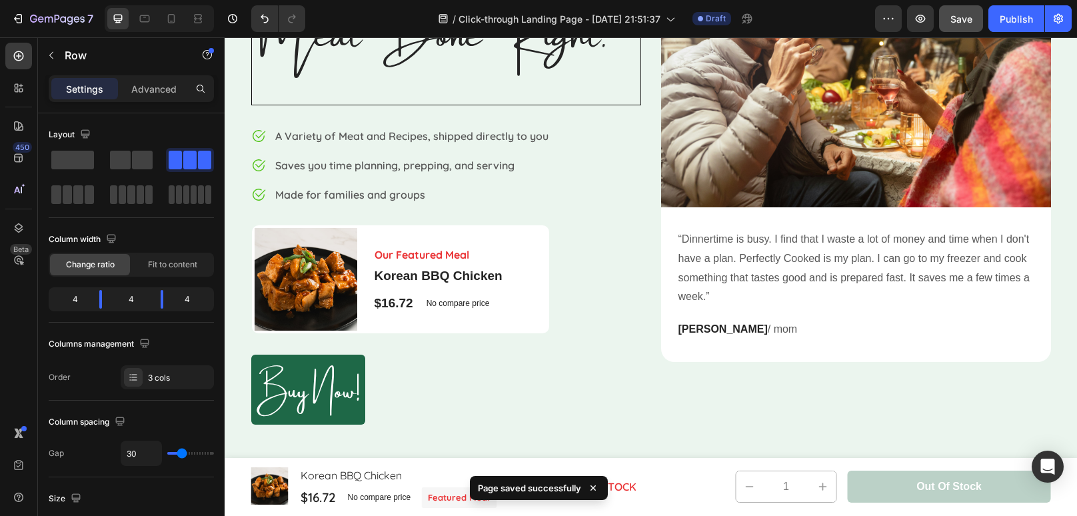
scroll to position [215, 0]
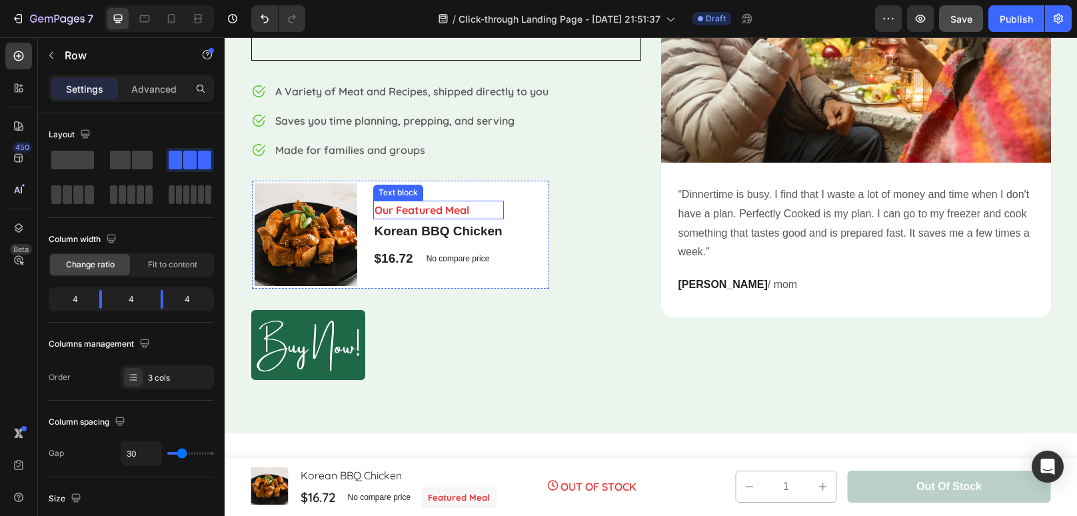
click at [496, 208] on p "Our Featured Meal" at bounding box center [439, 210] width 128 height 16
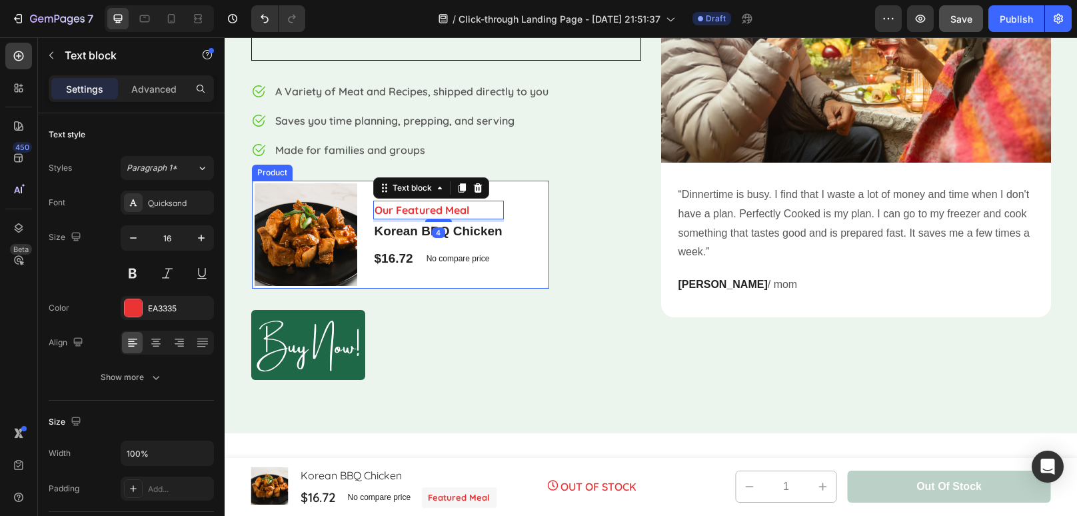
click at [520, 212] on div "Product Images & Gallery Our Featured Meal Text block 4 Korean BBQ Chicken Prod…" at bounding box center [400, 235] width 297 height 108
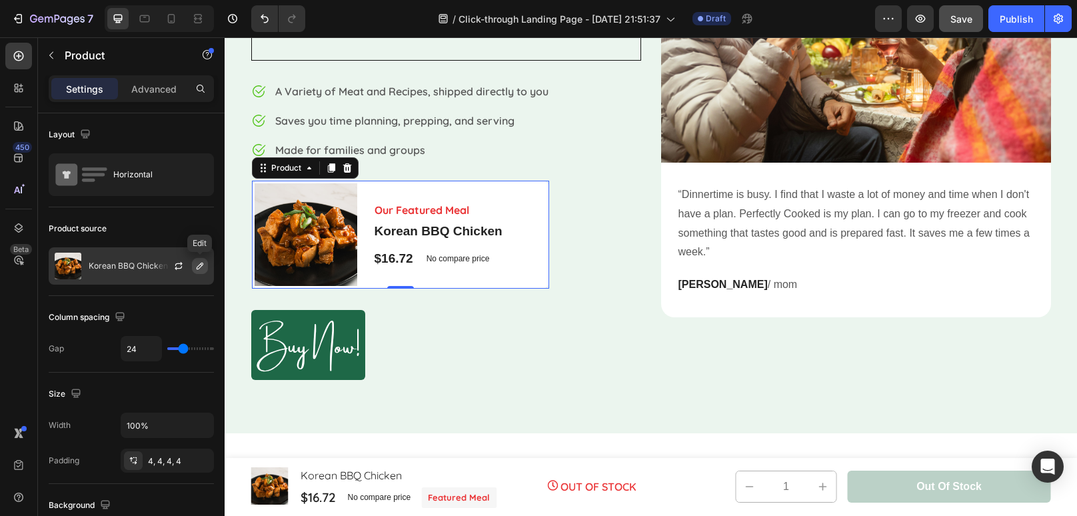
click at [203, 268] on icon "button" at bounding box center [200, 266] width 11 height 11
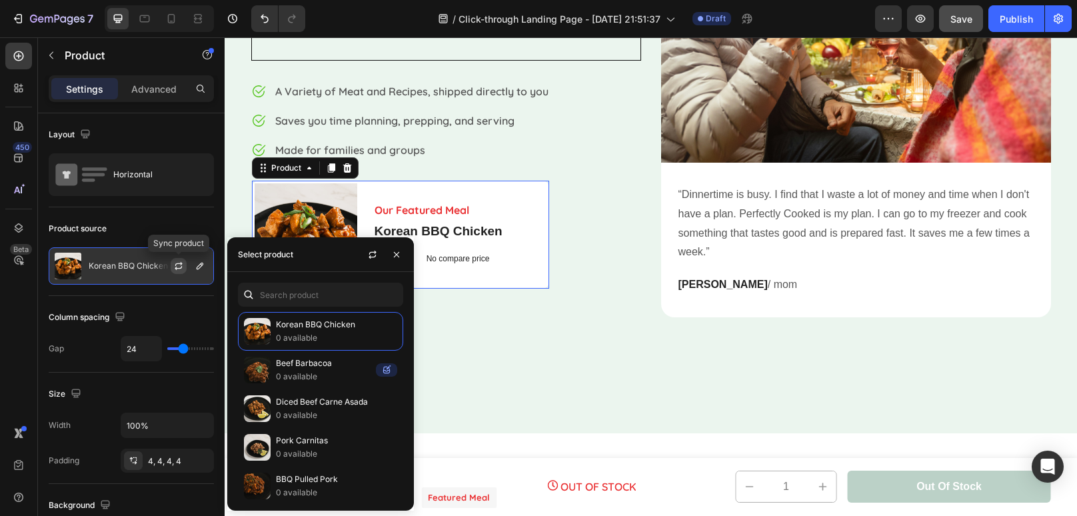
click at [181, 266] on icon "button" at bounding box center [178, 266] width 11 height 11
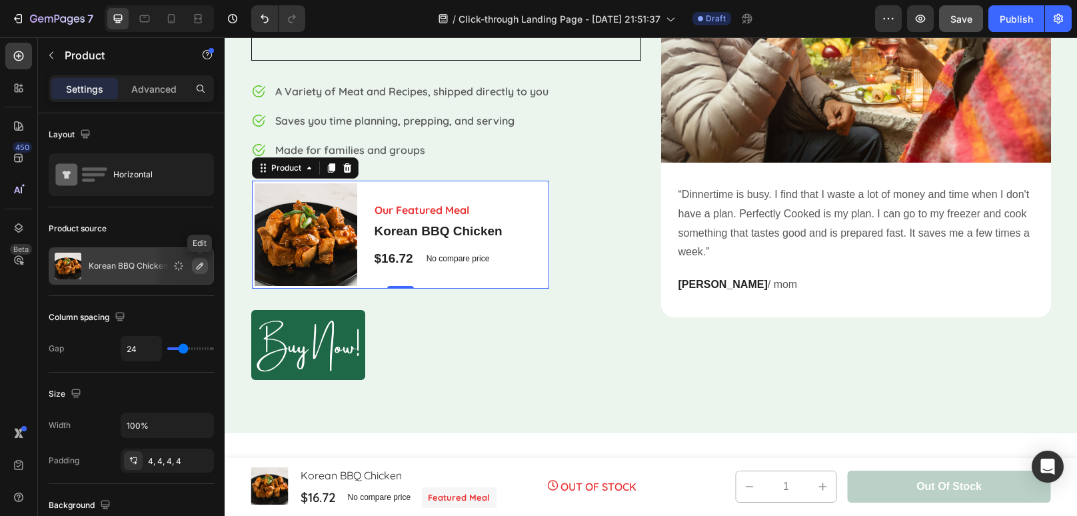
click at [201, 267] on icon "button" at bounding box center [200, 266] width 11 height 11
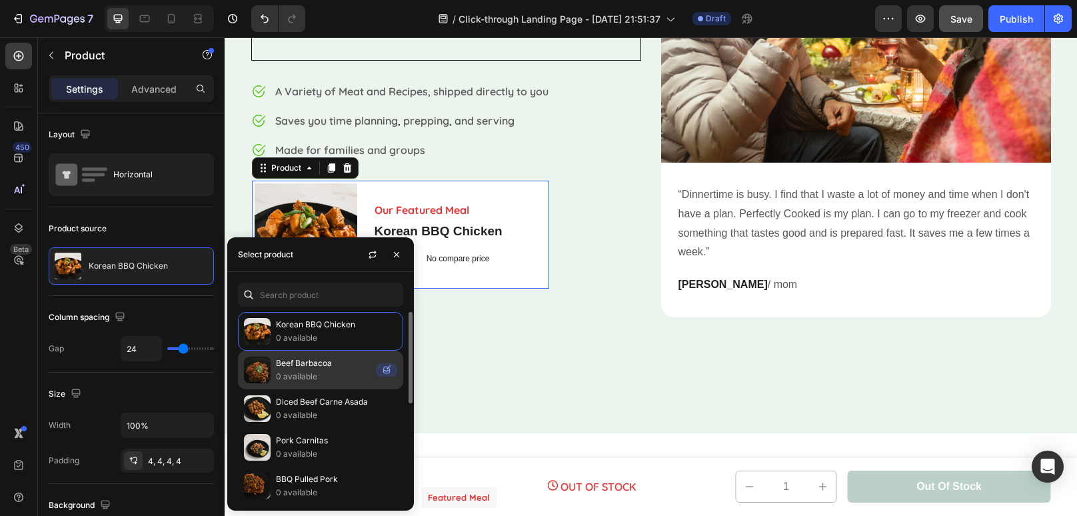
click at [330, 371] on p "0 available" at bounding box center [323, 376] width 95 height 13
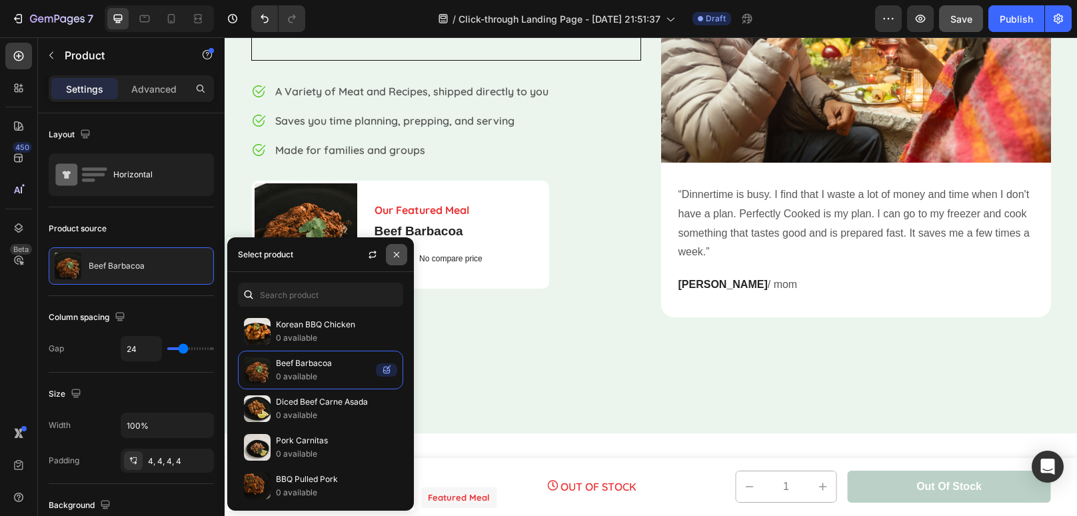
click at [396, 251] on icon "button" at bounding box center [396, 254] width 11 height 11
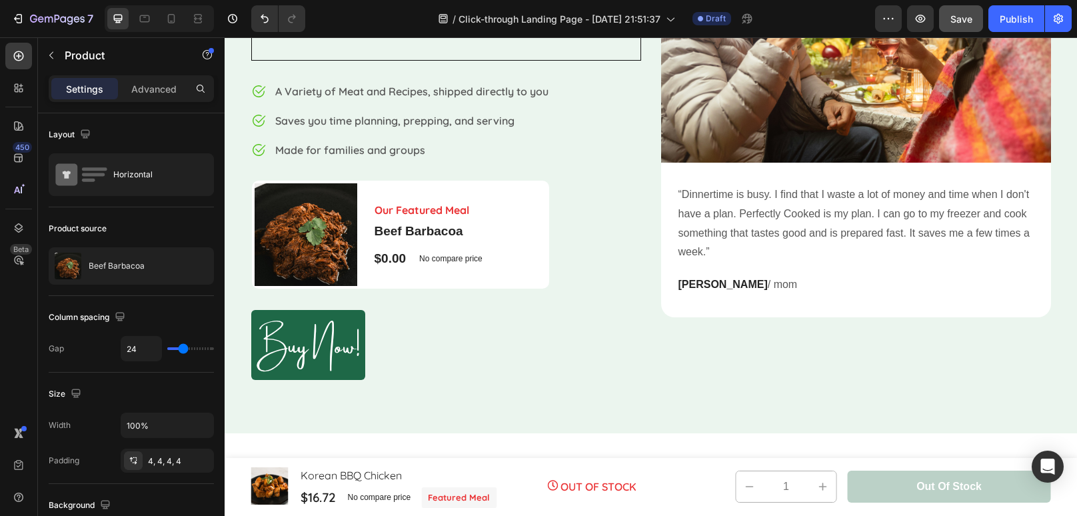
click at [499, 243] on div "Product Images & Gallery Our Featured Meal Text block Beef Barbacoa Product Tit…" at bounding box center [400, 235] width 297 height 108
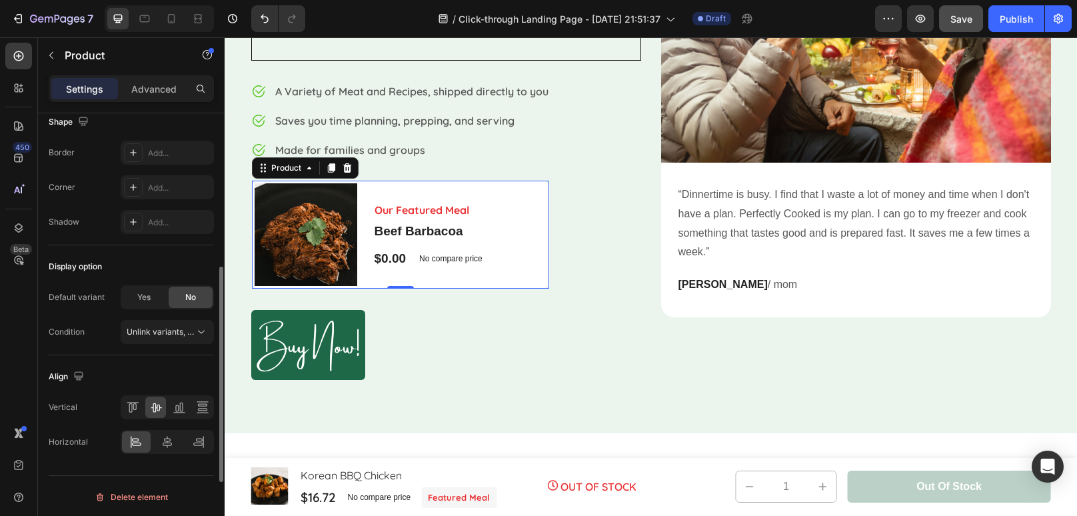
scroll to position [0, 0]
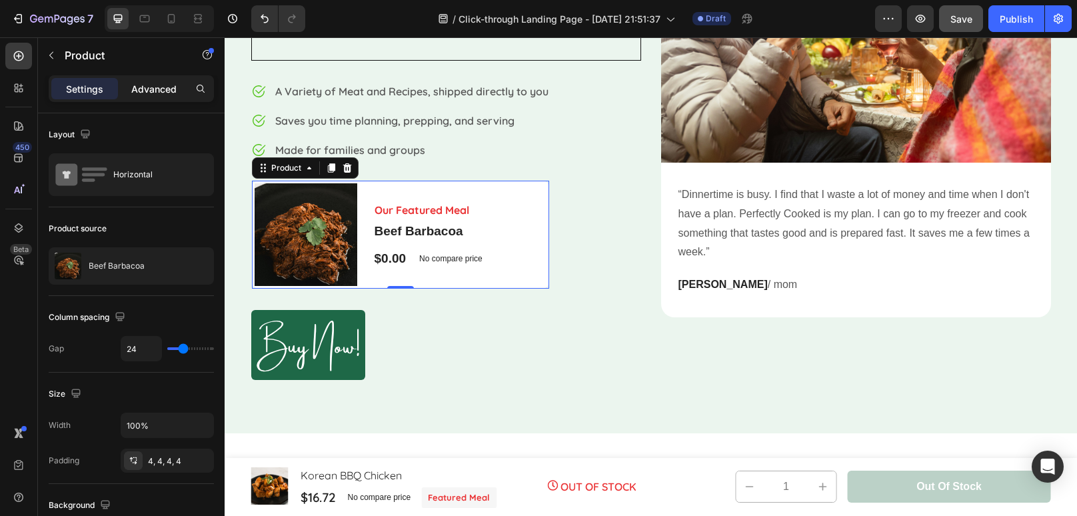
click at [159, 89] on p "Advanced" at bounding box center [153, 89] width 45 height 14
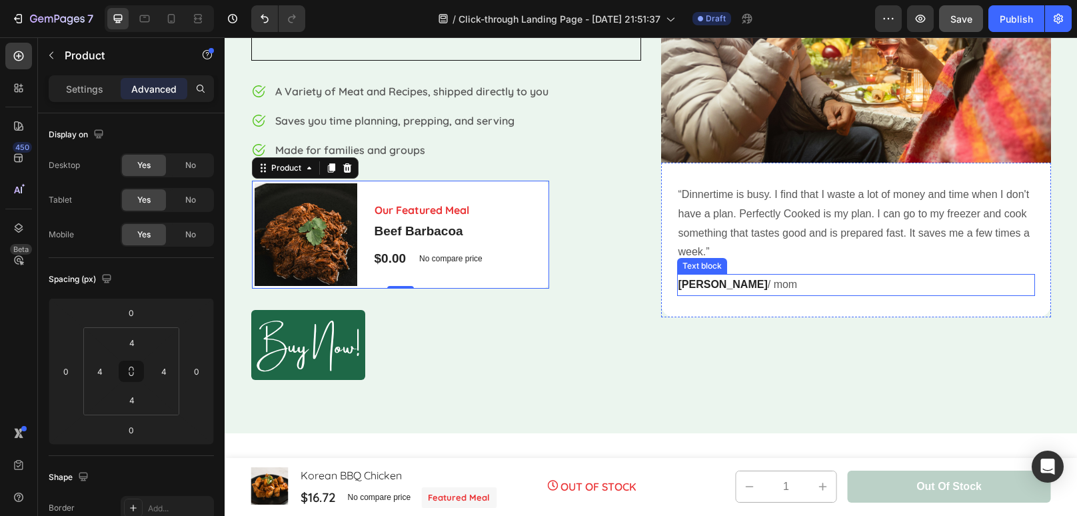
click at [716, 287] on p "Nikki / mom" at bounding box center [855, 284] width 355 height 19
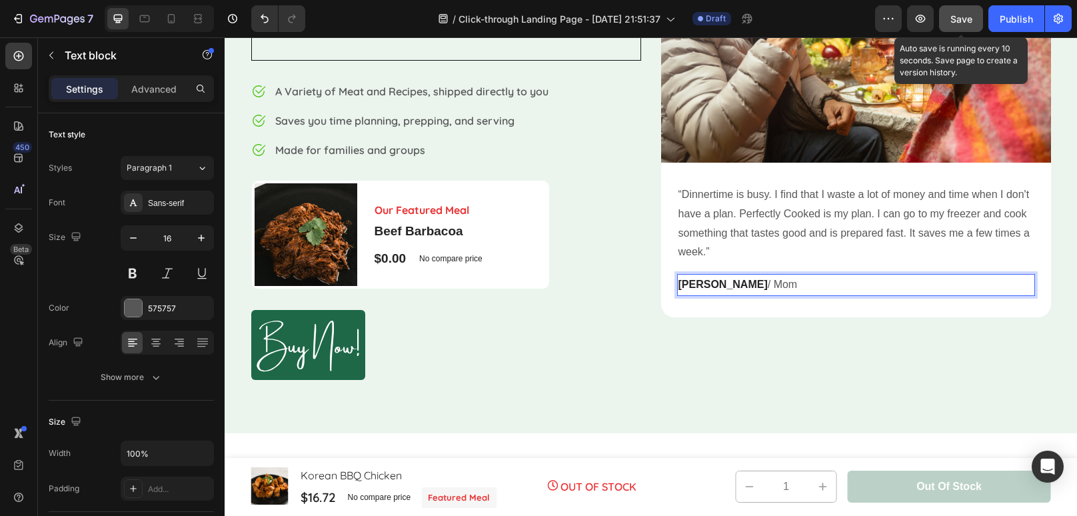
click at [973, 19] on button "Save" at bounding box center [961, 18] width 44 height 27
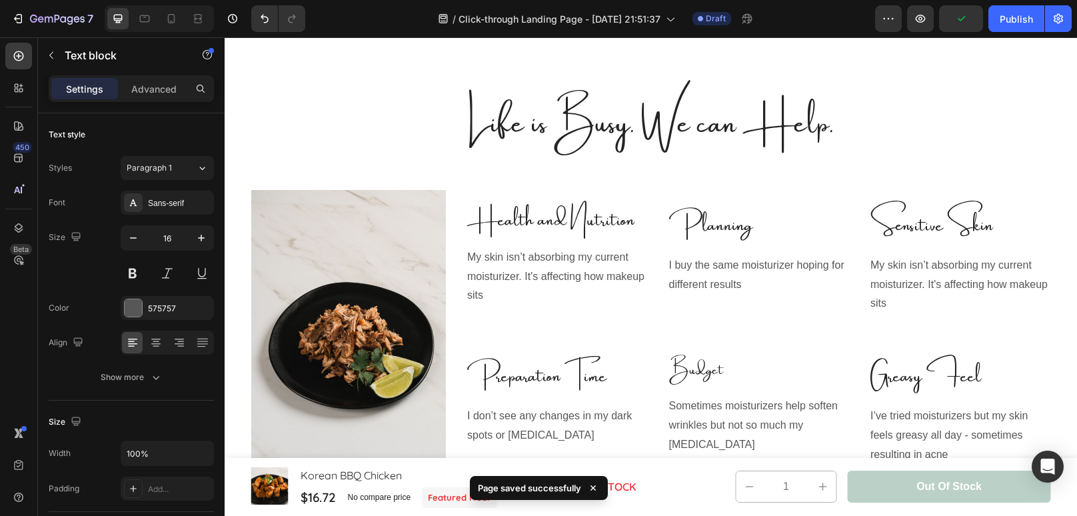
scroll to position [656, 0]
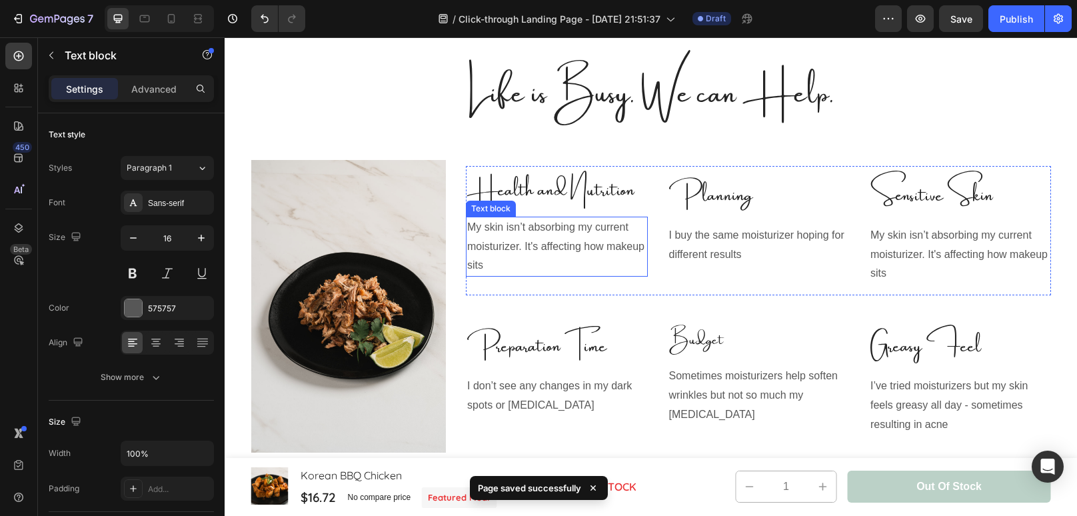
click at [606, 229] on p "My skin isn’t absorbing my current moisturizer. It's affecting how makeup sits" at bounding box center [556, 246] width 179 height 57
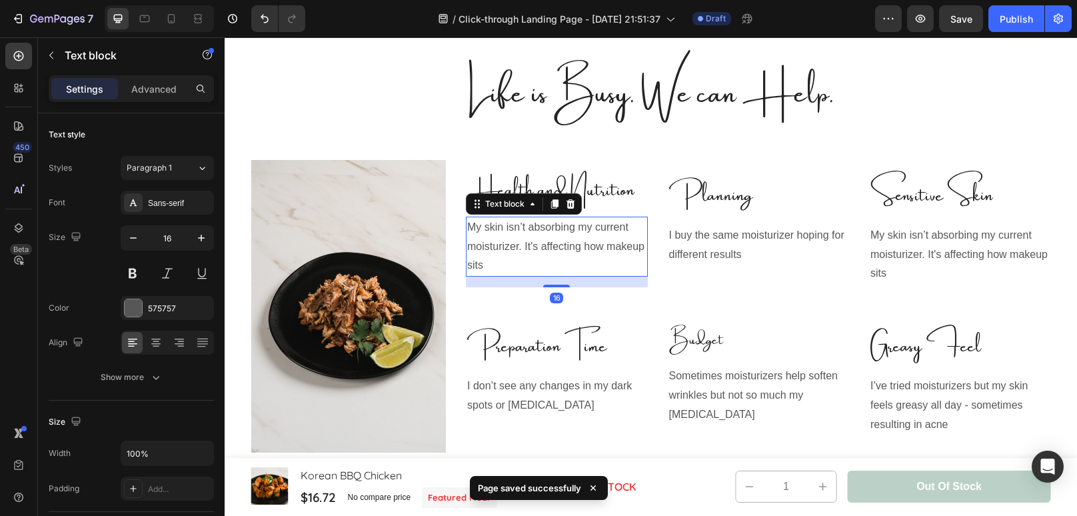
click at [513, 267] on p "My skin isn’t absorbing my current moisturizer. It's affecting how makeup sits" at bounding box center [556, 246] width 179 height 57
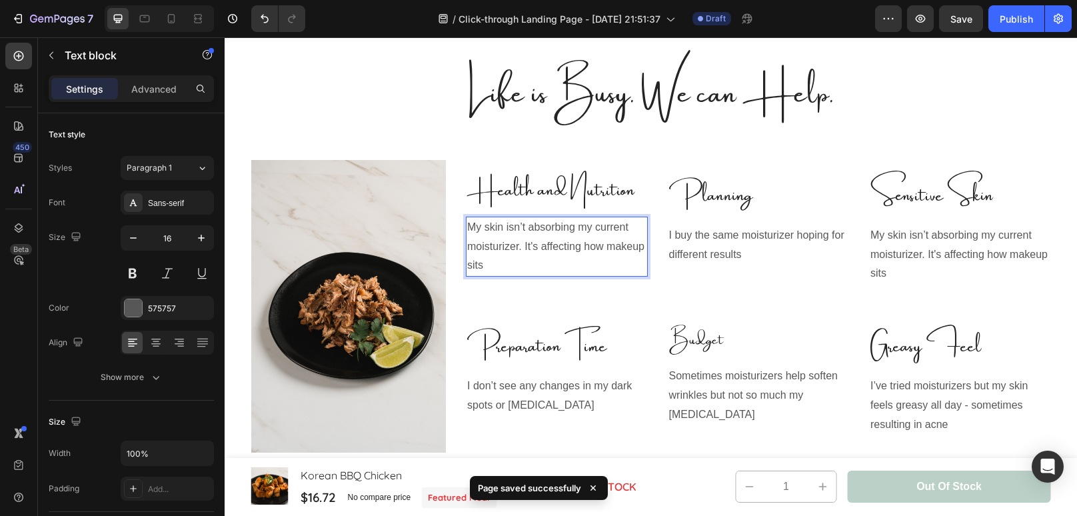
click at [513, 267] on p "My skin isn’t absorbing my current moisturizer. It's affecting how makeup sits" at bounding box center [556, 246] width 179 height 57
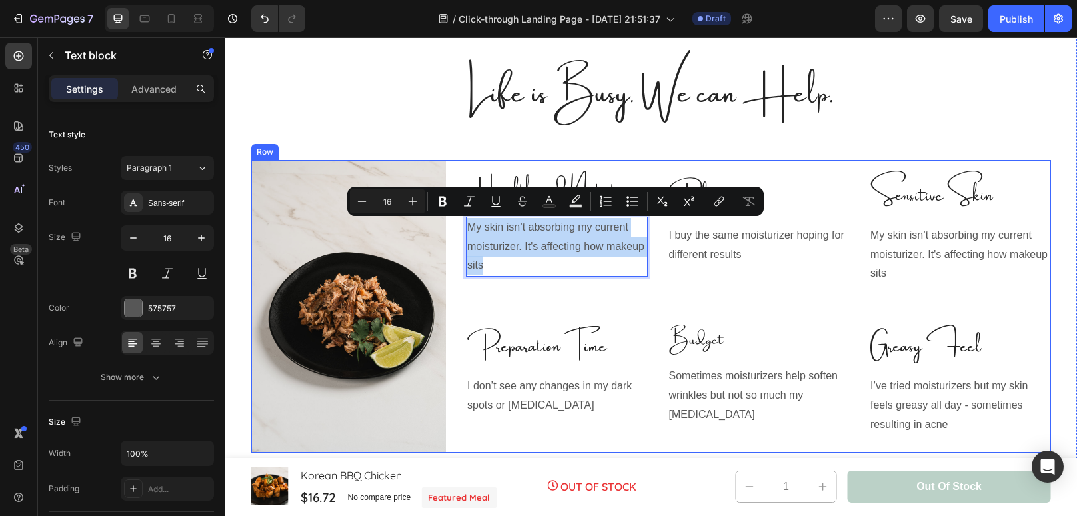
drag, startPoint x: 513, startPoint y: 267, endPoint x: 459, endPoint y: 223, distance: 69.6
click at [459, 223] on div "Image Health and Nutrition Text block My skin isn’t absorbing my current moistu…" at bounding box center [651, 306] width 800 height 293
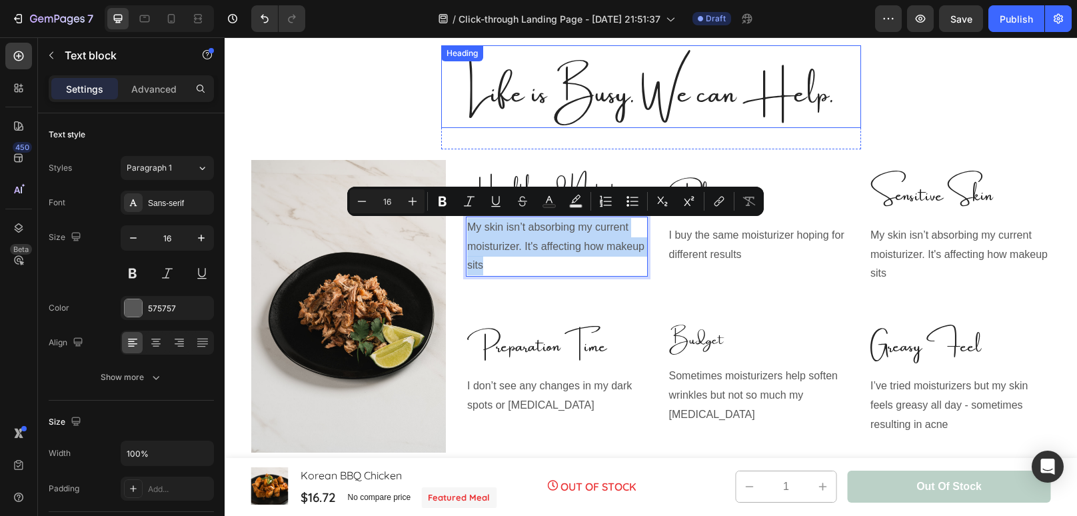
click at [617, 75] on h2 "Life is Busy. We can Help." at bounding box center [651, 86] width 420 height 83
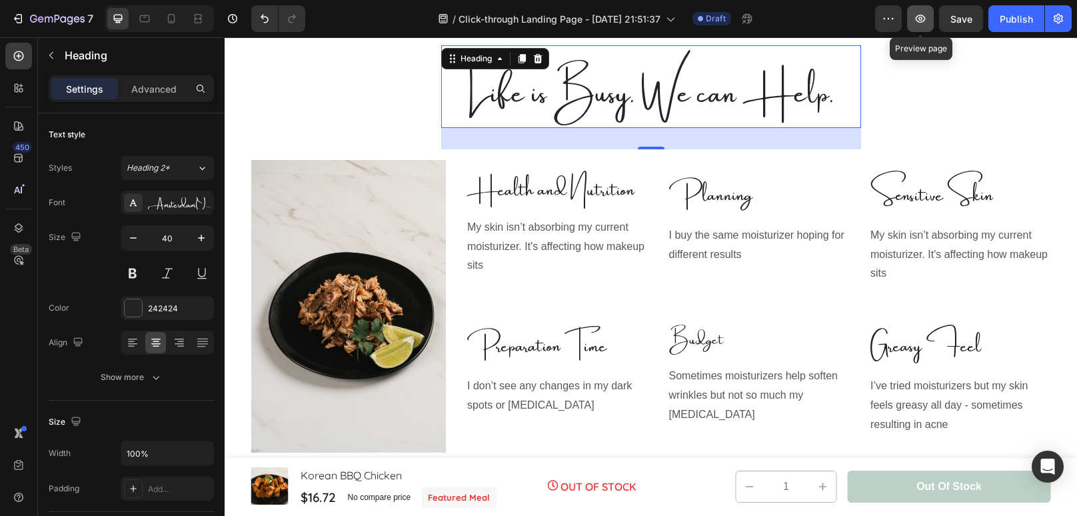
click at [929, 22] on button "button" at bounding box center [920, 18] width 27 height 27
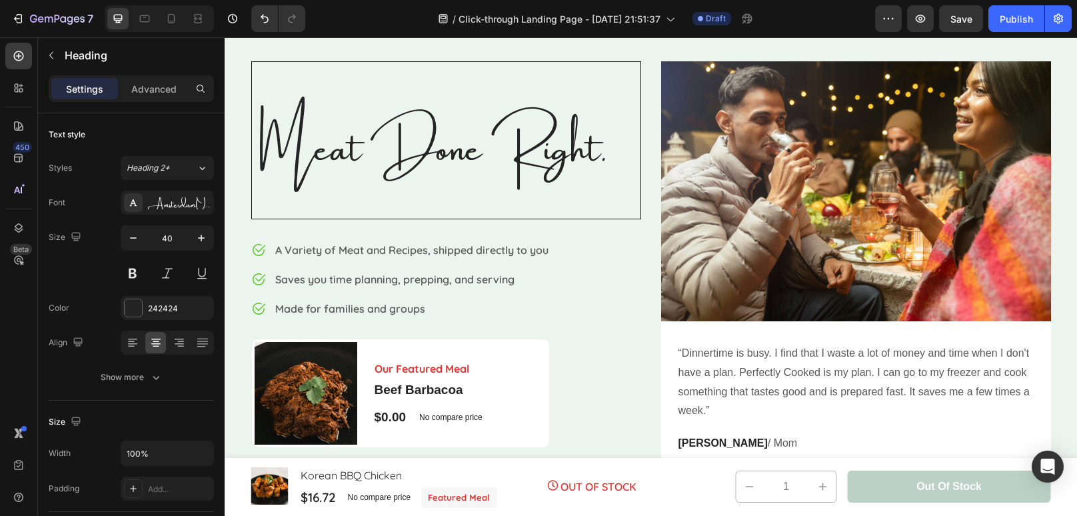
scroll to position [148, 0]
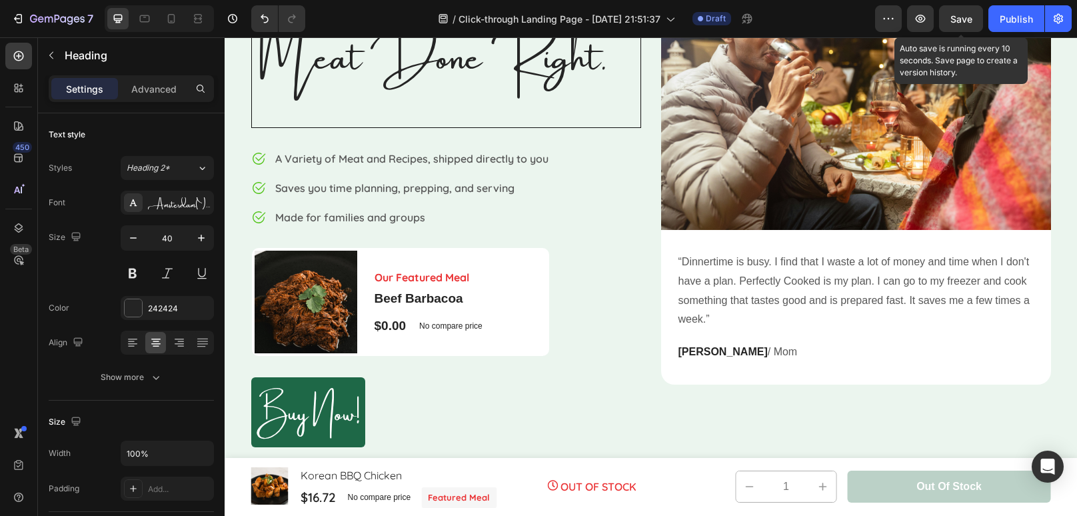
click at [970, 21] on span "Save" at bounding box center [961, 18] width 22 height 11
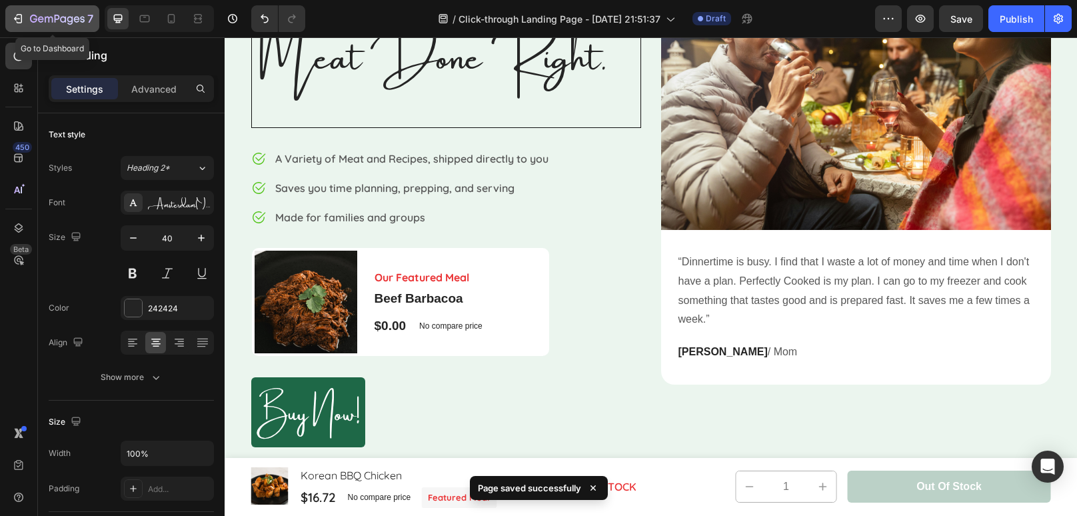
click at [30, 23] on icon "button" at bounding box center [57, 19] width 55 height 11
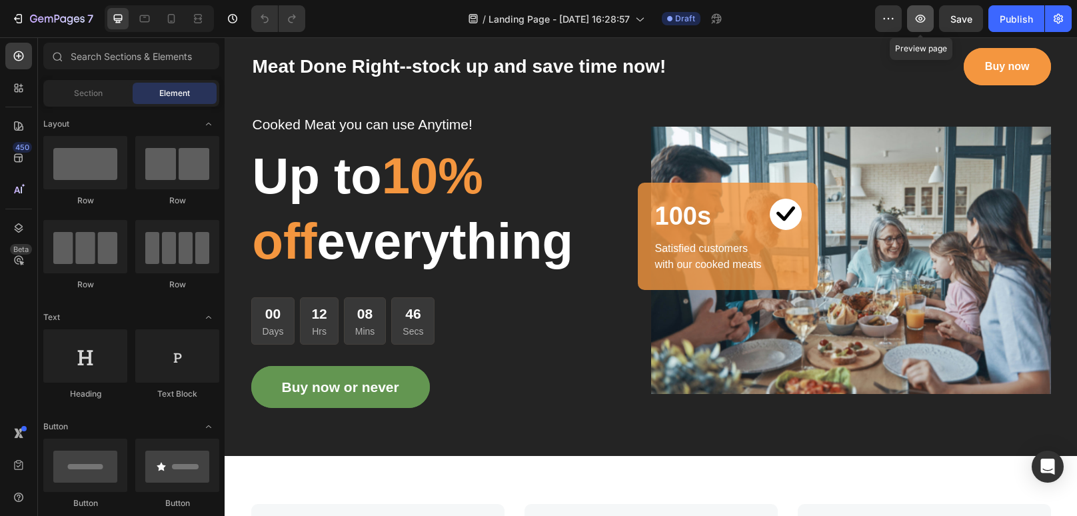
click at [926, 25] on icon "button" at bounding box center [920, 18] width 13 height 13
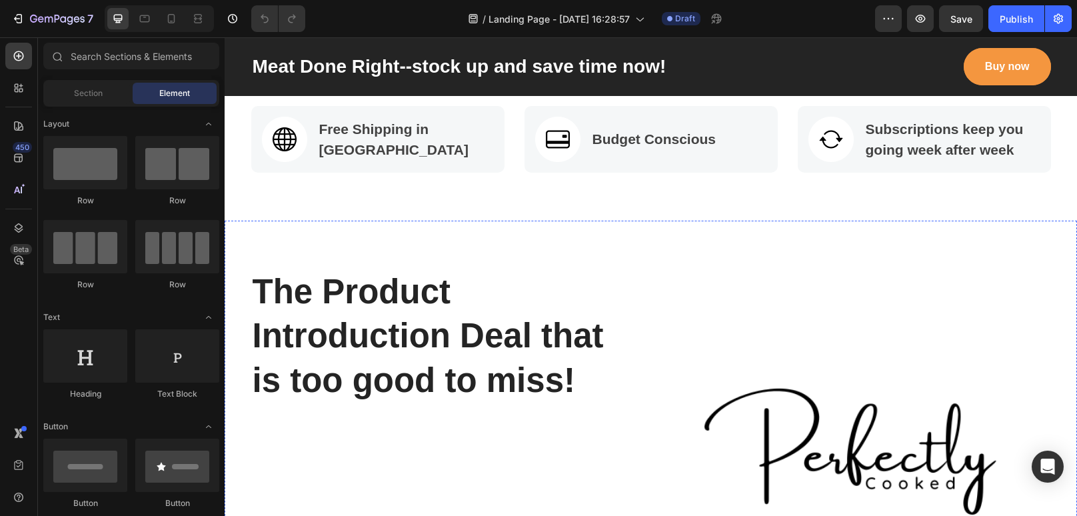
scroll to position [29, 0]
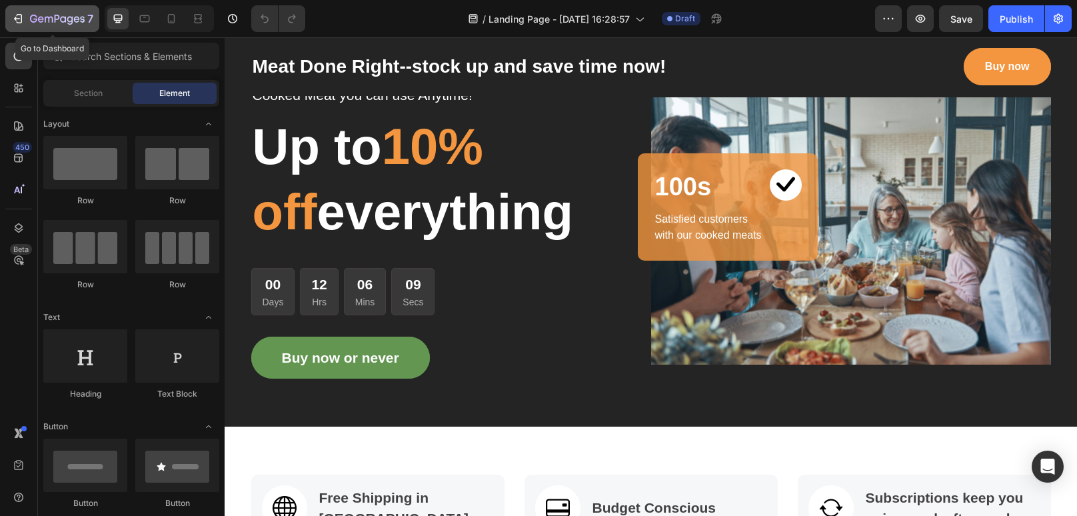
click at [28, 18] on div "7" at bounding box center [52, 19] width 82 height 16
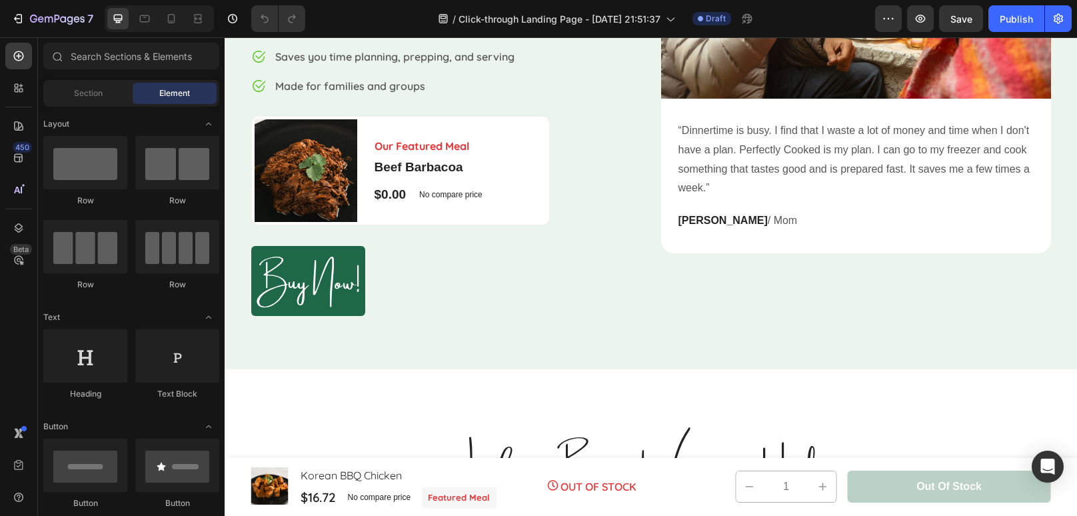
scroll to position [285, 0]
